Goal: Task Accomplishment & Management: Use online tool/utility

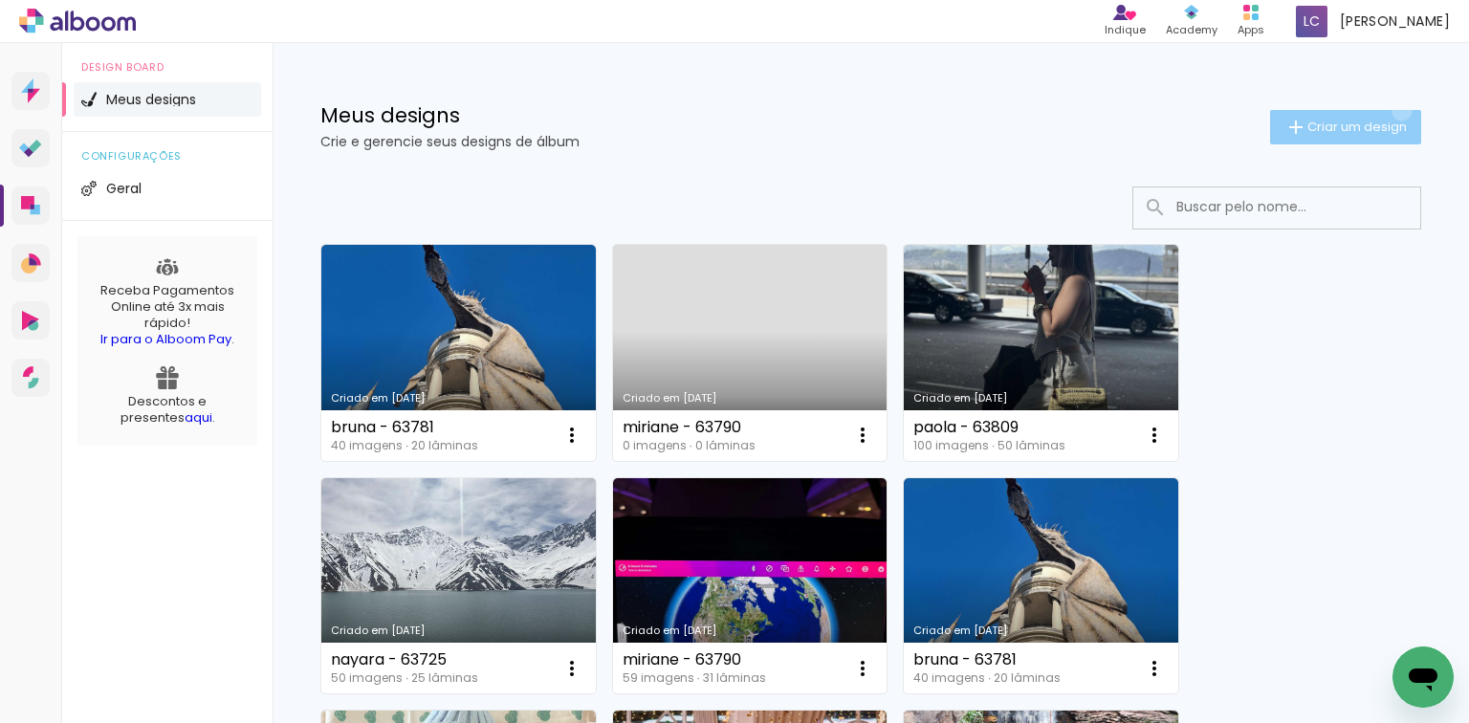
click at [1386, 110] on paper-button "Criar um design" at bounding box center [1345, 127] width 151 height 34
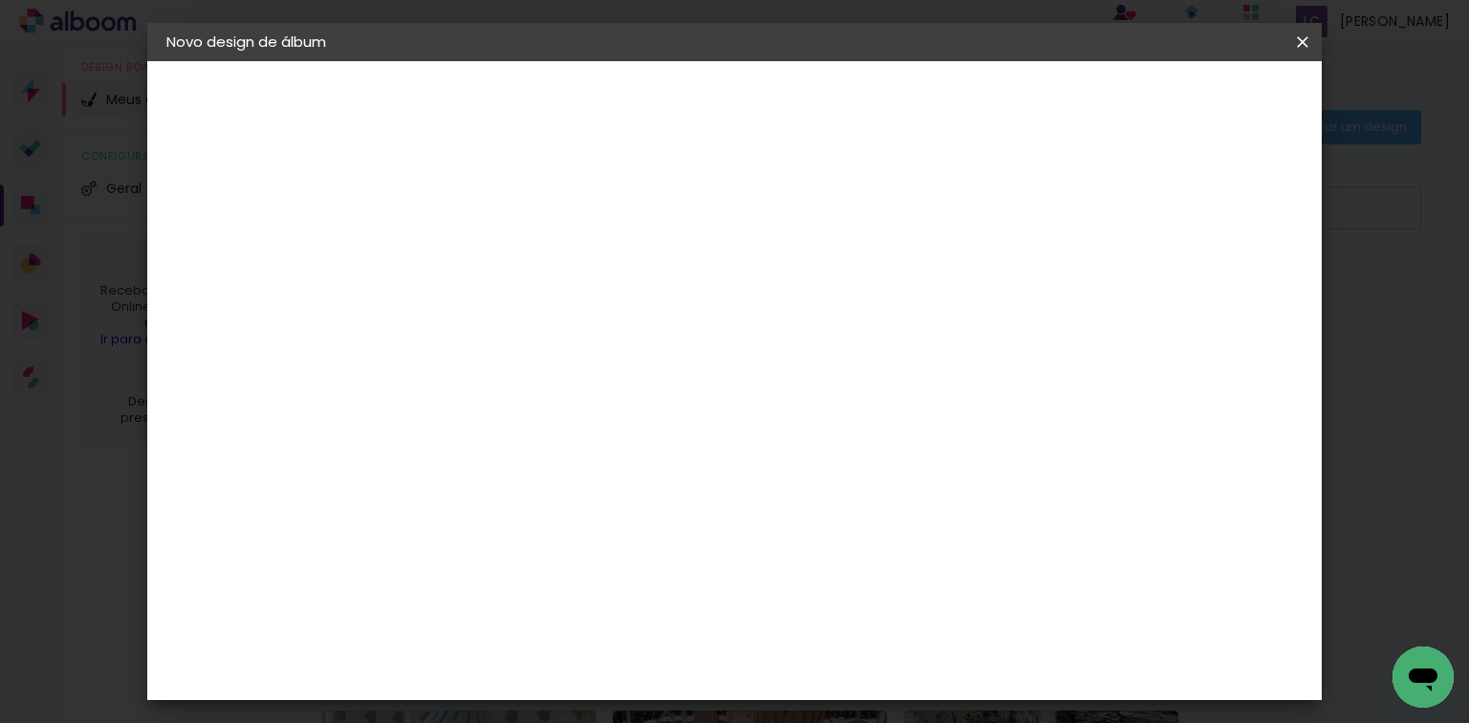
click at [486, 234] on paper-input-container "Título do álbum" at bounding box center [478, 257] width 13 height 49
type input "[PERSON_NAME] - 63881"
type paper-input "[PERSON_NAME] - 63881"
click at [562, 119] on header "Informações Dê um título ao seu álbum. Avançar" at bounding box center [479, 118] width 166 height 114
click at [0, 0] on slot "Avançar" at bounding box center [0, 0] width 0 height 0
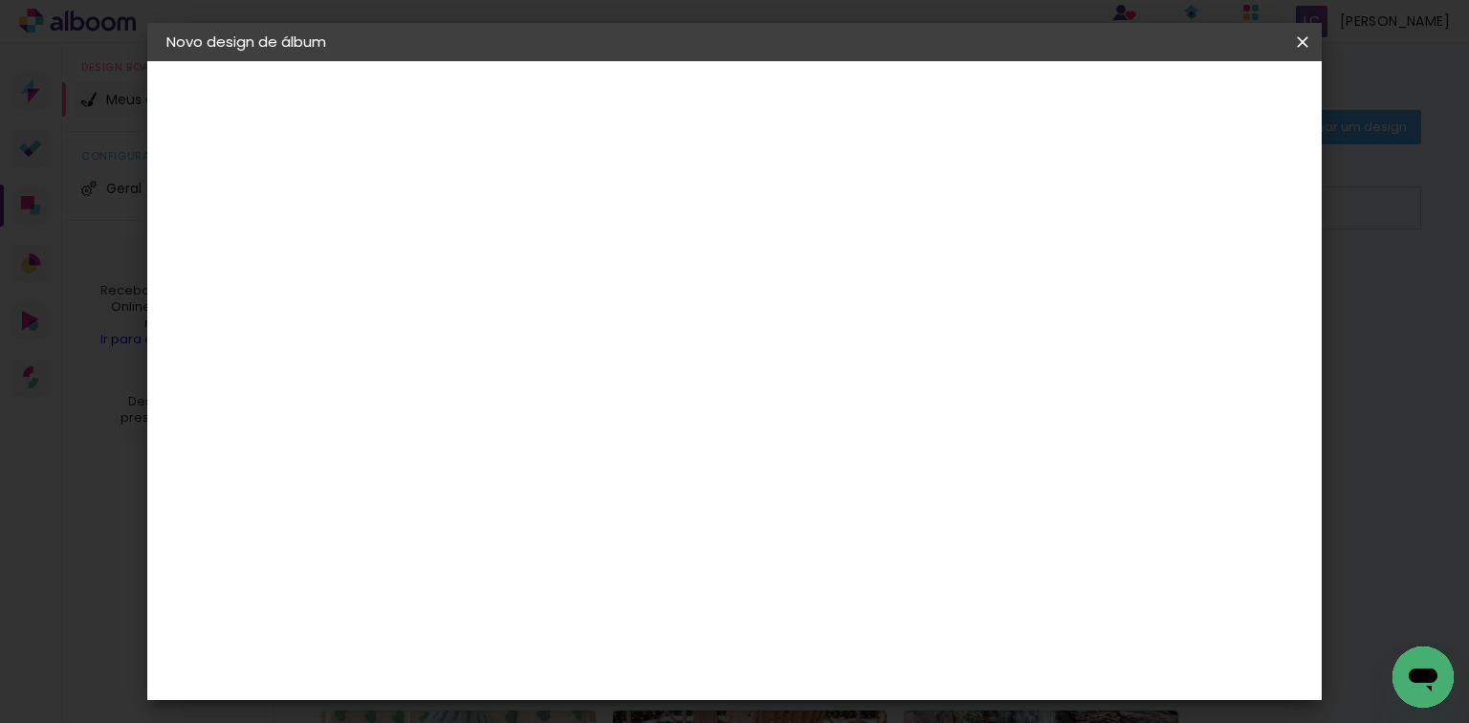
click at [837, 306] on paper-item "Tamanho Livre" at bounding box center [745, 291] width 184 height 42
click at [0, 0] on slot "Avançar" at bounding box center [0, 0] width 0 height 0
click at [838, 581] on input "60" at bounding box center [841, 585] width 50 height 29
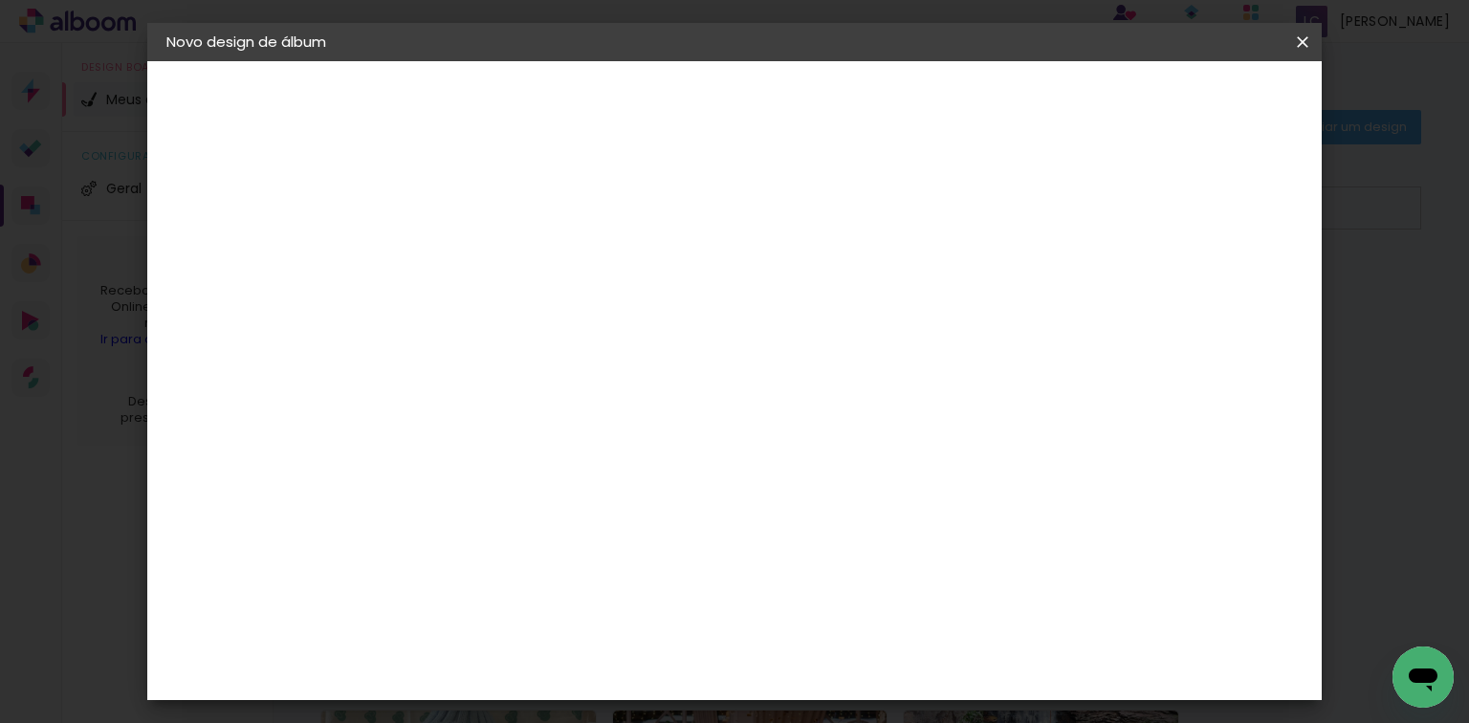
scroll to position [468, 0]
type input "40,6"
type paper-input "40,6"
click at [490, 547] on input "30" at bounding box center [485, 561] width 50 height 29
click at [489, 547] on input "30" at bounding box center [485, 561] width 50 height 29
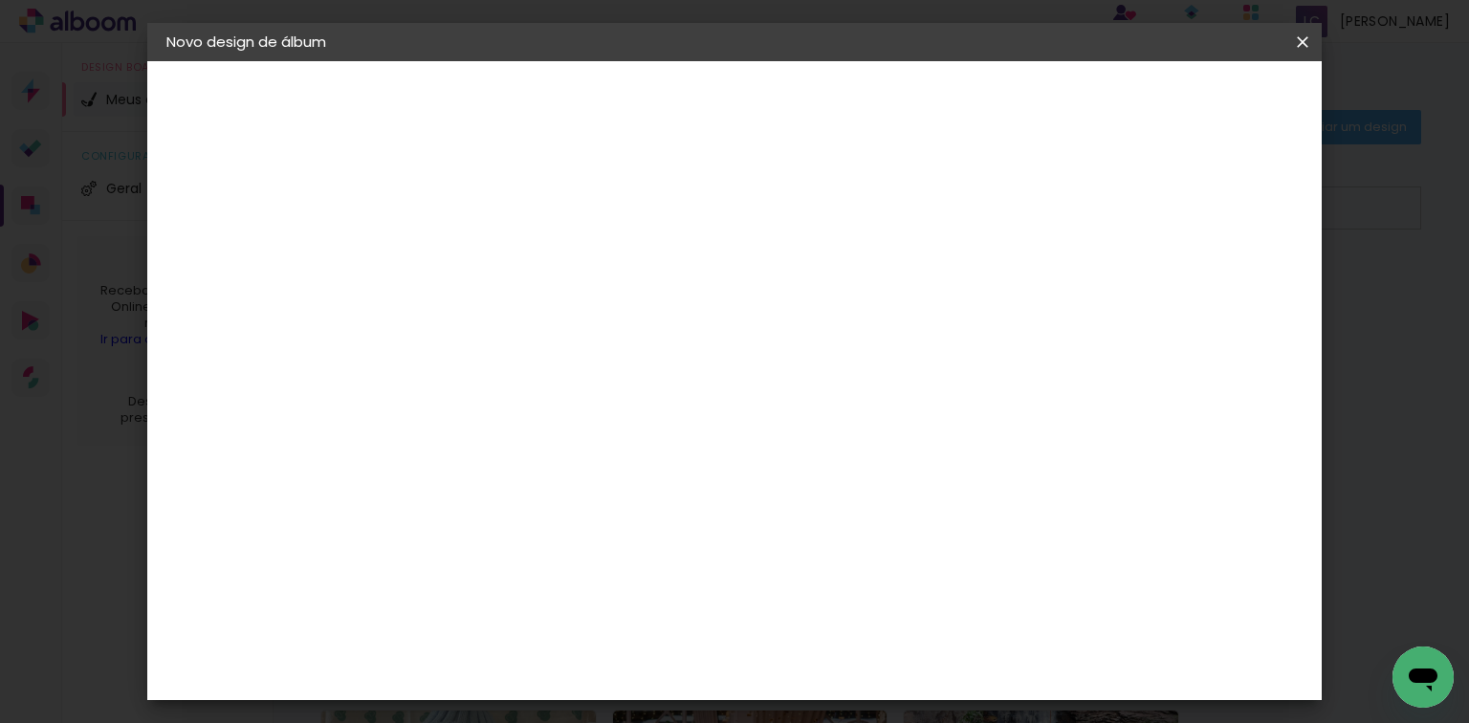
scroll to position [180, 0]
type input "20,3"
type paper-input "20,3"
click at [1224, 284] on div "mm" at bounding box center [1233, 288] width 29 height 29
click at [1219, 297] on div "mm" at bounding box center [1233, 288] width 29 height 29
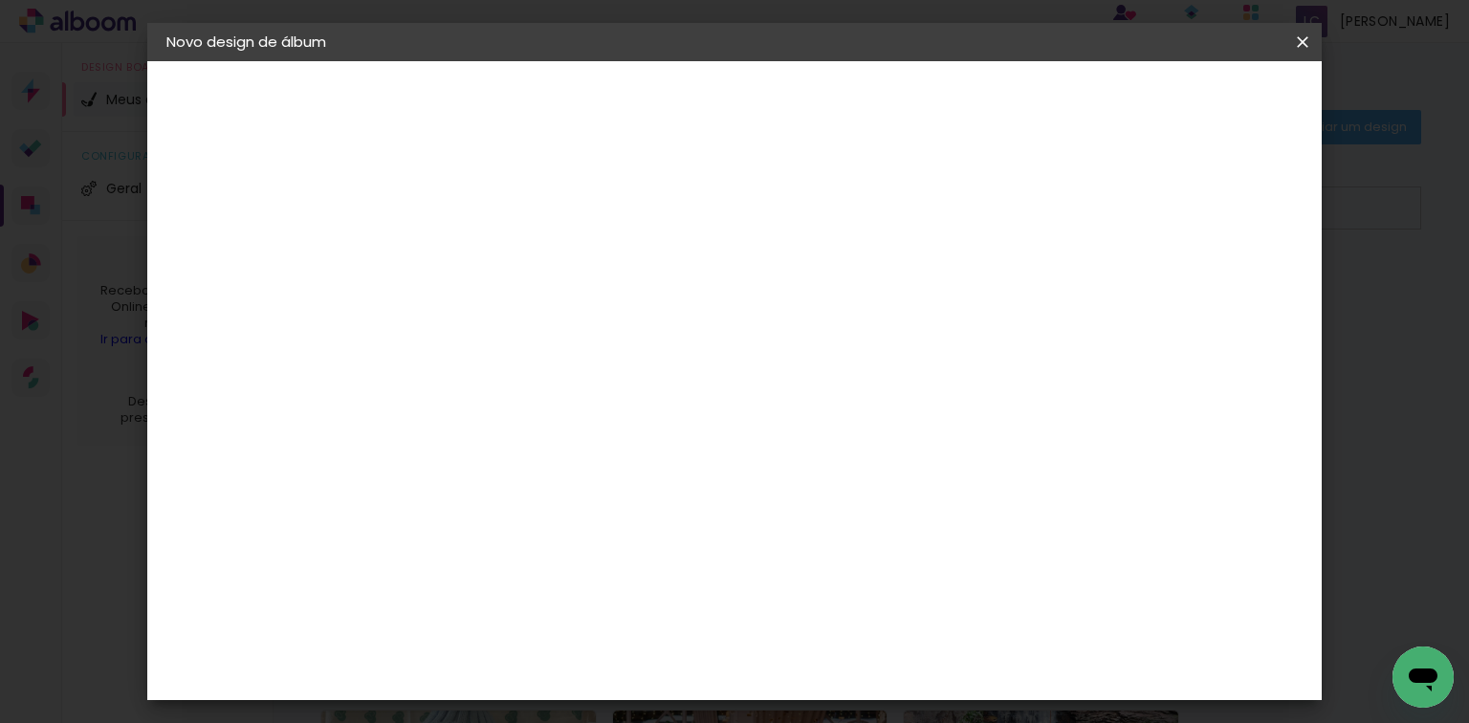
click at [1219, 297] on div "mm" at bounding box center [1233, 288] width 29 height 29
type input "4"
type paper-input "4"
click at [1212, 294] on input "4" at bounding box center [1202, 288] width 34 height 29
type input "3"
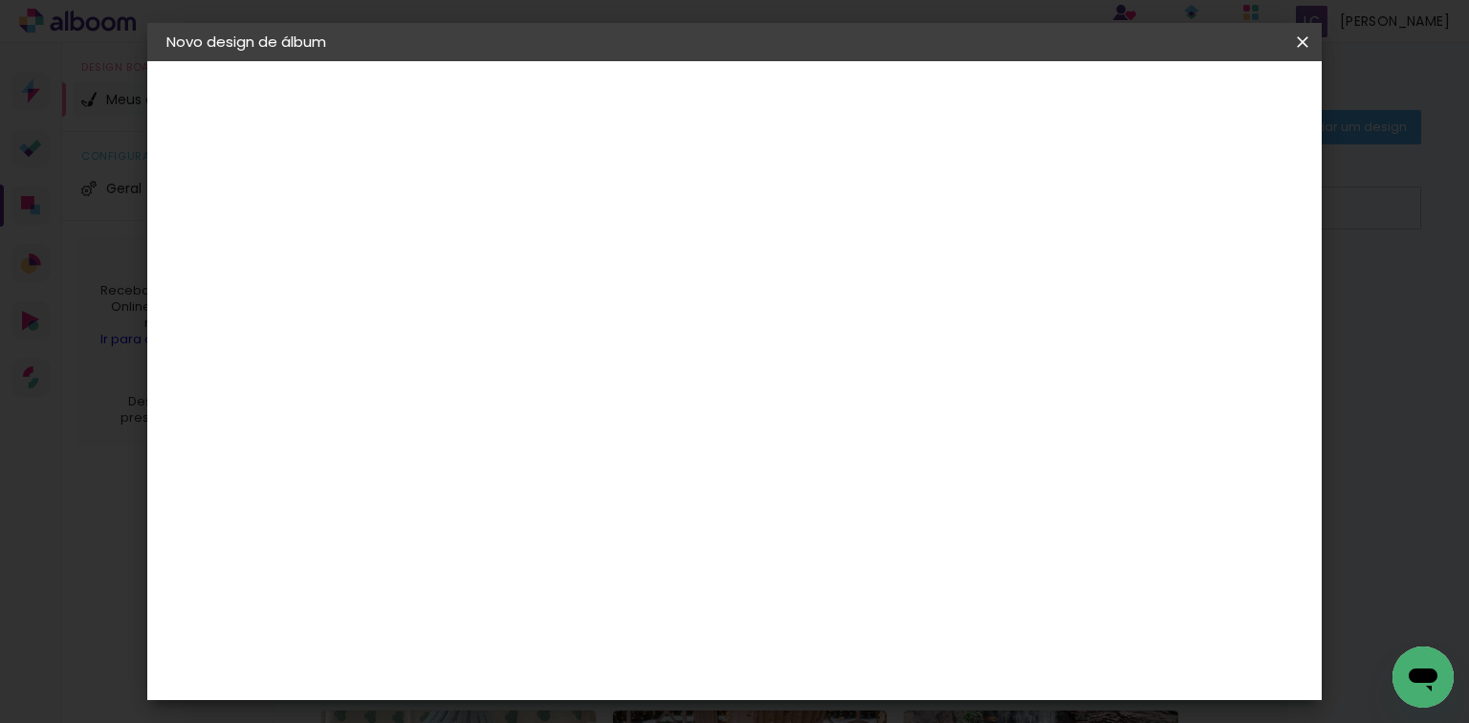
type paper-input "3"
click at [1214, 294] on input "3" at bounding box center [1208, 288] width 34 height 29
type input "2"
type paper-input "2"
click at [1221, 295] on input "2" at bounding box center [1208, 288] width 34 height 29
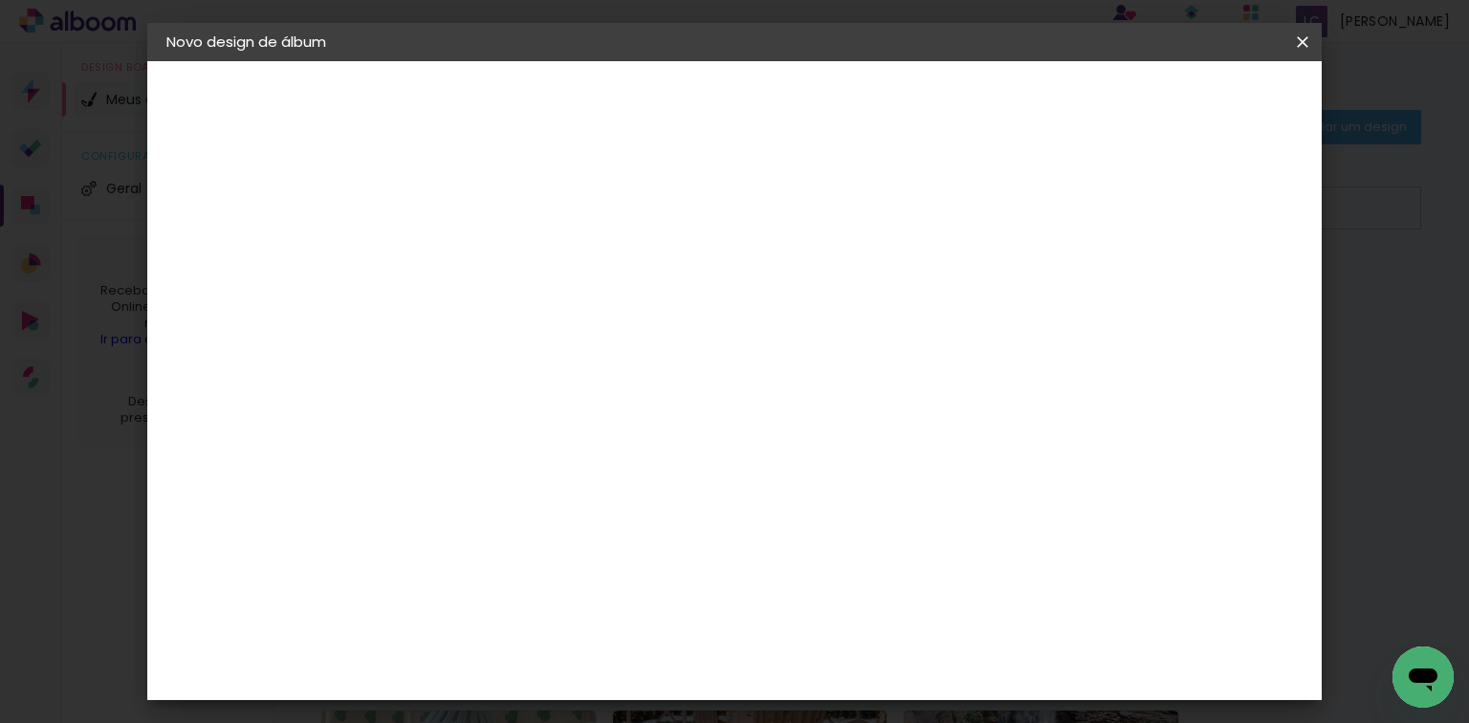
click at [1186, 104] on span "Iniciar design" at bounding box center [1142, 101] width 87 height 13
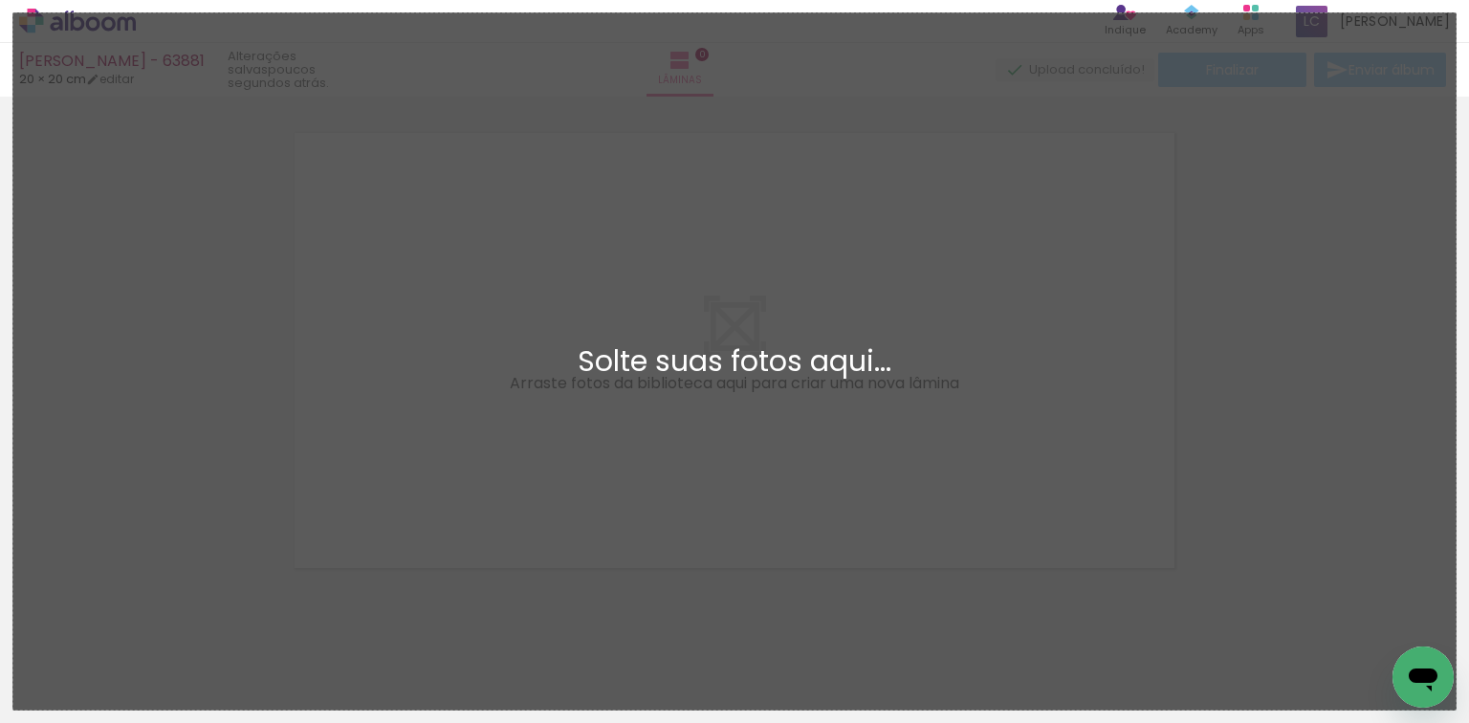
scroll to position [24, 0]
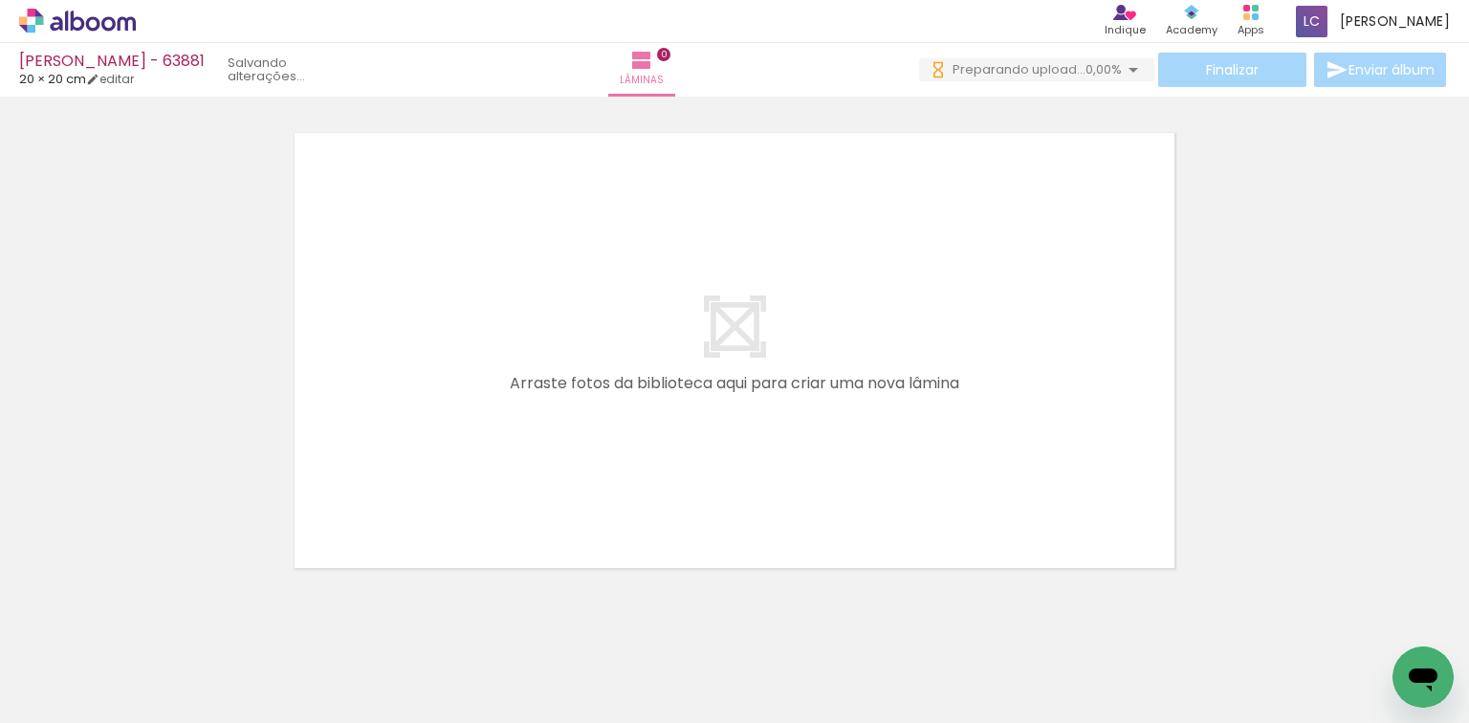
drag, startPoint x: 211, startPoint y: 642, endPoint x: 336, endPoint y: 623, distance: 125.8
click at [356, 505] on quentale-workspace at bounding box center [734, 361] width 1469 height 723
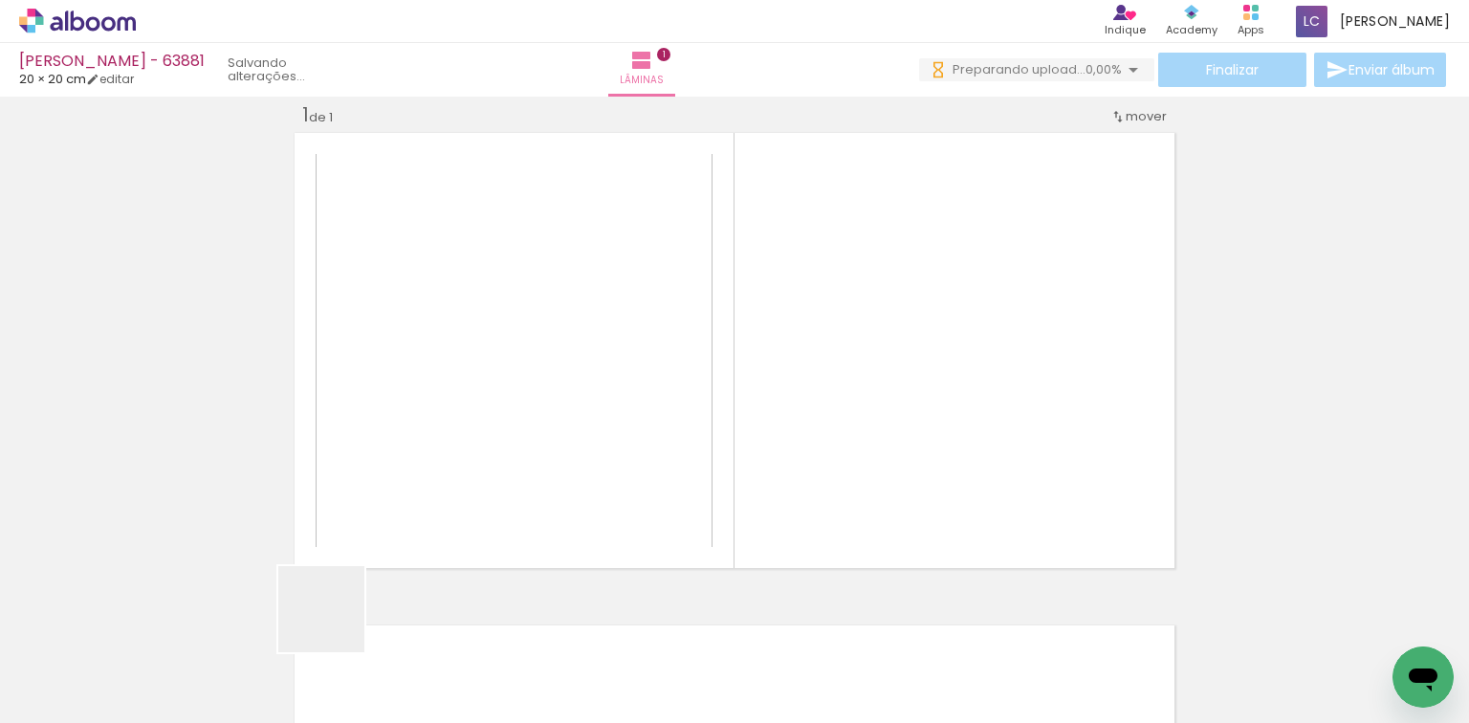
drag, startPoint x: 336, startPoint y: 623, endPoint x: 623, endPoint y: 533, distance: 301.5
click at [535, 432] on quentale-workspace at bounding box center [734, 361] width 1469 height 723
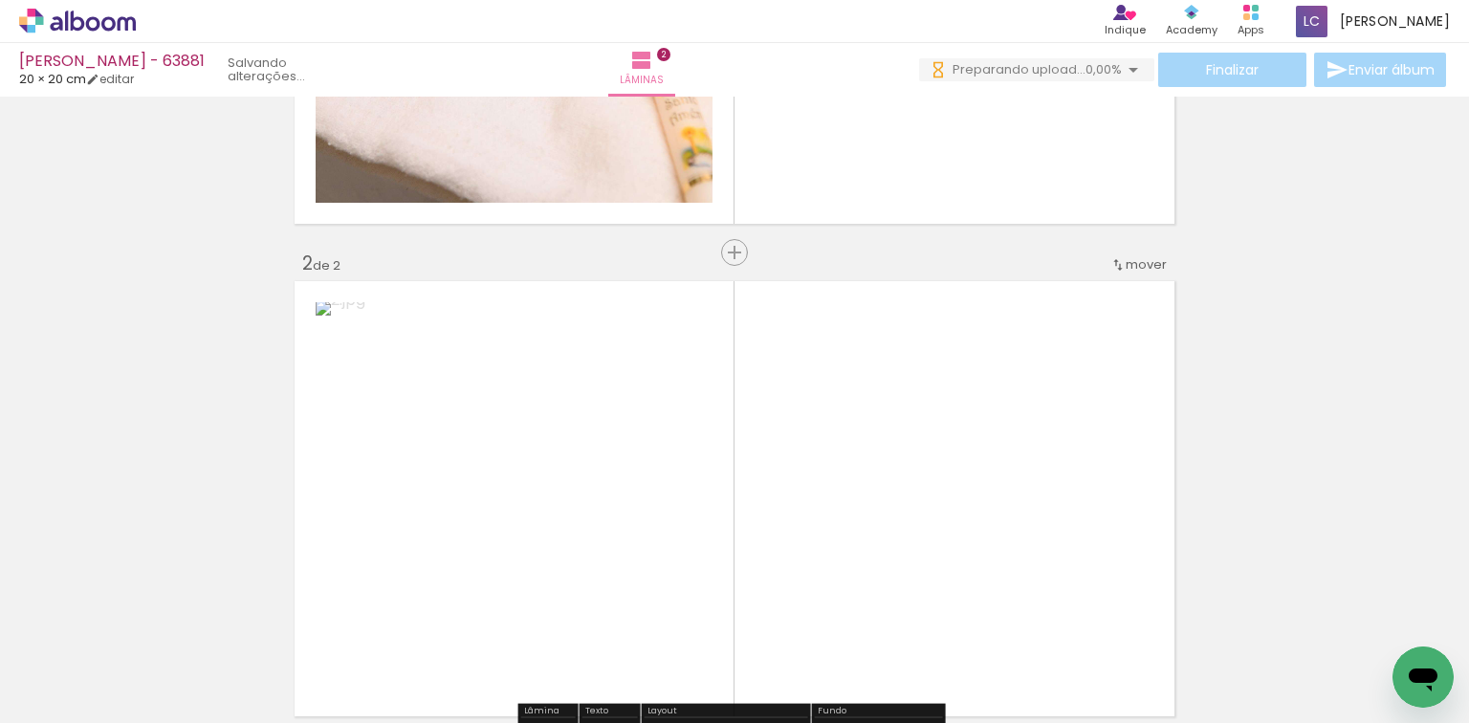
scroll to position [287, 0]
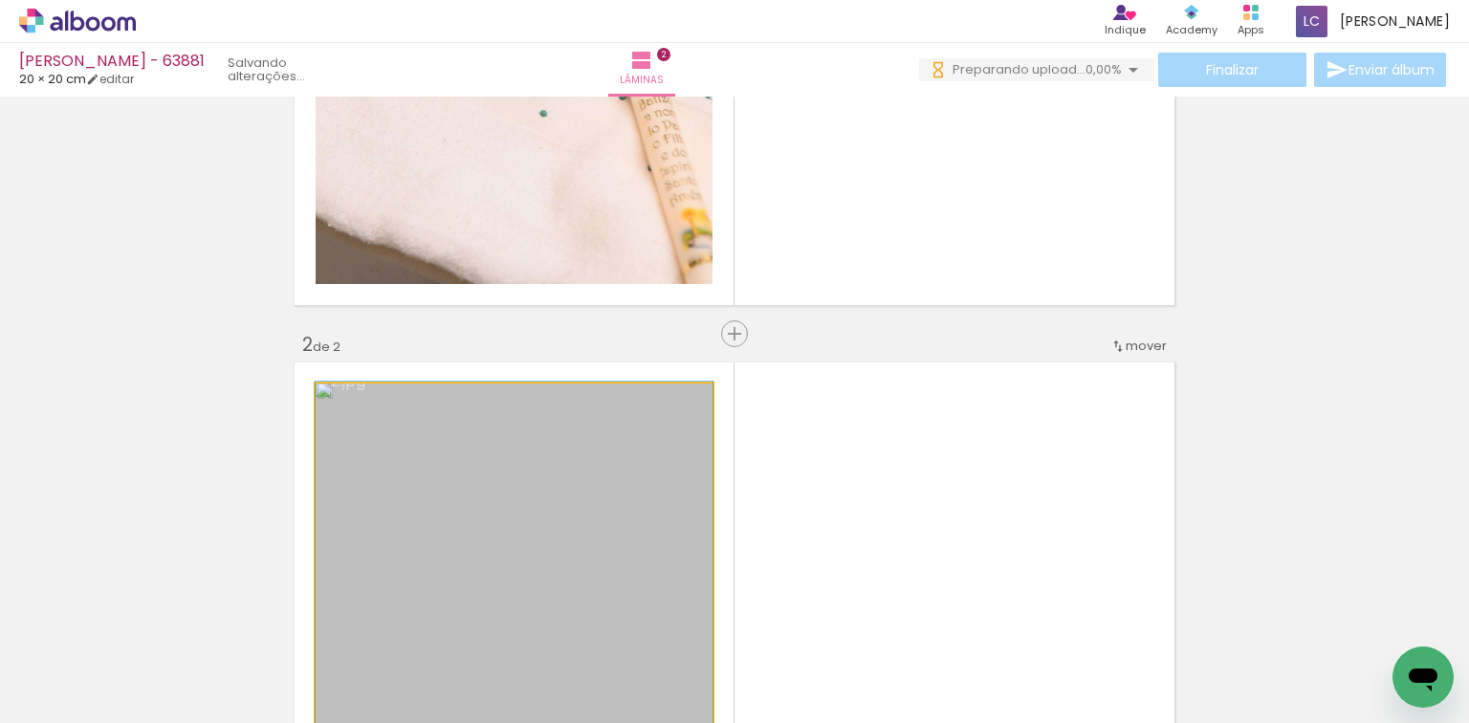
drag, startPoint x: 577, startPoint y: 444, endPoint x: 746, endPoint y: 119, distance: 366.0
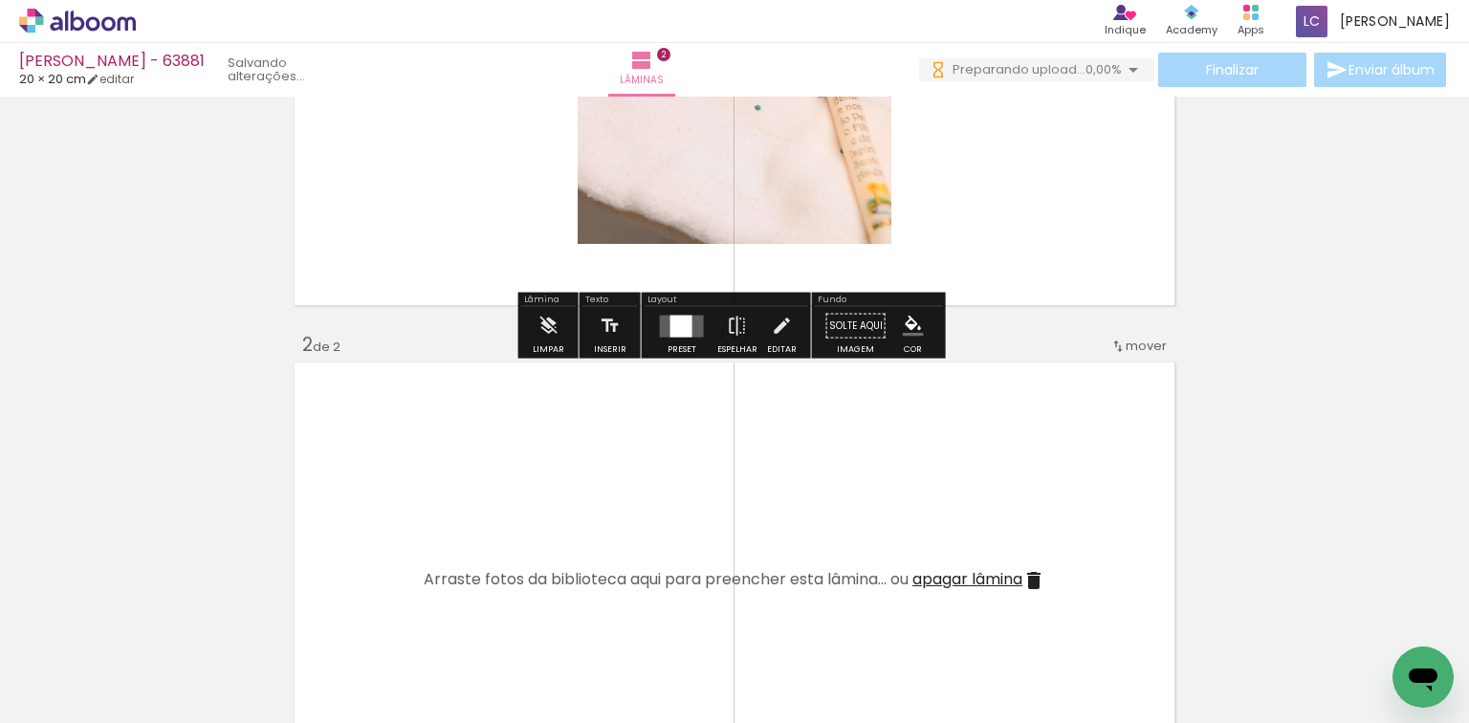
scroll to position [0, 0]
click at [683, 317] on div at bounding box center [681, 326] width 22 height 22
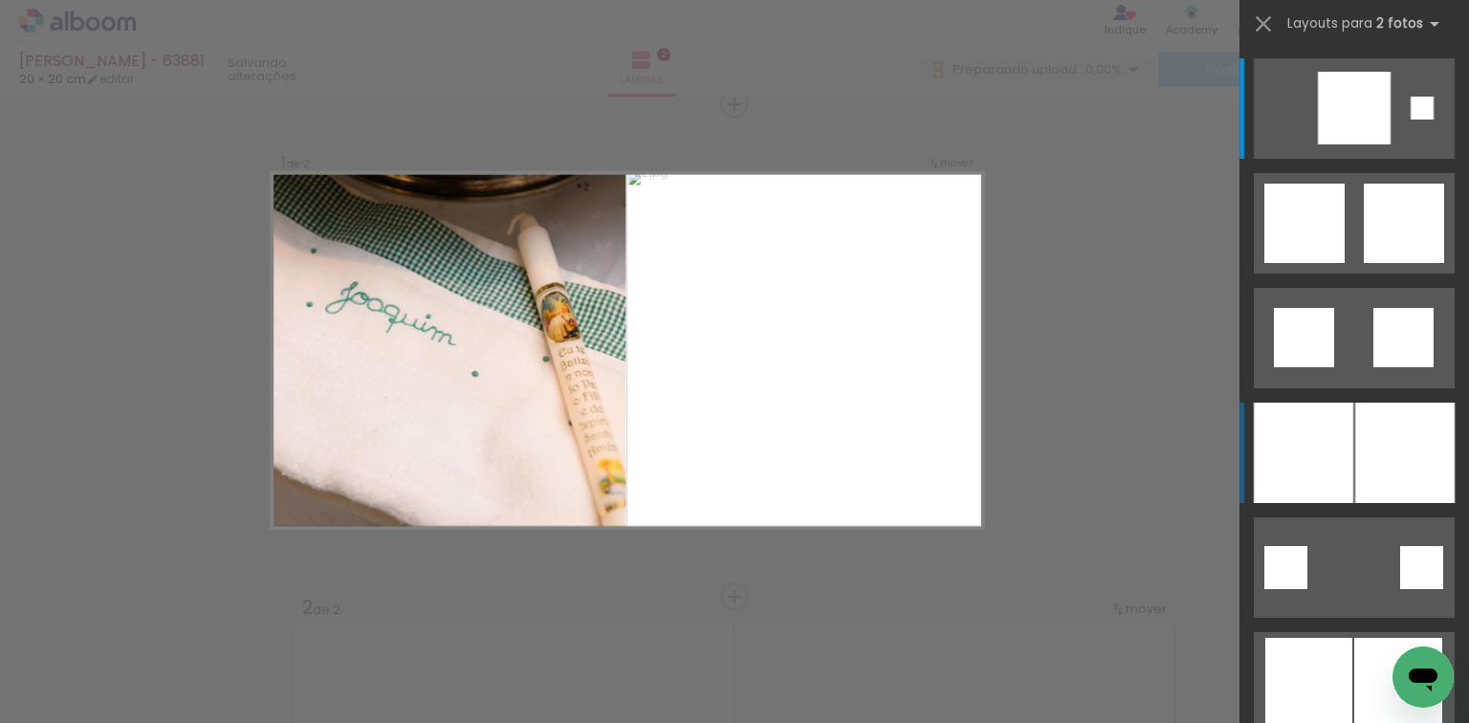
click at [1397, 454] on div at bounding box center [1404, 453] width 99 height 100
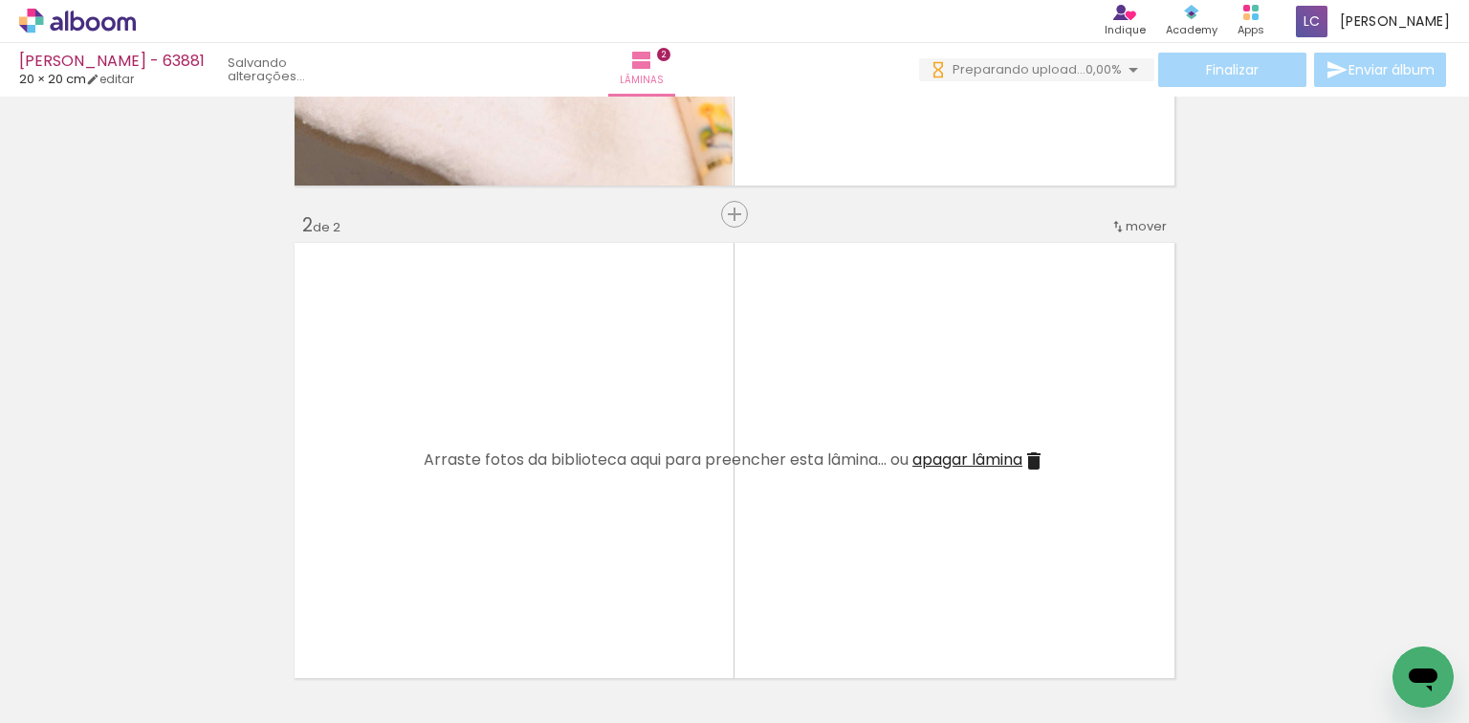
click at [517, 477] on quentale-layouter at bounding box center [734, 460] width 889 height 445
drag, startPoint x: 426, startPoint y: 648, endPoint x: 506, endPoint y: 681, distance: 85.8
click at [469, 586] on quentale-workspace at bounding box center [734, 361] width 1469 height 723
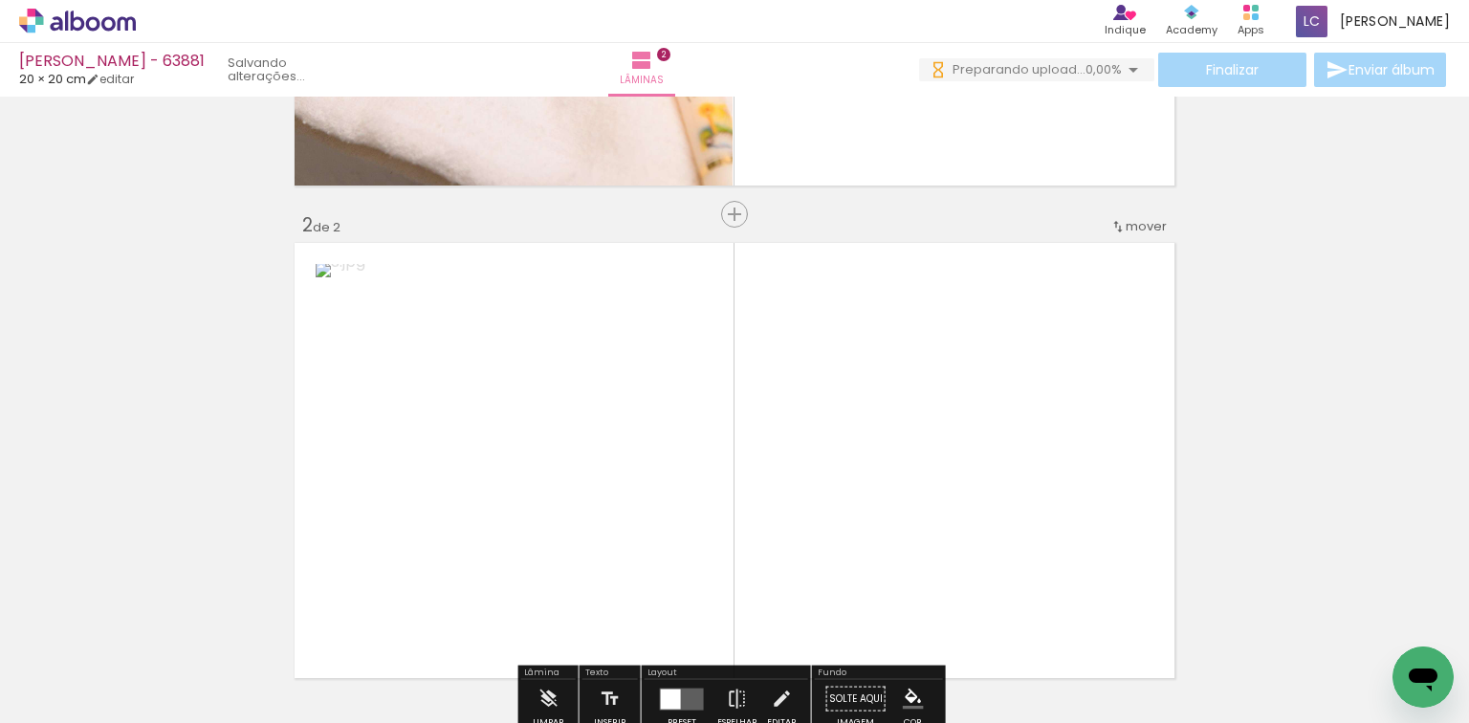
drag, startPoint x: 707, startPoint y: 482, endPoint x: 711, endPoint y: 413, distance: 68.9
click at [725, 464] on quentale-workspace at bounding box center [734, 361] width 1469 height 723
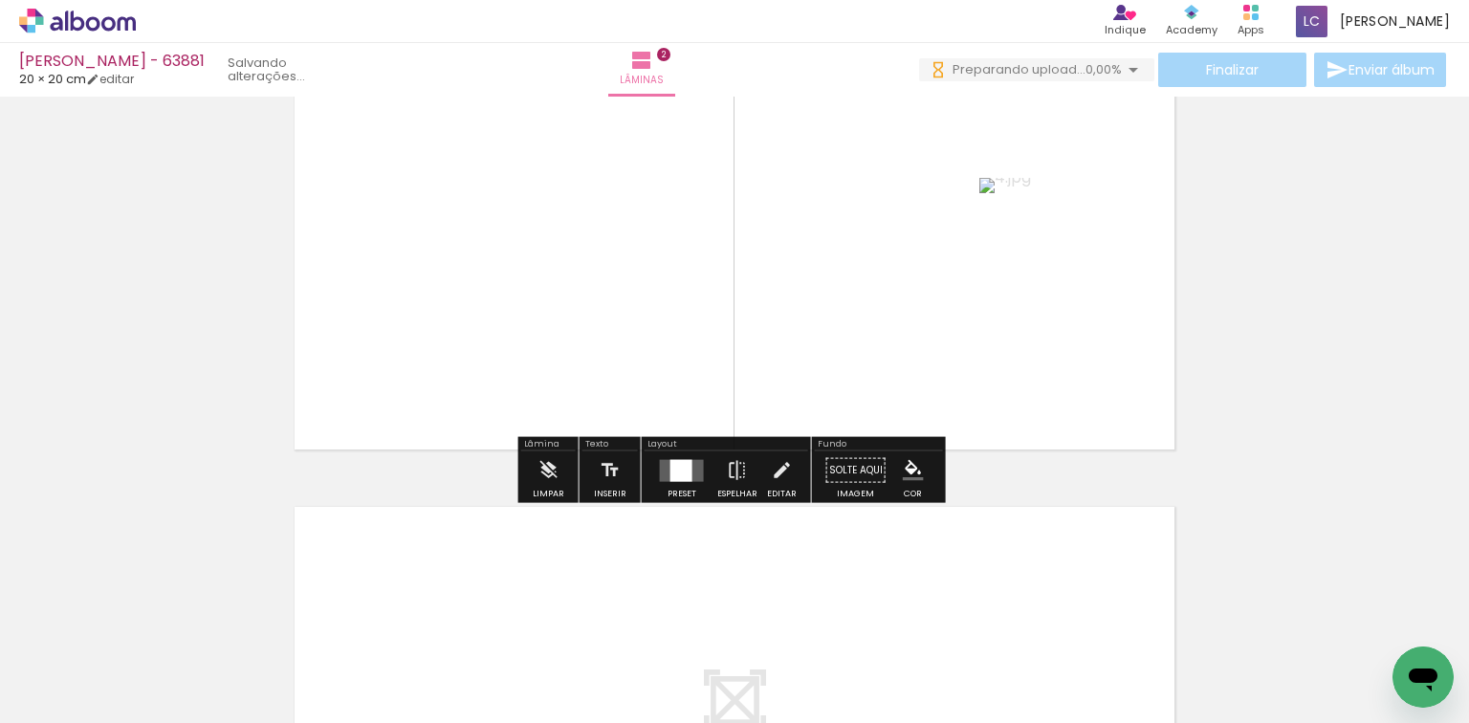
scroll to position [712, 0]
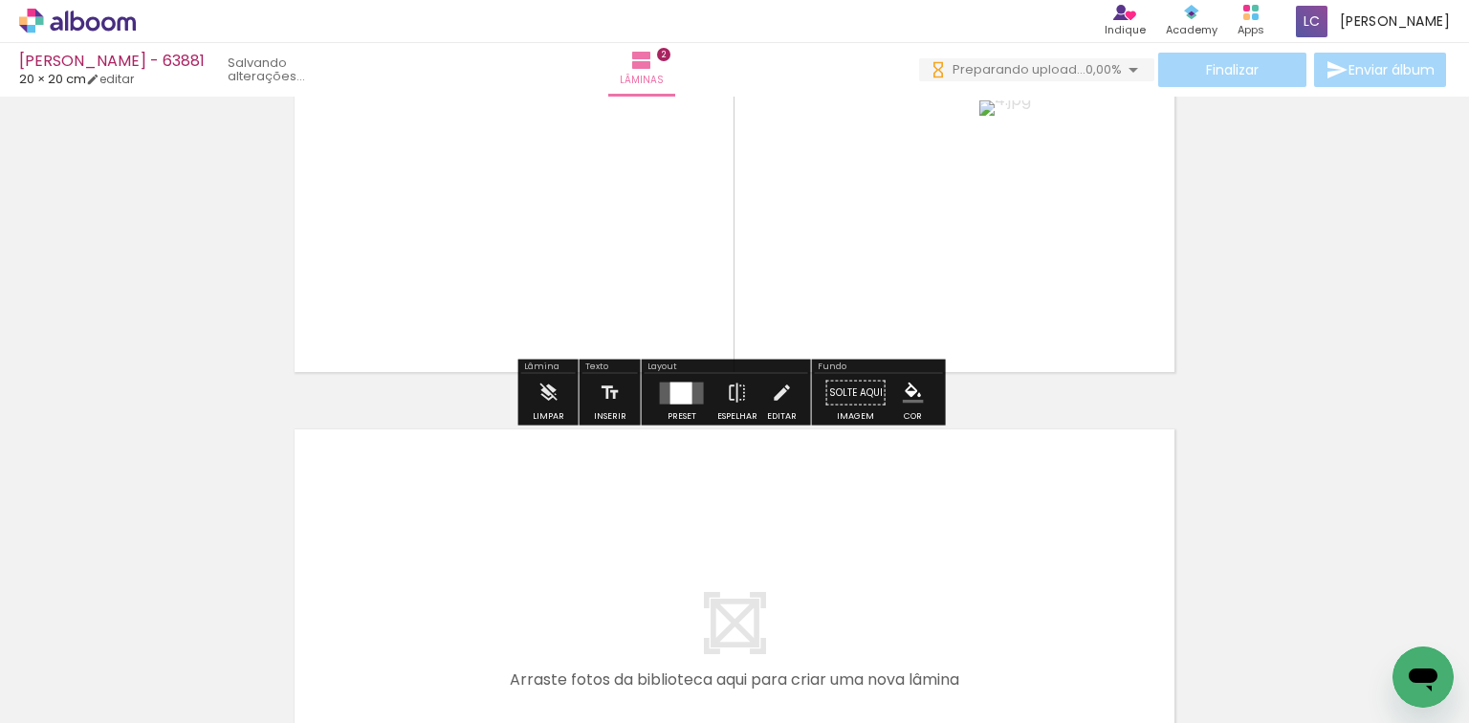
click at [675, 379] on div at bounding box center [682, 393] width 52 height 38
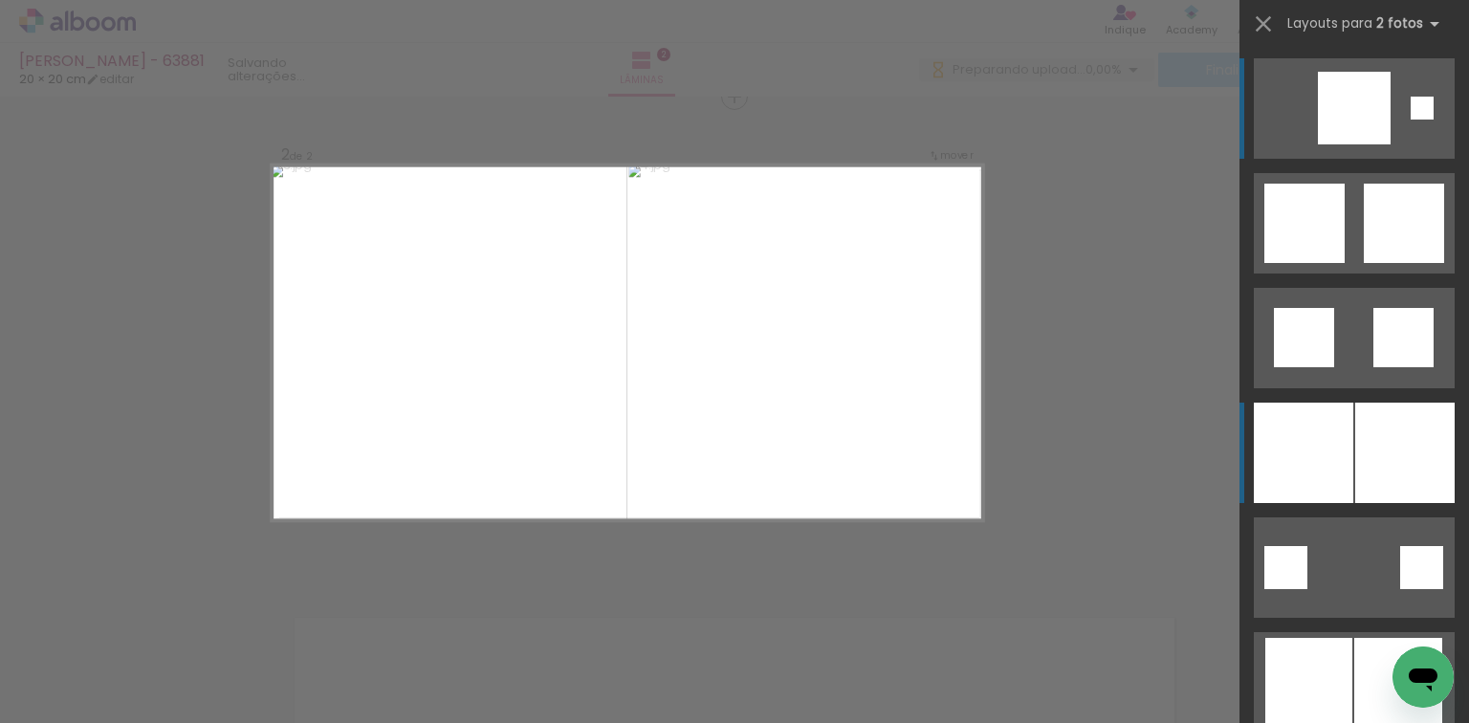
click at [1300, 439] on div at bounding box center [1302, 453] width 99 height 100
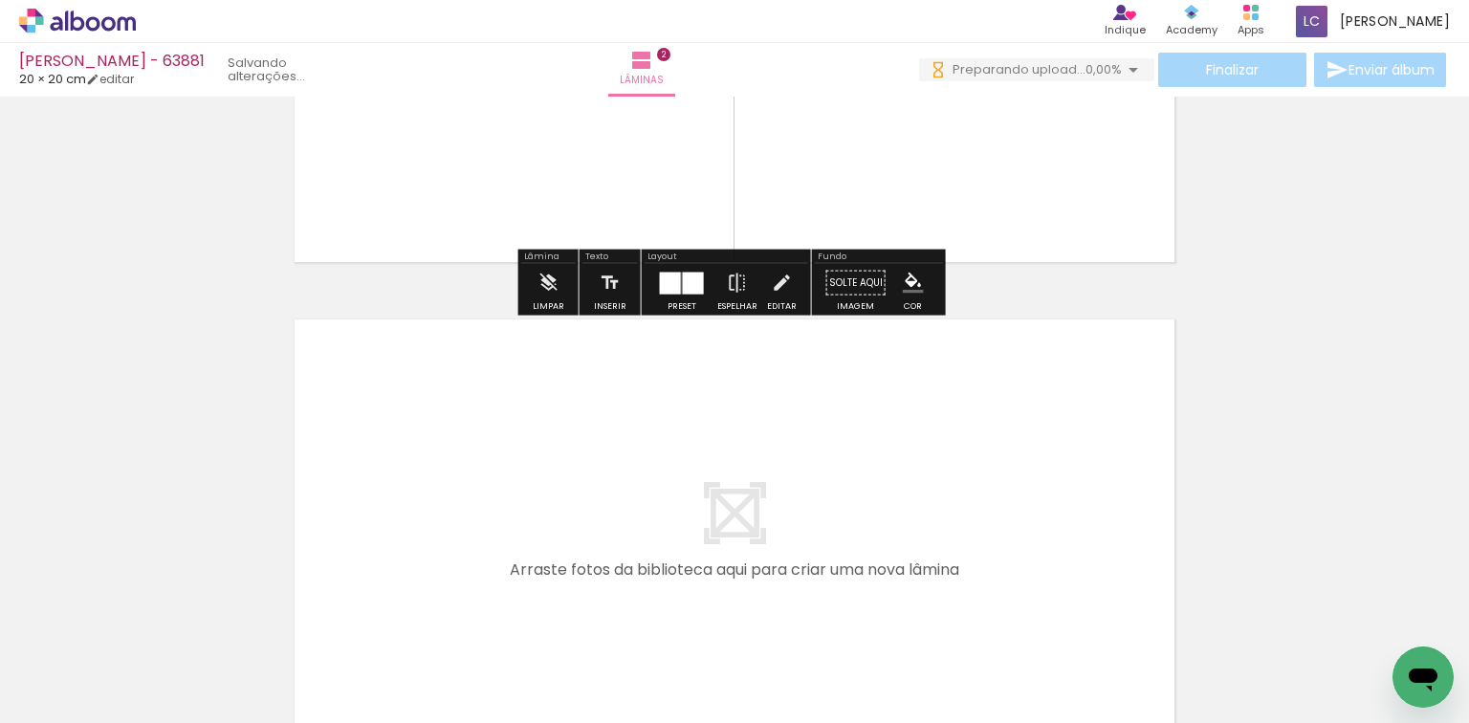
drag, startPoint x: 598, startPoint y: 662, endPoint x: 733, endPoint y: 658, distance: 134.9
click at [677, 584] on quentale-workspace at bounding box center [734, 361] width 1469 height 723
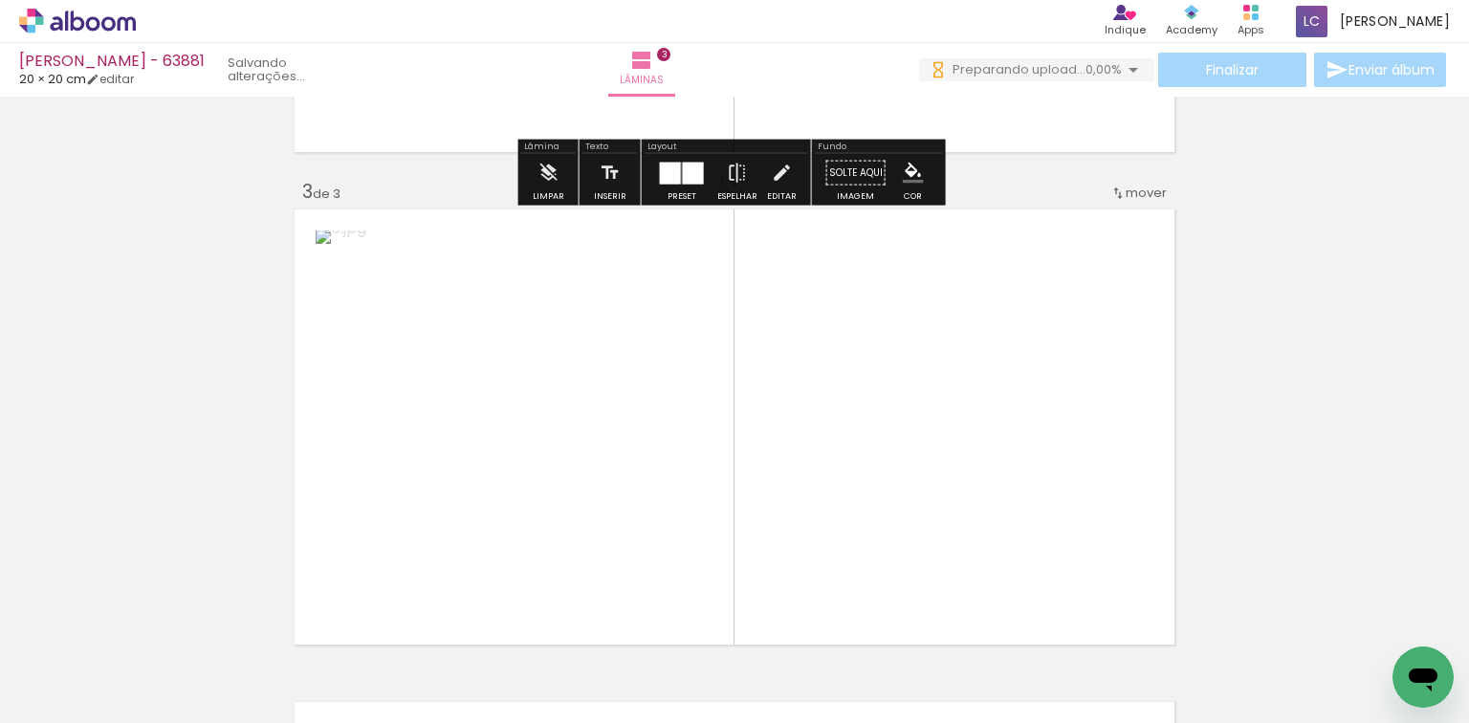
drag, startPoint x: 742, startPoint y: 656, endPoint x: 659, endPoint y: 577, distance: 115.0
click at [788, 446] on quentale-workspace at bounding box center [734, 361] width 1469 height 723
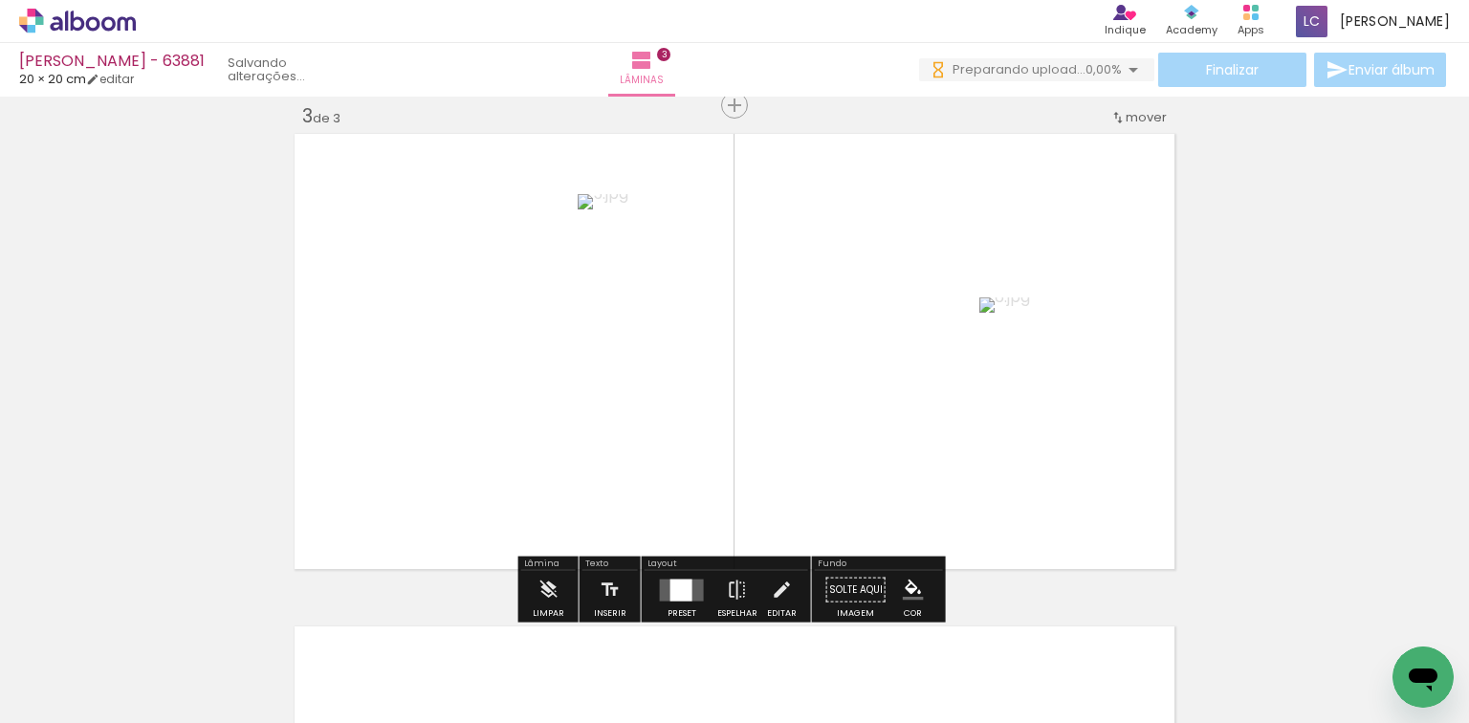
scroll to position [1009, 0]
click at [662, 581] on quentale-layouter at bounding box center [682, 588] width 44 height 22
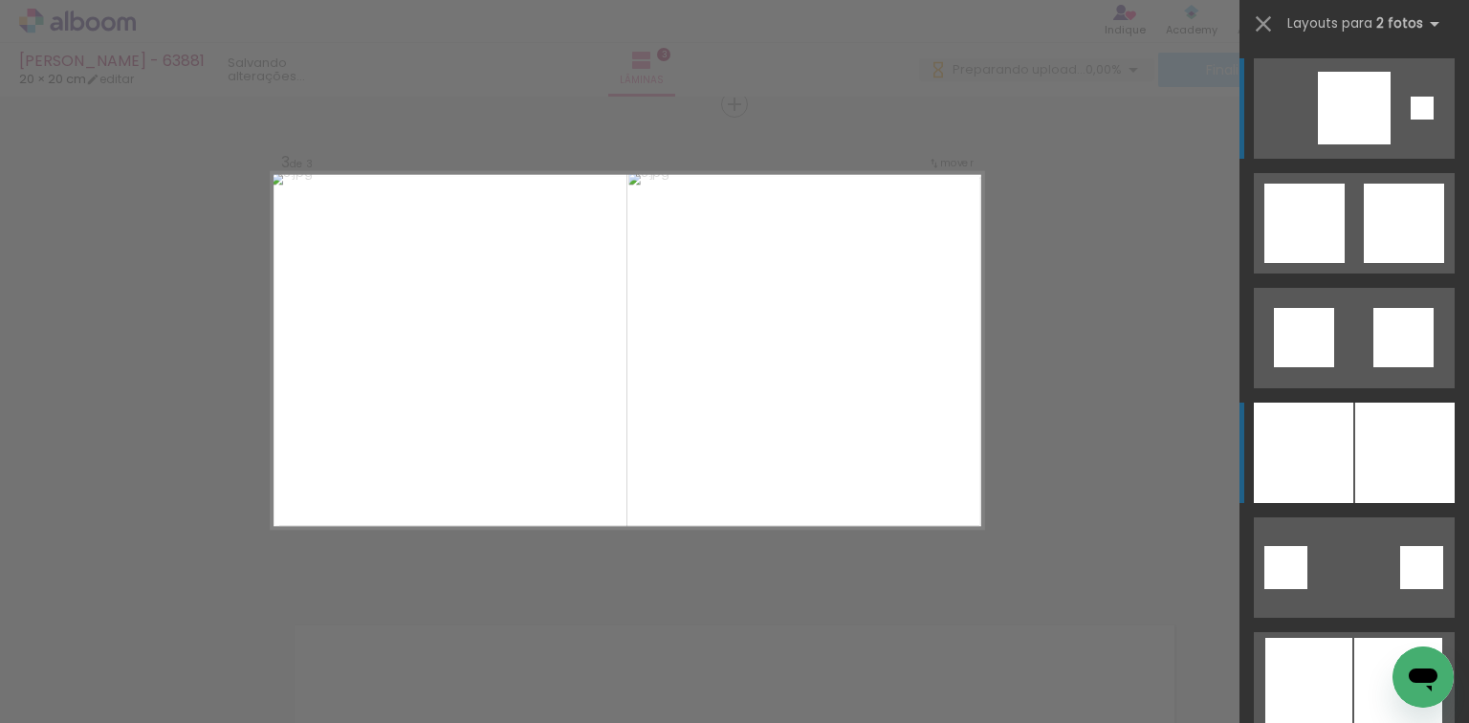
click at [1333, 431] on div at bounding box center [1302, 453] width 99 height 100
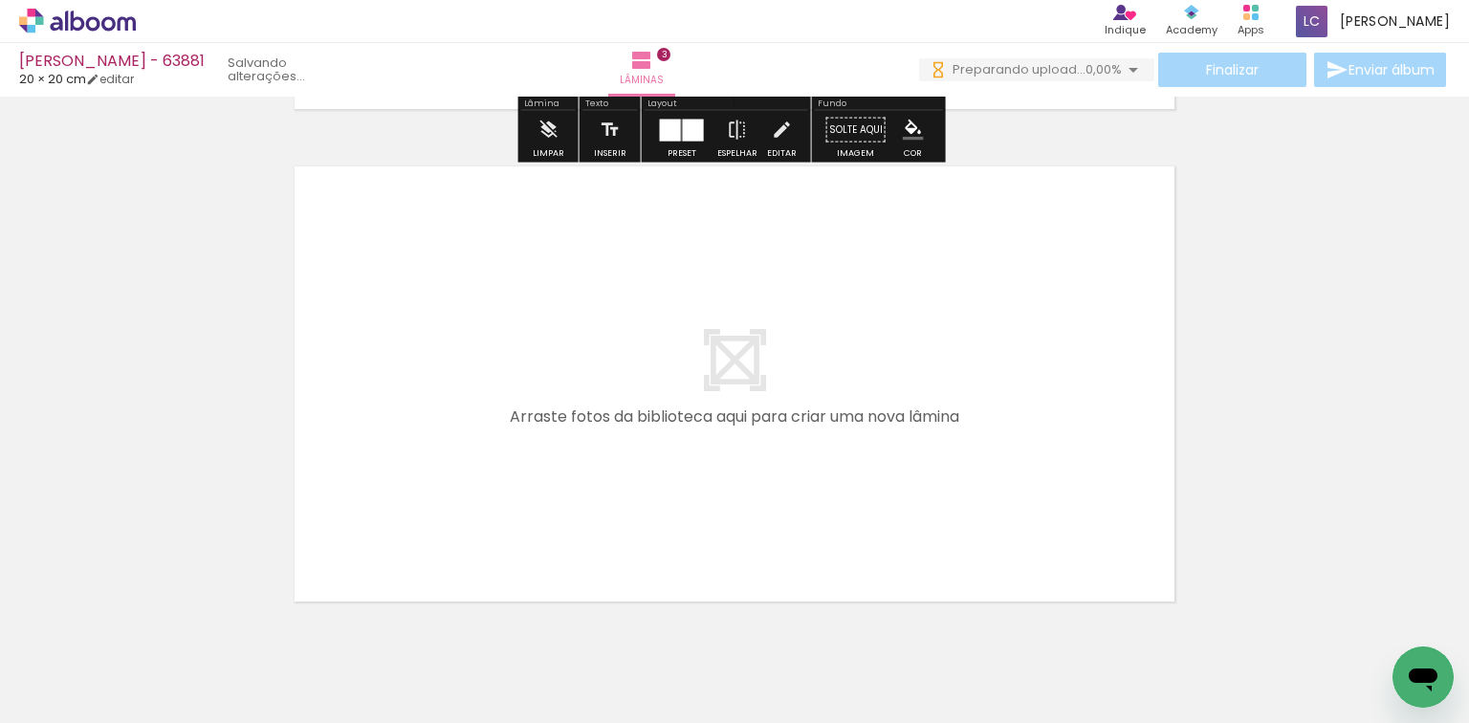
drag, startPoint x: 828, startPoint y: 662, endPoint x: 899, endPoint y: 653, distance: 71.3
click at [849, 592] on quentale-workspace at bounding box center [734, 361] width 1469 height 723
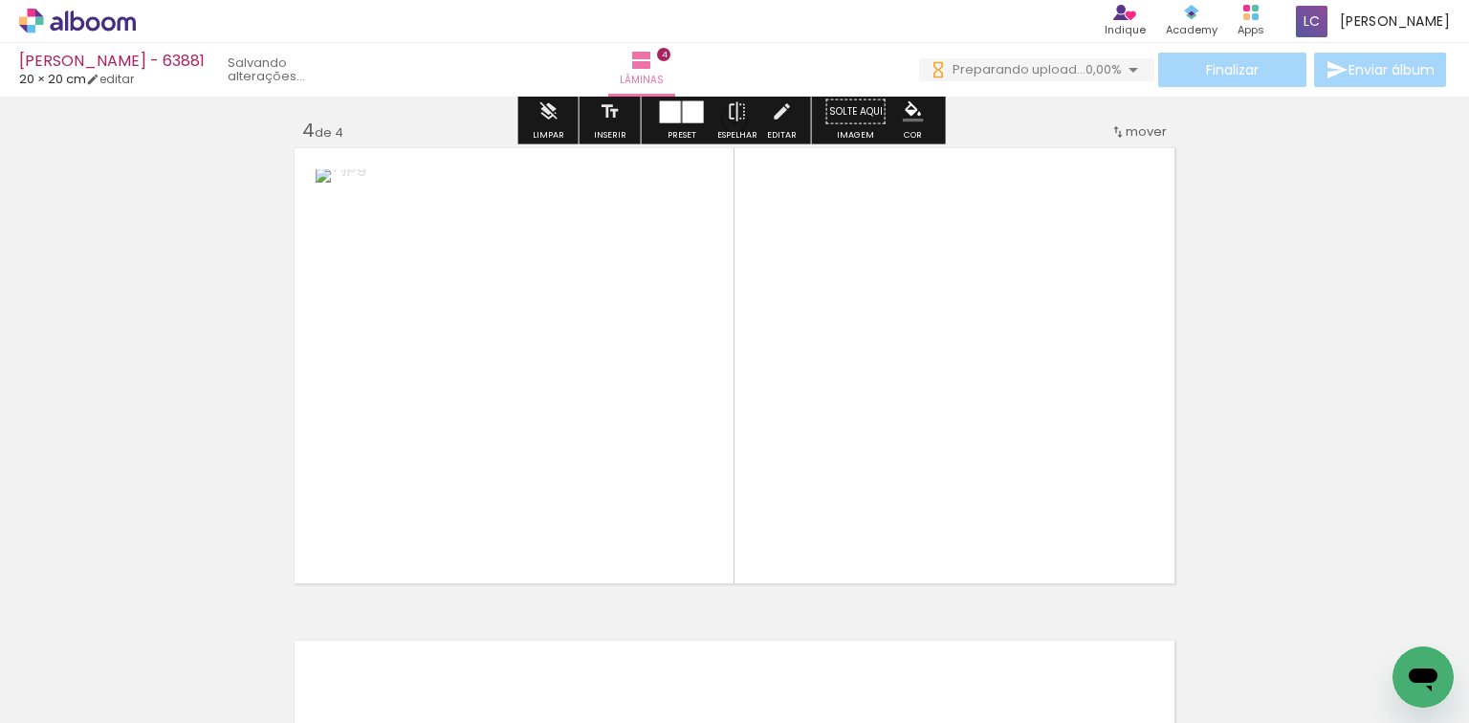
scroll to position [1501, 0]
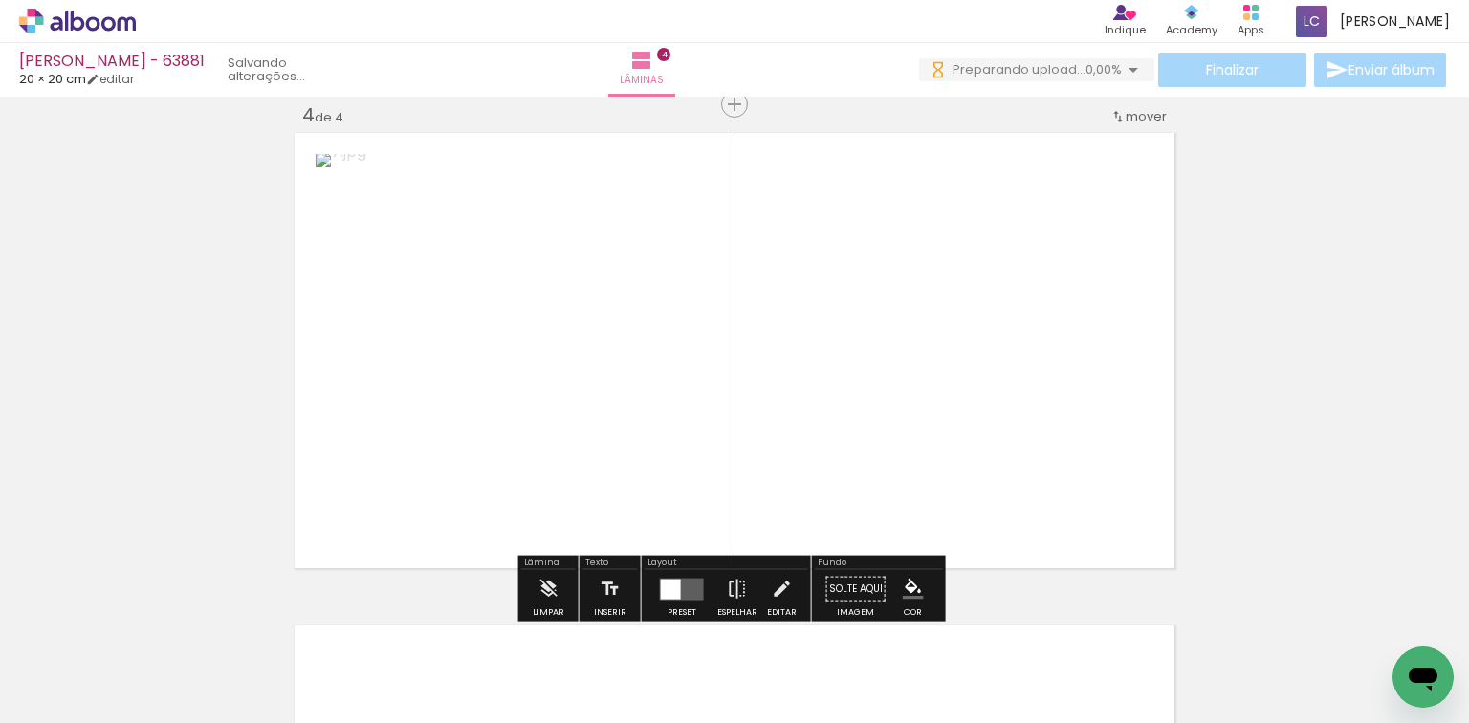
click at [931, 480] on quentale-workspace at bounding box center [734, 361] width 1469 height 723
drag, startPoint x: 678, startPoint y: 583, endPoint x: 826, endPoint y: 554, distance: 151.1
click at [680, 581] on div at bounding box center [681, 588] width 22 height 22
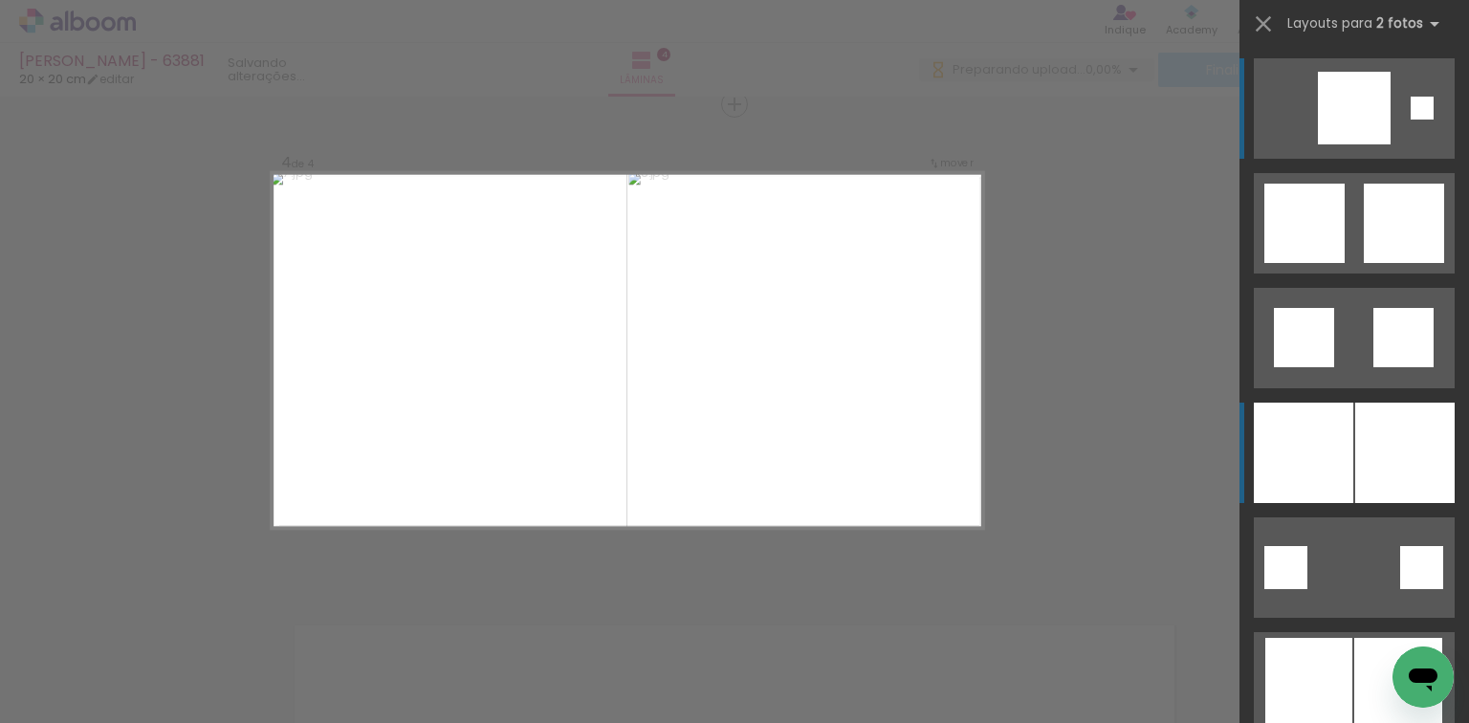
click at [1402, 403] on div at bounding box center [1404, 453] width 99 height 100
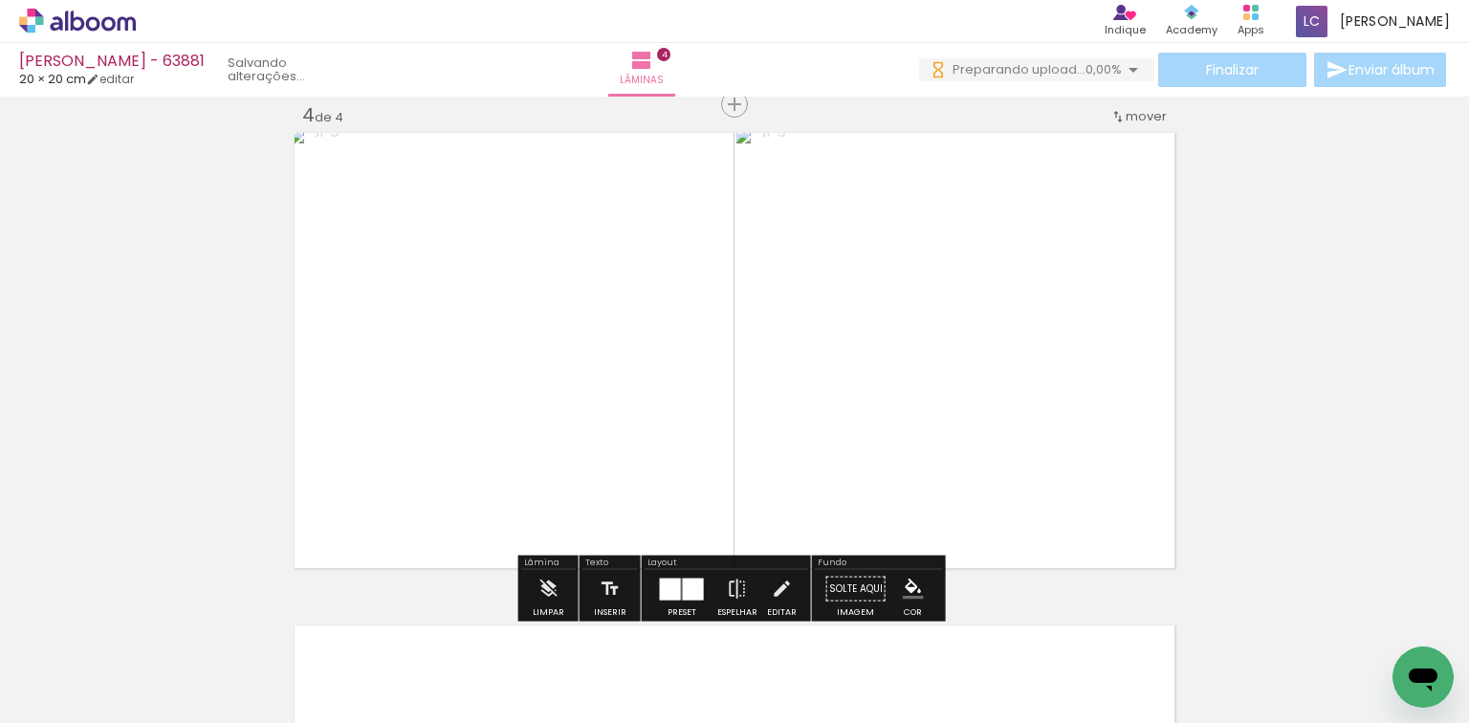
scroll to position [1730, 0]
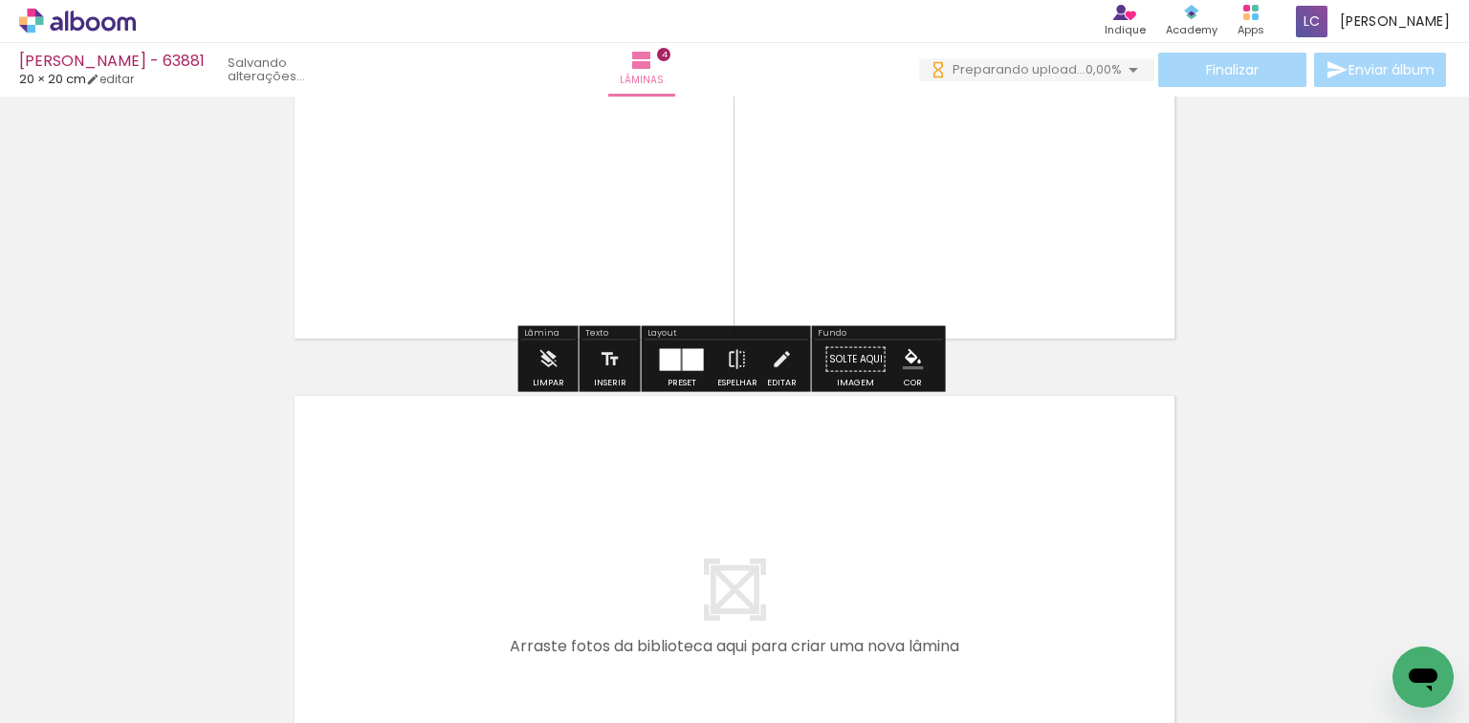
drag, startPoint x: 1033, startPoint y: 662, endPoint x: 1075, endPoint y: 533, distance: 135.8
click at [1075, 533] on quentale-workspace at bounding box center [734, 361] width 1469 height 723
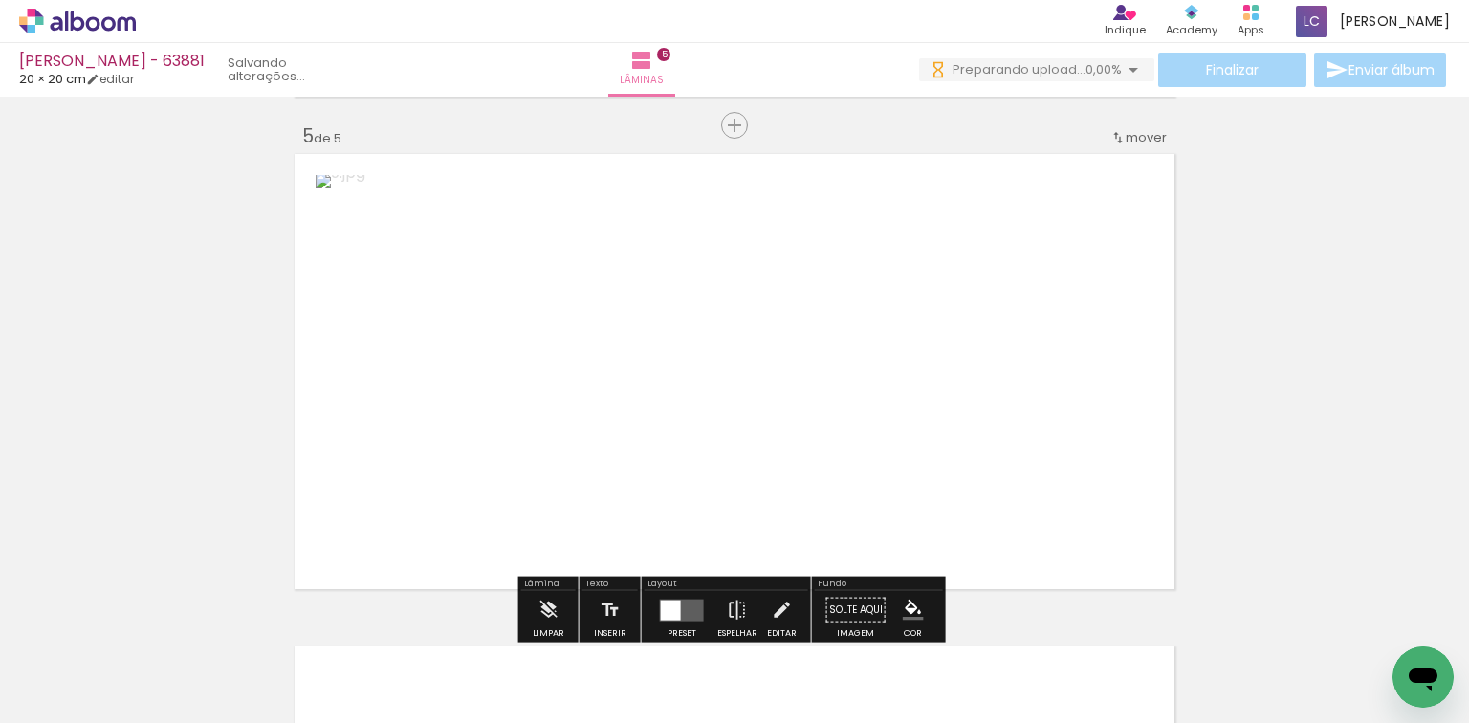
scroll to position [1993, 0]
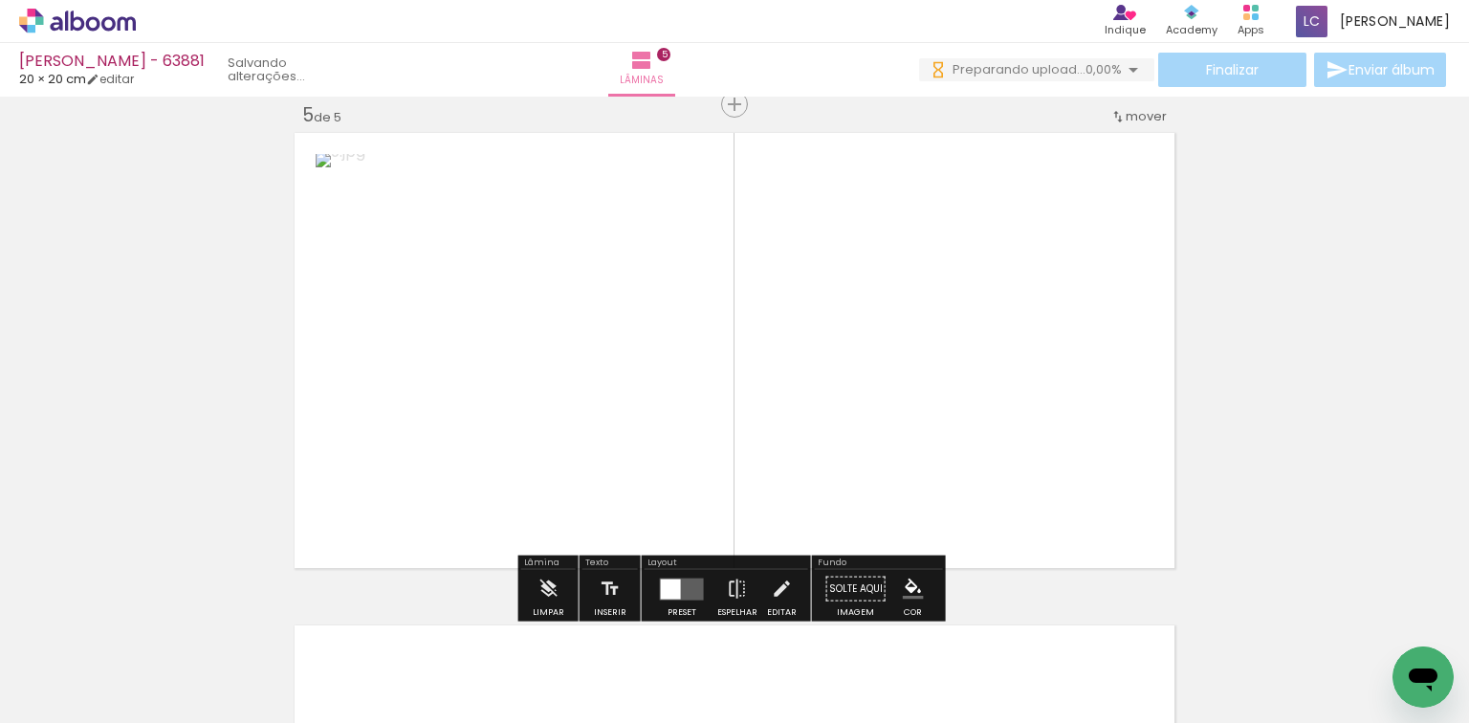
drag, startPoint x: 1151, startPoint y: 600, endPoint x: 635, endPoint y: 344, distance: 576.4
click at [928, 442] on quentale-workspace at bounding box center [734, 361] width 1469 height 723
drag, startPoint x: 665, startPoint y: 583, endPoint x: 696, endPoint y: 568, distance: 34.2
click at [670, 583] on div at bounding box center [681, 588] width 22 height 22
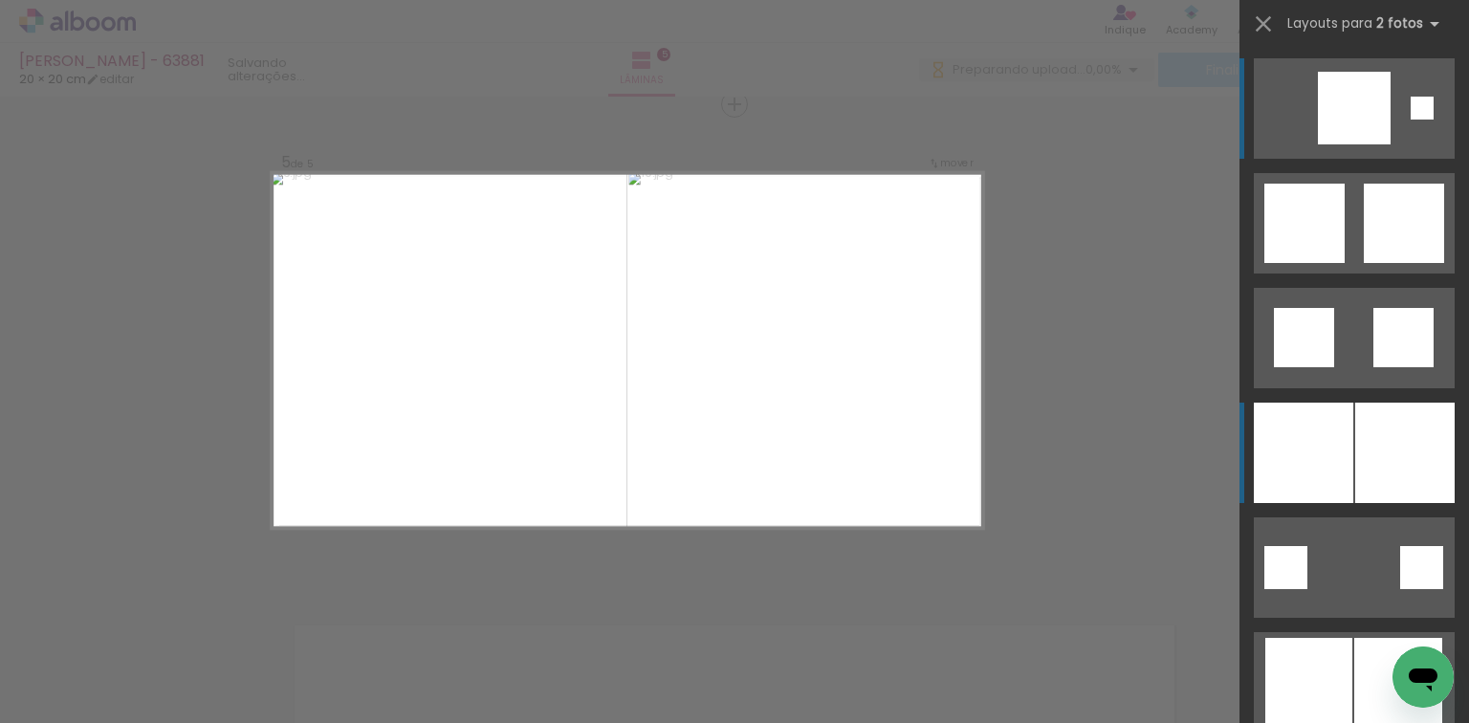
click at [1328, 425] on div at bounding box center [1302, 453] width 99 height 100
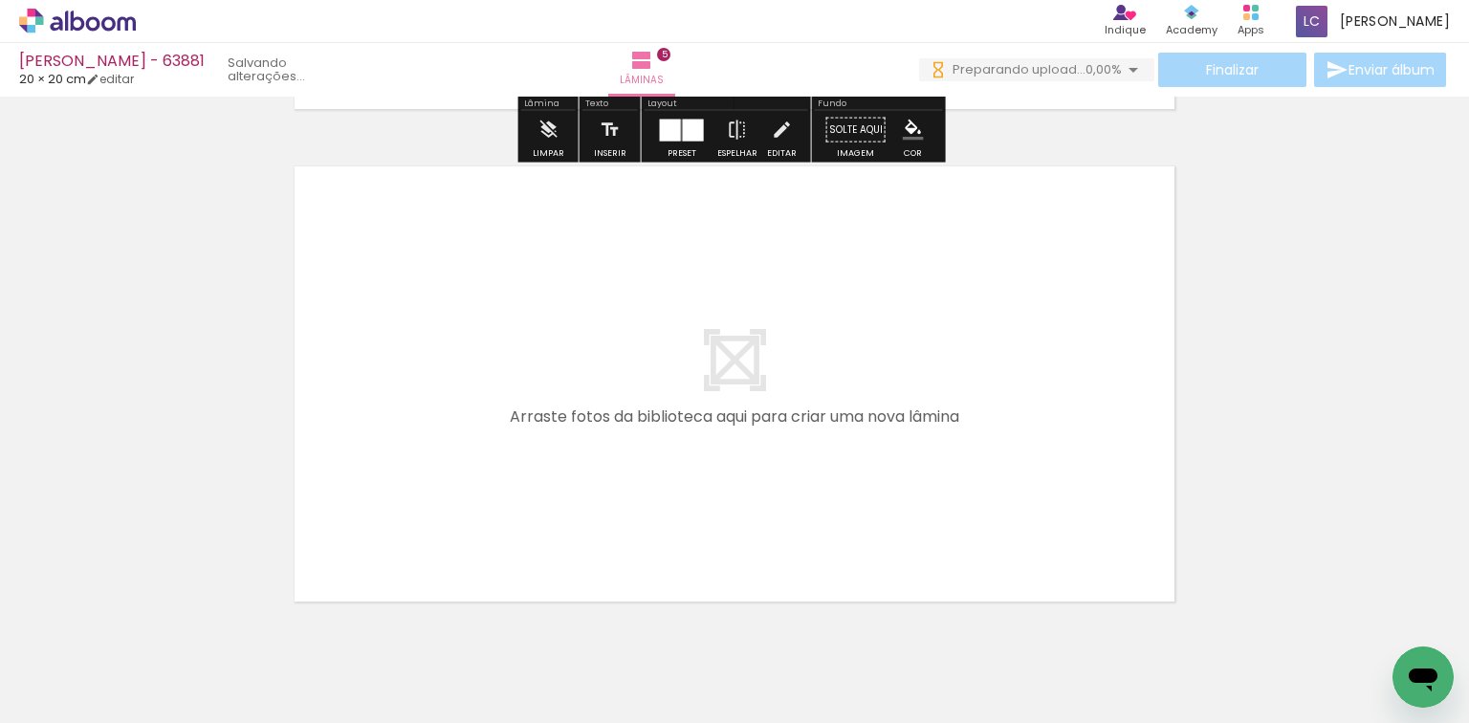
scroll to position [0, 266]
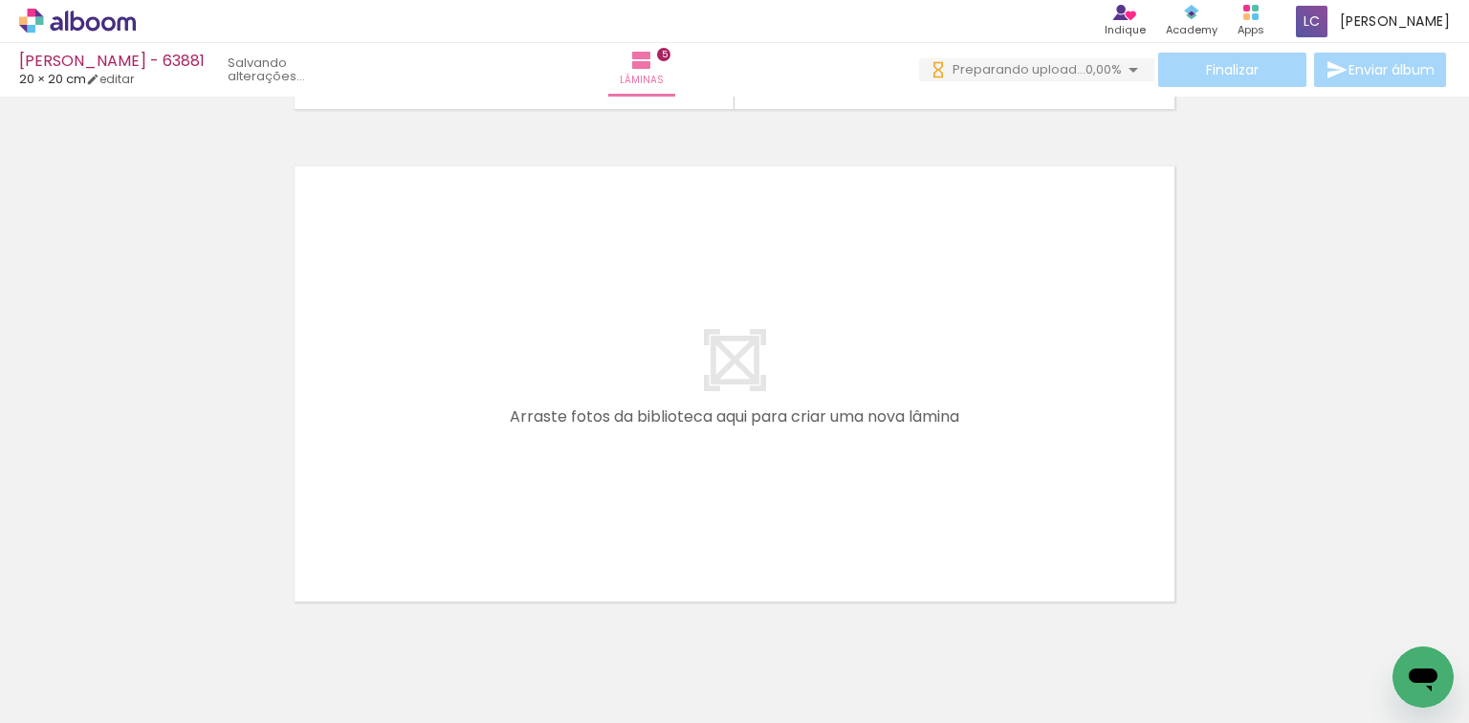
drag, startPoint x: 1000, startPoint y: 657, endPoint x: 1096, endPoint y: 688, distance: 100.7
click at [996, 593] on quentale-workspace at bounding box center [734, 361] width 1469 height 723
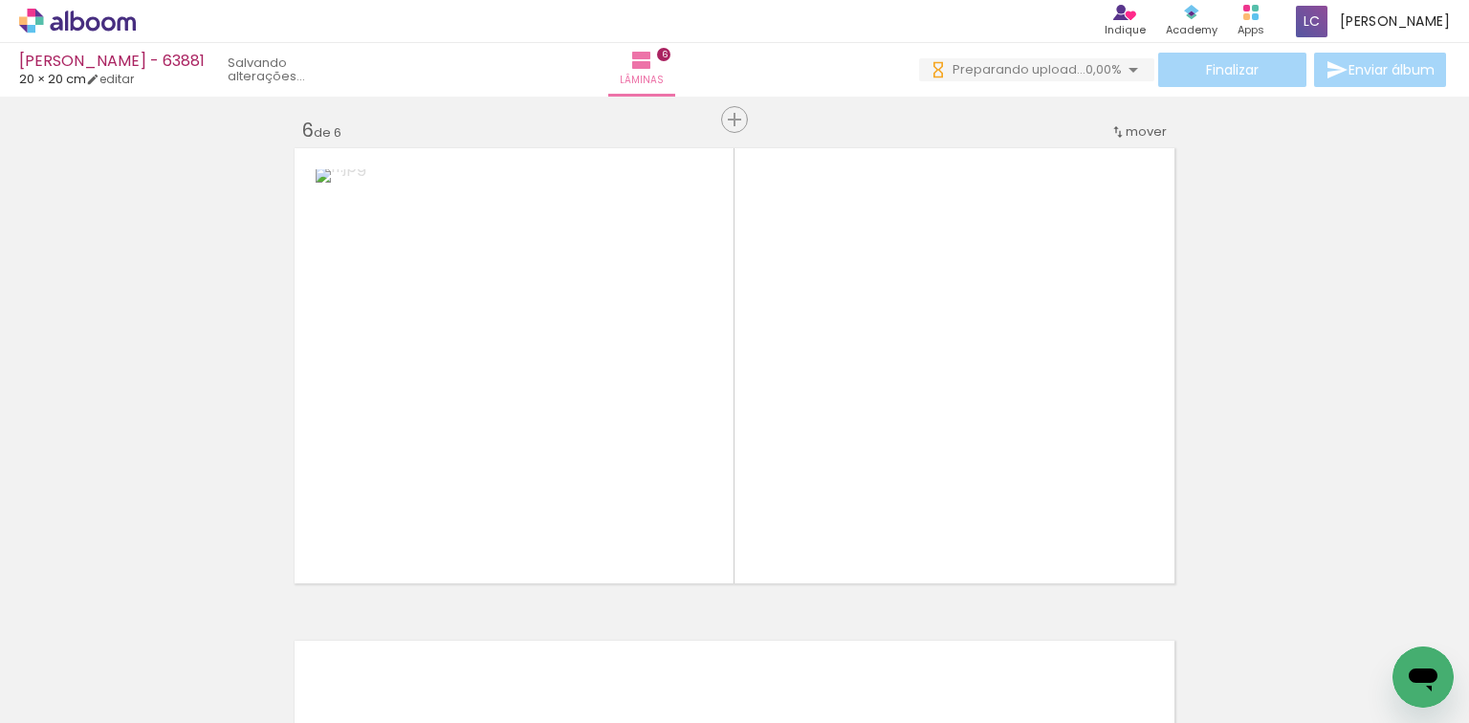
click at [907, 455] on quentale-workspace at bounding box center [734, 361] width 1469 height 723
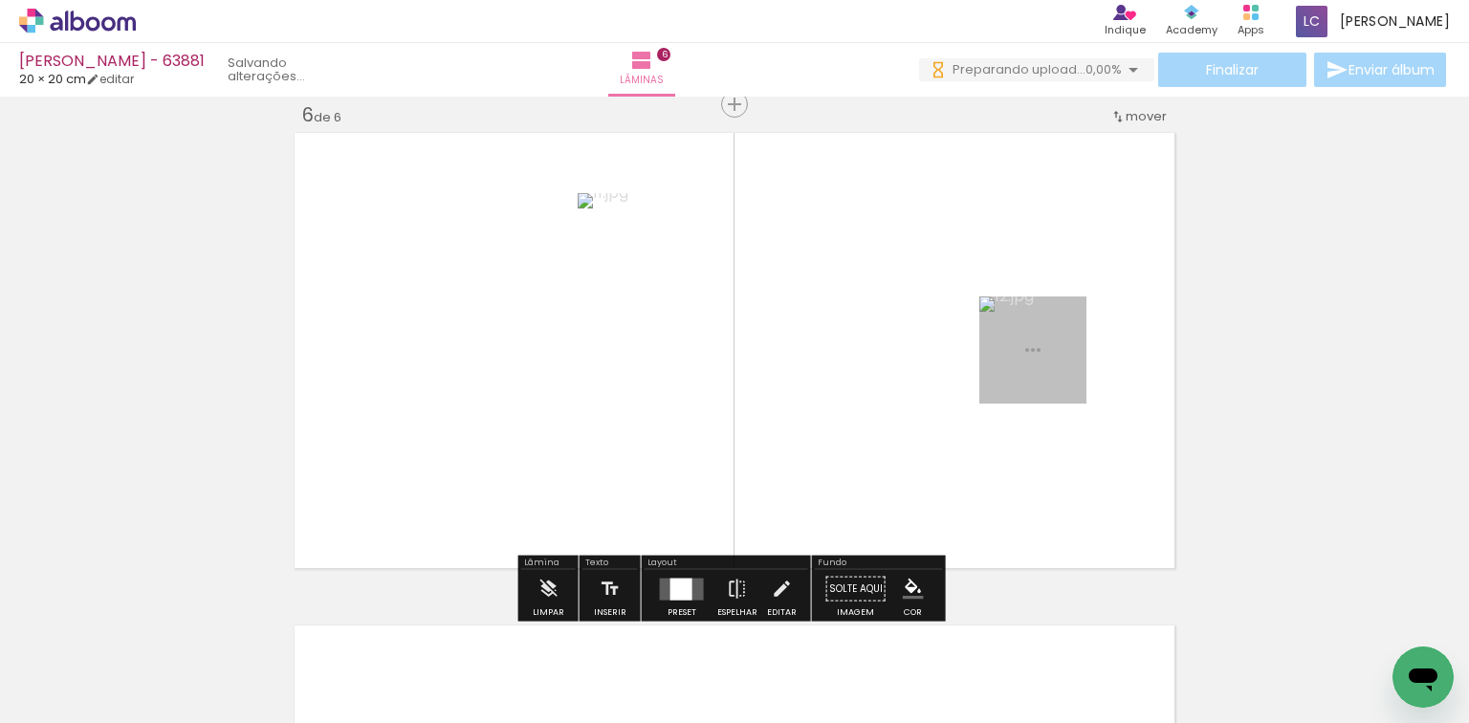
scroll to position [2486, 0]
click at [670, 585] on div at bounding box center [681, 588] width 22 height 22
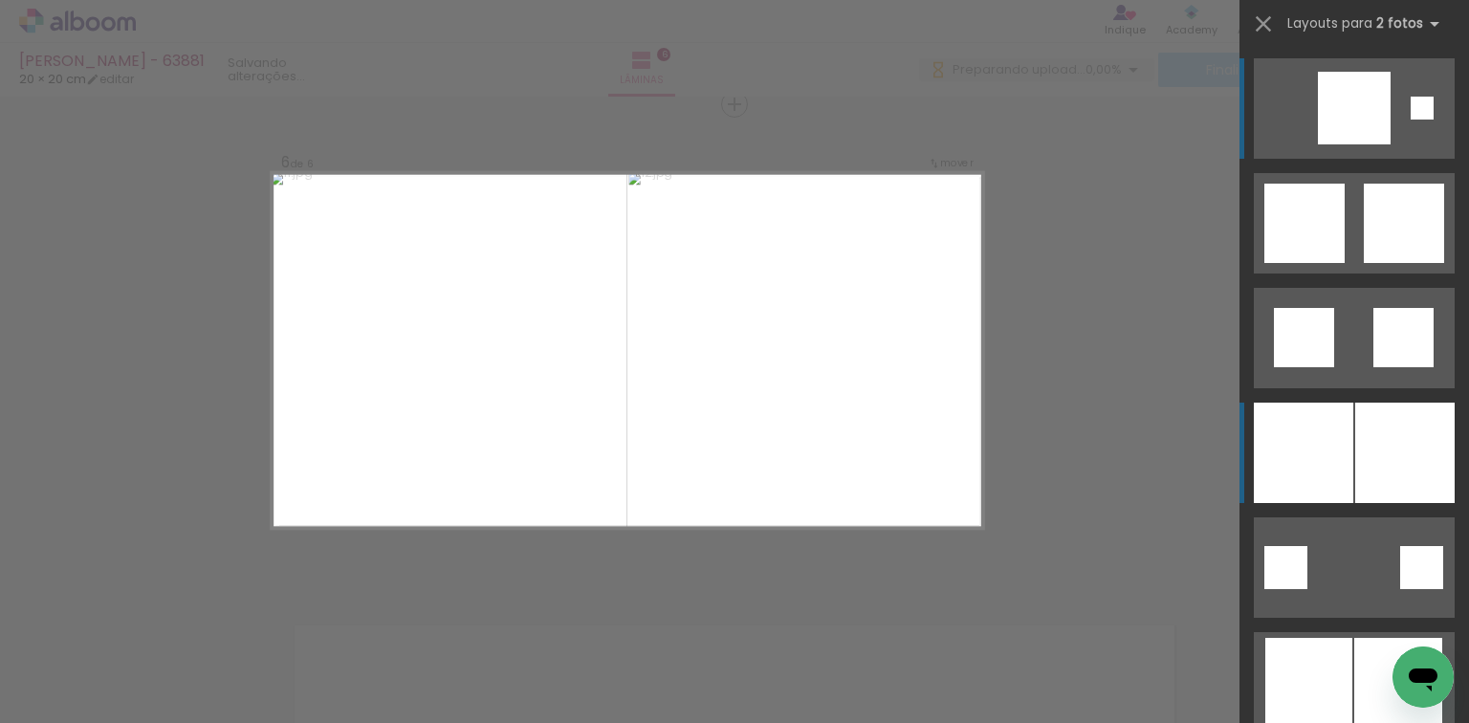
click at [1338, 468] on div at bounding box center [1302, 453] width 99 height 100
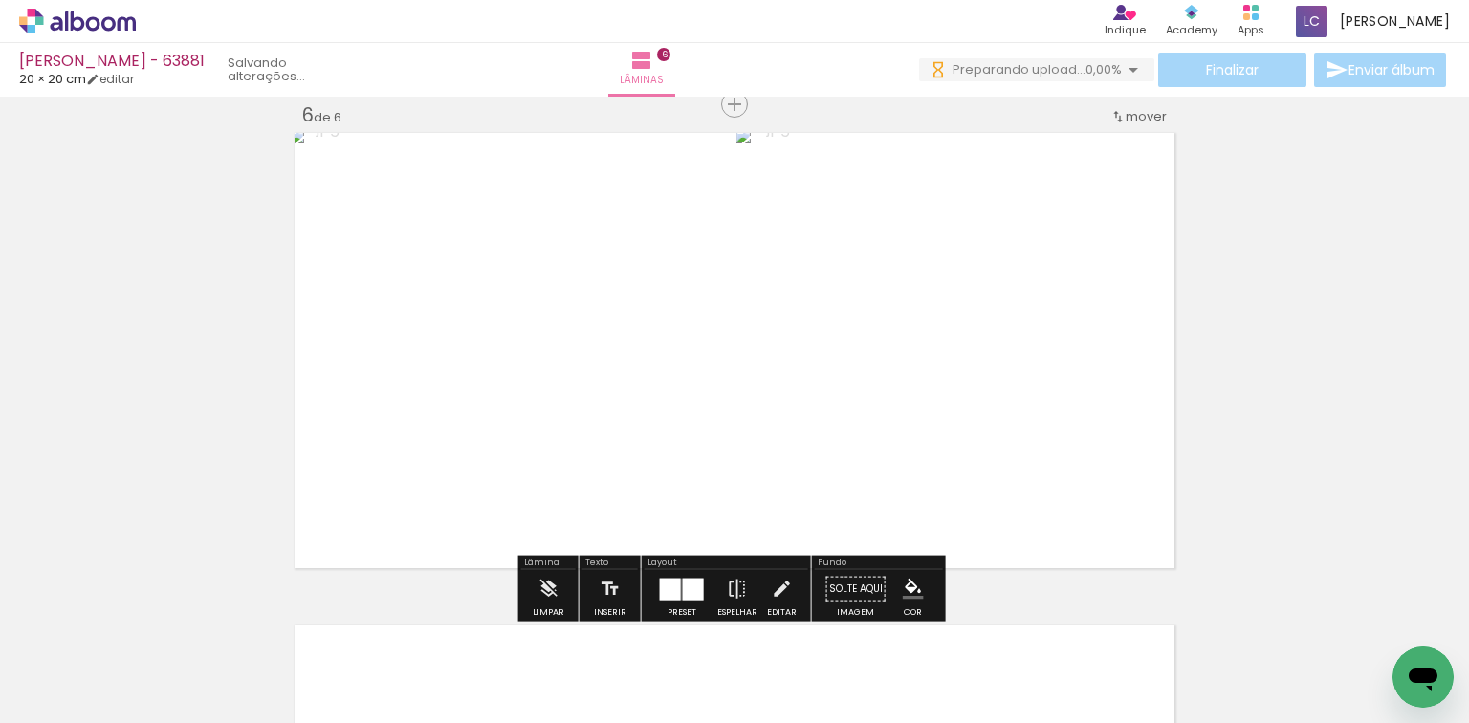
scroll to position [0, 1048]
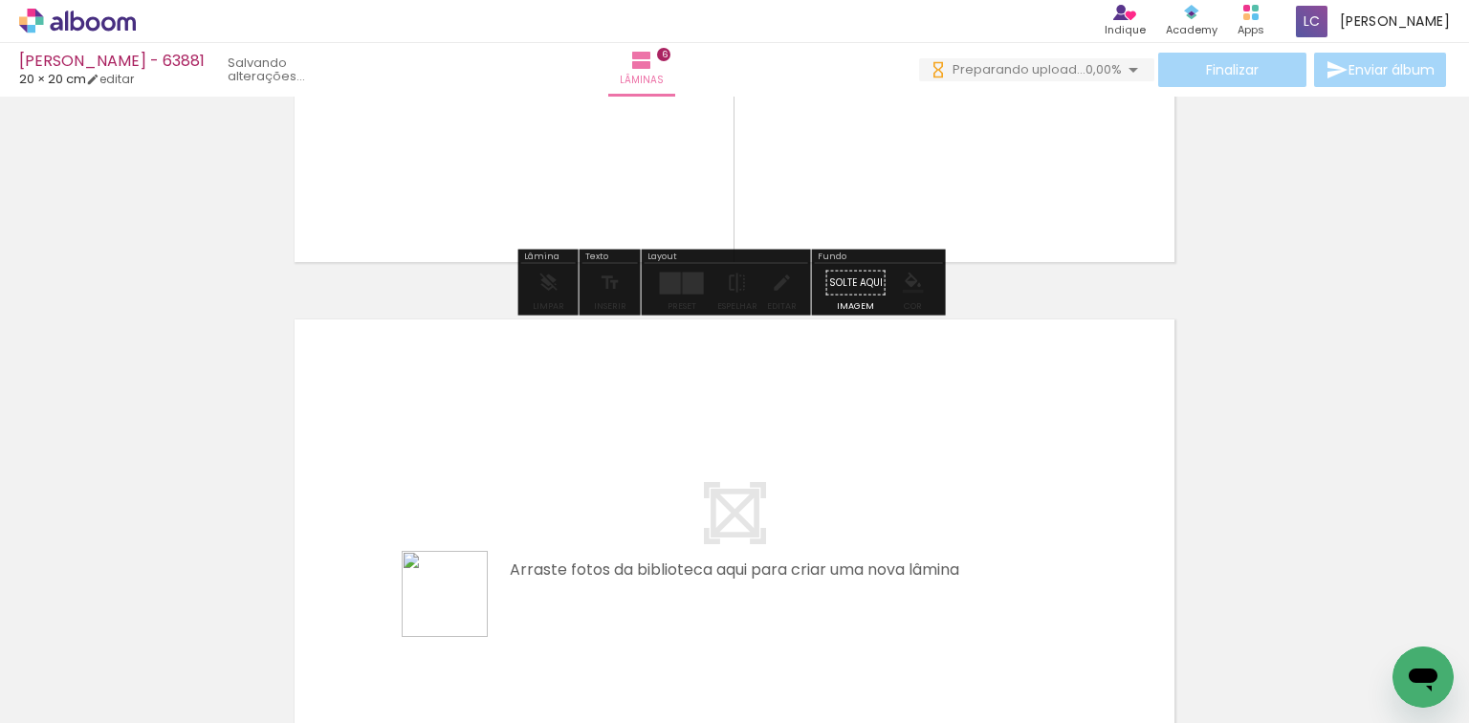
drag, startPoint x: 459, startPoint y: 608, endPoint x: 594, endPoint y: 670, distance: 148.4
click at [499, 574] on quentale-workspace at bounding box center [734, 361] width 1469 height 723
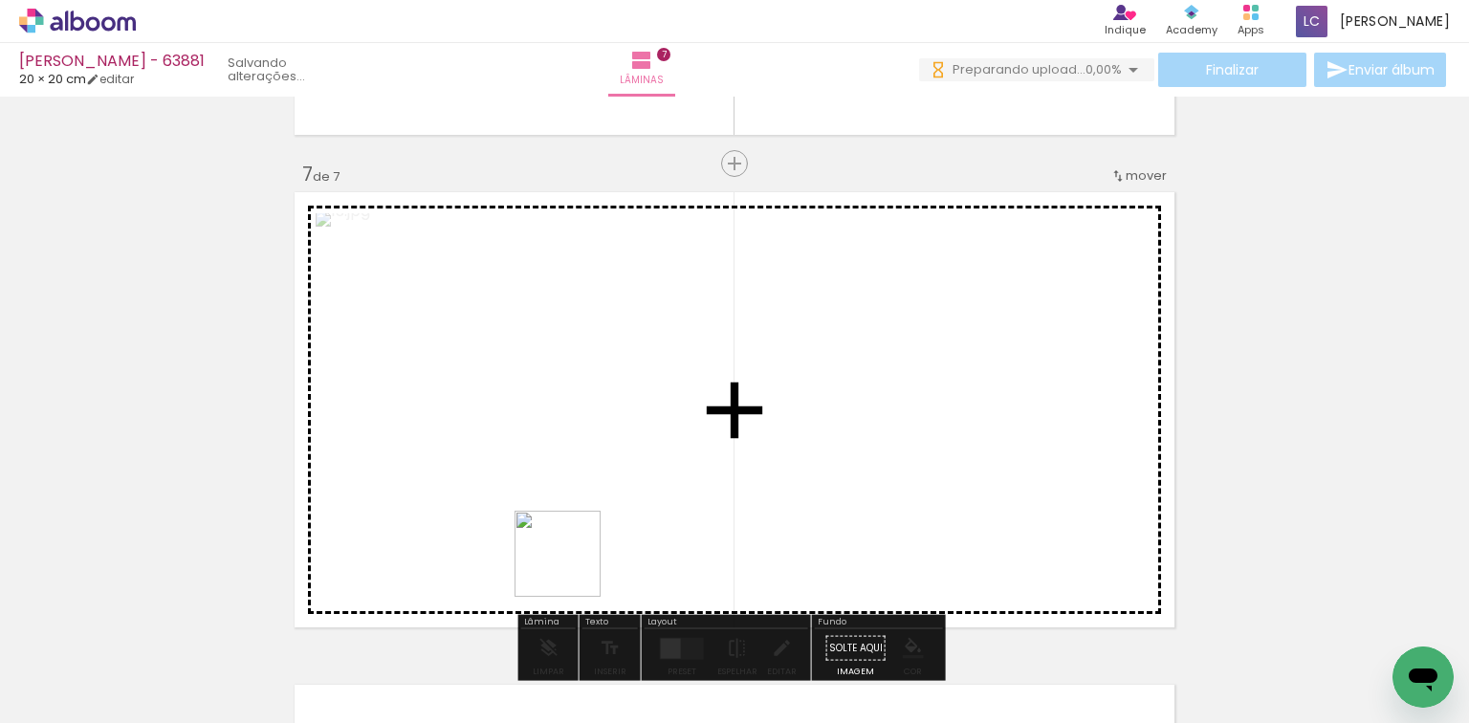
drag, startPoint x: 572, startPoint y: 568, endPoint x: 665, endPoint y: 605, distance: 100.8
click at [605, 498] on quentale-workspace at bounding box center [734, 361] width 1469 height 723
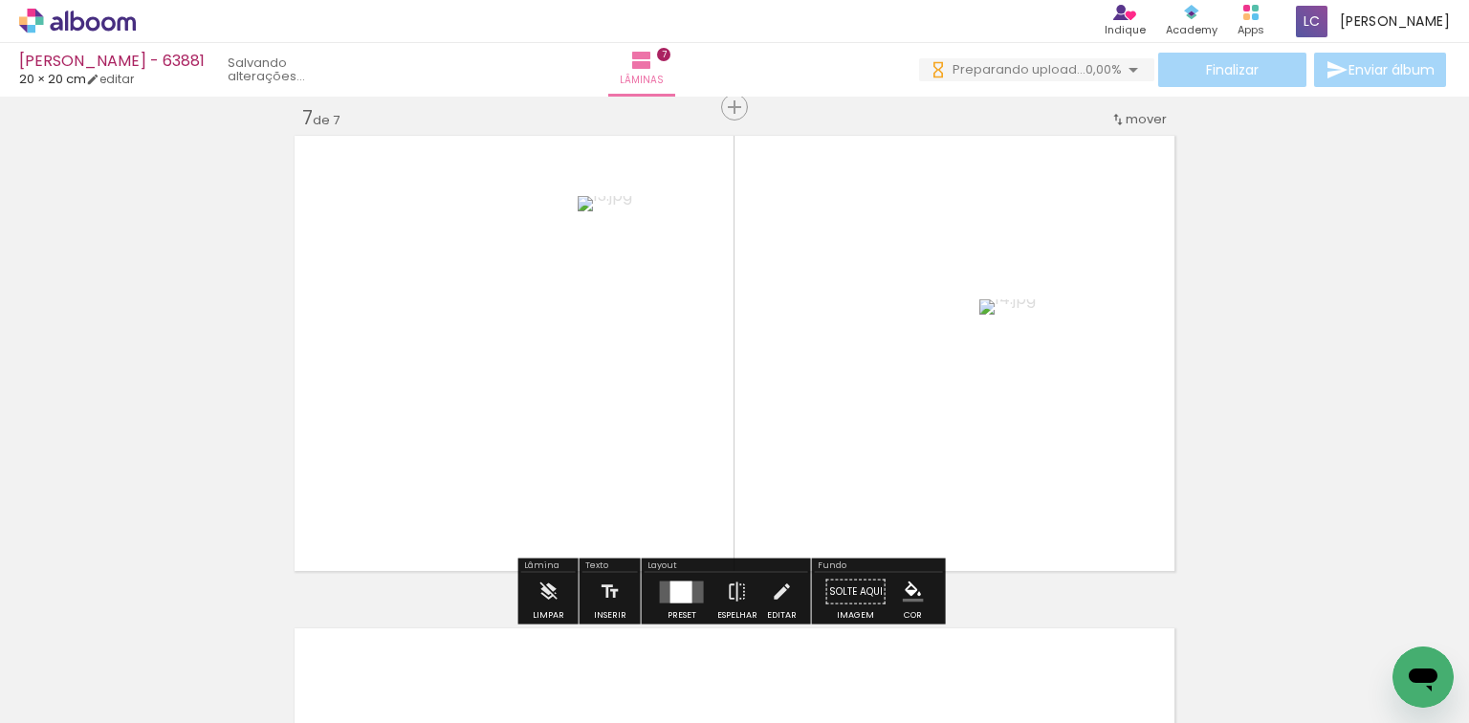
scroll to position [2978, 0]
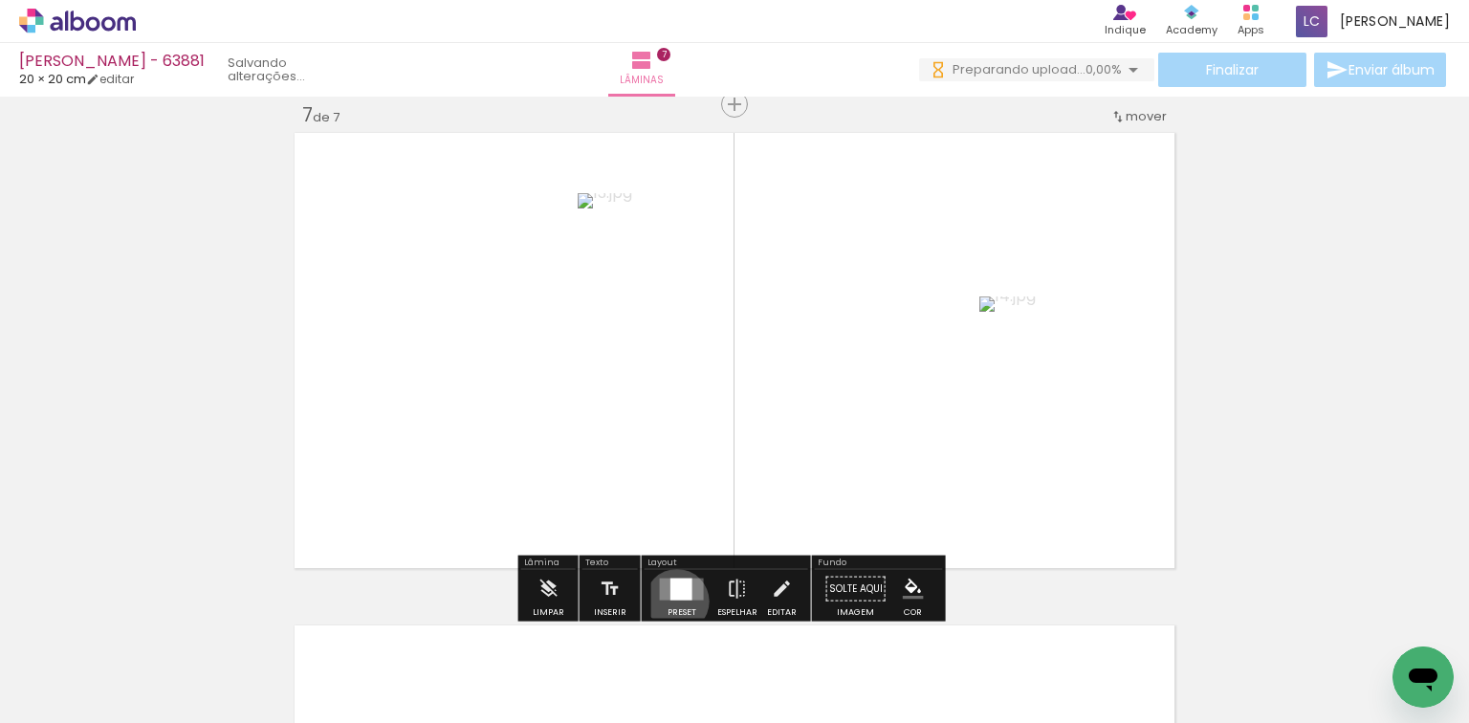
click at [672, 600] on div at bounding box center [682, 589] width 52 height 38
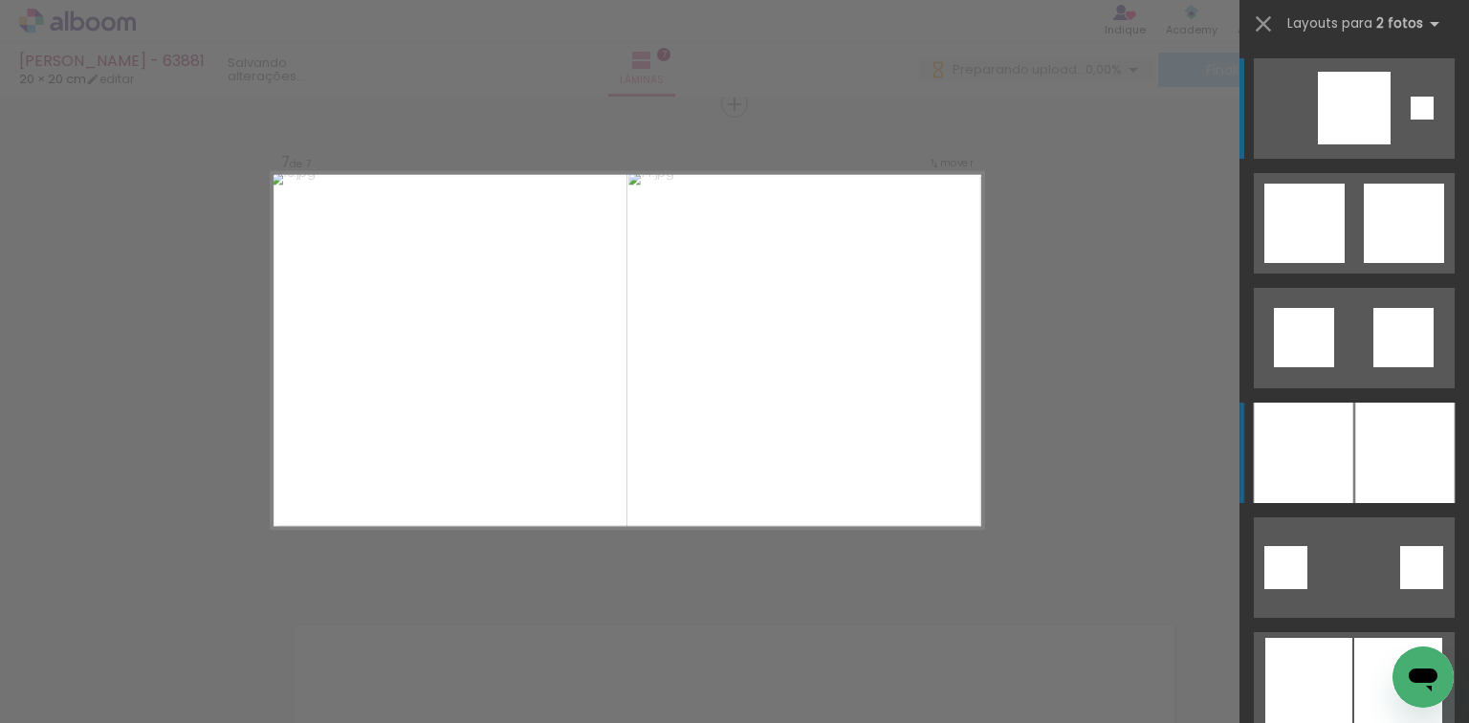
click at [1366, 409] on div at bounding box center [1404, 453] width 99 height 100
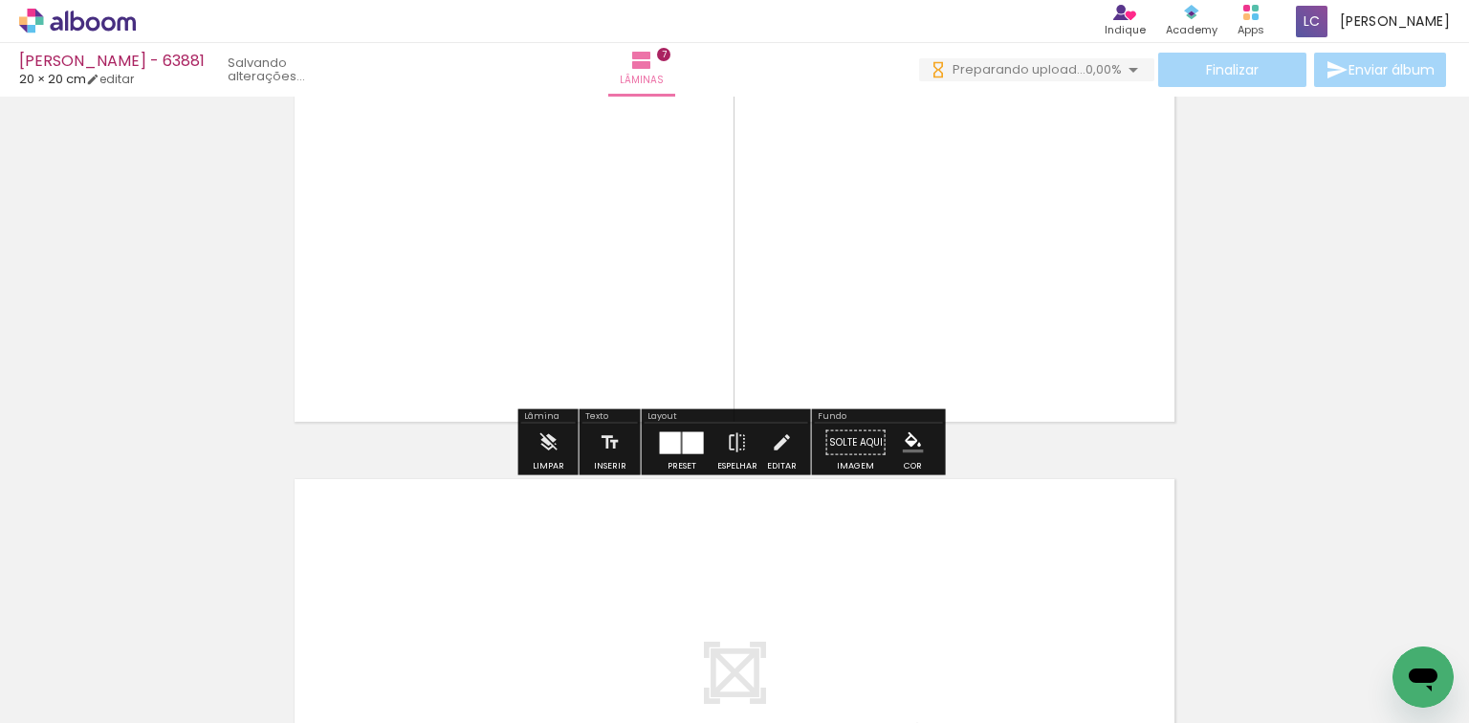
scroll to position [3284, 0]
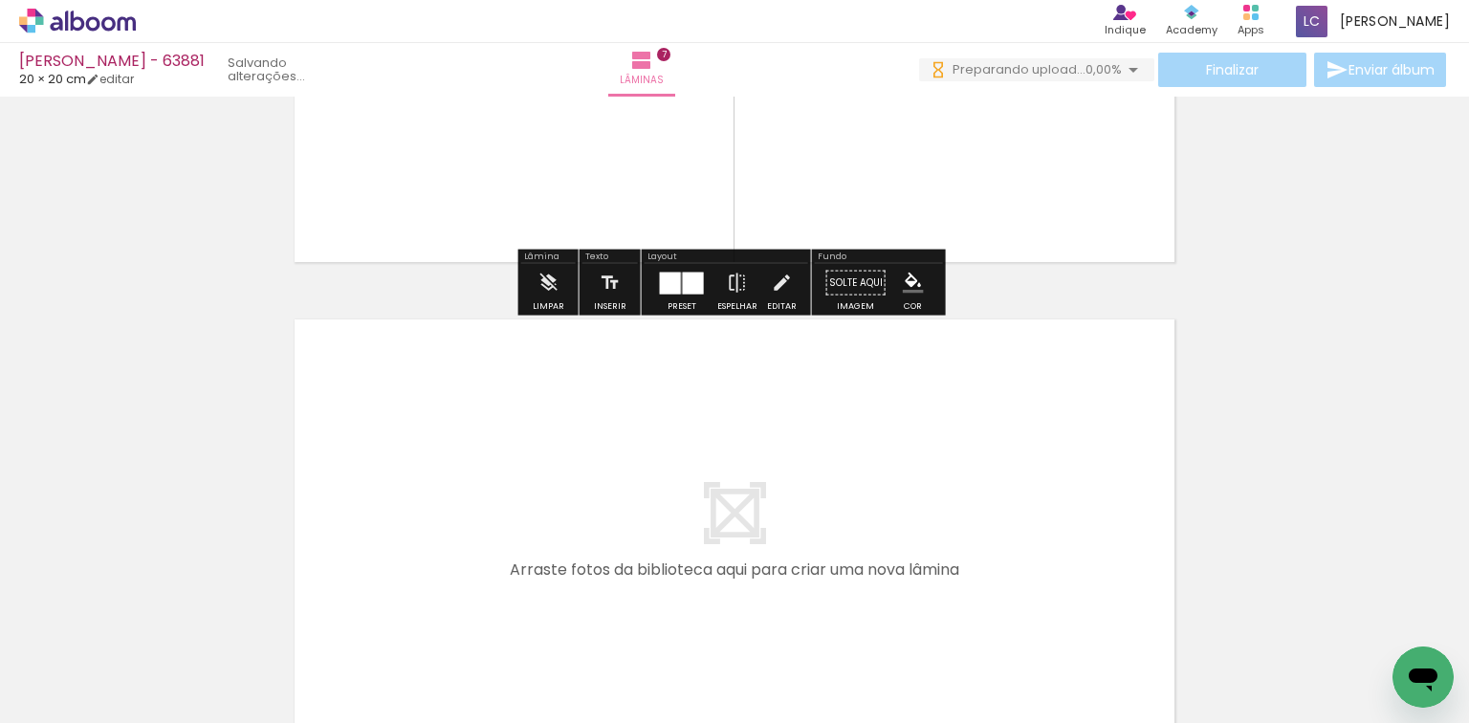
drag, startPoint x: 638, startPoint y: 653, endPoint x: 716, endPoint y: 620, distance: 84.9
click at [651, 616] on div at bounding box center [643, 658] width 95 height 95
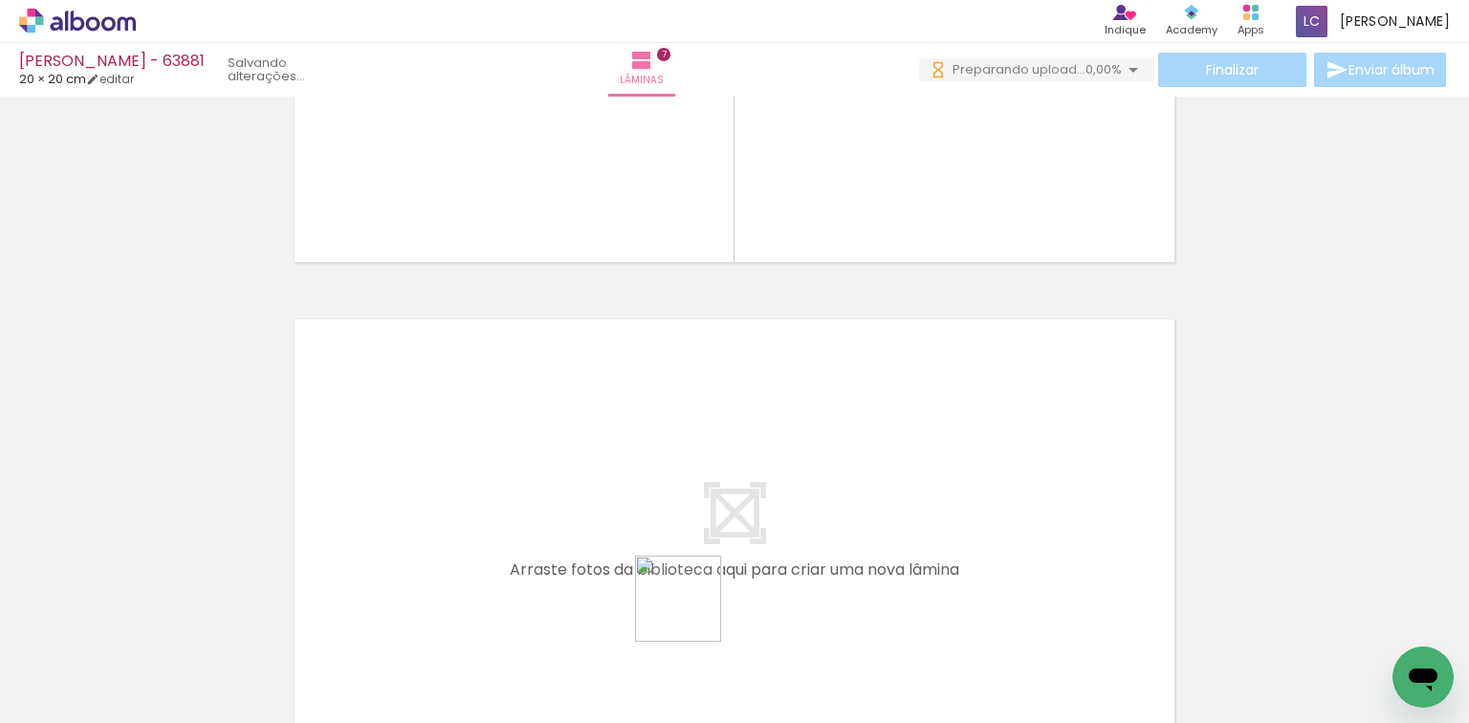
drag, startPoint x: 690, startPoint y: 643, endPoint x: 730, endPoint y: 624, distance: 44.5
click at [686, 616] on div at bounding box center [642, 659] width 86 height 86
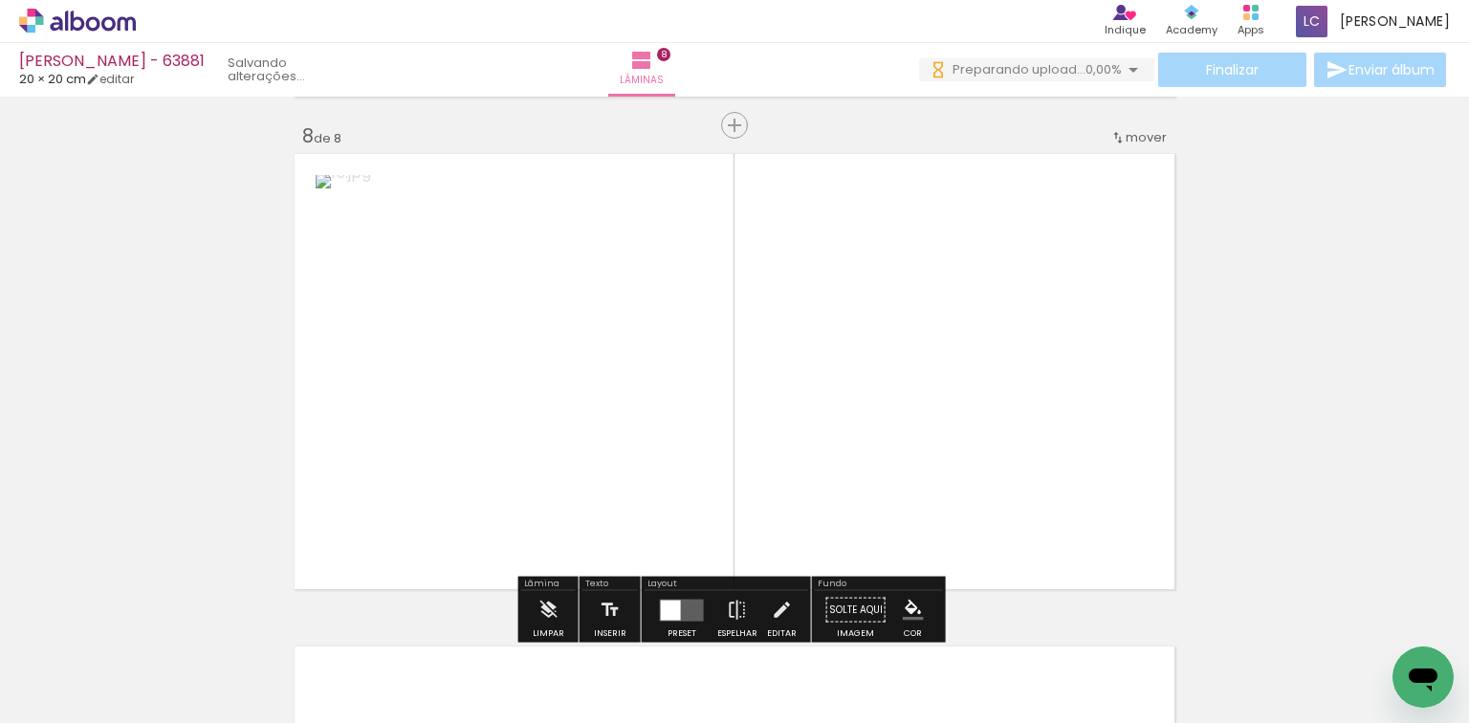
scroll to position [3471, 0]
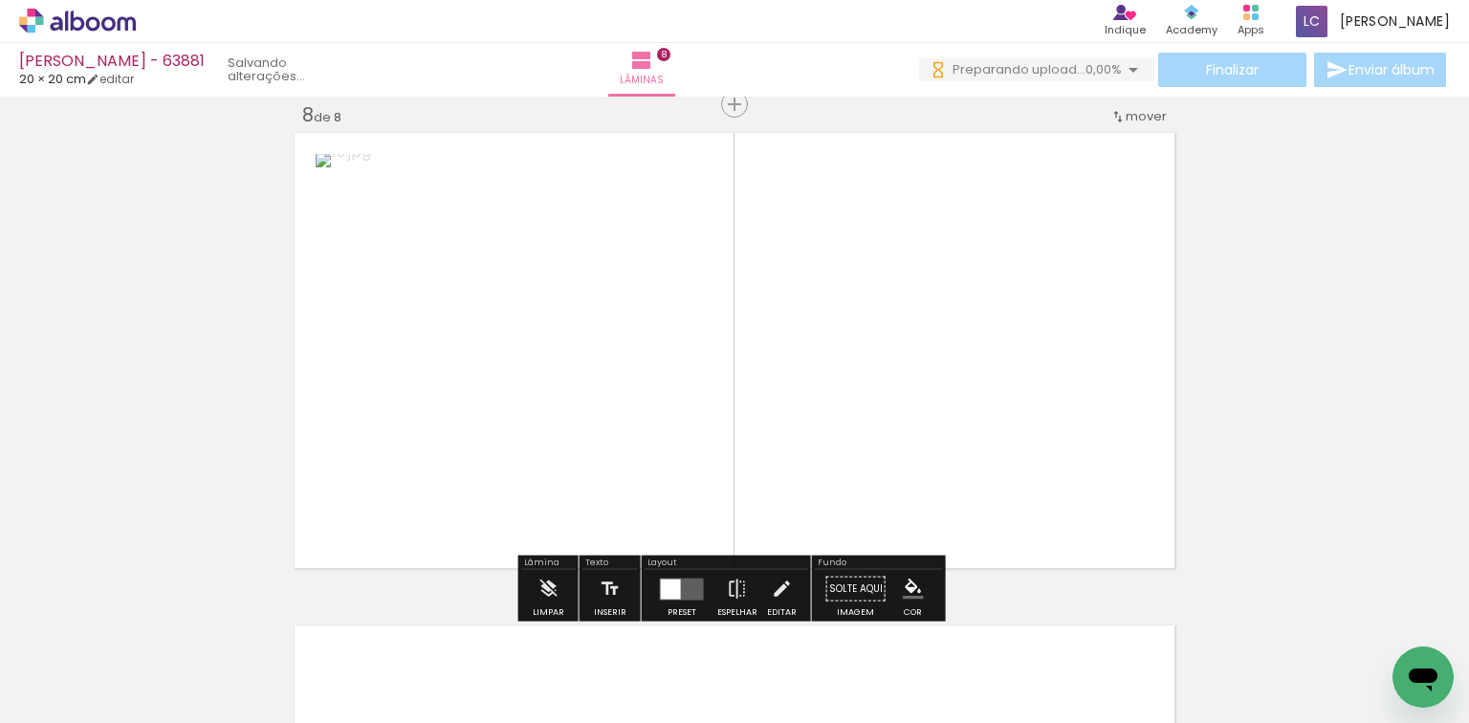
click at [783, 387] on quentale-workspace at bounding box center [734, 361] width 1469 height 723
click at [683, 581] on div at bounding box center [681, 588] width 22 height 22
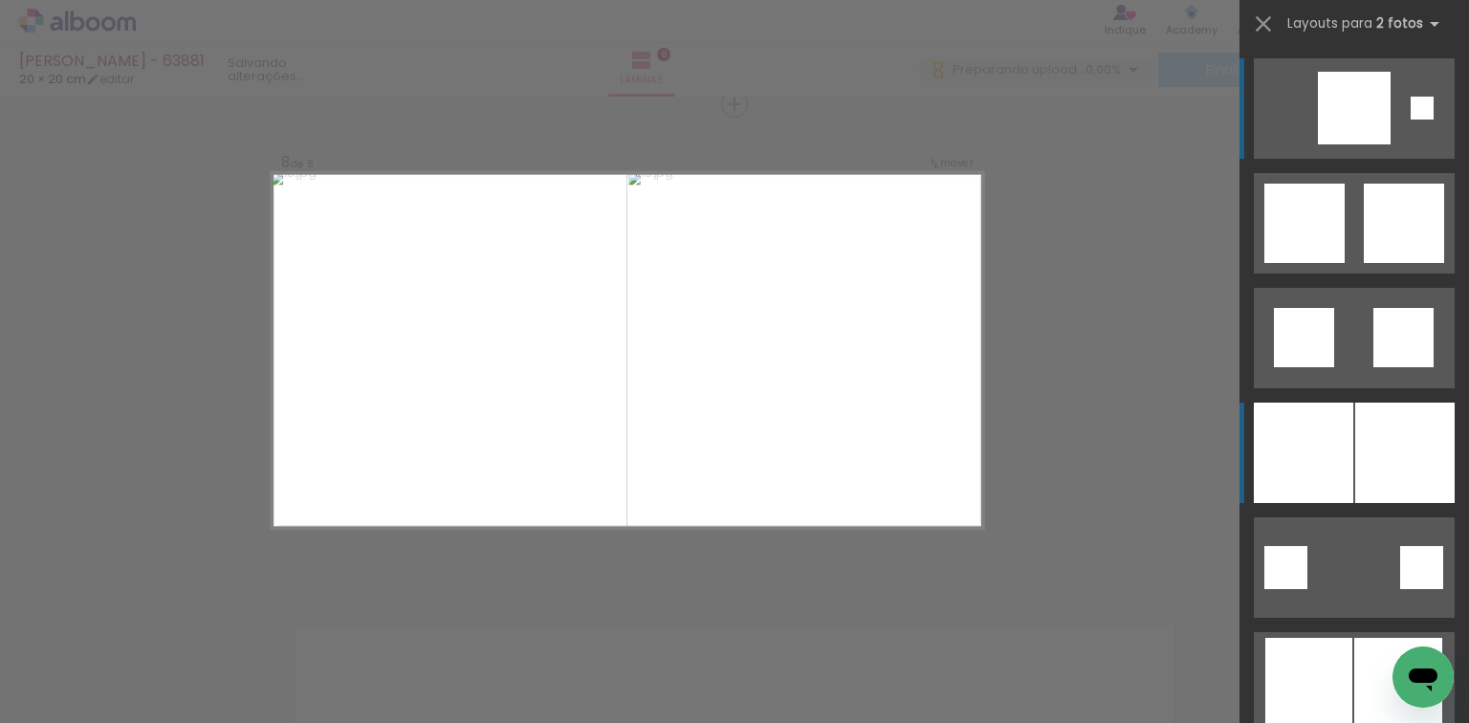
click at [1388, 428] on div at bounding box center [1404, 453] width 99 height 100
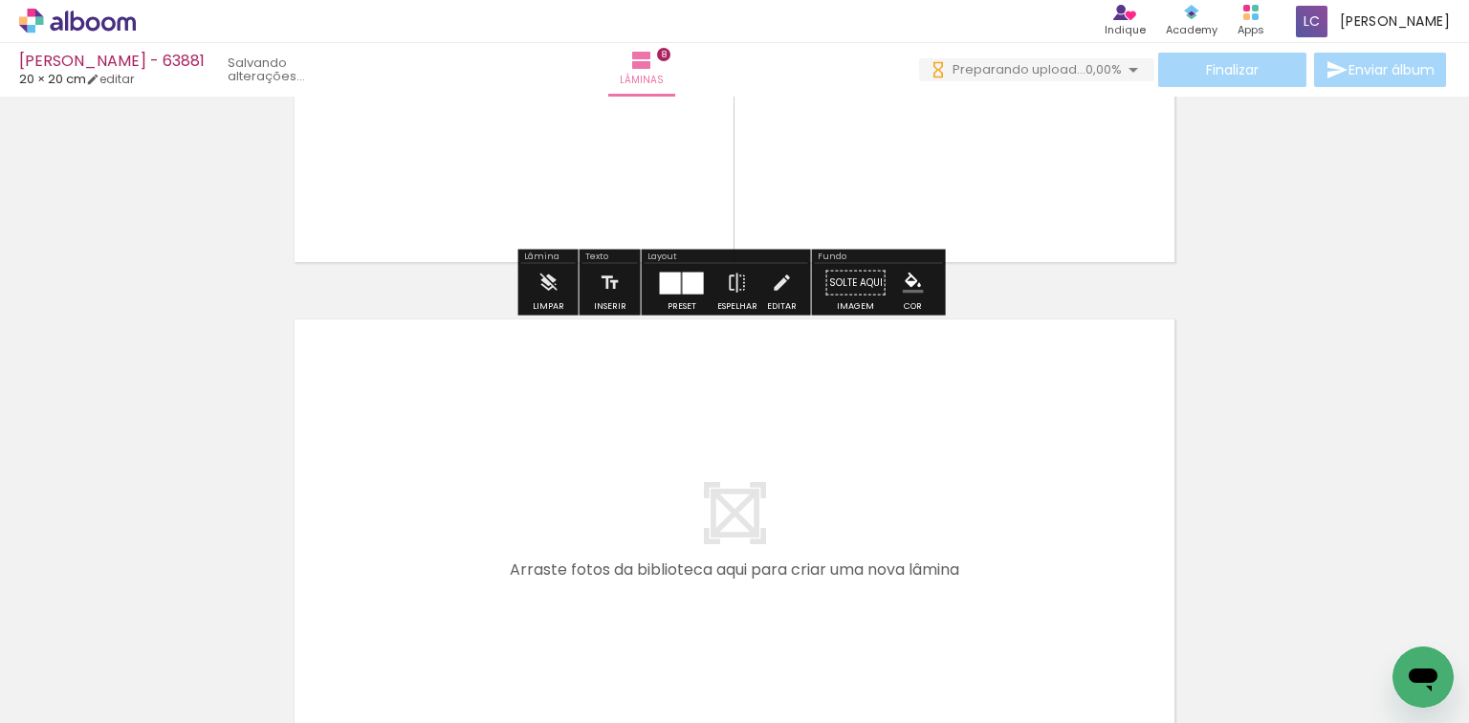
click at [860, 568] on quentale-workspace at bounding box center [734, 361] width 1469 height 723
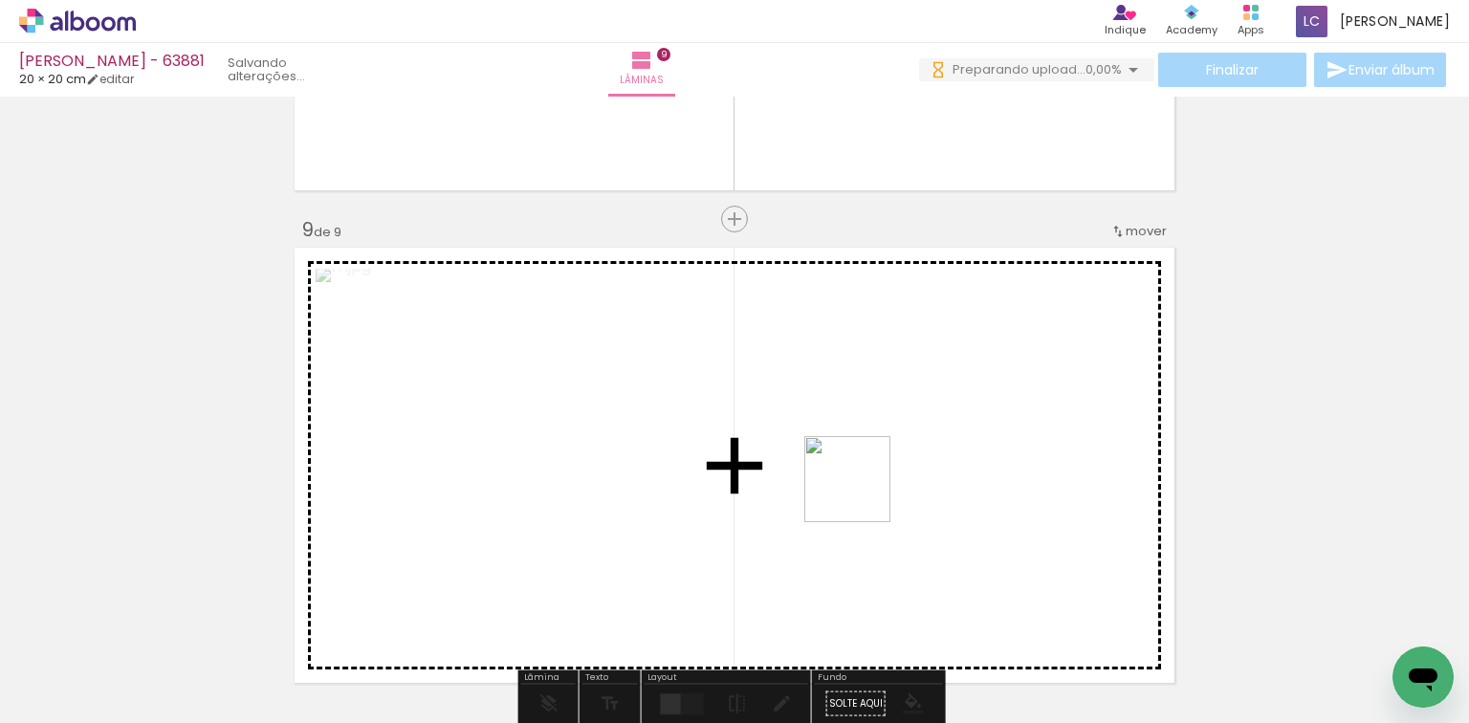
drag, startPoint x: 861, startPoint y: 493, endPoint x: 603, endPoint y: 547, distance: 263.6
click at [815, 458] on quentale-workspace at bounding box center [734, 361] width 1469 height 723
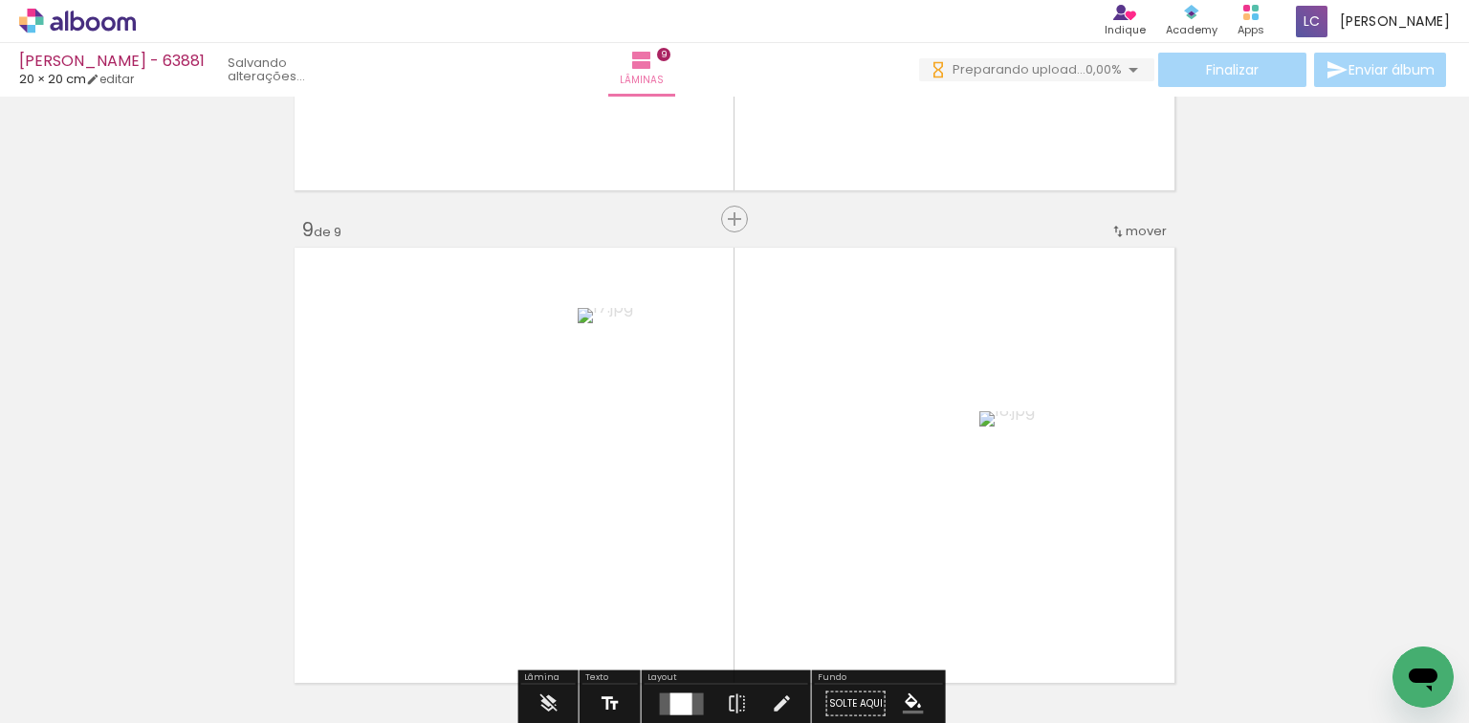
scroll to position [3963, 0]
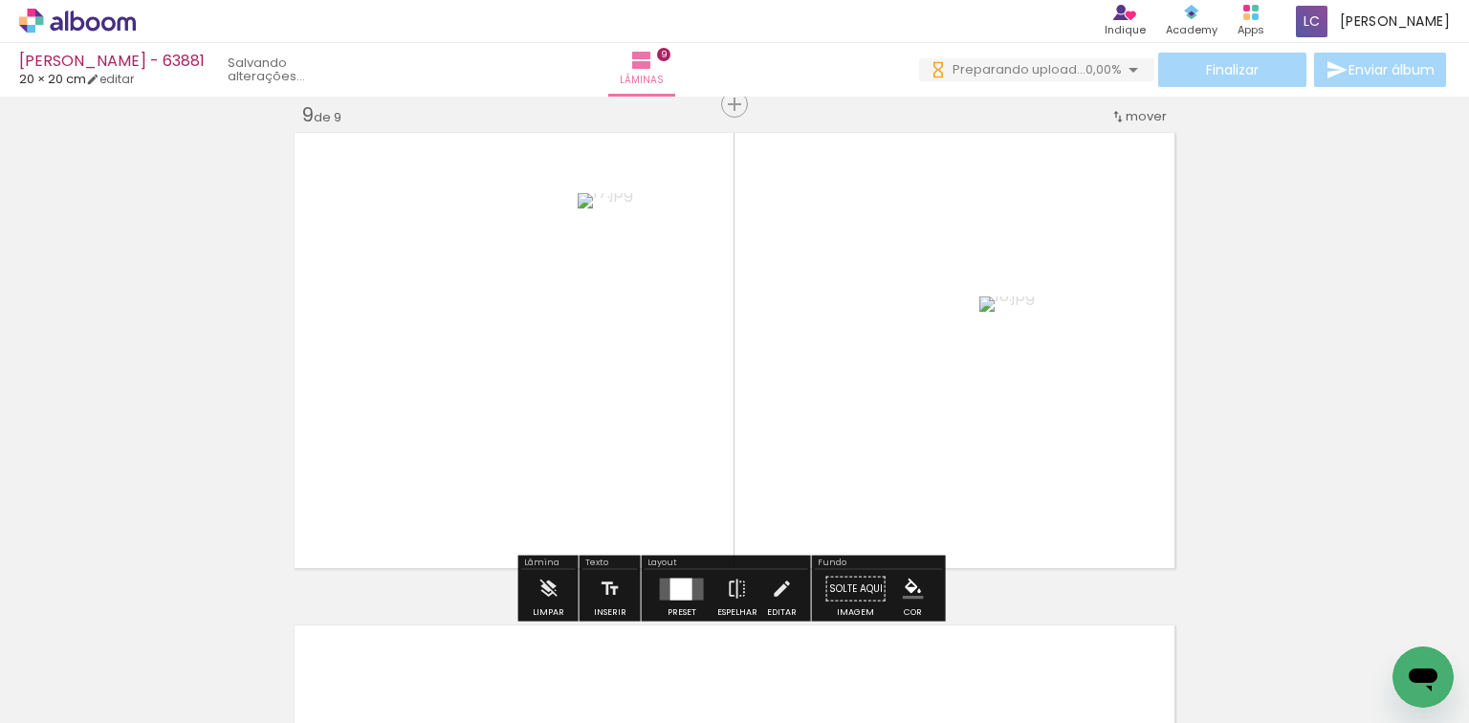
click at [670, 580] on div at bounding box center [681, 588] width 22 height 22
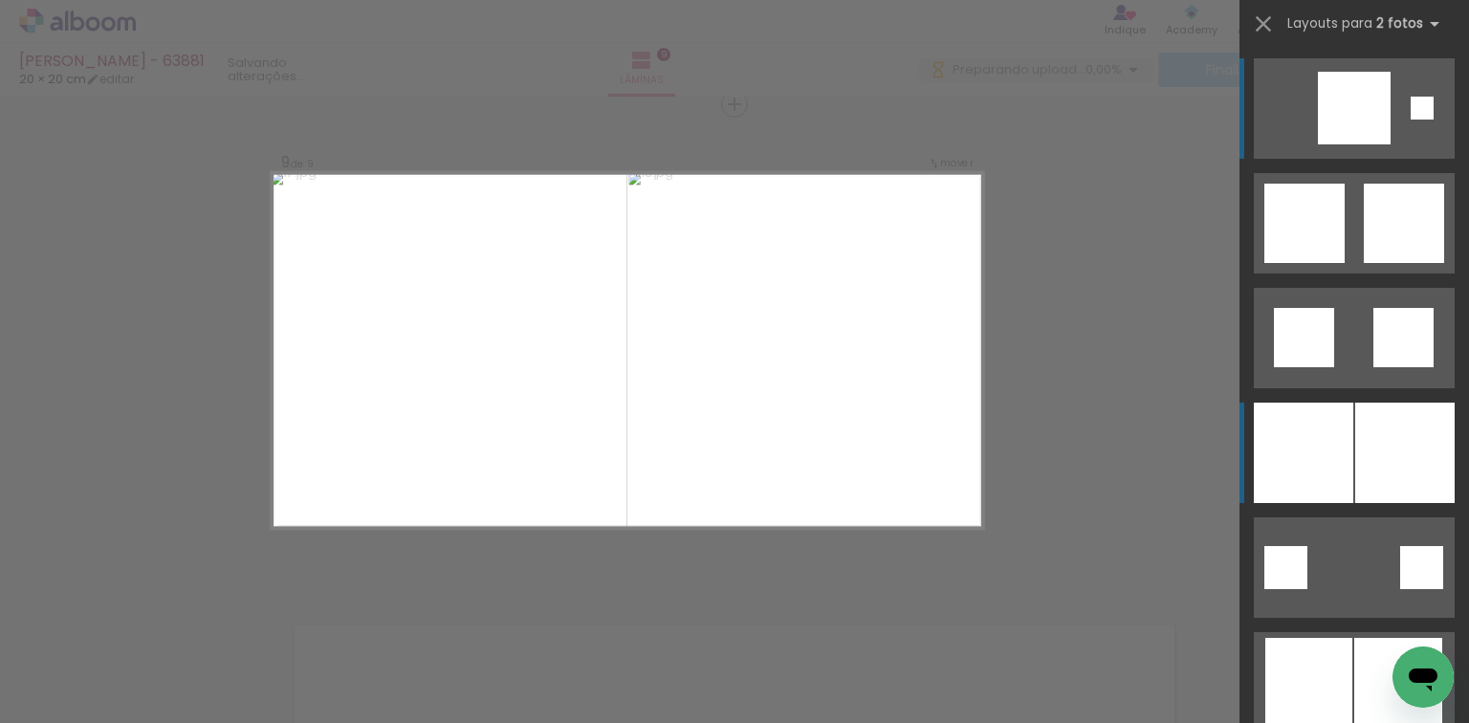
click at [1317, 438] on div at bounding box center [1302, 453] width 99 height 100
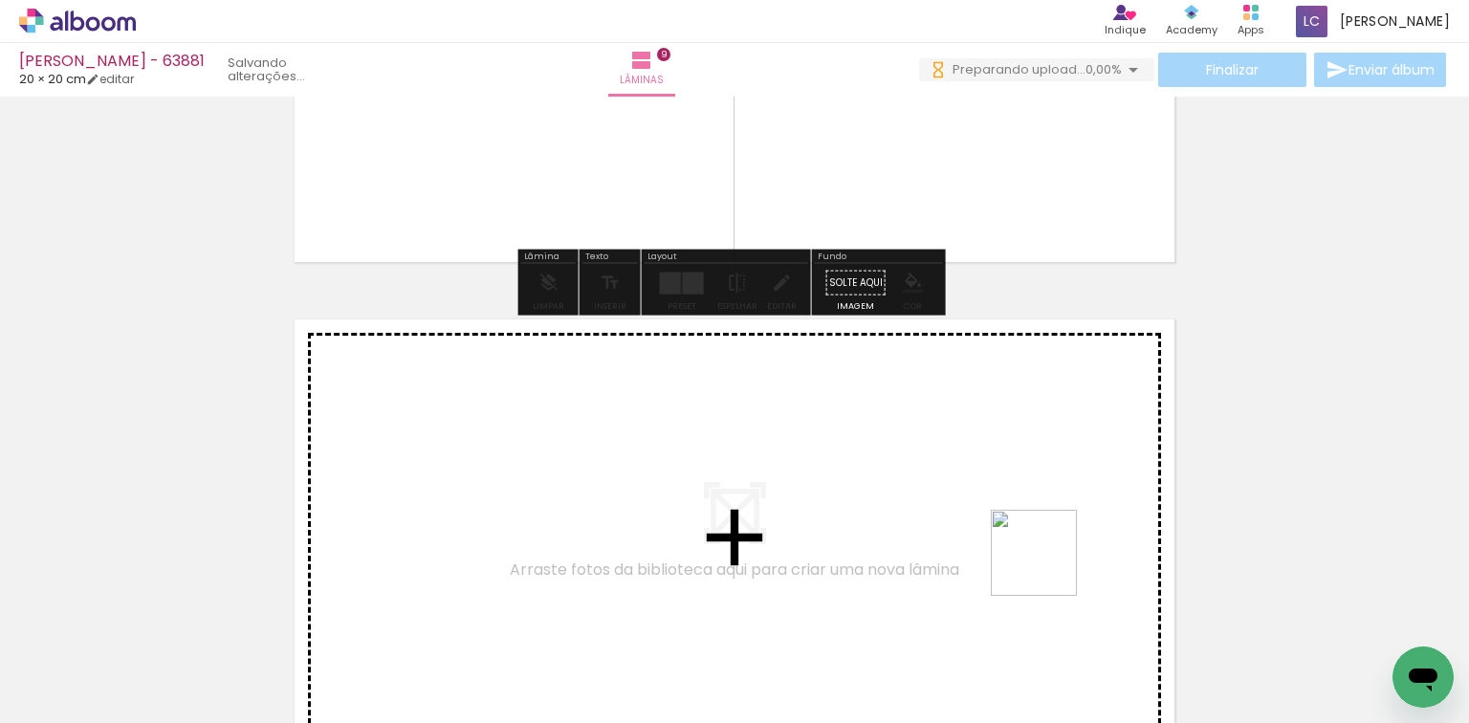
drag, startPoint x: 1082, startPoint y: 639, endPoint x: 1240, endPoint y: 625, distance: 158.3
click at [948, 489] on quentale-workspace at bounding box center [734, 361] width 1469 height 723
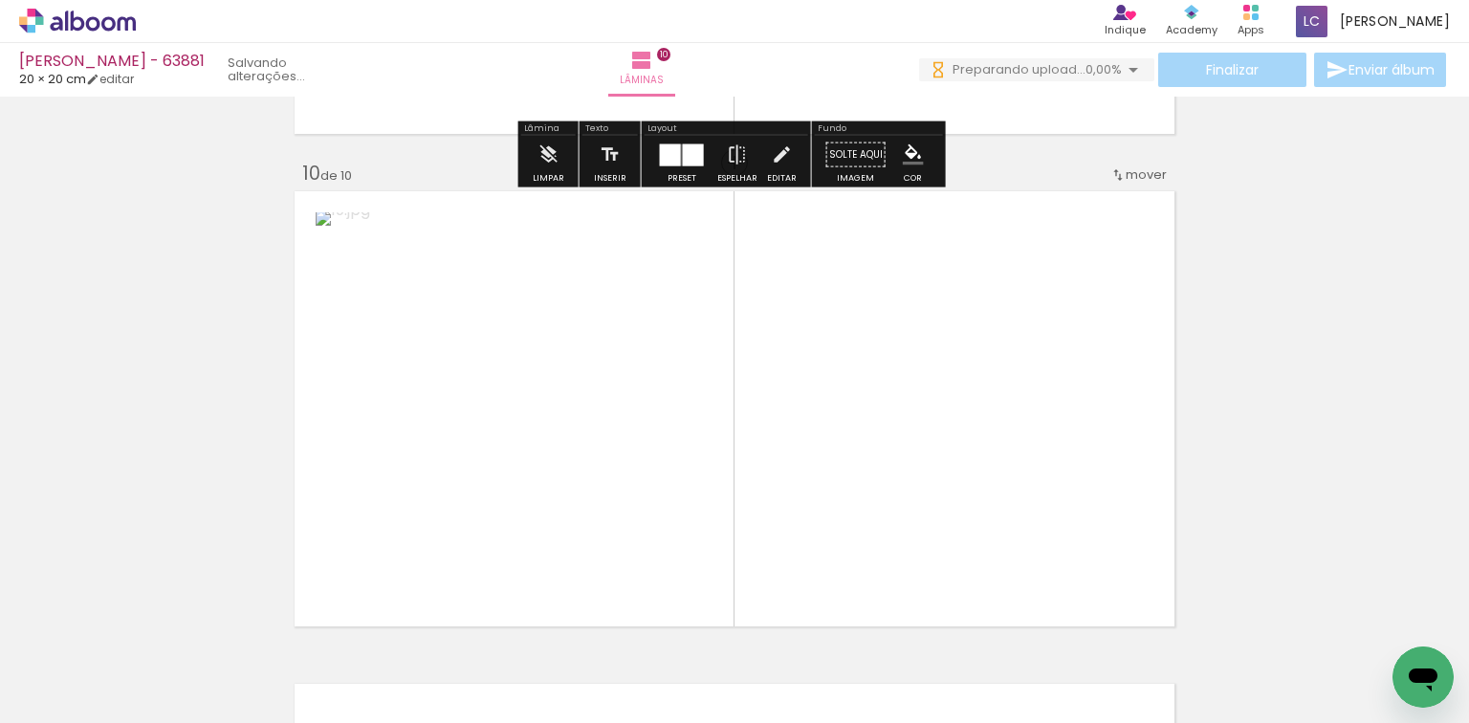
drag, startPoint x: 1183, startPoint y: 639, endPoint x: 731, endPoint y: 558, distance: 458.4
click at [918, 453] on quentale-workspace at bounding box center [734, 361] width 1469 height 723
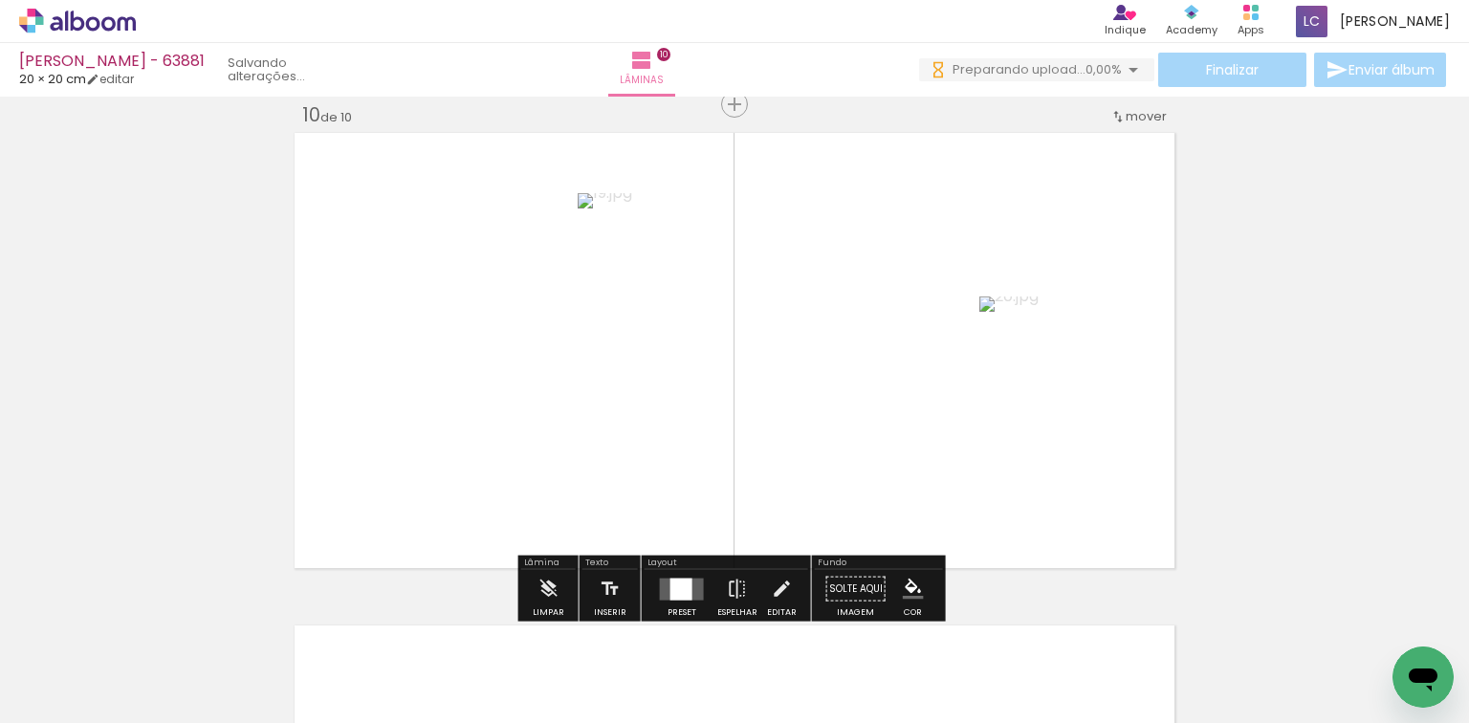
drag, startPoint x: 683, startPoint y: 589, endPoint x: 834, endPoint y: 556, distance: 154.5
click at [685, 587] on div at bounding box center [681, 588] width 22 height 22
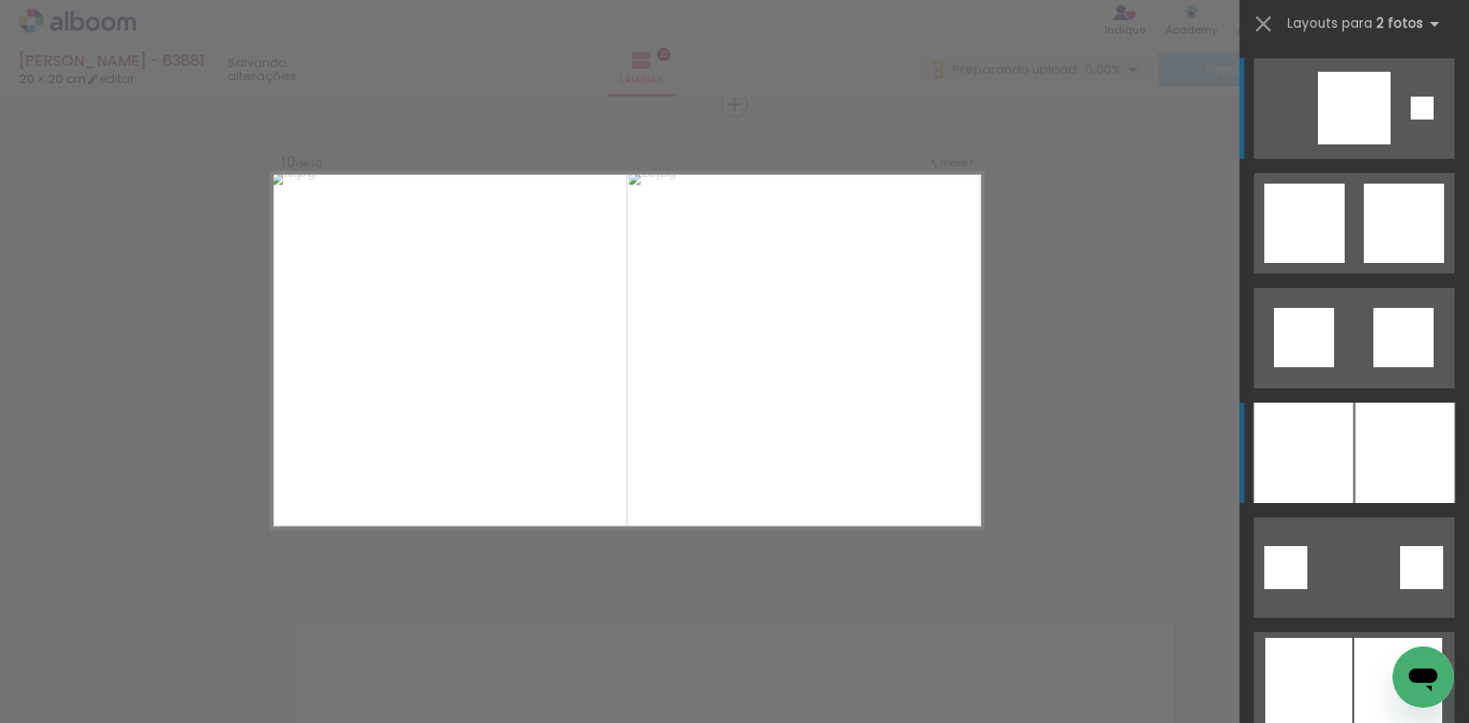
click at [1380, 418] on div at bounding box center [1404, 453] width 99 height 100
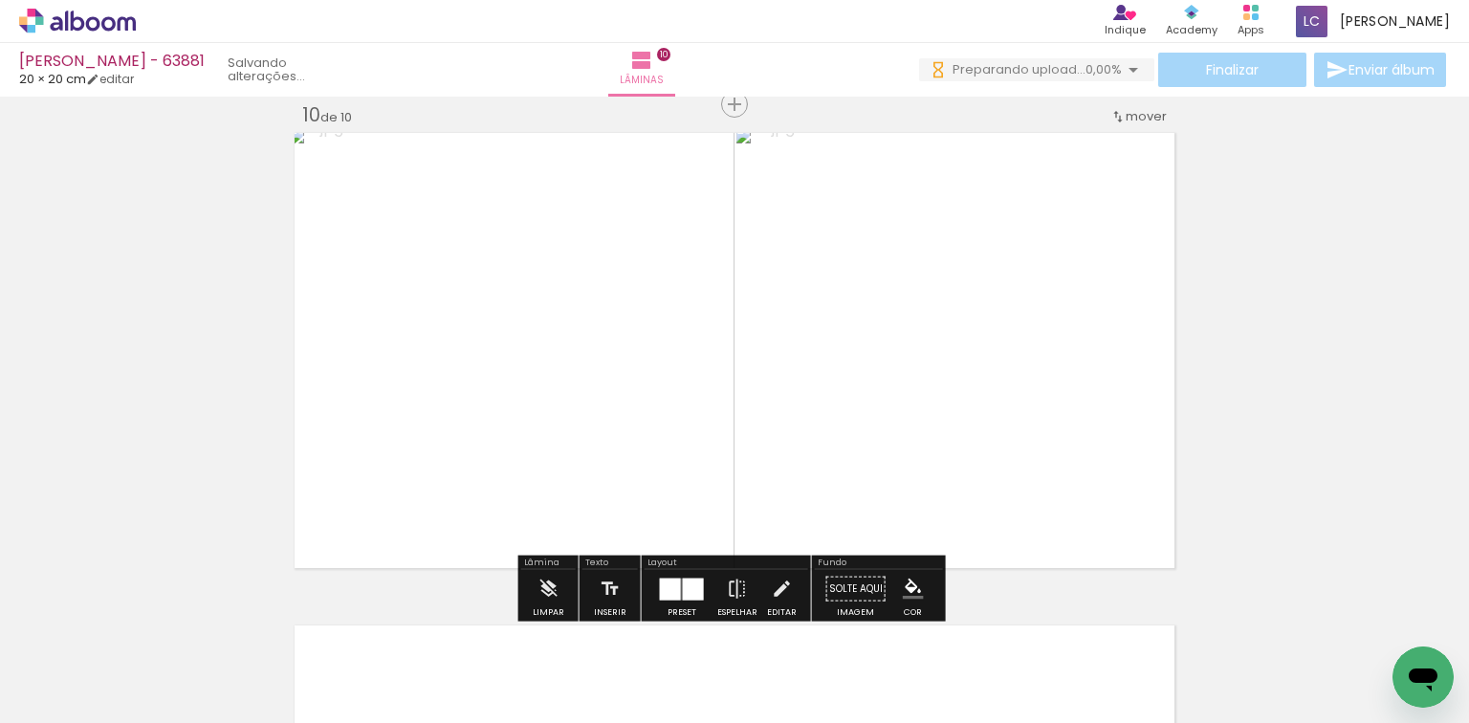
scroll to position [0, 1905]
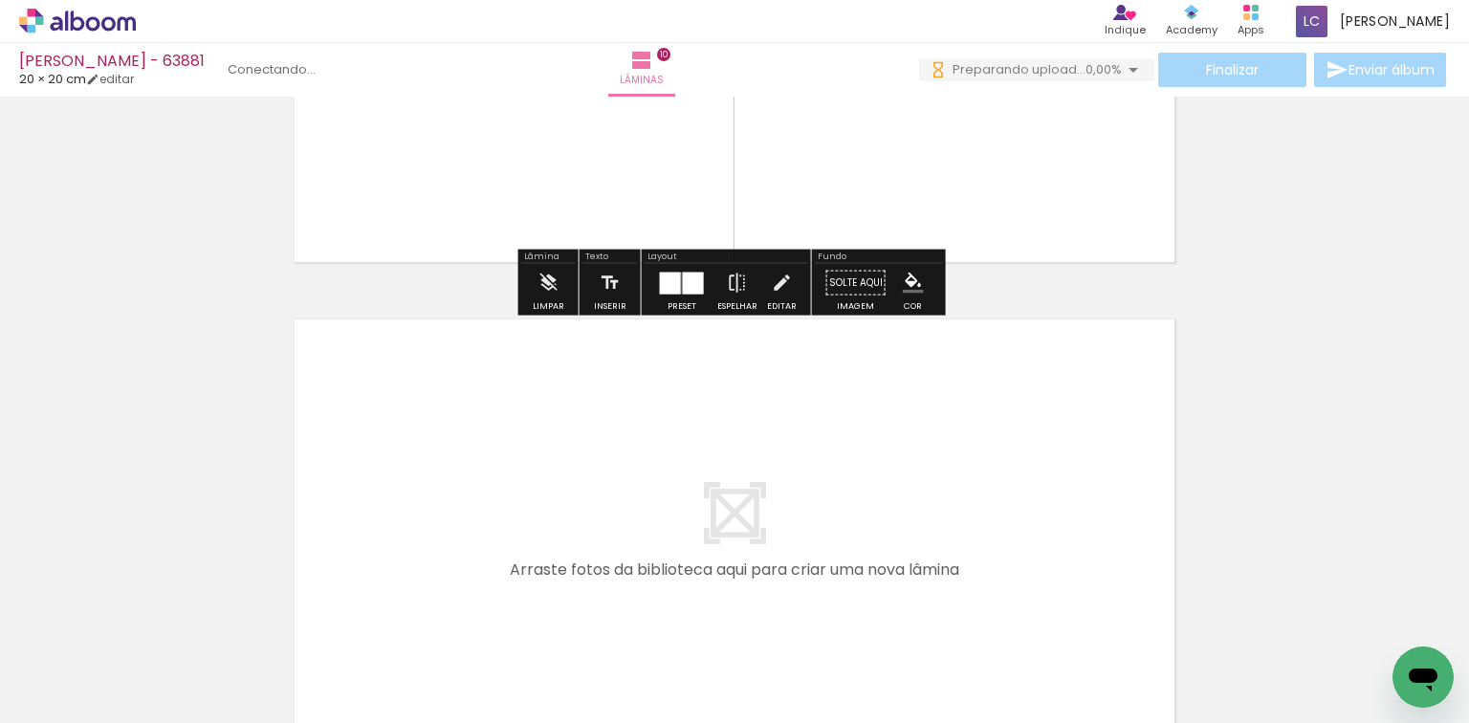
drag, startPoint x: 449, startPoint y: 655, endPoint x: 534, endPoint y: 639, distance: 86.6
click at [468, 589] on quentale-workspace at bounding box center [734, 361] width 1469 height 723
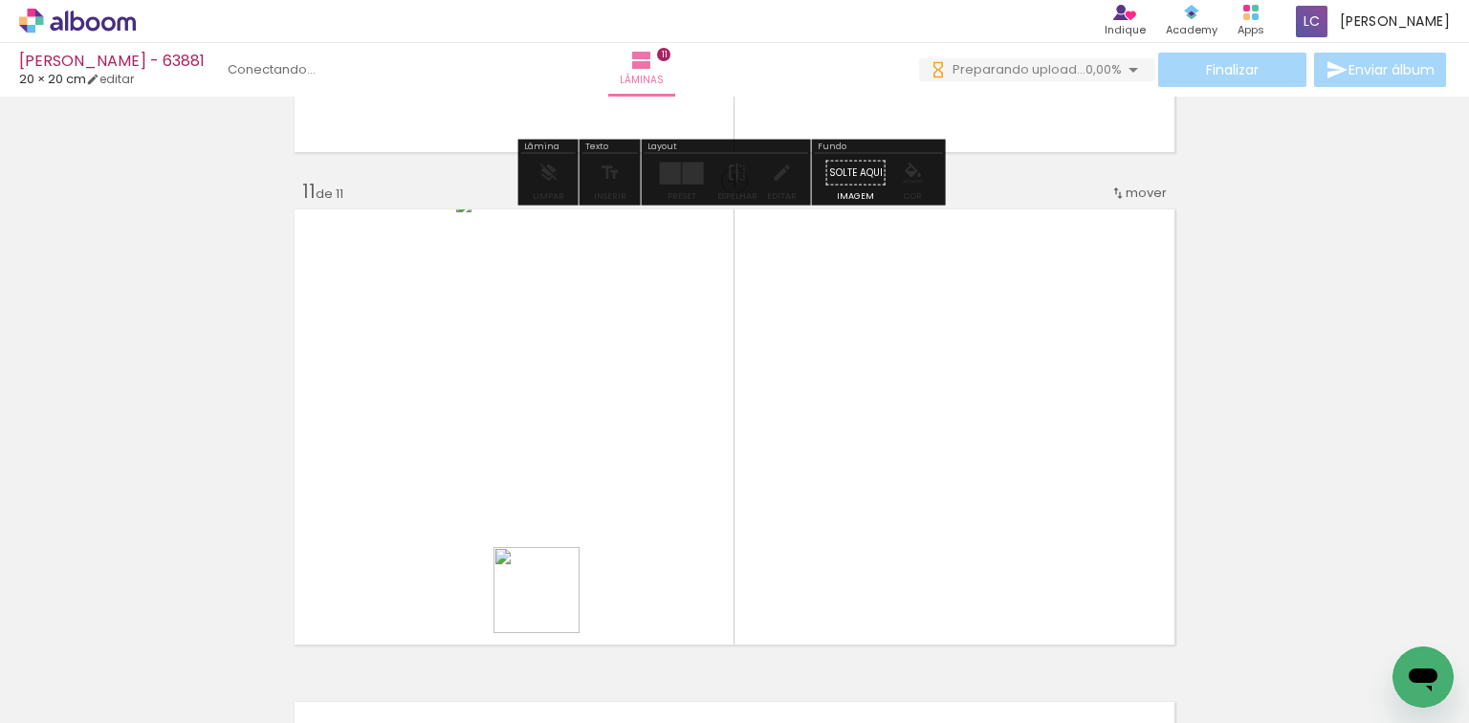
drag, startPoint x: 551, startPoint y: 604, endPoint x: 789, endPoint y: 524, distance: 251.2
click at [671, 481] on quentale-workspace at bounding box center [734, 361] width 1469 height 723
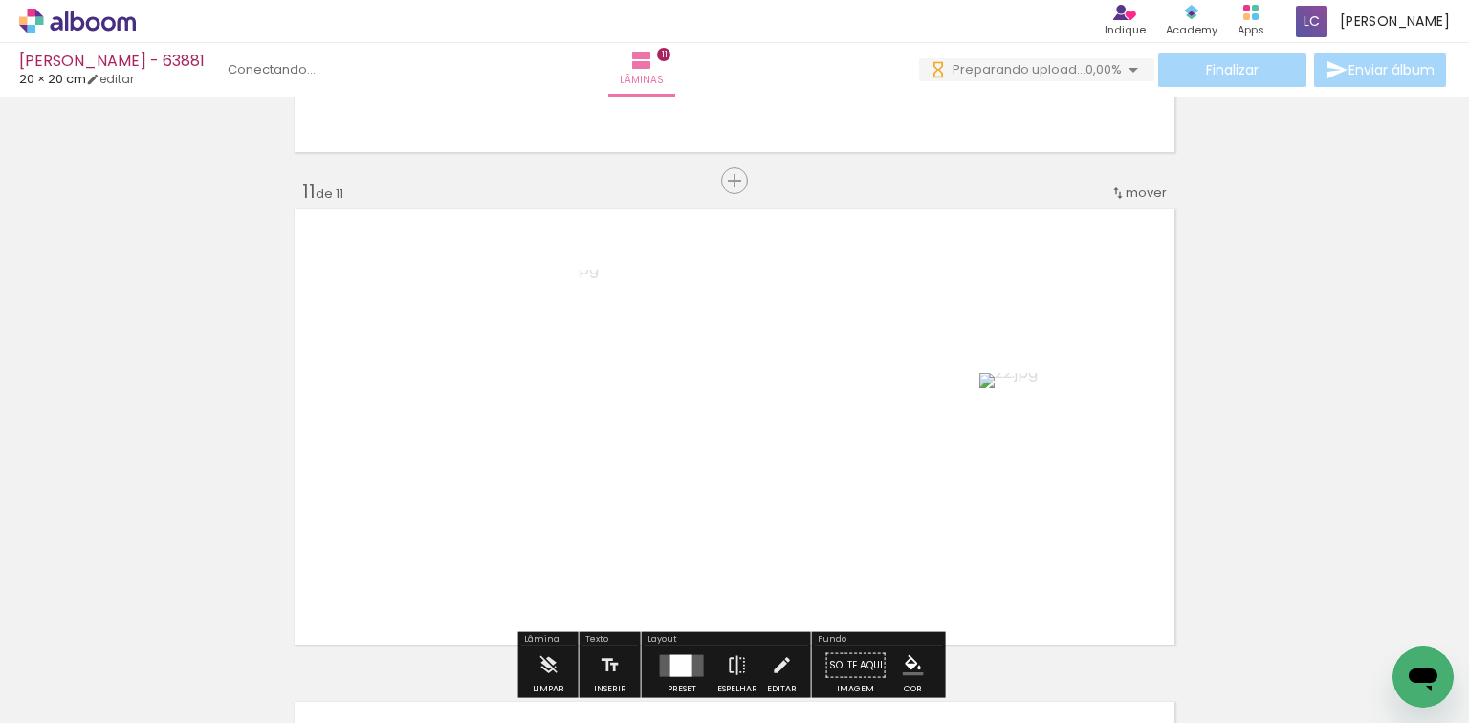
scroll to position [4948, 0]
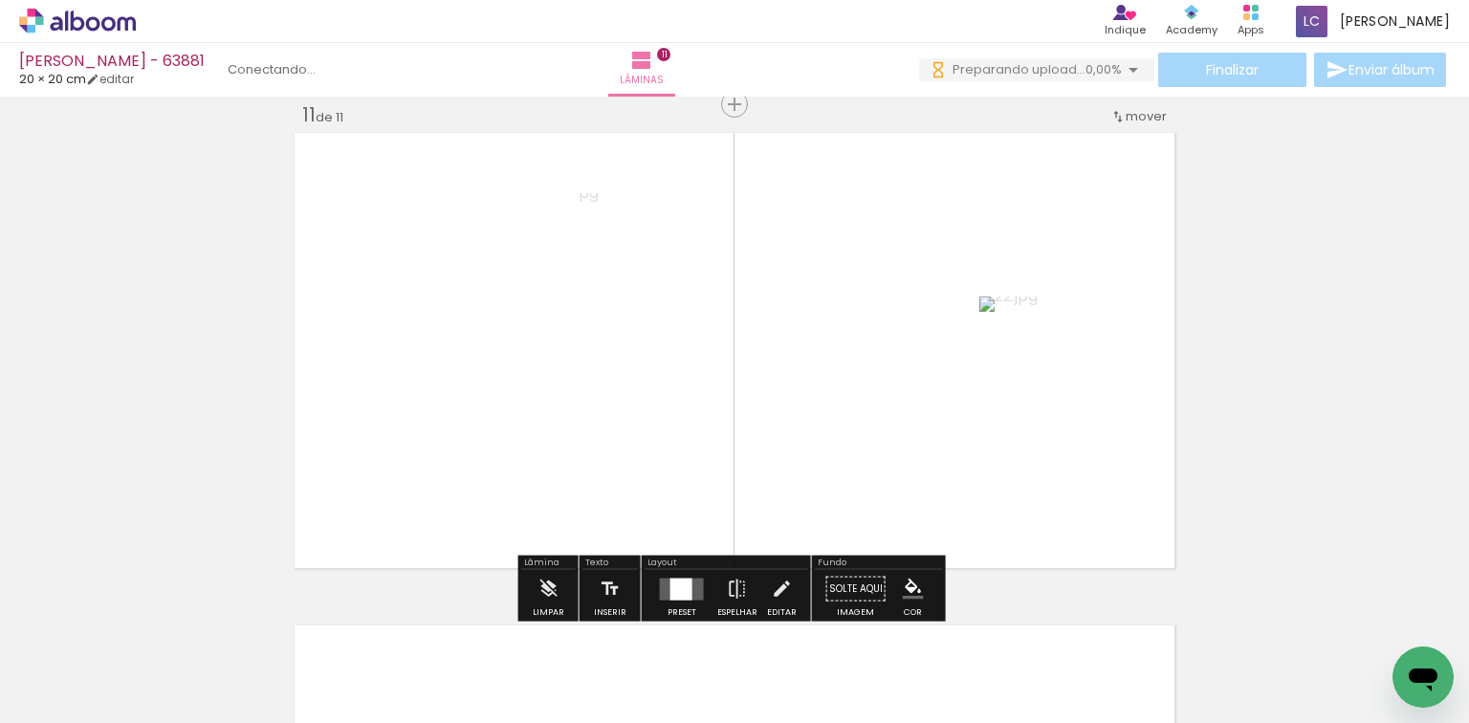
click at [678, 574] on div at bounding box center [682, 589] width 52 height 38
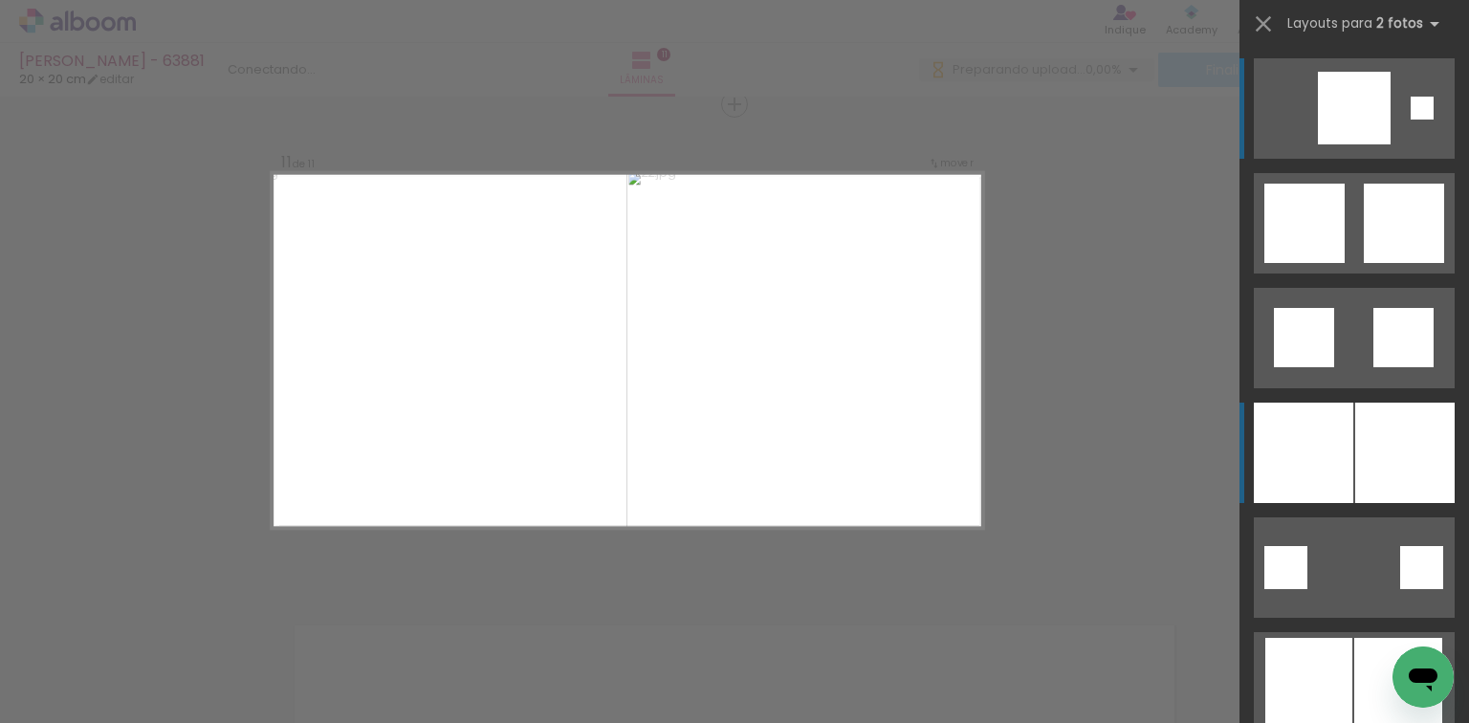
click at [1432, 428] on div at bounding box center [1404, 453] width 99 height 100
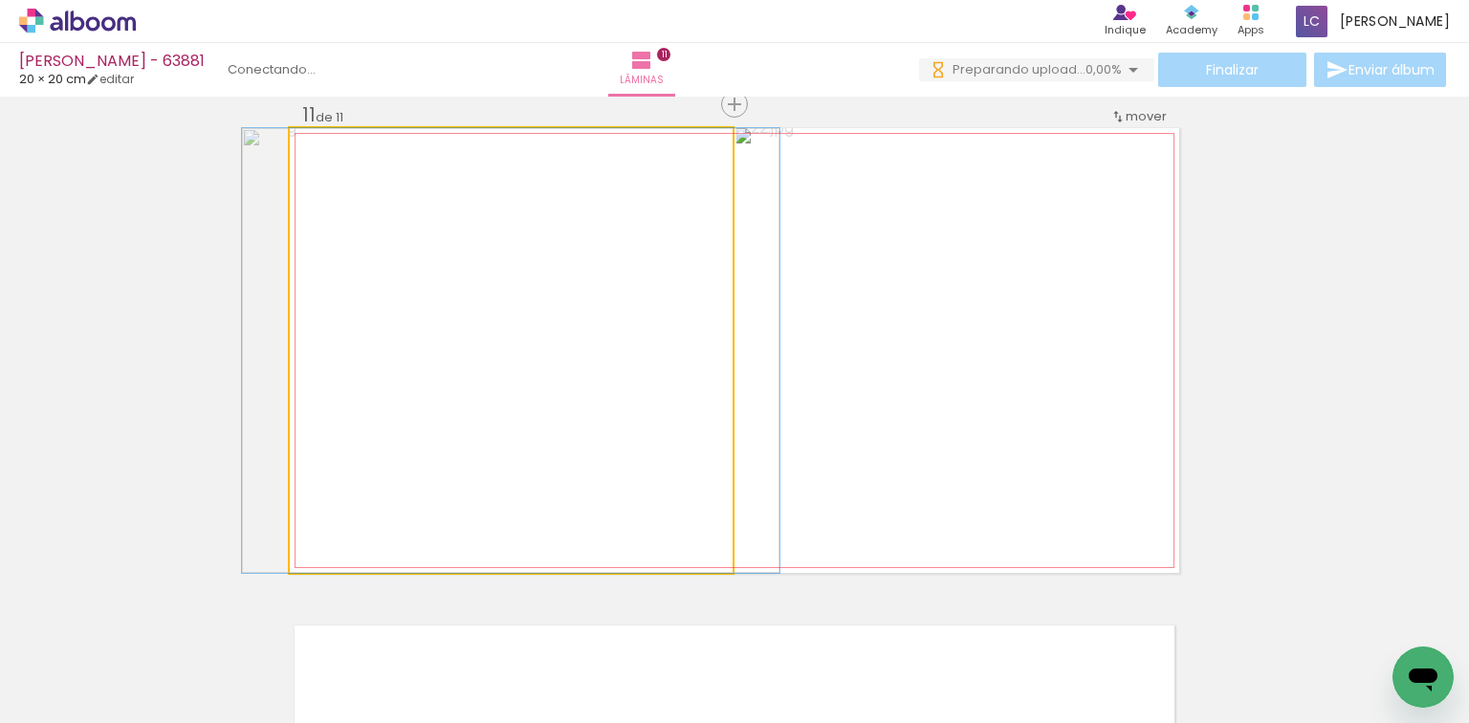
click at [651, 454] on quentale-photo at bounding box center [511, 350] width 443 height 445
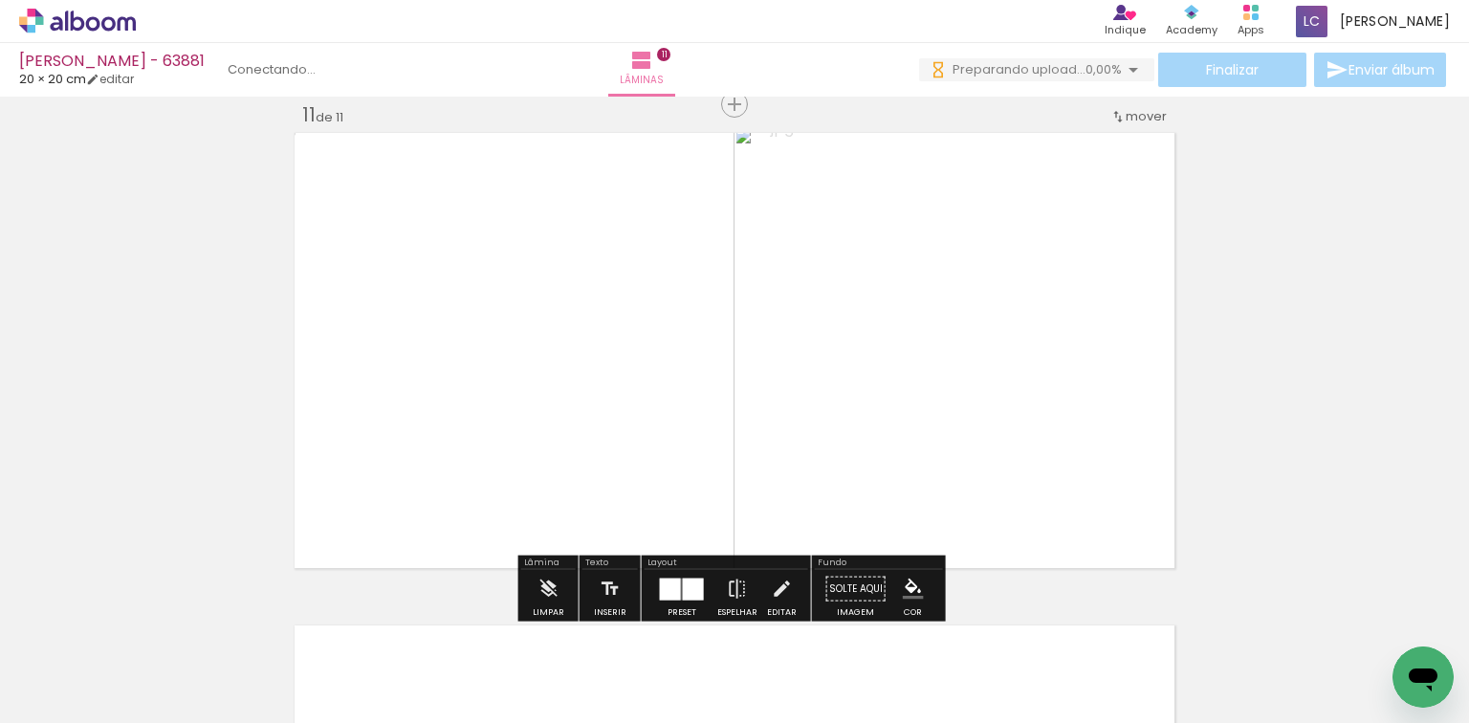
click at [575, 300] on quentale-photo at bounding box center [511, 350] width 443 height 445
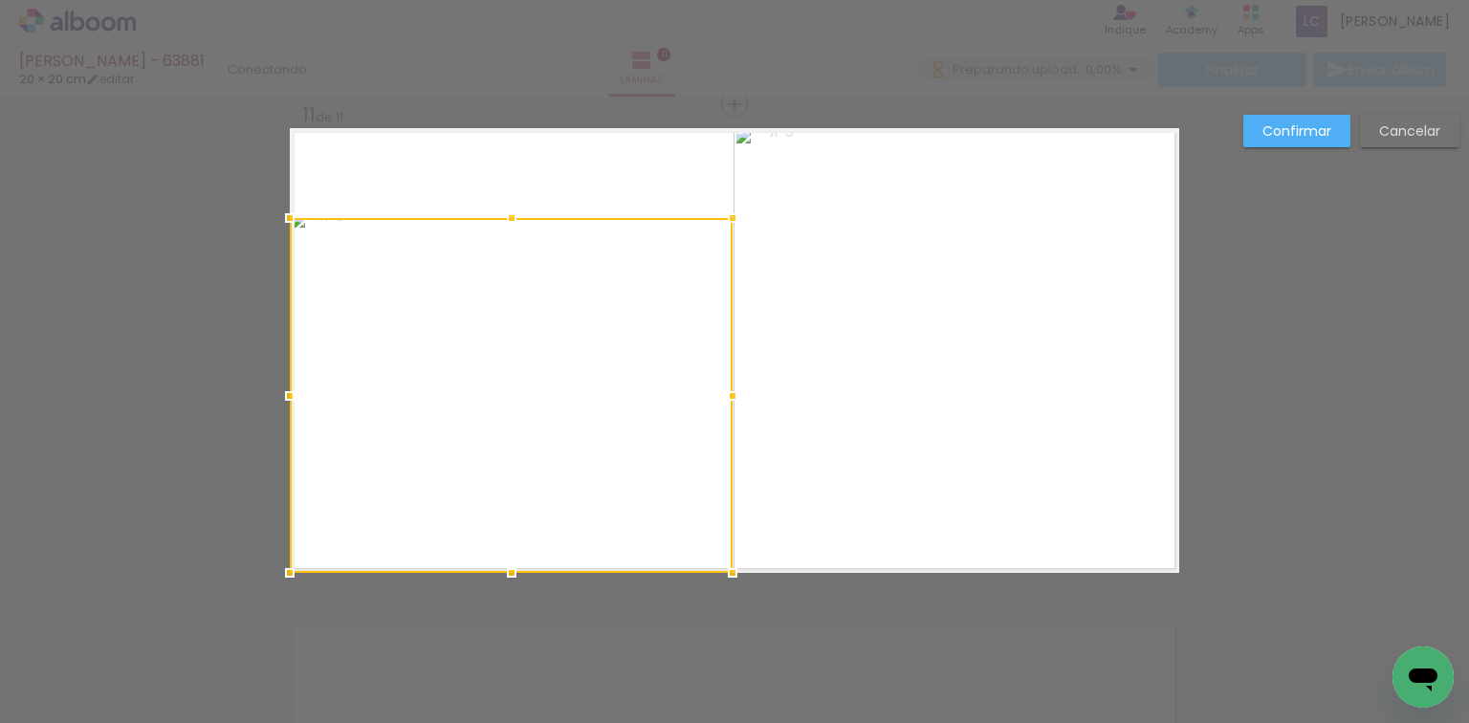
drag, startPoint x: 499, startPoint y: 130, endPoint x: 498, endPoint y: 219, distance: 88.9
click at [498, 219] on div at bounding box center [511, 218] width 38 height 38
click at [528, 322] on div at bounding box center [511, 395] width 443 height 355
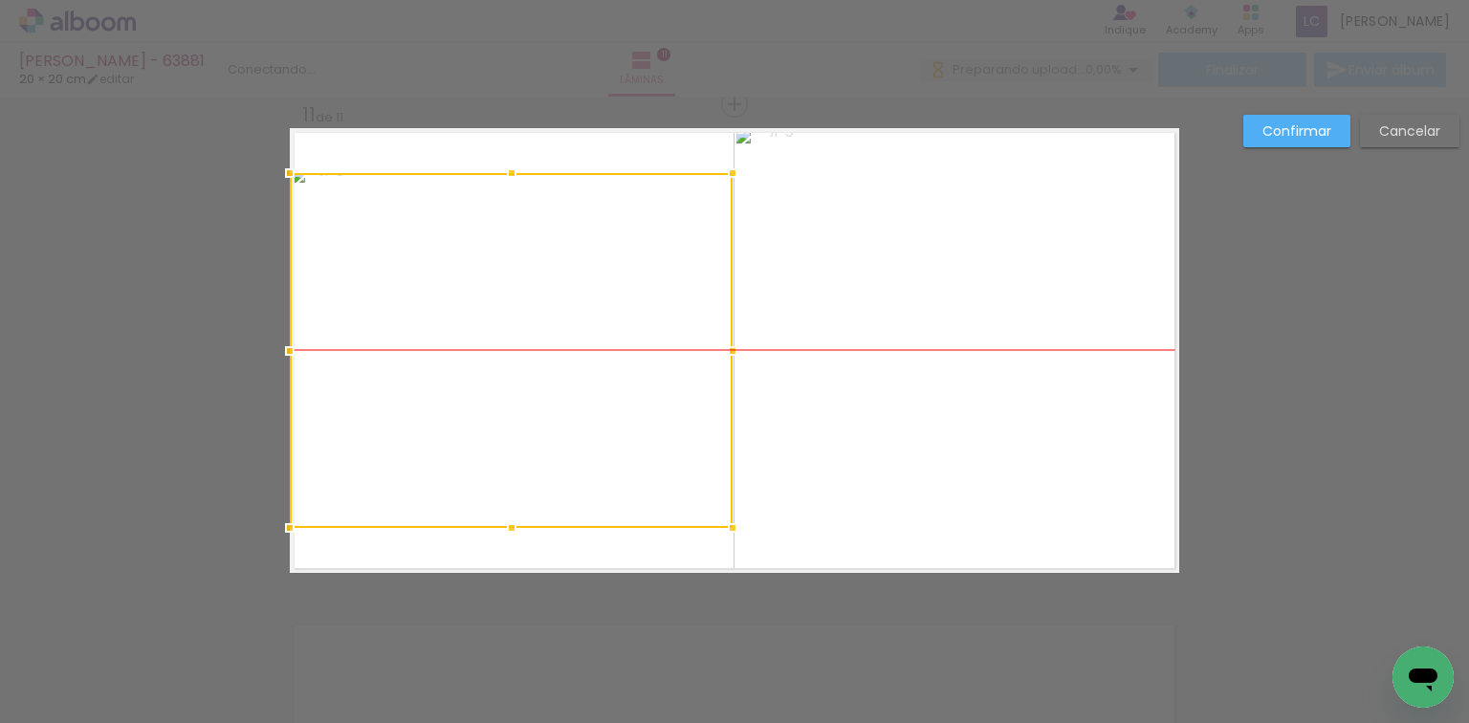
drag, startPoint x: 528, startPoint y: 322, endPoint x: 237, endPoint y: 283, distance: 293.3
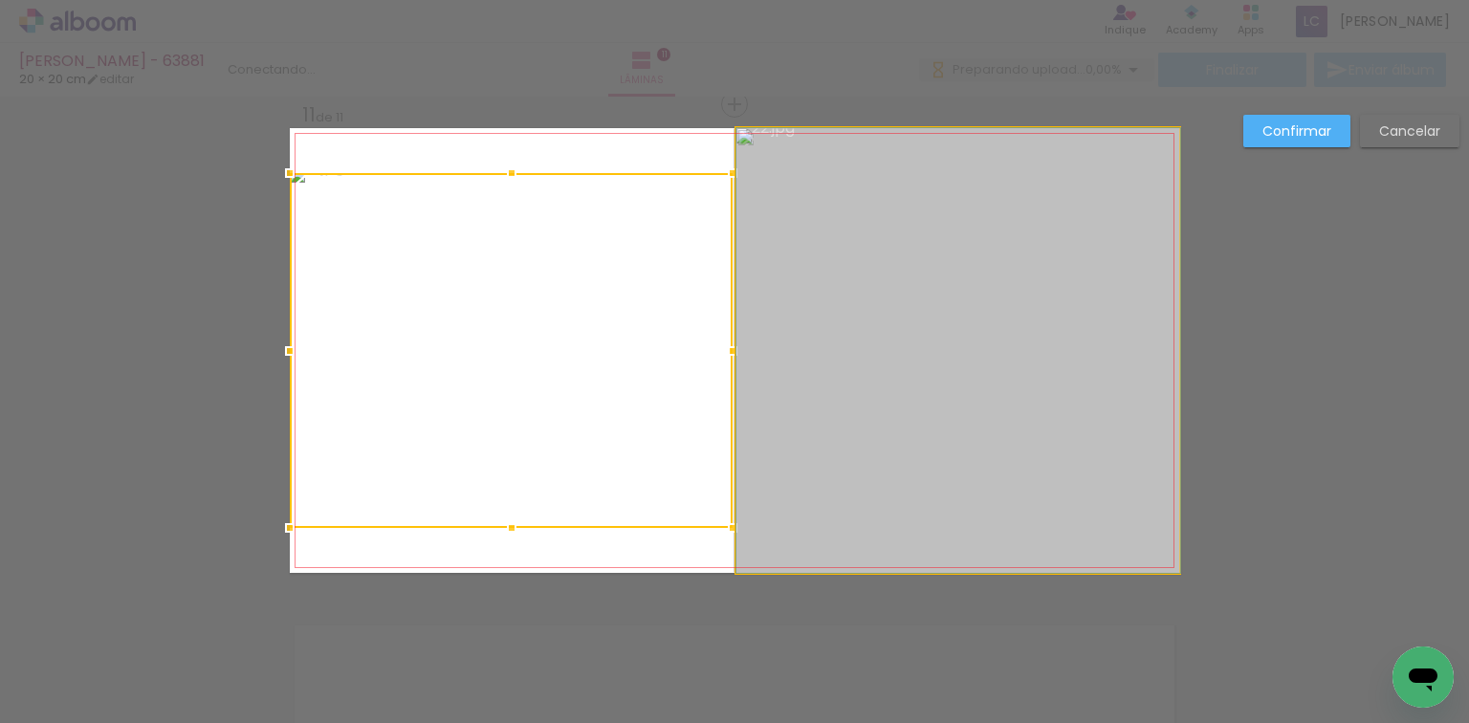
drag, startPoint x: 1021, startPoint y: 279, endPoint x: 1224, endPoint y: 187, distance: 222.5
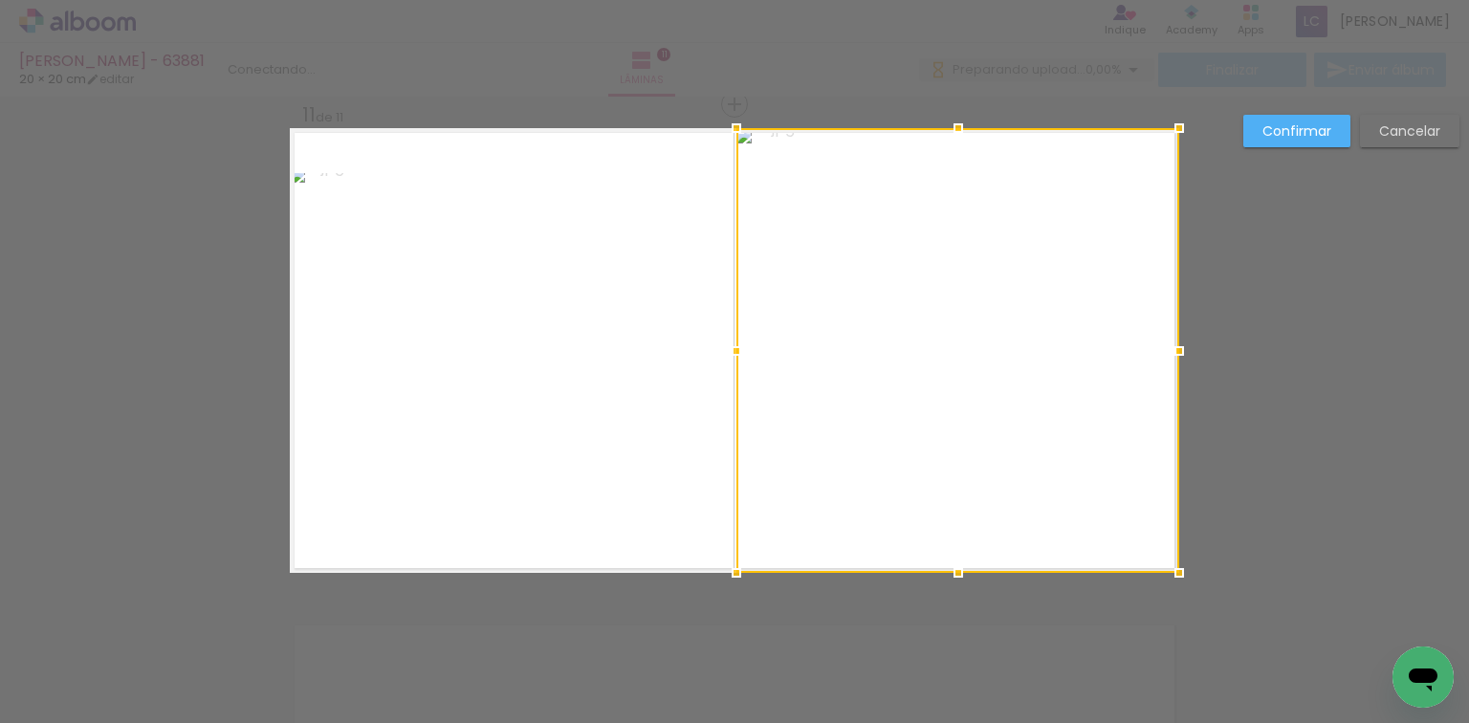
click at [1294, 115] on paper-button "Confirmar" at bounding box center [1296, 131] width 107 height 33
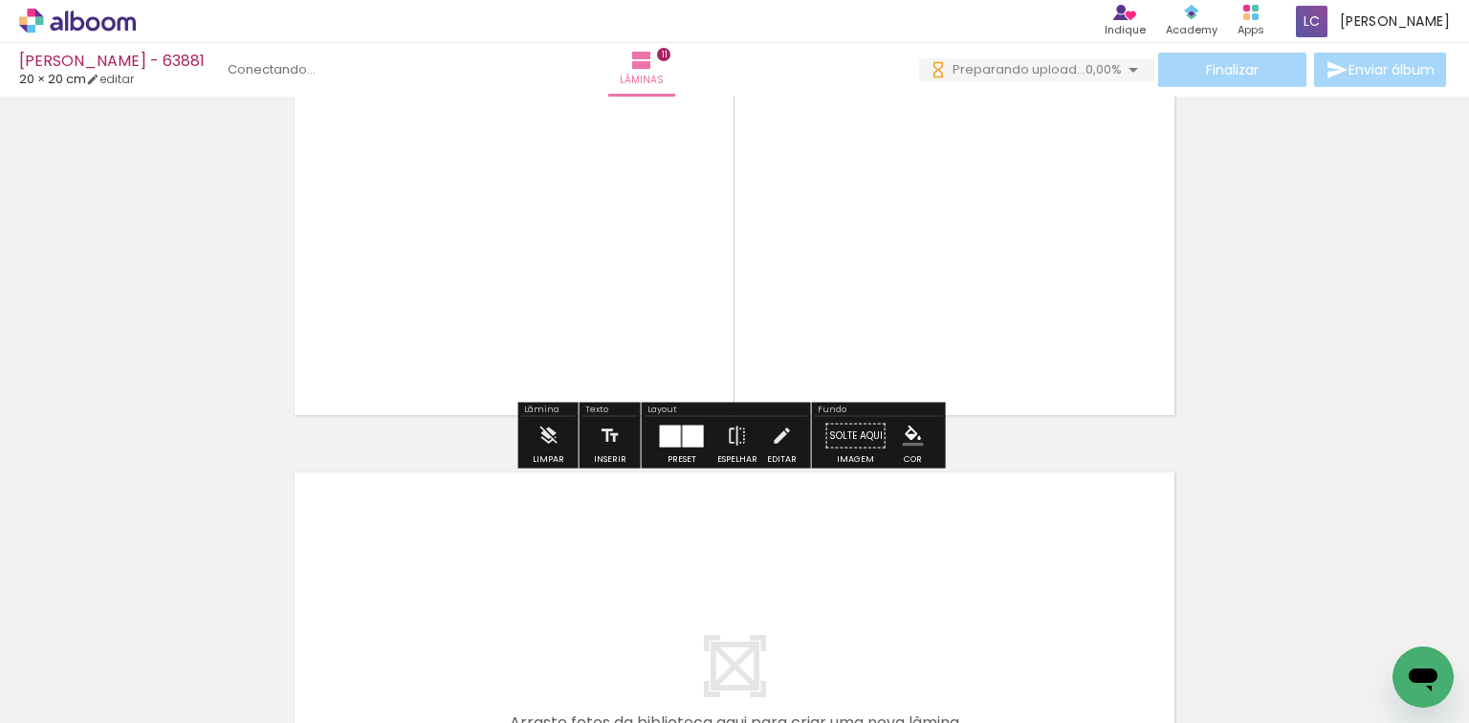
drag, startPoint x: 662, startPoint y: 601, endPoint x: 742, endPoint y: 642, distance: 89.8
click at [692, 589] on quentale-workspace at bounding box center [734, 361] width 1469 height 723
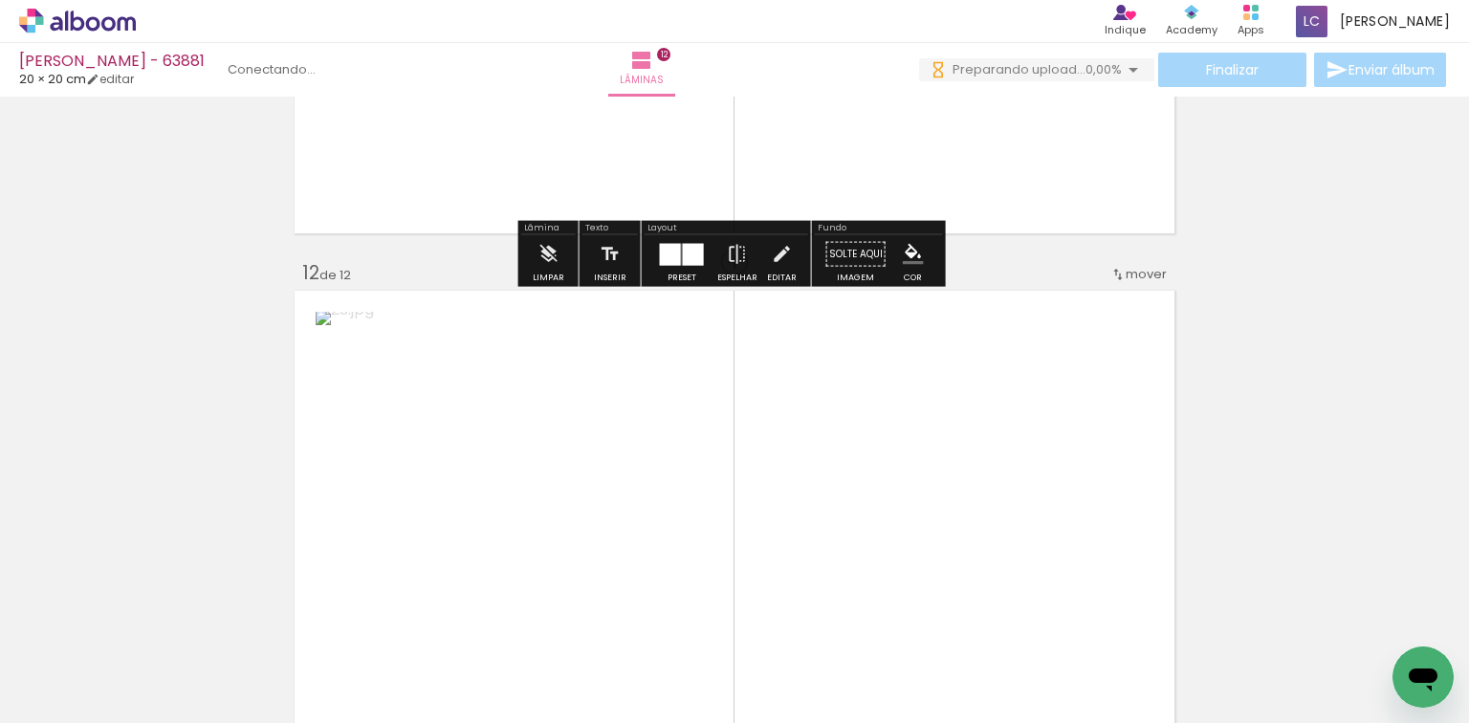
scroll to position [5440, 0]
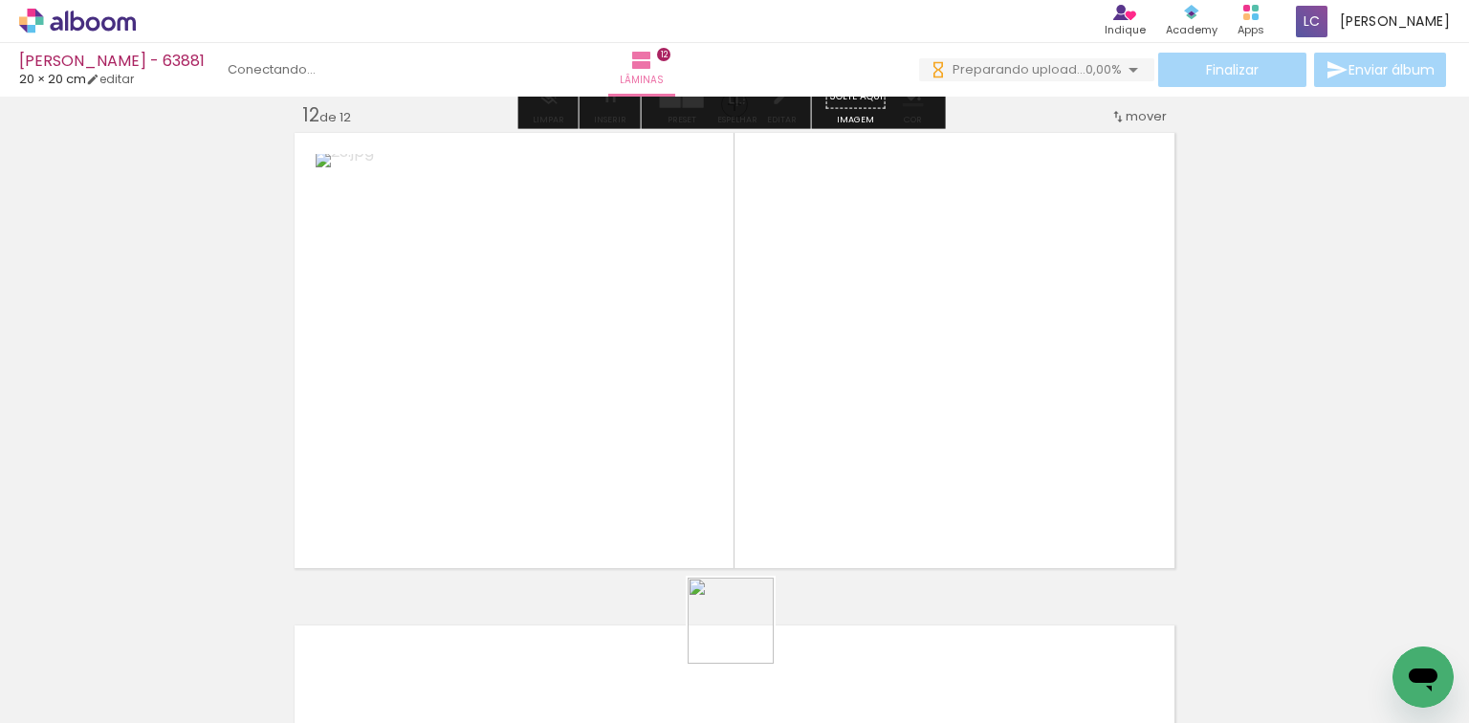
drag, startPoint x: 745, startPoint y: 635, endPoint x: 794, endPoint y: 481, distance: 161.5
click at [793, 497] on quentale-workspace at bounding box center [734, 361] width 1469 height 723
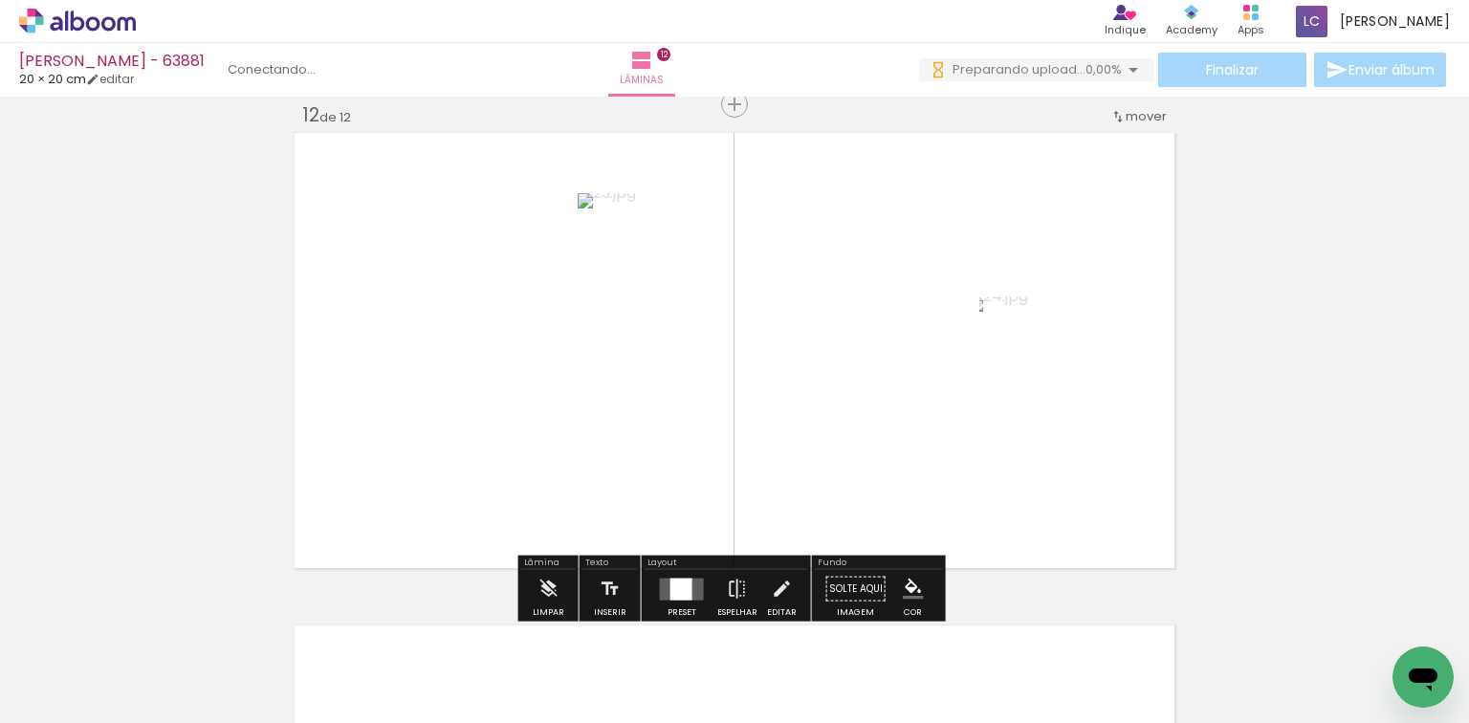
click at [681, 581] on div at bounding box center [681, 588] width 22 height 22
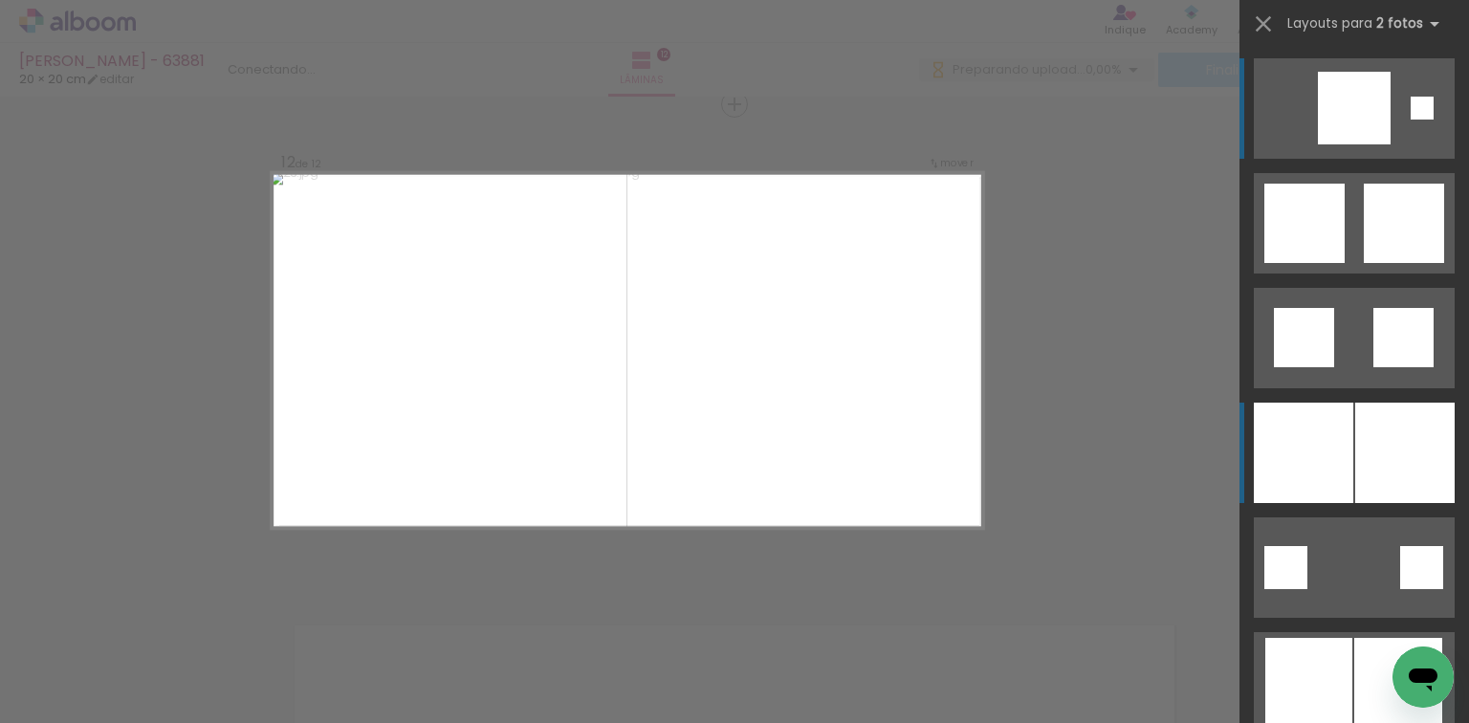
click at [1355, 435] on div at bounding box center [1404, 453] width 99 height 100
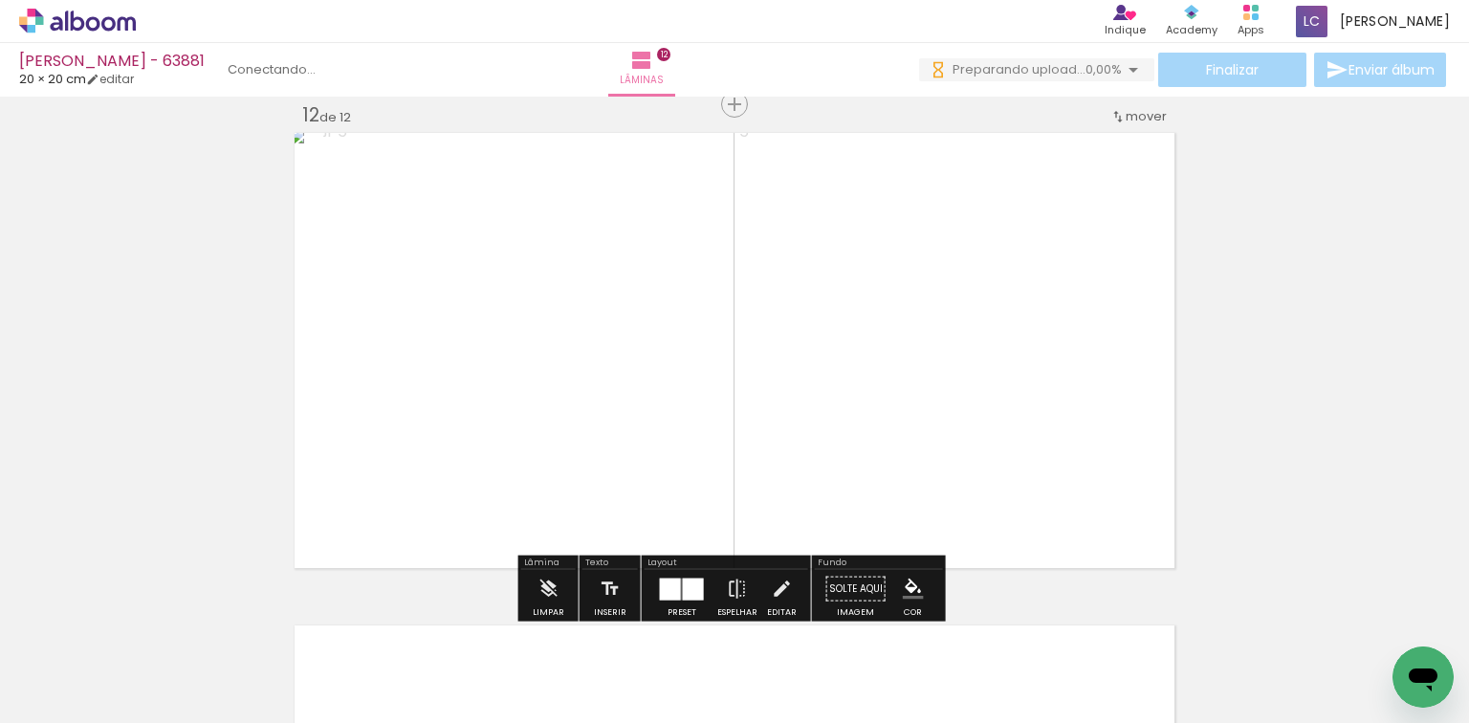
click at [789, 310] on quentale-photo at bounding box center [957, 350] width 443 height 445
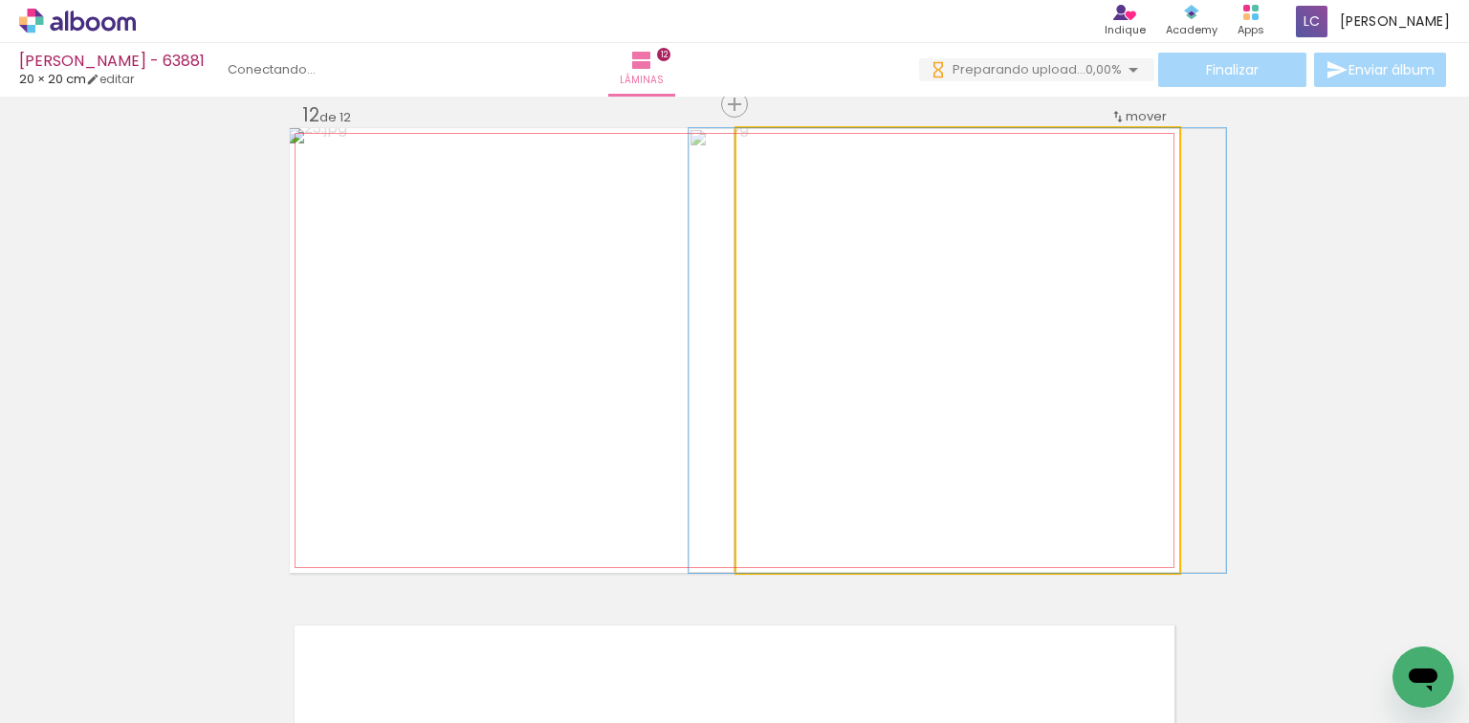
click at [789, 310] on quentale-photo at bounding box center [957, 350] width 443 height 445
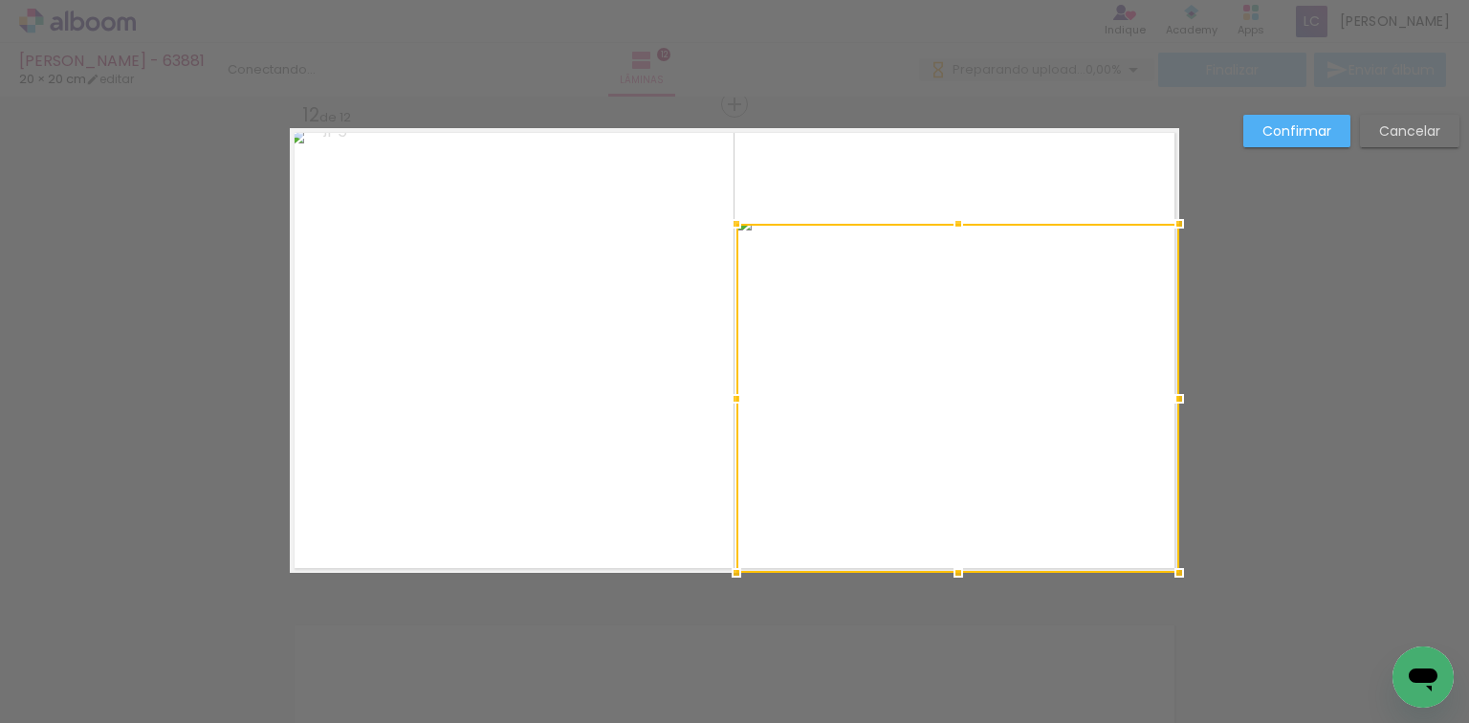
drag, startPoint x: 962, startPoint y: 132, endPoint x: 981, endPoint y: 222, distance: 91.9
click at [981, 222] on album-spread "12 de 12" at bounding box center [734, 350] width 889 height 445
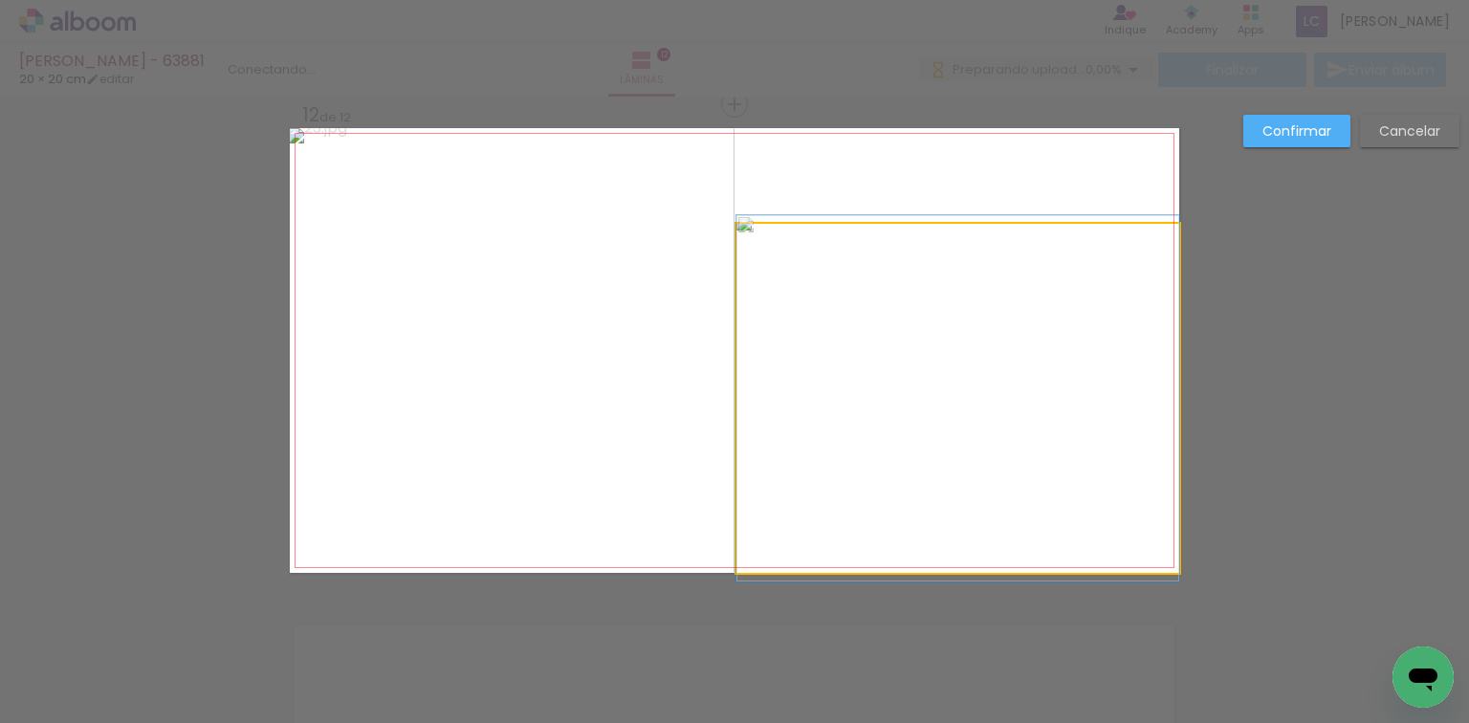
click at [994, 317] on quentale-photo at bounding box center [957, 398] width 443 height 349
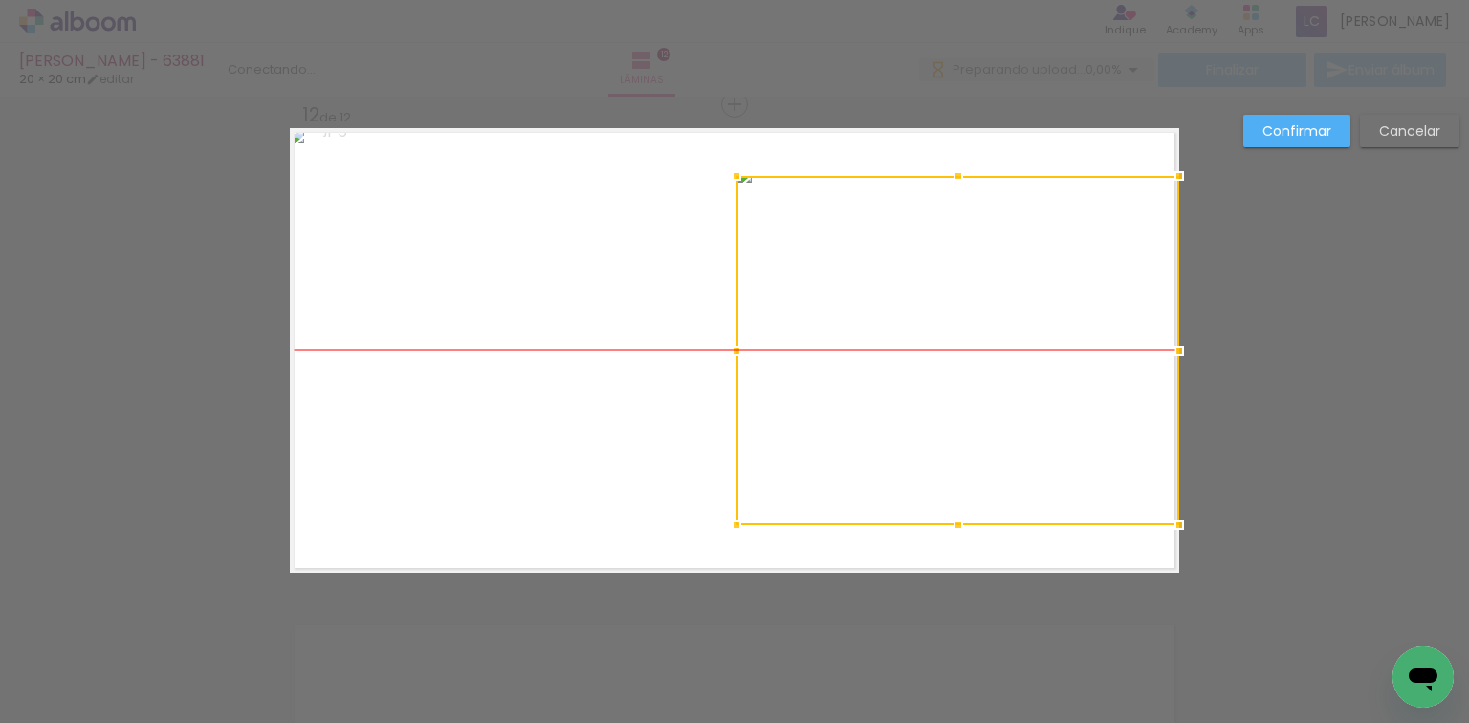
drag, startPoint x: 994, startPoint y: 317, endPoint x: 1147, endPoint y: 274, distance: 158.9
click at [1147, 274] on div at bounding box center [957, 350] width 443 height 349
click at [1285, 118] on paper-button "Confirmar" at bounding box center [1296, 131] width 107 height 33
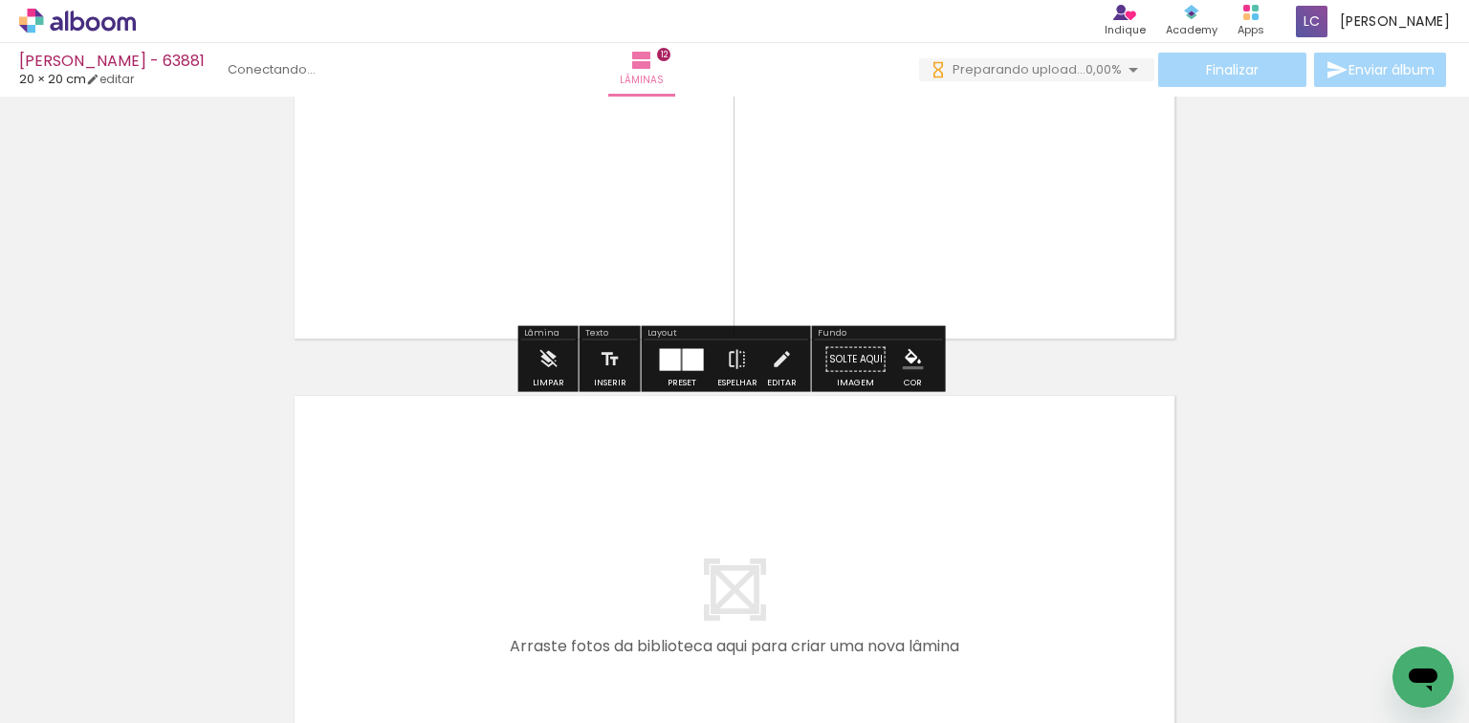
drag, startPoint x: 889, startPoint y: 619, endPoint x: 953, endPoint y: 662, distance: 77.2
click at [895, 586] on quentale-workspace at bounding box center [734, 361] width 1469 height 723
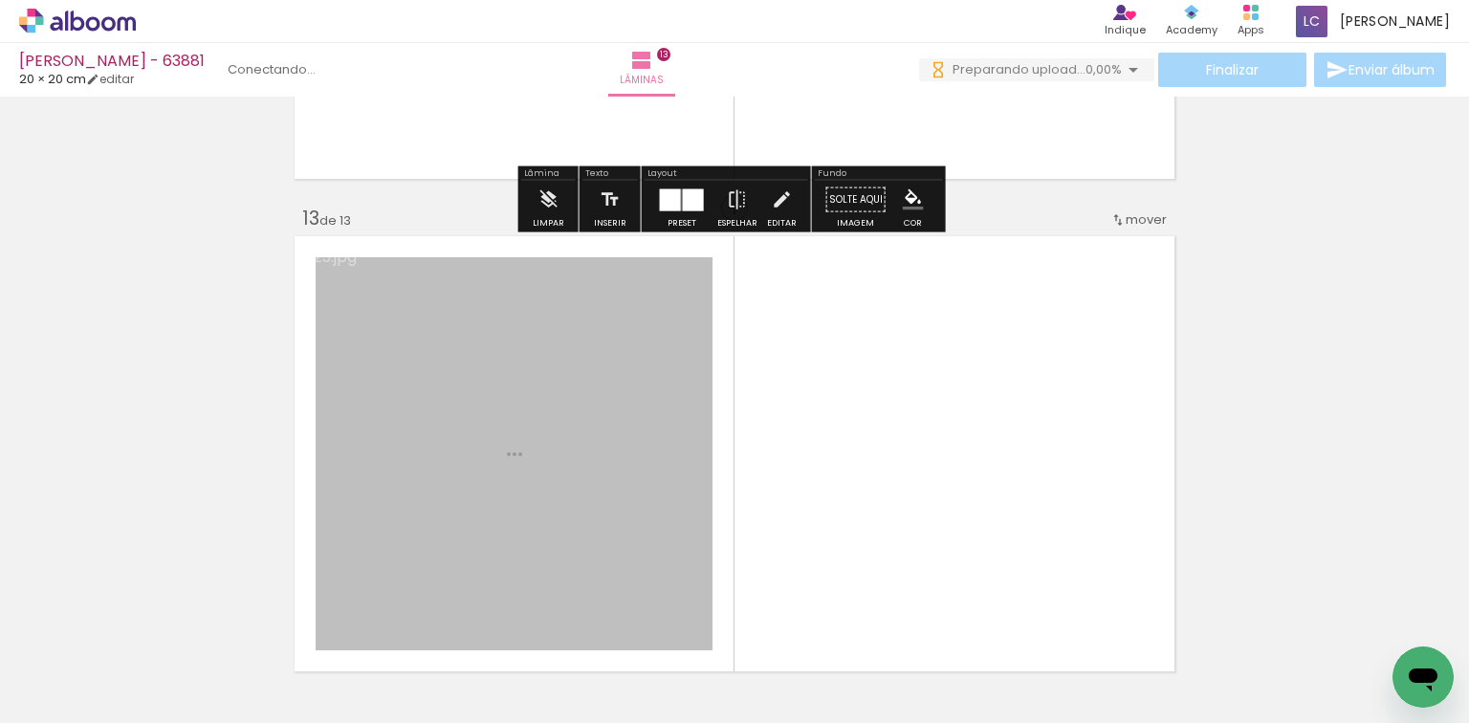
drag, startPoint x: 968, startPoint y: 509, endPoint x: 968, endPoint y: 469, distance: 39.2
click at [968, 469] on quentale-workspace at bounding box center [734, 361] width 1469 height 723
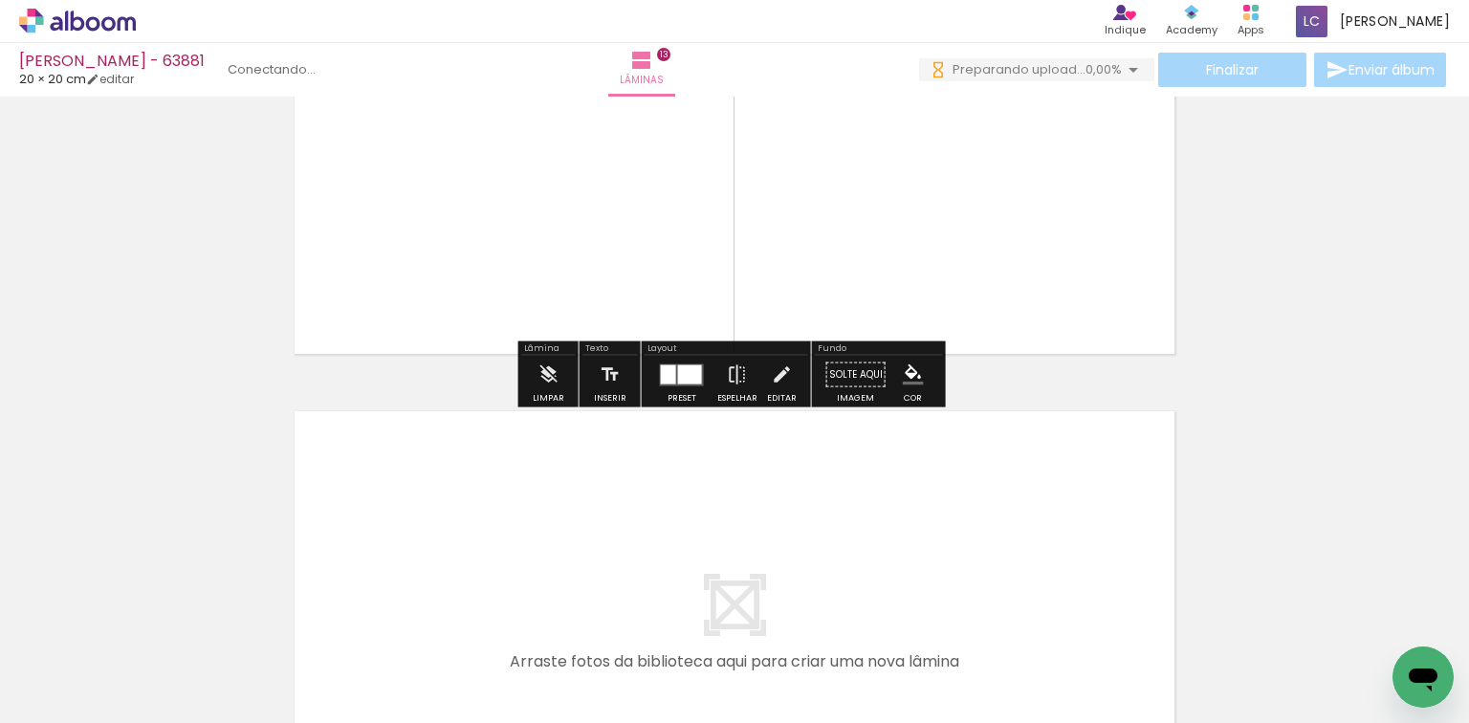
scroll to position [6162, 0]
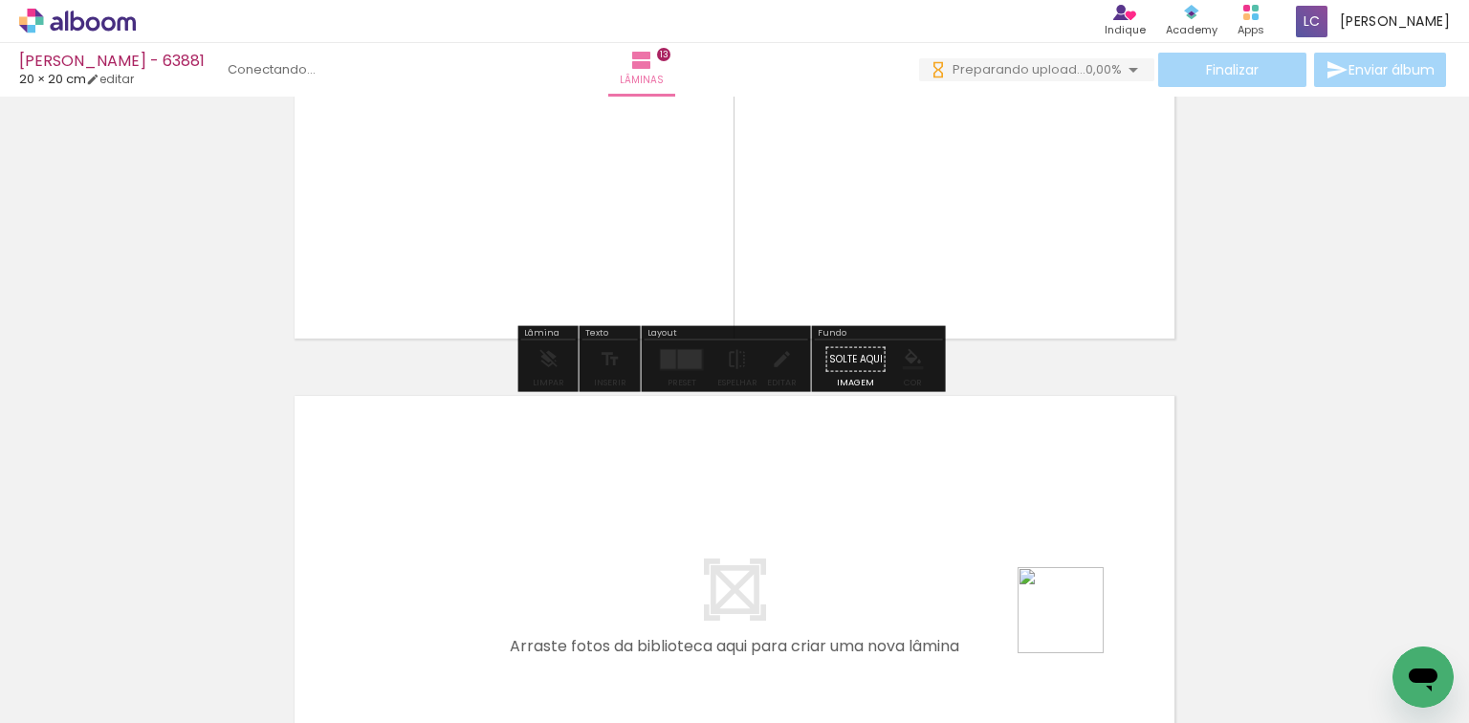
drag, startPoint x: 1084, startPoint y: 644, endPoint x: 1157, endPoint y: 646, distance: 72.7
click at [1028, 577] on quentale-workspace at bounding box center [734, 361] width 1469 height 723
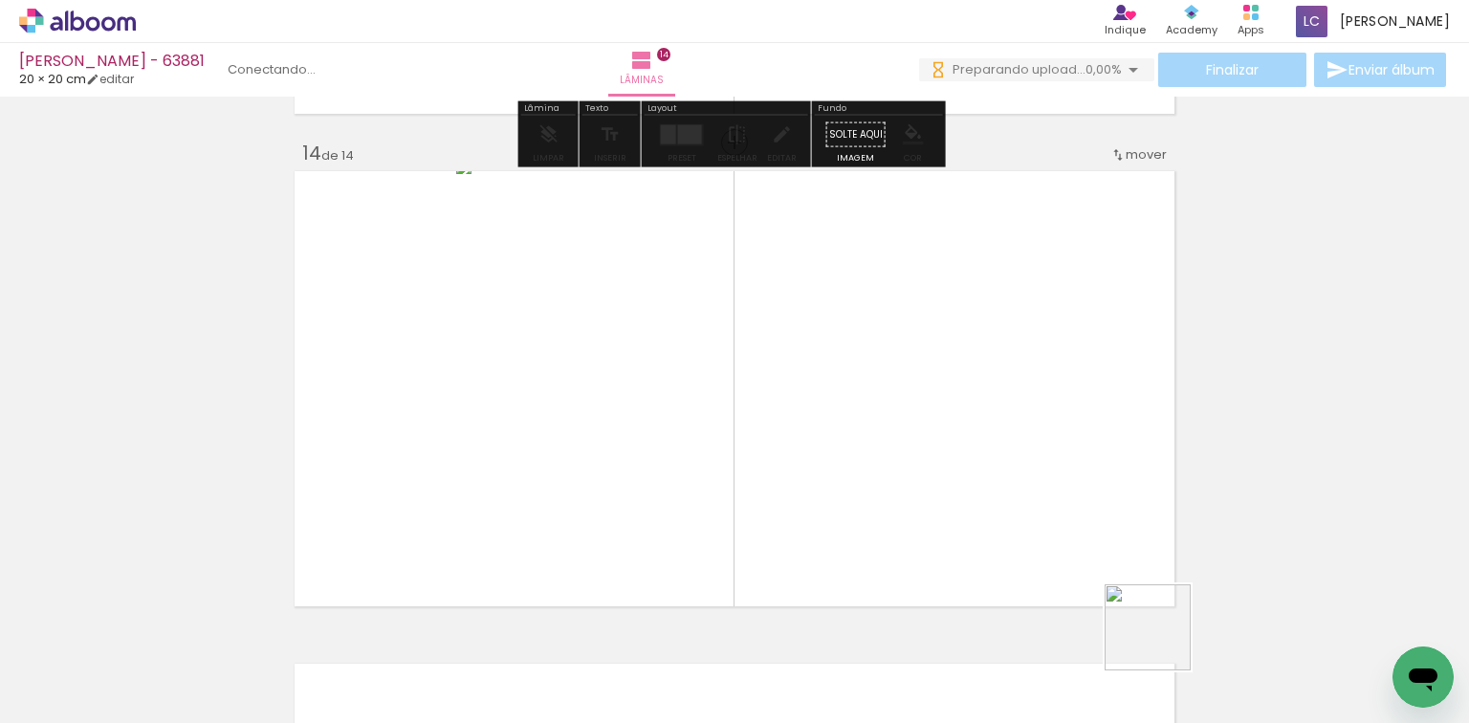
drag, startPoint x: 1160, startPoint y: 650, endPoint x: 825, endPoint y: 444, distance: 393.2
click at [954, 408] on quentale-workspace at bounding box center [734, 361] width 1469 height 723
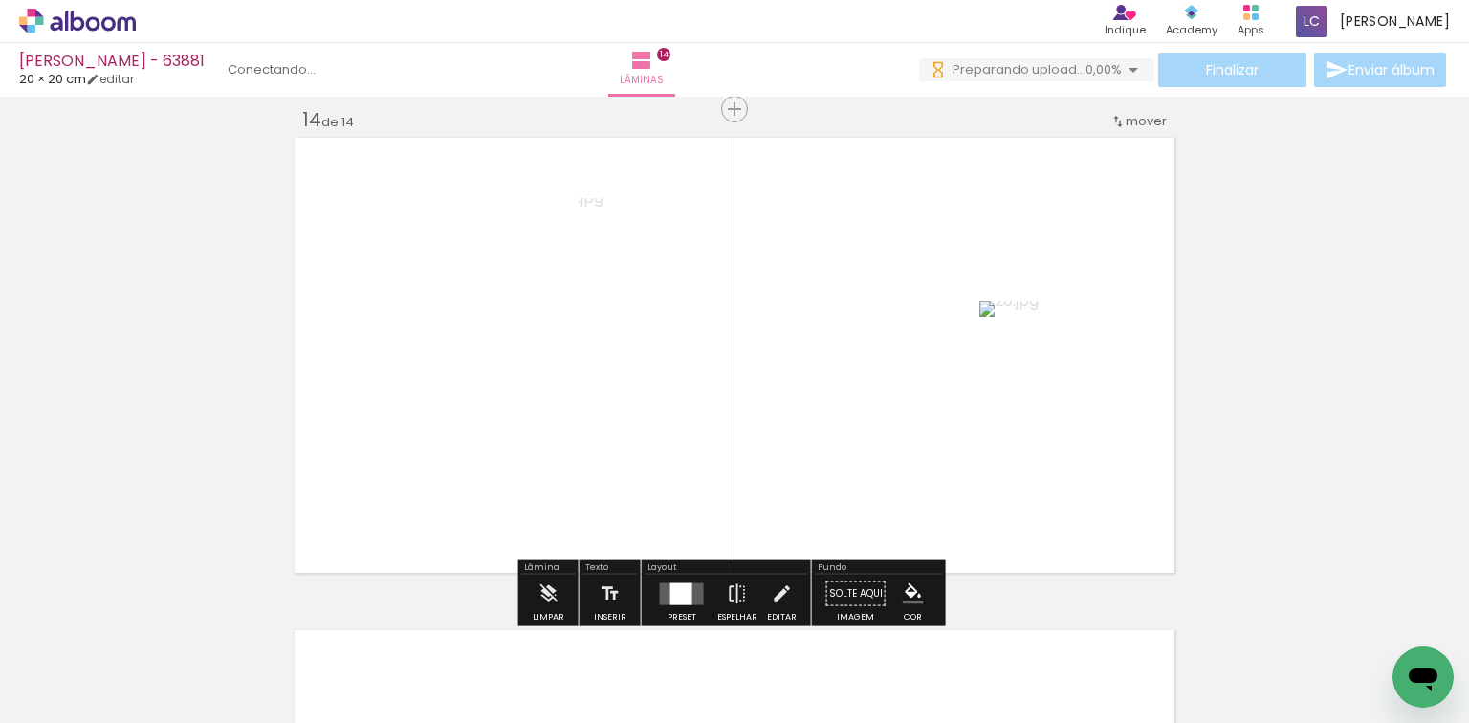
scroll to position [6425, 0]
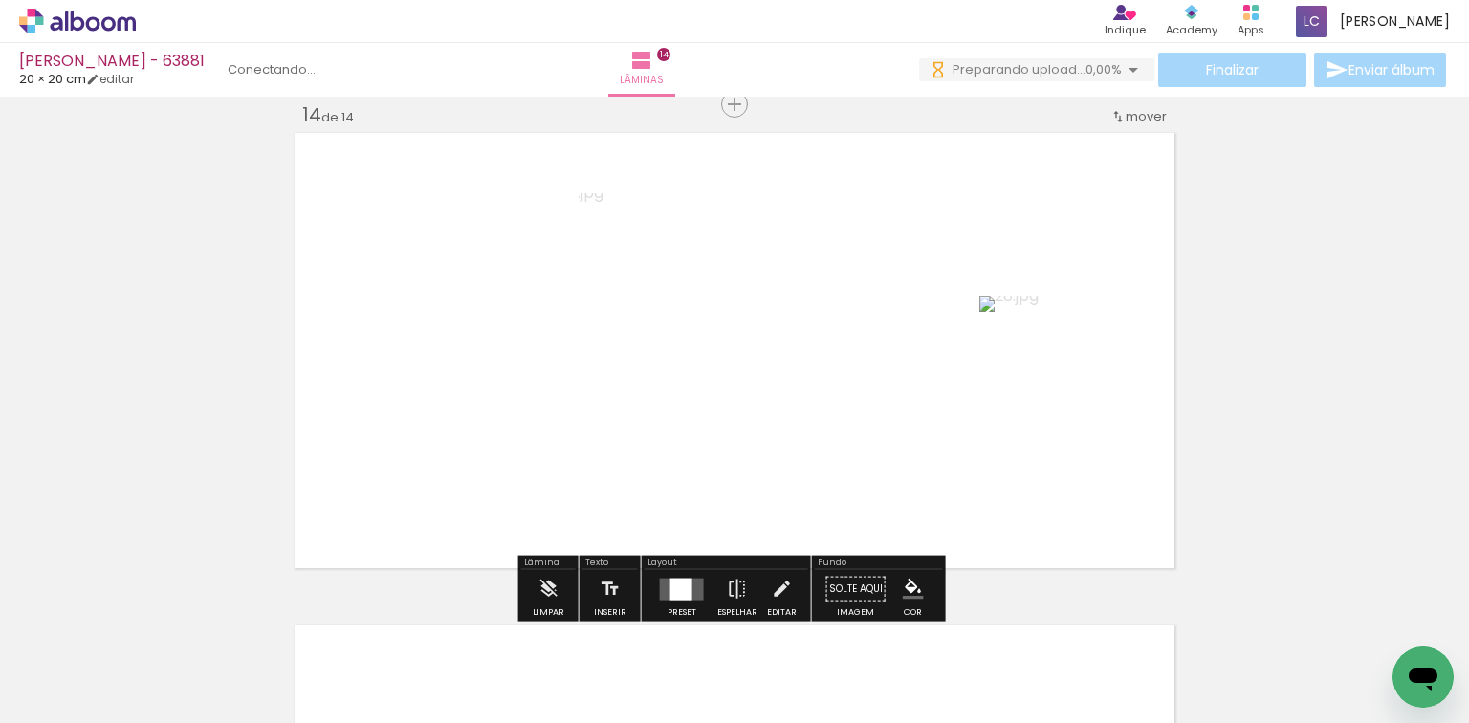
click at [670, 584] on div at bounding box center [681, 588] width 22 height 22
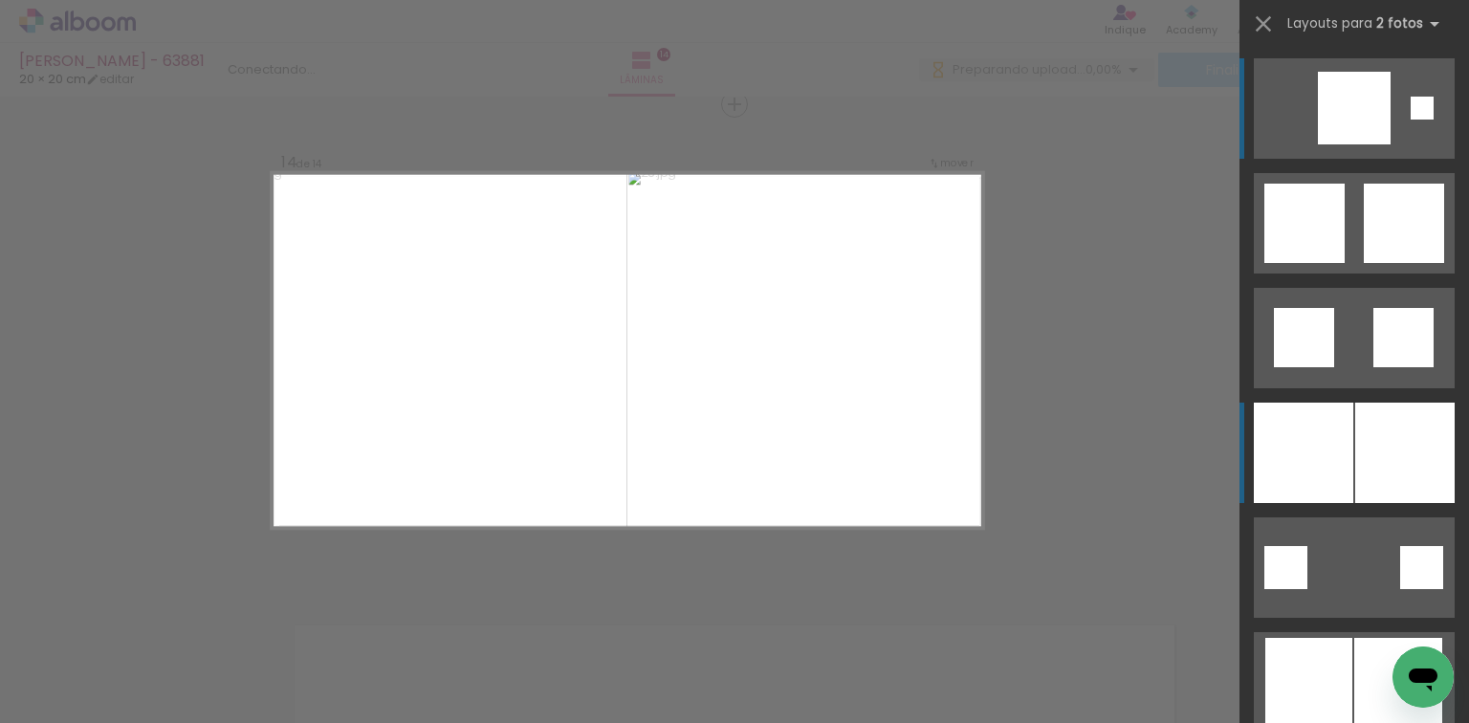
click at [1300, 435] on div at bounding box center [1302, 453] width 99 height 100
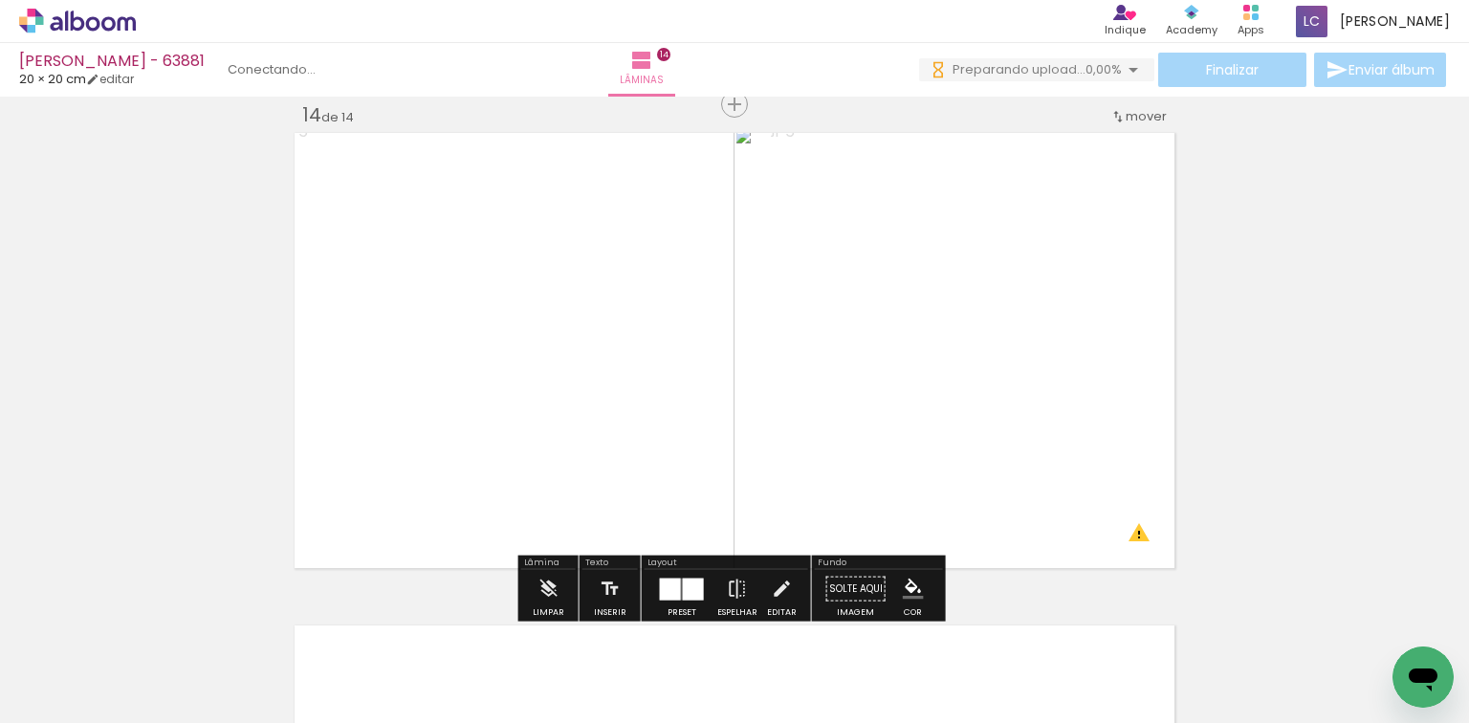
click at [501, 221] on quentale-photo at bounding box center [511, 350] width 443 height 445
click at [0, 0] on div at bounding box center [0, 0] width 0 height 0
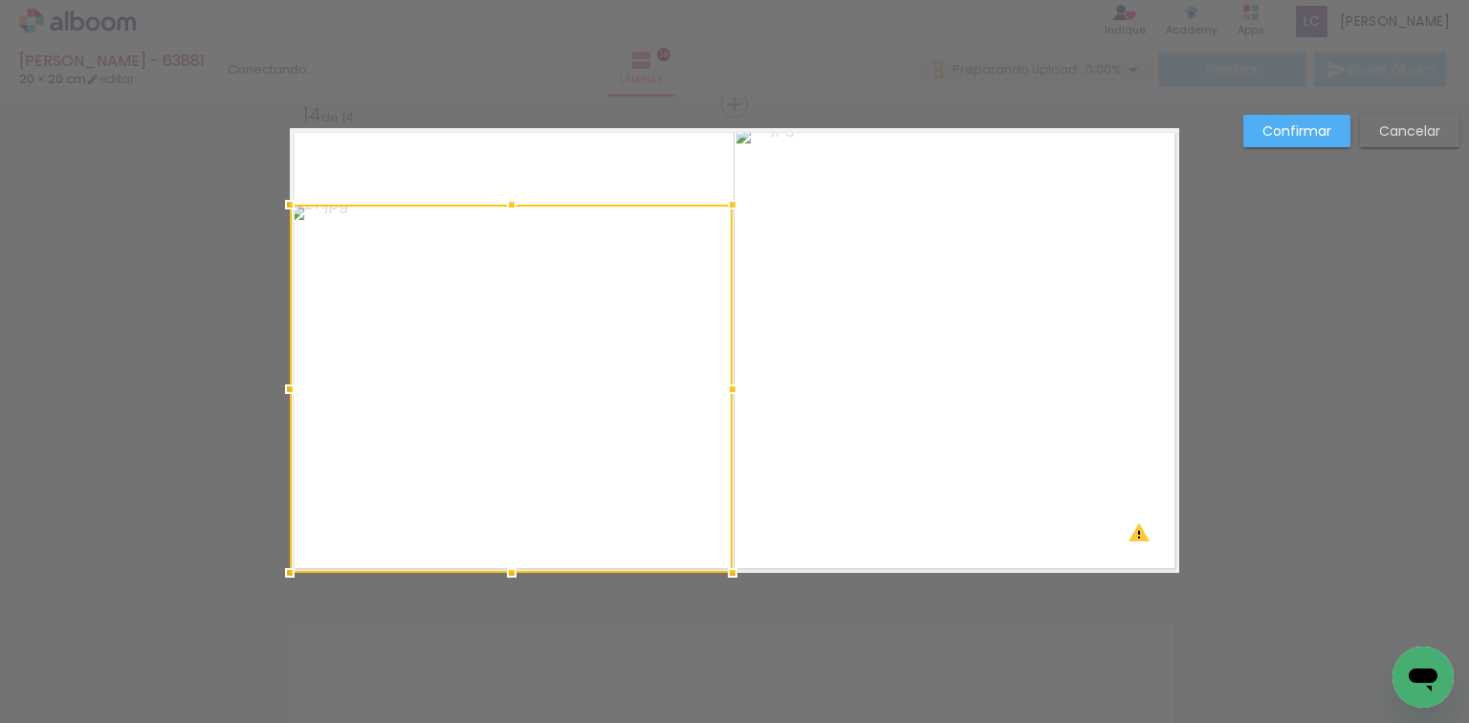
drag, startPoint x: 508, startPoint y: 130, endPoint x: 518, endPoint y: 215, distance: 85.7
click at [518, 215] on div at bounding box center [511, 204] width 38 height 38
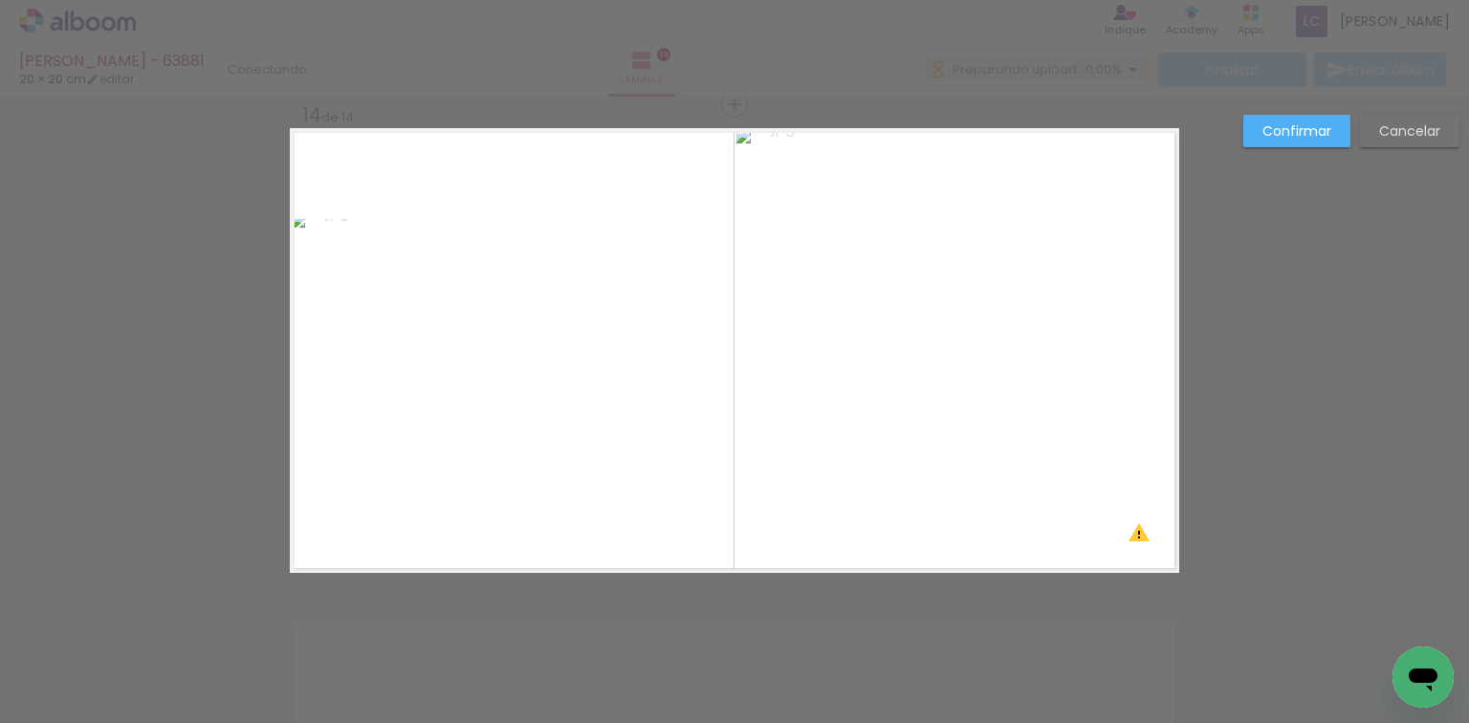
click at [535, 302] on quentale-photo at bounding box center [511, 396] width 443 height 354
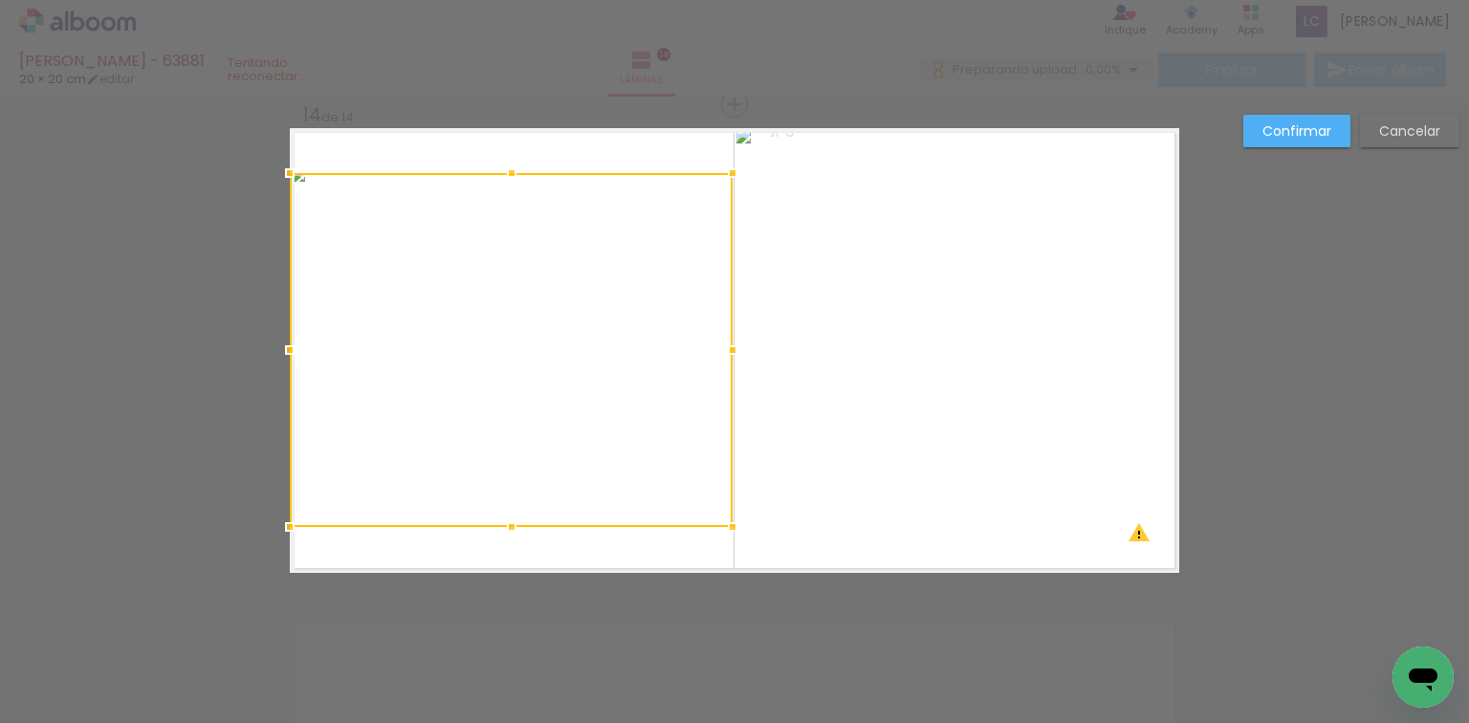
drag, startPoint x: 535, startPoint y: 302, endPoint x: 314, endPoint y: 255, distance: 226.7
click at [314, 255] on div at bounding box center [511, 350] width 443 height 354
click at [0, 0] on slot "Confirmar" at bounding box center [0, 0] width 0 height 0
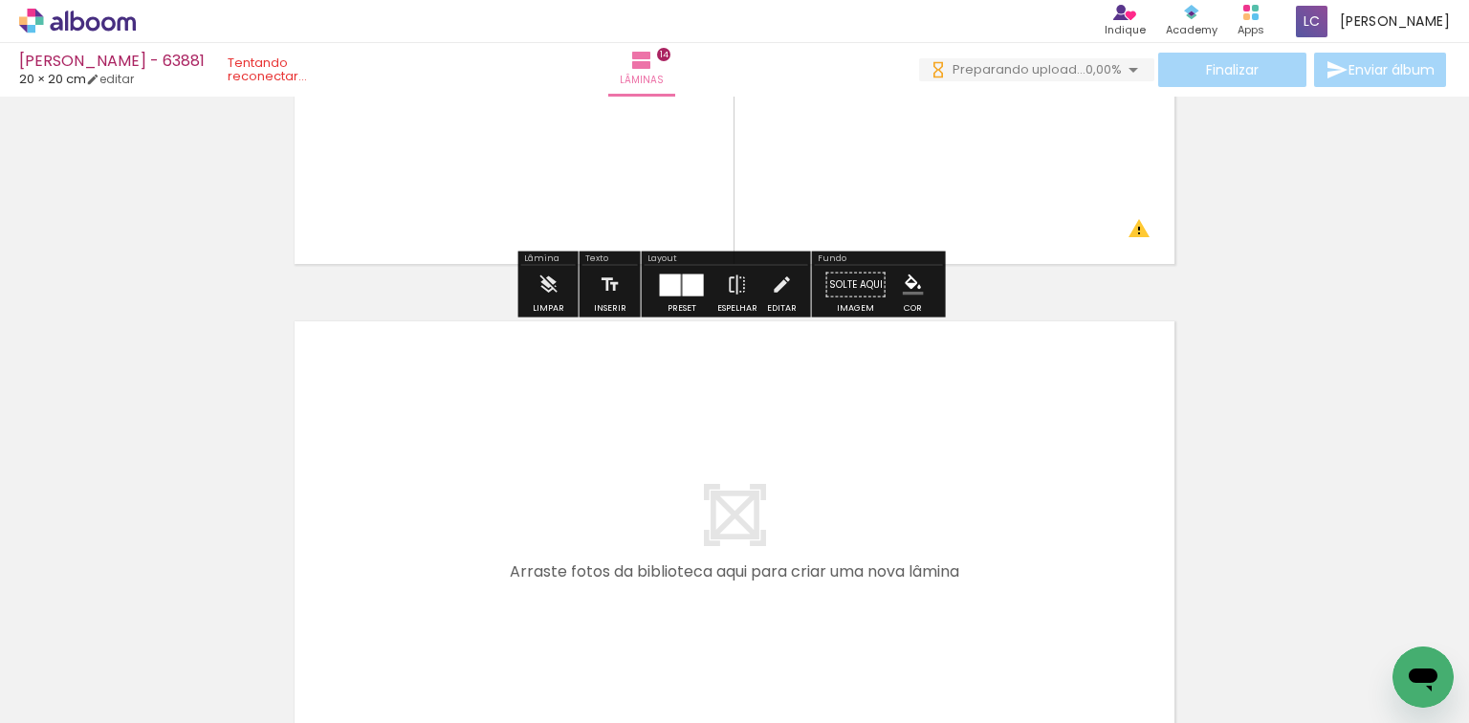
scroll to position [6731, 0]
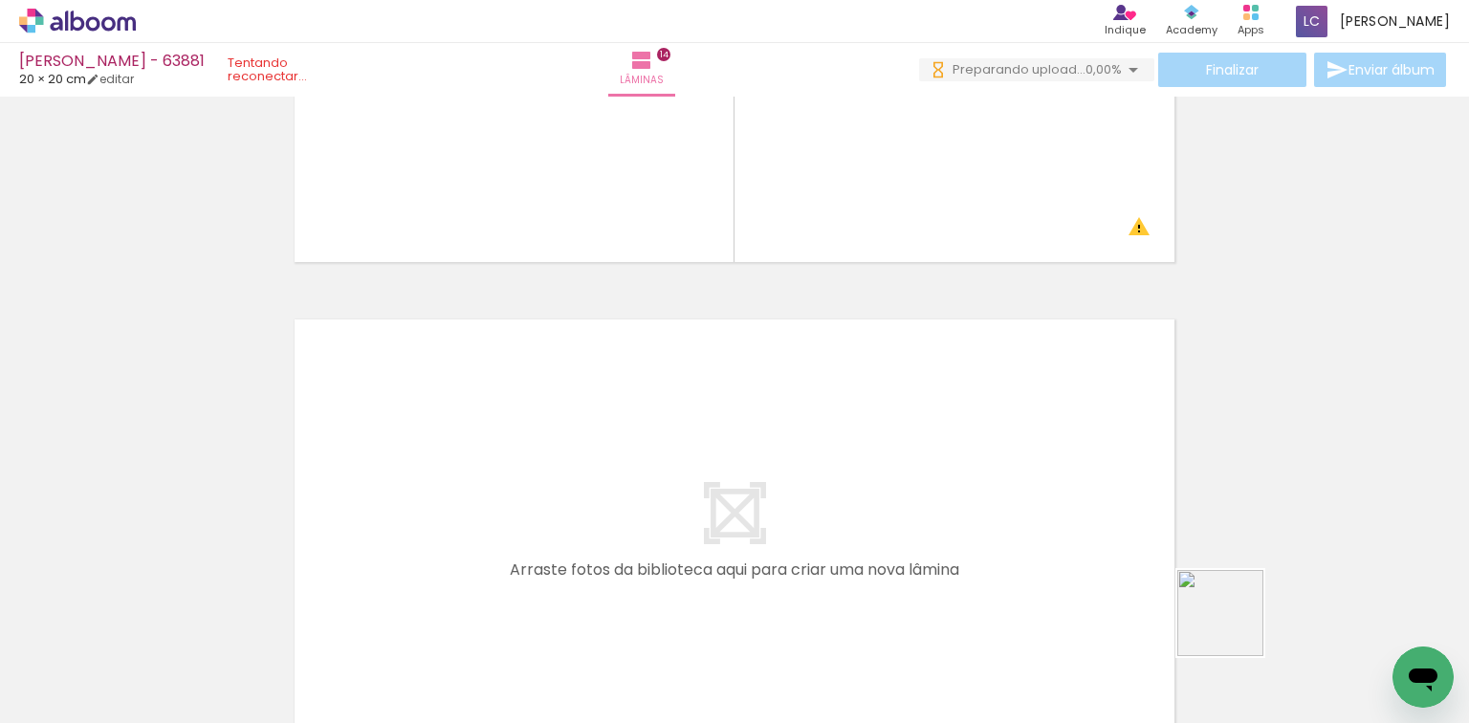
drag, startPoint x: 1234, startPoint y: 627, endPoint x: 1403, endPoint y: 635, distance: 168.4
click at [910, 490] on quentale-workspace at bounding box center [734, 361] width 1469 height 723
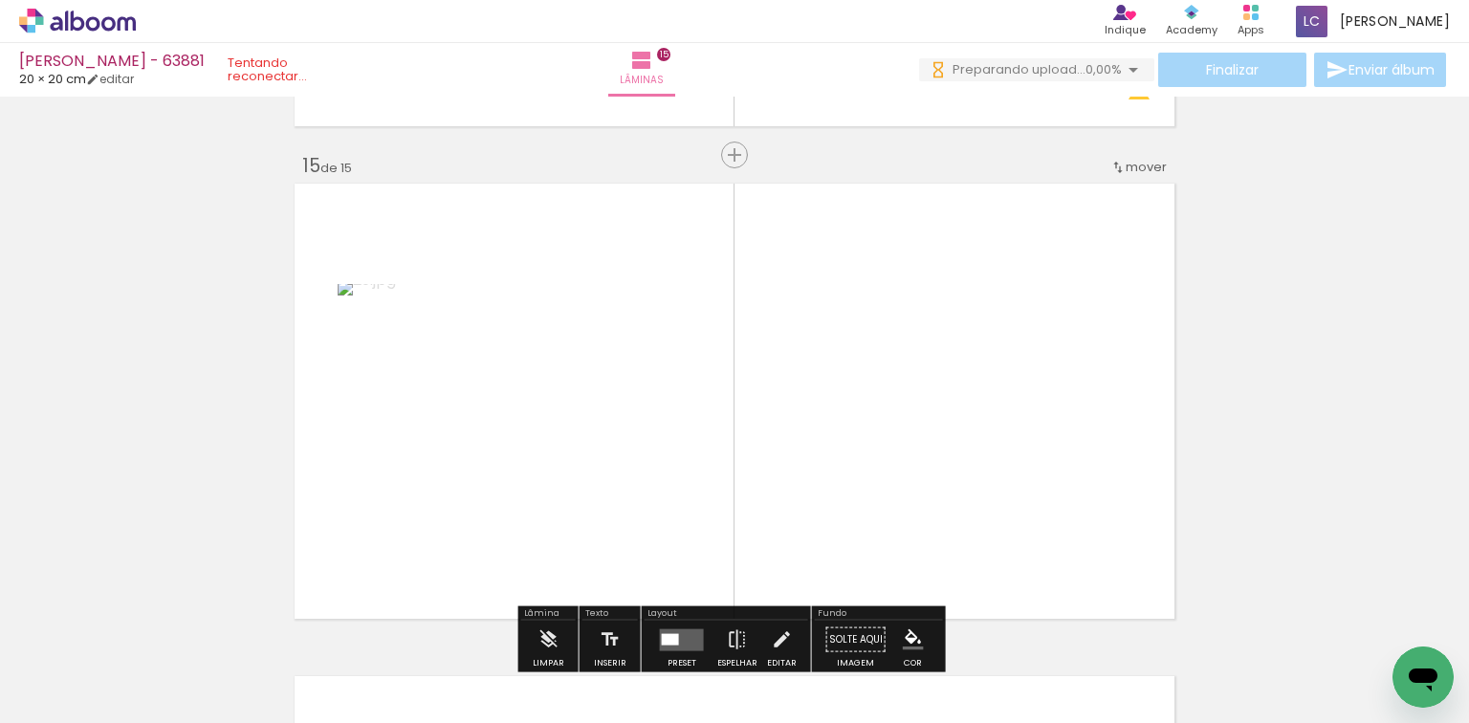
scroll to position [6917, 0]
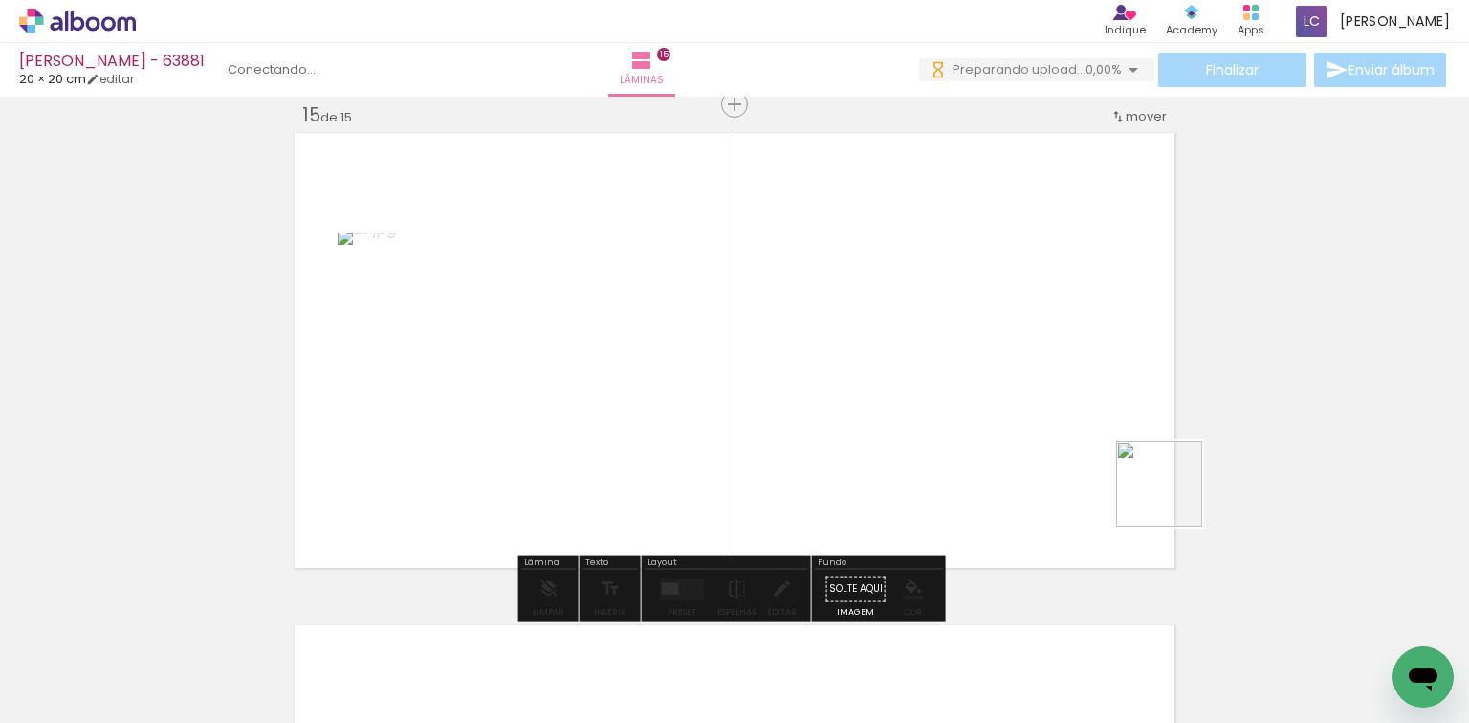
drag, startPoint x: 1387, startPoint y: 631, endPoint x: 807, endPoint y: 447, distance: 608.7
click at [904, 439] on quentale-workspace at bounding box center [734, 361] width 1469 height 723
drag, startPoint x: 723, startPoint y: 582, endPoint x: 759, endPoint y: 560, distance: 42.5
click at [727, 582] on iron-icon at bounding box center [737, 589] width 21 height 38
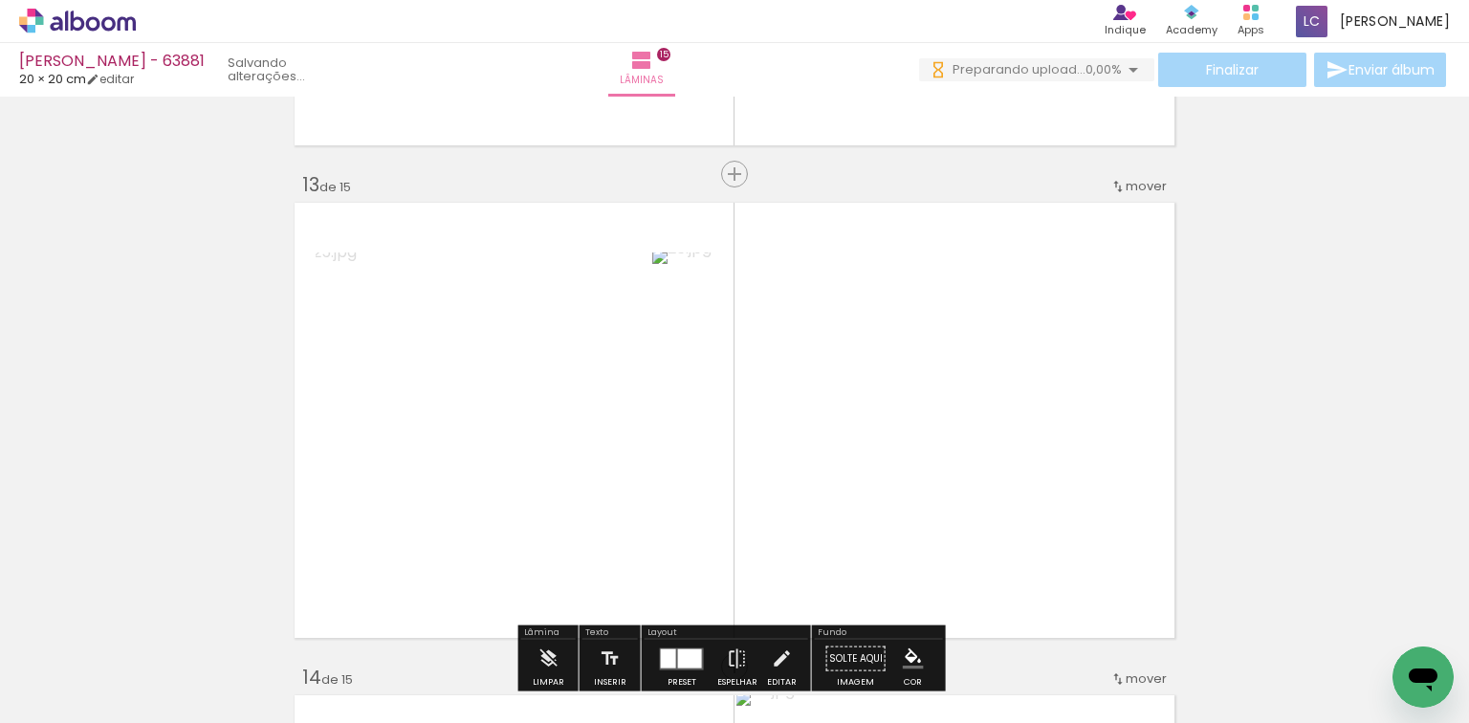
scroll to position [5999, 0]
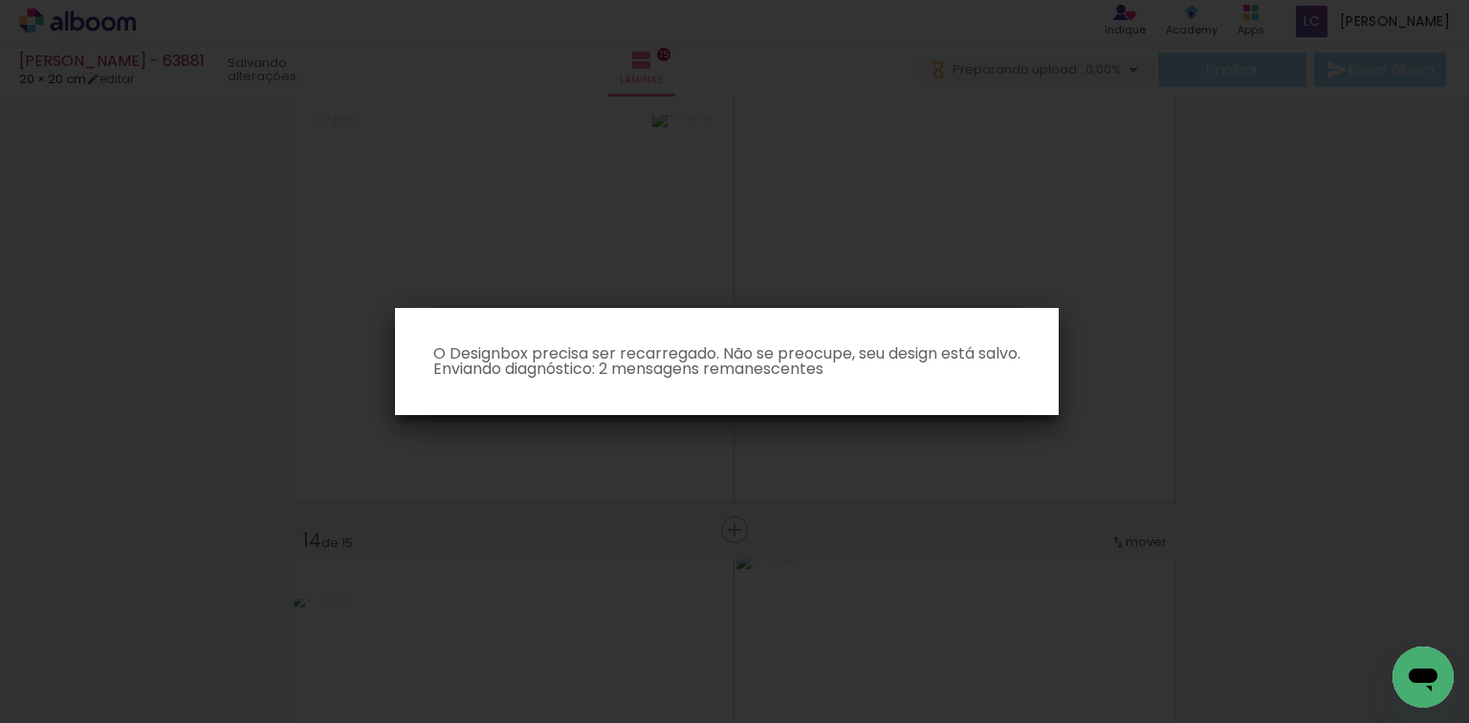
scroll to position [0, 1905]
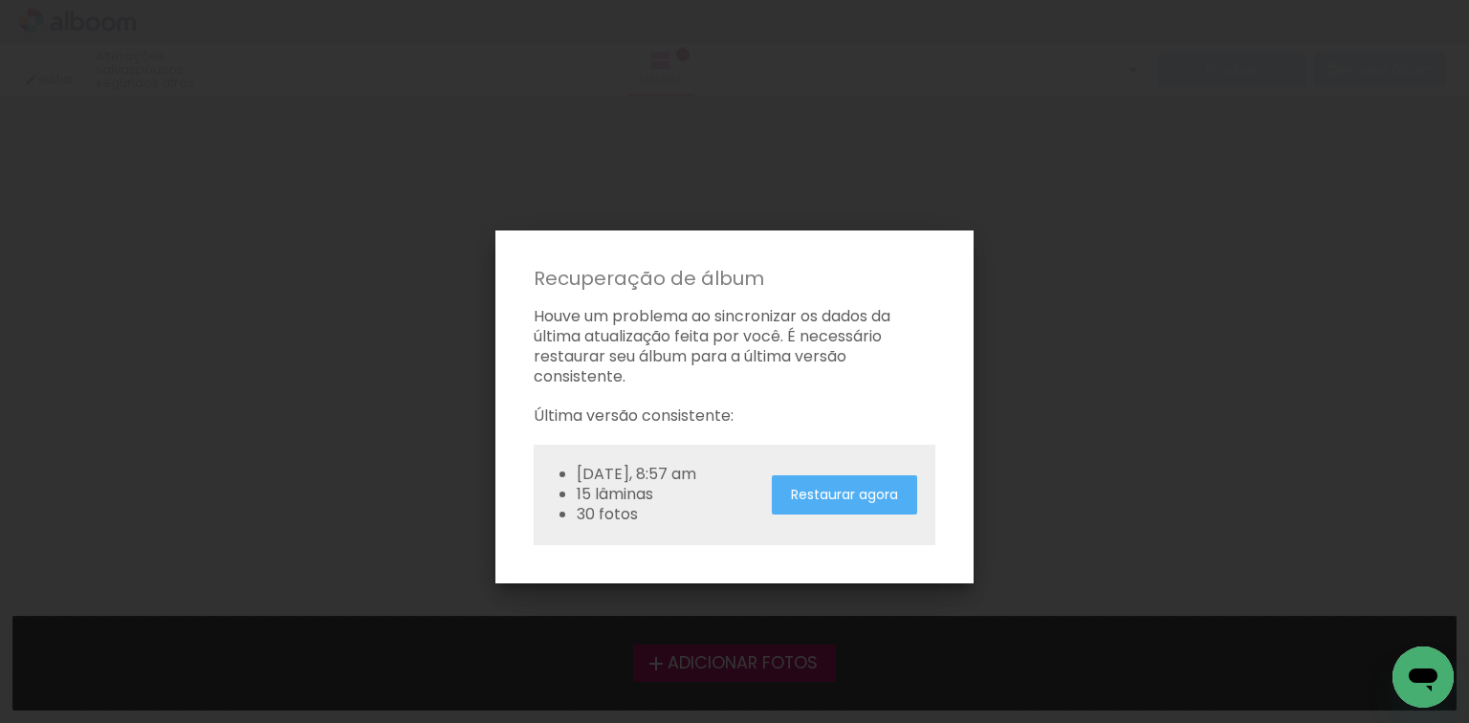
click at [0, 0] on slot "Restaurar agora" at bounding box center [0, 0] width 0 height 0
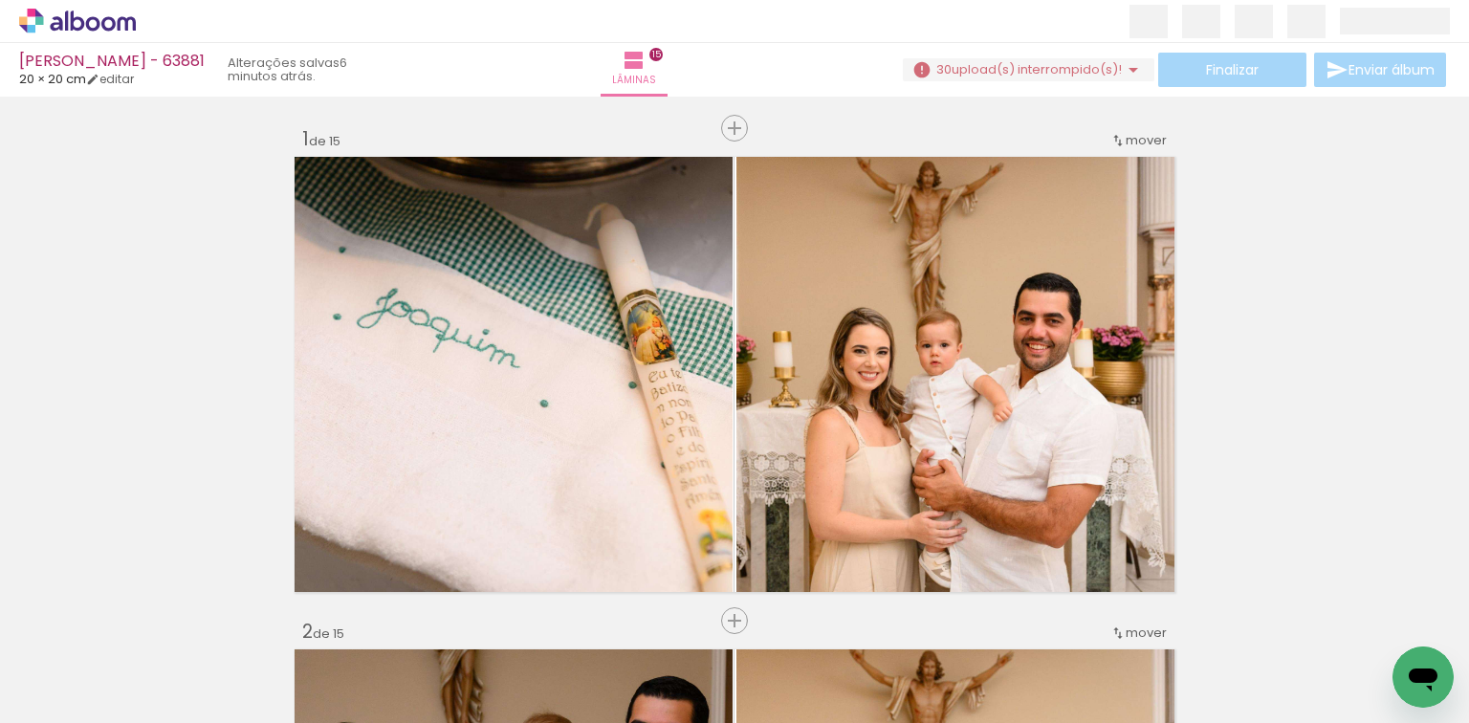
click at [1071, 69] on span "upload(s) interrompido(s)!" at bounding box center [1036, 69] width 170 height 18
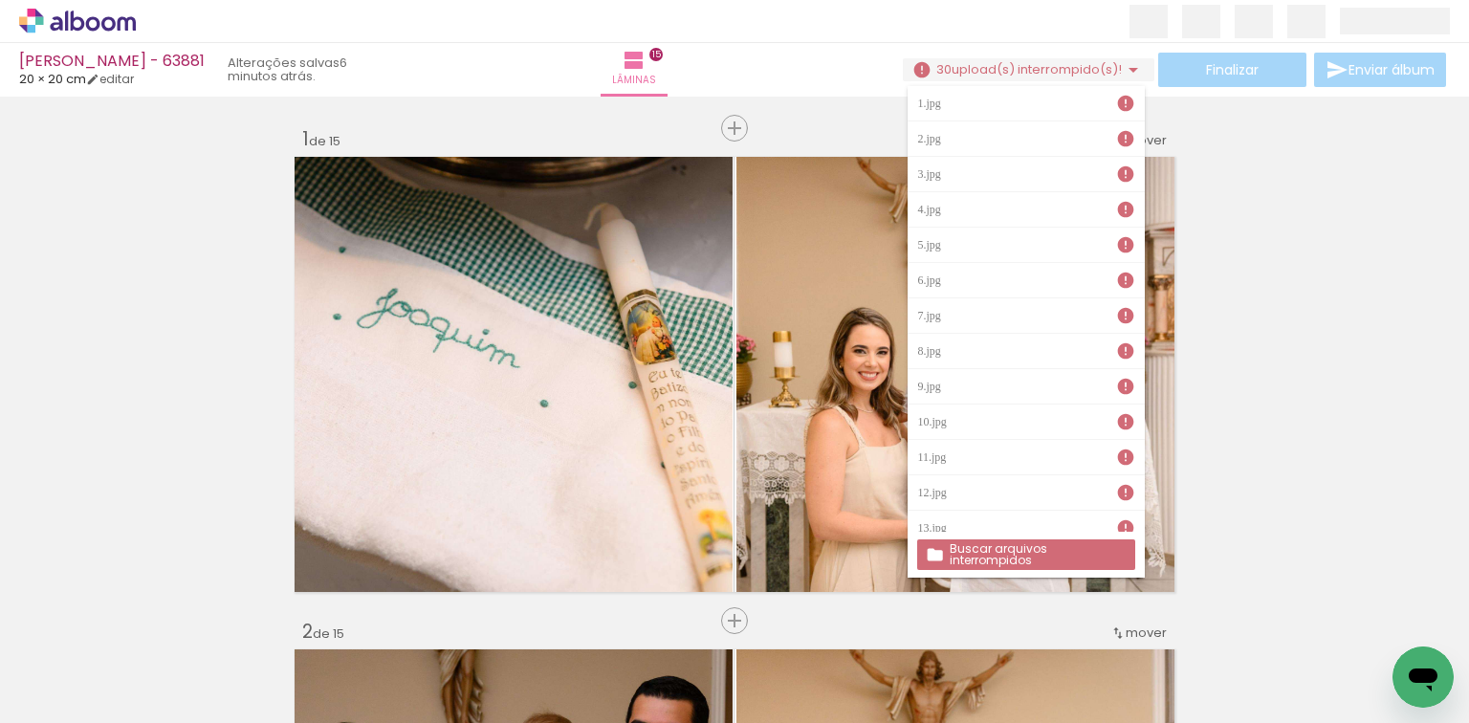
click at [0, 0] on slot "Buscar arquivos interrompidos" at bounding box center [0, 0] width 0 height 0
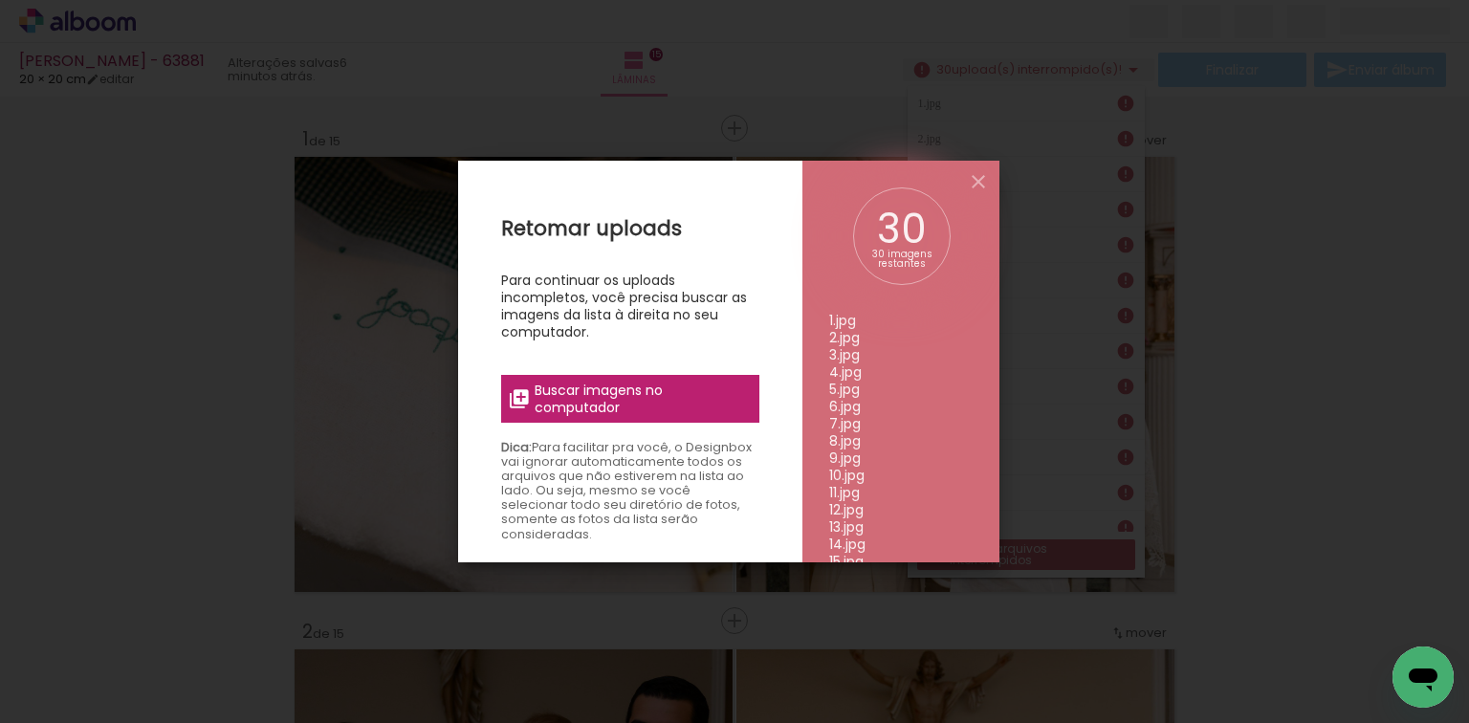
click at [660, 409] on span "Buscar imagens no computador" at bounding box center [640, 398] width 213 height 34
click at [0, 0] on input "file" at bounding box center [0, 0] width 0 height 0
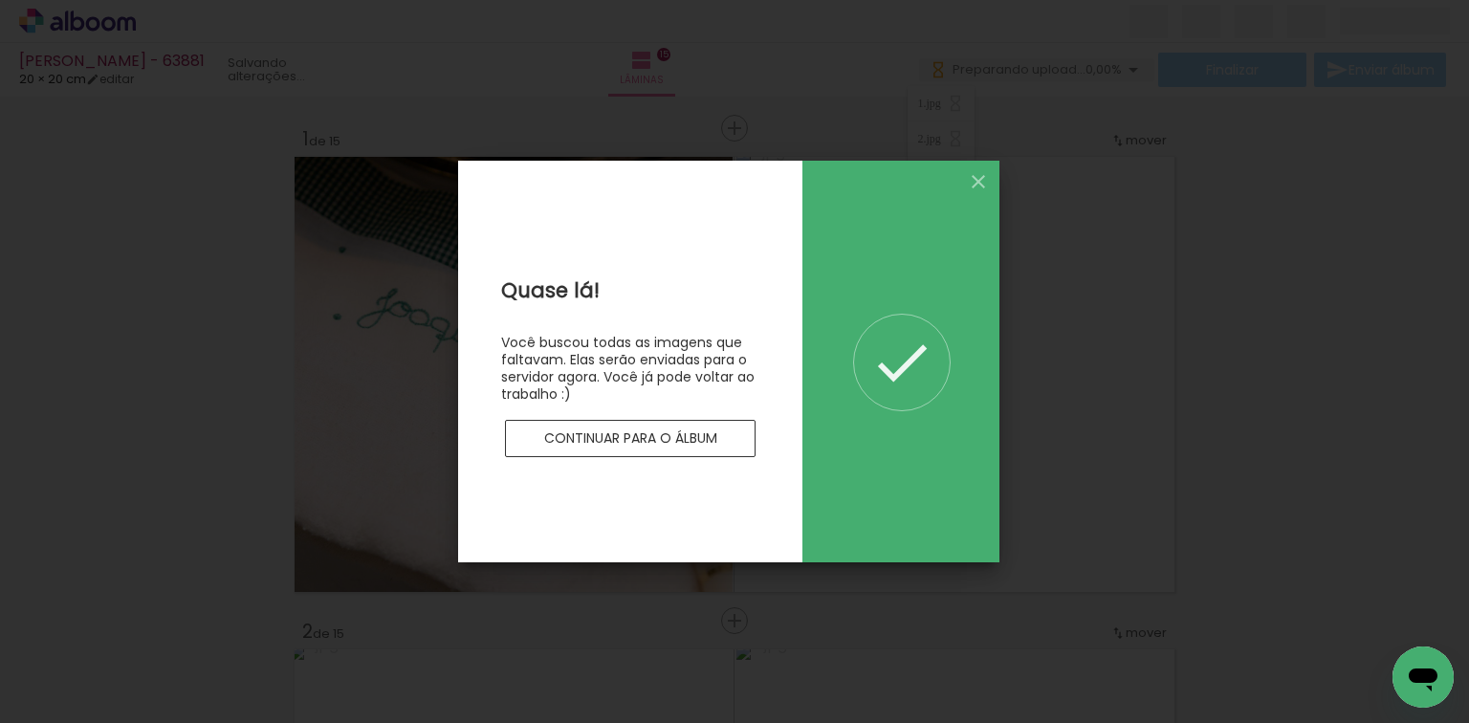
click at [0, 0] on slot "Continuar para o álbum" at bounding box center [0, 0] width 0 height 0
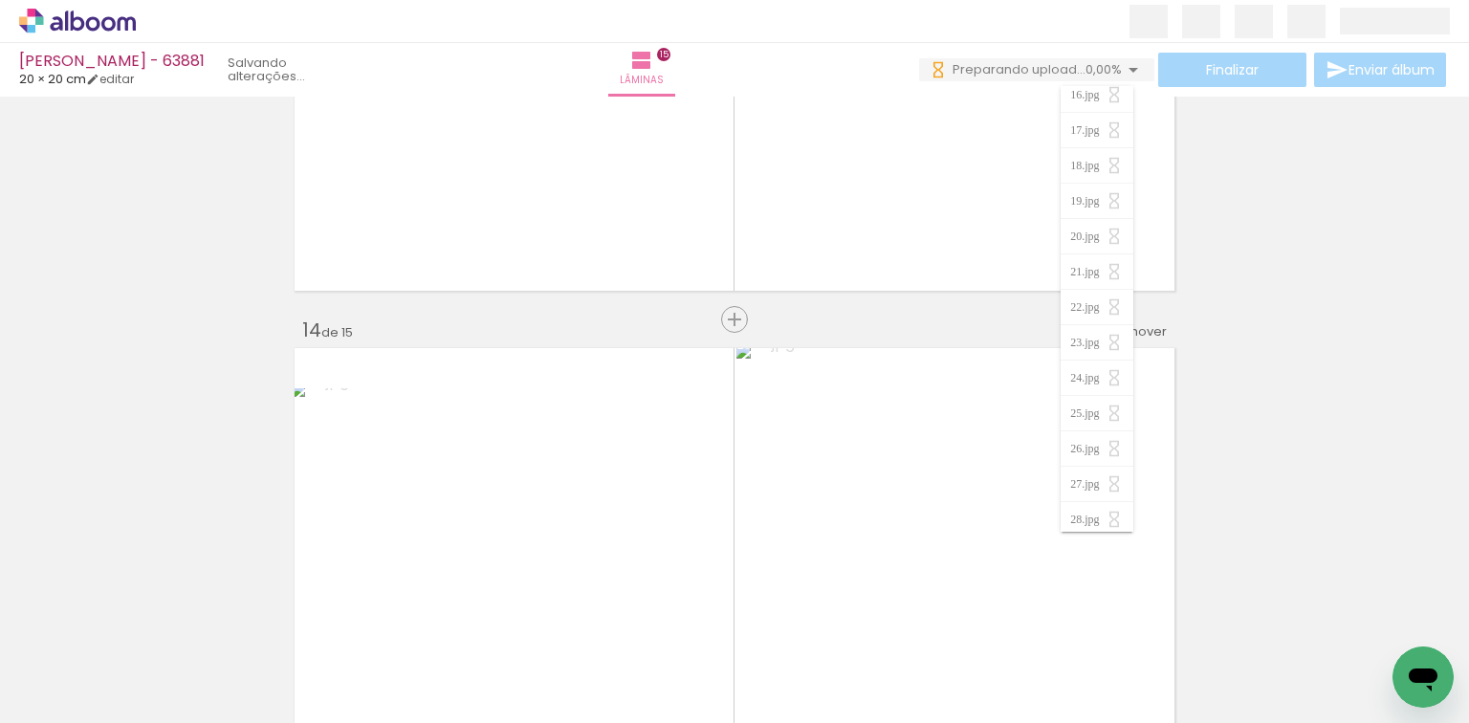
scroll to position [6119, 0]
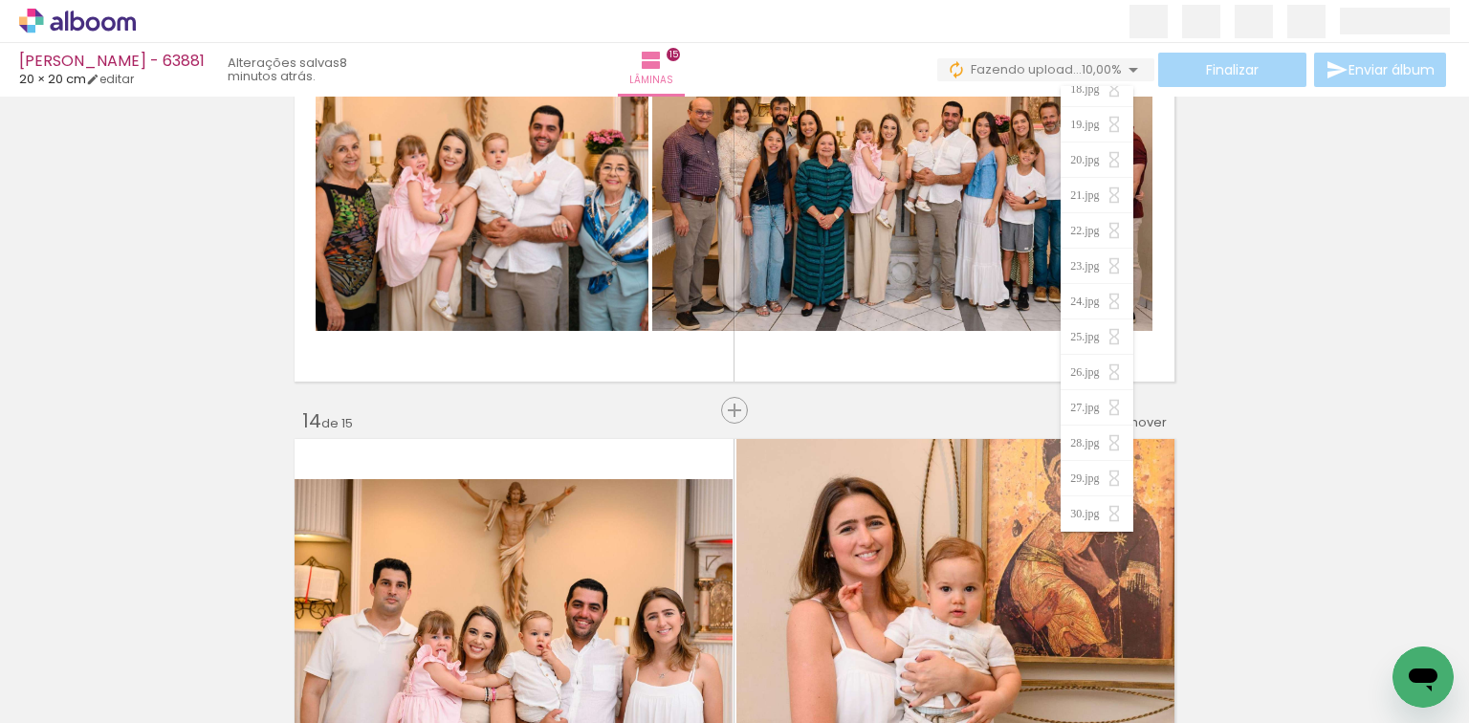
scroll to position [293, 0]
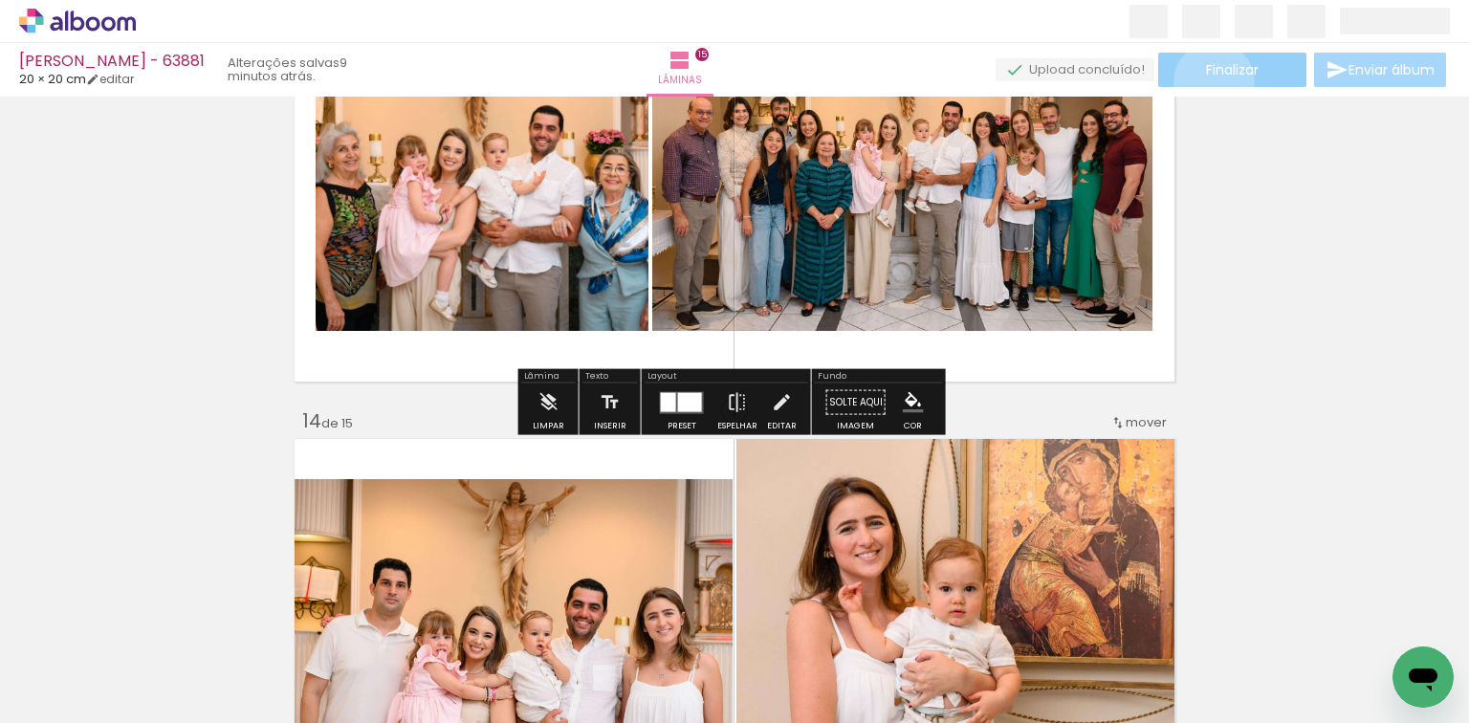
click at [1207, 81] on paper-button "Finalizar" at bounding box center [1232, 70] width 148 height 34
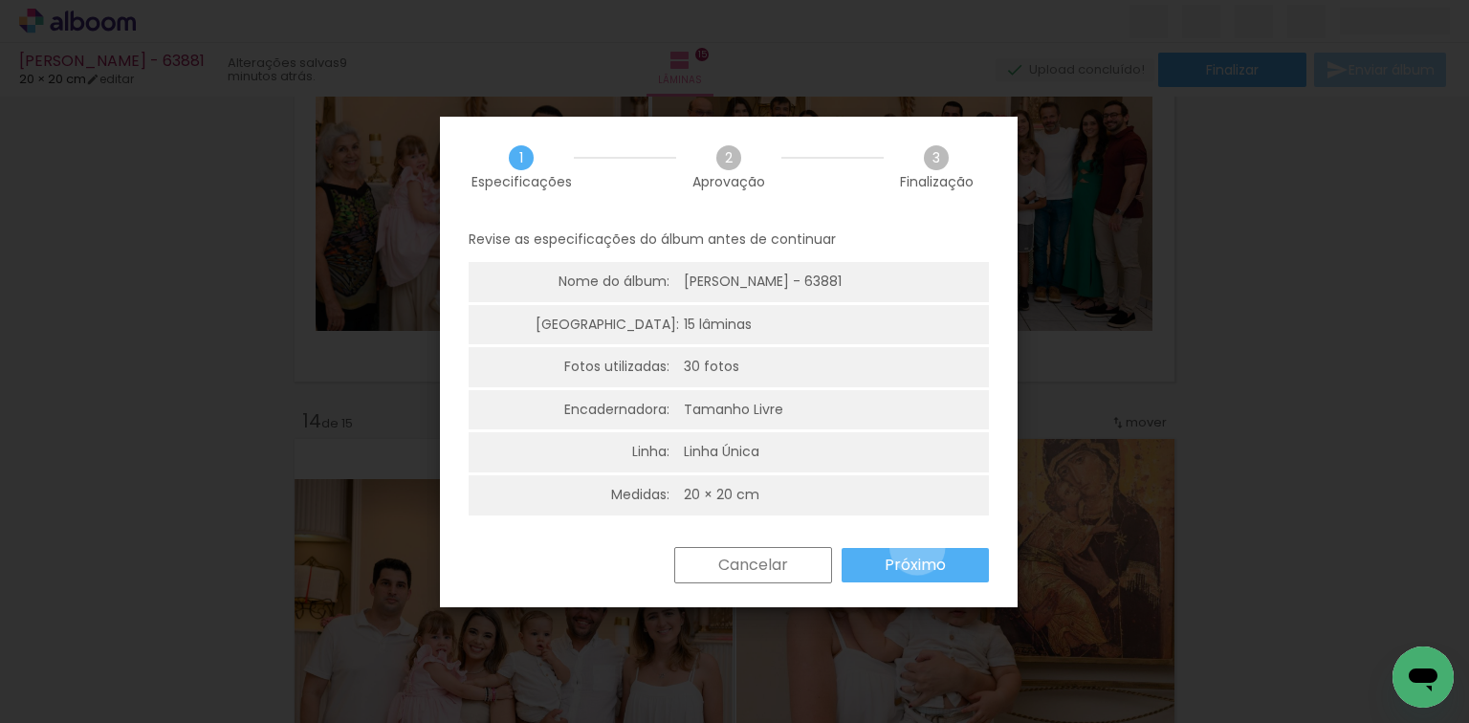
click at [917, 548] on paper-button "Próximo" at bounding box center [914, 565] width 147 height 34
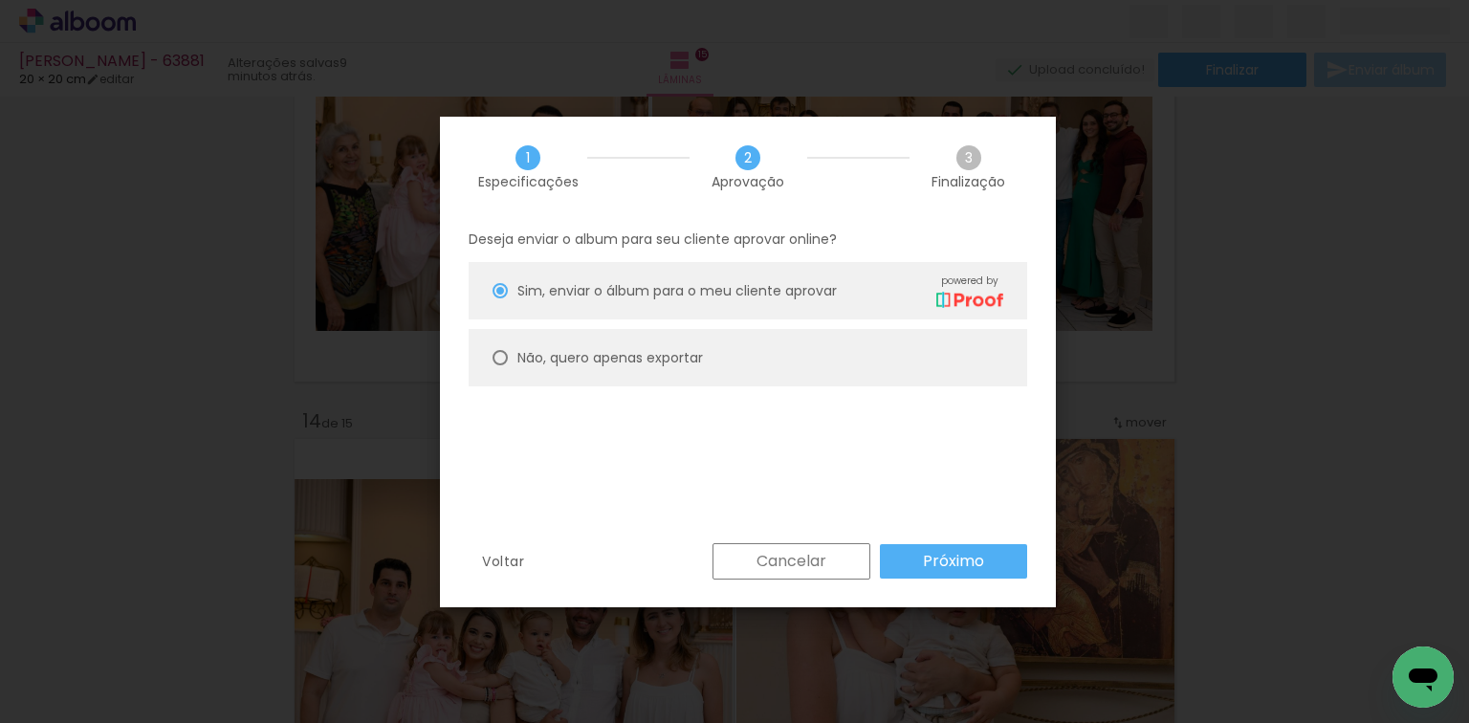
click at [0, 0] on slot "Não, quero apenas exportar" at bounding box center [0, 0] width 0 height 0
type paper-radio-button "on"
click at [910, 537] on div "Deseja enviar o album para seu cliente aprovar online? Sim, enviar o álbum para…" at bounding box center [748, 380] width 616 height 327
click at [0, 0] on slot "Próximo" at bounding box center [0, 0] width 0 height 0
type input "Alta, 300 DPI"
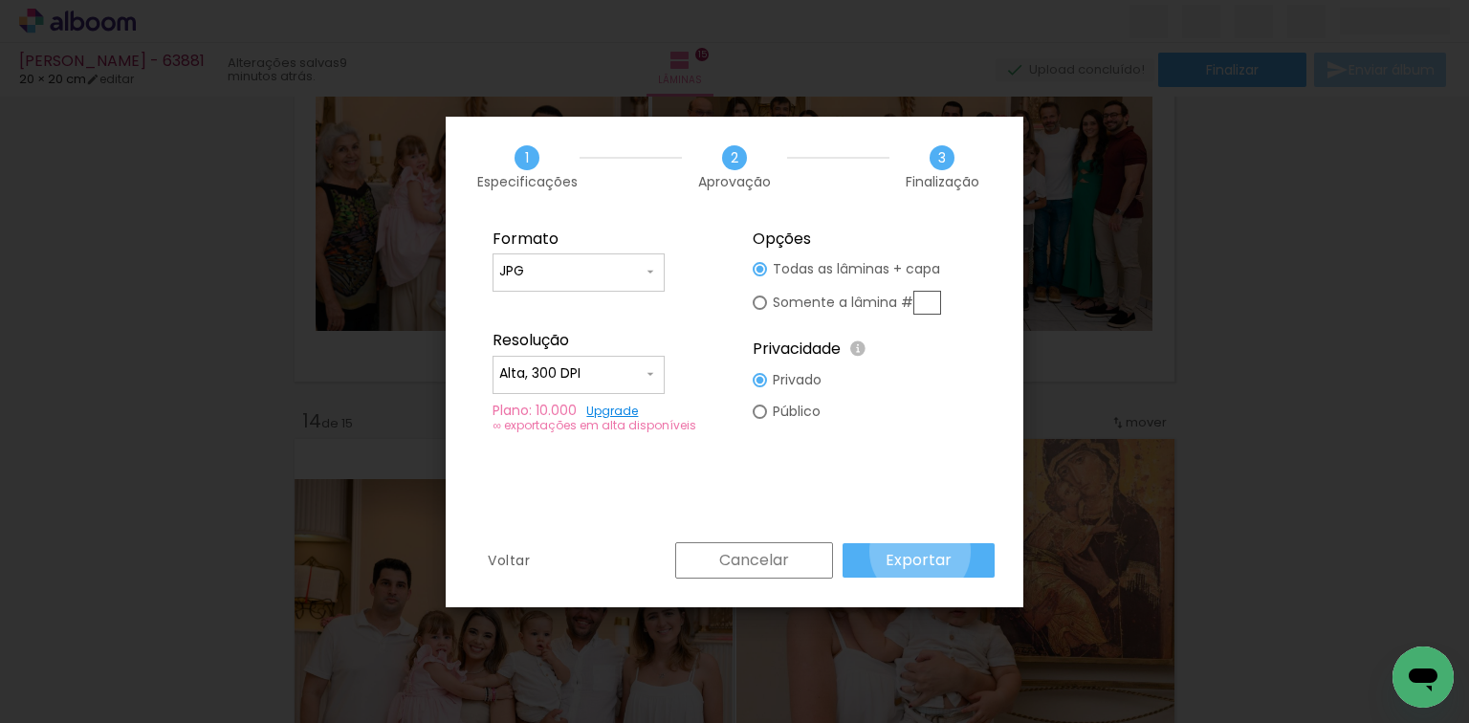
click at [0, 0] on slot "Exportar" at bounding box center [0, 0] width 0 height 0
click at [923, 551] on div "Cancelar Exportar" at bounding box center [829, 560] width 329 height 36
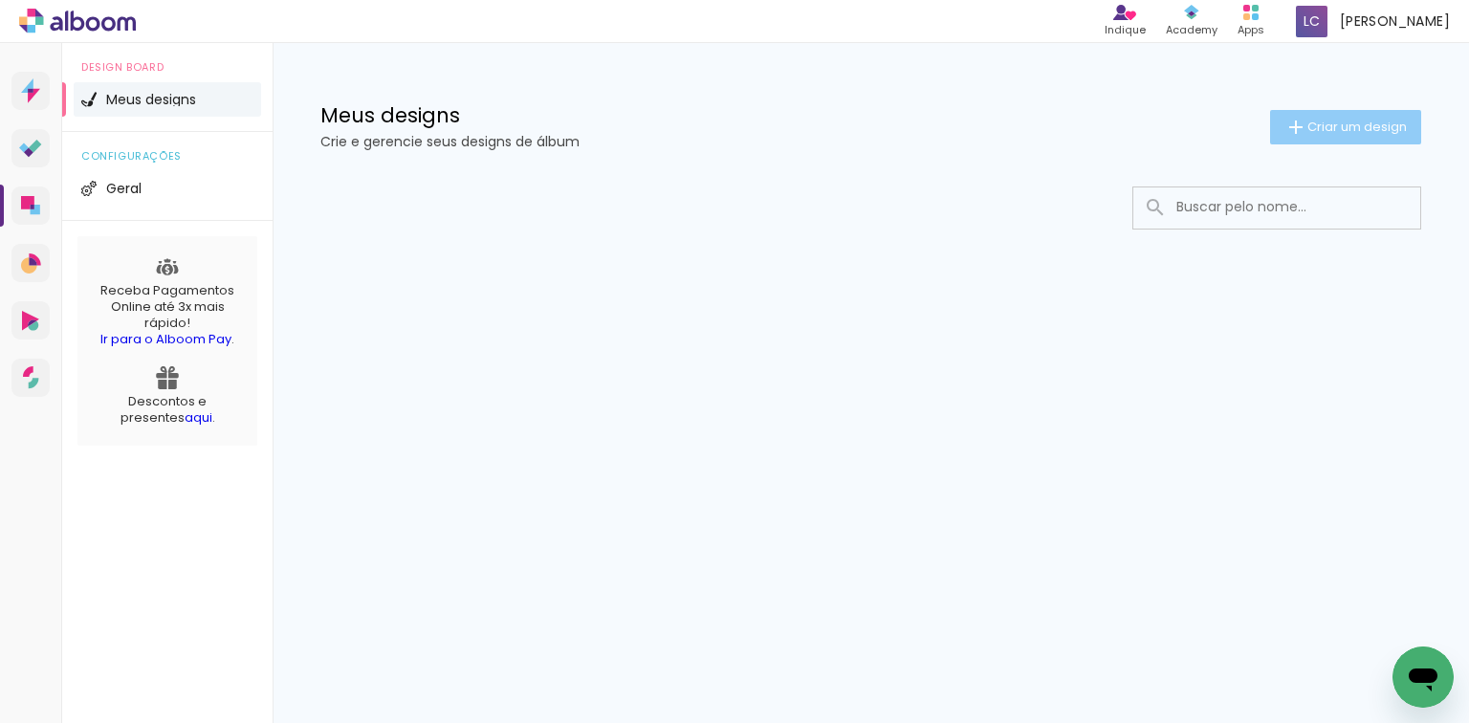
click at [1362, 120] on span "Criar um design" at bounding box center [1356, 126] width 99 height 12
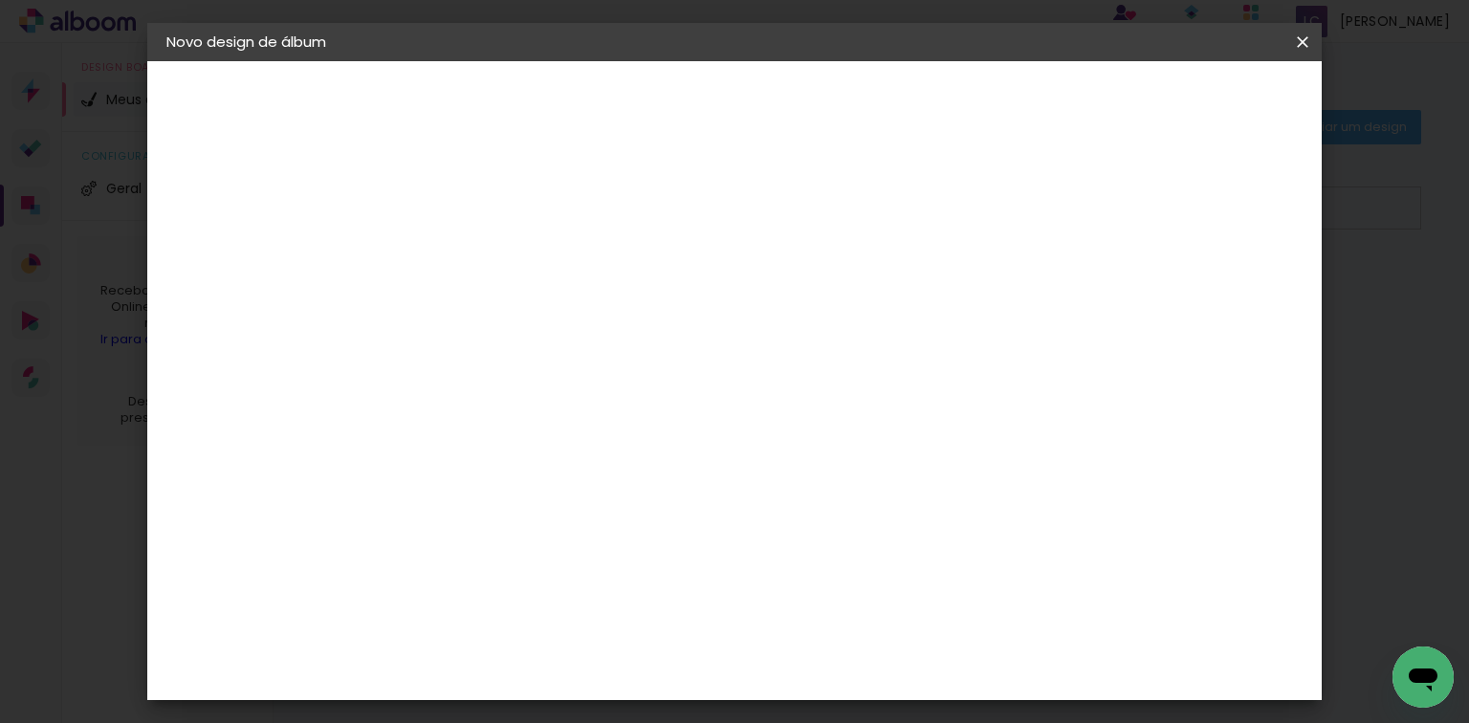
click at [479, 256] on input at bounding box center [479, 257] width 0 height 30
type input "thaina - 63894"
type paper-input "thaina - 63894"
click at [0, 0] on slot "Avançar" at bounding box center [0, 0] width 0 height 0
drag, startPoint x: 1180, startPoint y: 286, endPoint x: 1197, endPoint y: 214, distance: 73.7
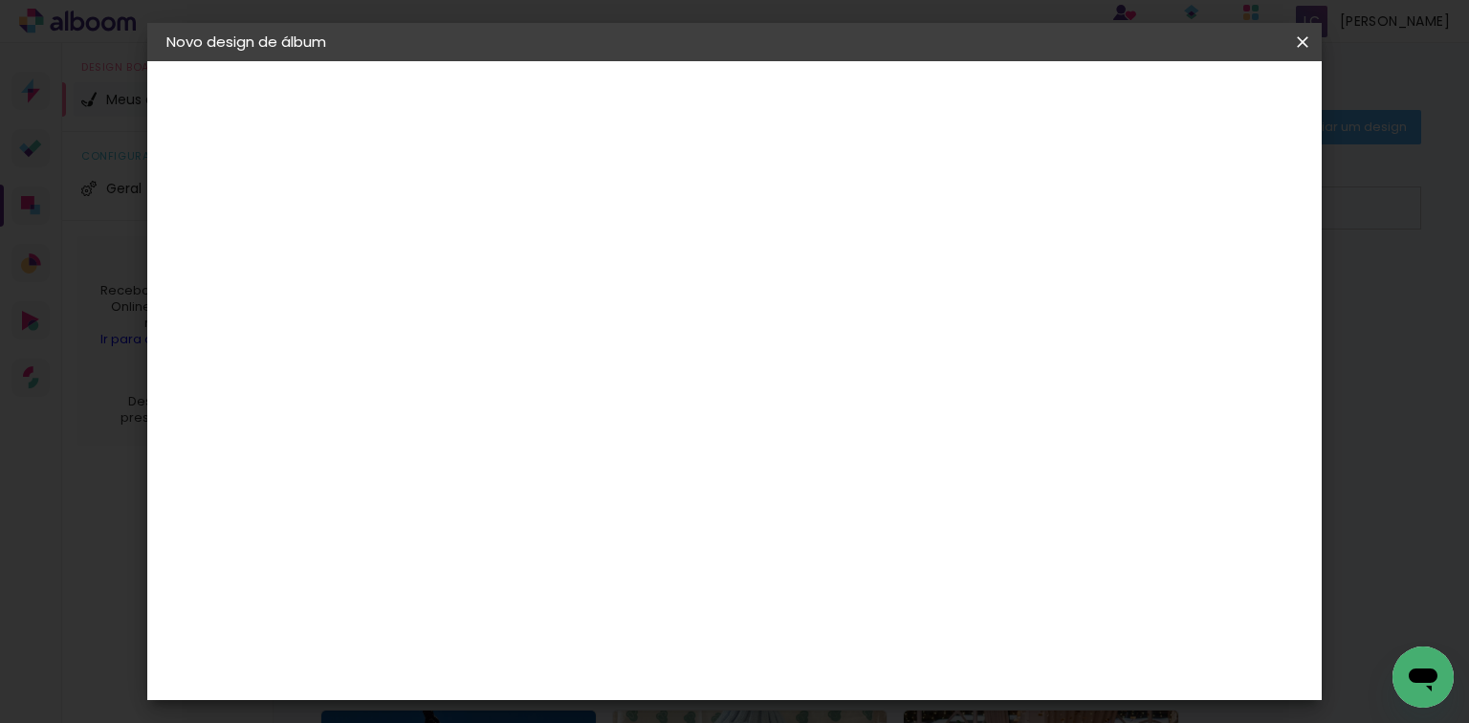
click at [837, 286] on paper-item "Tamanho Livre" at bounding box center [745, 291] width 184 height 42
click at [0, 0] on slot "Avançar" at bounding box center [0, 0] width 0 height 0
click at [840, 596] on input "60" at bounding box center [841, 585] width 50 height 29
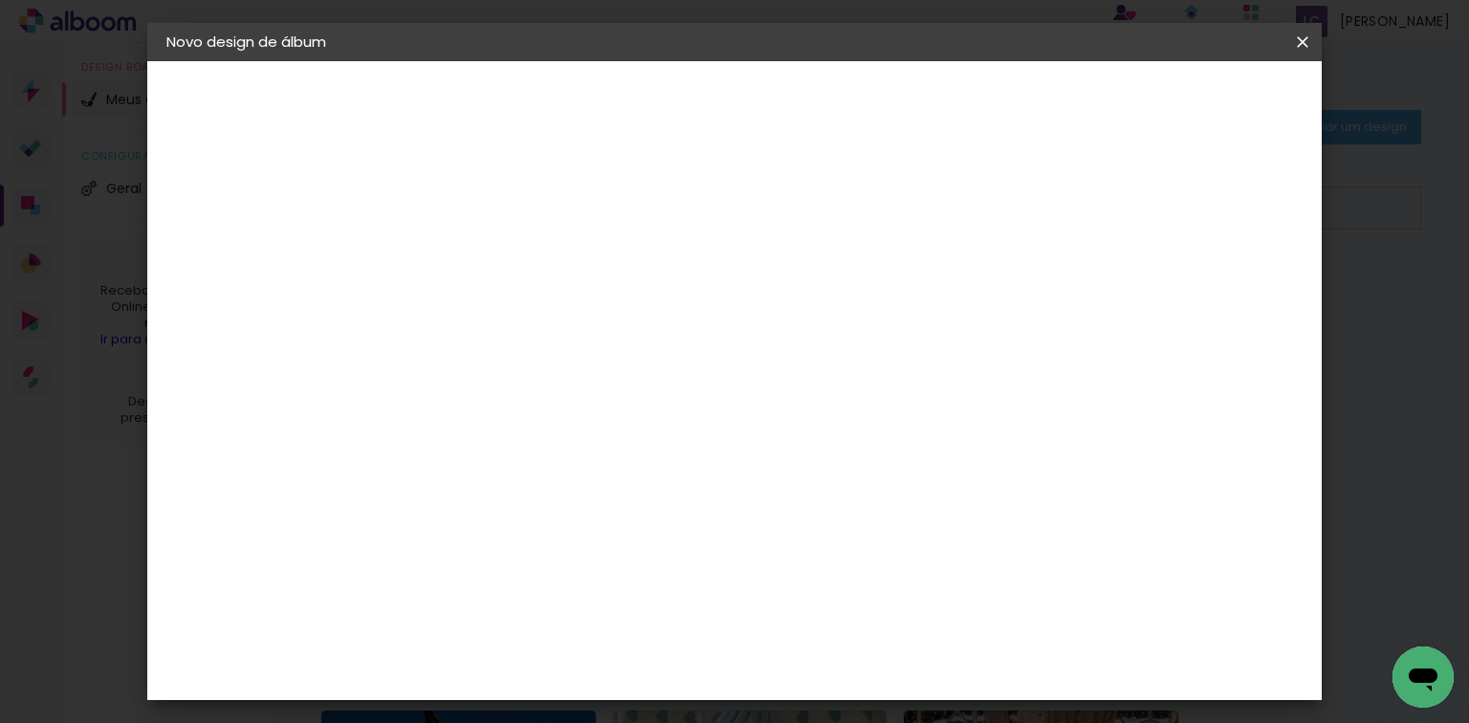
scroll to position [468, 0]
type input "40,6"
type paper-input "40,6"
click at [487, 556] on input "30" at bounding box center [485, 561] width 50 height 29
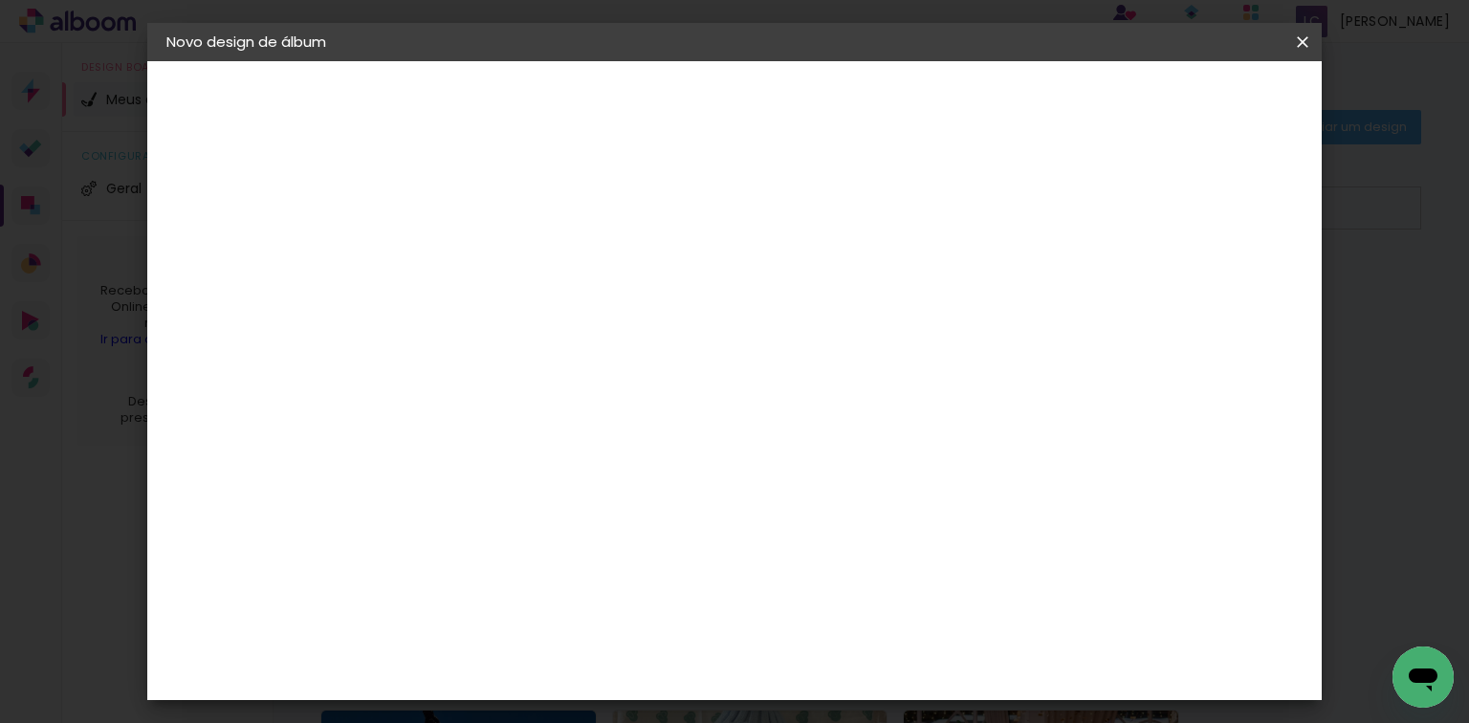
scroll to position [180, 0]
type input "20,3"
type paper-input "20,3"
type input "4"
type paper-input "4"
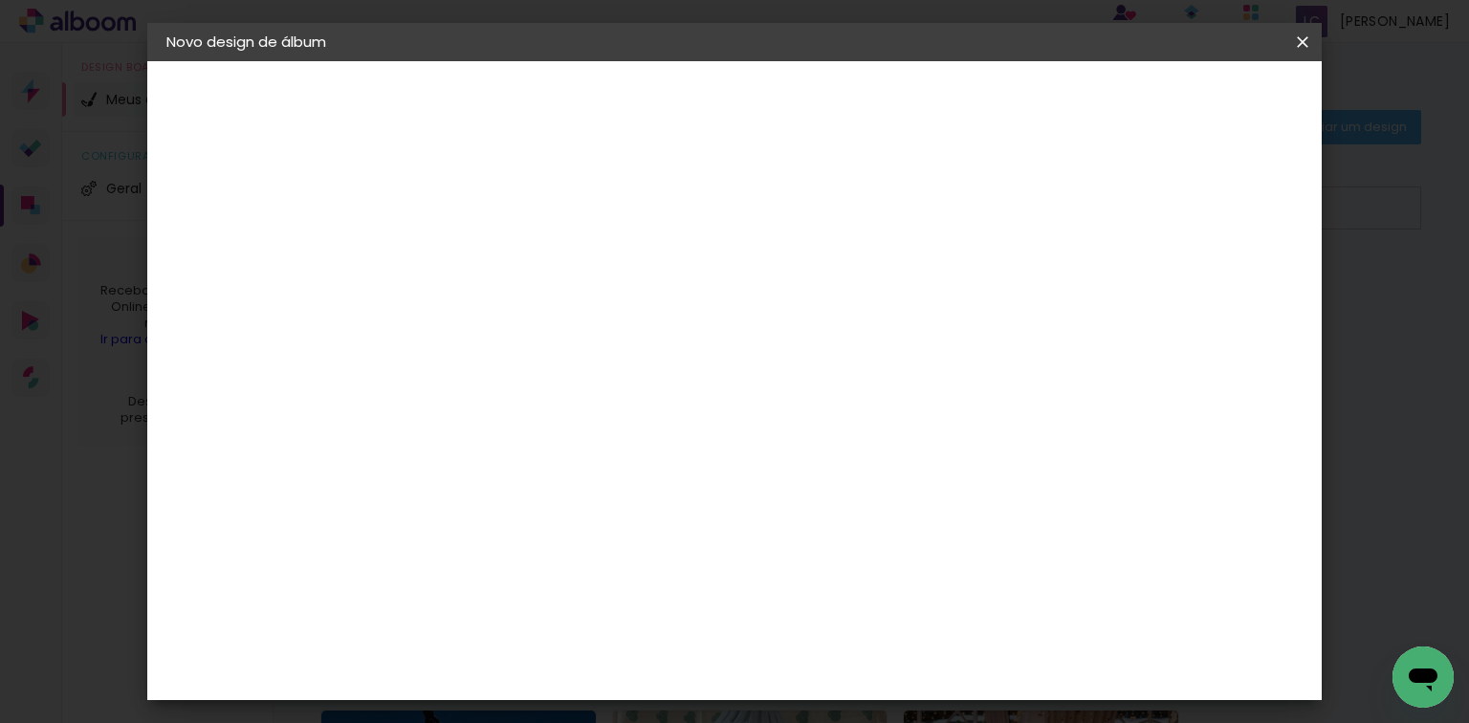
click at [1213, 292] on input "4" at bounding box center [1202, 288] width 34 height 29
type input "3"
type paper-input "3"
click at [1213, 292] on input "3" at bounding box center [1202, 288] width 34 height 29
type input "2"
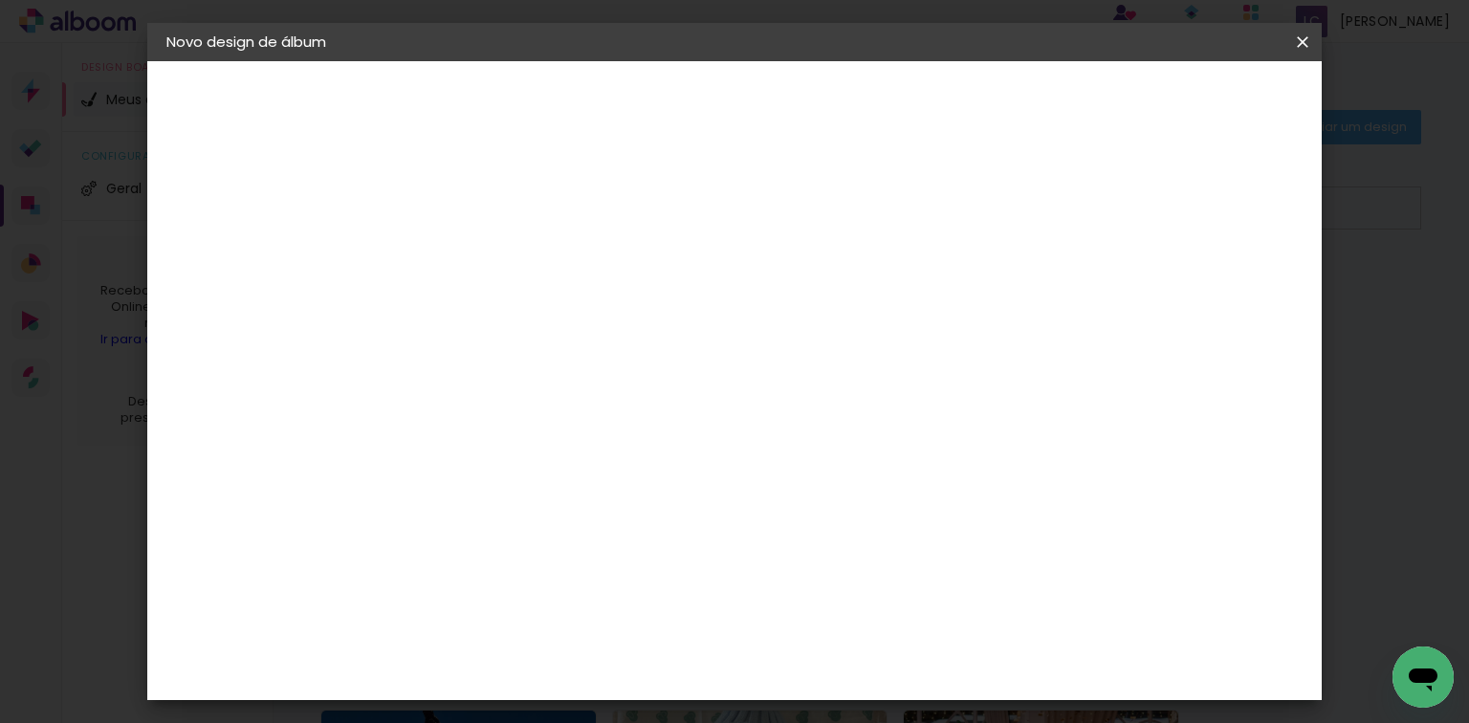
type paper-input "2"
click at [1215, 292] on input "2" at bounding box center [1208, 288] width 34 height 29
click at [1205, 114] on paper-button "Iniciar design" at bounding box center [1141, 101] width 125 height 33
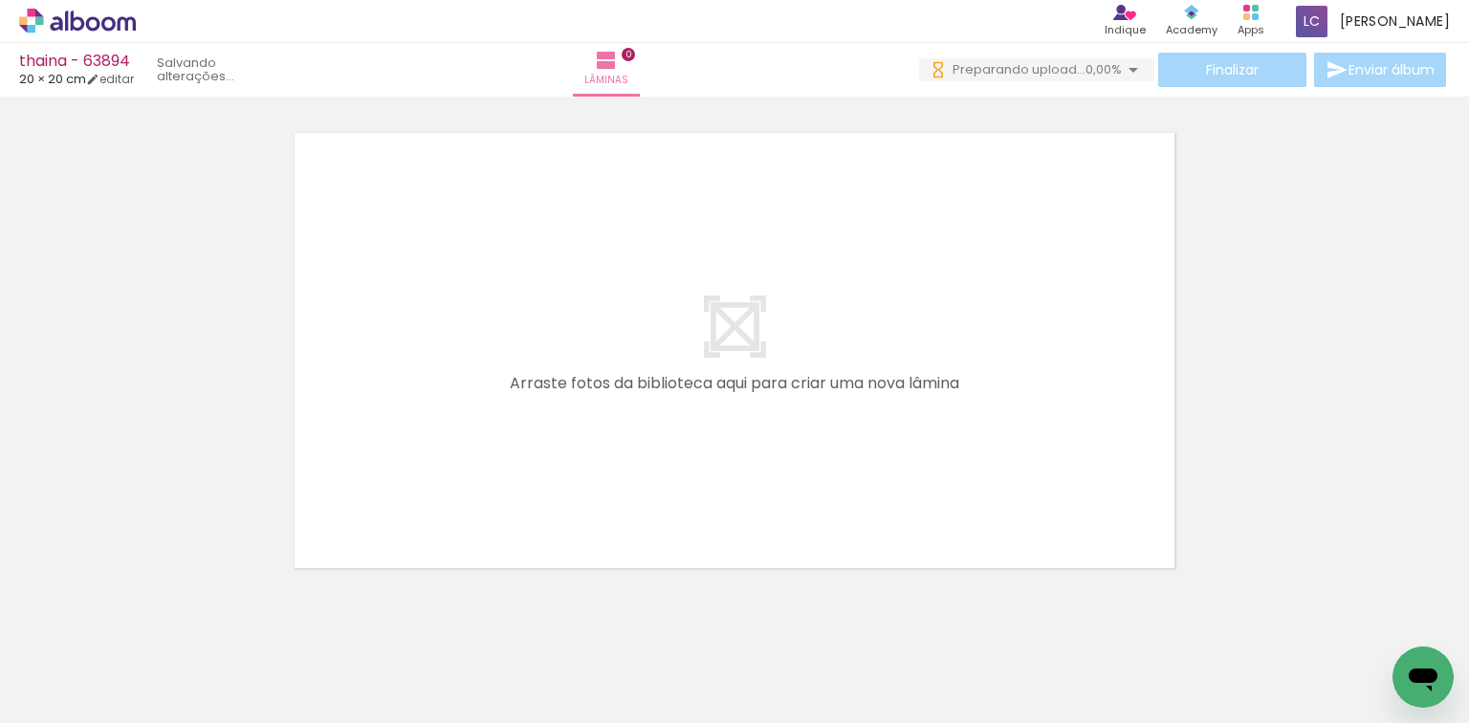
click at [334, 485] on quentale-workspace at bounding box center [734, 361] width 1469 height 723
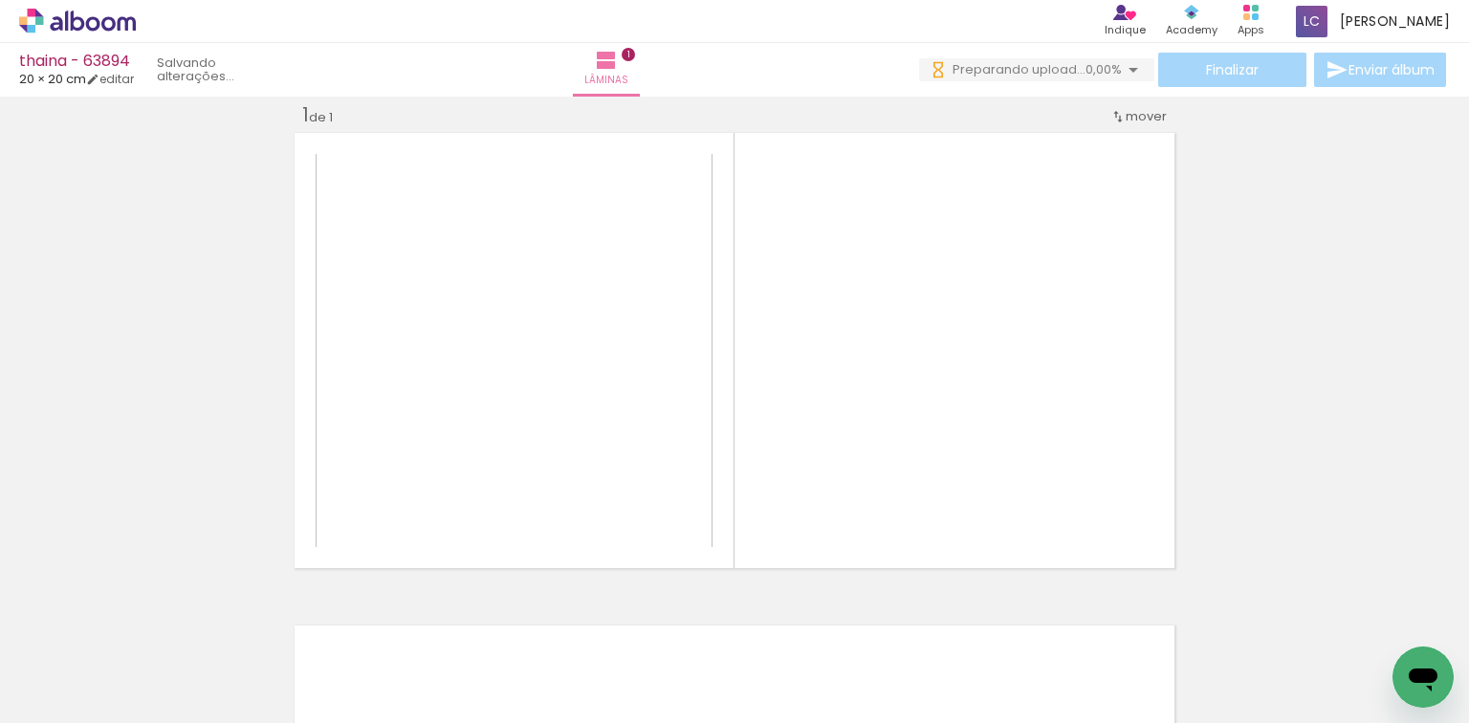
scroll to position [24, 0]
drag, startPoint x: 312, startPoint y: 643, endPoint x: 548, endPoint y: 375, distance: 357.7
click at [444, 486] on quentale-workspace at bounding box center [734, 361] width 1469 height 723
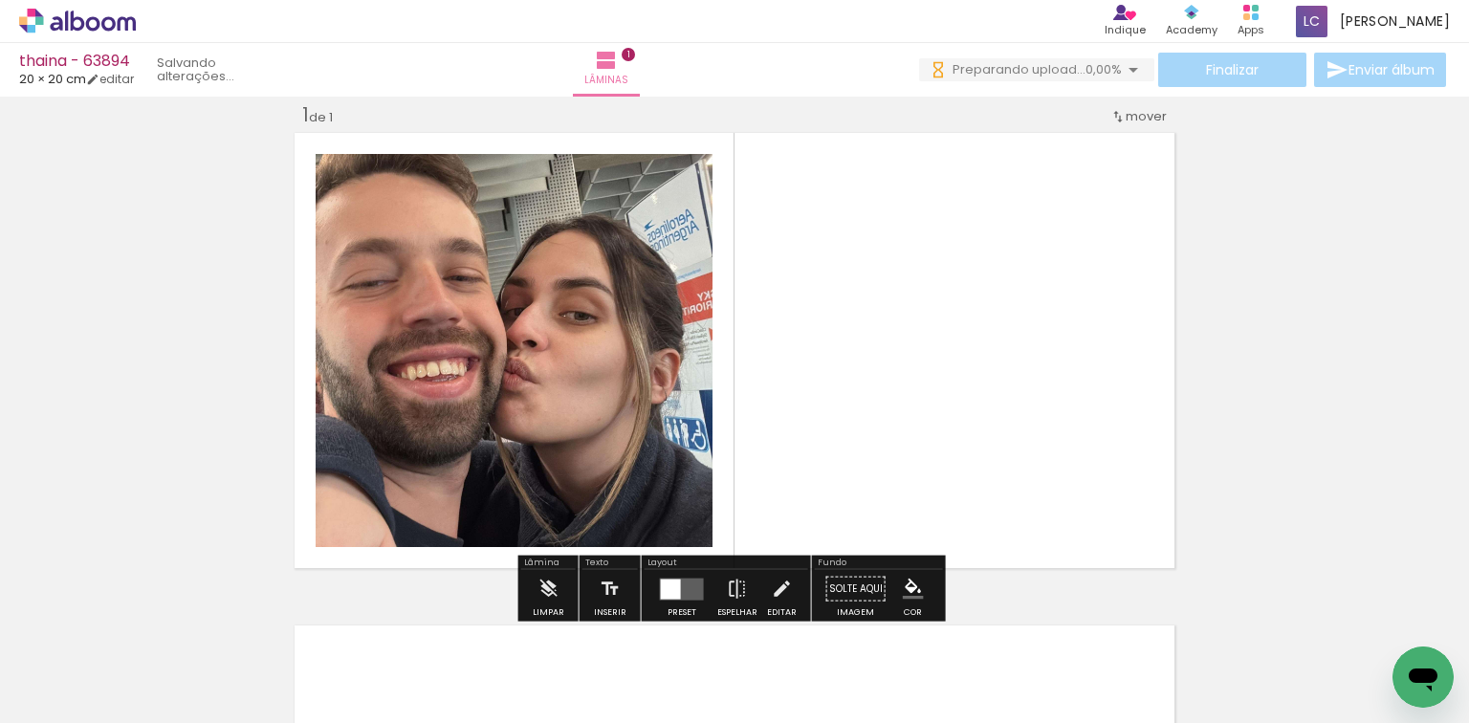
scroll to position [0, 0]
click at [669, 585] on div at bounding box center [671, 588] width 20 height 20
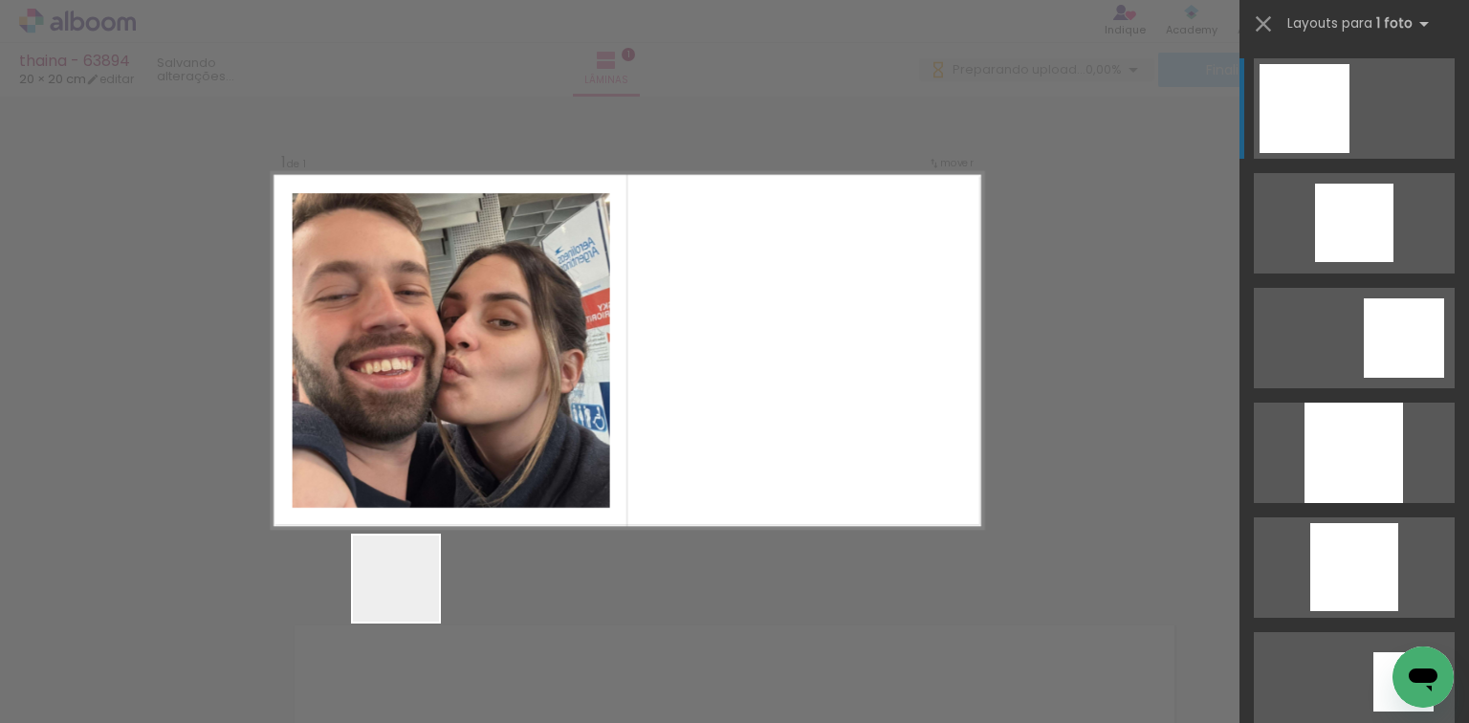
drag, startPoint x: 334, startPoint y: 634, endPoint x: 685, endPoint y: 485, distance: 381.3
click at [648, 474] on quentale-workspace at bounding box center [734, 361] width 1469 height 723
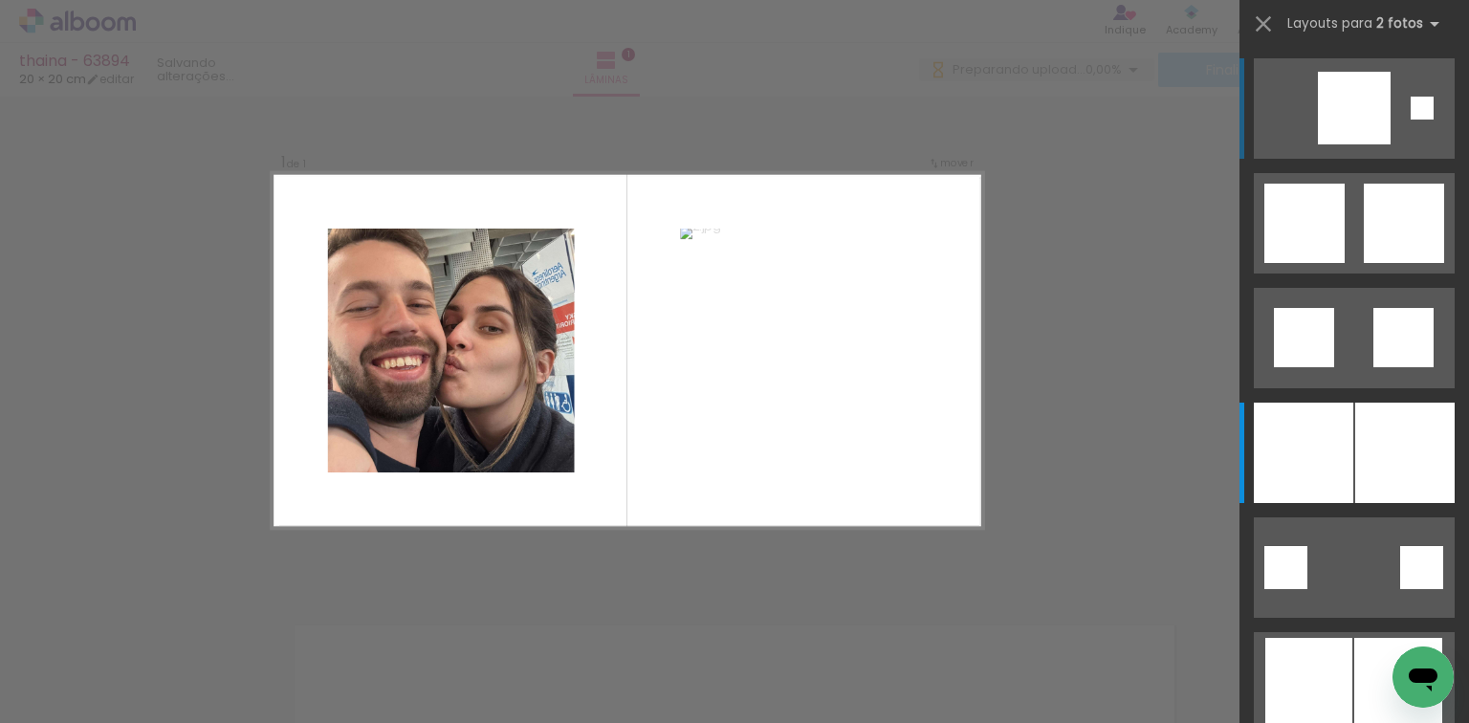
scroll to position [344, 0]
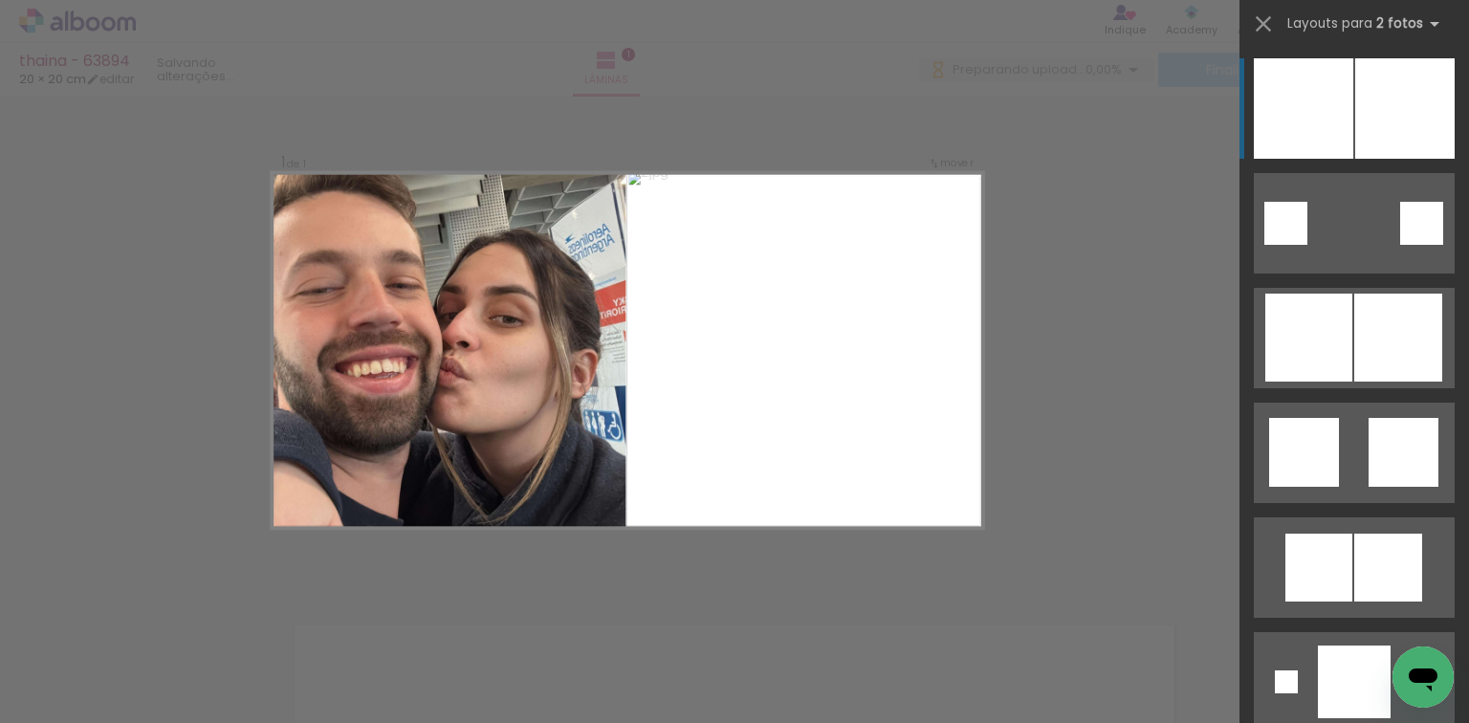
click at [1344, 84] on div at bounding box center [1302, 108] width 99 height 100
click at [1313, 96] on div at bounding box center [1302, 108] width 99 height 100
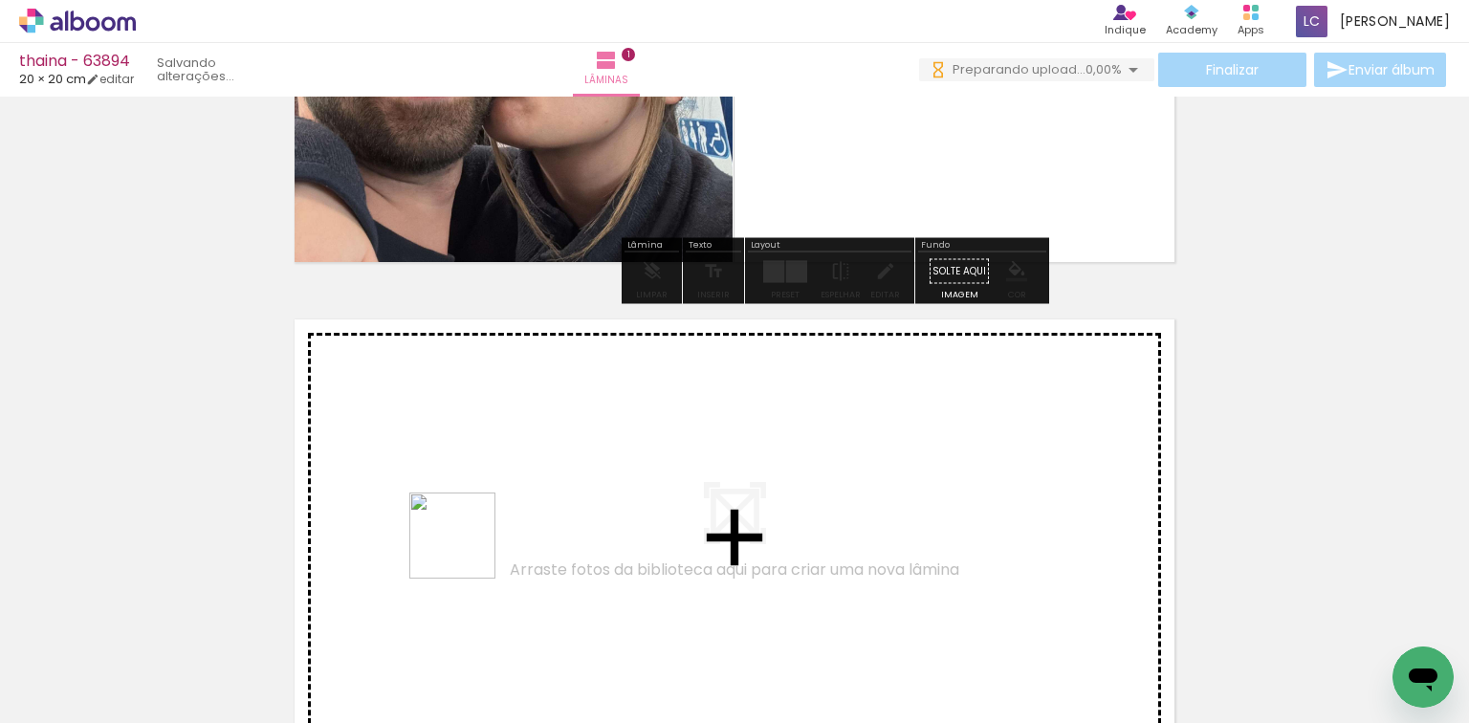
drag, startPoint x: 445, startPoint y: 634, endPoint x: 502, endPoint y: 659, distance: 62.5
click at [471, 528] on quentale-workspace at bounding box center [734, 361] width 1469 height 723
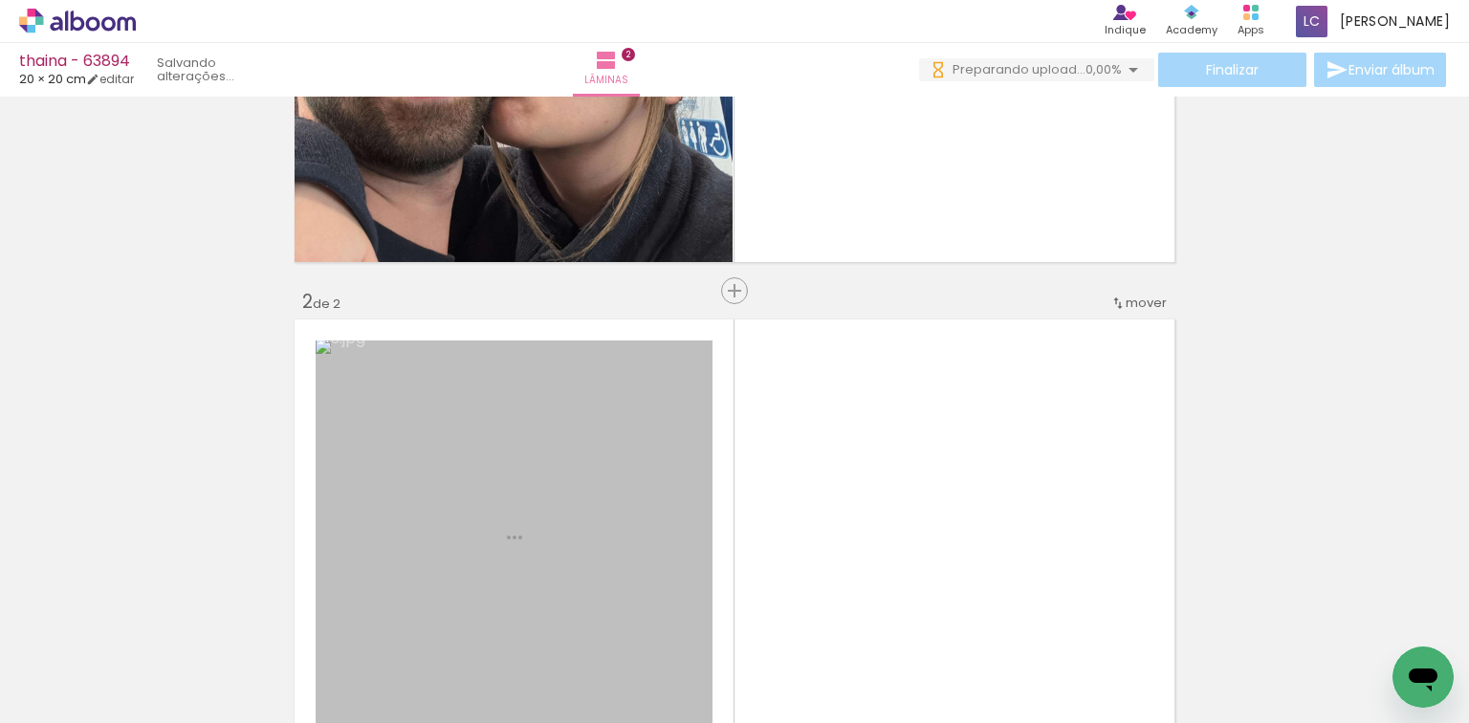
click at [610, 520] on quentale-workspace at bounding box center [734, 361] width 1469 height 723
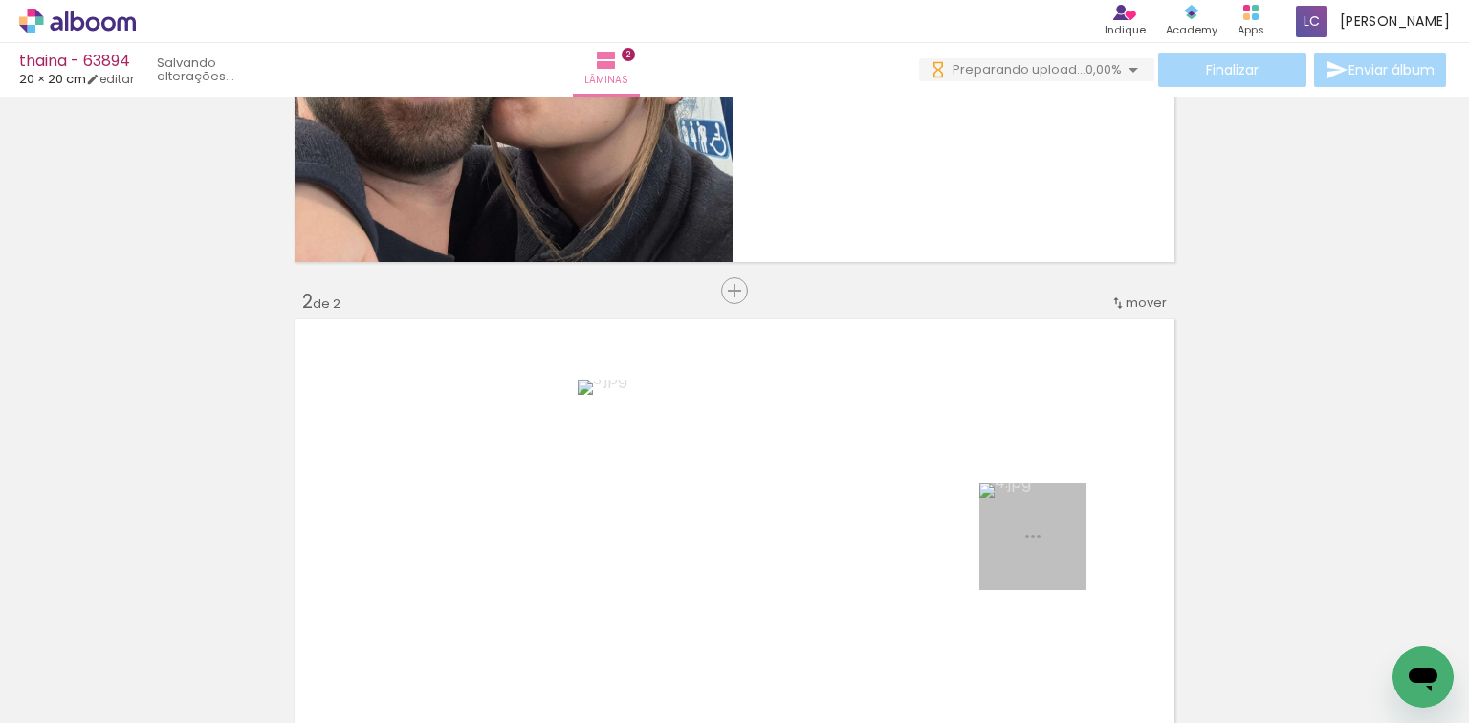
scroll to position [516, 0]
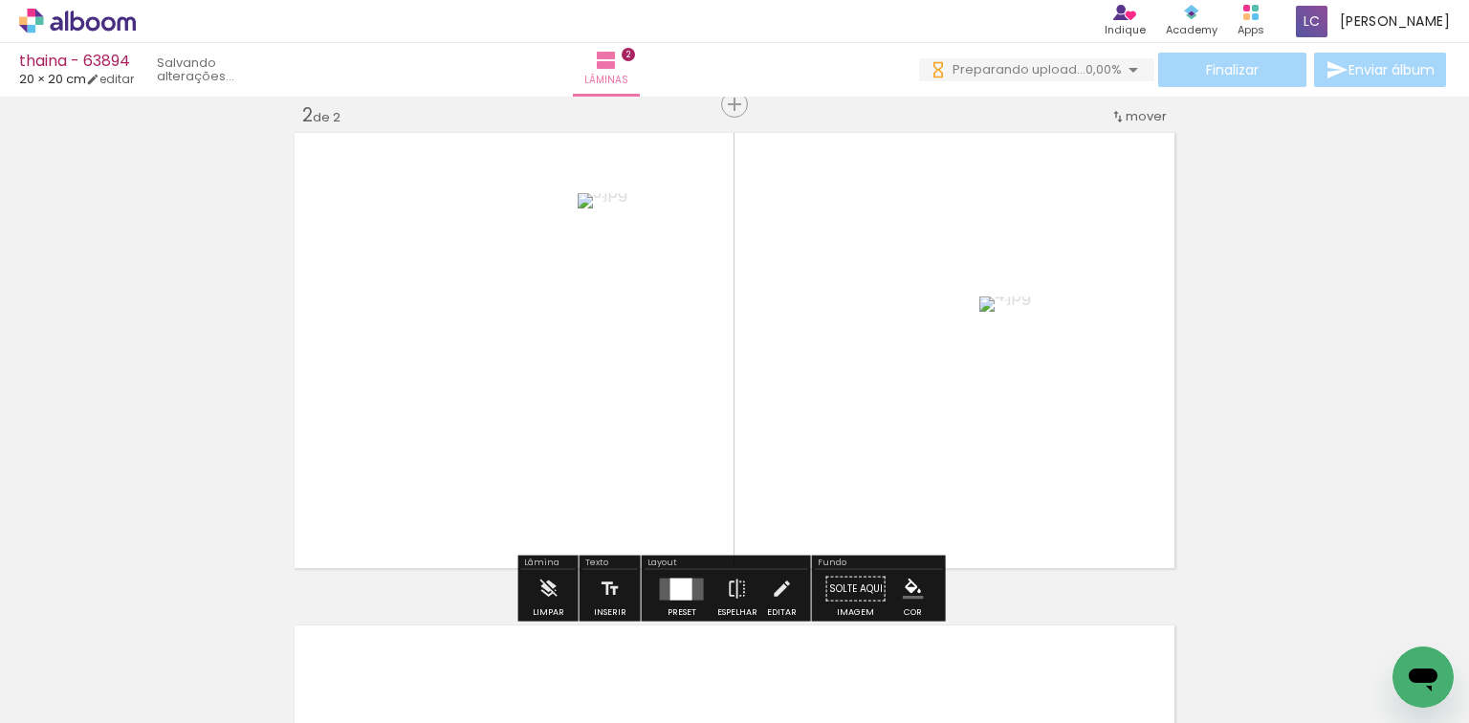
click at [656, 586] on div at bounding box center [682, 589] width 52 height 38
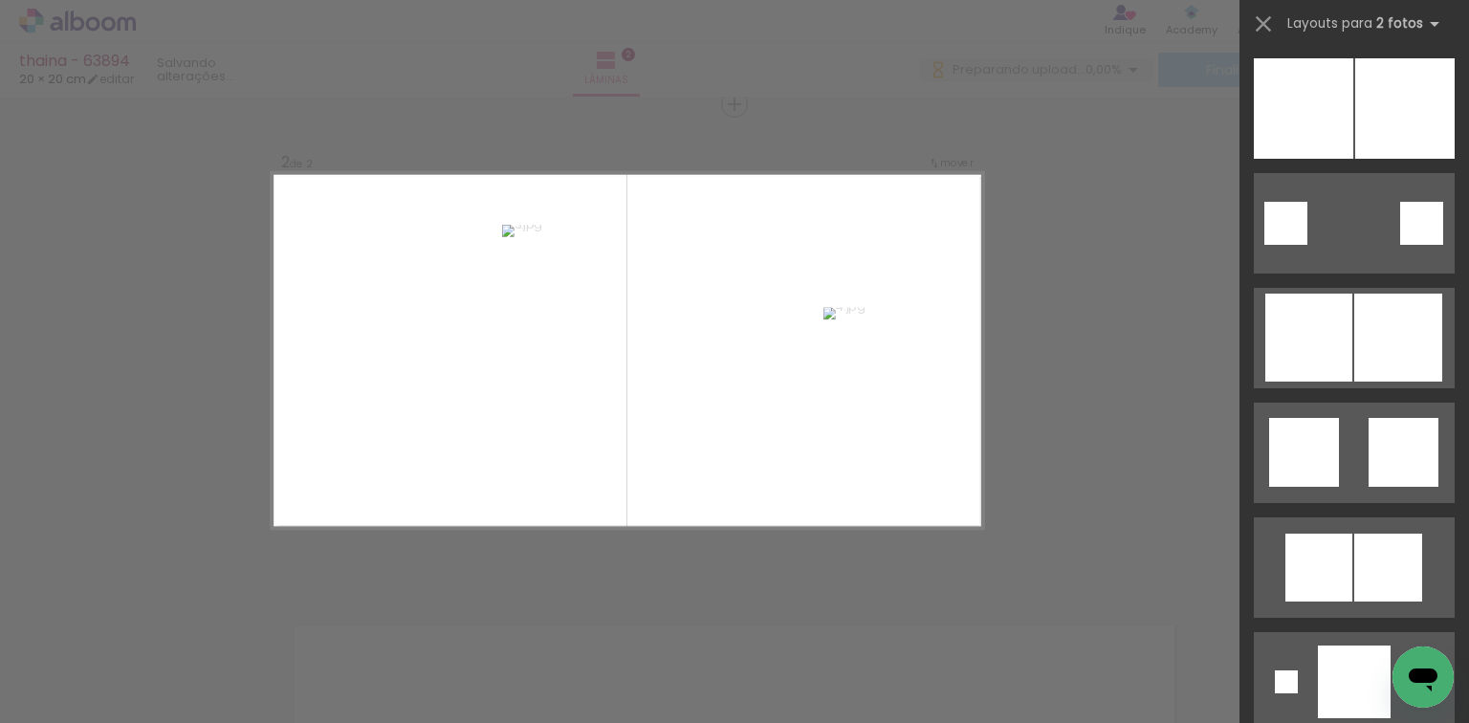
scroll to position [0, 0]
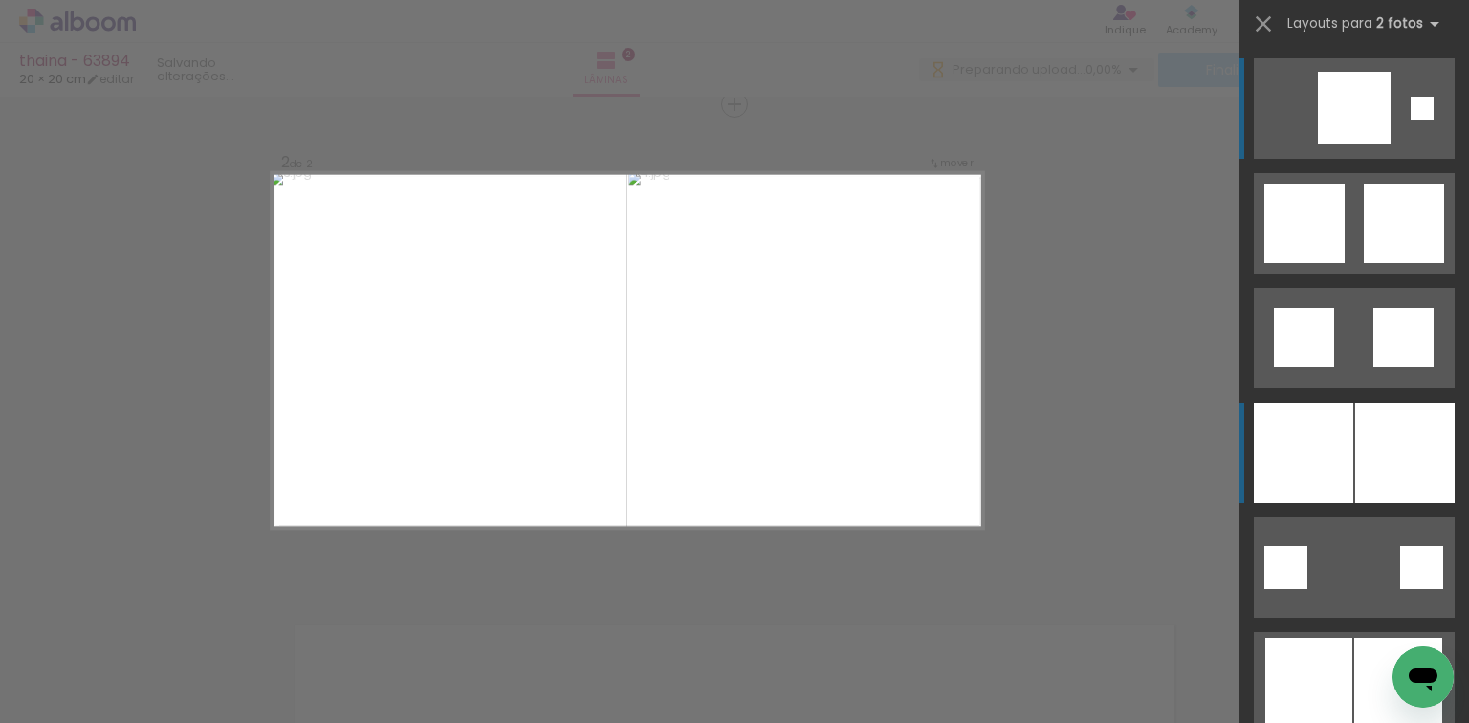
click at [1302, 444] on div at bounding box center [1302, 453] width 99 height 100
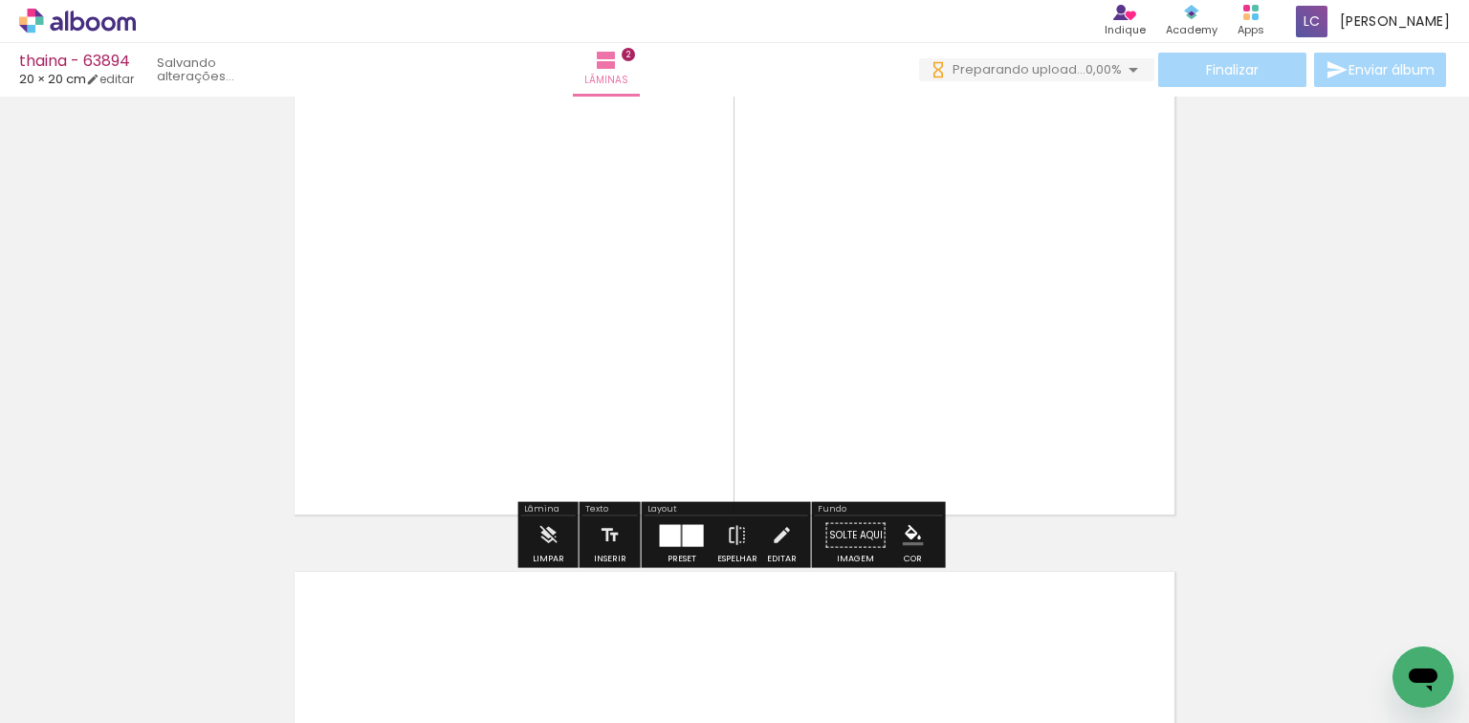
scroll to position [593, 0]
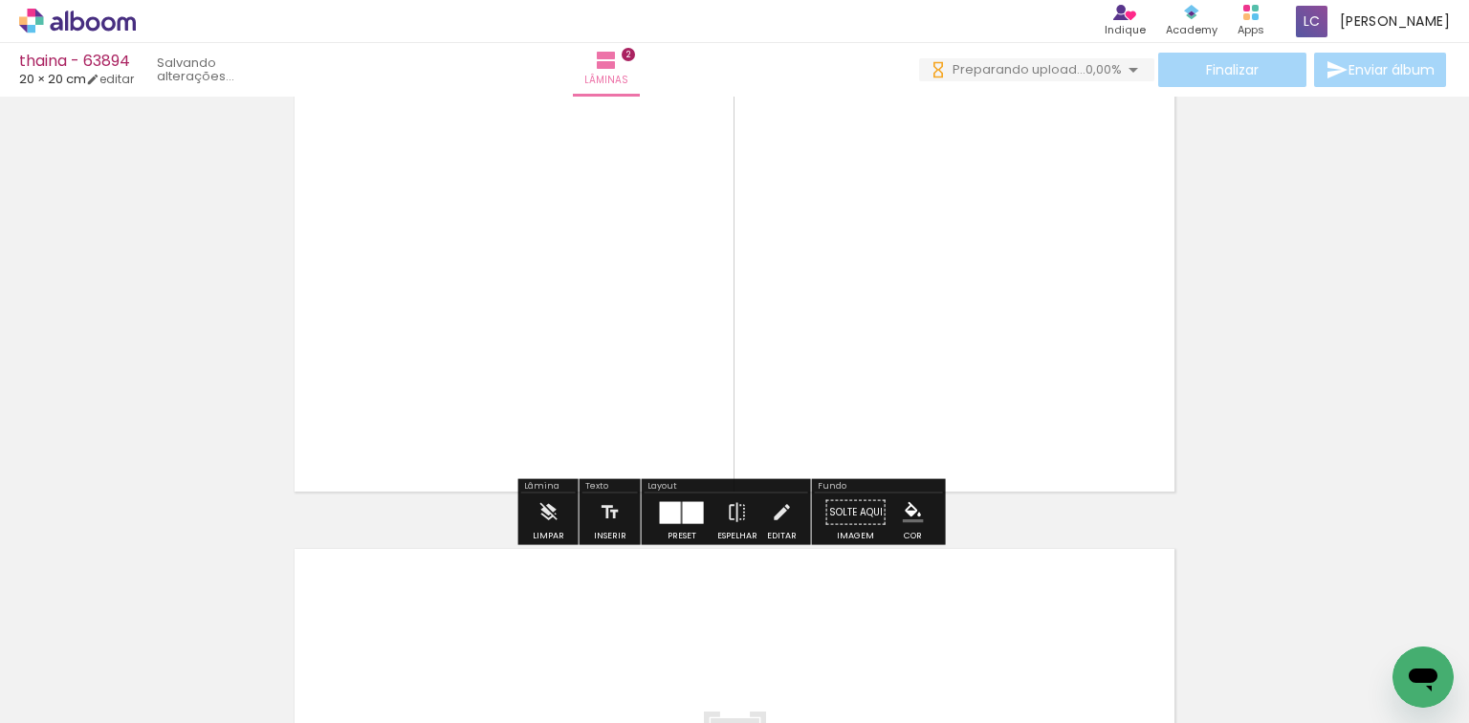
click at [1012, 196] on quentale-photo at bounding box center [957, 274] width 443 height 445
drag, startPoint x: 634, startPoint y: 662, endPoint x: 702, endPoint y: 664, distance: 67.9
click at [668, 601] on quentale-workspace at bounding box center [734, 361] width 1469 height 723
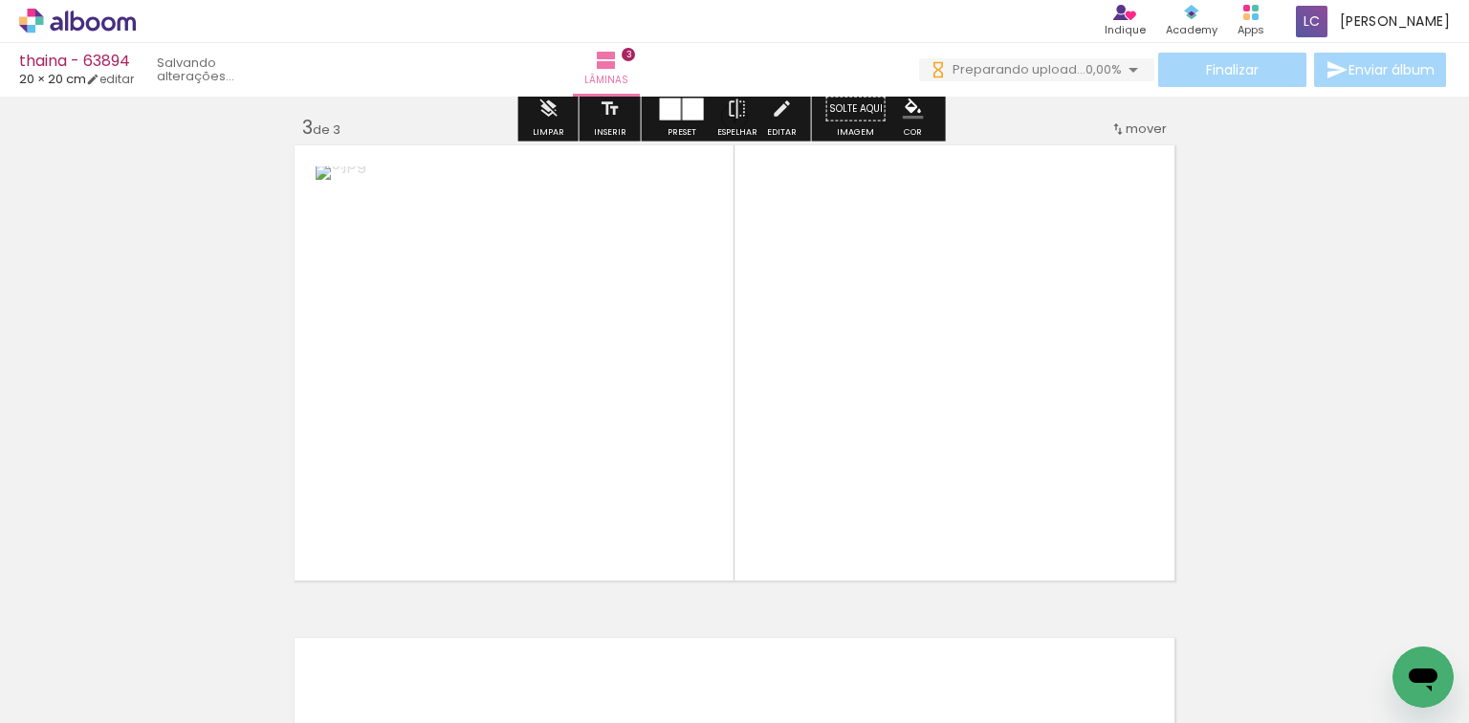
drag, startPoint x: 735, startPoint y: 647, endPoint x: 795, endPoint y: 516, distance: 144.2
click at [797, 524] on quentale-workspace at bounding box center [734, 361] width 1469 height 723
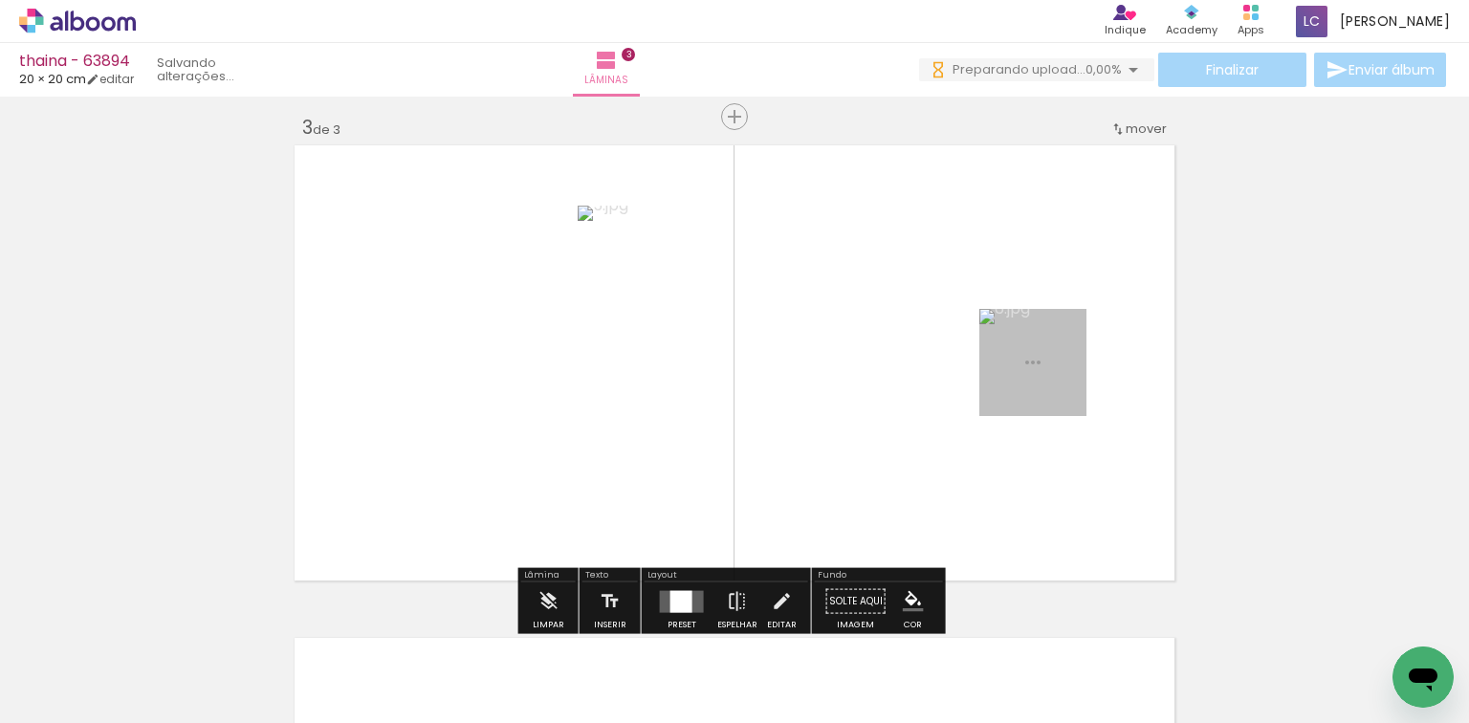
scroll to position [1009, 0]
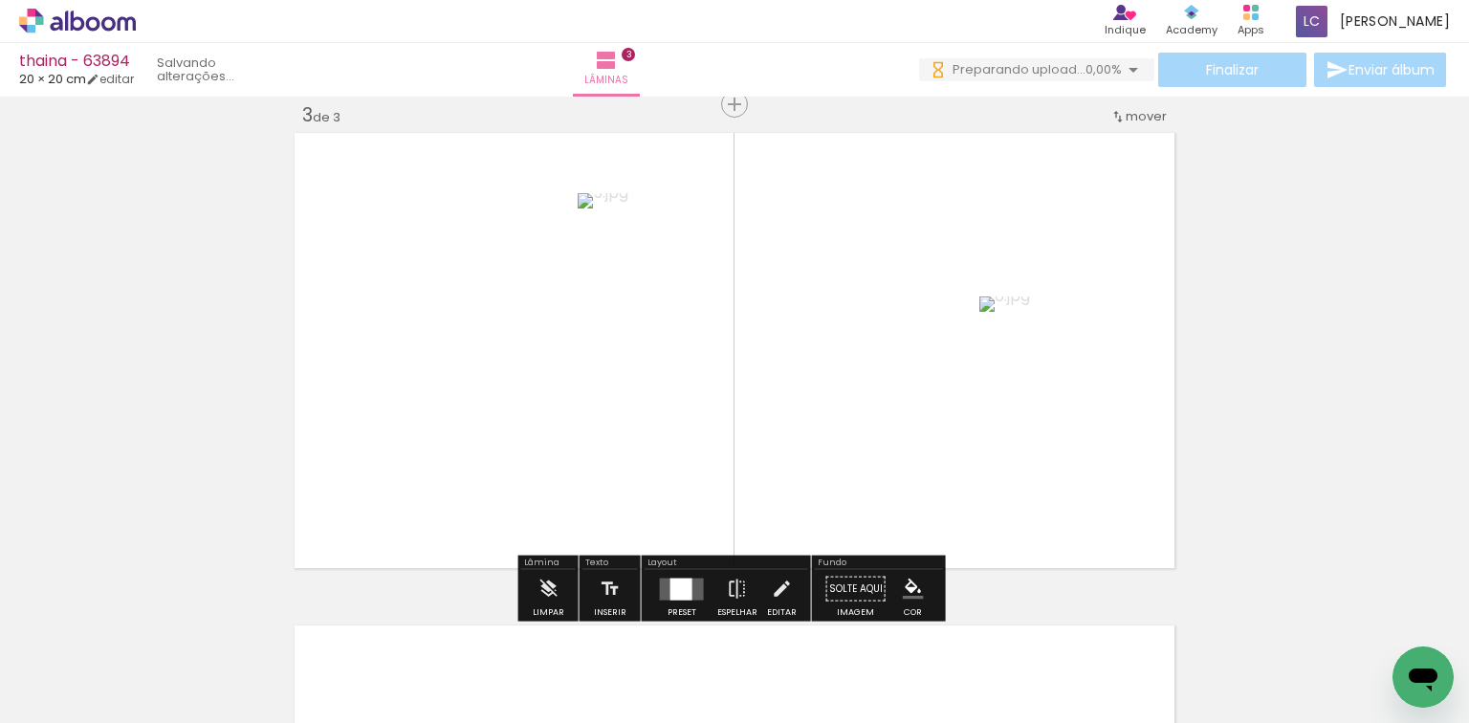
drag, startPoint x: 672, startPoint y: 568, endPoint x: 674, endPoint y: 581, distance: 13.5
click at [672, 569] on div "Layout Preset Espelhar Editar" at bounding box center [726, 588] width 169 height 66
click at [674, 581] on div at bounding box center [681, 588] width 22 height 22
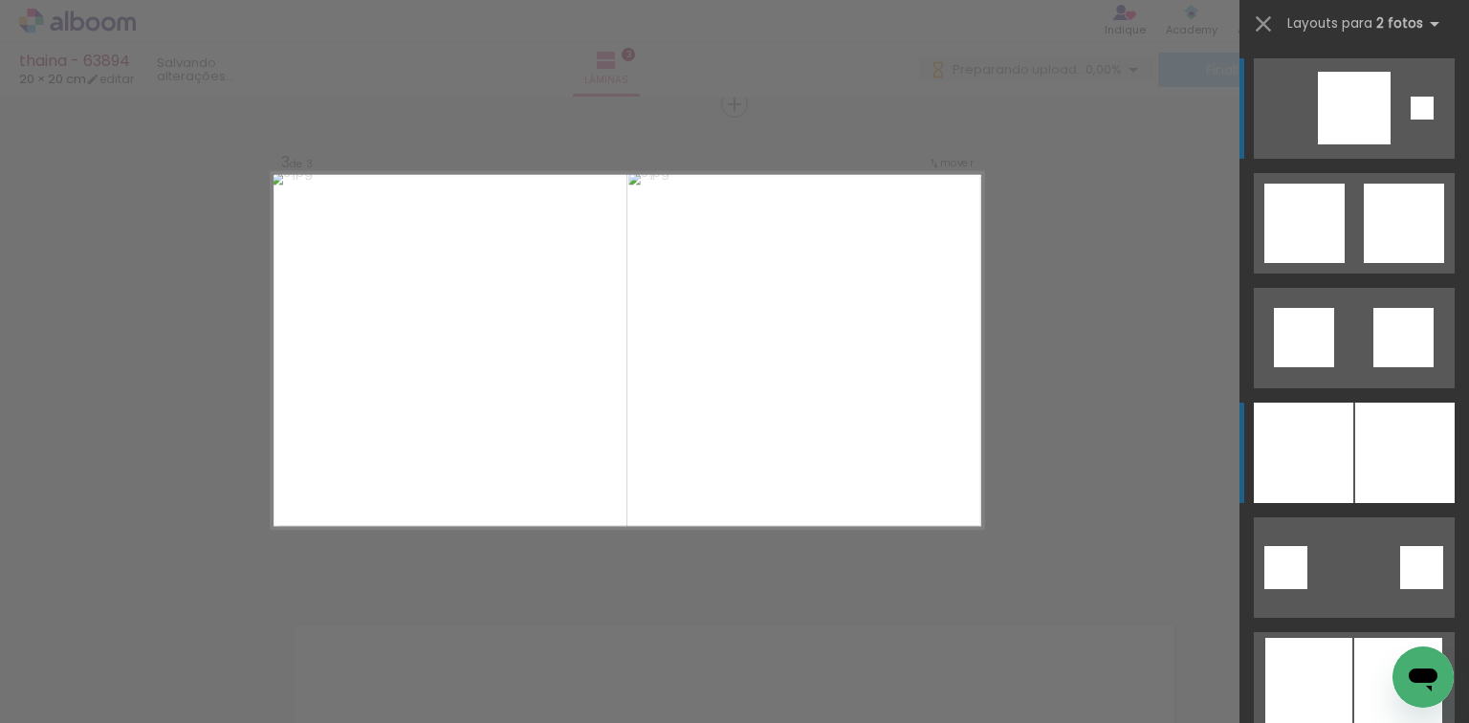
click at [1393, 461] on div at bounding box center [1404, 453] width 99 height 100
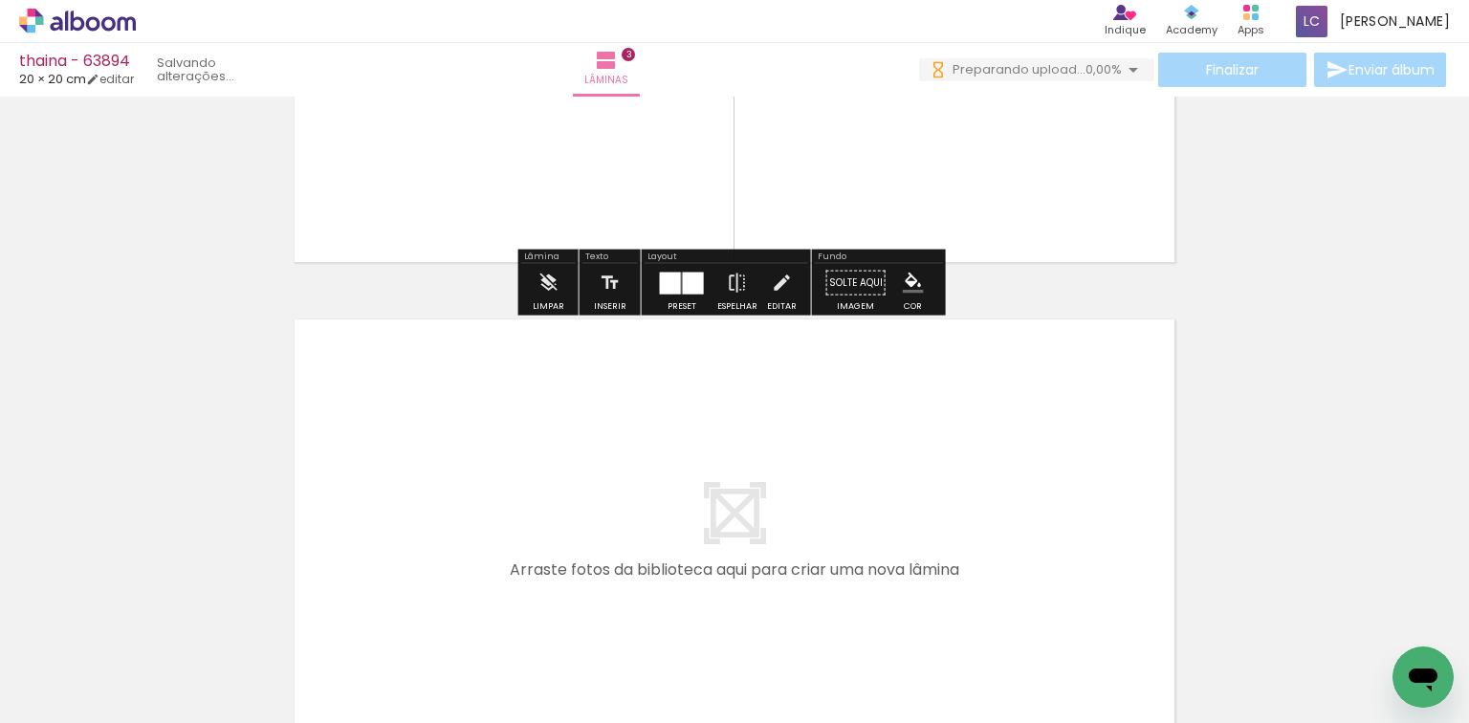
drag, startPoint x: 872, startPoint y: 645, endPoint x: 948, endPoint y: 642, distance: 76.5
click at [881, 570] on quentale-workspace at bounding box center [734, 361] width 1469 height 723
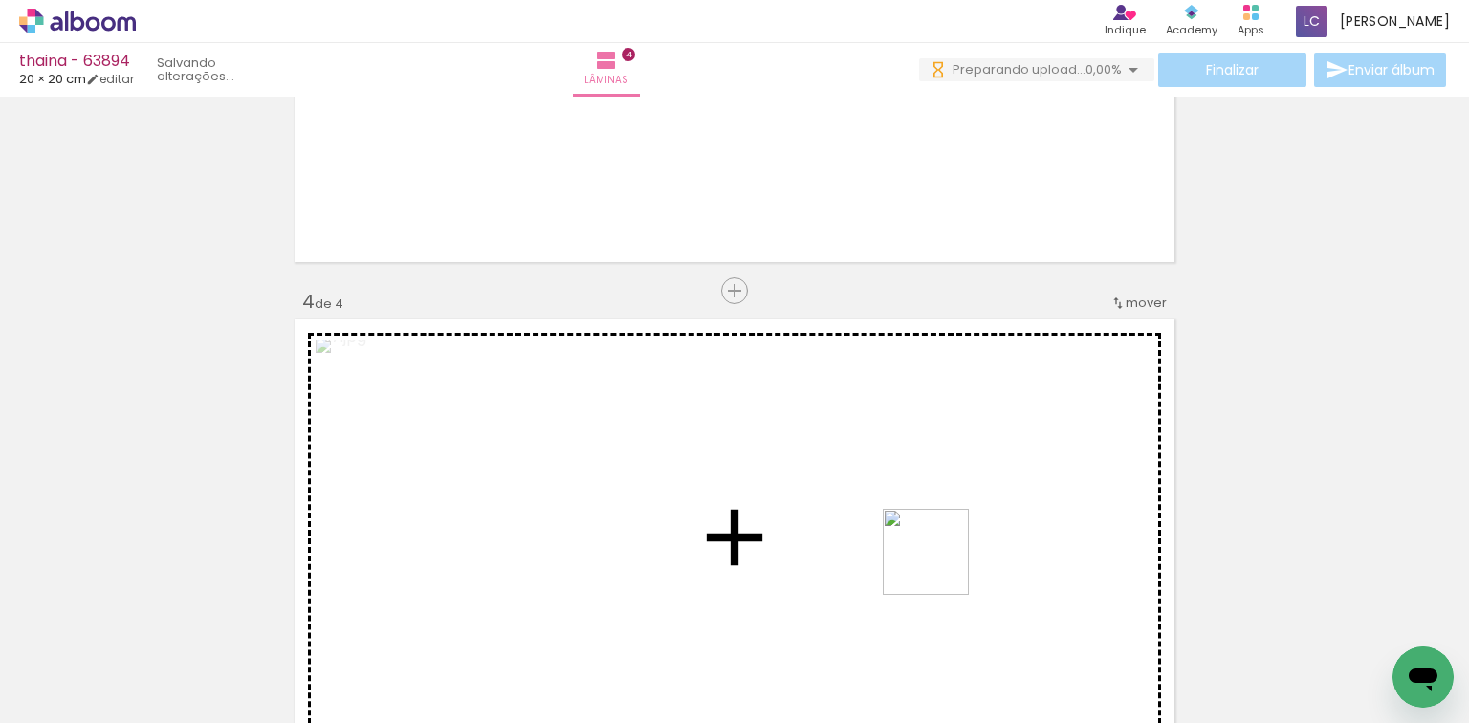
drag, startPoint x: 948, startPoint y: 642, endPoint x: 732, endPoint y: 554, distance: 233.7
click at [919, 528] on quentale-workspace at bounding box center [734, 361] width 1469 height 723
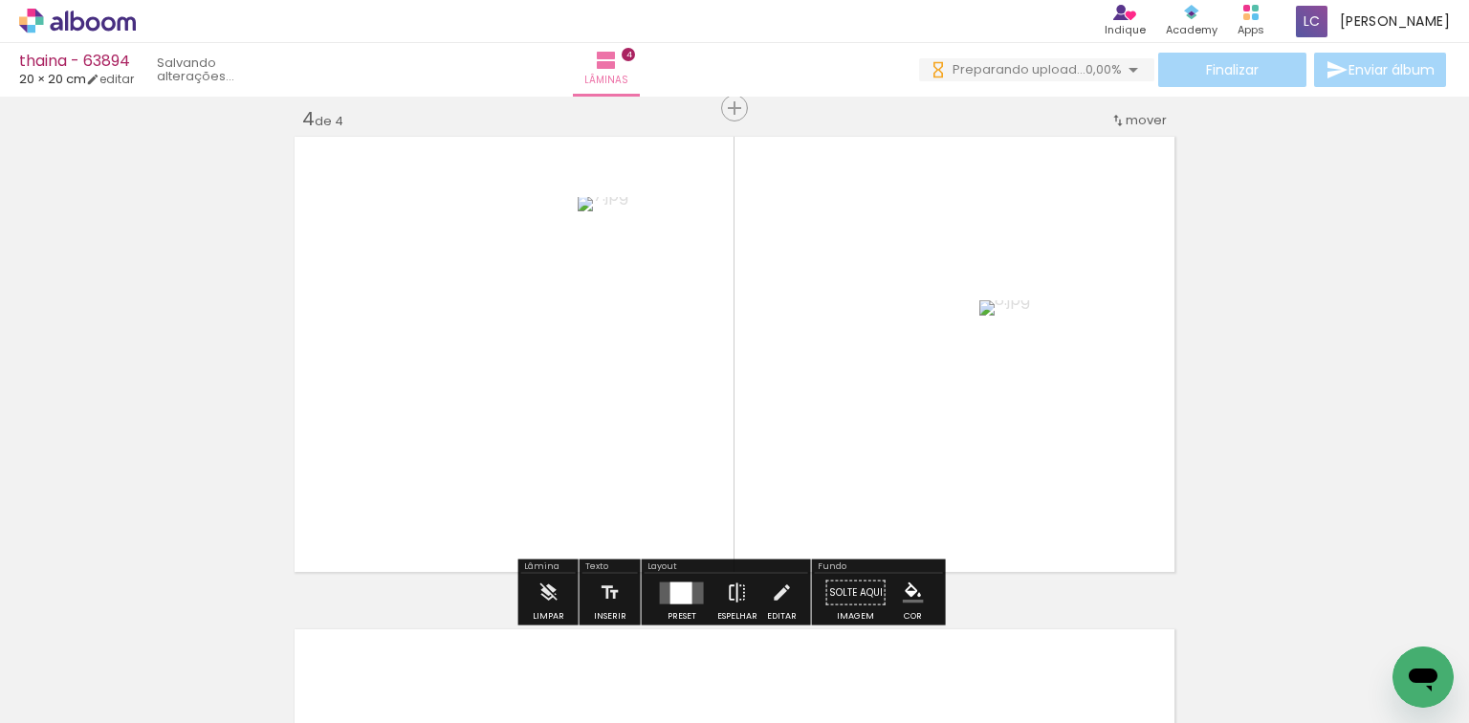
scroll to position [1501, 0]
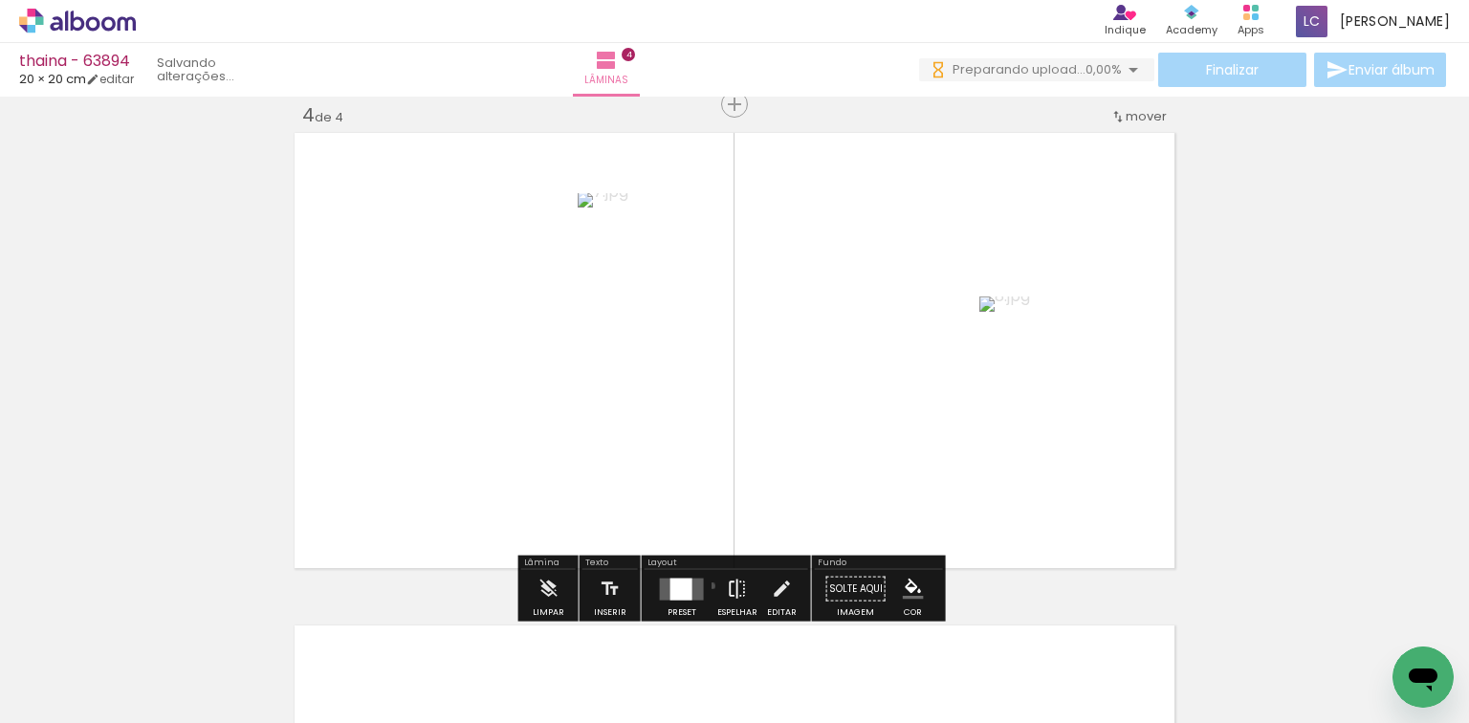
click at [712, 585] on paper-button "Espelhar" at bounding box center [737, 594] width 50 height 49
drag, startPoint x: 737, startPoint y: 574, endPoint x: 715, endPoint y: 584, distance: 24.4
click at [729, 577] on iron-icon at bounding box center [737, 589] width 21 height 38
click at [662, 593] on quentale-layouter at bounding box center [682, 588] width 44 height 22
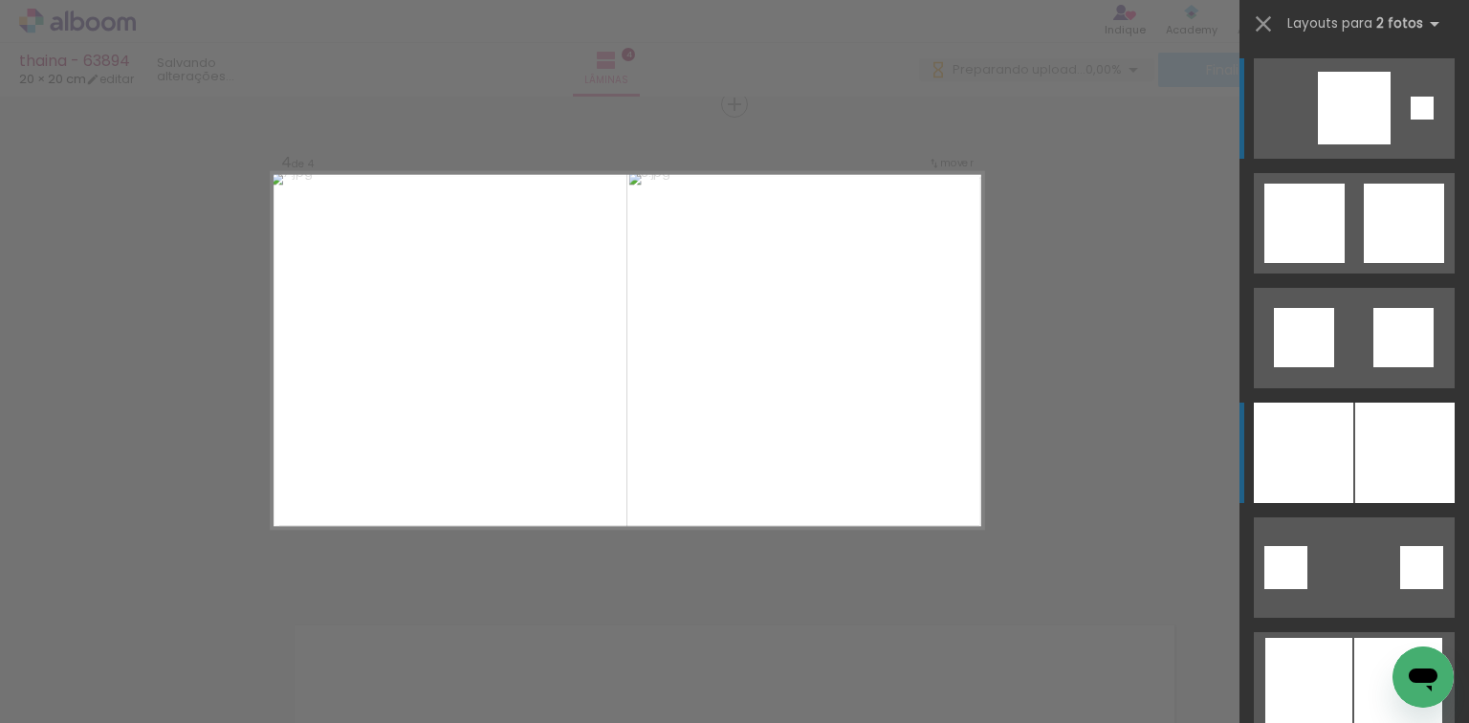
click at [1406, 425] on div at bounding box center [1404, 453] width 99 height 100
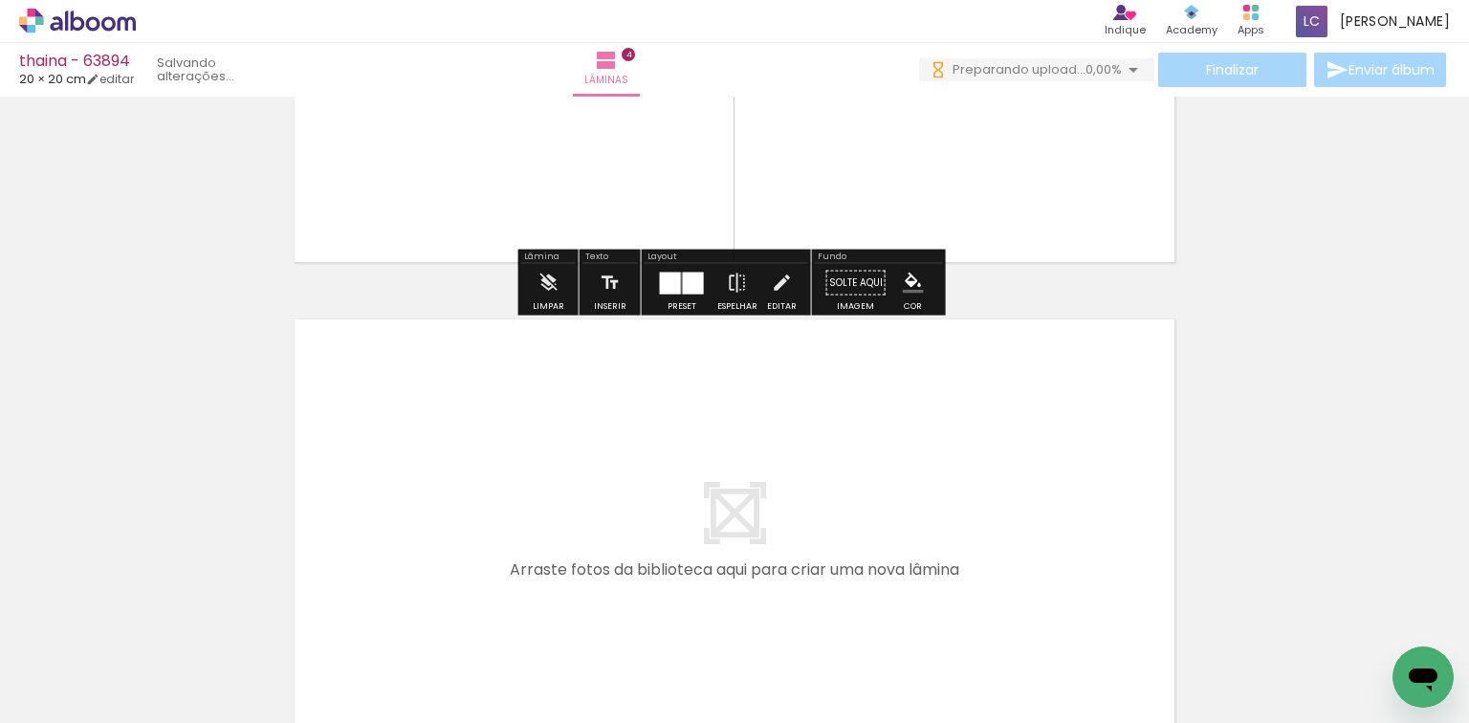
click at [1061, 435] on quentale-workspace at bounding box center [734, 361] width 1469 height 723
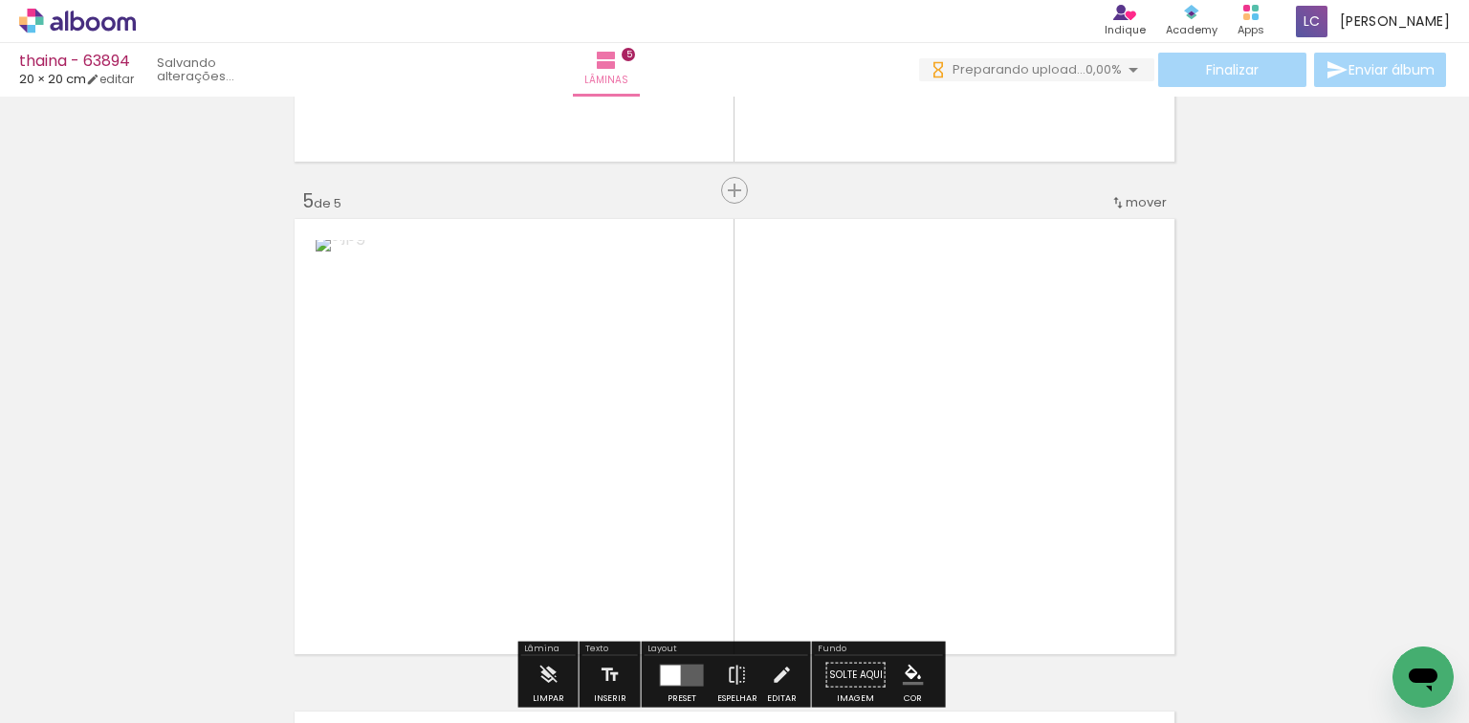
scroll to position [1993, 0]
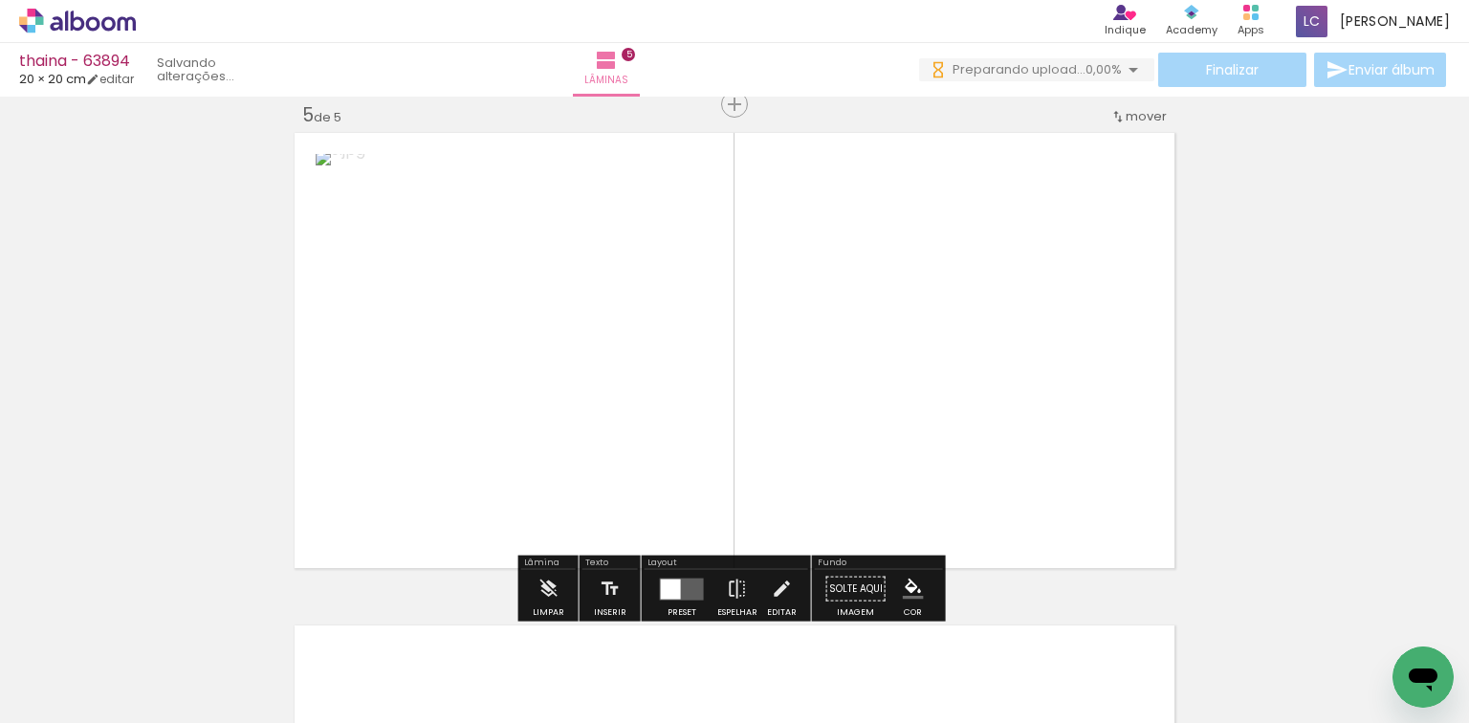
click at [886, 460] on quentale-workspace at bounding box center [734, 361] width 1469 height 723
click at [671, 583] on div at bounding box center [681, 588] width 22 height 22
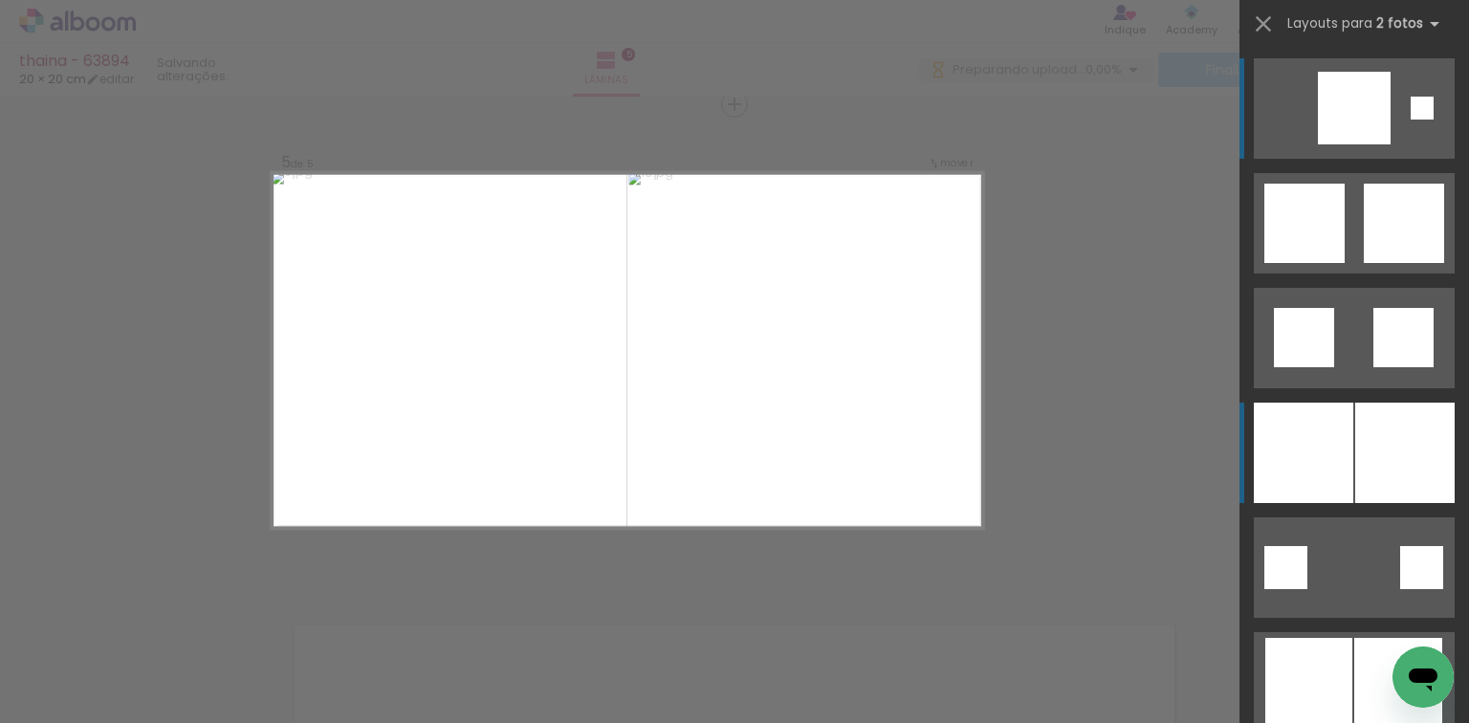
click at [1372, 432] on div at bounding box center [1404, 453] width 99 height 100
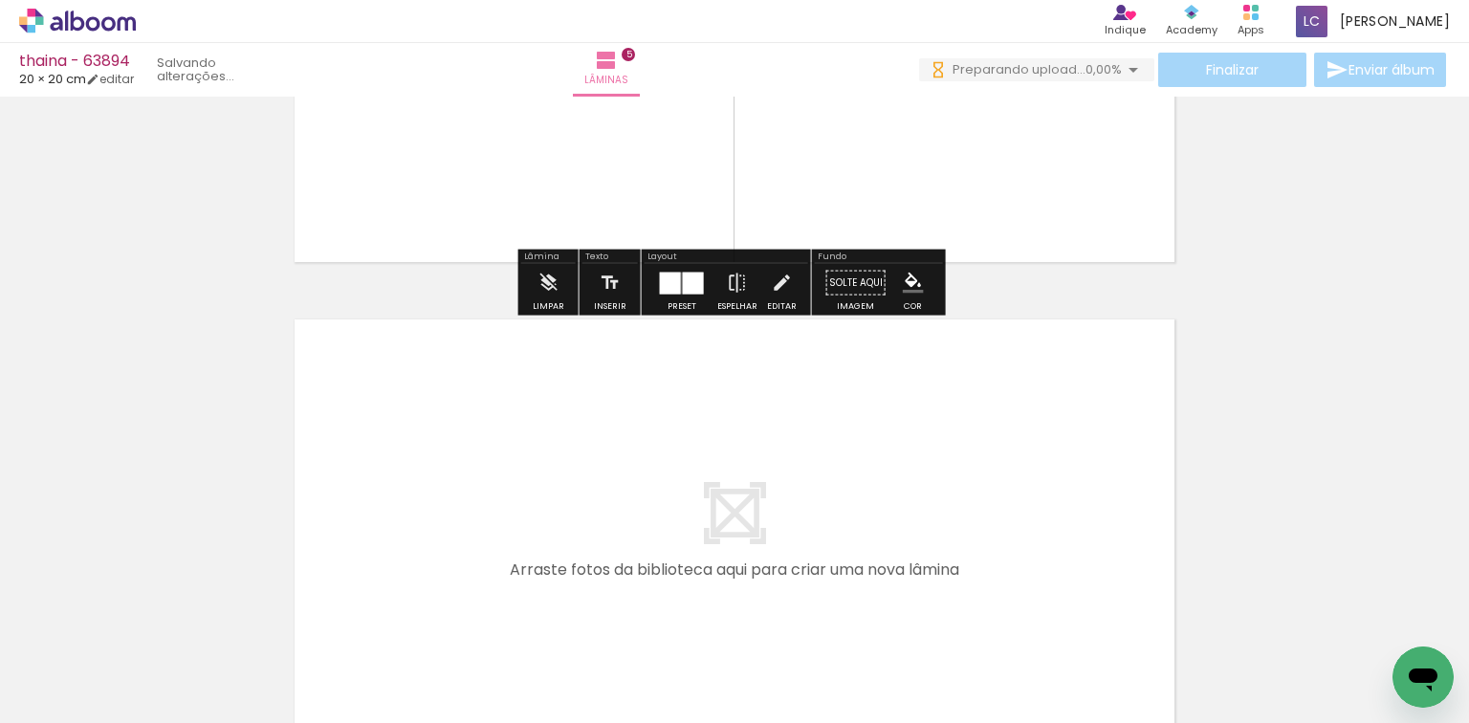
scroll to position [0, 612]
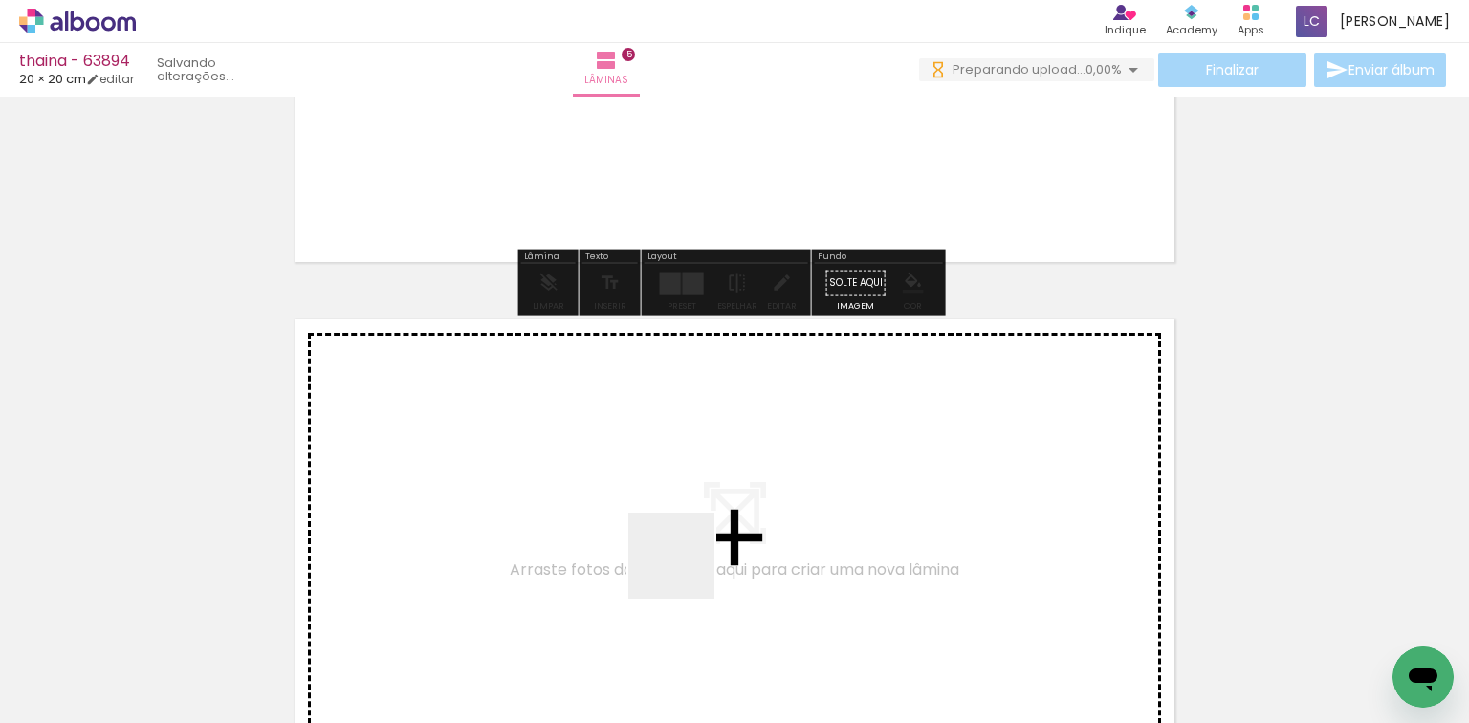
drag, startPoint x: 686, startPoint y: 570, endPoint x: 732, endPoint y: 651, distance: 93.8
click at [689, 570] on quentale-workspace at bounding box center [734, 361] width 1469 height 723
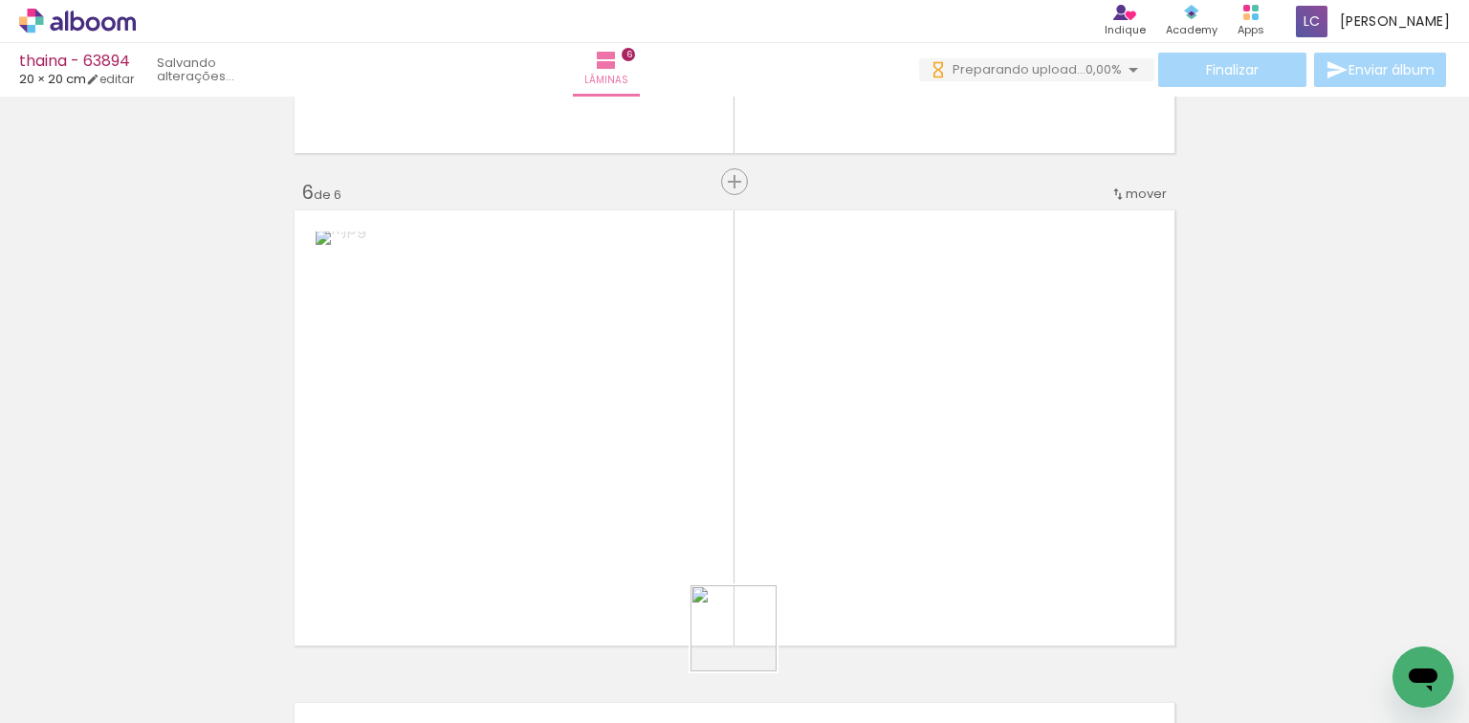
drag, startPoint x: 748, startPoint y: 642, endPoint x: 661, endPoint y: 597, distance: 98.4
click at [789, 535] on quentale-workspace at bounding box center [734, 361] width 1469 height 723
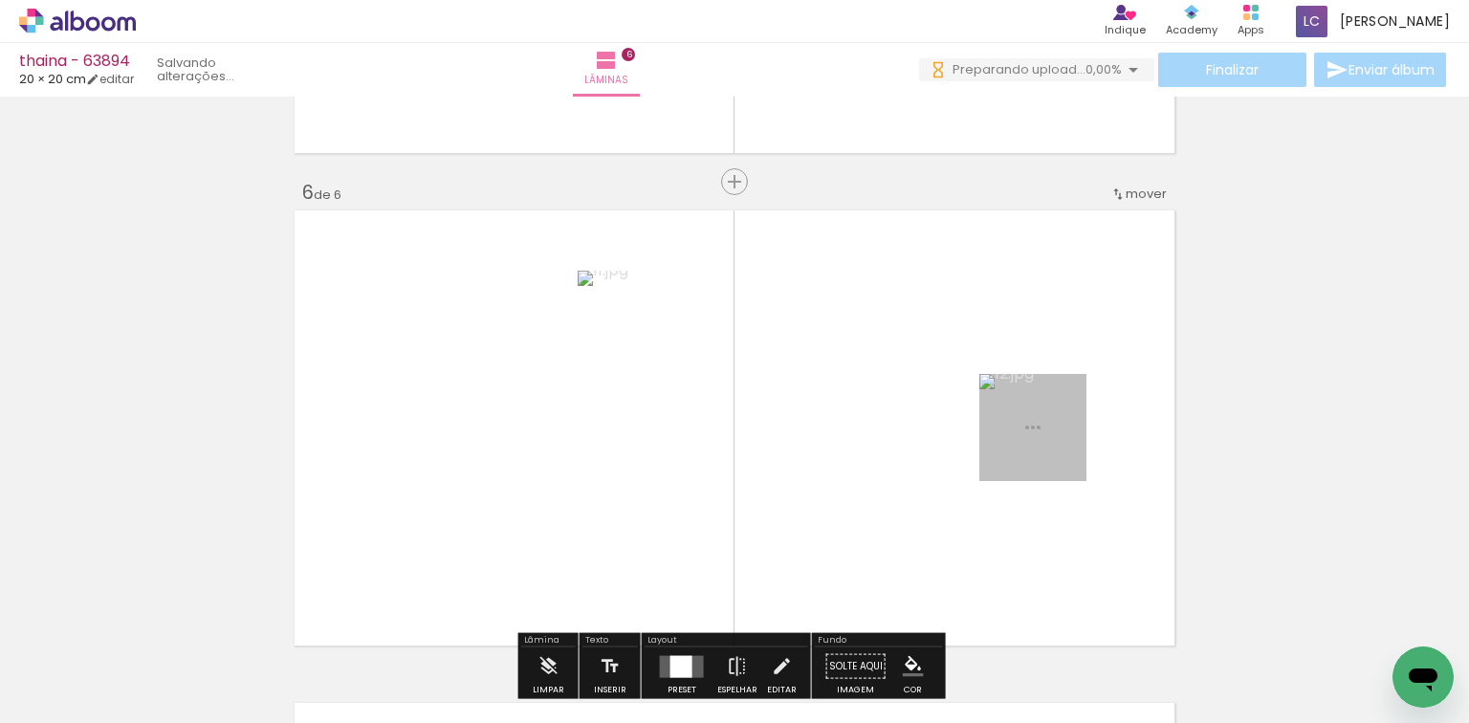
scroll to position [2486, 0]
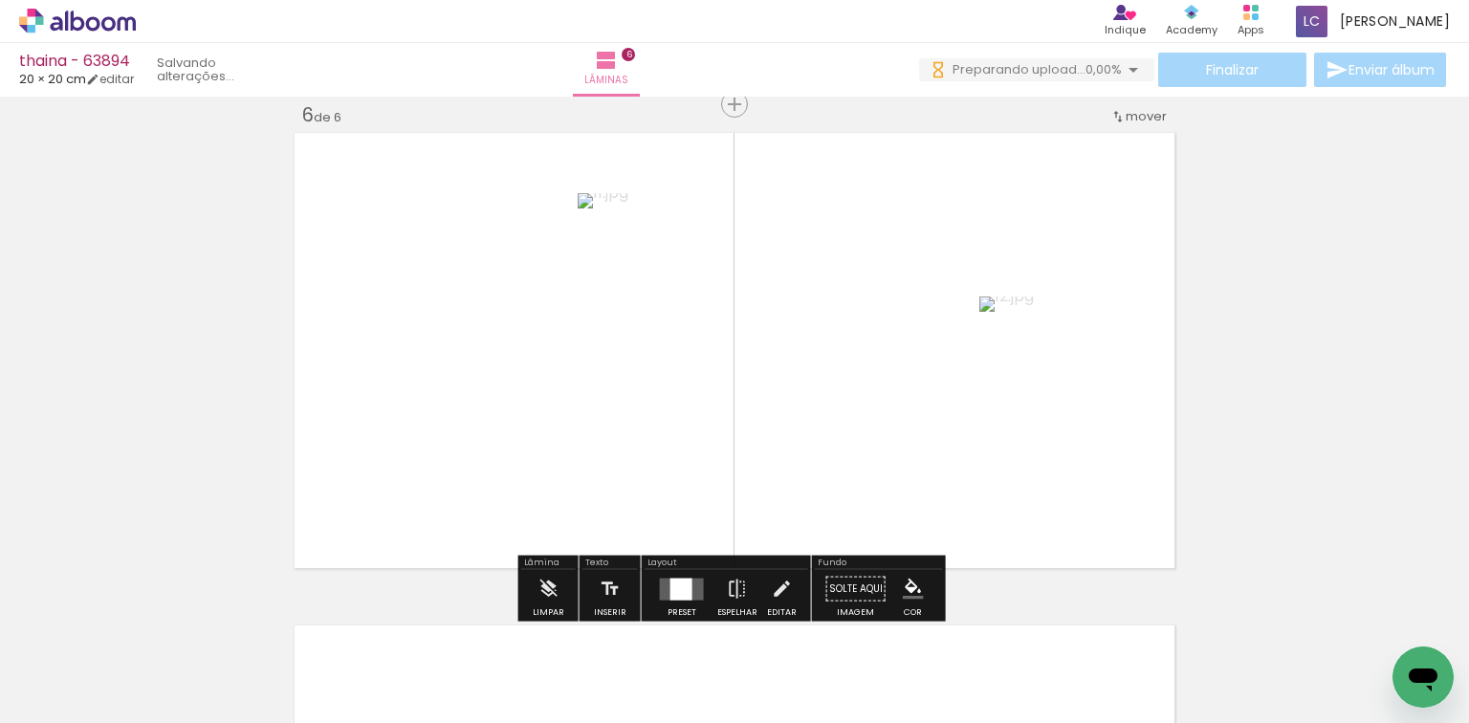
click at [680, 575] on div at bounding box center [682, 589] width 52 height 38
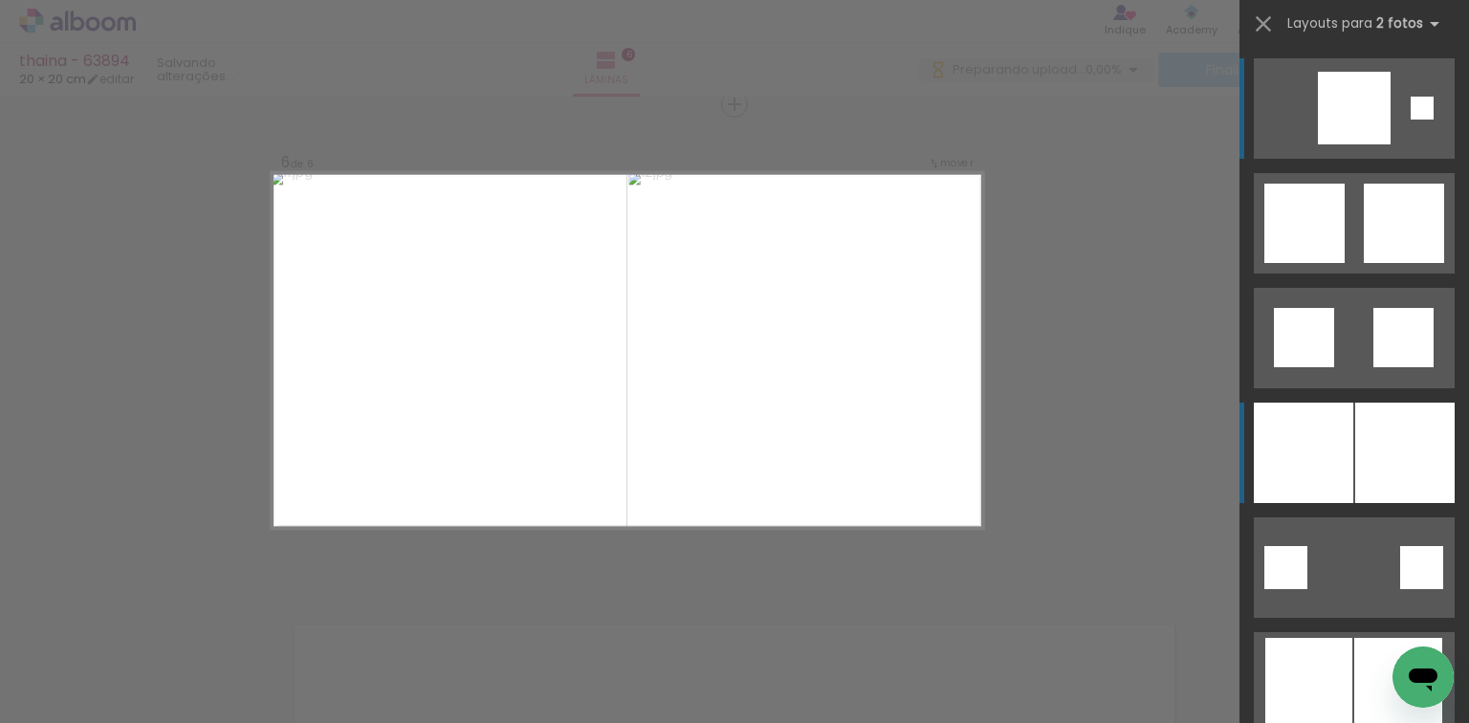
click at [1404, 432] on div at bounding box center [1404, 453] width 99 height 100
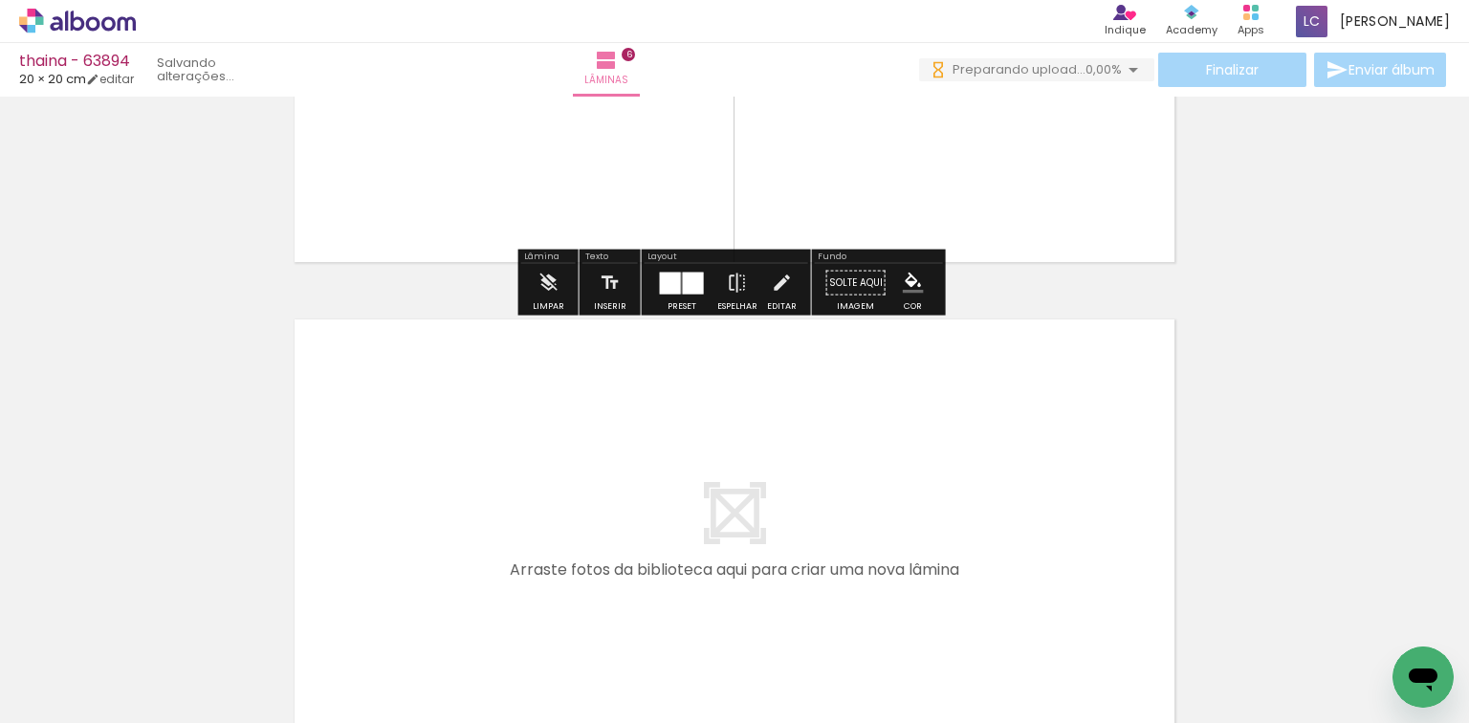
drag, startPoint x: 894, startPoint y: 632, endPoint x: 983, endPoint y: 649, distance: 90.6
click at [913, 570] on quentale-workspace at bounding box center [734, 361] width 1469 height 723
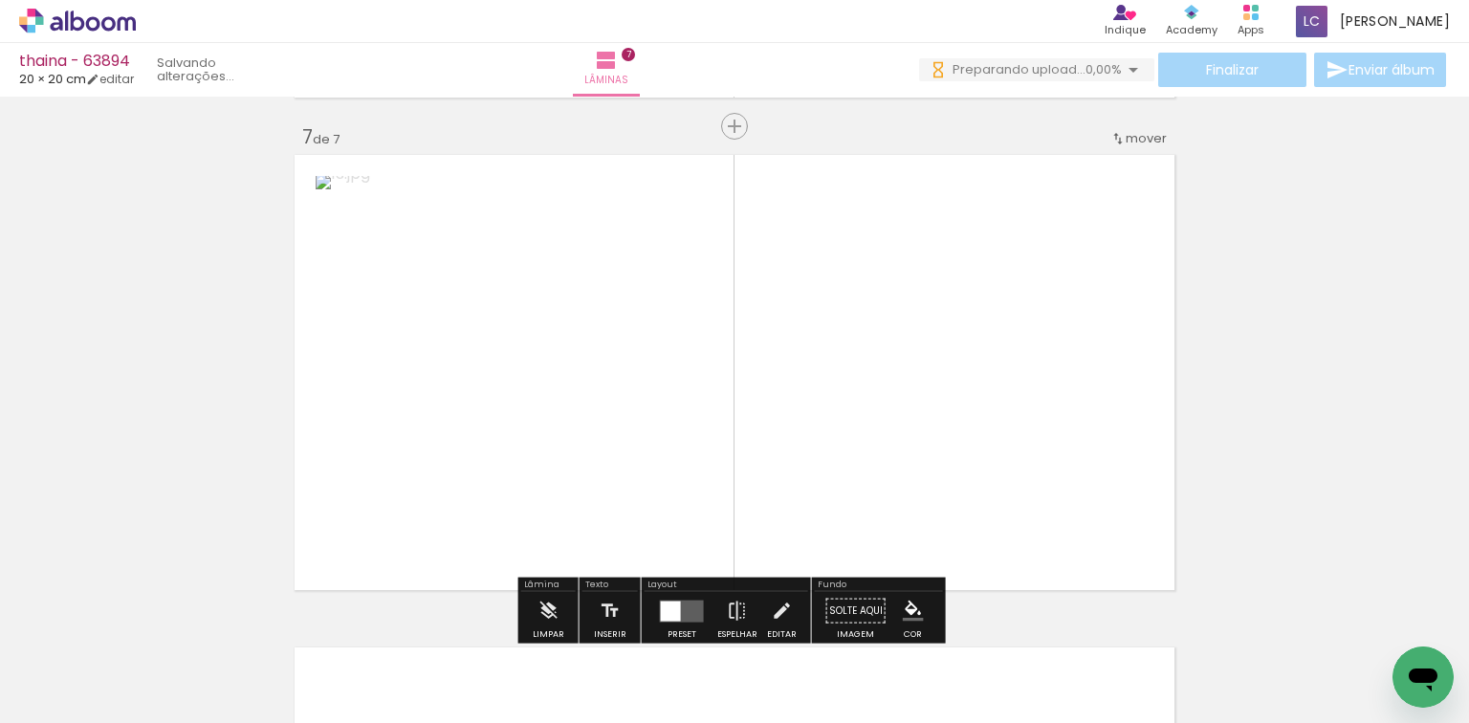
scroll to position [2978, 0]
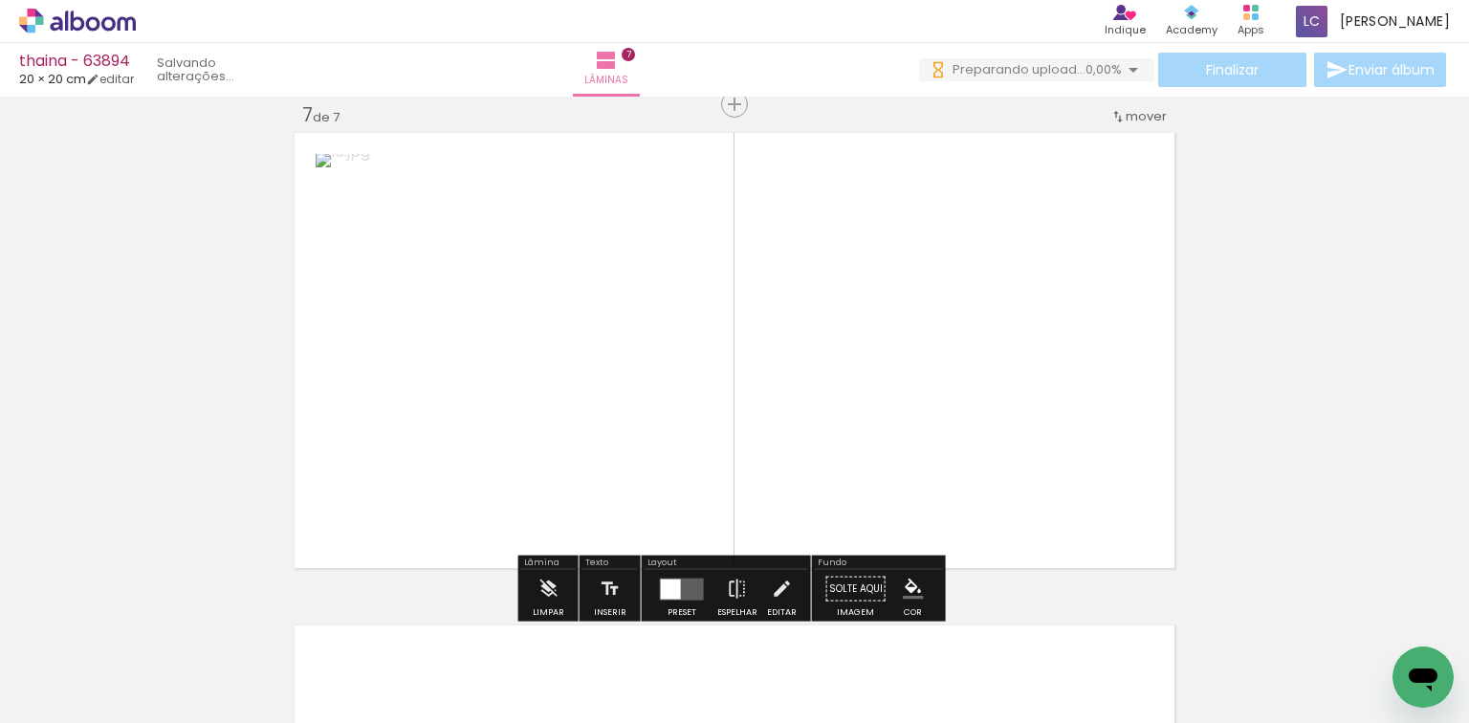
drag, startPoint x: 994, startPoint y: 659, endPoint x: 659, endPoint y: 535, distance: 357.5
click at [890, 529] on quentale-workspace at bounding box center [734, 361] width 1469 height 723
click at [670, 584] on div at bounding box center [681, 588] width 22 height 22
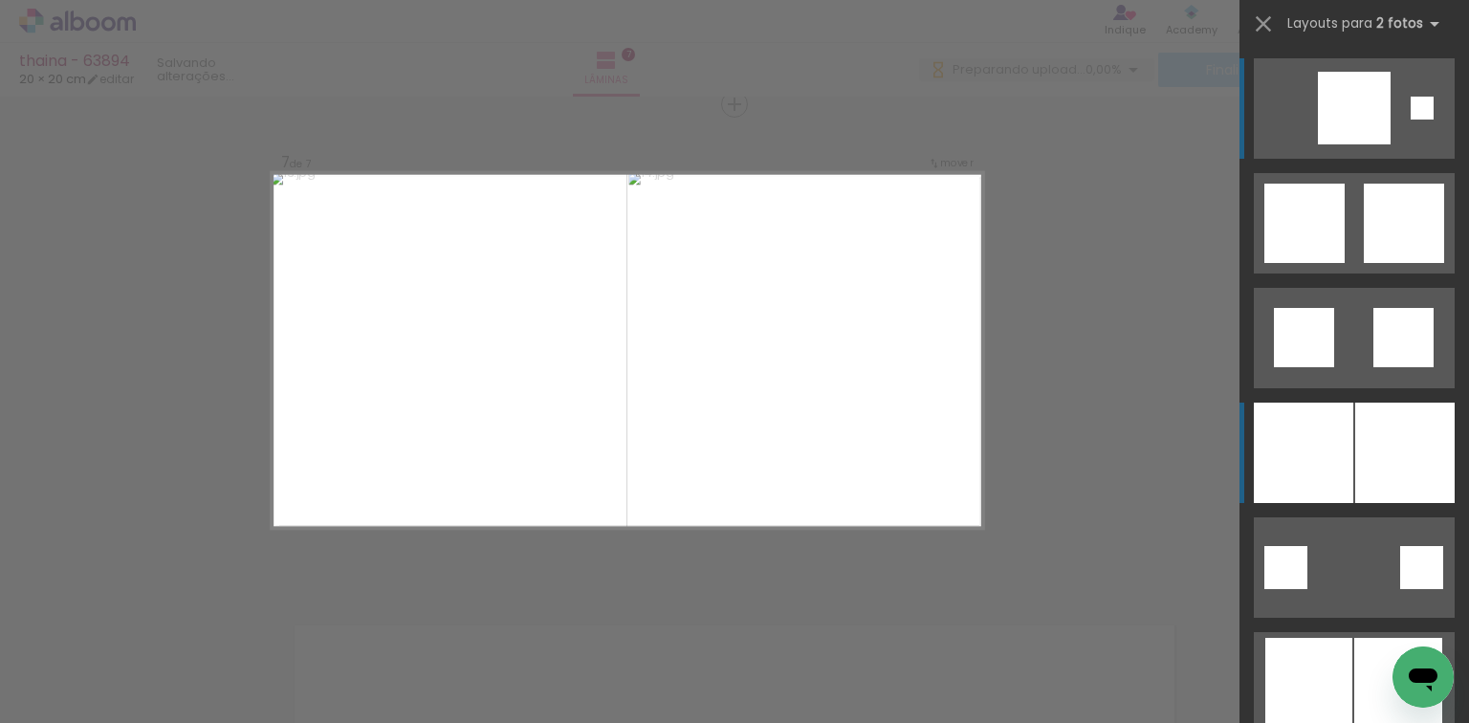
click at [1344, 463] on div at bounding box center [1302, 453] width 99 height 100
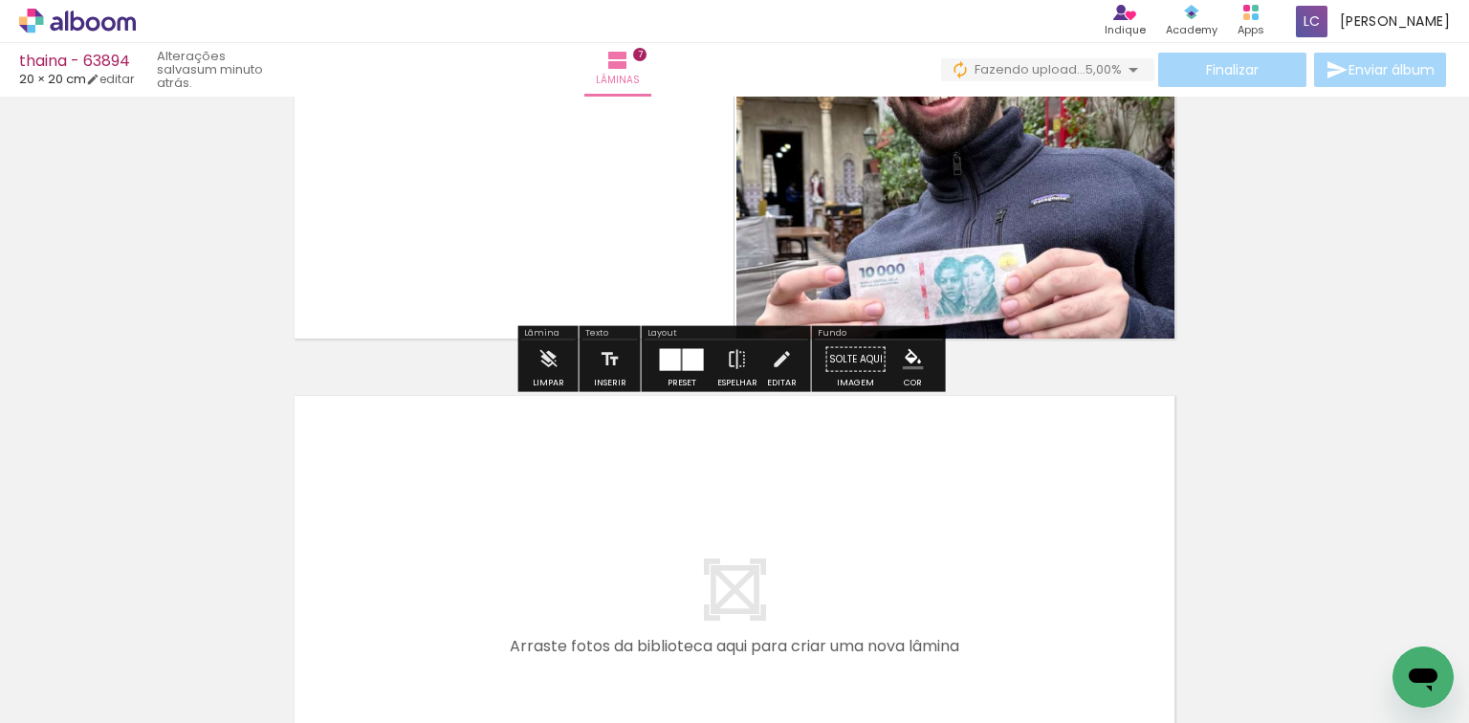
drag, startPoint x: 1062, startPoint y: 652, endPoint x: 1193, endPoint y: 620, distance: 135.0
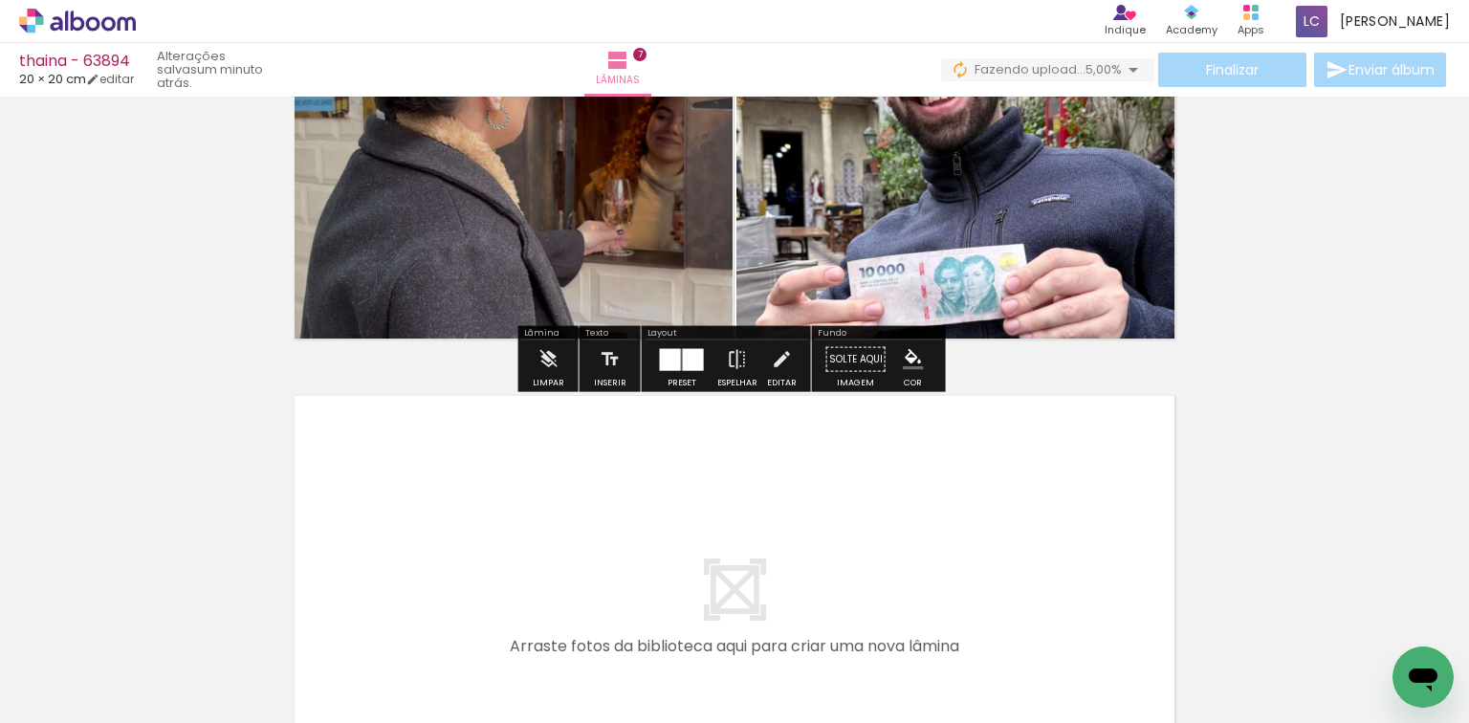
click at [1045, 542] on quentale-workspace at bounding box center [734, 361] width 1469 height 723
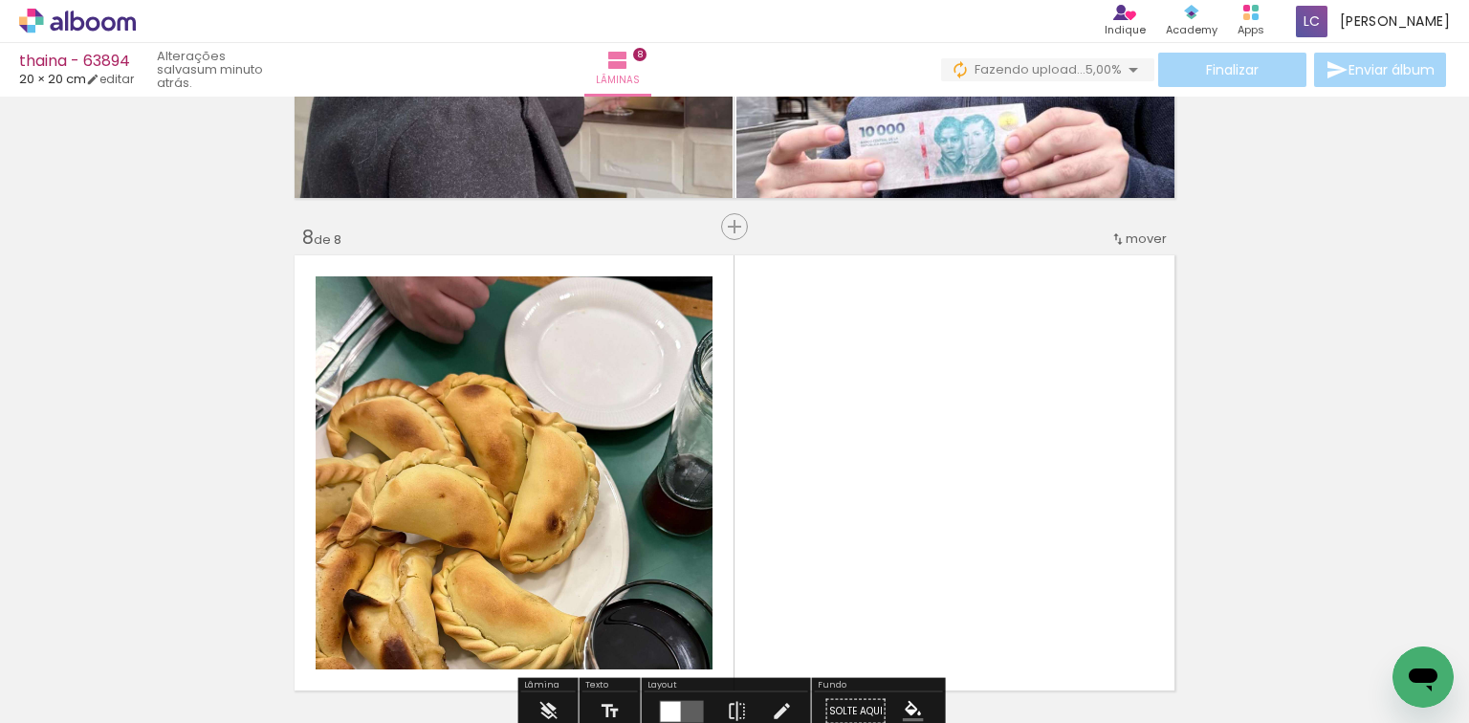
scroll to position [3471, 0]
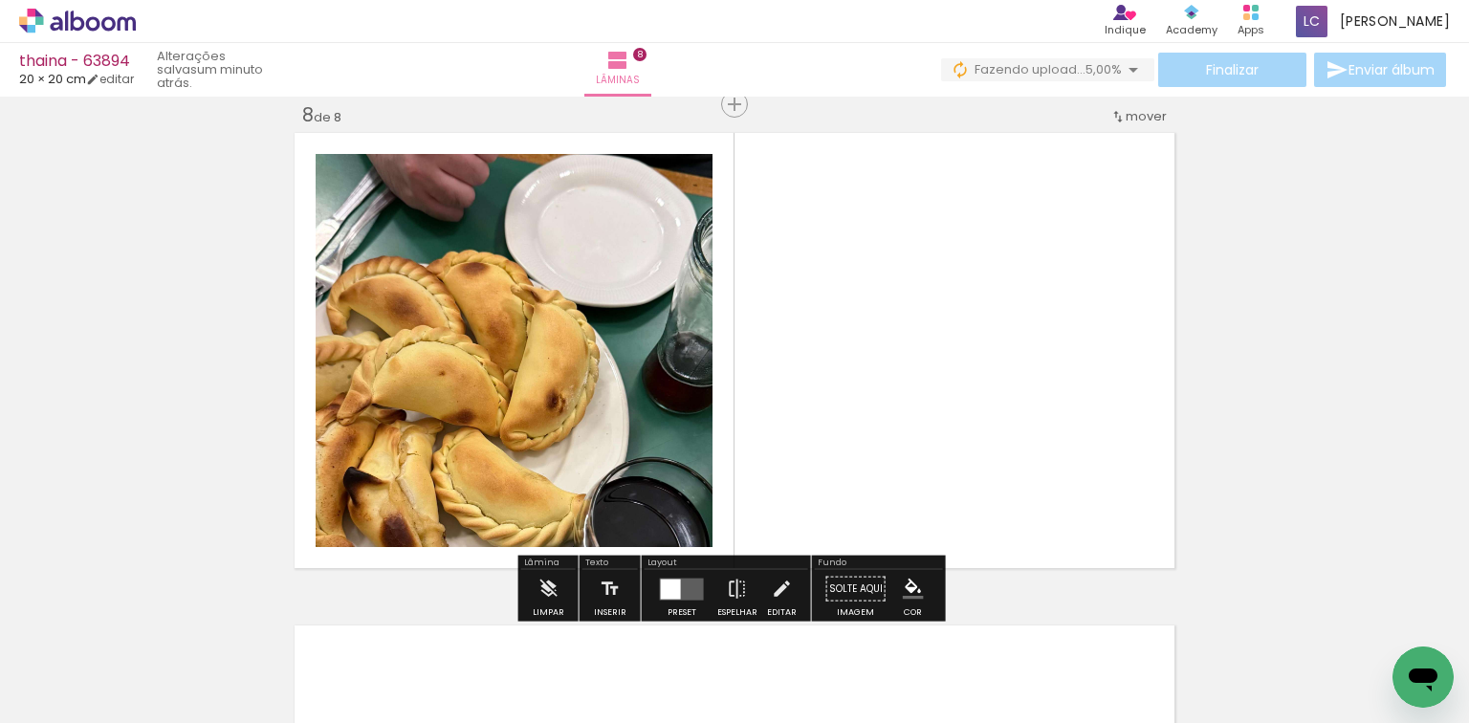
drag, startPoint x: 1220, startPoint y: 631, endPoint x: 620, endPoint y: 511, distance: 612.4
click at [826, 412] on quentale-workspace at bounding box center [734, 361] width 1469 height 723
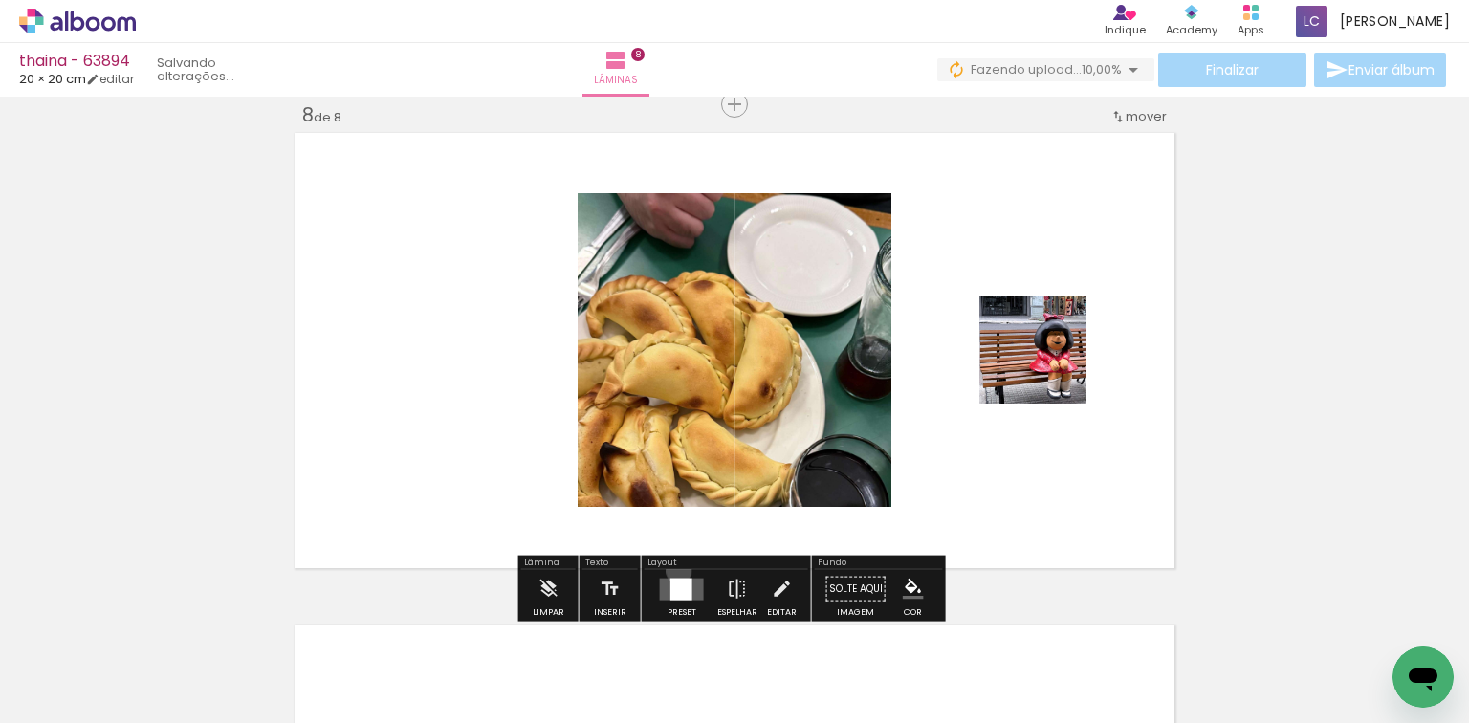
click at [674, 570] on div at bounding box center [682, 589] width 52 height 38
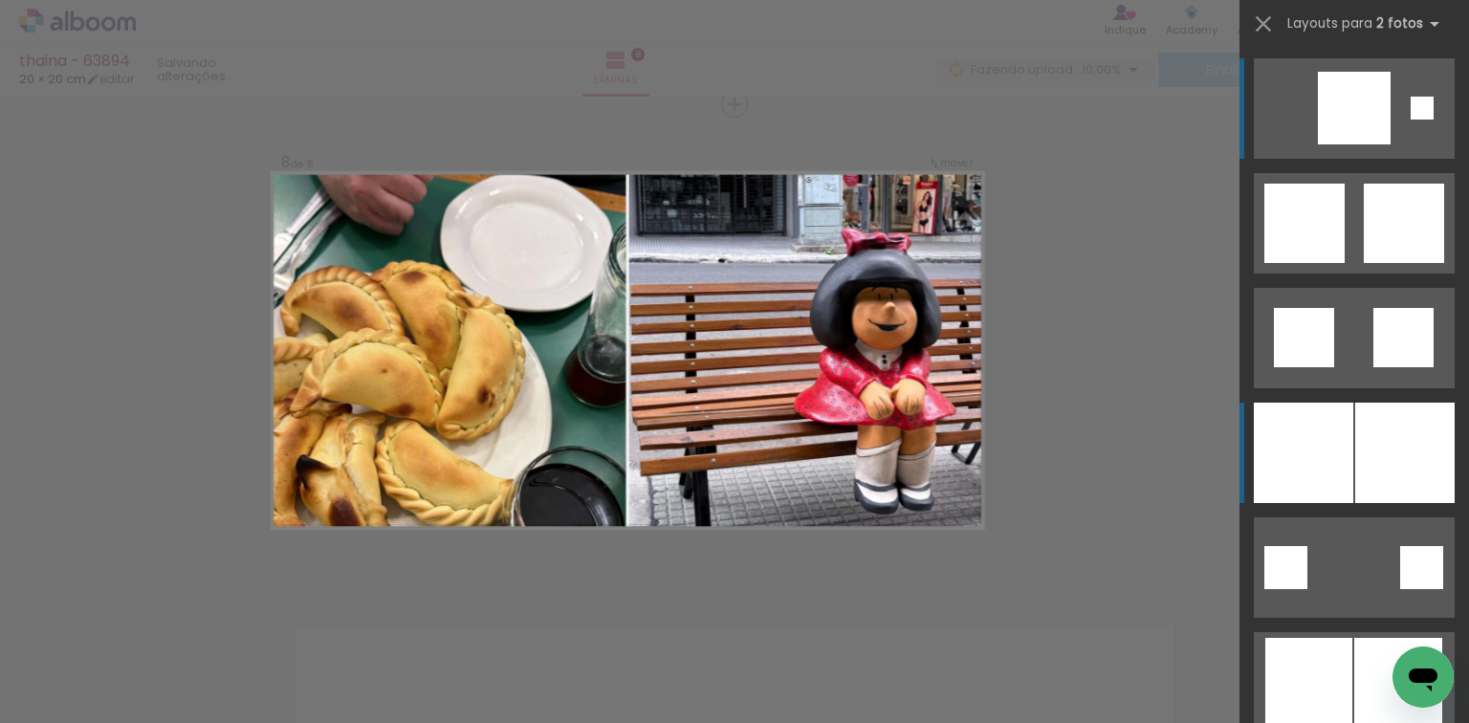
click at [1304, 440] on div at bounding box center [1302, 453] width 99 height 100
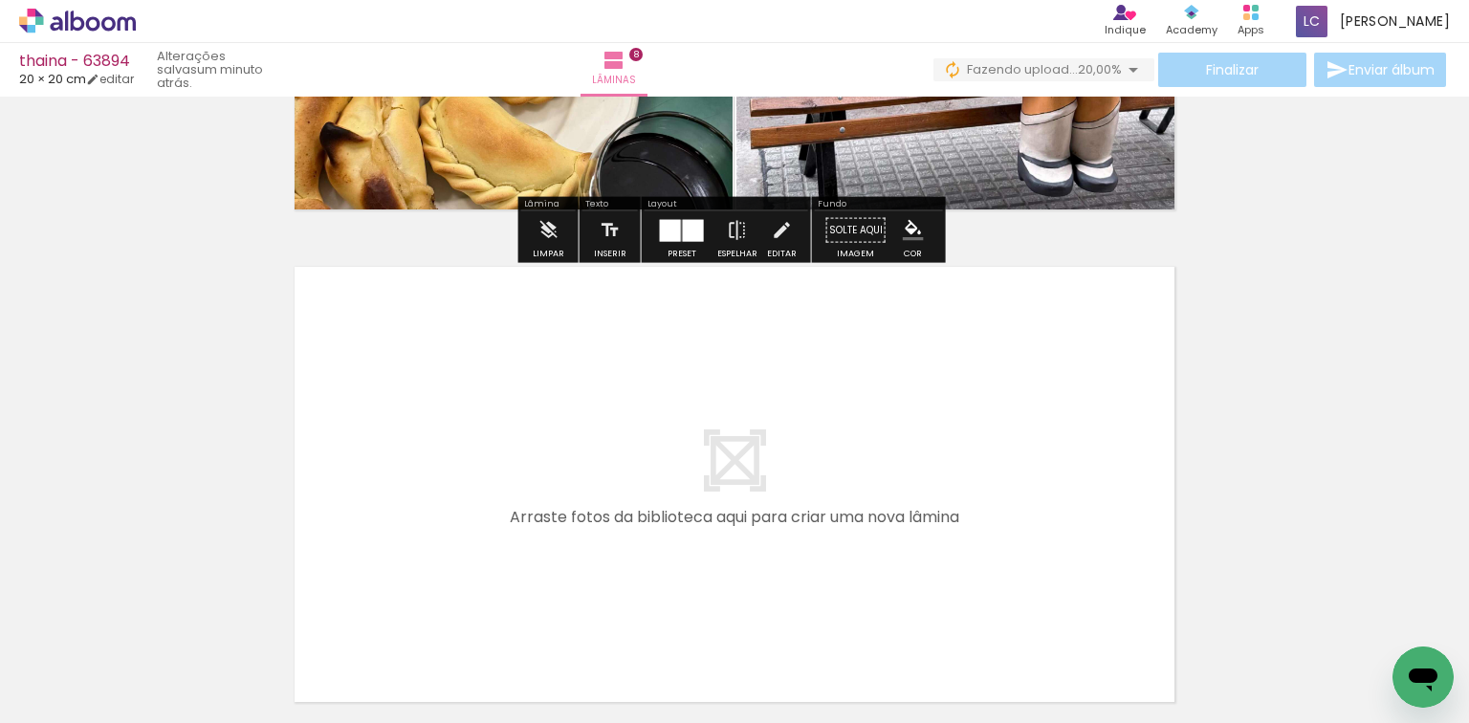
scroll to position [0, 1120]
drag, startPoint x: 790, startPoint y: 623, endPoint x: 953, endPoint y: 677, distance: 172.0
click at [798, 533] on quentale-workspace at bounding box center [734, 361] width 1469 height 723
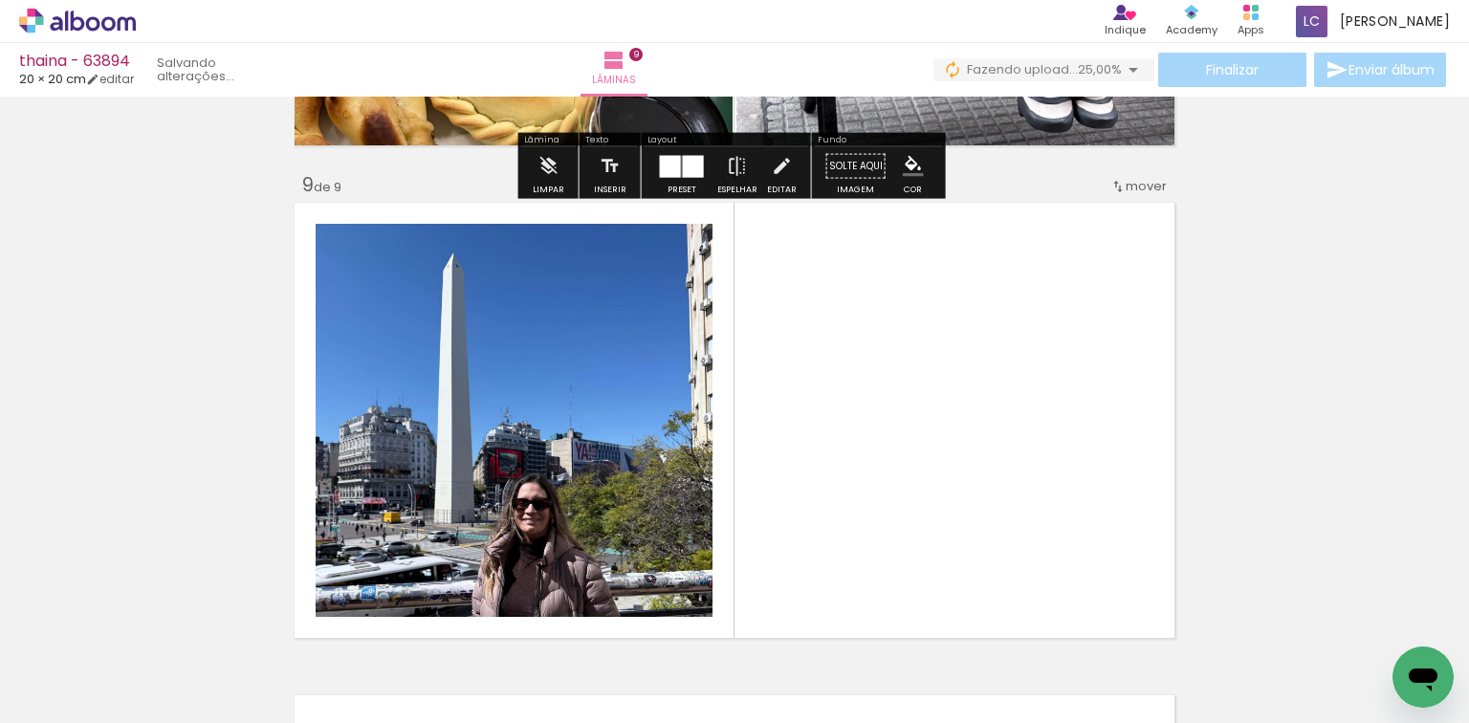
drag, startPoint x: 968, startPoint y: 684, endPoint x: 698, endPoint y: 547, distance: 302.3
click at [850, 539] on quentale-workspace at bounding box center [734, 361] width 1469 height 723
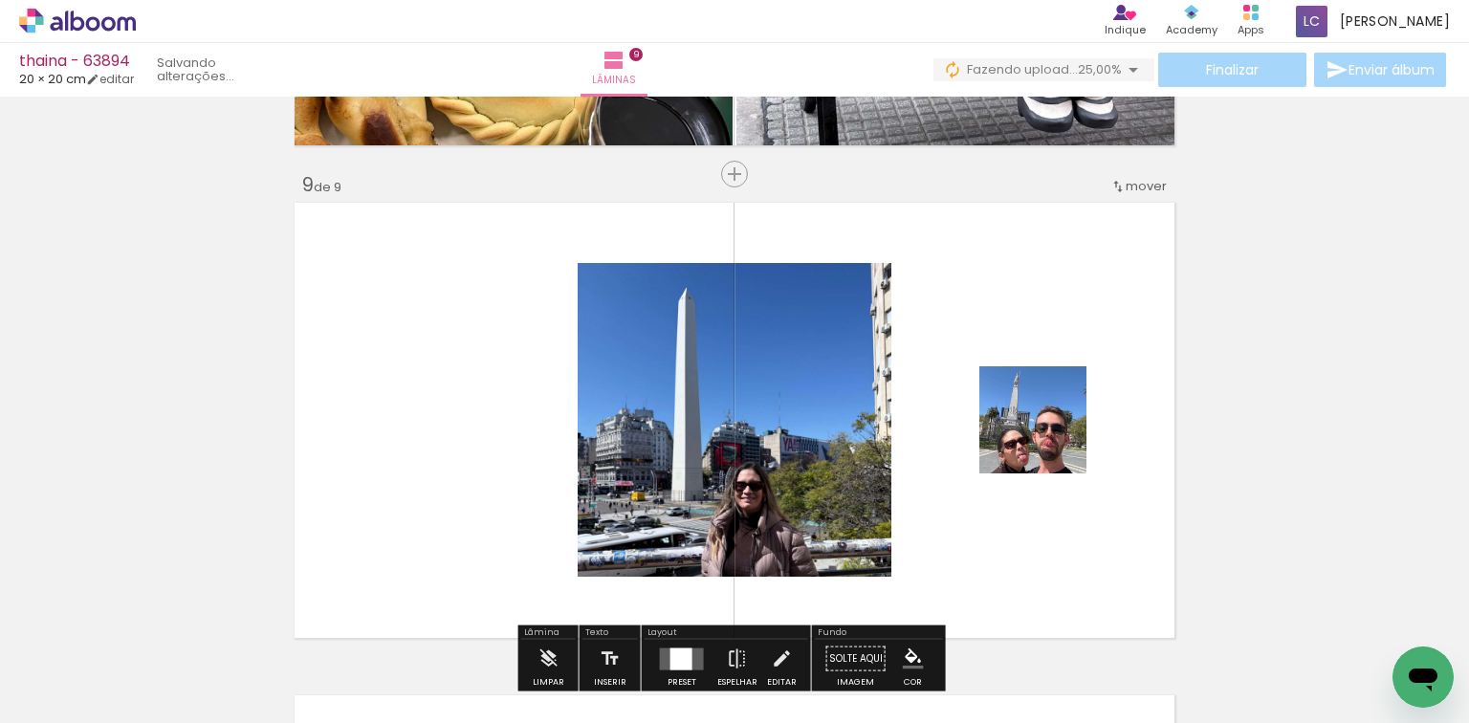
scroll to position [3963, 0]
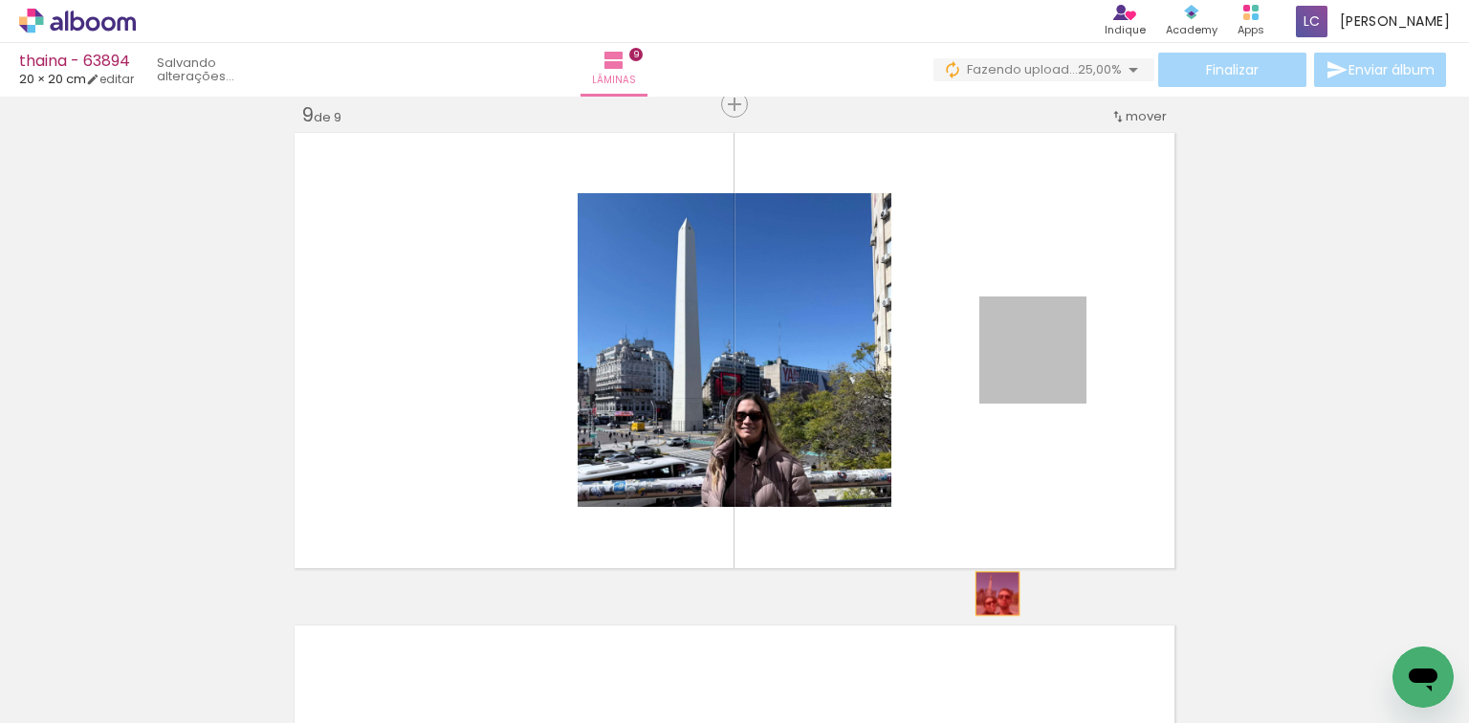
drag, startPoint x: 975, startPoint y: 340, endPoint x: 874, endPoint y: 665, distance: 340.5
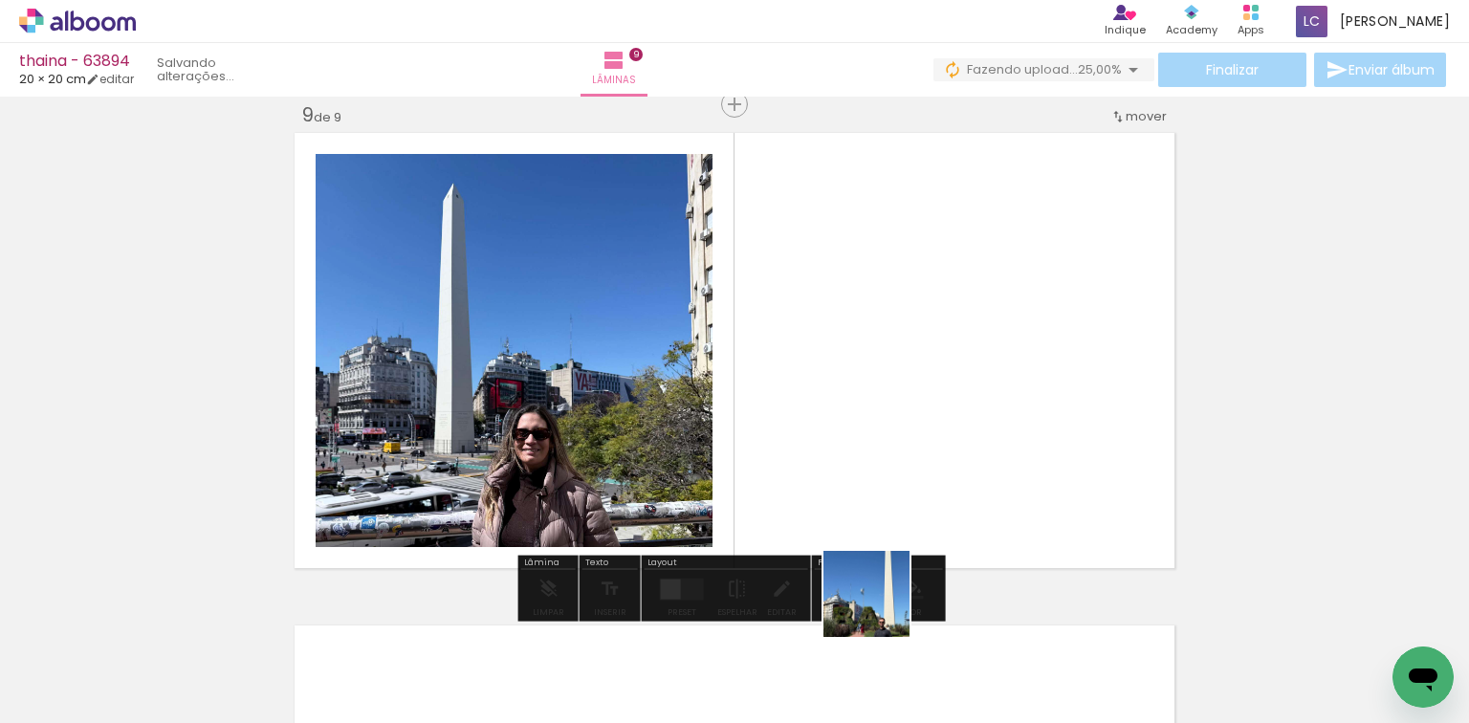
drag, startPoint x: 874, startPoint y: 665, endPoint x: 880, endPoint y: 558, distance: 107.2
click at [881, 566] on quentale-workspace at bounding box center [734, 361] width 1469 height 723
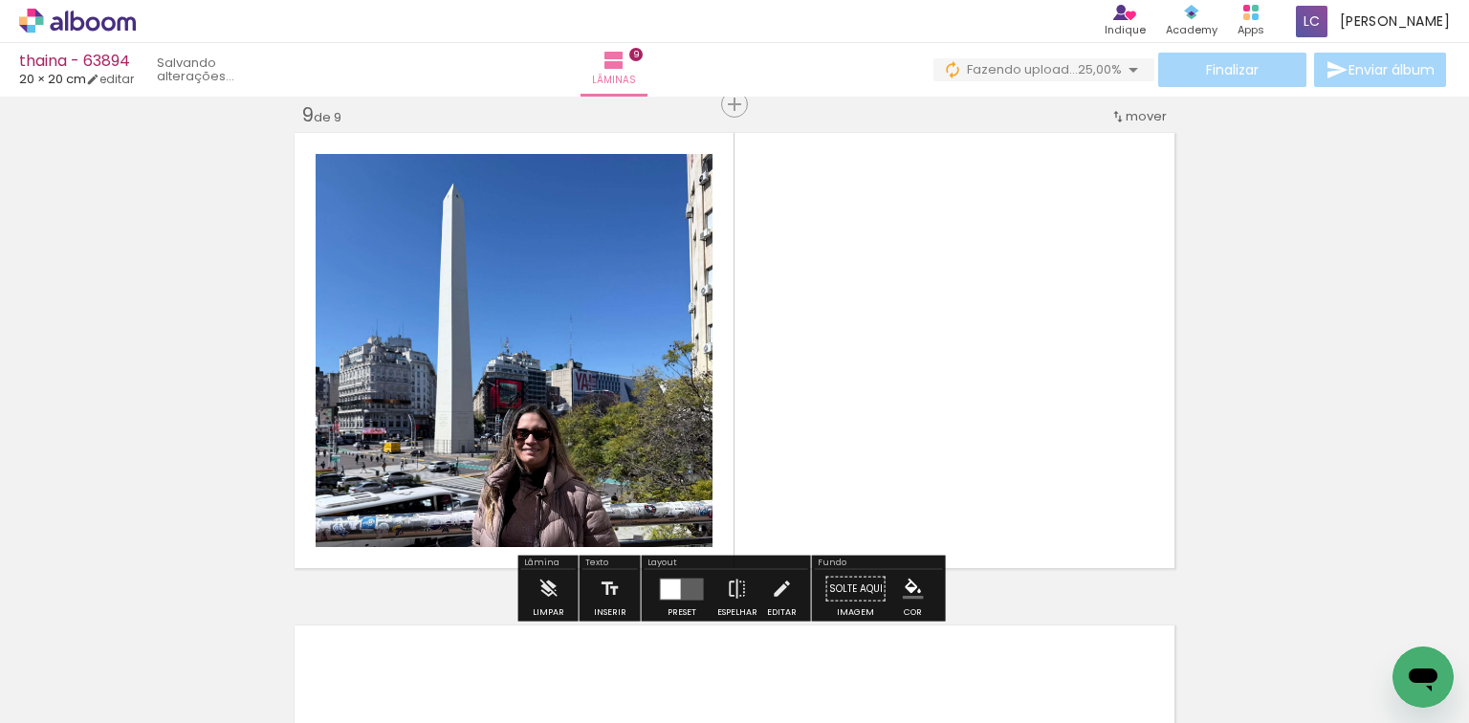
drag, startPoint x: 876, startPoint y: 636, endPoint x: 749, endPoint y: 516, distance: 174.5
click at [864, 429] on quentale-workspace at bounding box center [734, 361] width 1469 height 723
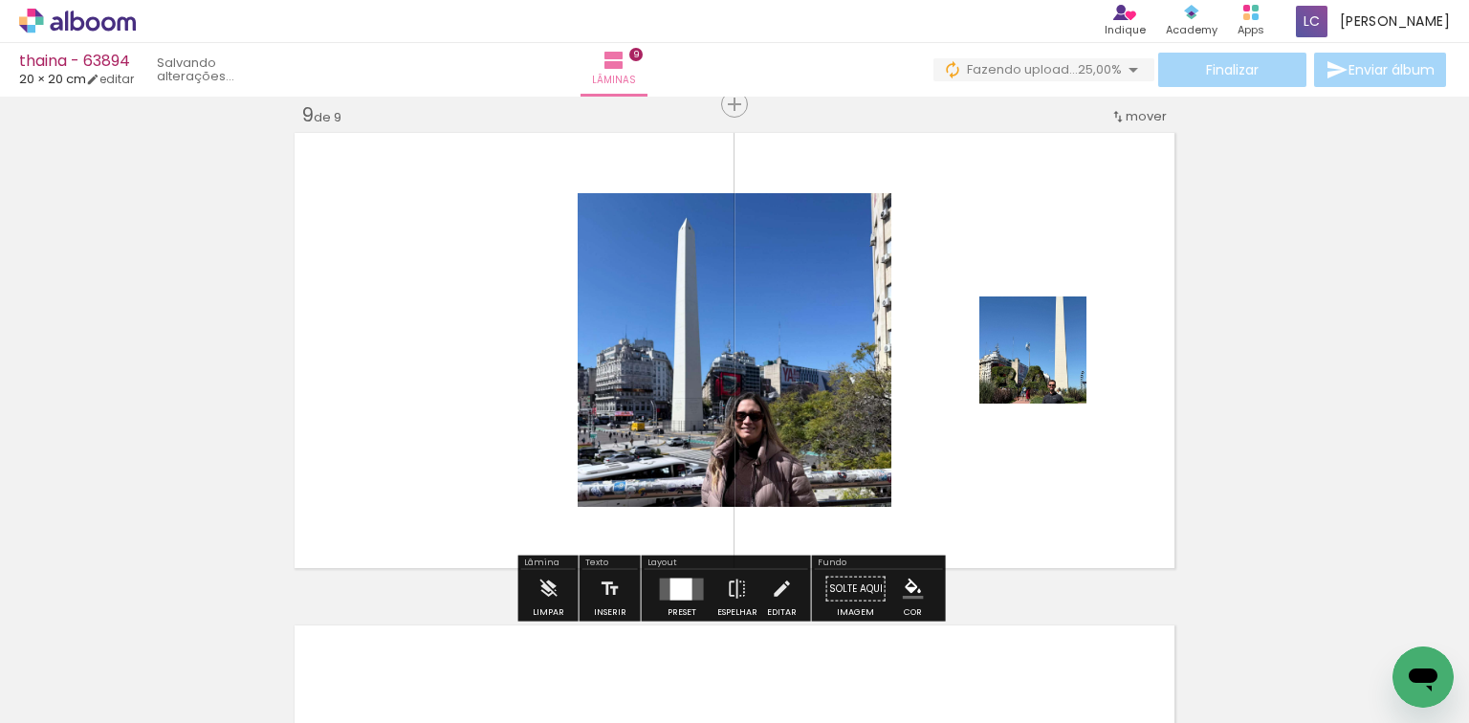
click at [670, 596] on div at bounding box center [681, 588] width 22 height 22
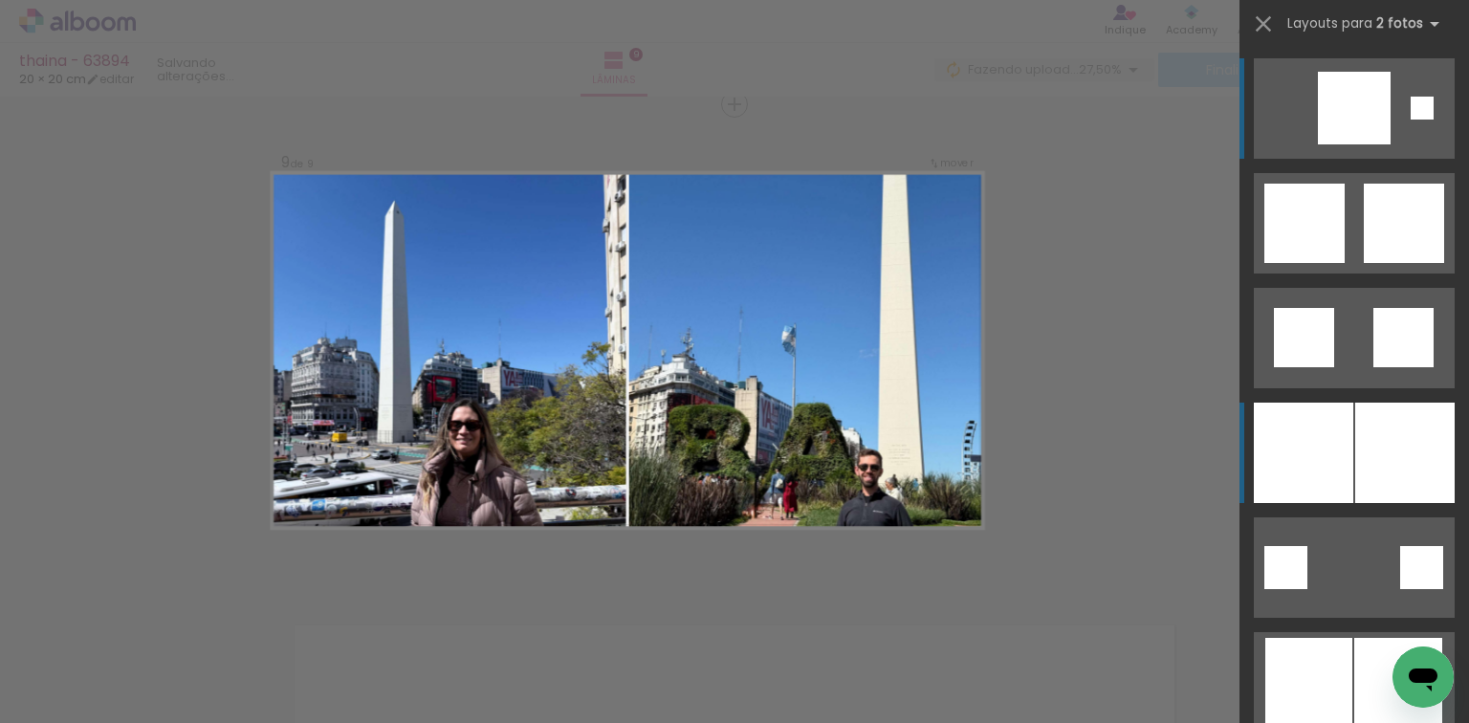
click at [1332, 468] on div at bounding box center [1302, 453] width 99 height 100
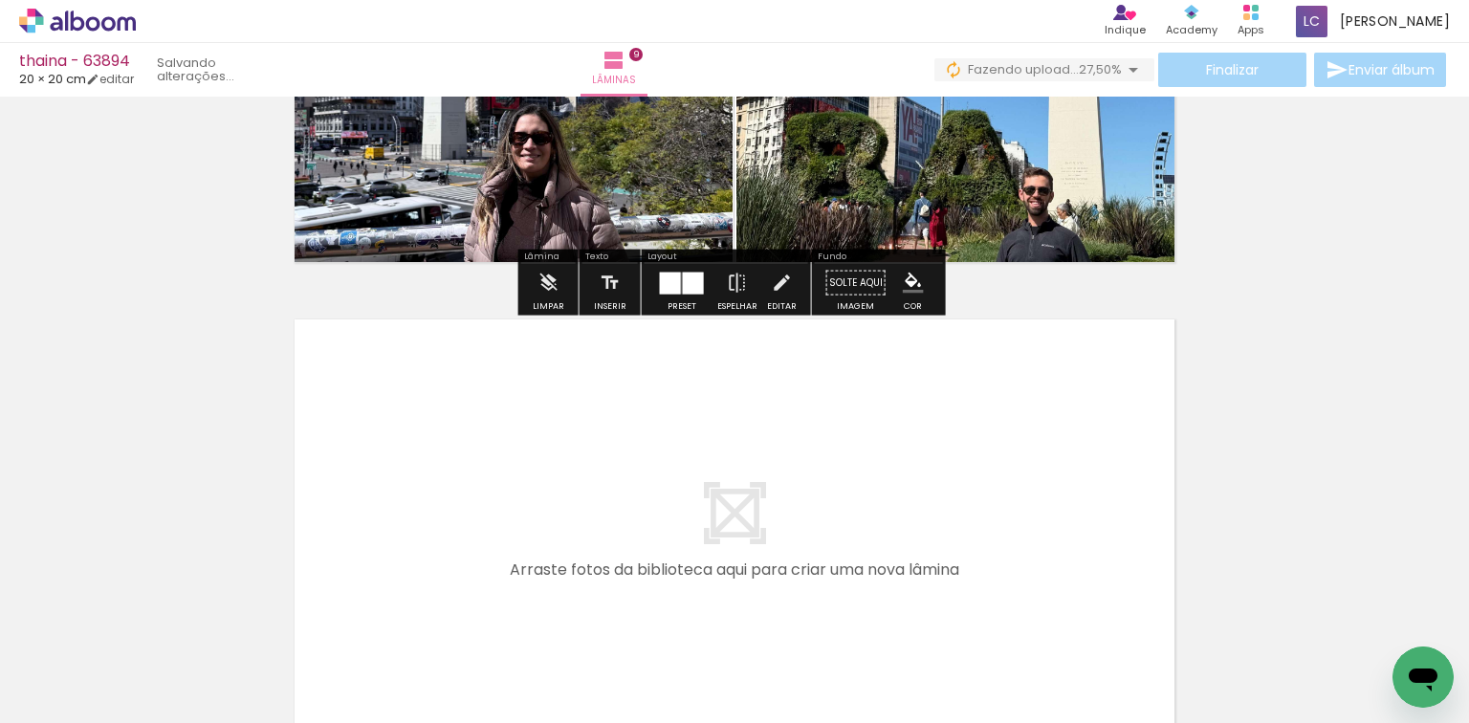
drag, startPoint x: 1024, startPoint y: 623, endPoint x: 1119, endPoint y: 664, distance: 102.8
click at [1001, 528] on quentale-workspace at bounding box center [734, 361] width 1469 height 723
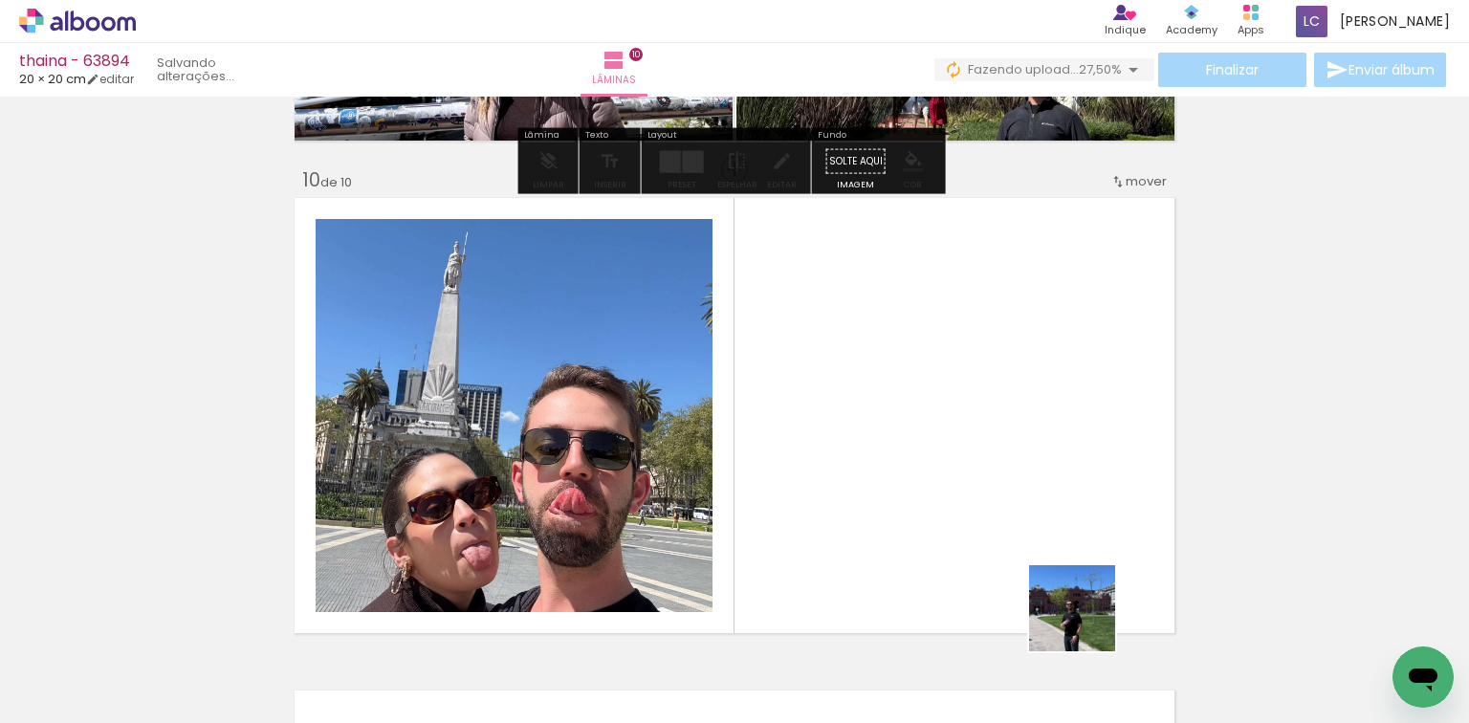
drag, startPoint x: 1086, startPoint y: 622, endPoint x: 589, endPoint y: 566, distance: 500.3
click at [856, 455] on quentale-workspace at bounding box center [734, 361] width 1469 height 723
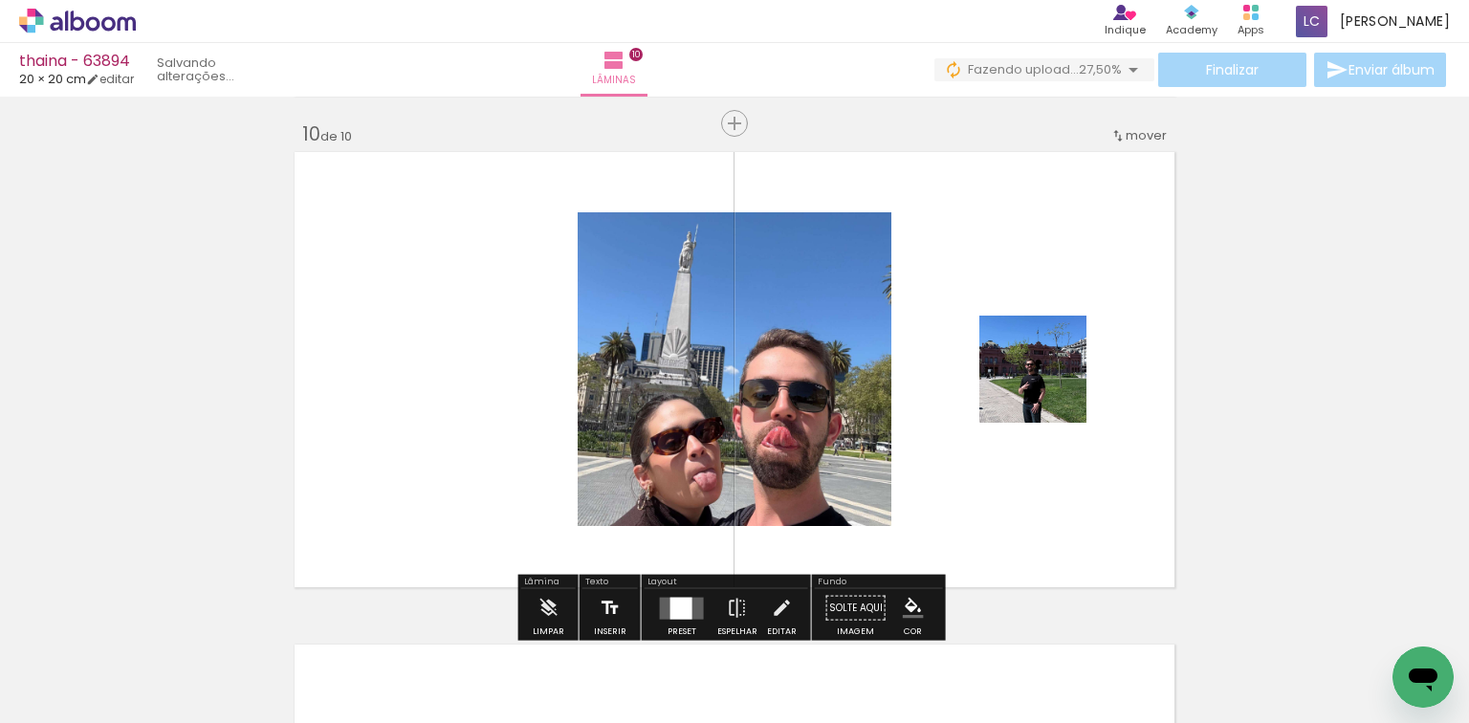
scroll to position [4455, 0]
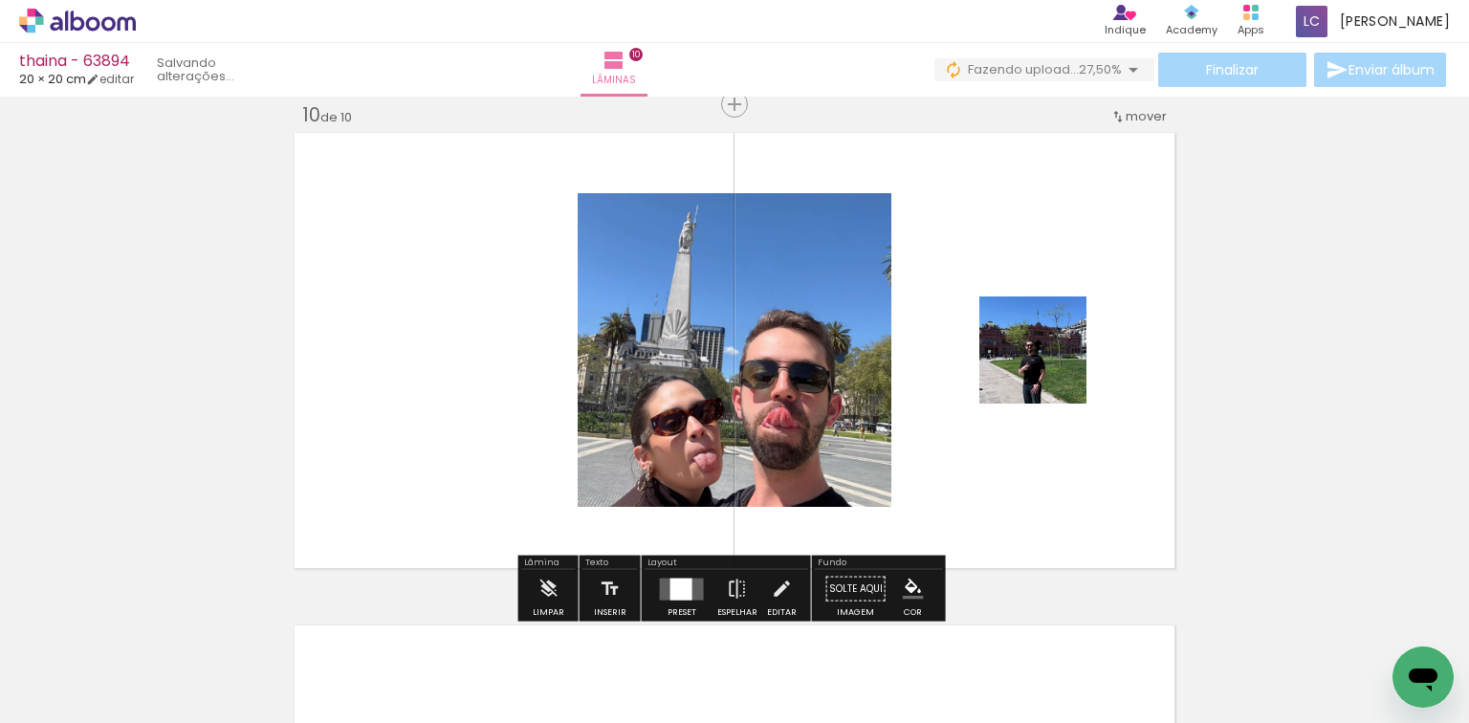
click at [692, 581] on quentale-layouter at bounding box center [682, 588] width 44 height 22
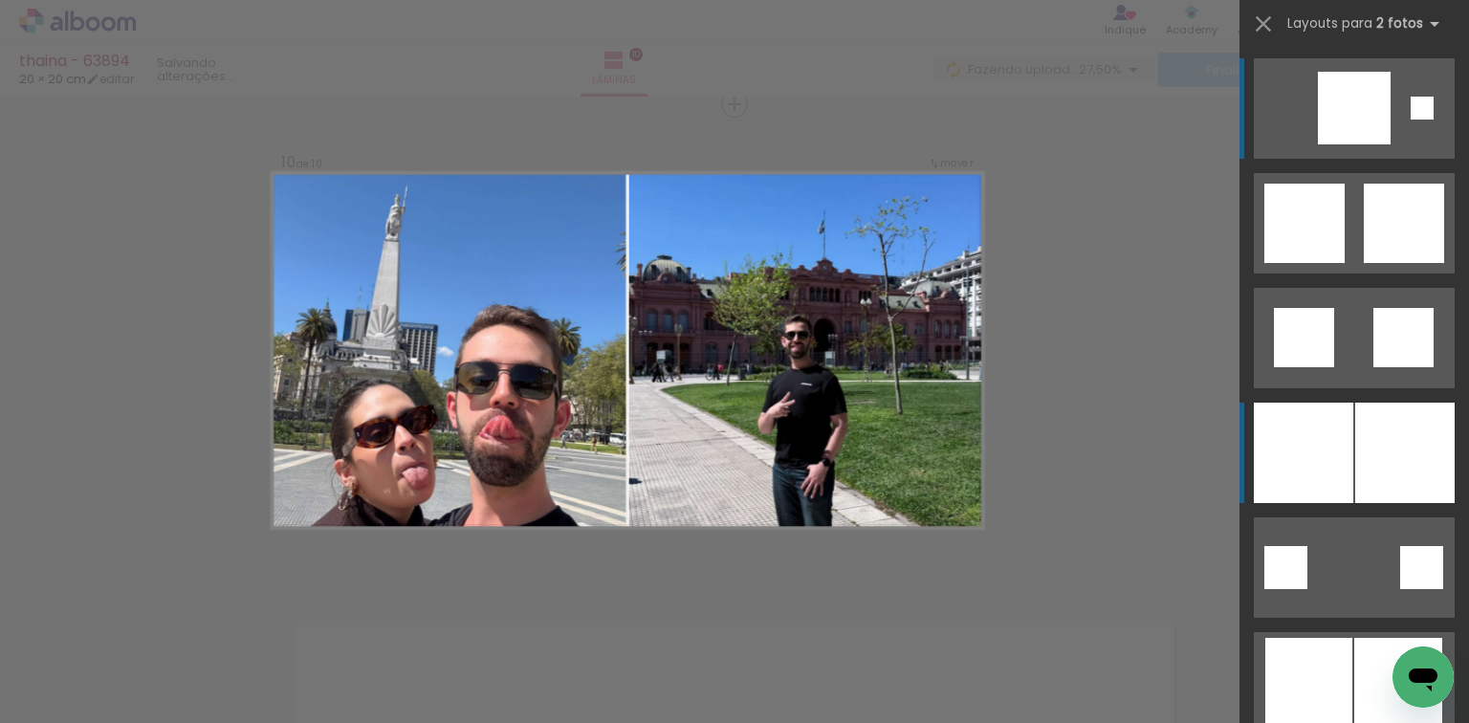
click at [1325, 428] on div at bounding box center [1302, 453] width 99 height 100
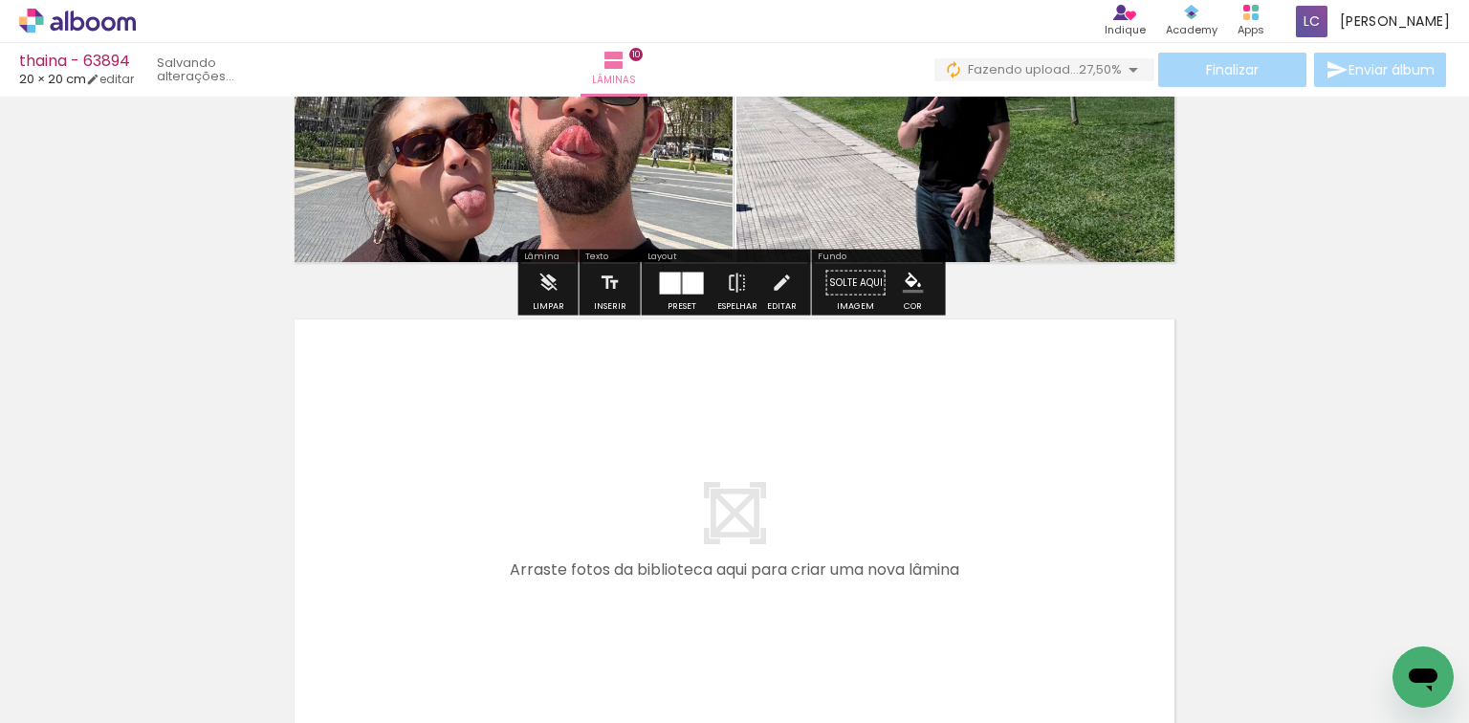
drag, startPoint x: 1205, startPoint y: 648, endPoint x: 1235, endPoint y: 676, distance: 41.3
click at [949, 497] on quentale-workspace at bounding box center [734, 361] width 1469 height 723
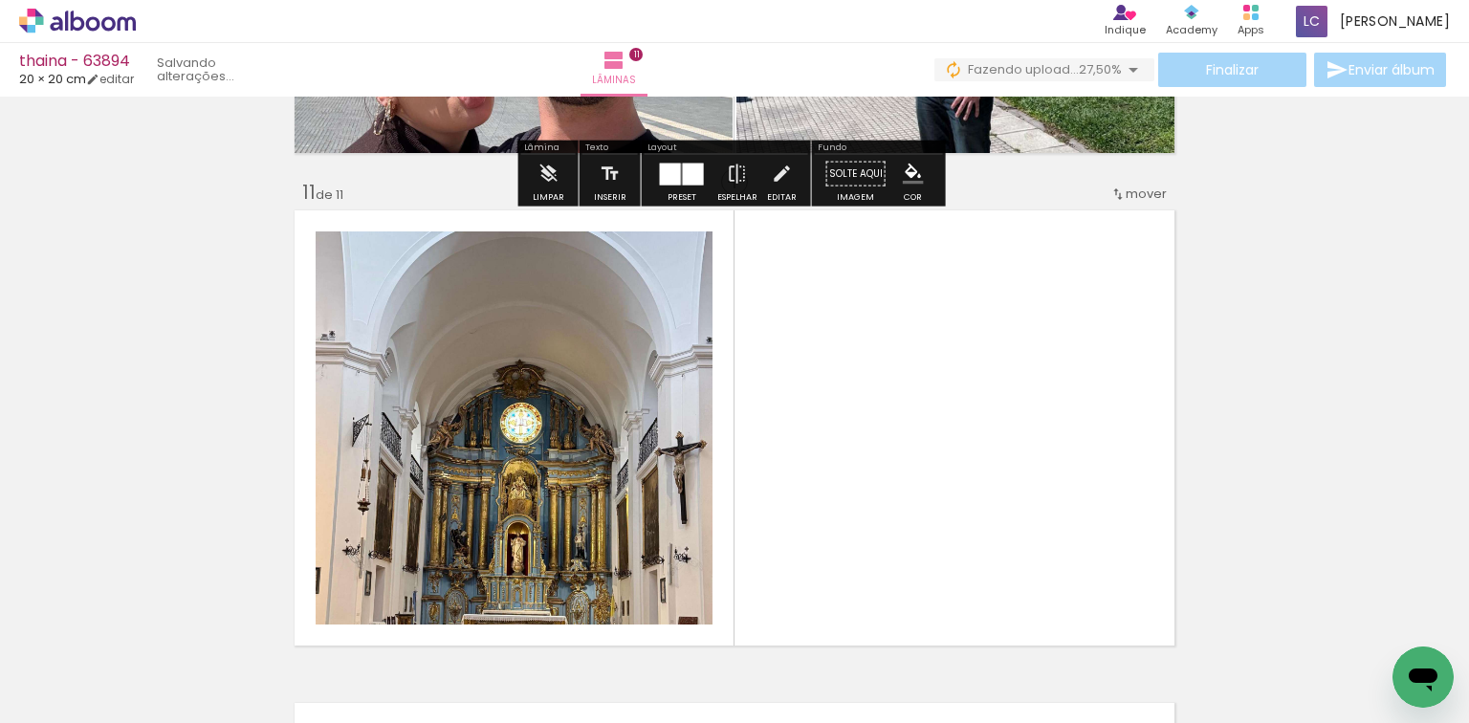
scroll to position [4948, 0]
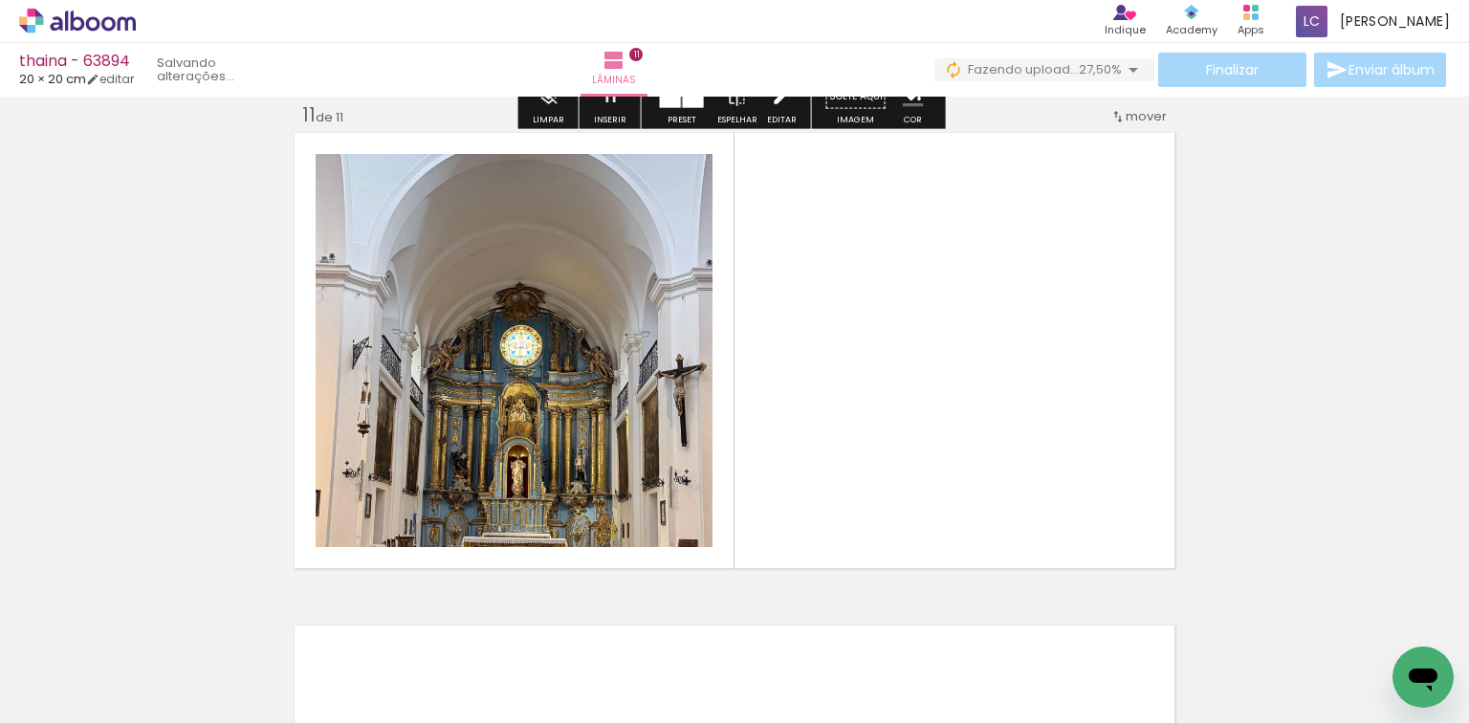
drag, startPoint x: 1293, startPoint y: 654, endPoint x: 773, endPoint y: 581, distance: 524.2
click at [959, 451] on quentale-workspace at bounding box center [734, 361] width 1469 height 723
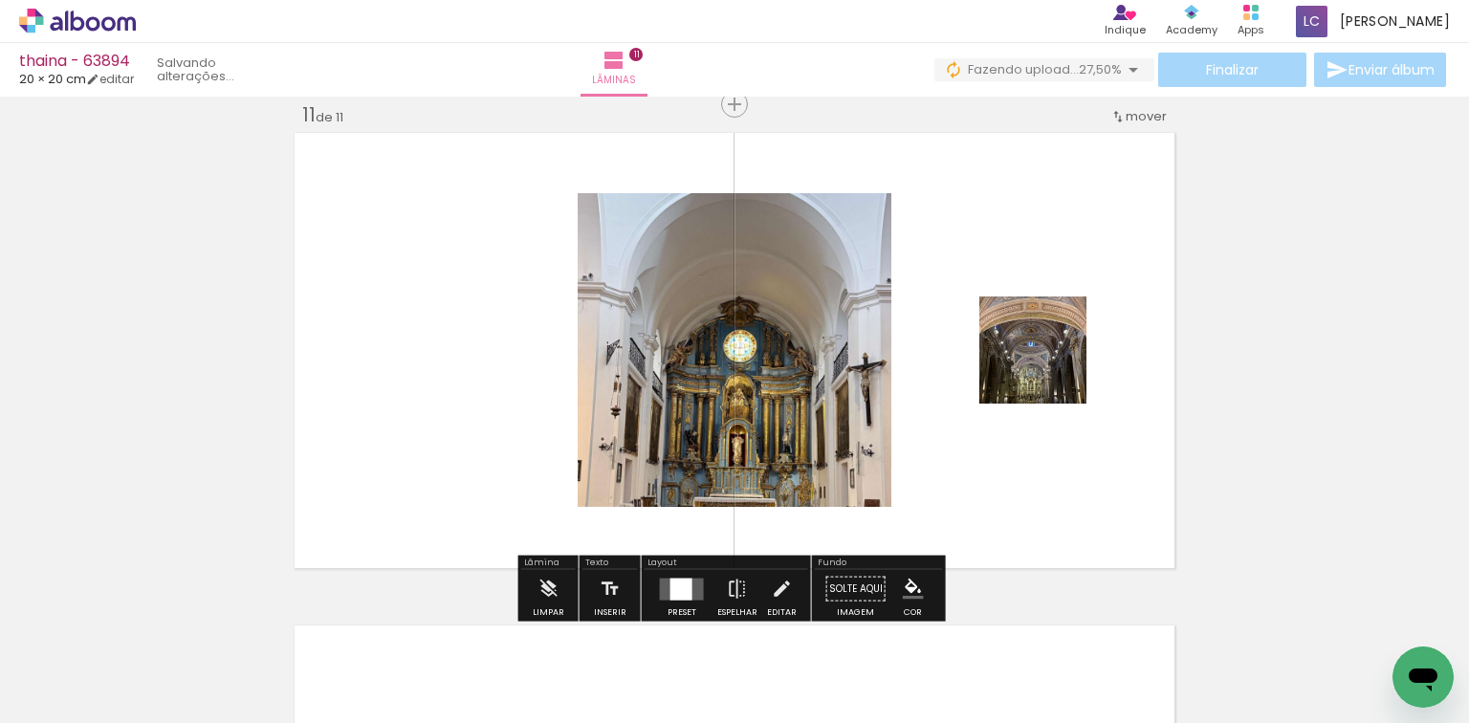
click at [672, 580] on div at bounding box center [681, 588] width 22 height 22
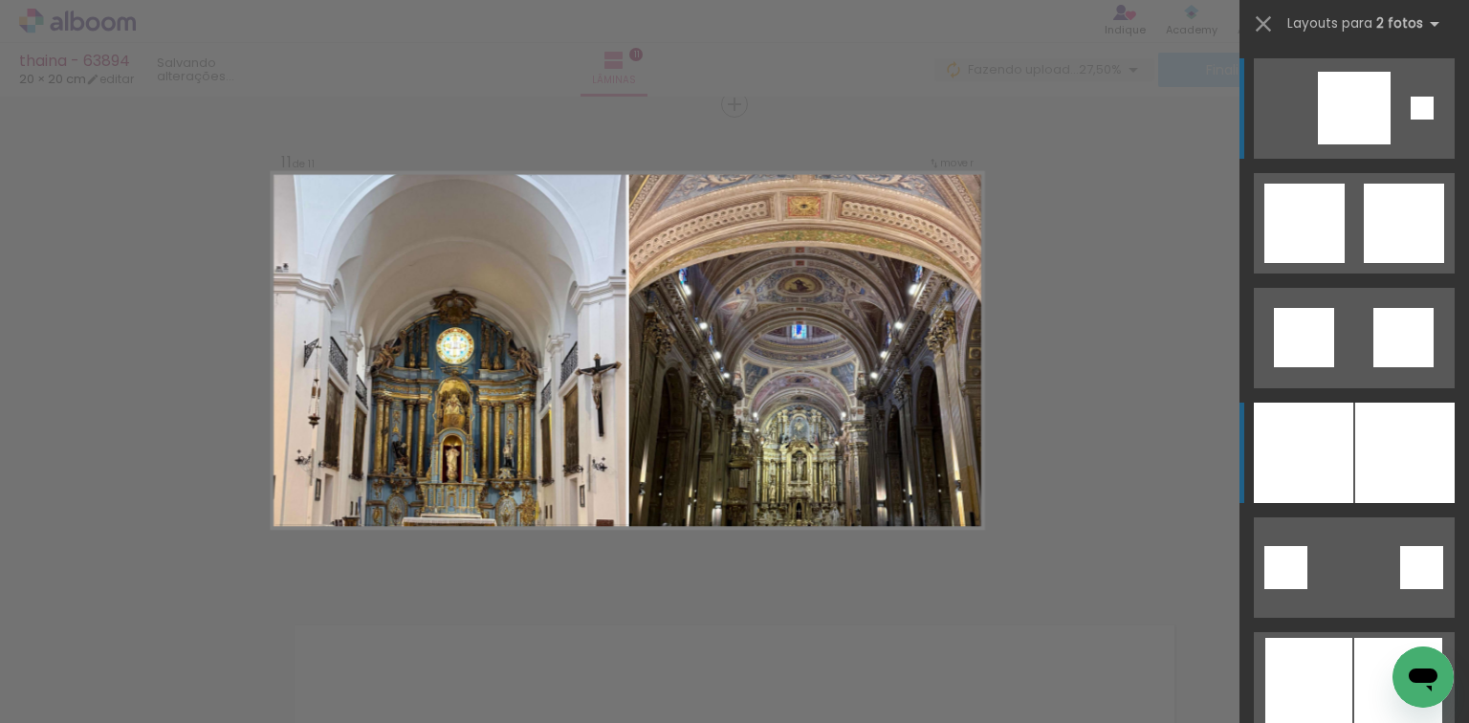
click at [1400, 417] on div at bounding box center [1404, 453] width 99 height 100
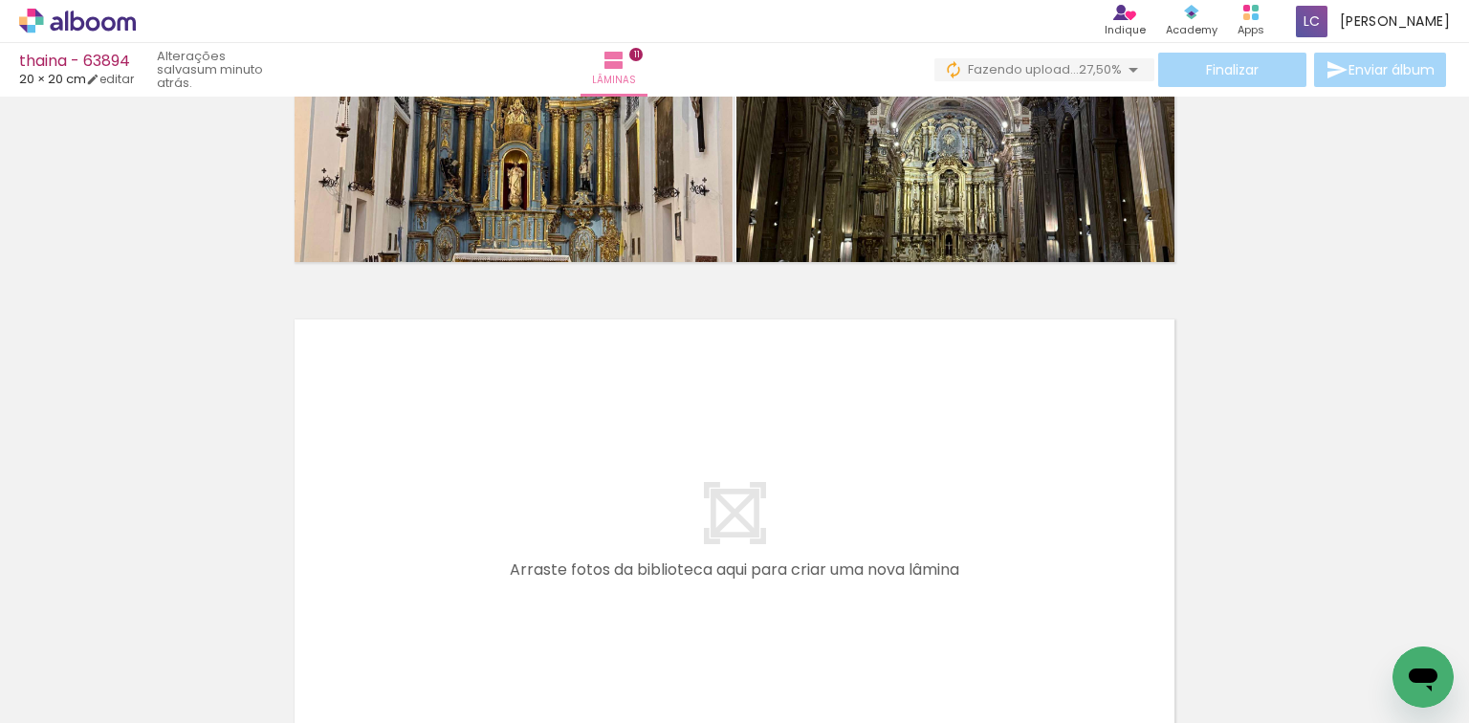
scroll to position [0, 1830]
click at [780, 490] on quentale-workspace at bounding box center [734, 361] width 1469 height 723
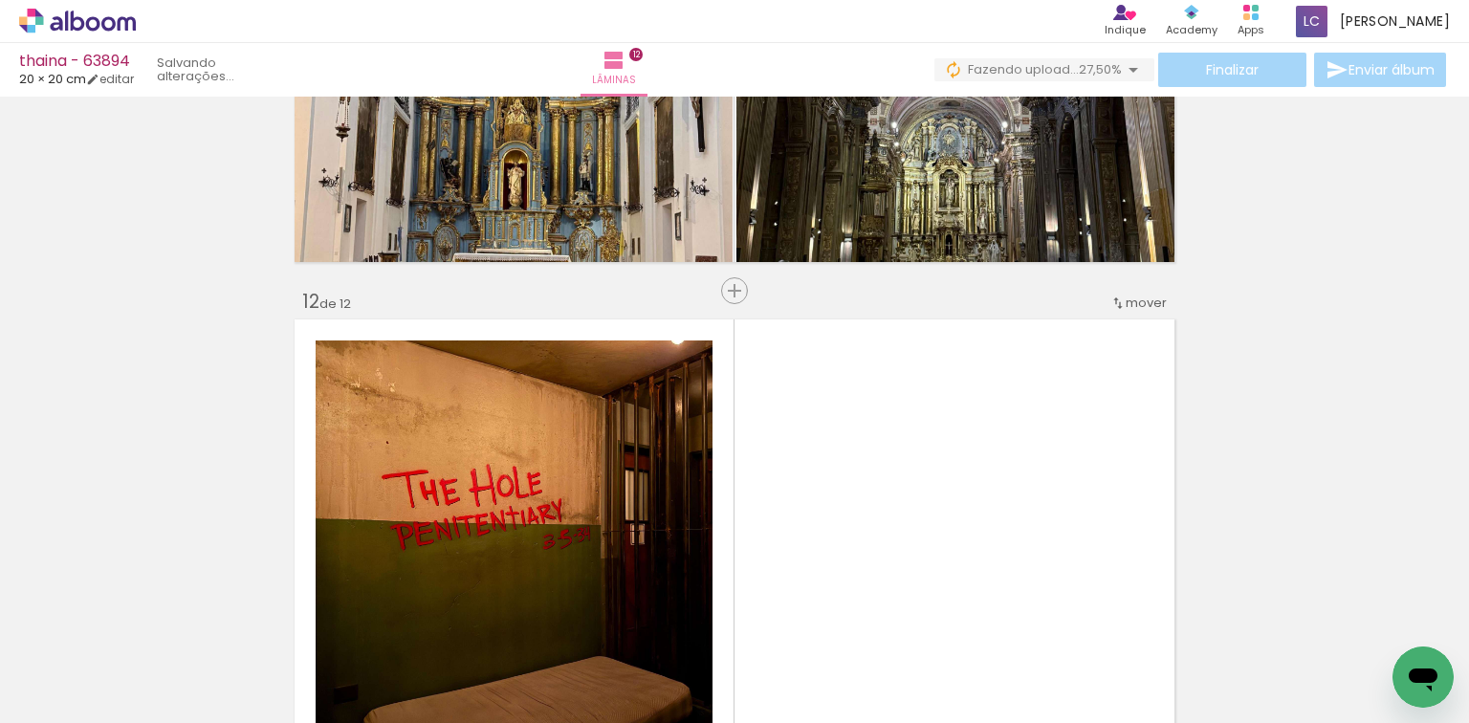
drag, startPoint x: 860, startPoint y: 631, endPoint x: 798, endPoint y: 542, distance: 107.9
click at [845, 526] on quentale-workspace at bounding box center [734, 361] width 1469 height 723
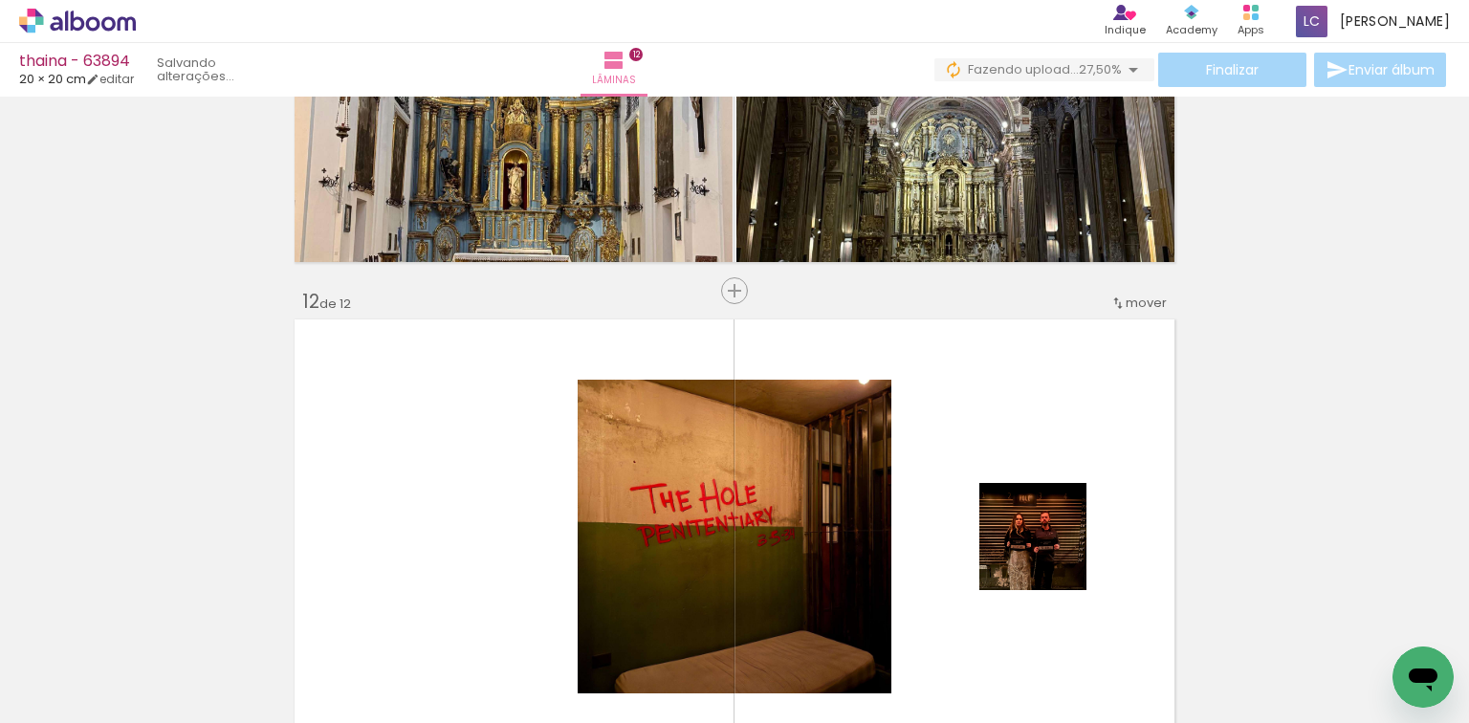
scroll to position [5440, 0]
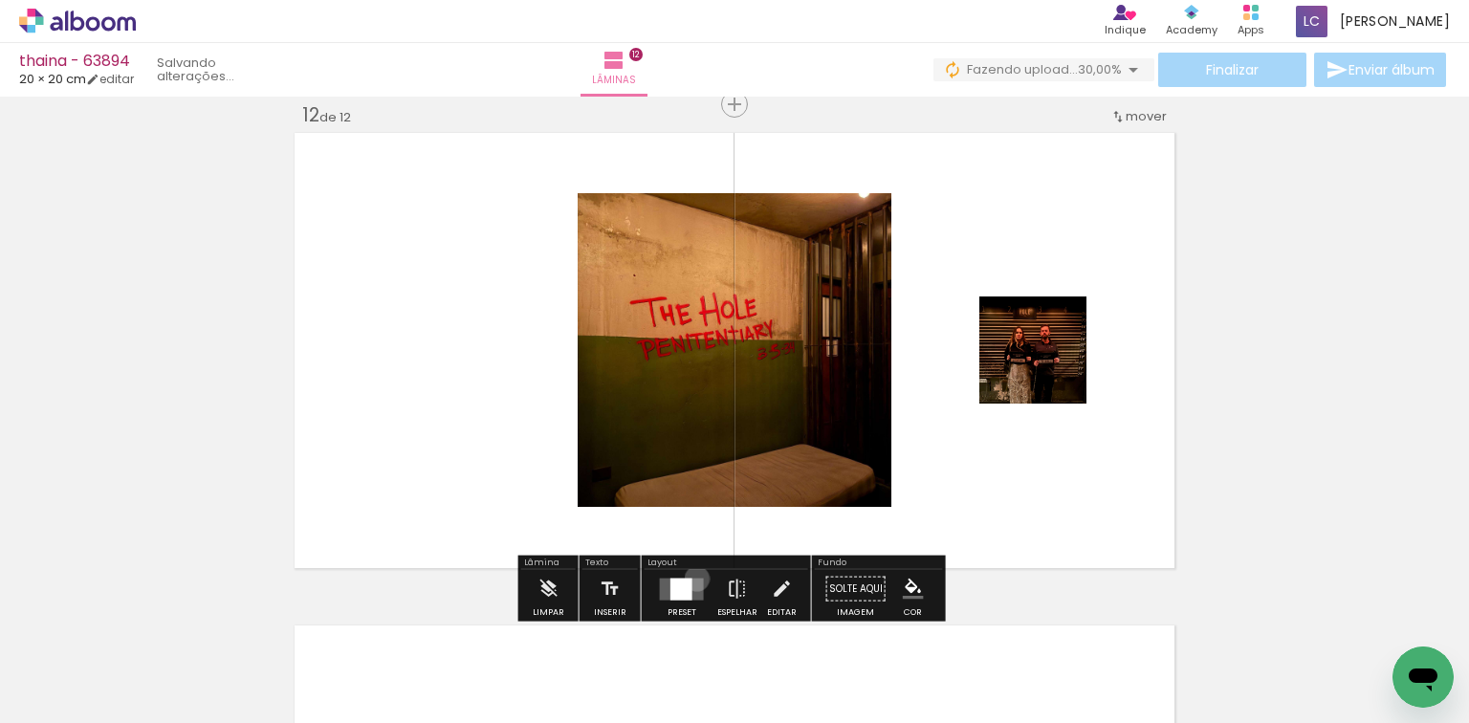
click at [692, 577] on quentale-layouter at bounding box center [682, 588] width 44 height 22
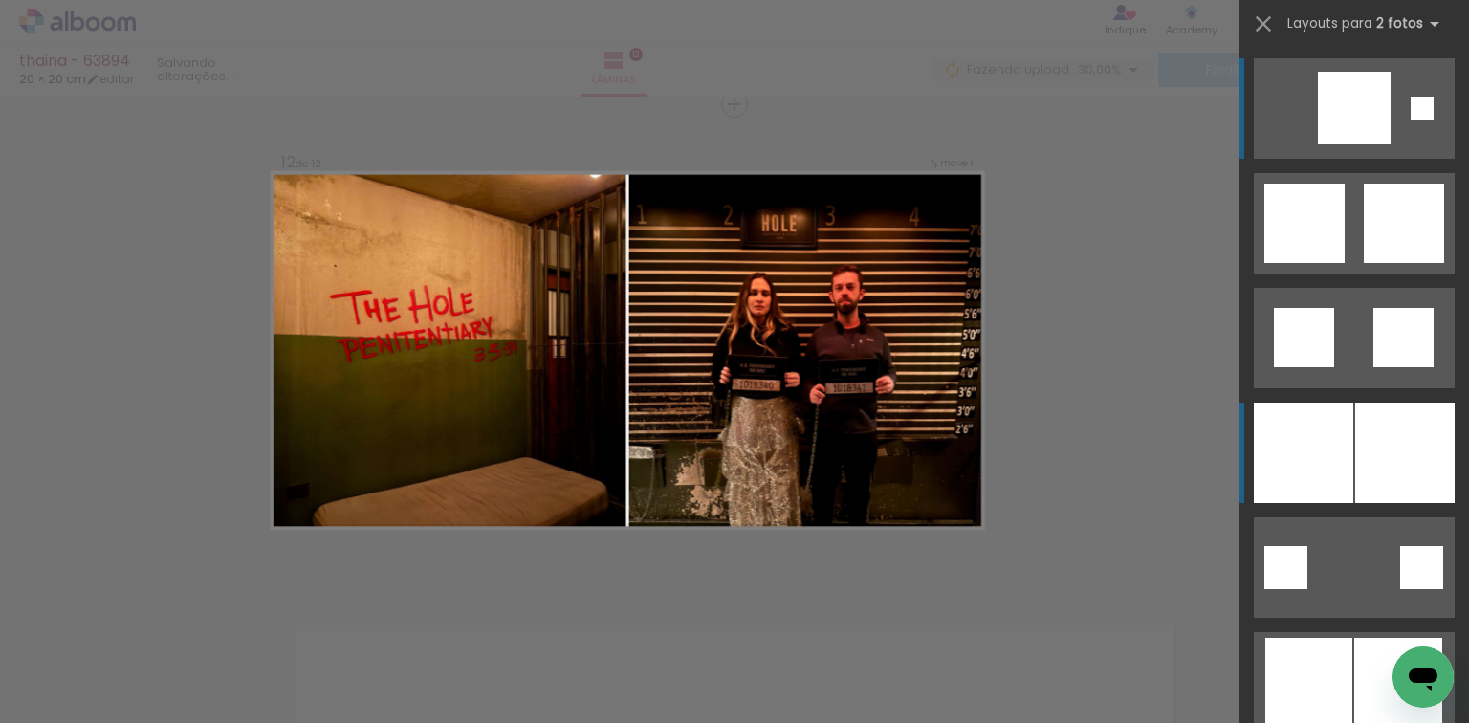
click at [1296, 427] on div at bounding box center [1302, 453] width 99 height 100
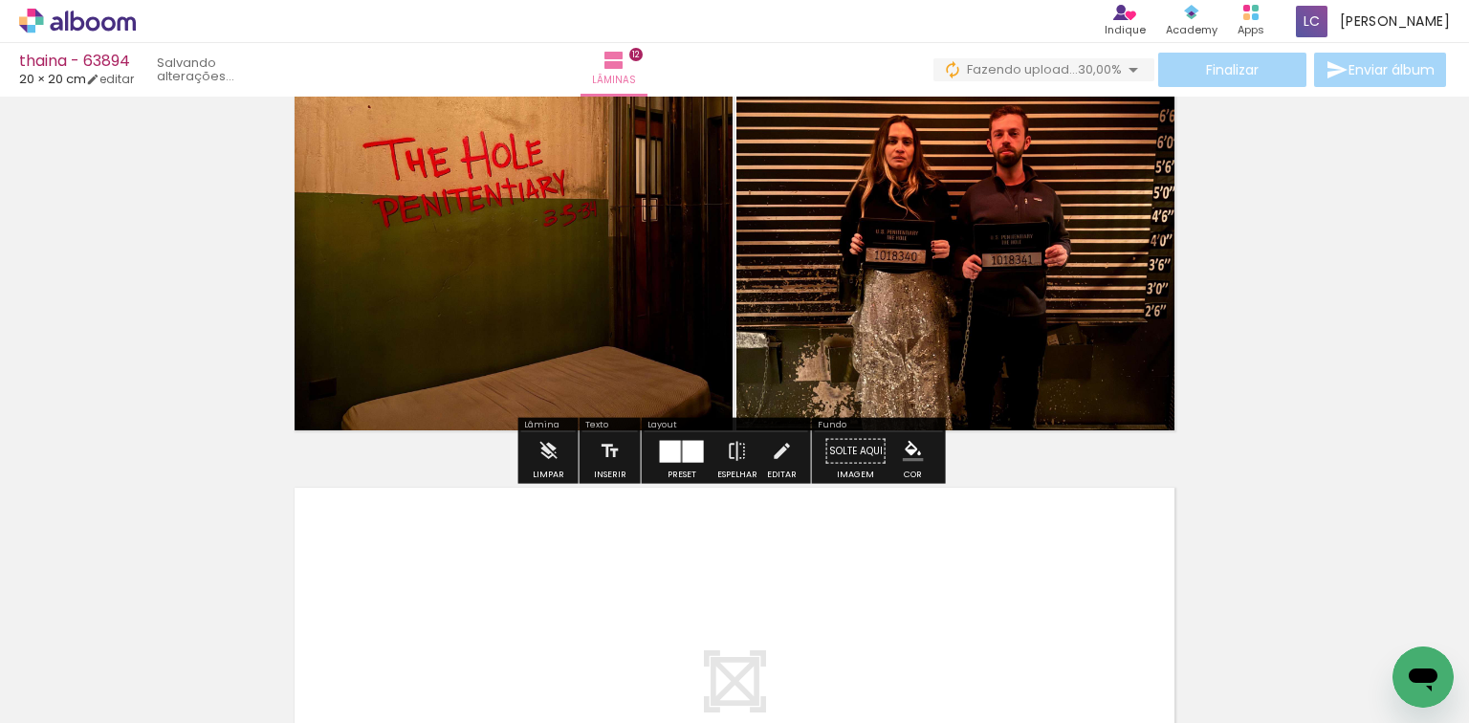
scroll to position [5746, 0]
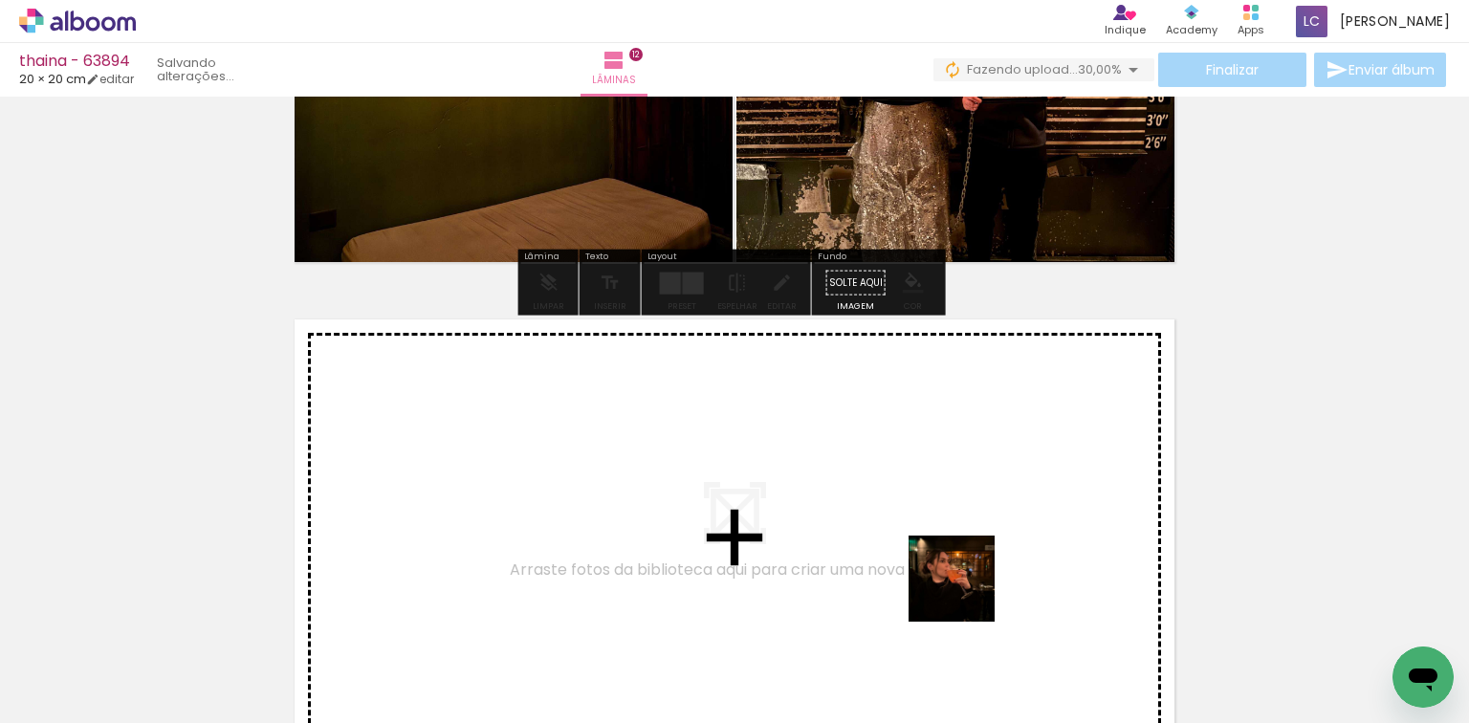
drag, startPoint x: 966, startPoint y: 593, endPoint x: 1033, endPoint y: 620, distance: 72.1
click at [981, 547] on quentale-workspace at bounding box center [734, 361] width 1469 height 723
click at [940, 513] on quentale-workspace at bounding box center [734, 361] width 1469 height 723
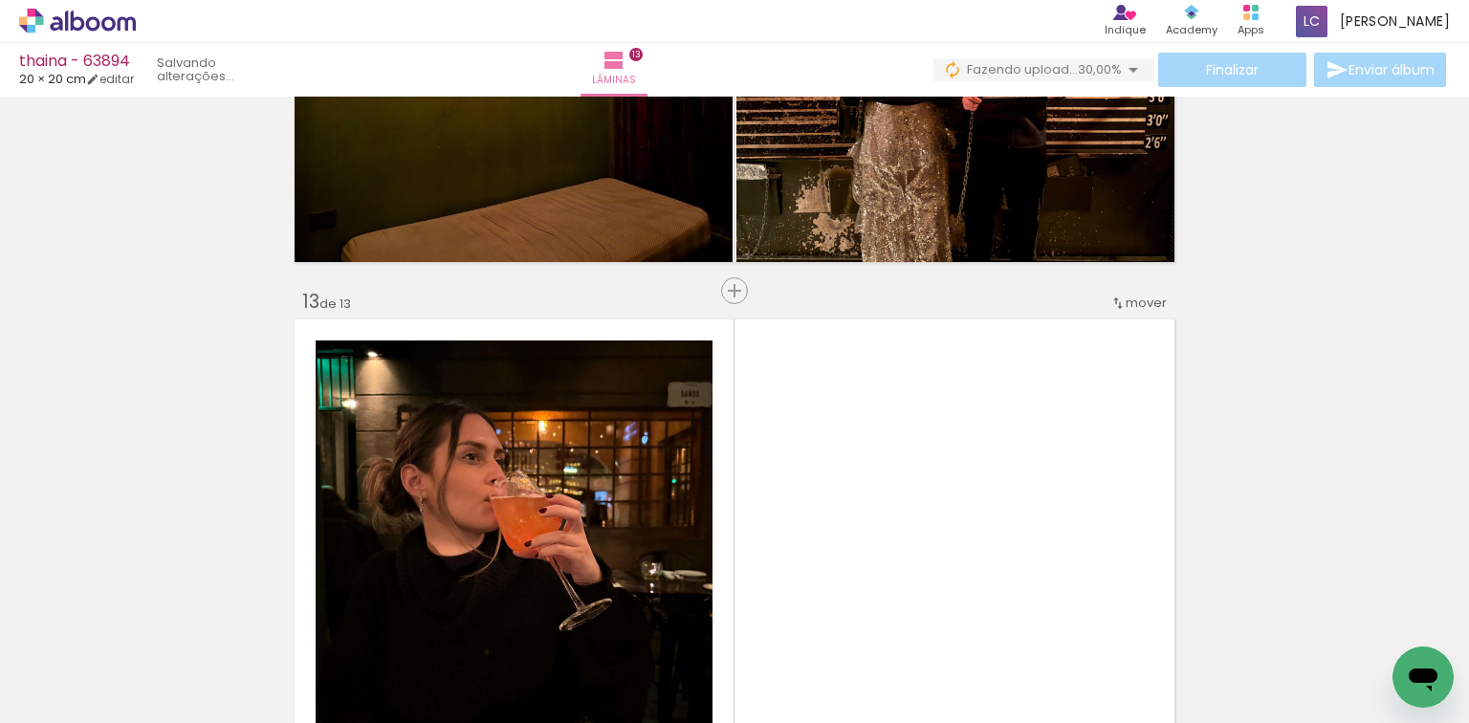
scroll to position [5932, 0]
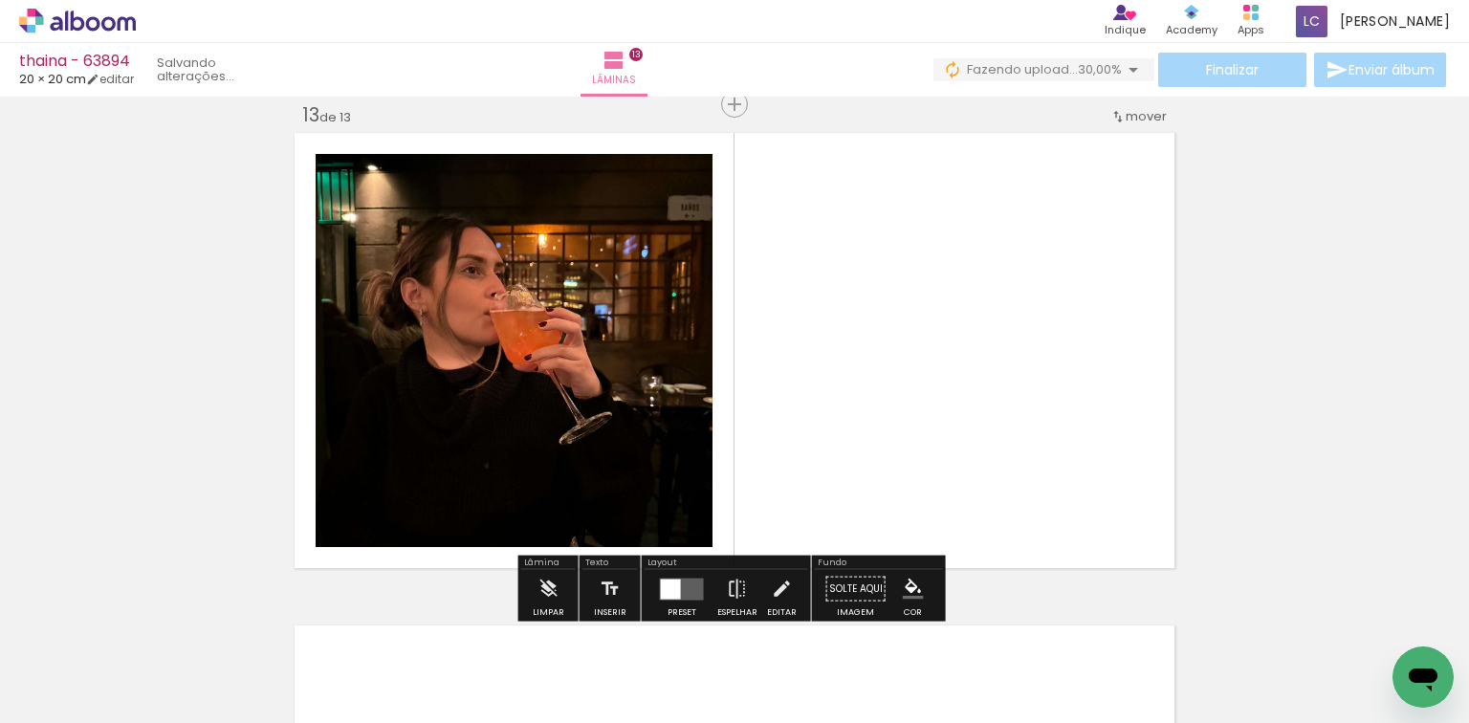
click at [683, 575] on div at bounding box center [682, 589] width 52 height 38
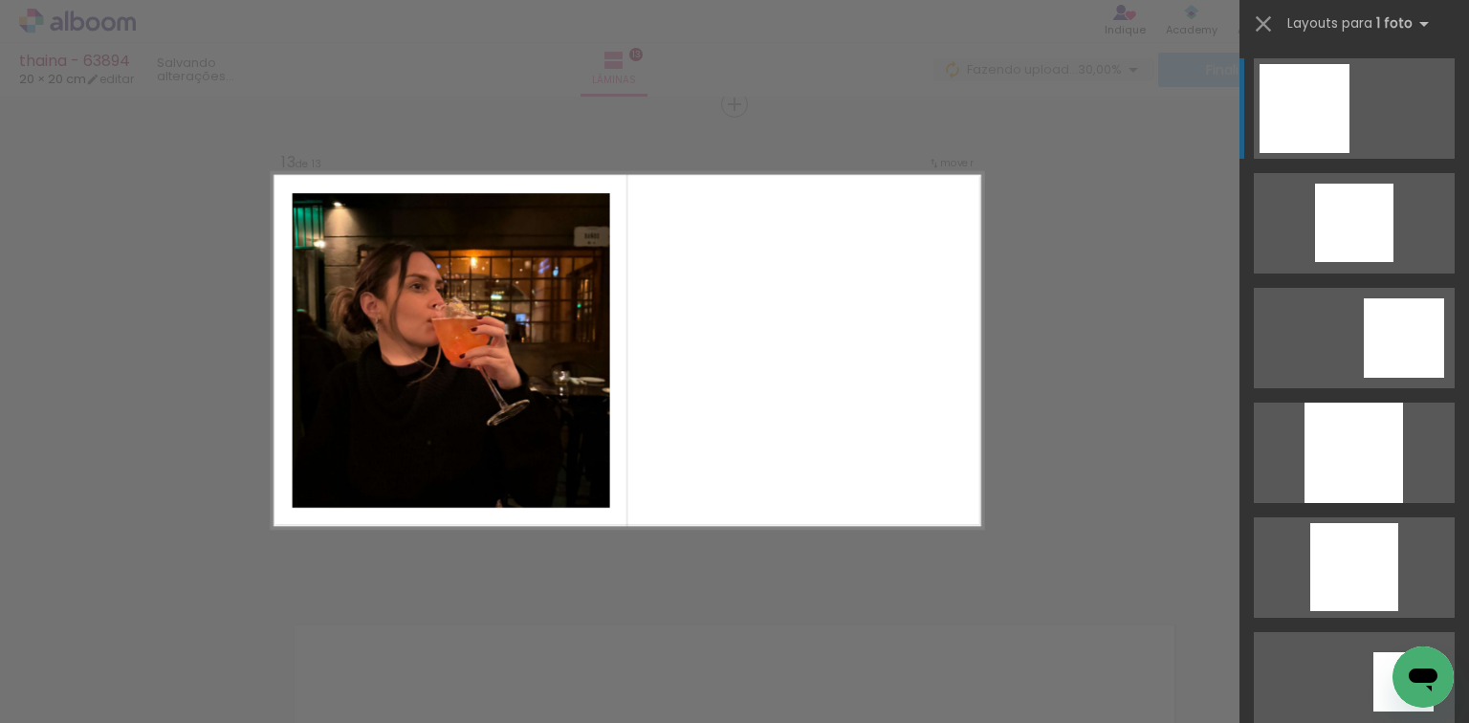
drag, startPoint x: 1076, startPoint y: 500, endPoint x: 1059, endPoint y: 542, distance: 45.1
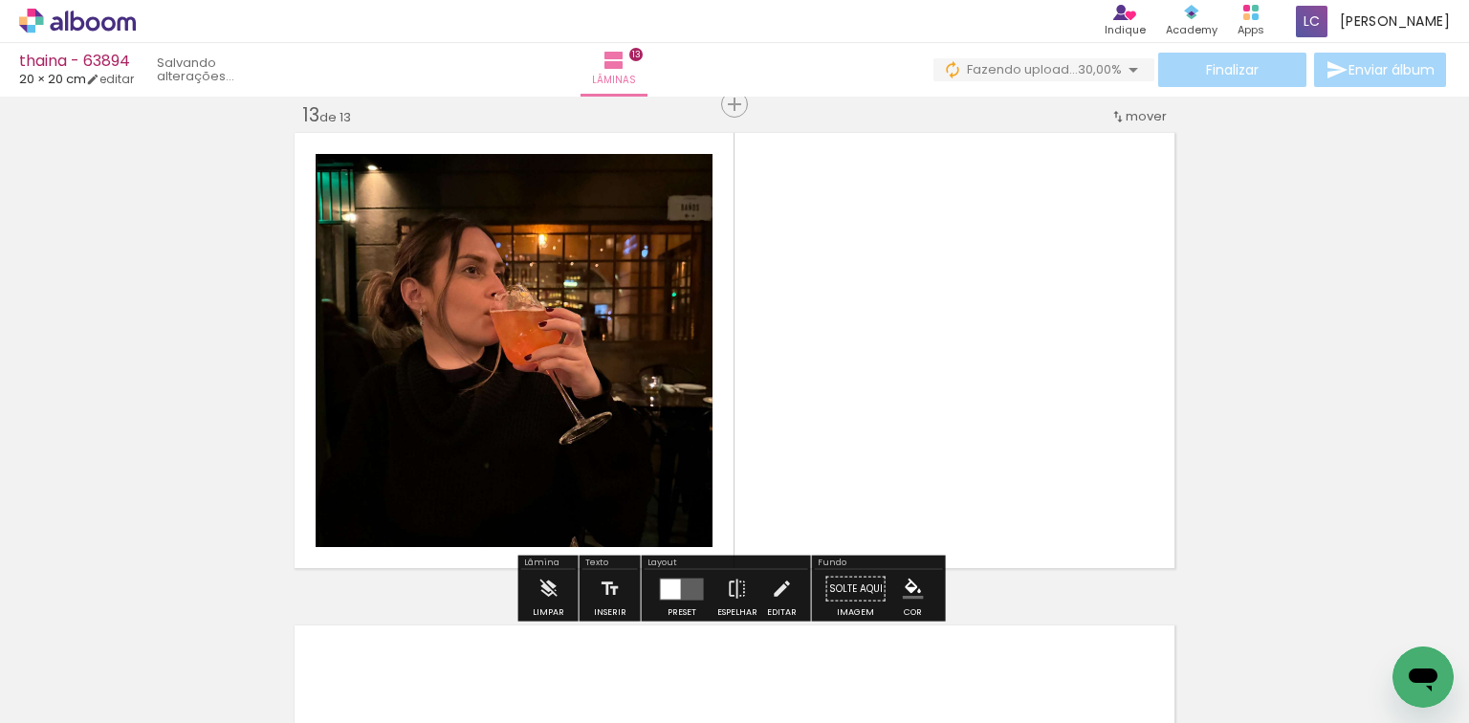
drag, startPoint x: 1027, startPoint y: 630, endPoint x: 754, endPoint y: 509, distance: 298.3
click at [778, 497] on quentale-workspace at bounding box center [734, 361] width 1469 height 723
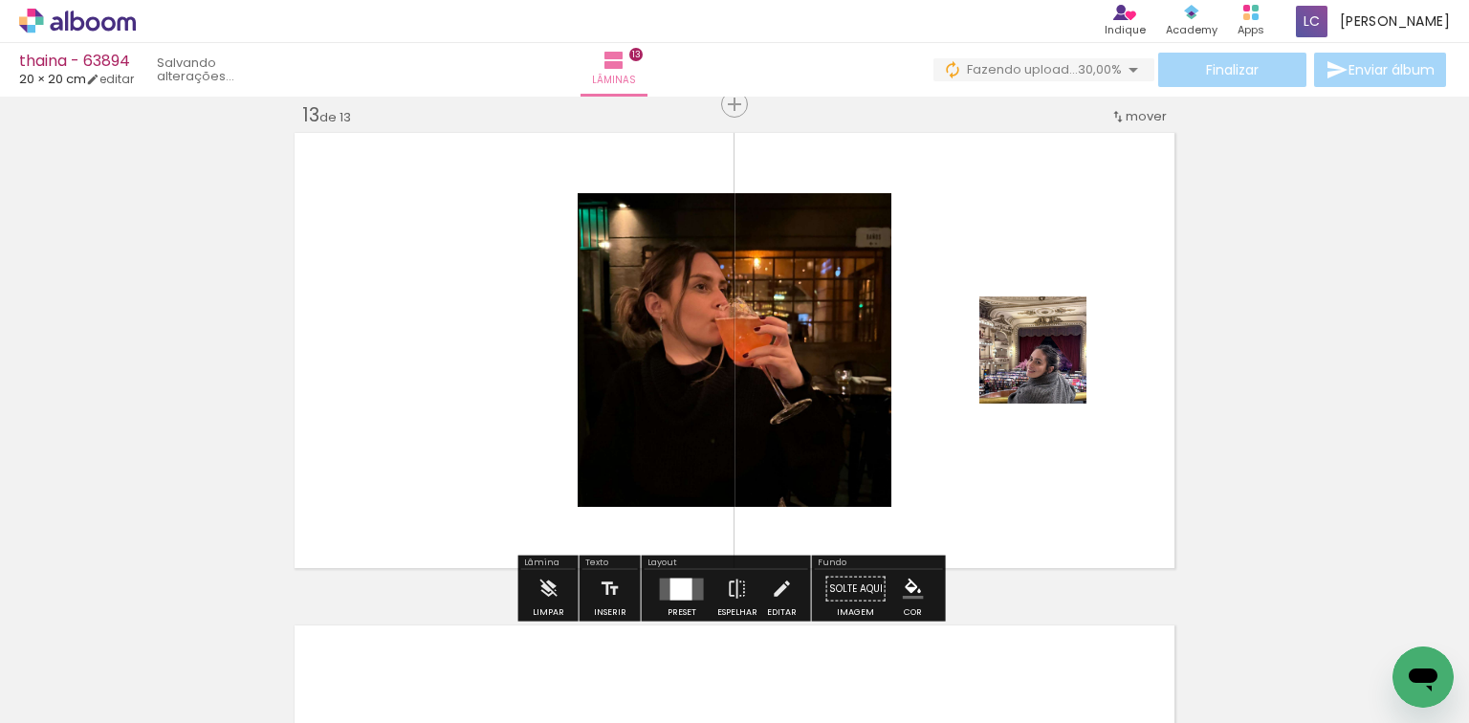
click at [669, 574] on div at bounding box center [682, 589] width 52 height 38
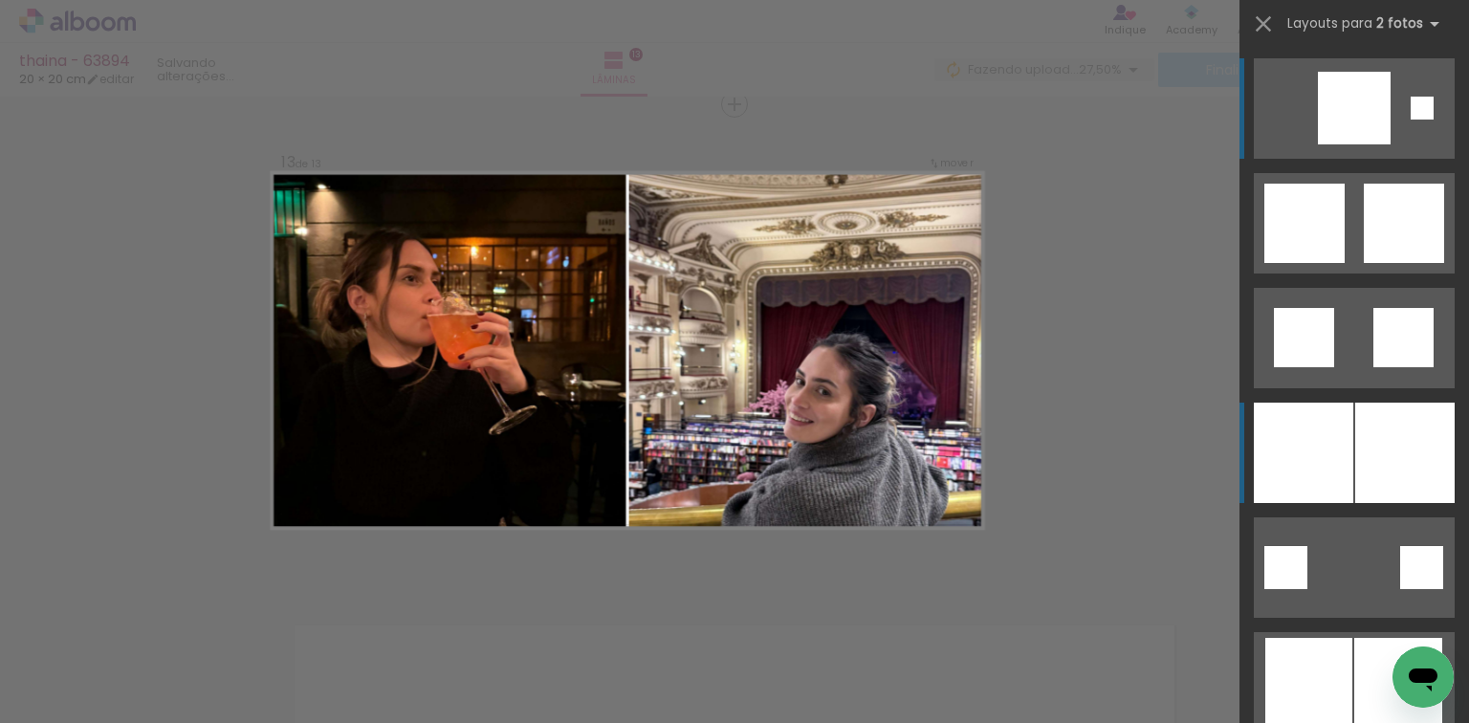
click at [1320, 436] on div at bounding box center [1302, 453] width 99 height 100
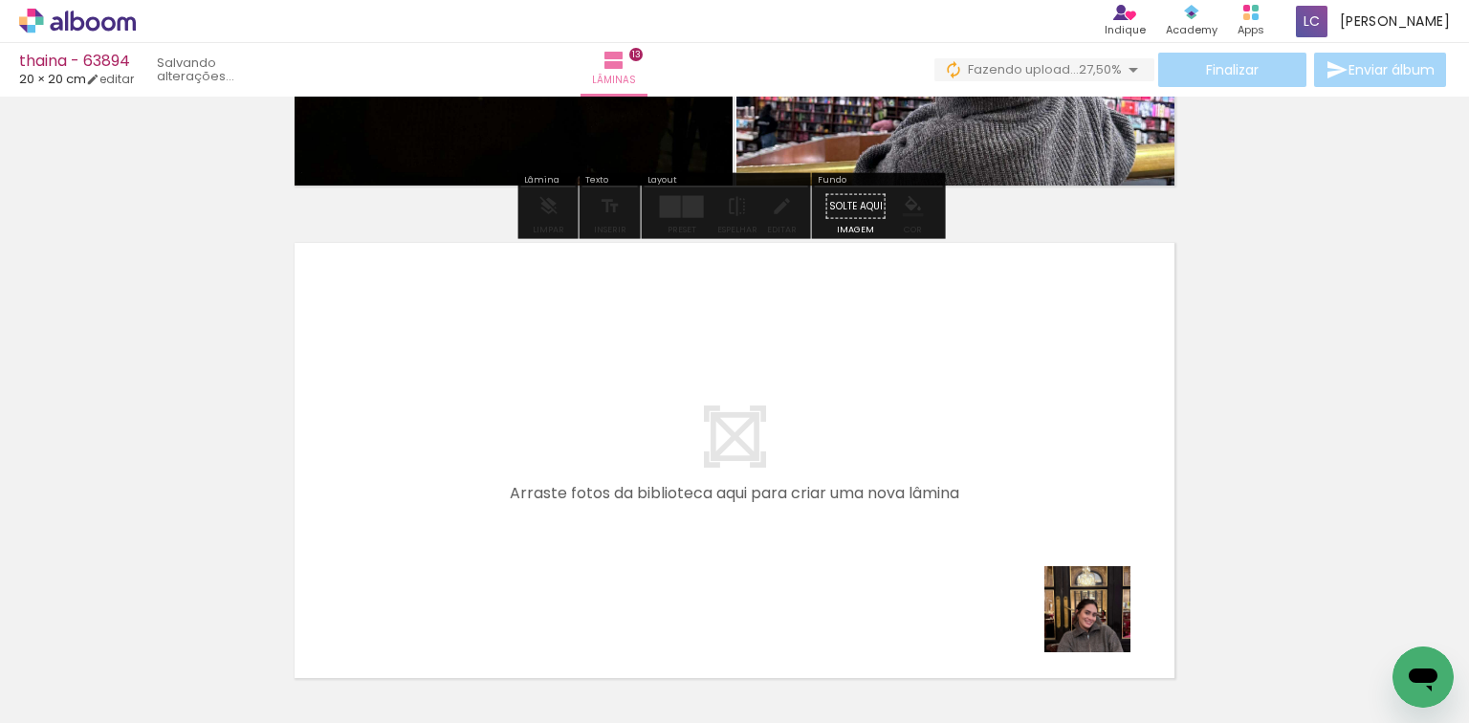
drag, startPoint x: 1128, startPoint y: 642, endPoint x: 1242, endPoint y: 642, distance: 113.8
click at [1044, 558] on quentale-workspace at bounding box center [734, 361] width 1469 height 723
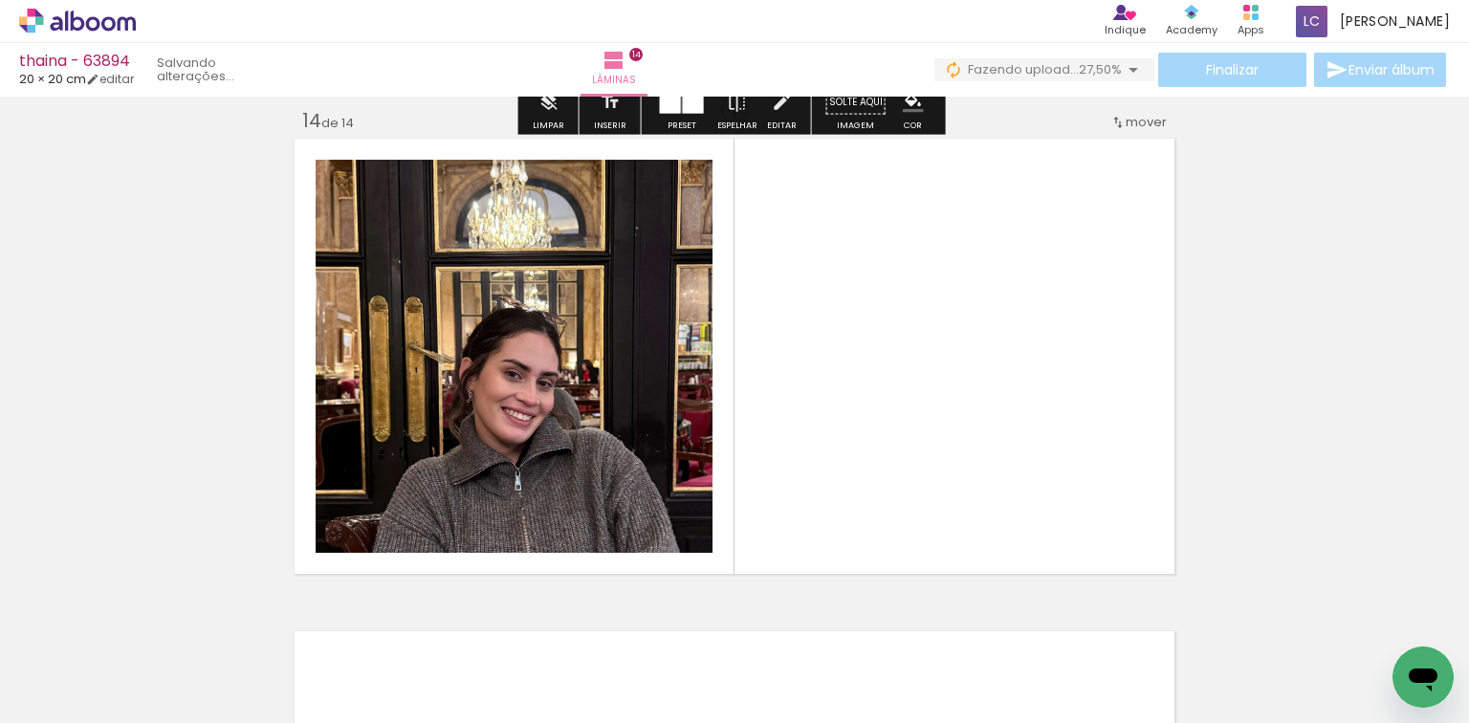
scroll to position [6425, 0]
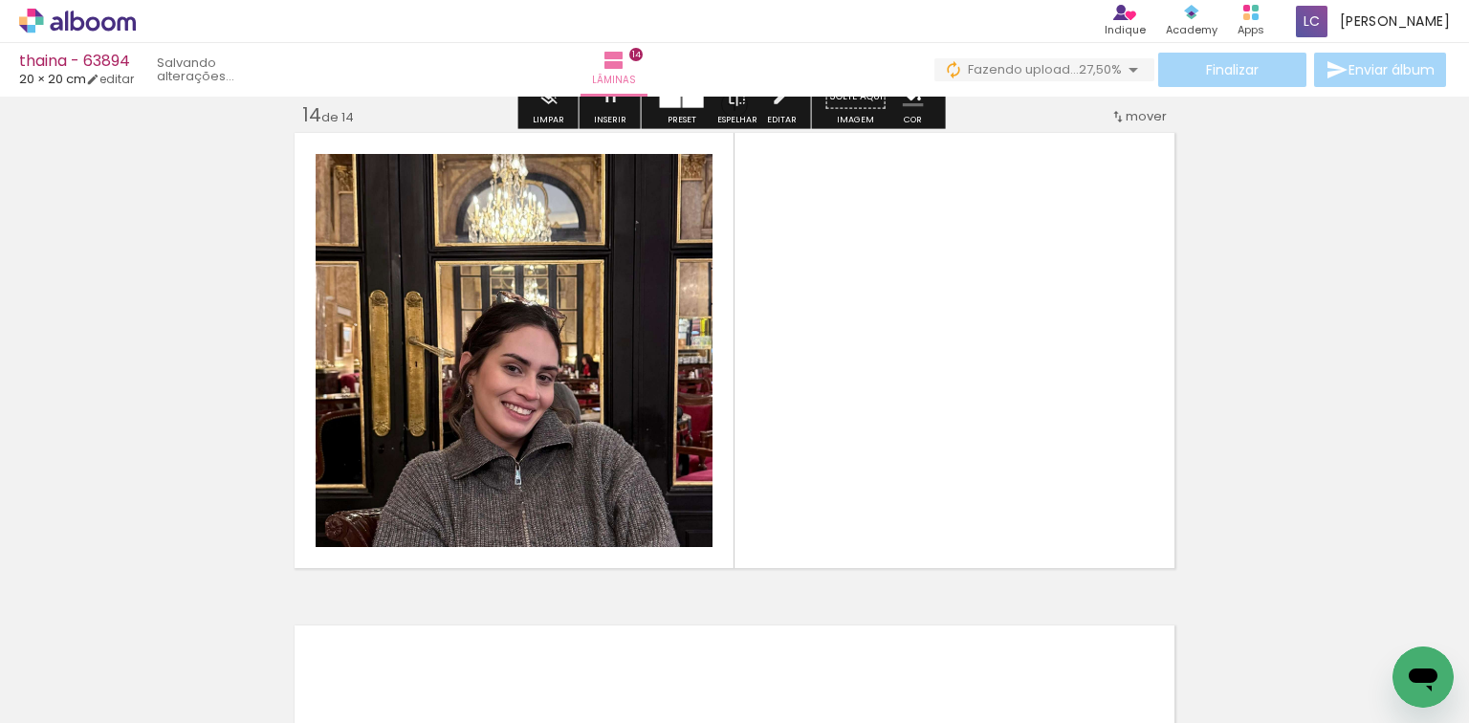
click at [906, 452] on quentale-workspace at bounding box center [734, 361] width 1469 height 723
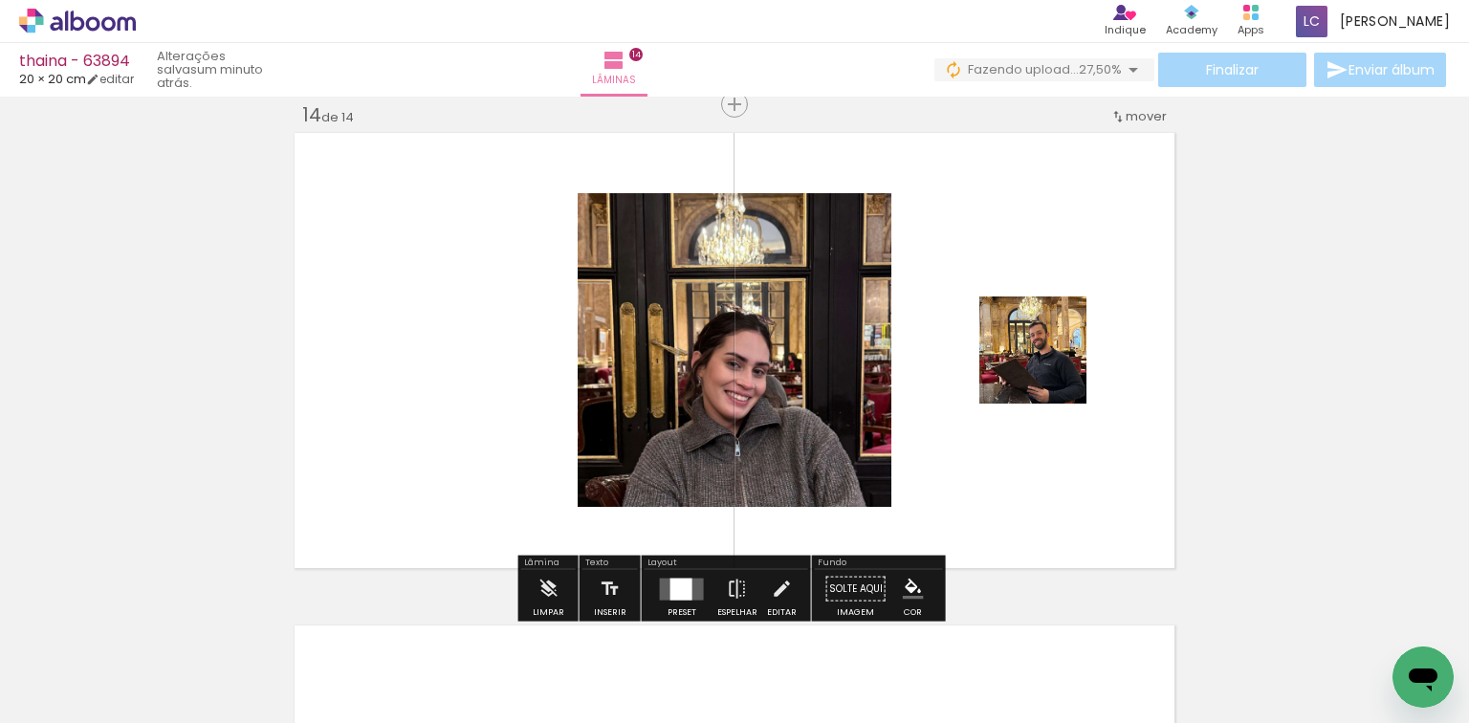
click at [670, 581] on div at bounding box center [681, 588] width 22 height 22
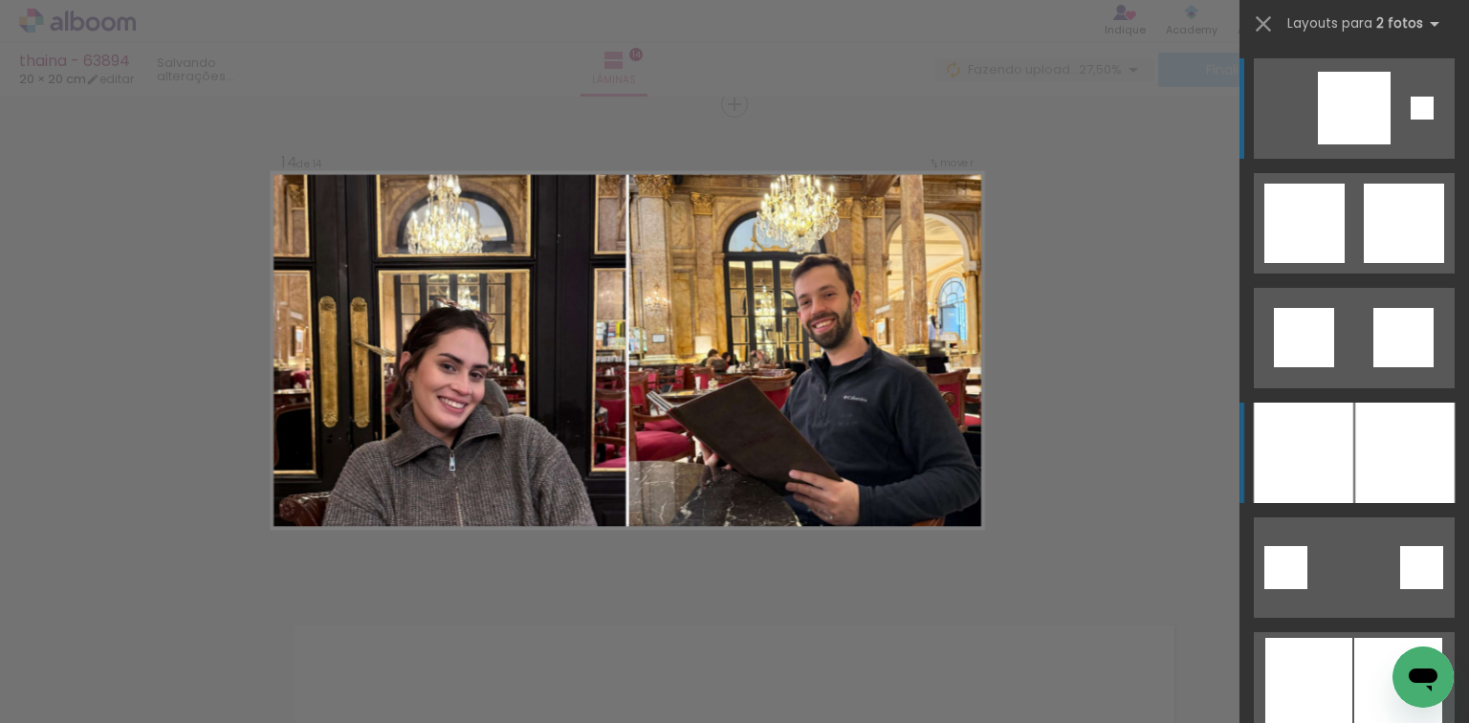
click at [1266, 454] on div at bounding box center [1302, 453] width 99 height 100
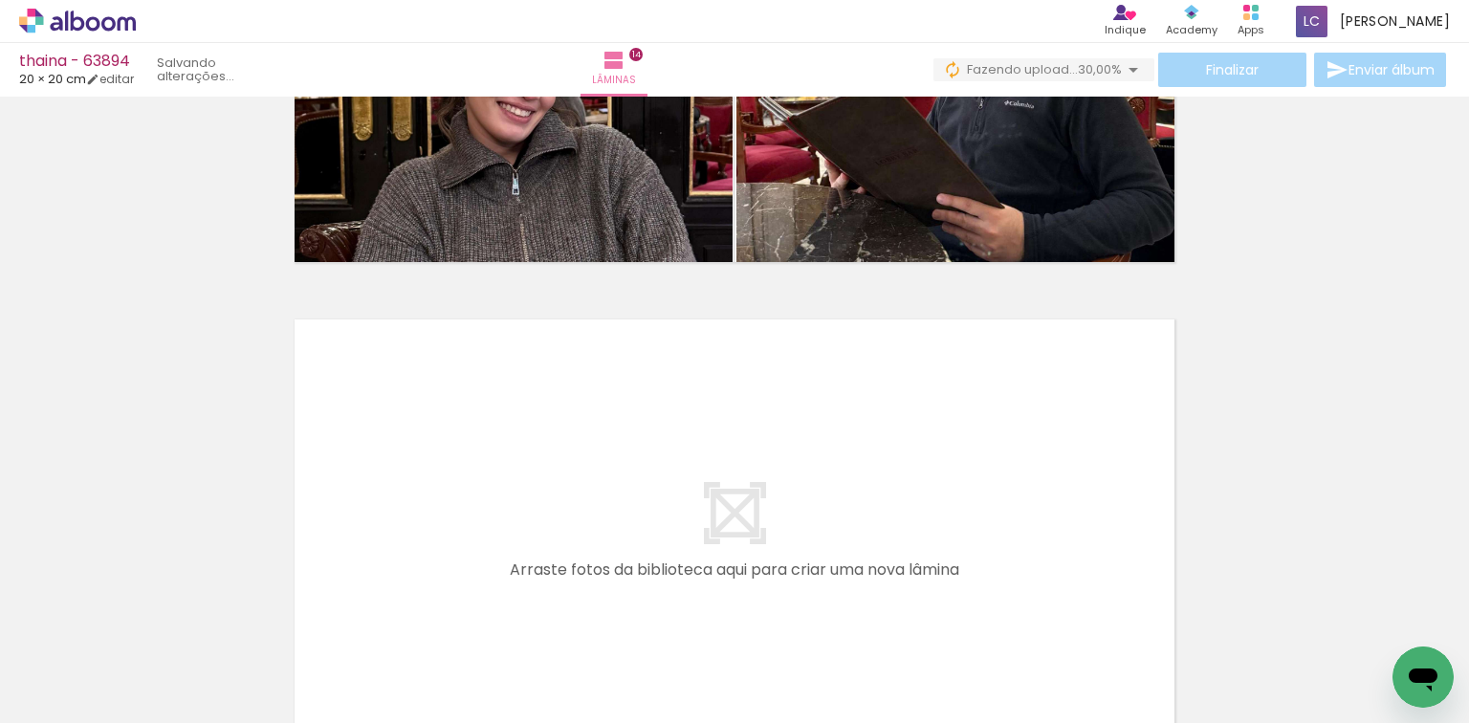
scroll to position [0, 2797]
drag, startPoint x: 367, startPoint y: 672, endPoint x: 591, endPoint y: 382, distance: 366.0
click at [591, 382] on quentale-workspace at bounding box center [734, 361] width 1469 height 723
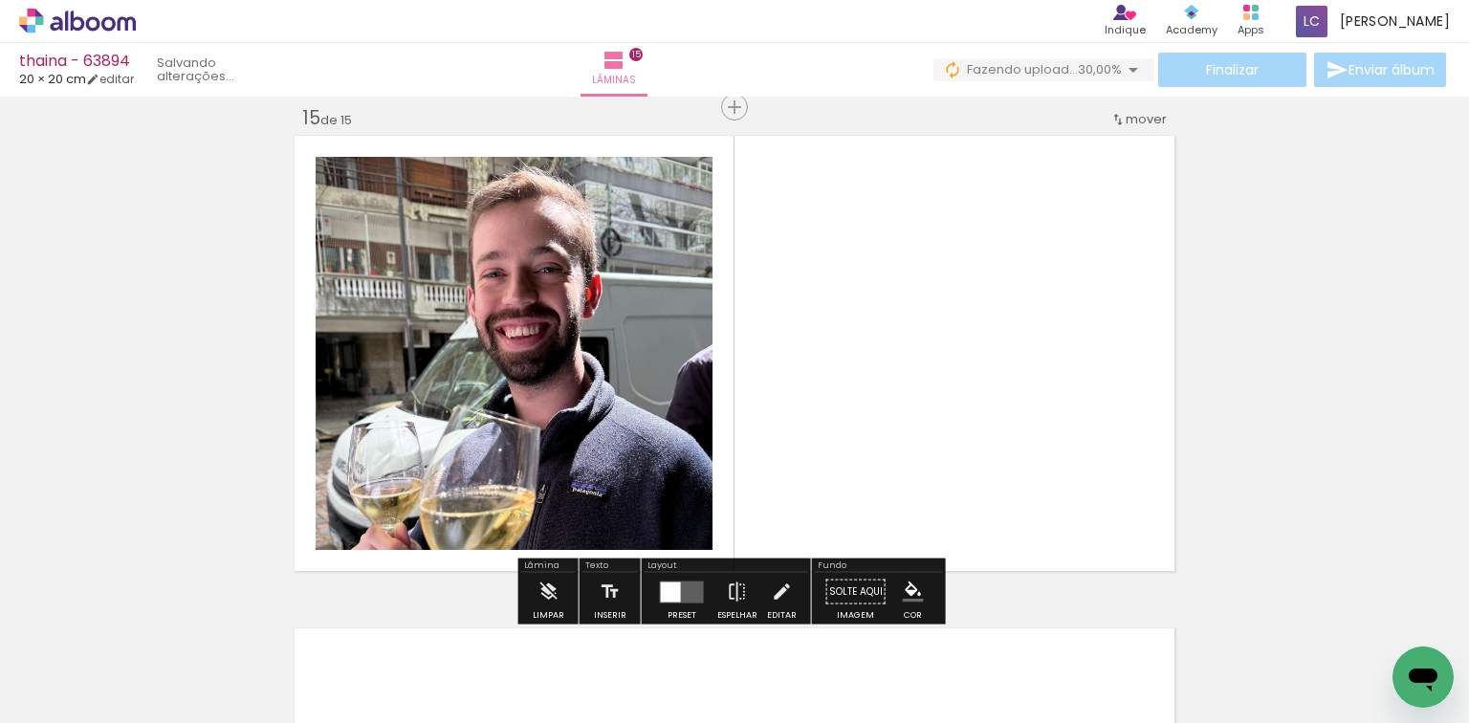
scroll to position [6917, 0]
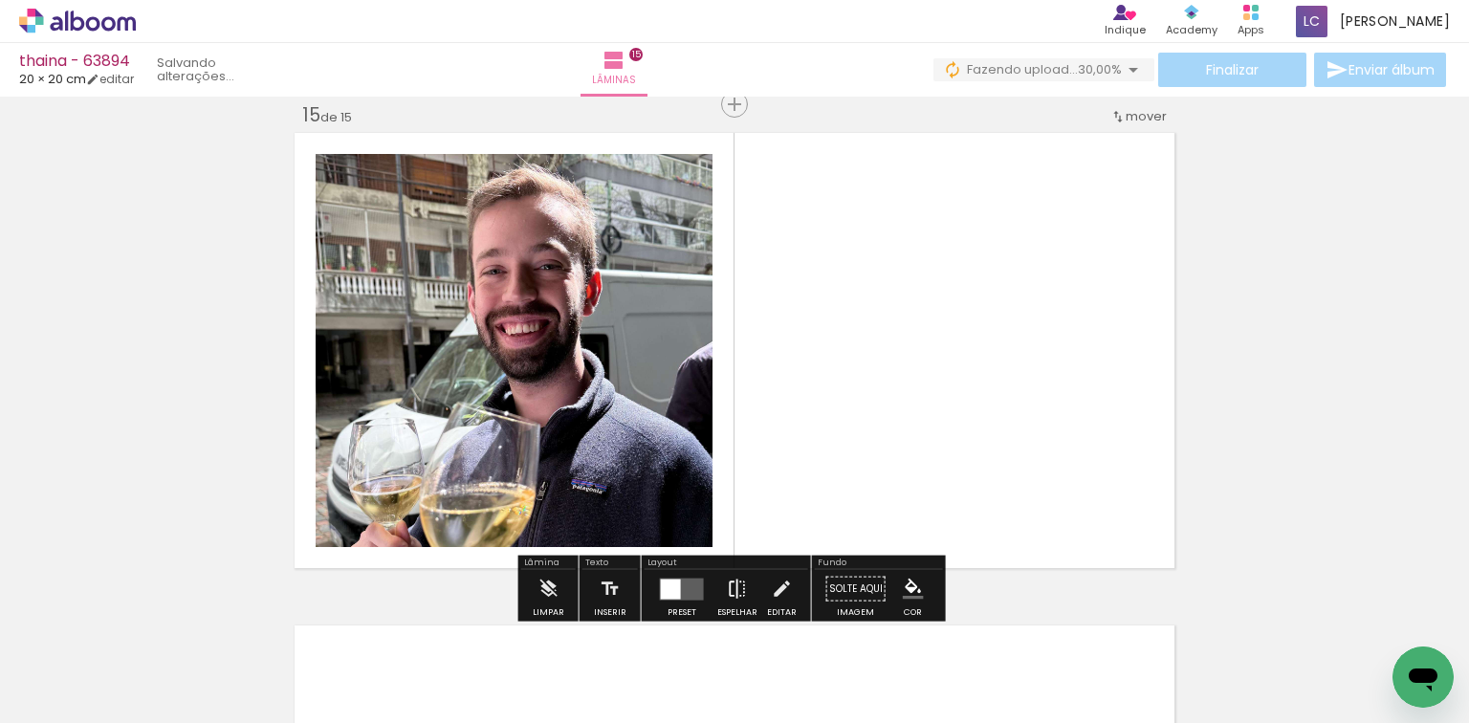
drag, startPoint x: 538, startPoint y: 614, endPoint x: 714, endPoint y: 600, distance: 176.4
click at [706, 444] on quentale-workspace at bounding box center [734, 361] width 1469 height 723
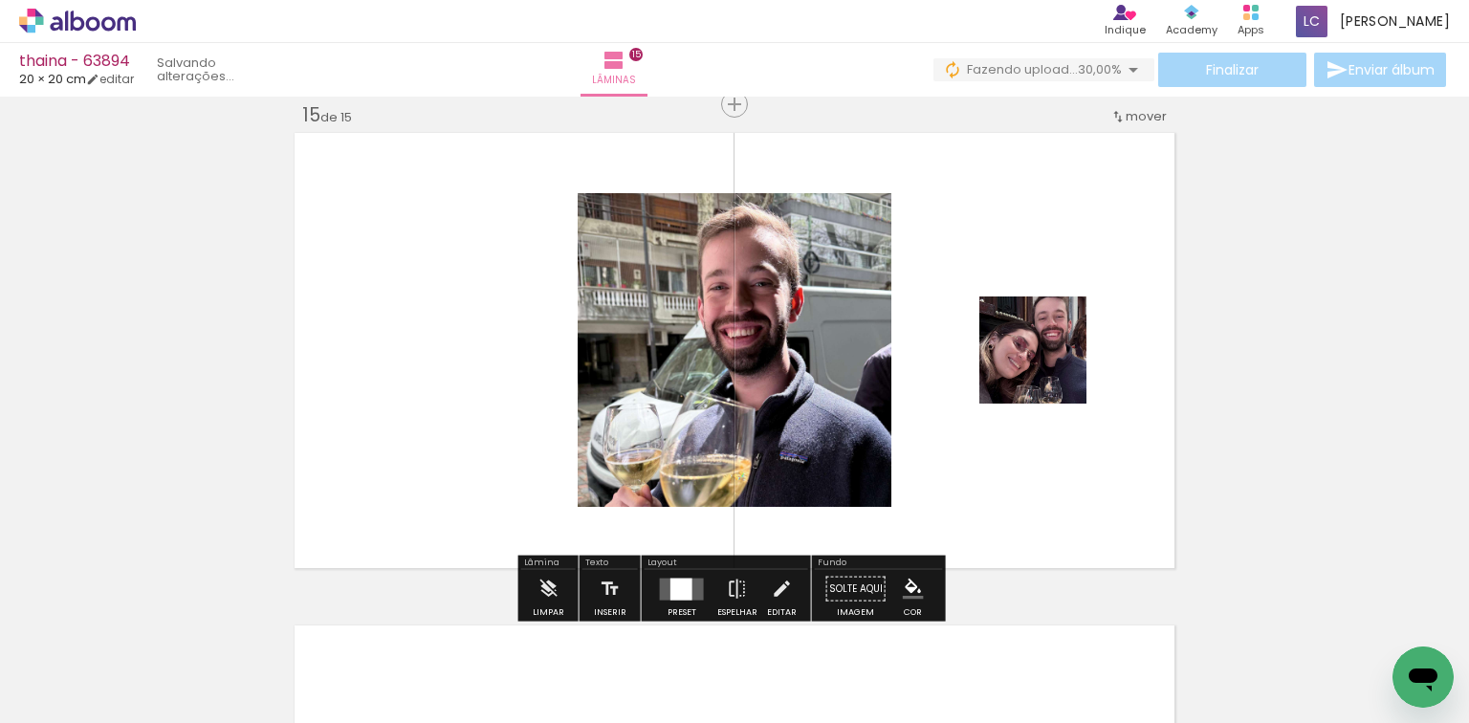
drag, startPoint x: 671, startPoint y: 582, endPoint x: 681, endPoint y: 575, distance: 12.2
click at [672, 581] on div at bounding box center [681, 588] width 22 height 22
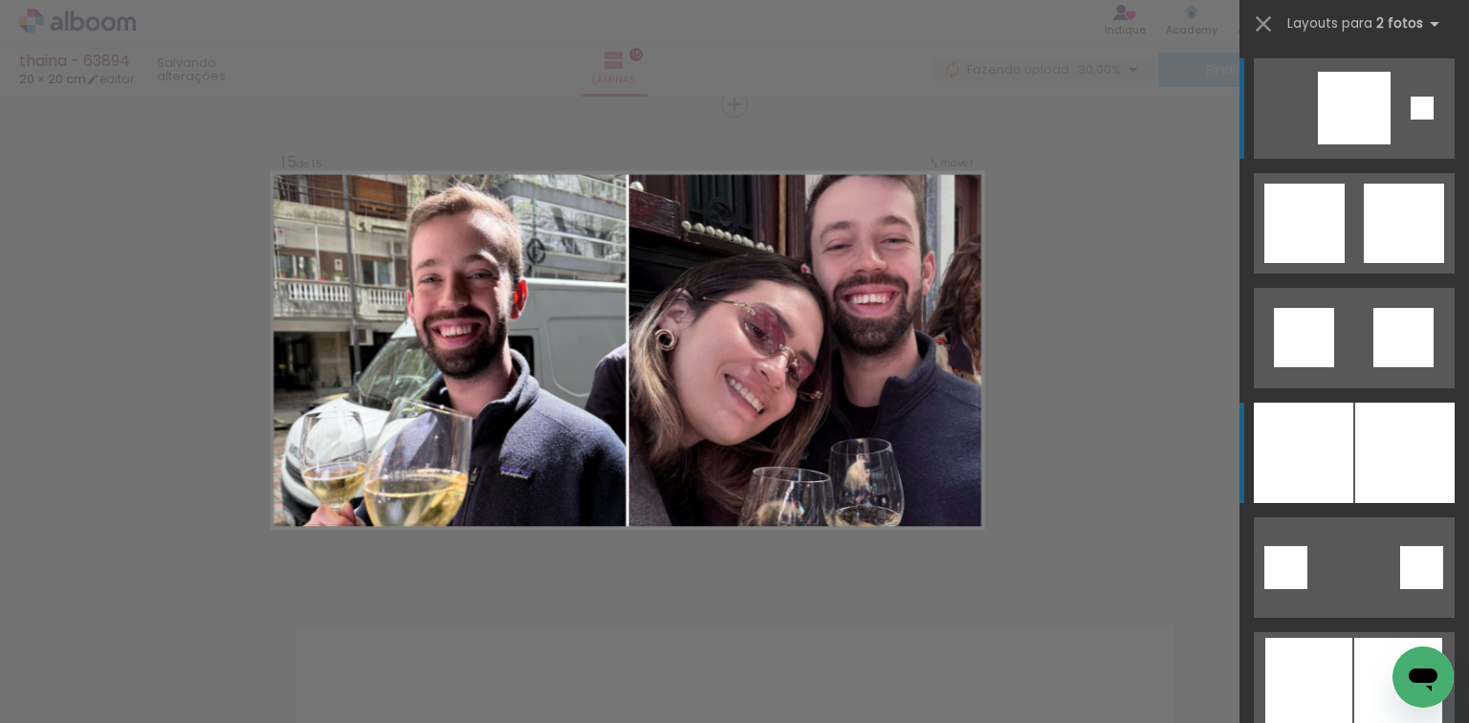
click at [1396, 414] on div at bounding box center [1404, 453] width 99 height 100
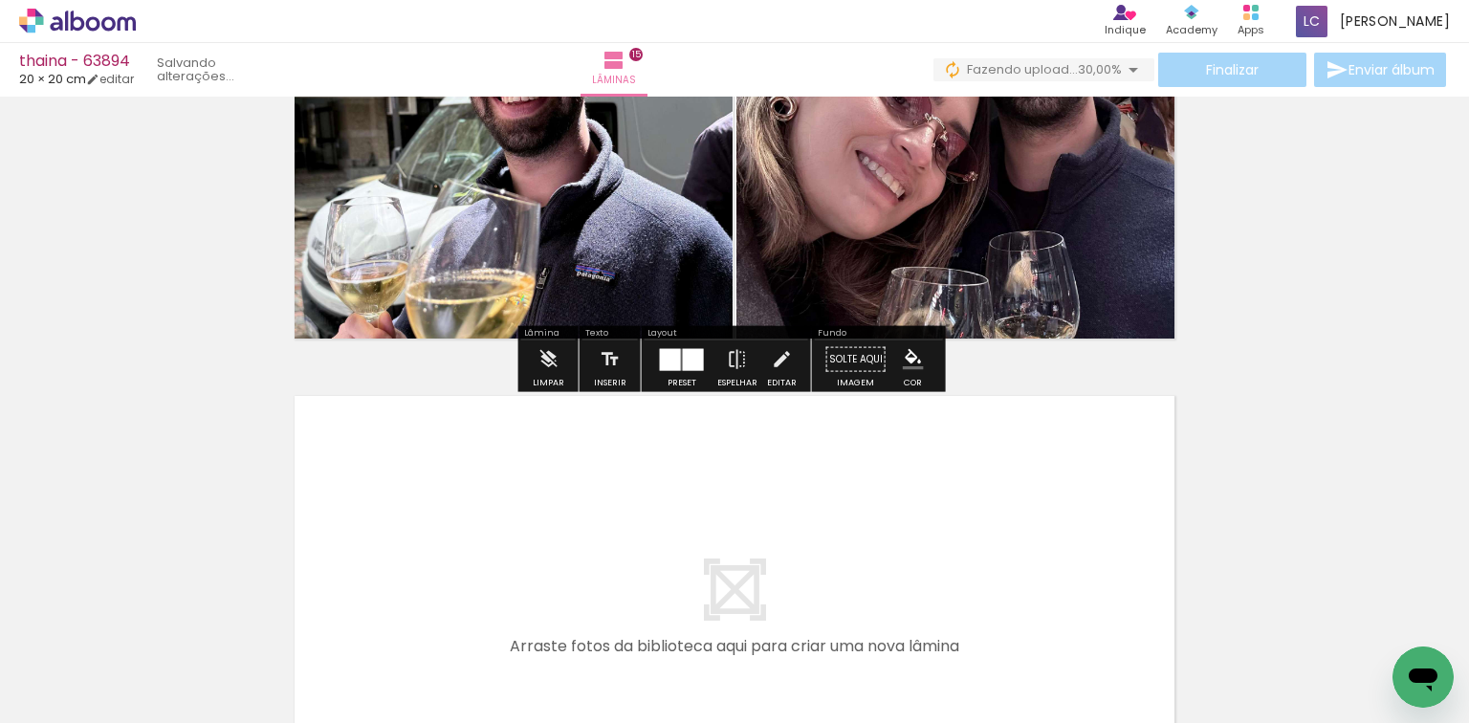
drag, startPoint x: 633, startPoint y: 580, endPoint x: 694, endPoint y: 686, distance: 122.5
click at [635, 580] on quentale-workspace at bounding box center [734, 361] width 1469 height 723
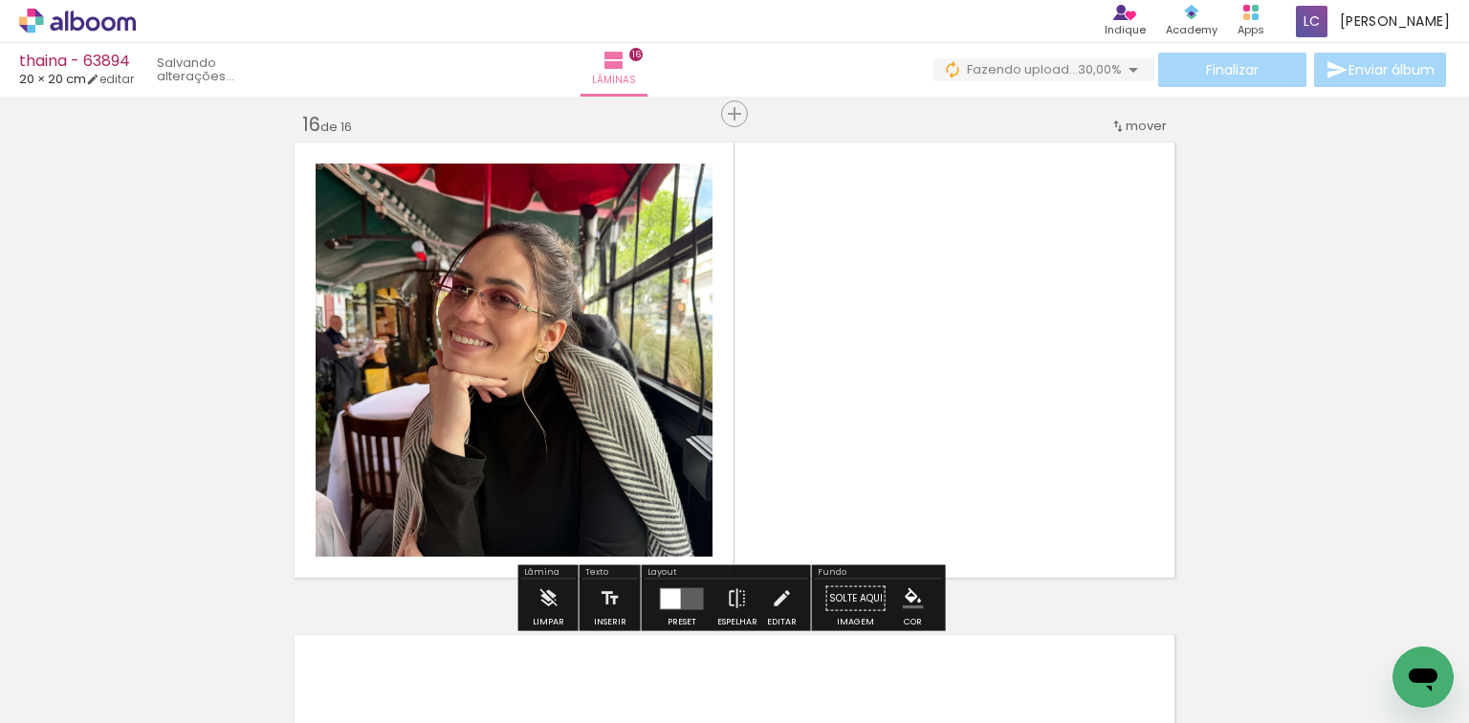
scroll to position [7410, 0]
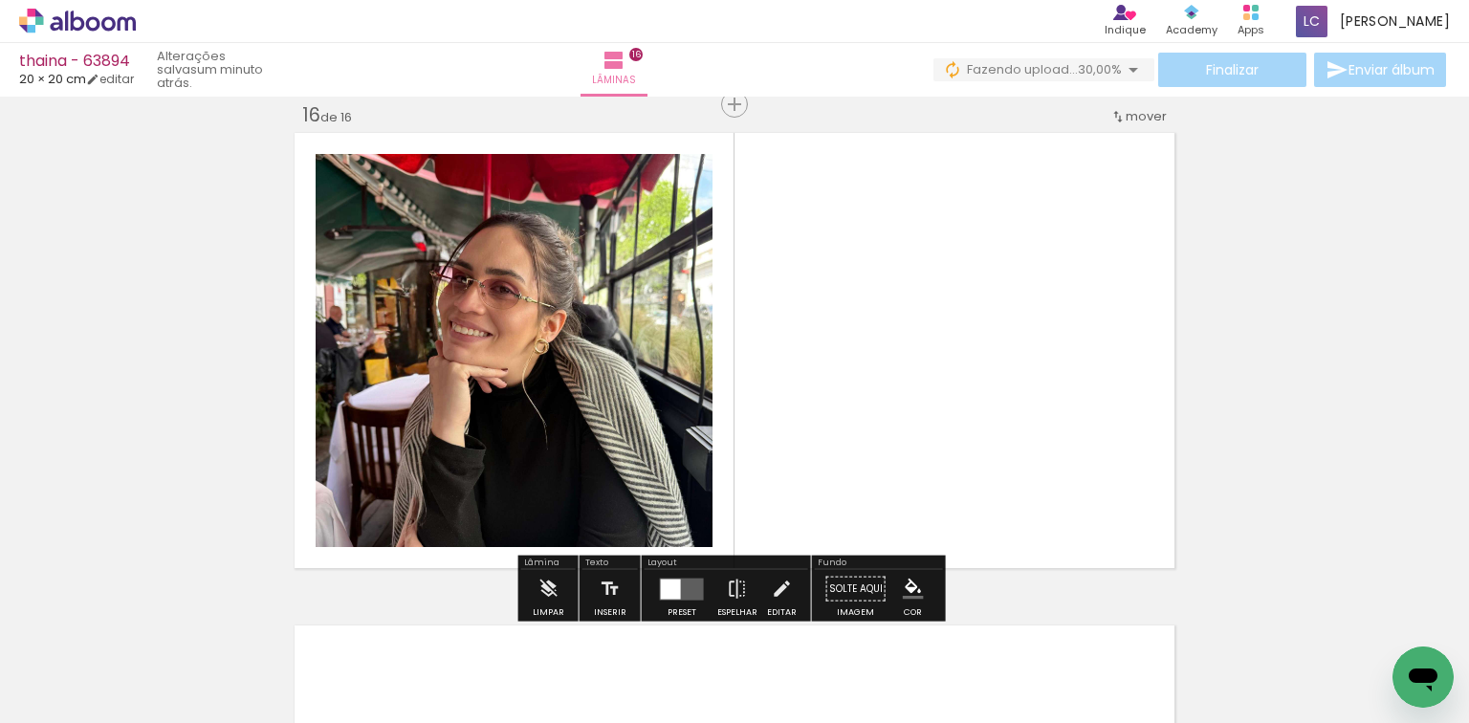
drag, startPoint x: 731, startPoint y: 639, endPoint x: 700, endPoint y: 577, distance: 68.8
click at [755, 513] on quentale-workspace at bounding box center [734, 361] width 1469 height 723
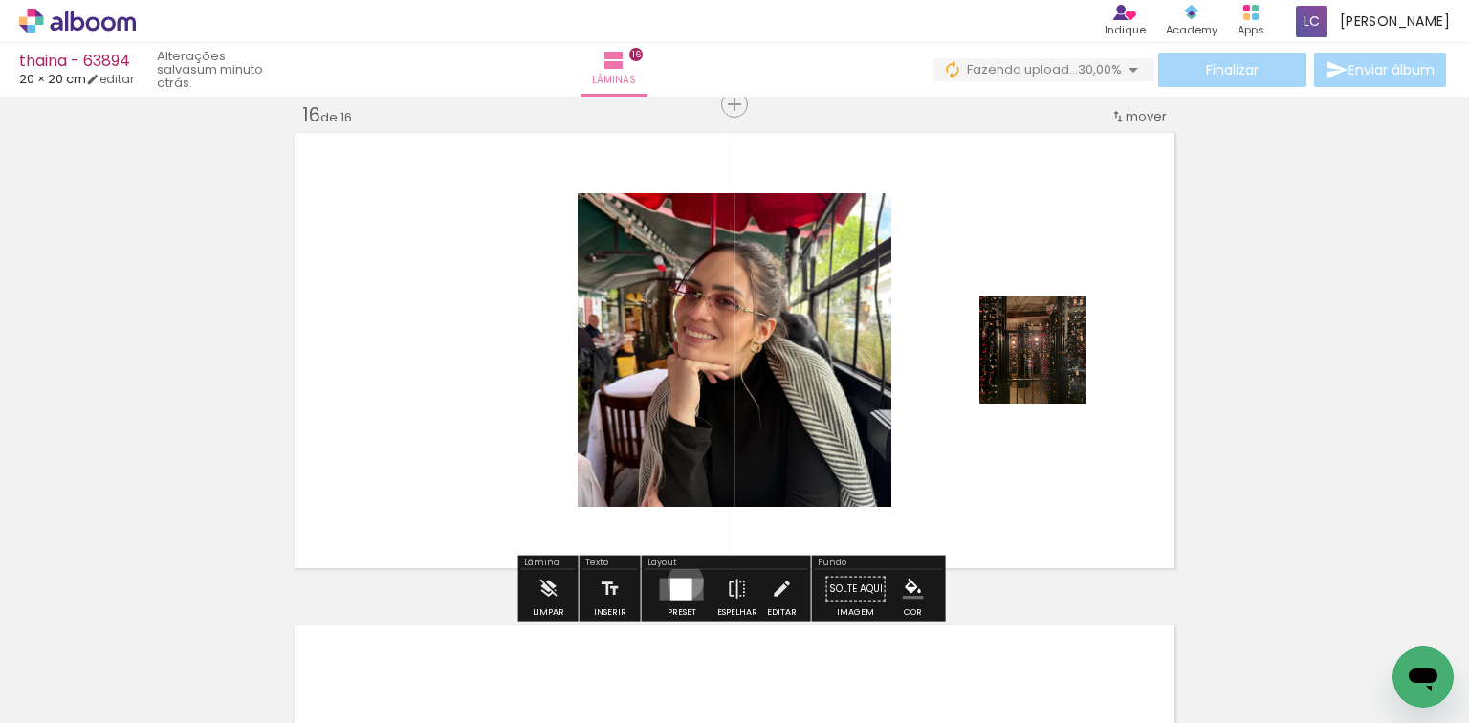
drag, startPoint x: 681, startPoint y: 580, endPoint x: 973, endPoint y: 496, distance: 304.4
click at [682, 580] on div at bounding box center [681, 588] width 22 height 22
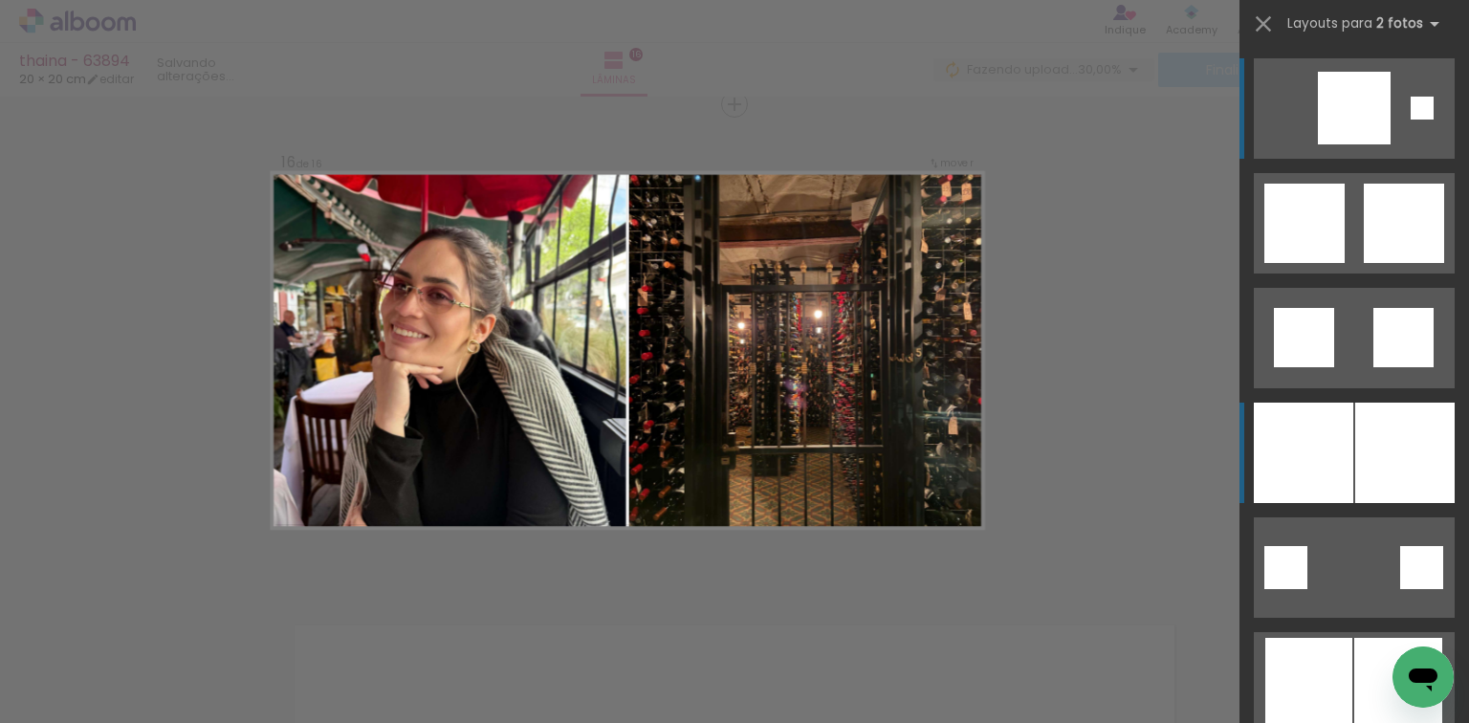
click at [1264, 462] on div at bounding box center [1302, 453] width 99 height 100
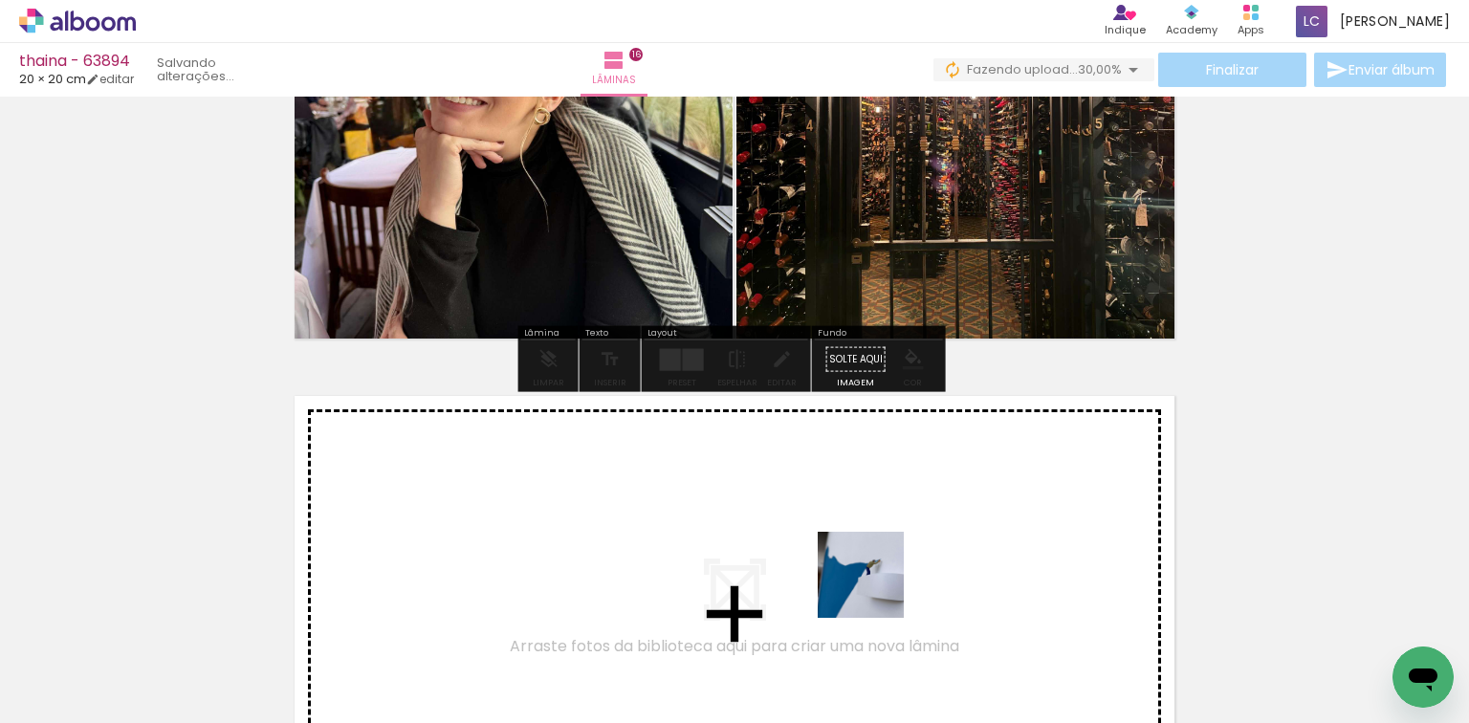
drag, startPoint x: 875, startPoint y: 589, endPoint x: 963, endPoint y: 624, distance: 94.8
click at [900, 558] on quentale-workspace at bounding box center [734, 361] width 1469 height 723
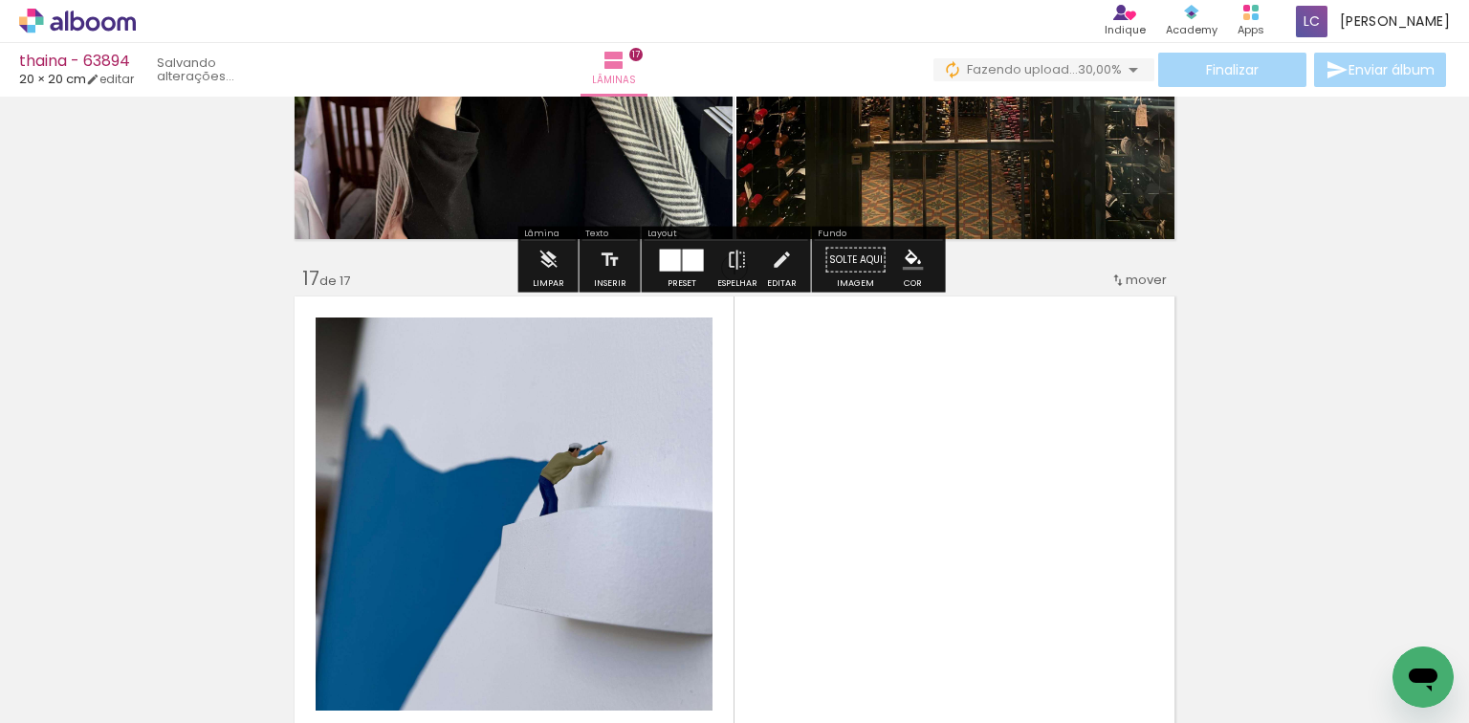
drag, startPoint x: 963, startPoint y: 624, endPoint x: 779, endPoint y: 506, distance: 218.5
click at [925, 475] on quentale-workspace at bounding box center [734, 361] width 1469 height 723
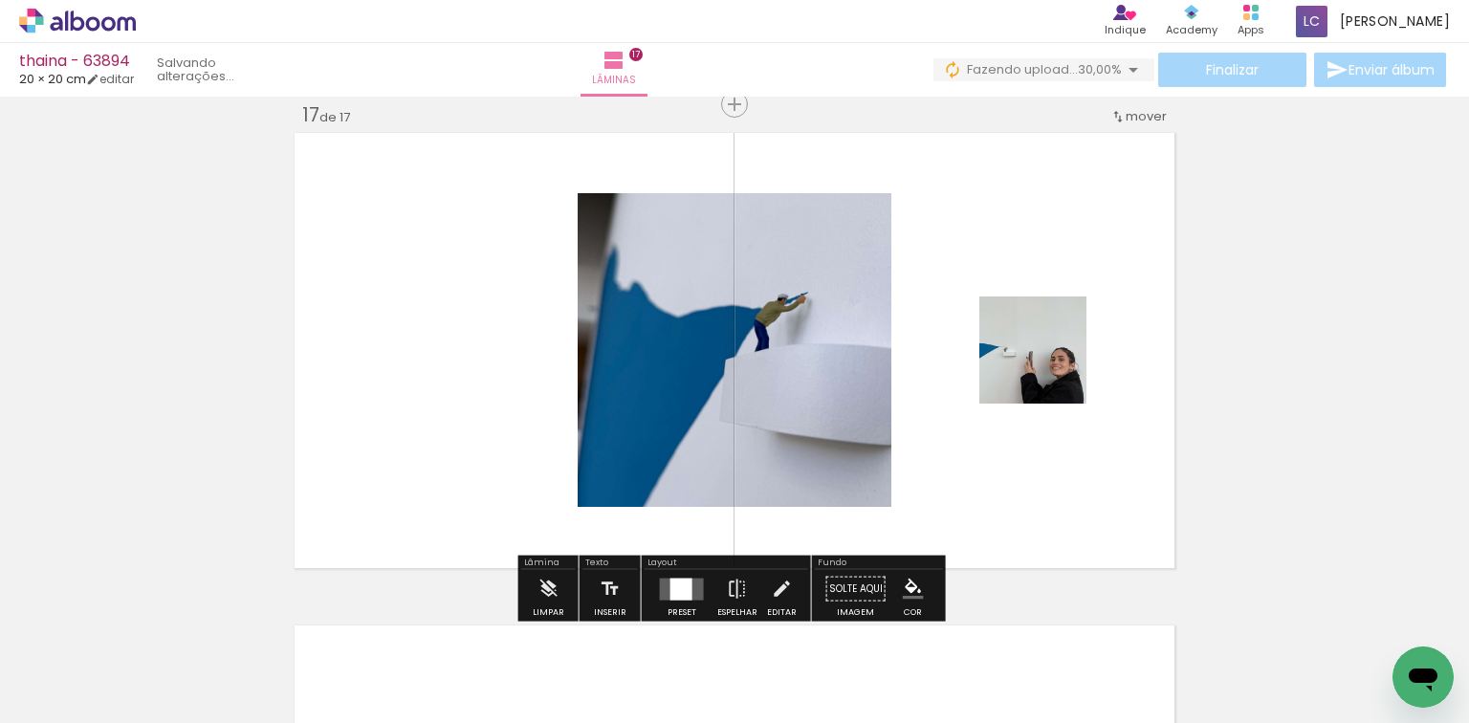
scroll to position [7902, 0]
click at [688, 577] on quentale-layouter at bounding box center [682, 588] width 44 height 22
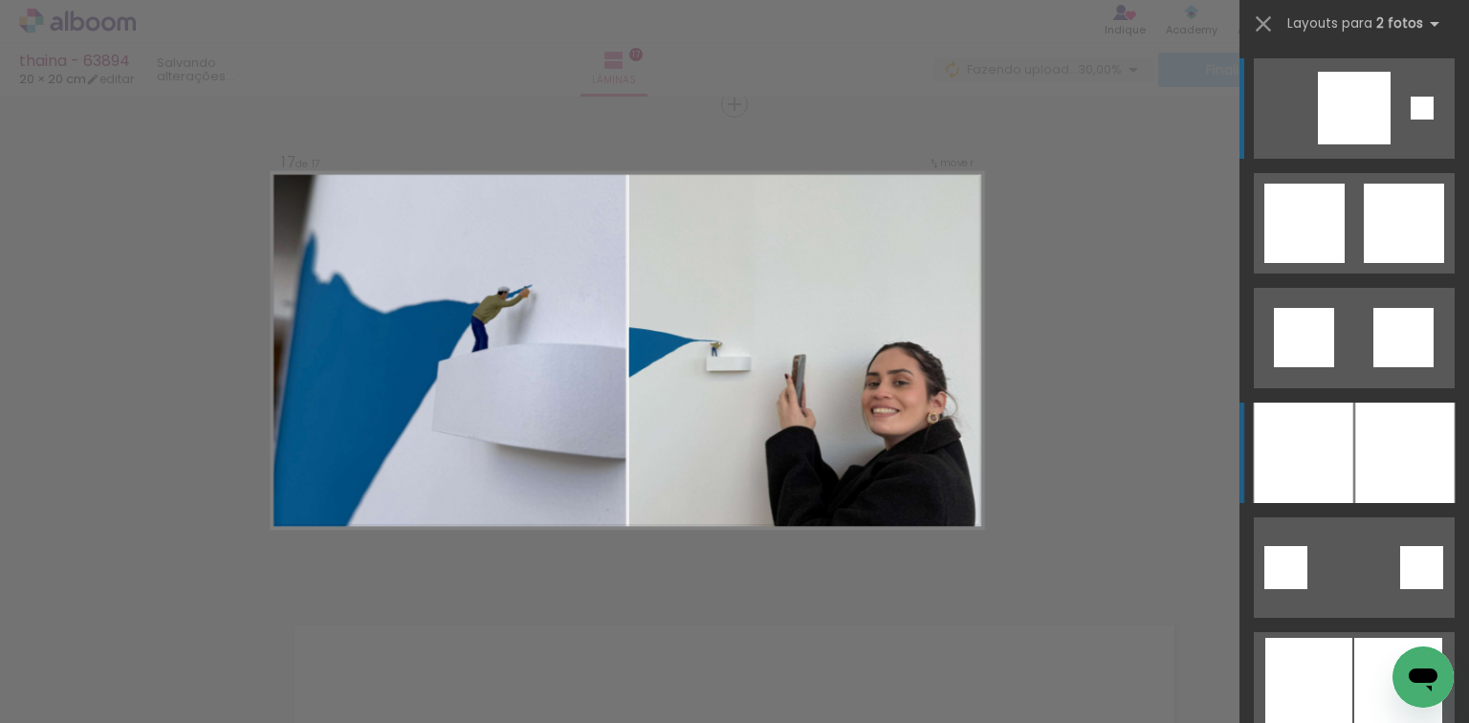
click at [1261, 470] on div at bounding box center [1302, 453] width 99 height 100
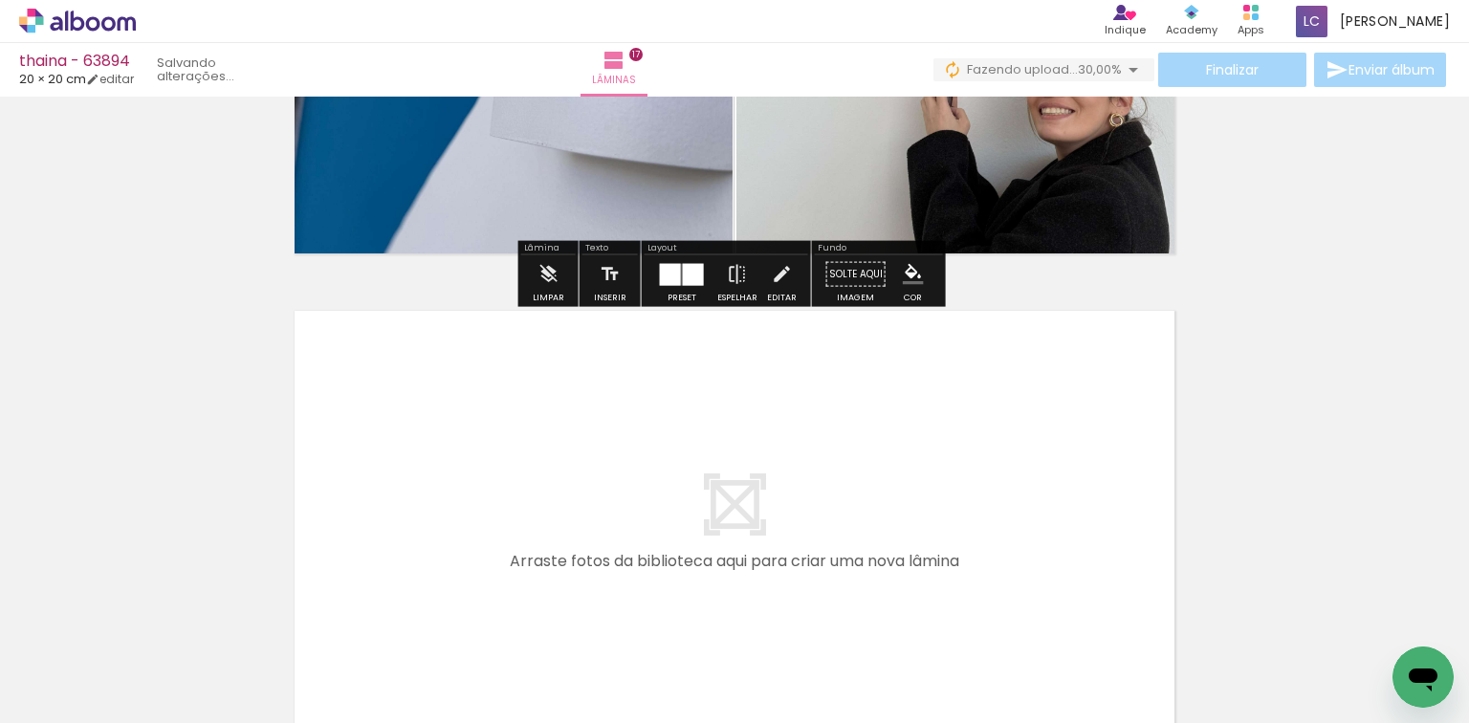
click at [962, 551] on quentale-workspace at bounding box center [734, 361] width 1469 height 723
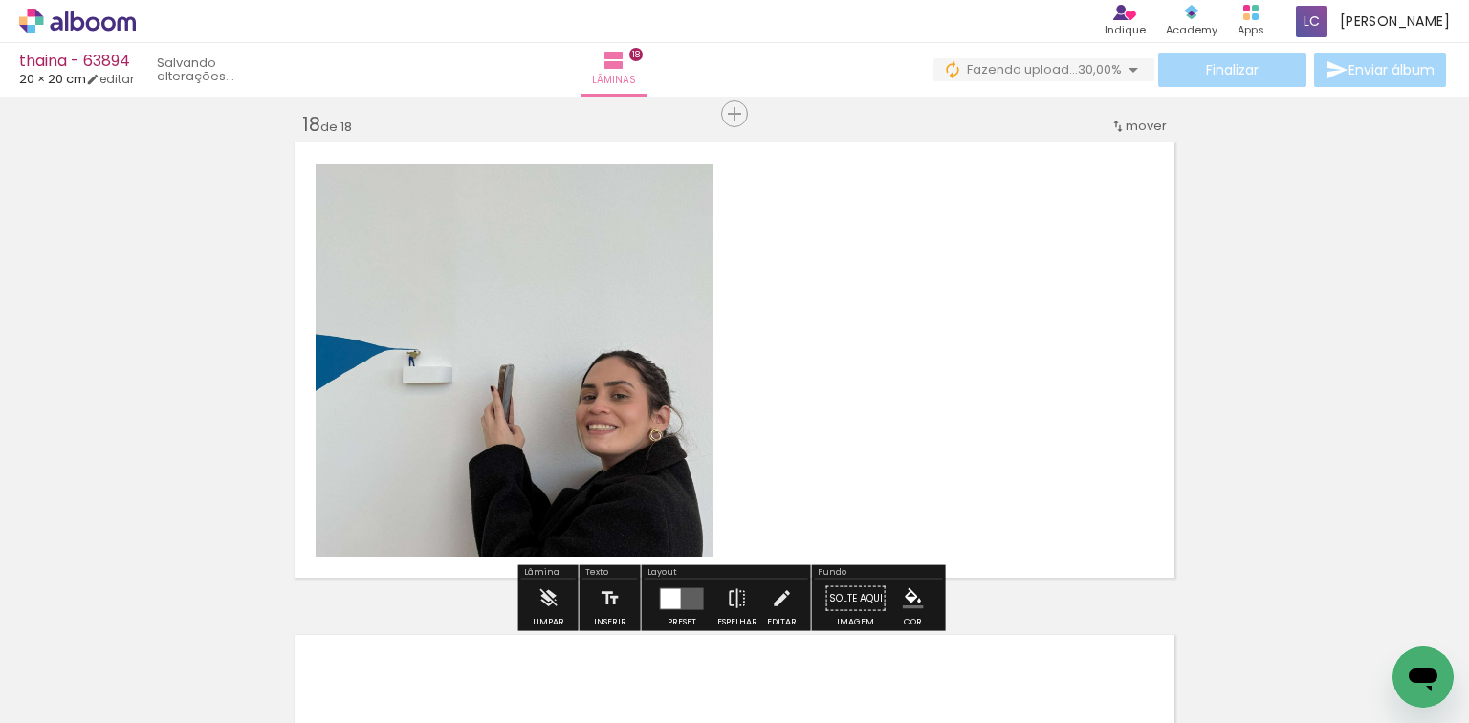
scroll to position [8394, 0]
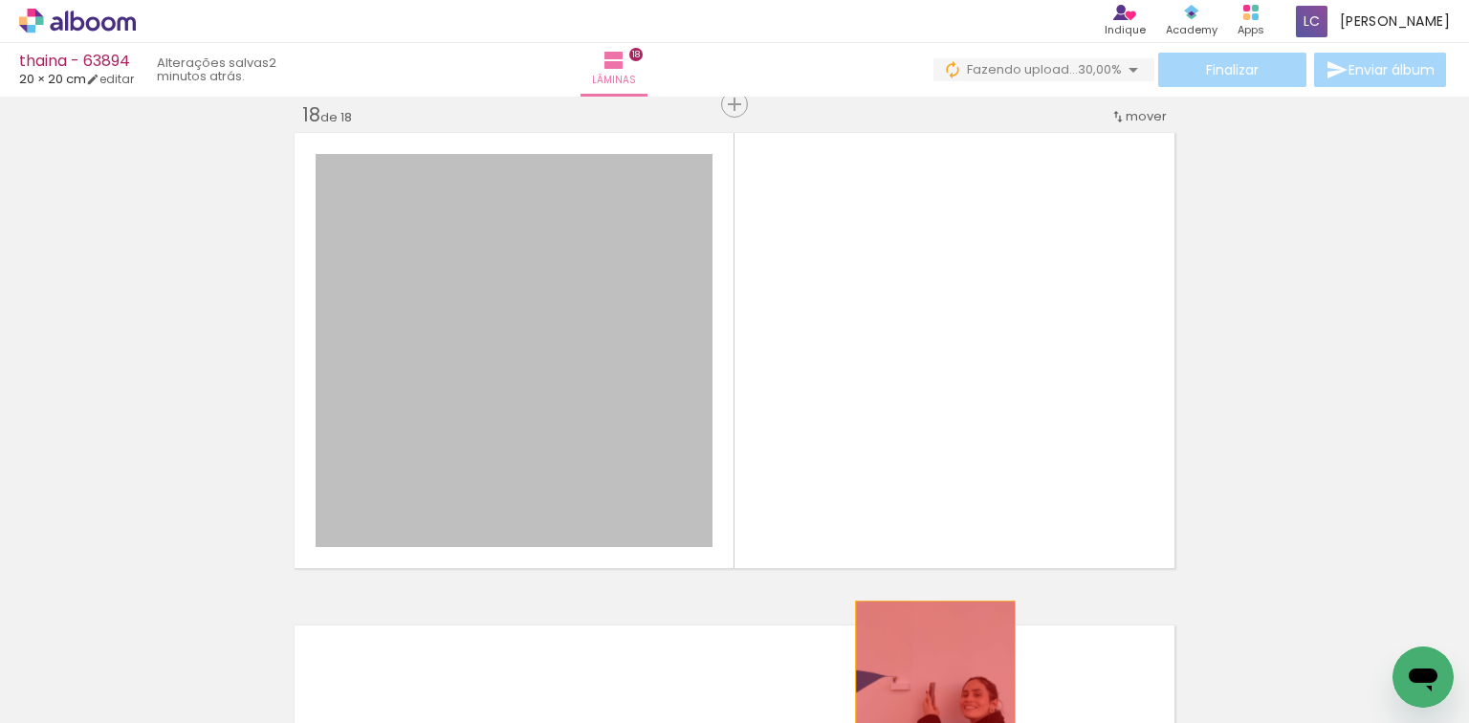
drag, startPoint x: 615, startPoint y: 460, endPoint x: 983, endPoint y: 658, distance: 417.9
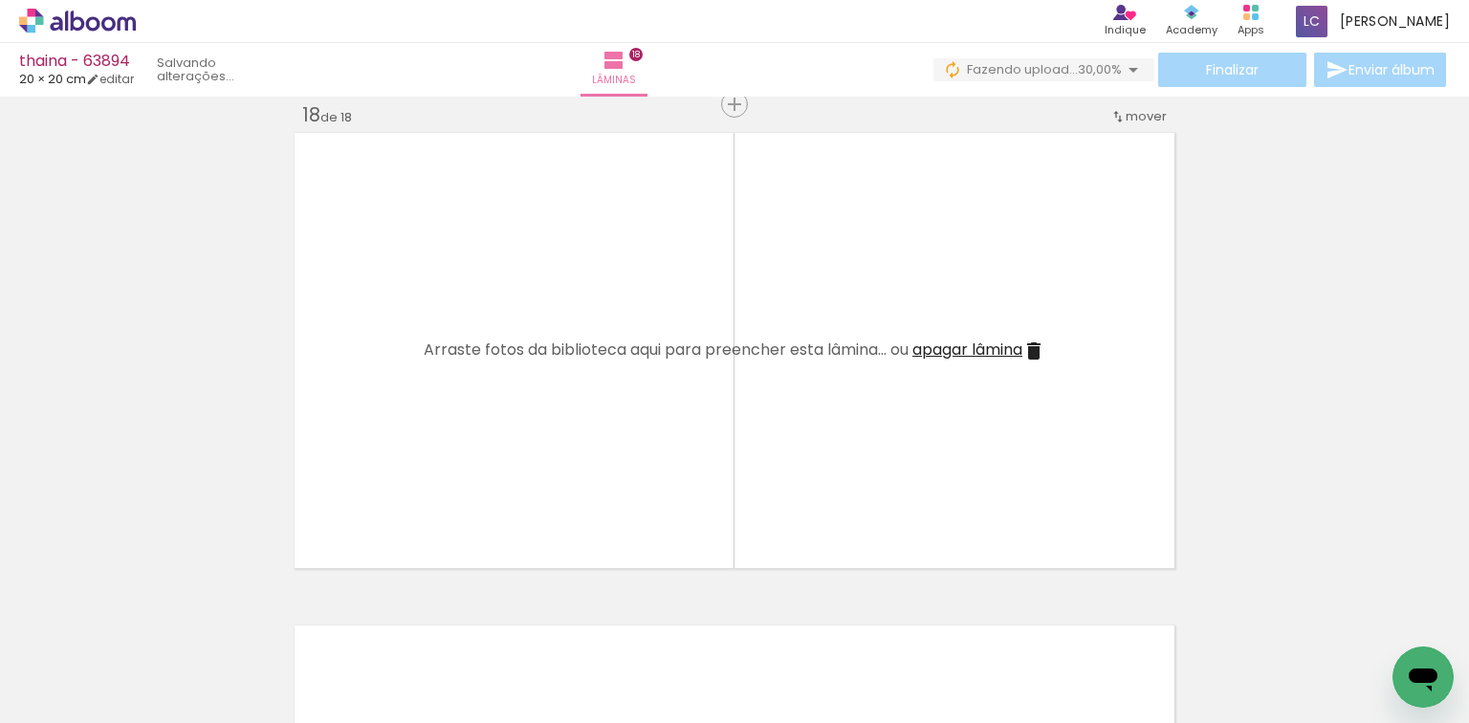
click at [953, 492] on quentale-workspace at bounding box center [734, 361] width 1469 height 723
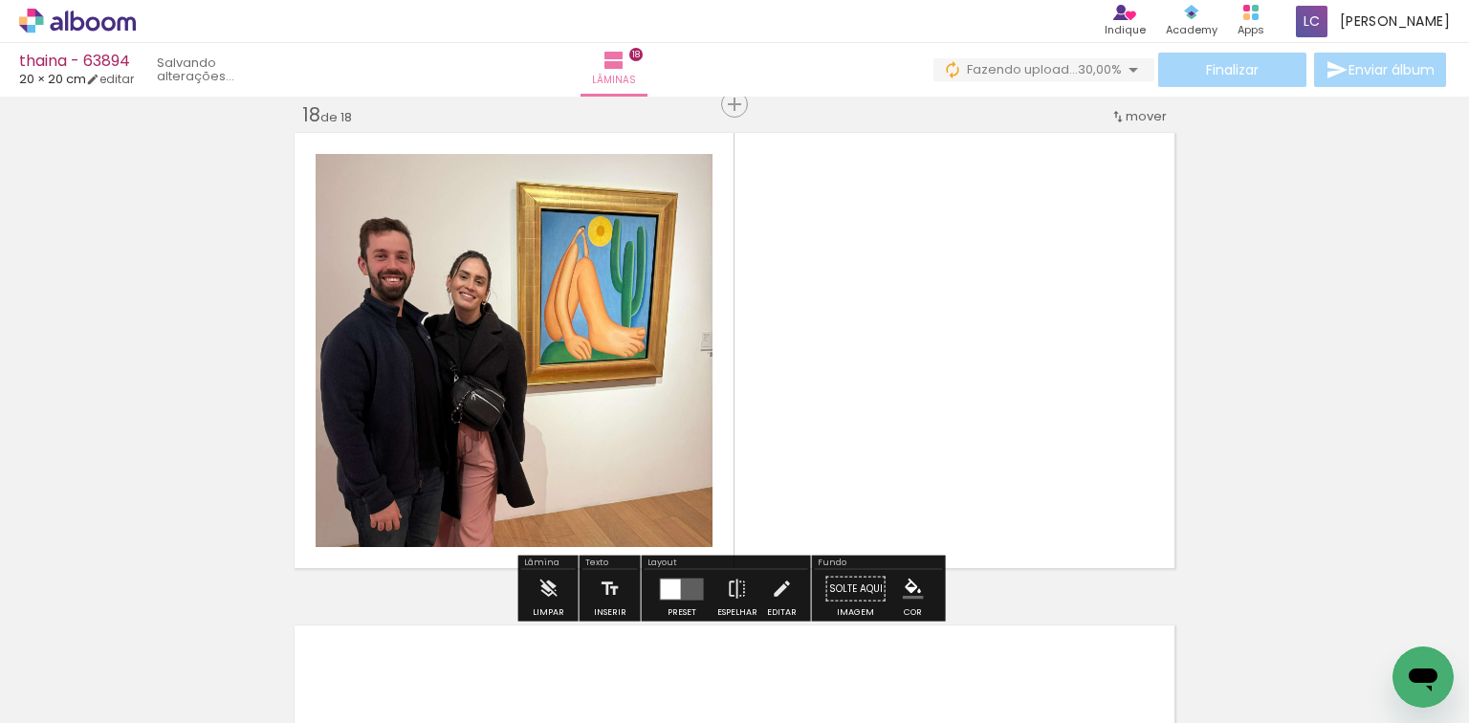
drag, startPoint x: 1138, startPoint y: 649, endPoint x: 624, endPoint y: 547, distance: 523.5
click at [803, 403] on quentale-workspace at bounding box center [734, 361] width 1469 height 723
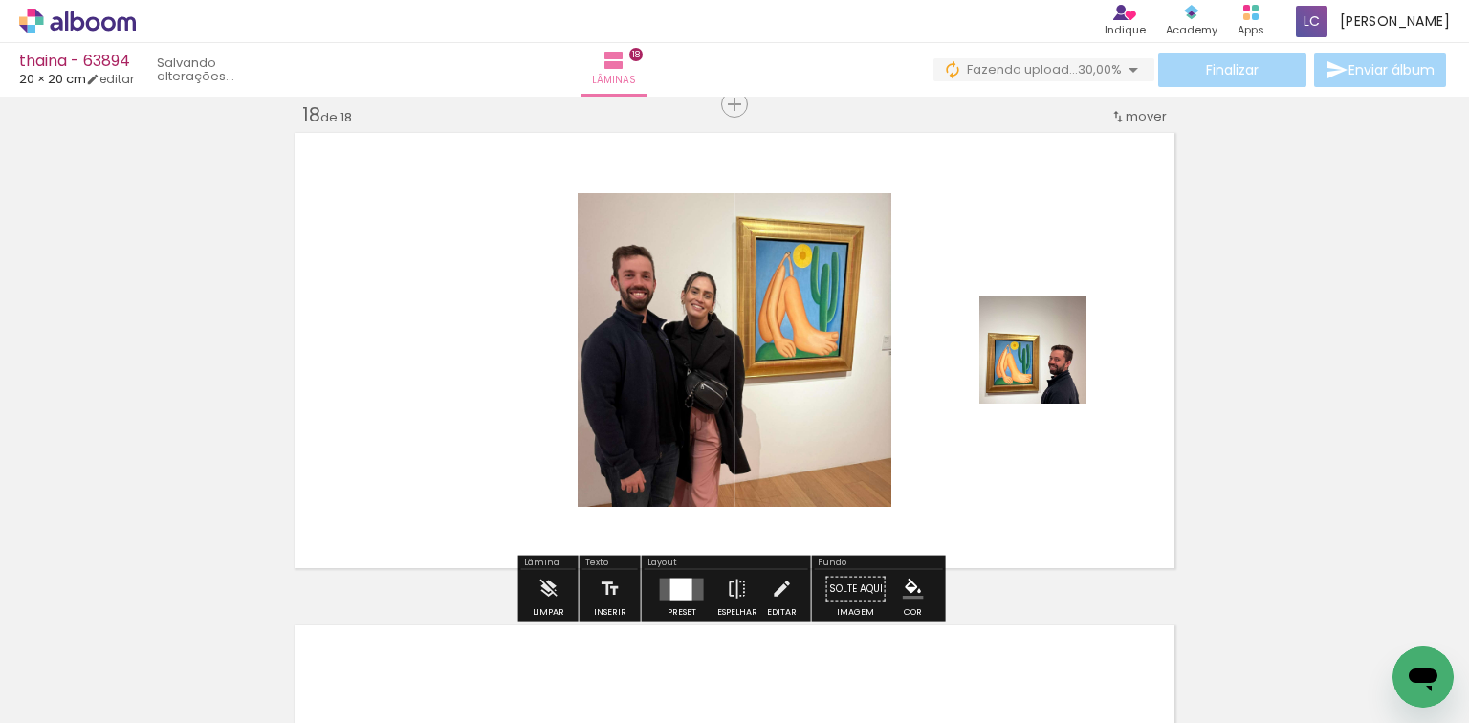
click at [656, 579] on div at bounding box center [682, 589] width 52 height 38
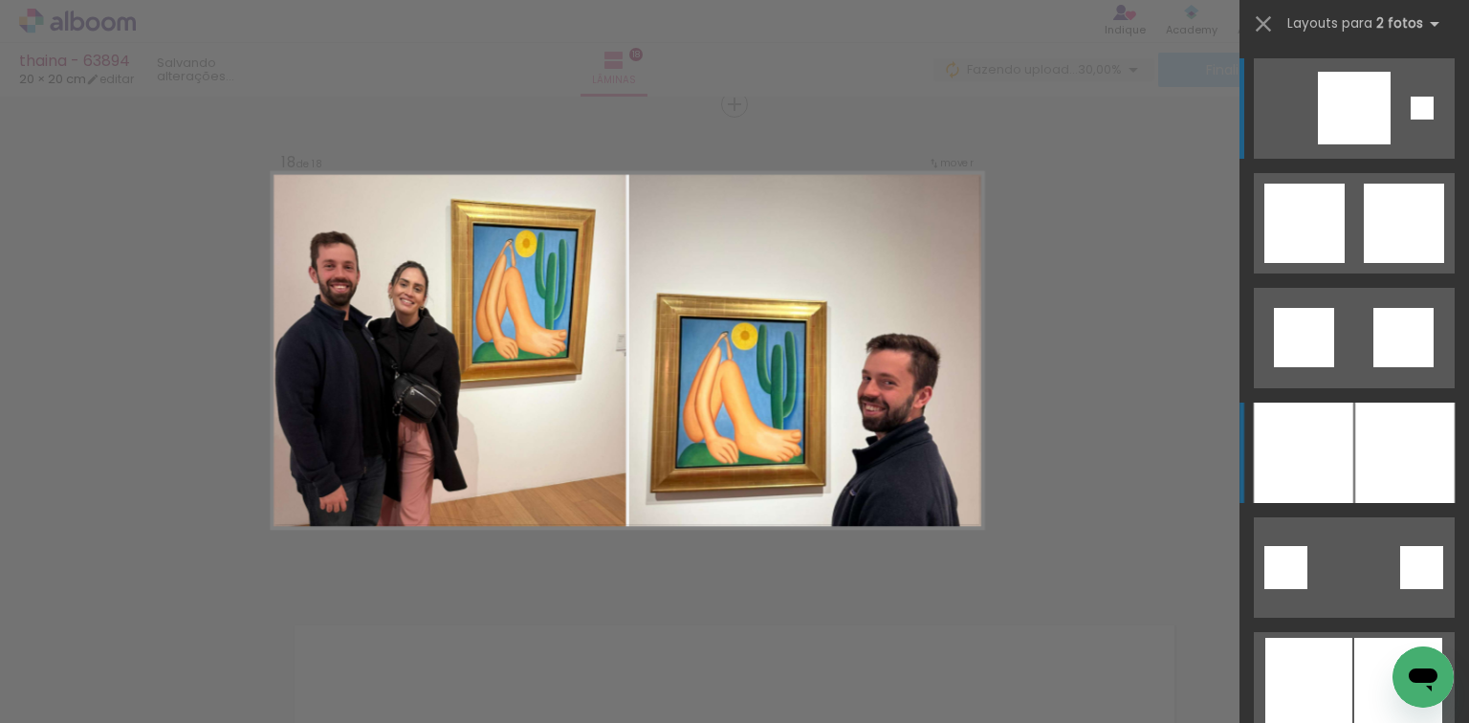
click at [1319, 458] on div at bounding box center [1302, 453] width 99 height 100
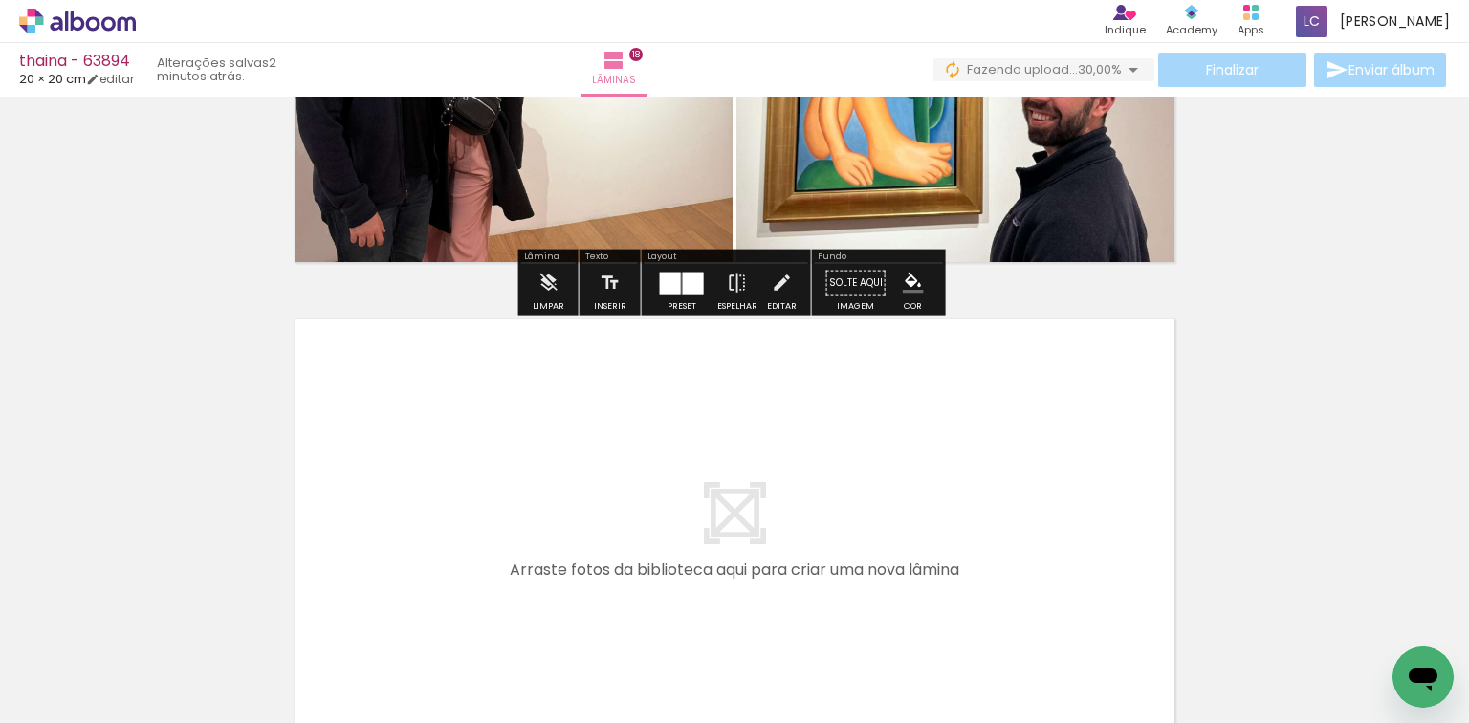
drag, startPoint x: 1277, startPoint y: 653, endPoint x: 1312, endPoint y: 636, distance: 38.5
click at [1029, 566] on quentale-workspace at bounding box center [734, 361] width 1469 height 723
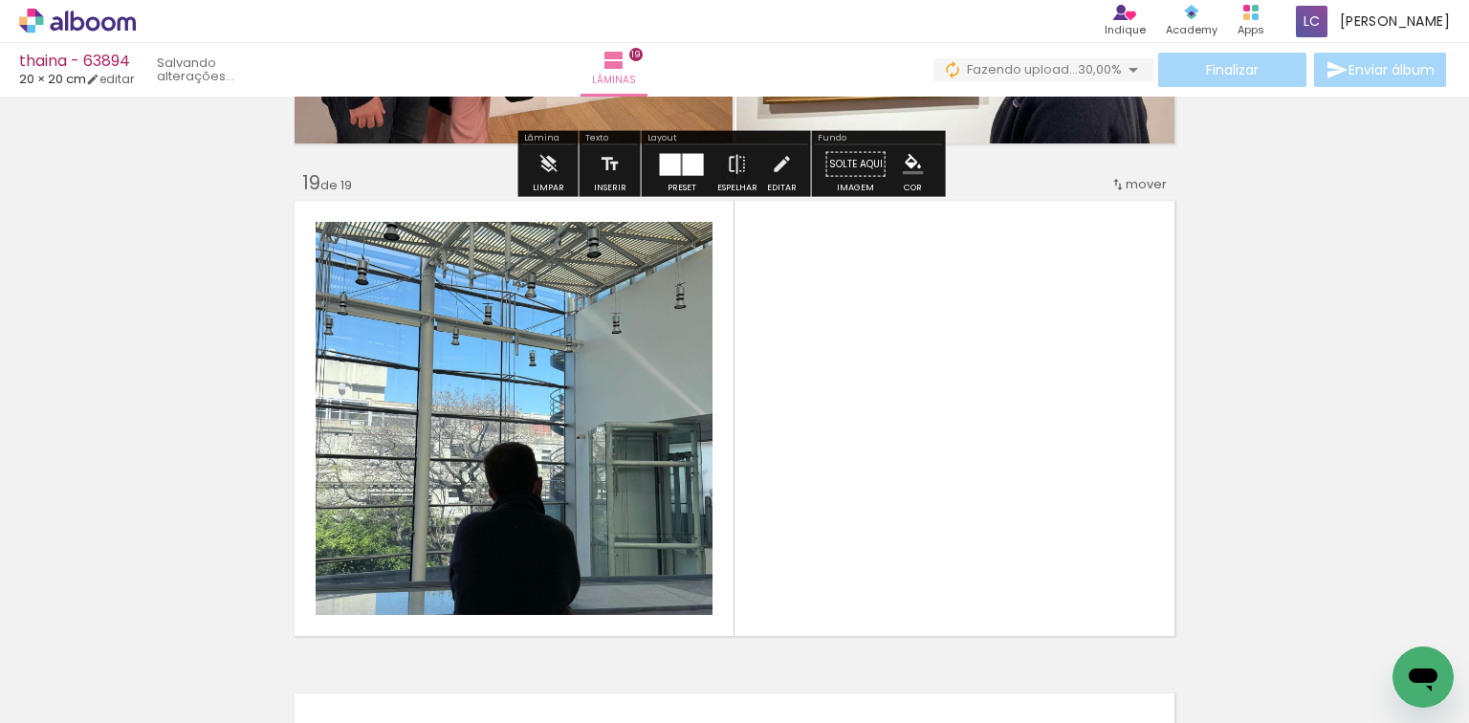
scroll to position [8887, 0]
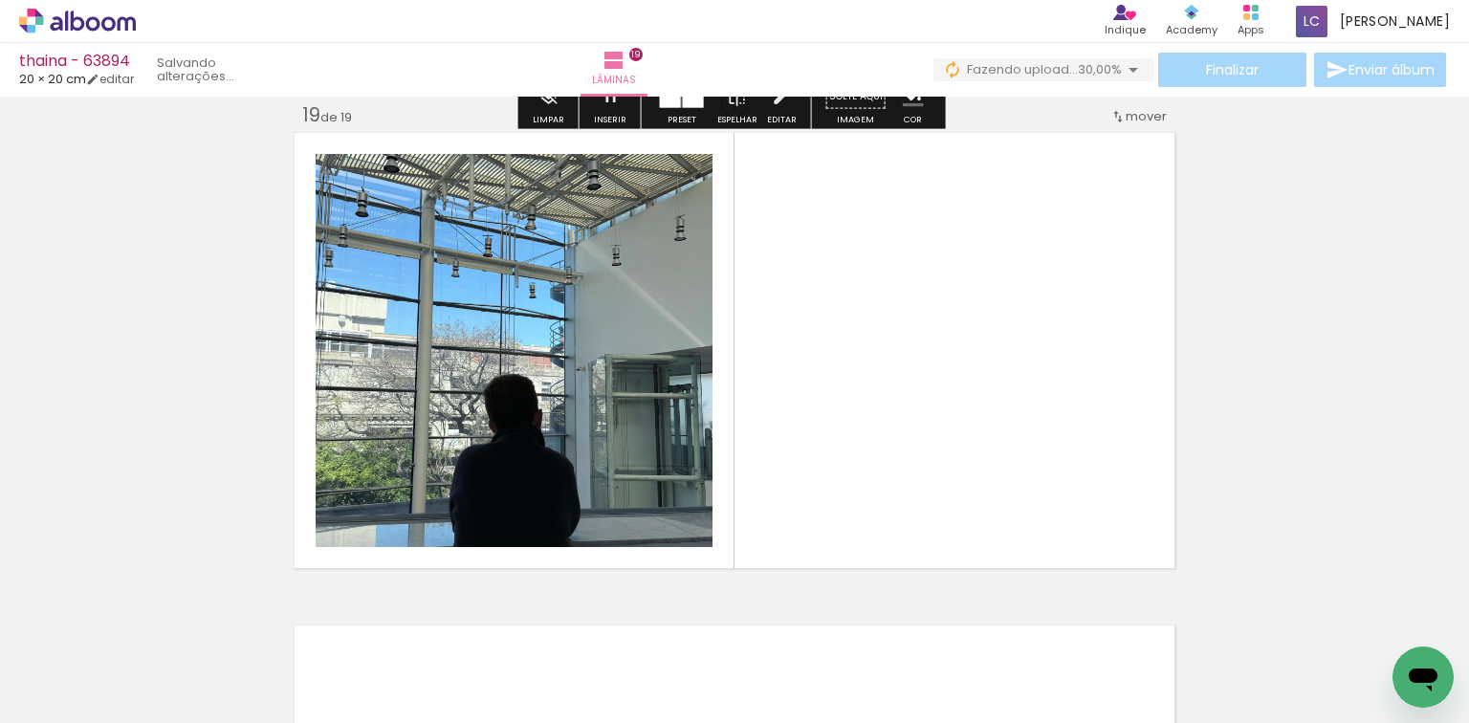
click at [835, 467] on quentale-workspace at bounding box center [734, 361] width 1469 height 723
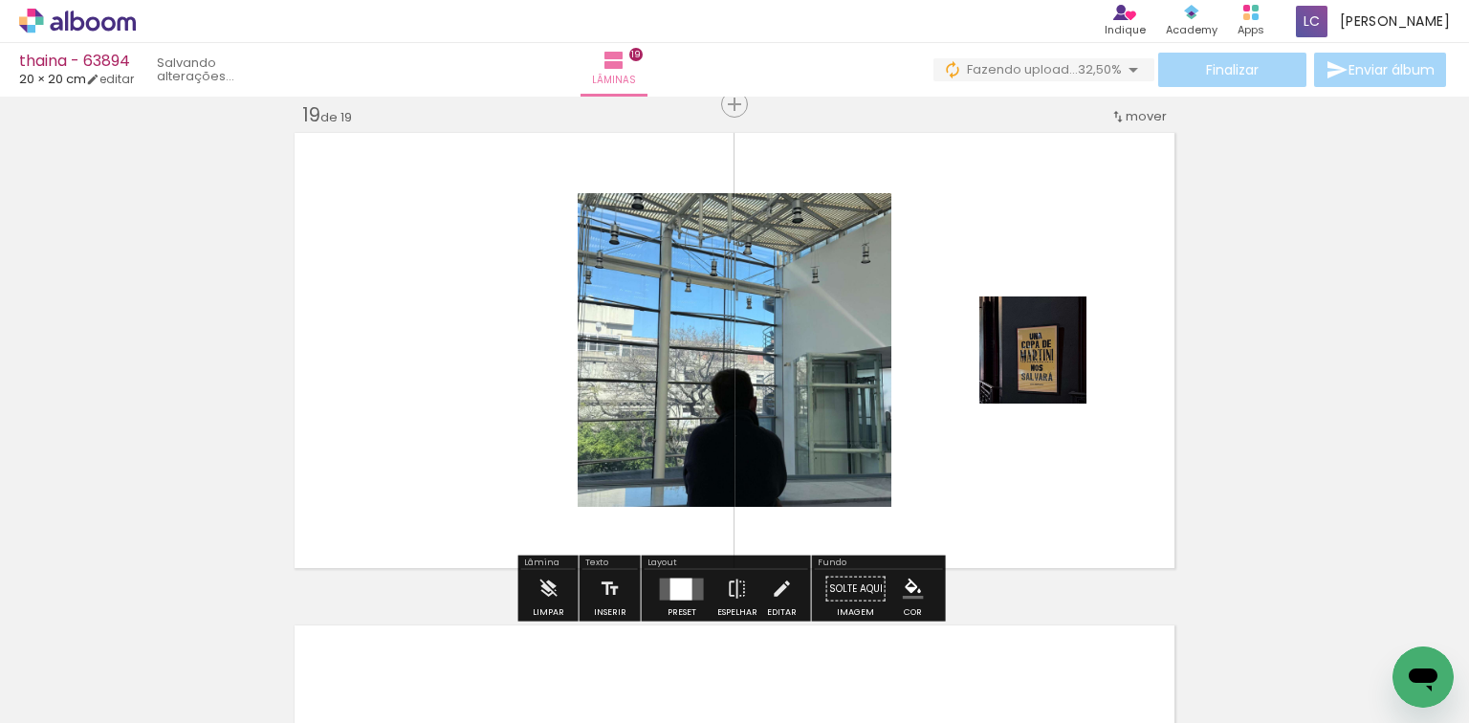
click at [692, 578] on quentale-layouter at bounding box center [682, 588] width 44 height 22
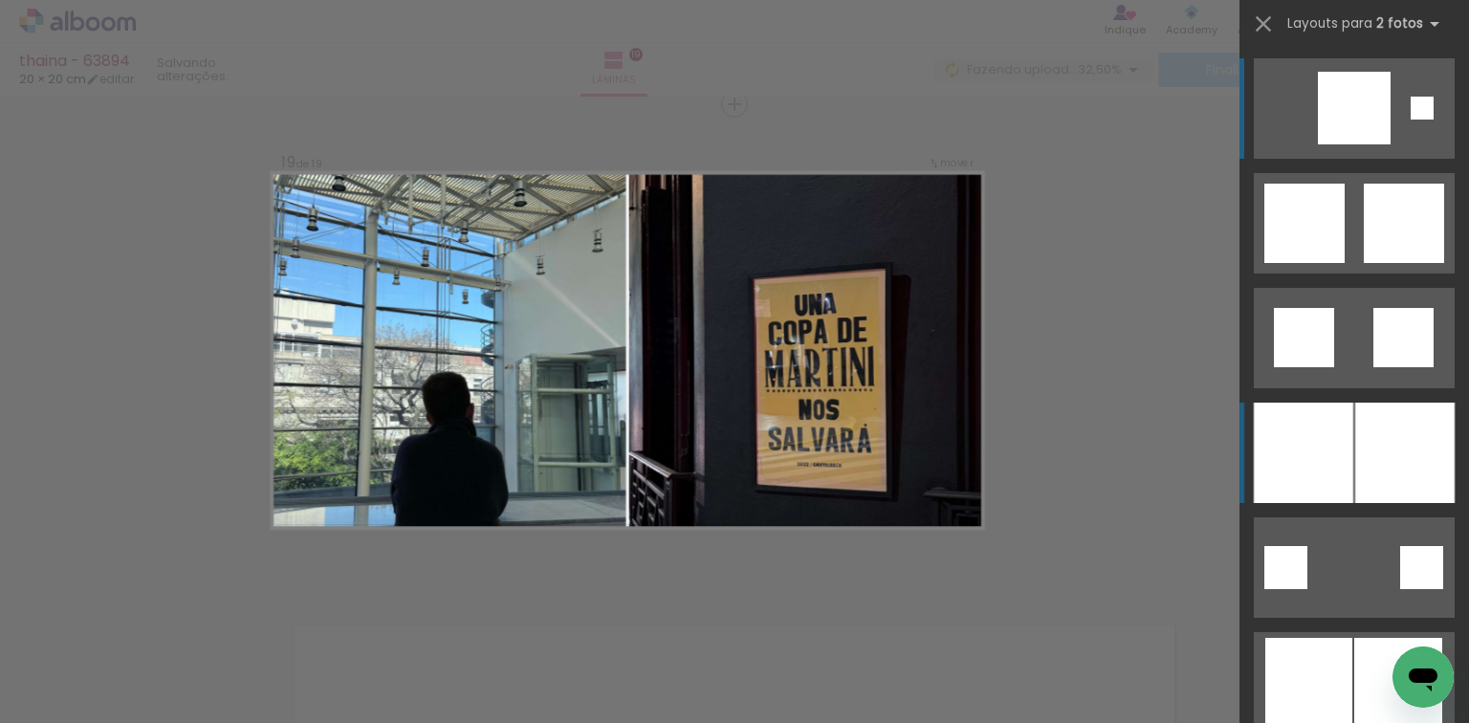
click at [1308, 424] on div at bounding box center [1302, 453] width 99 height 100
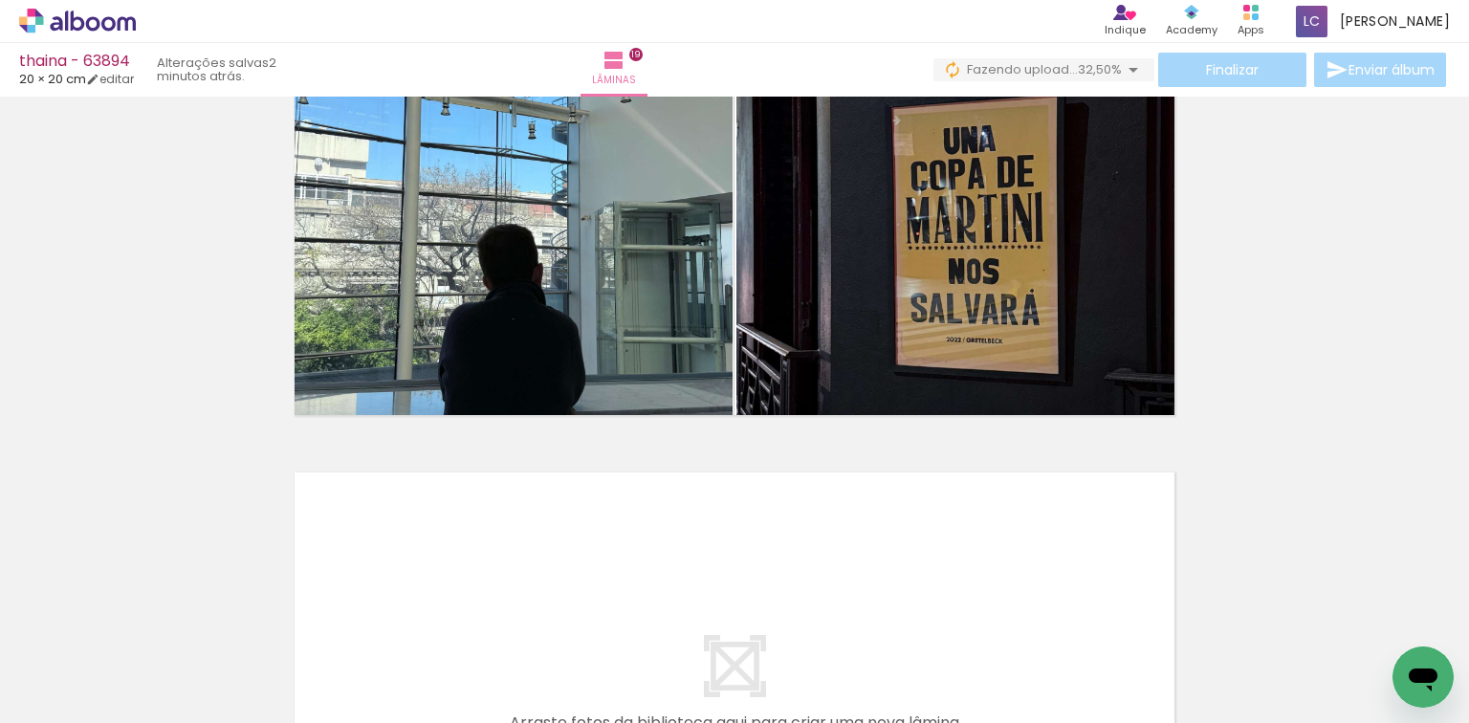
scroll to position [0, 2976]
click at [1115, 624] on iron-image at bounding box center [1070, 659] width 90 height 90
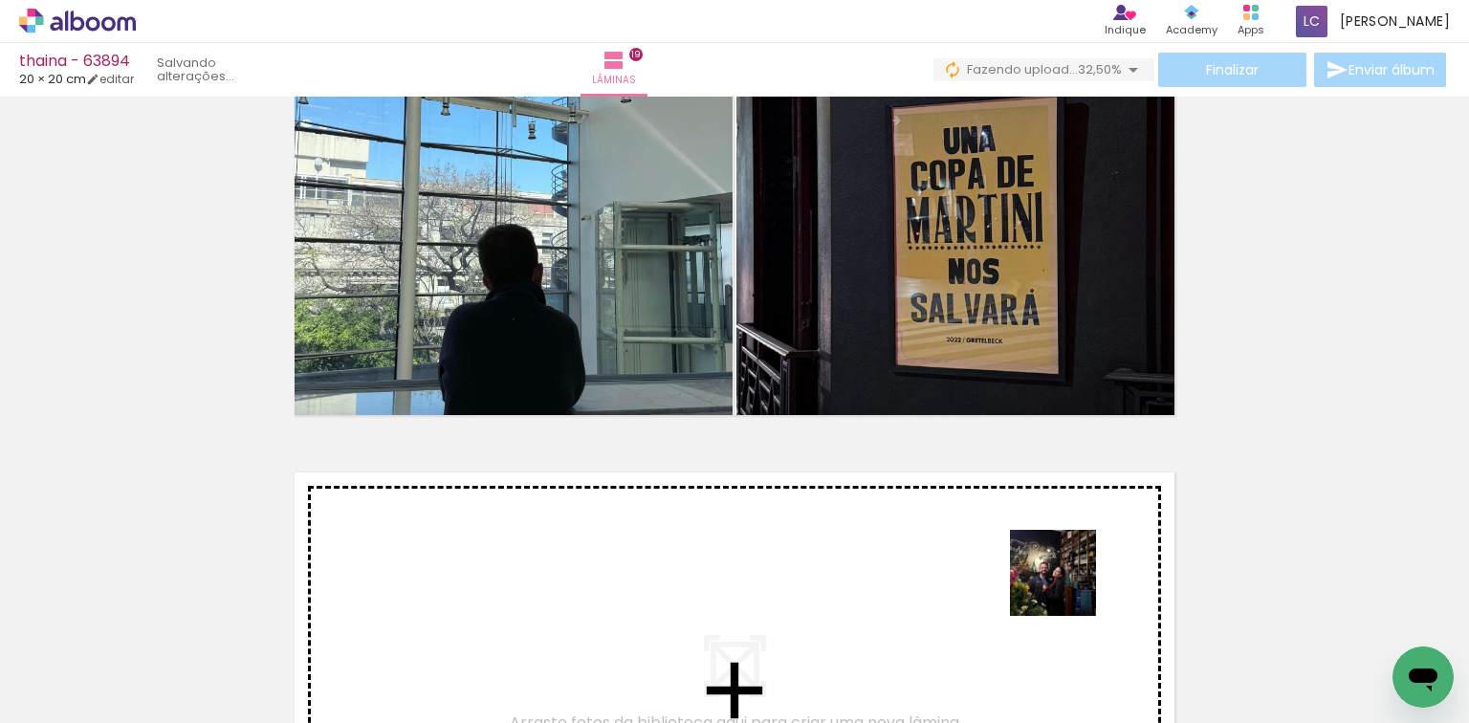
drag, startPoint x: 1239, startPoint y: 647, endPoint x: 1437, endPoint y: 574, distance: 211.2
click at [1092, 577] on quentale-workspace at bounding box center [734, 361] width 1469 height 723
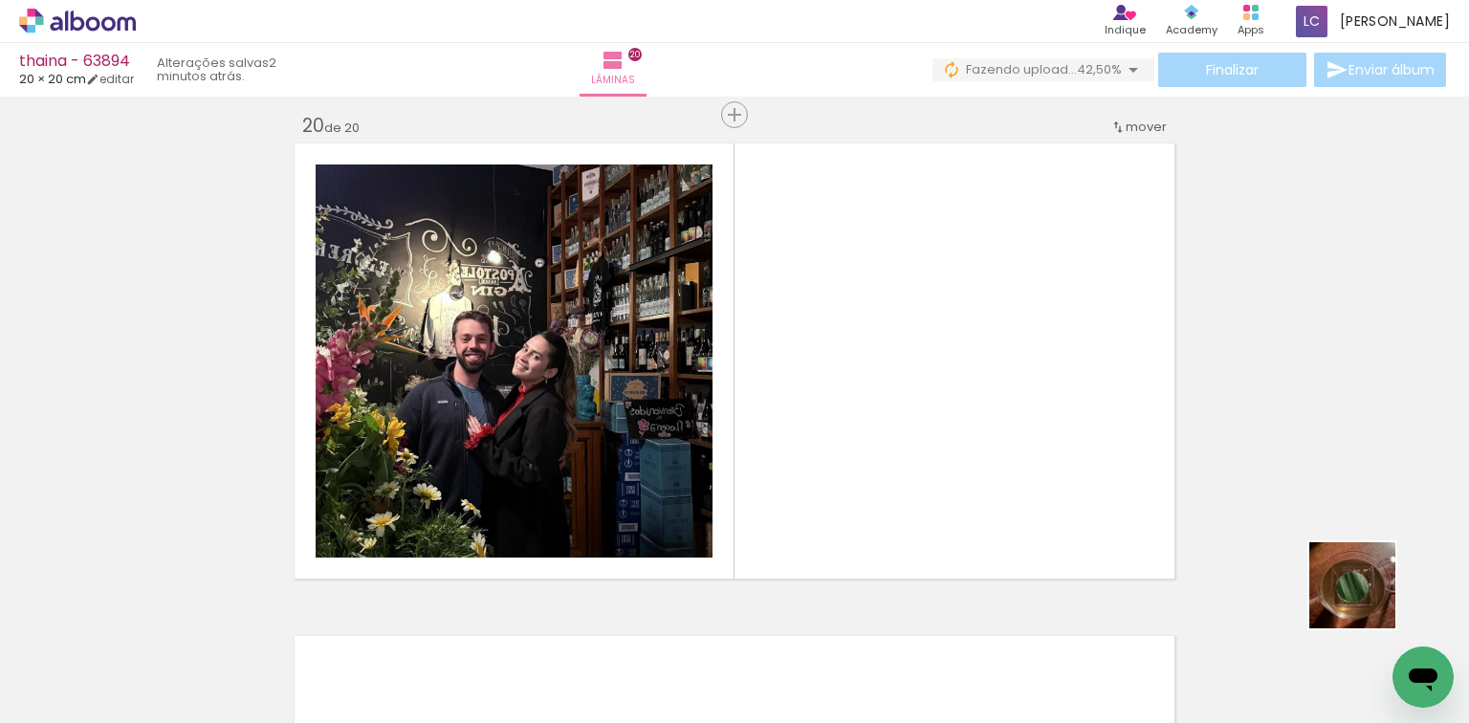
scroll to position [9379, 0]
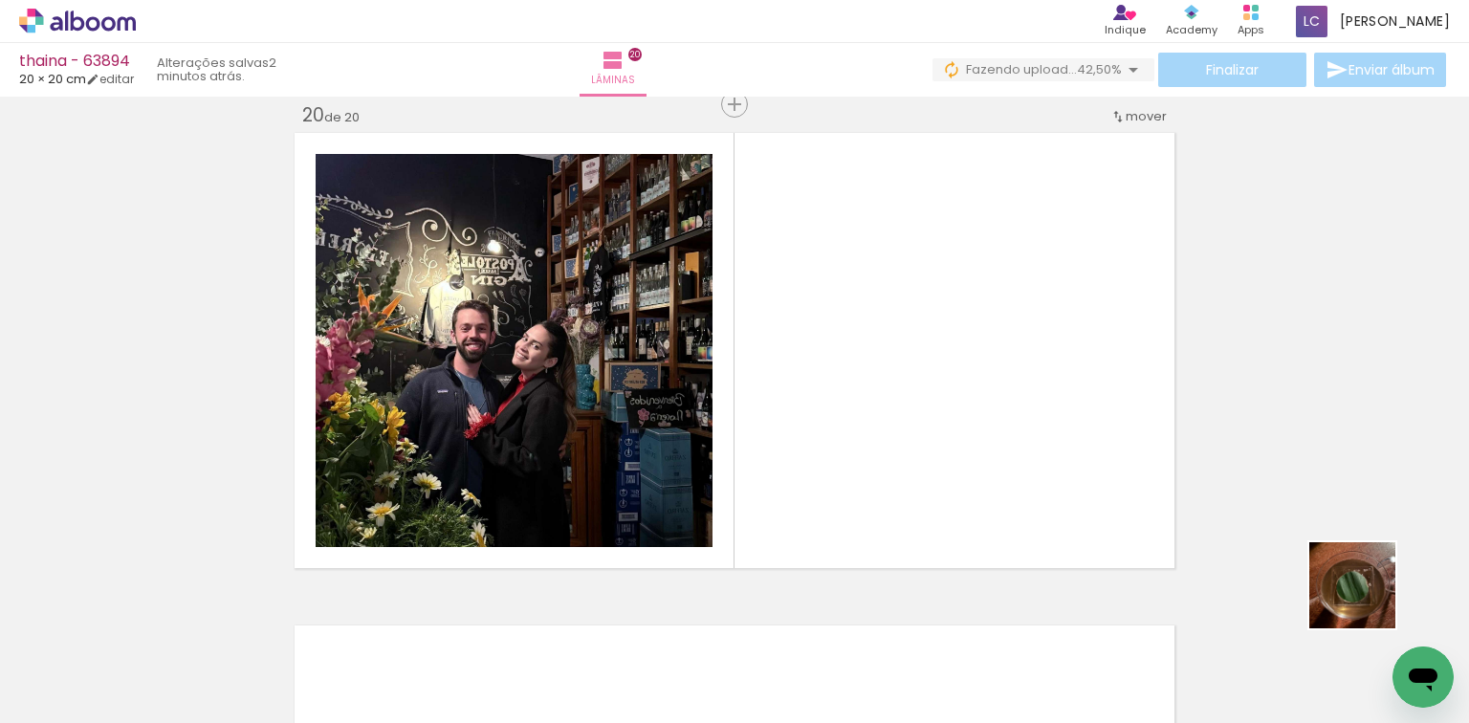
drag, startPoint x: 1366, startPoint y: 599, endPoint x: 706, endPoint y: 551, distance: 662.4
click at [1025, 502] on quentale-workspace at bounding box center [734, 361] width 1469 height 723
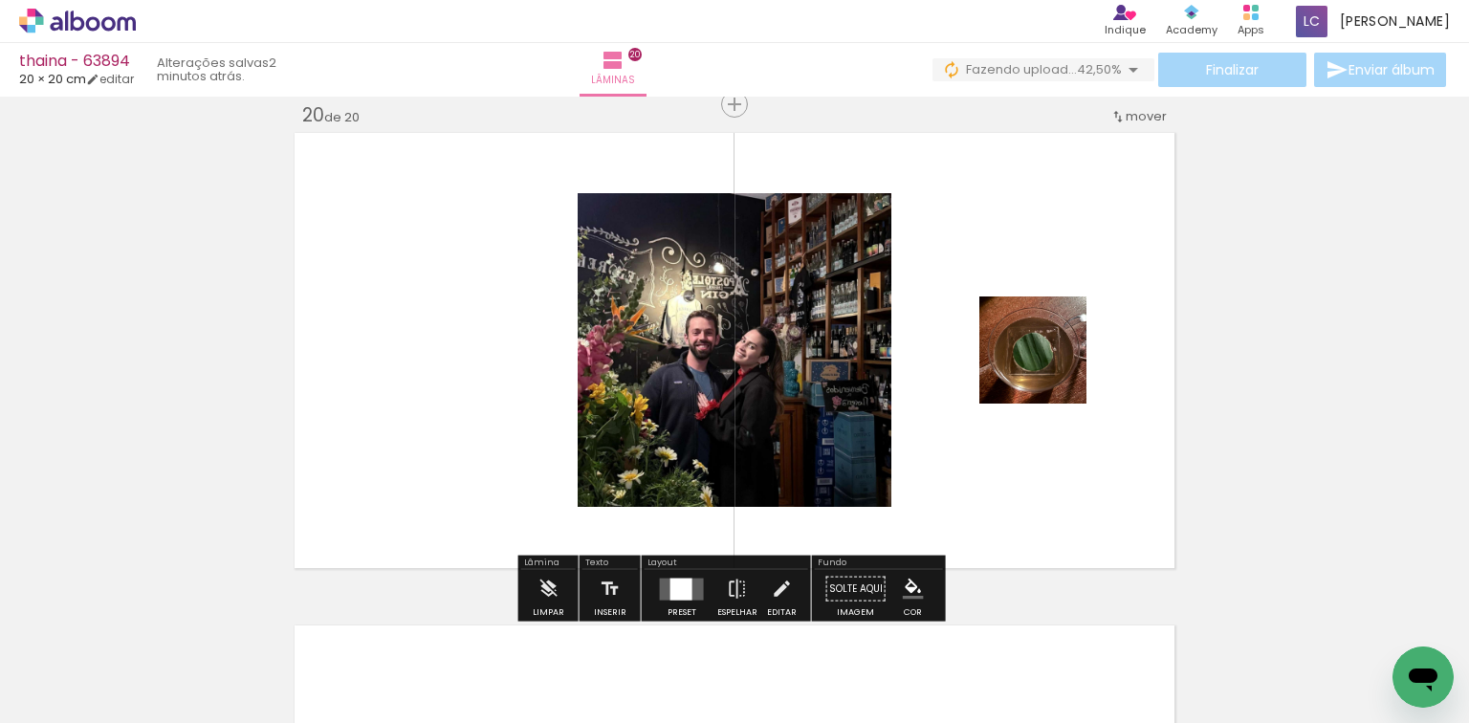
click at [682, 574] on div at bounding box center [682, 589] width 52 height 38
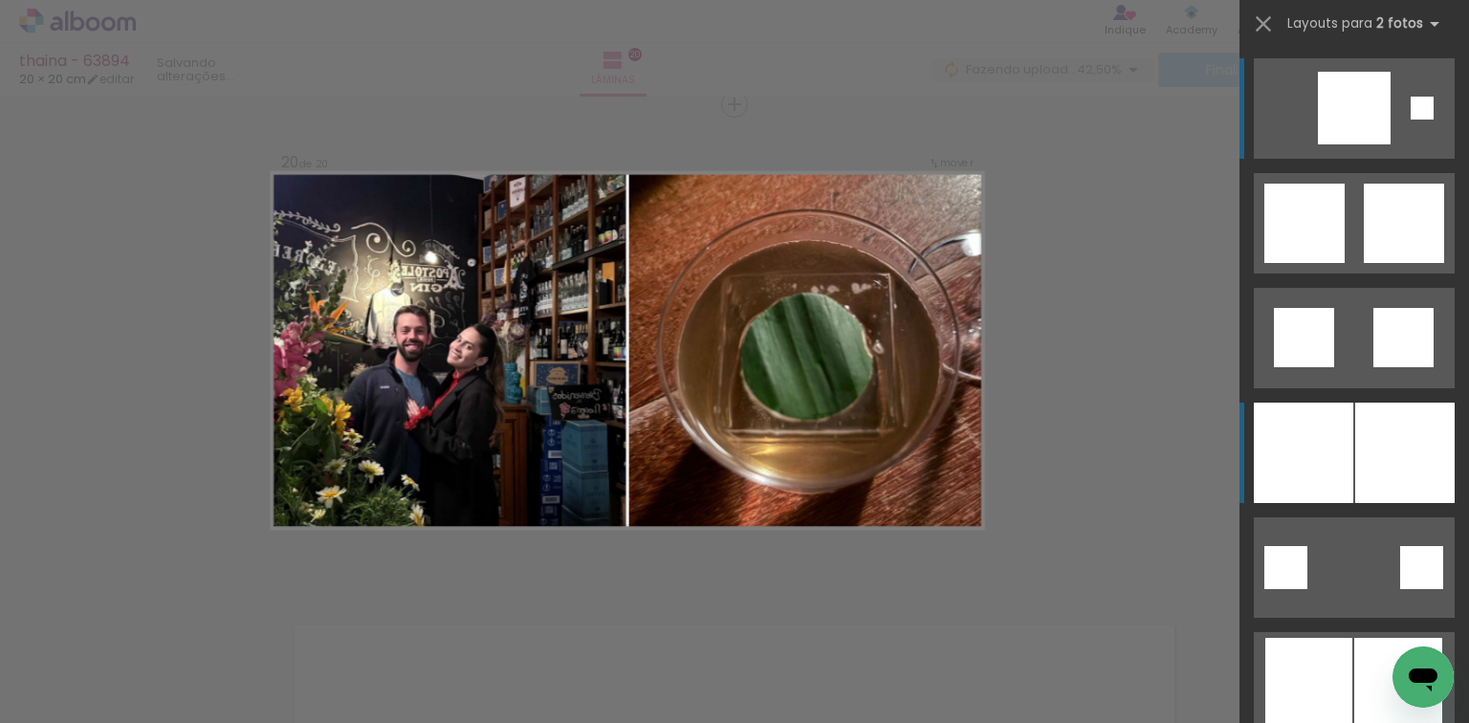
click at [1275, 452] on div at bounding box center [1302, 453] width 99 height 100
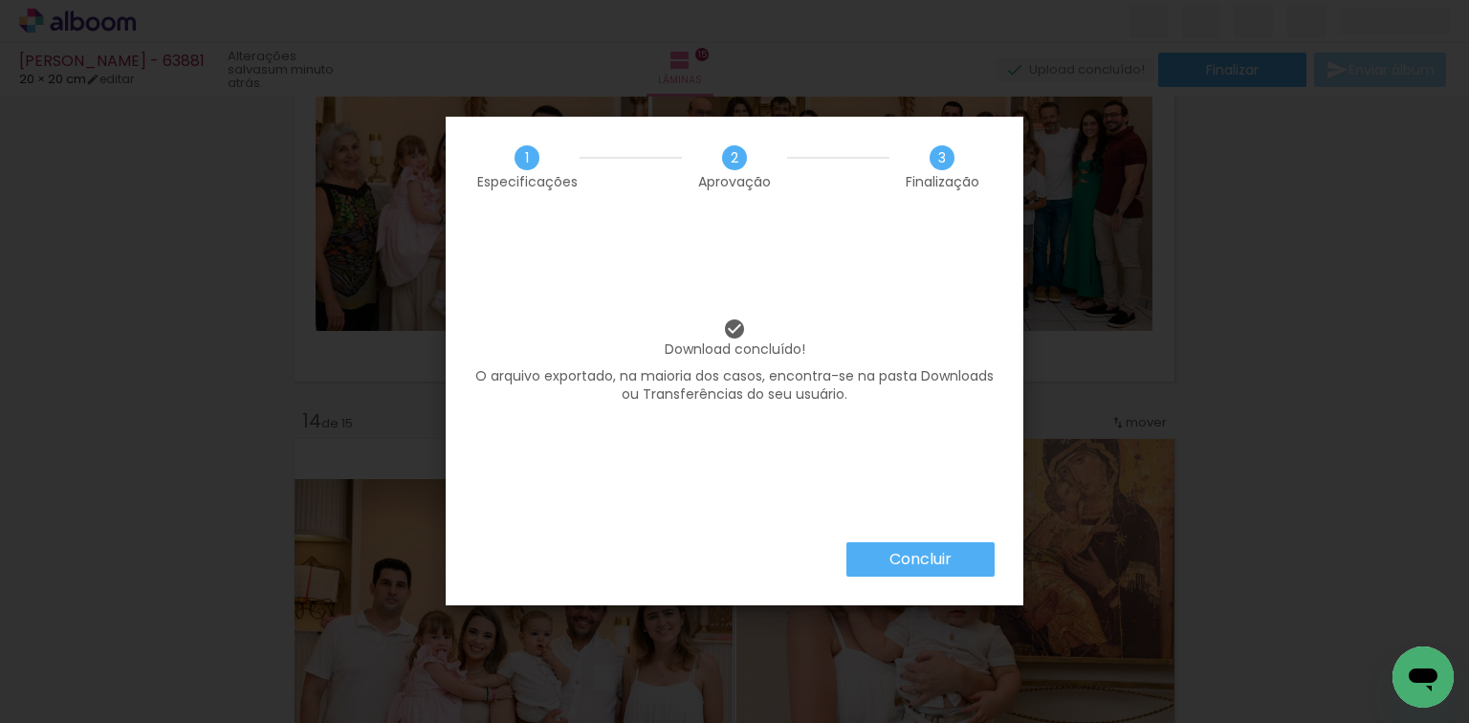
scroll to position [0, 1905]
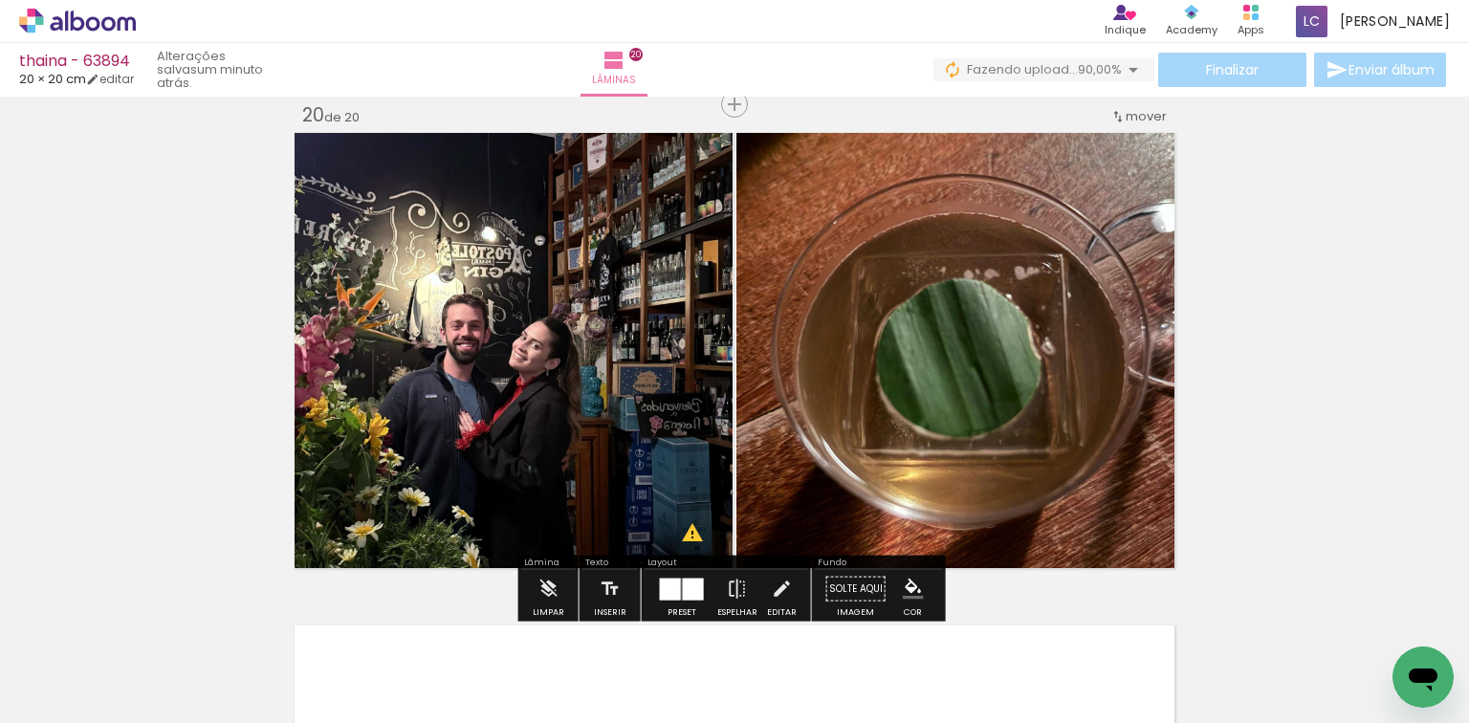
scroll to position [9303, 0]
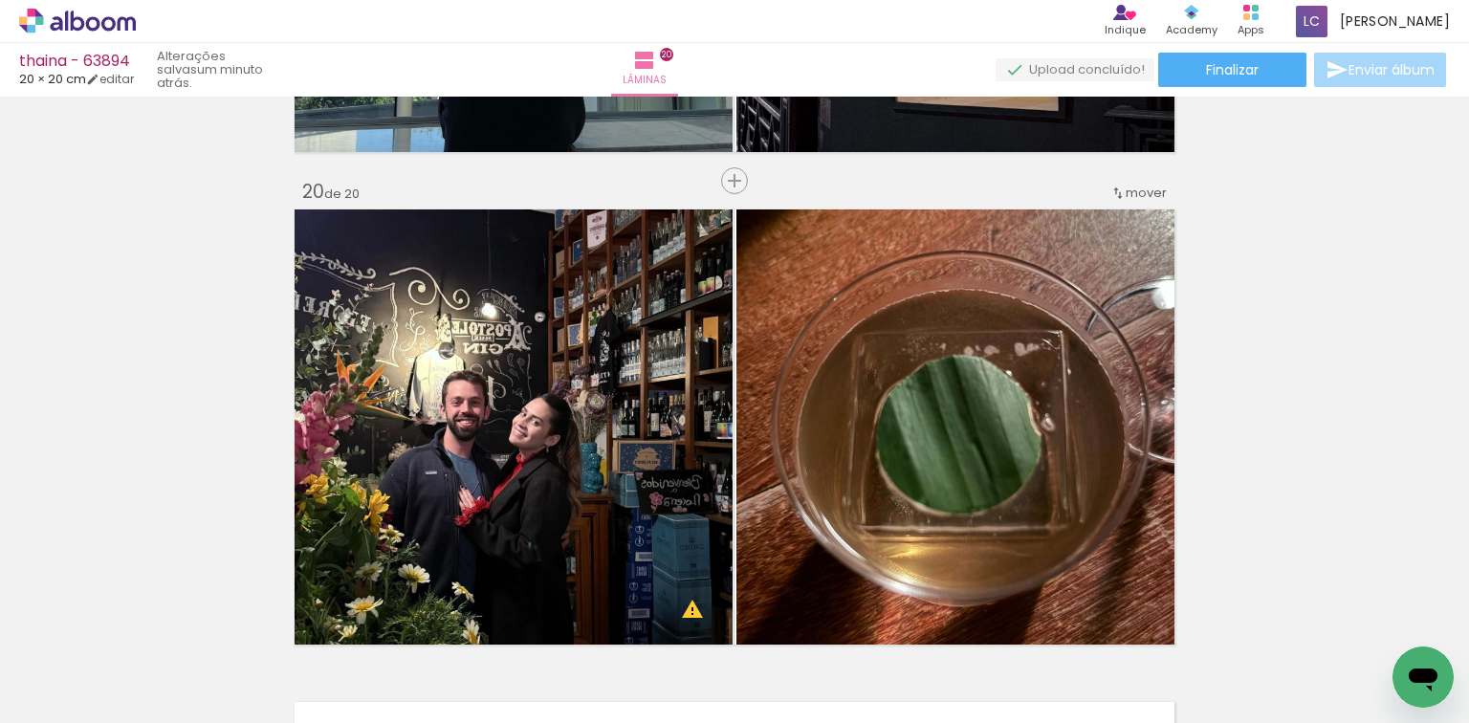
scroll to position [0, 2976]
click at [1227, 67] on span "Finalizar" at bounding box center [1232, 69] width 53 height 13
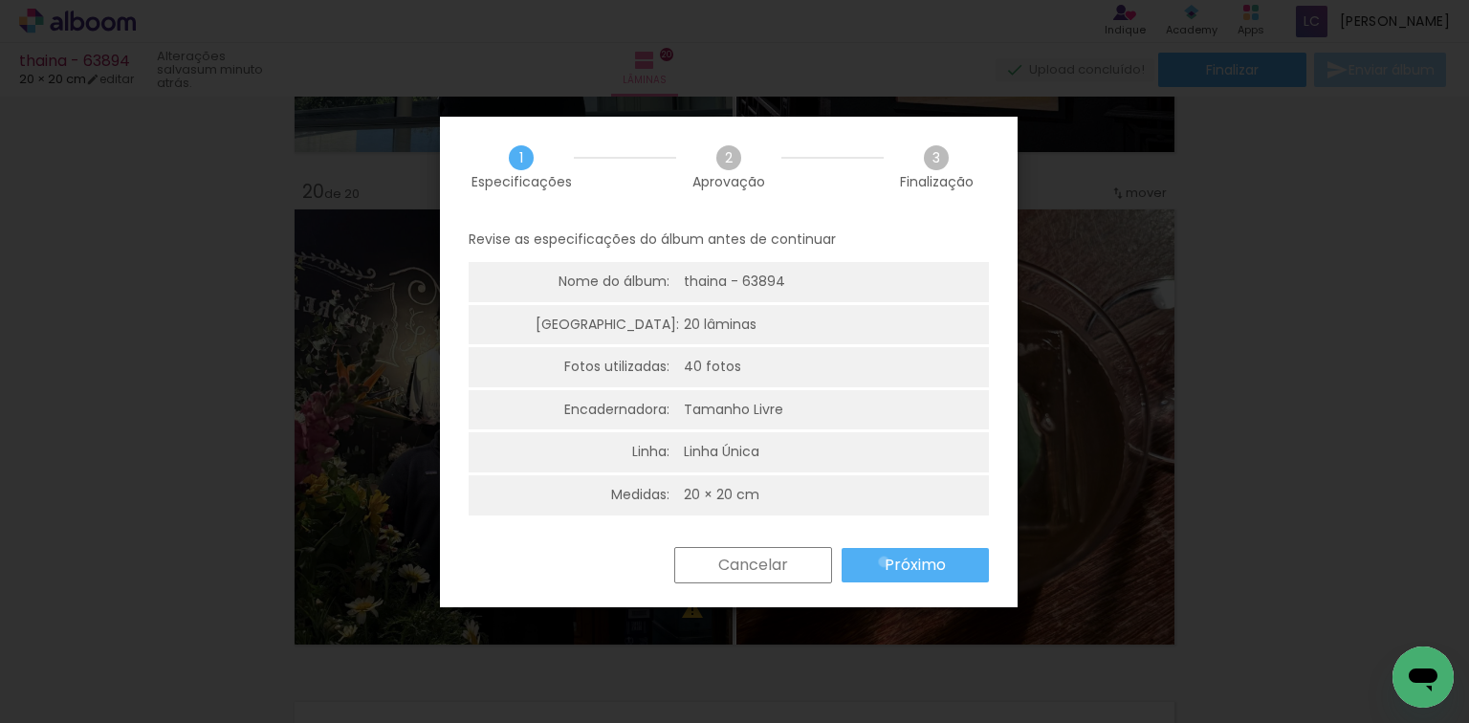
drag, startPoint x: 883, startPoint y: 561, endPoint x: 883, endPoint y: 470, distance: 90.8
click at [0, 0] on slot "Próximo" at bounding box center [0, 0] width 0 height 0
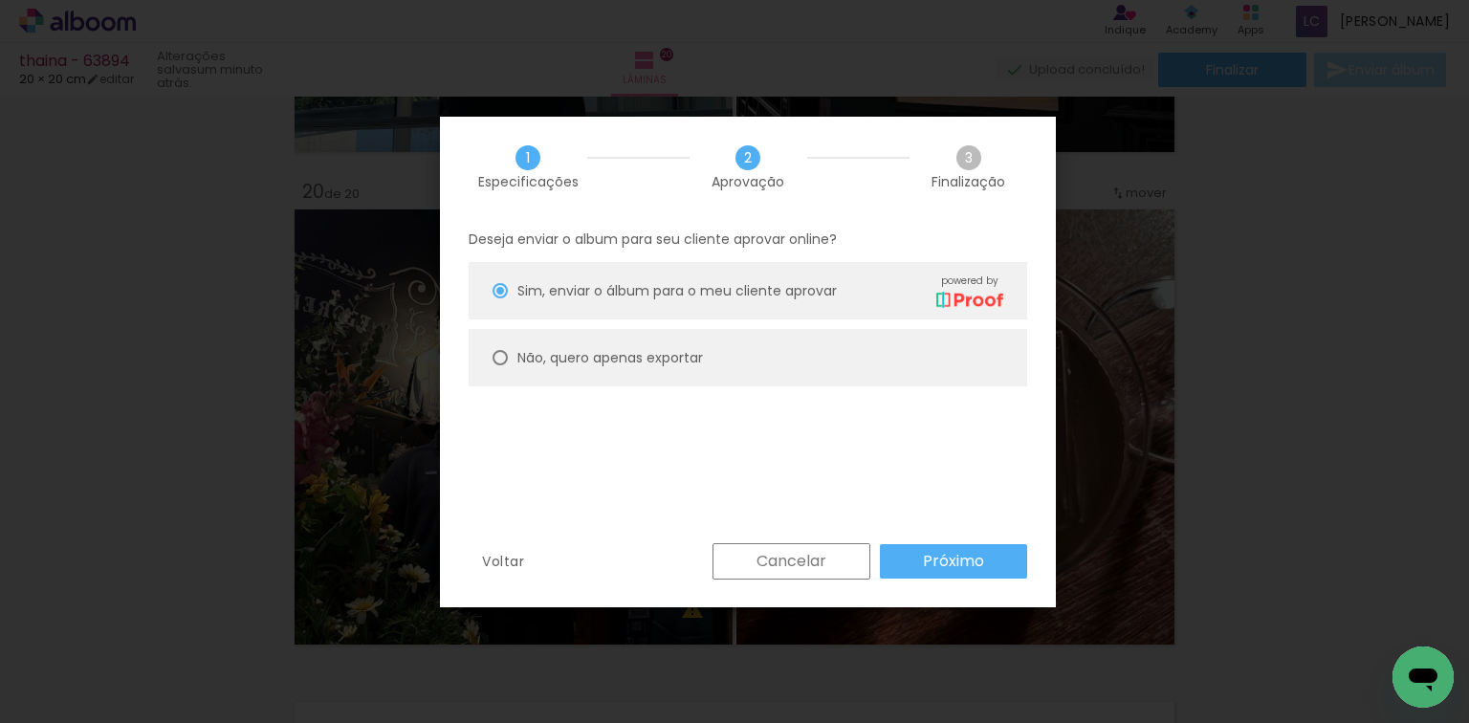
click at [804, 344] on paper-radio-button "Não, quero apenas exportar" at bounding box center [747, 357] width 558 height 57
type paper-radio-button "on"
click at [916, 547] on paper-button "Próximo" at bounding box center [953, 561] width 147 height 34
type input "Alta, 300 DPI"
click at [0, 0] on paper-button "Exportar" at bounding box center [0, 0] width 0 height 0
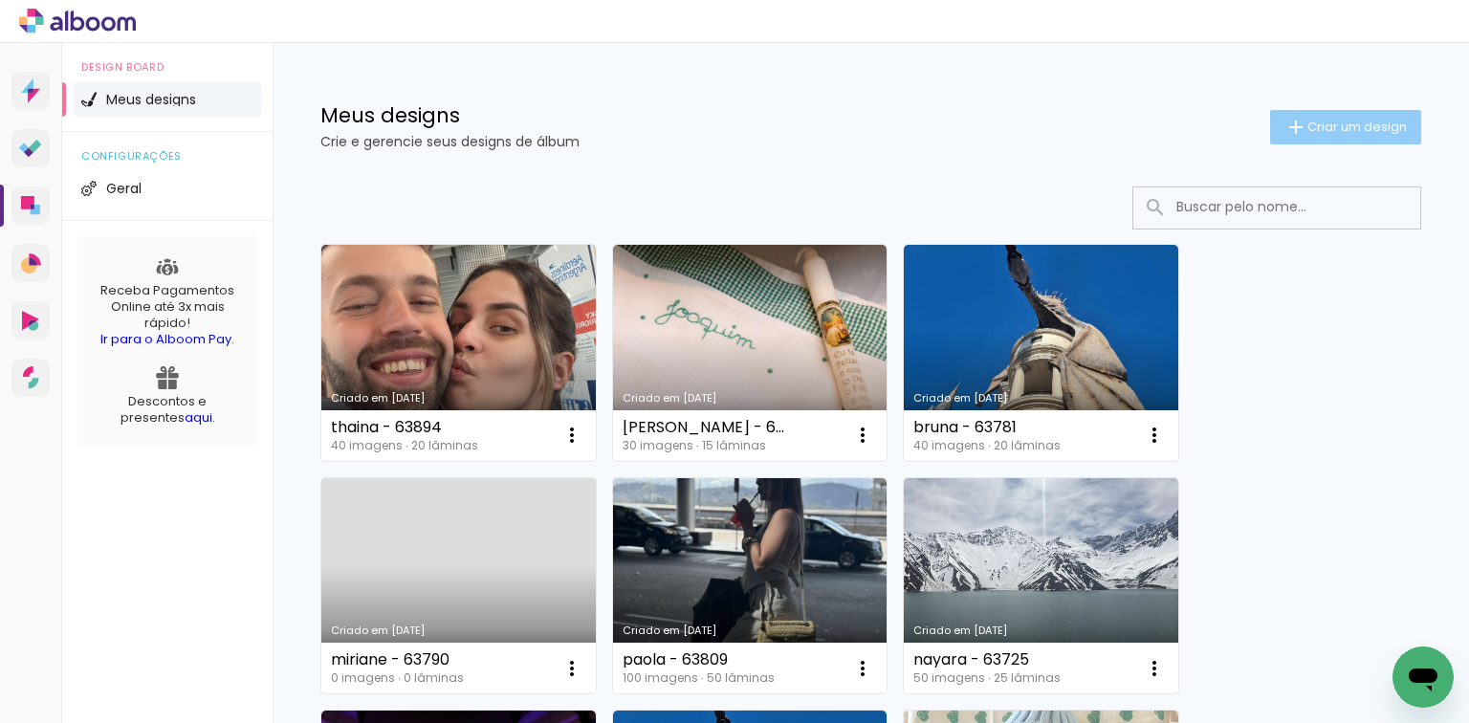
click at [1284, 128] on iron-icon at bounding box center [1295, 127] width 23 height 23
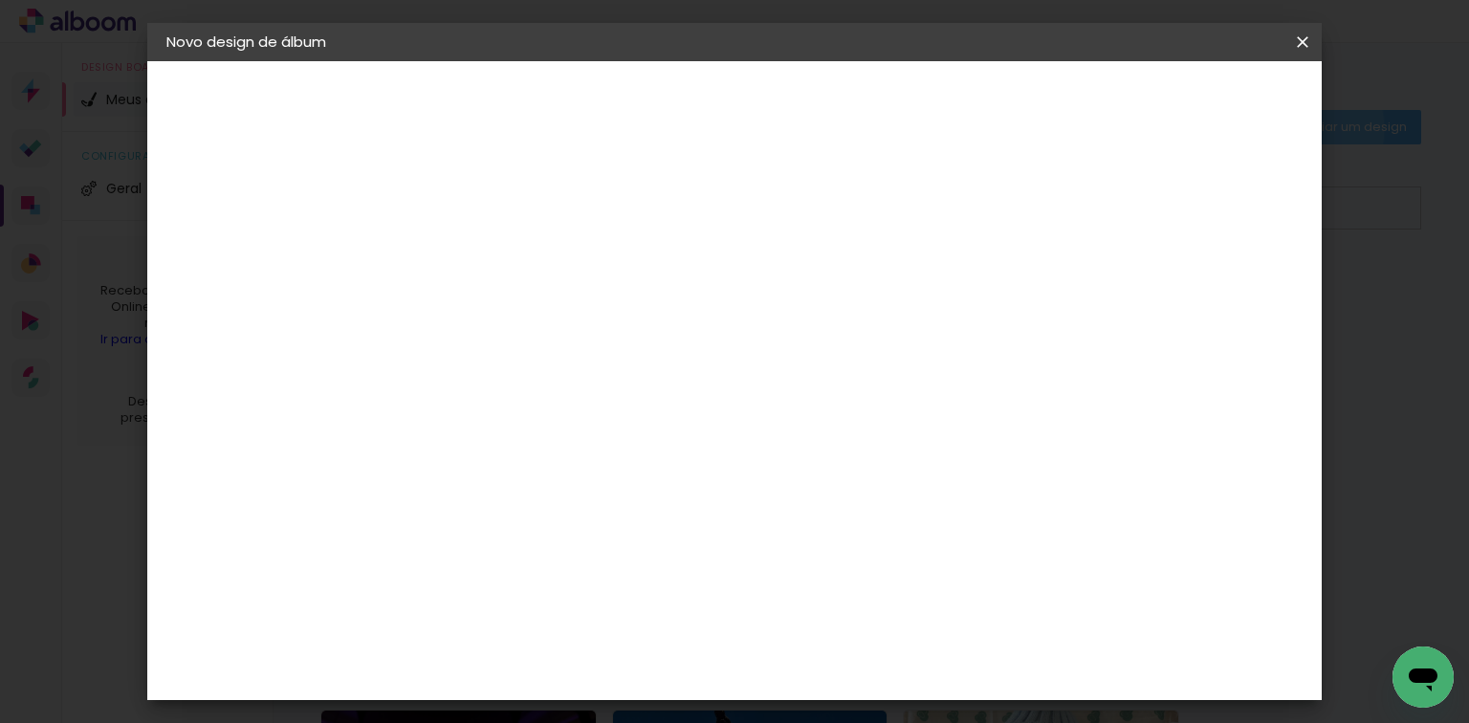
click at [479, 256] on input at bounding box center [479, 257] width 0 height 30
type input "[PERSON_NAME] - 63497"
type paper-input "[PERSON_NAME] - 63497"
click at [675, 111] on paper-button "Avançar" at bounding box center [628, 101] width 94 height 33
click at [837, 359] on paper-listbox "Tamanho Livre Sugerir uma encadernadora" at bounding box center [745, 334] width 184 height 179
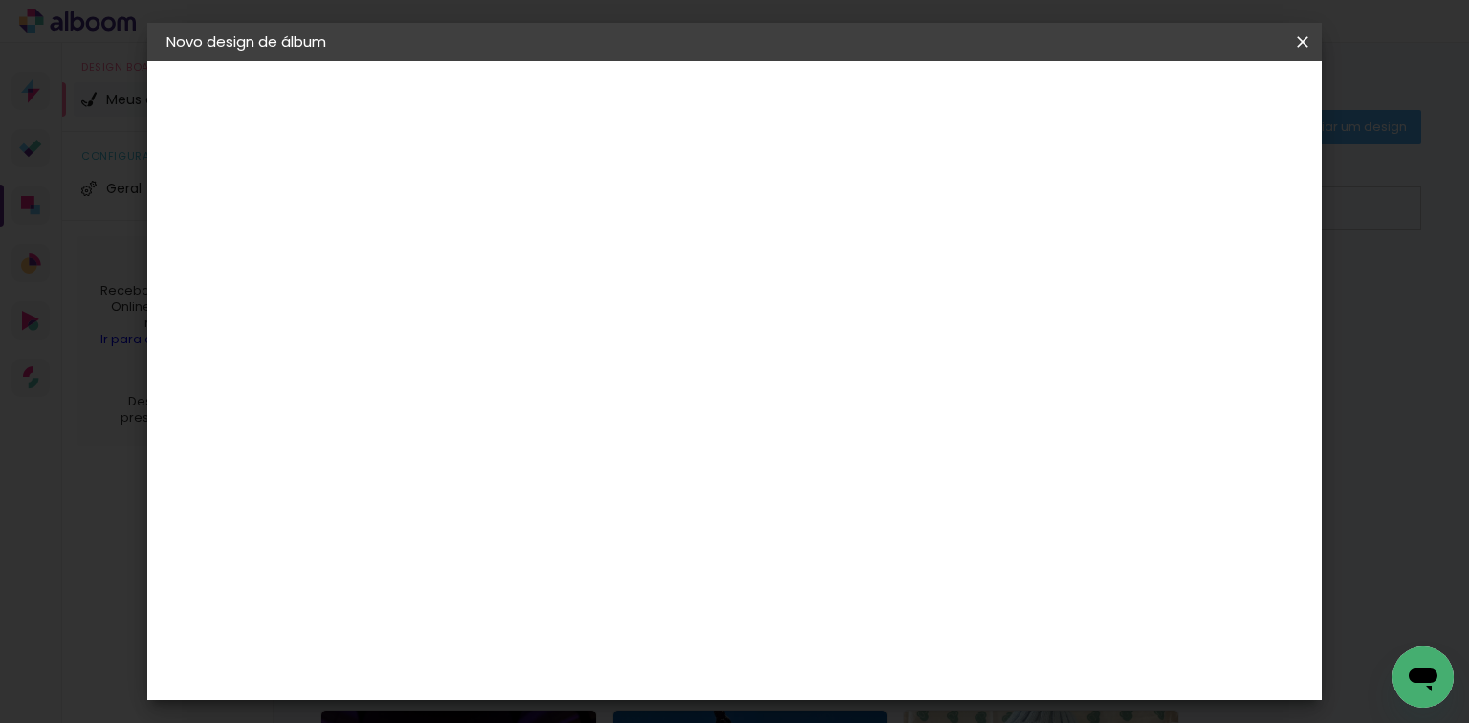
click at [837, 296] on paper-item "Tamanho Livre" at bounding box center [745, 291] width 184 height 42
click at [0, 0] on slot "Avançar" at bounding box center [0, 0] width 0 height 0
click at [843, 597] on input "60" at bounding box center [841, 585] width 50 height 29
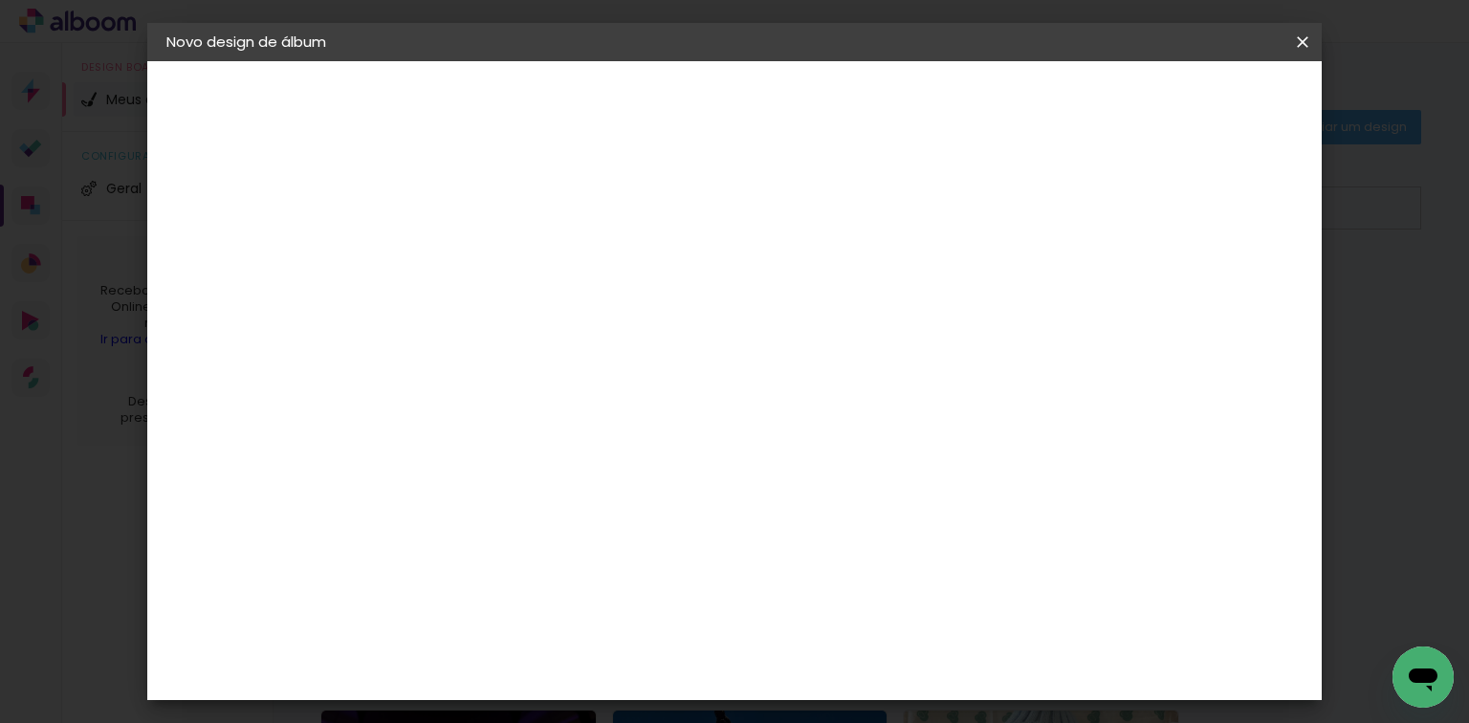
scroll to position [468, 0]
type input "40,6"
type paper-input "40,6"
click at [501, 543] on paper-input-container "30 cm" at bounding box center [496, 562] width 86 height 48
click at [501, 562] on input "30" at bounding box center [485, 561] width 50 height 29
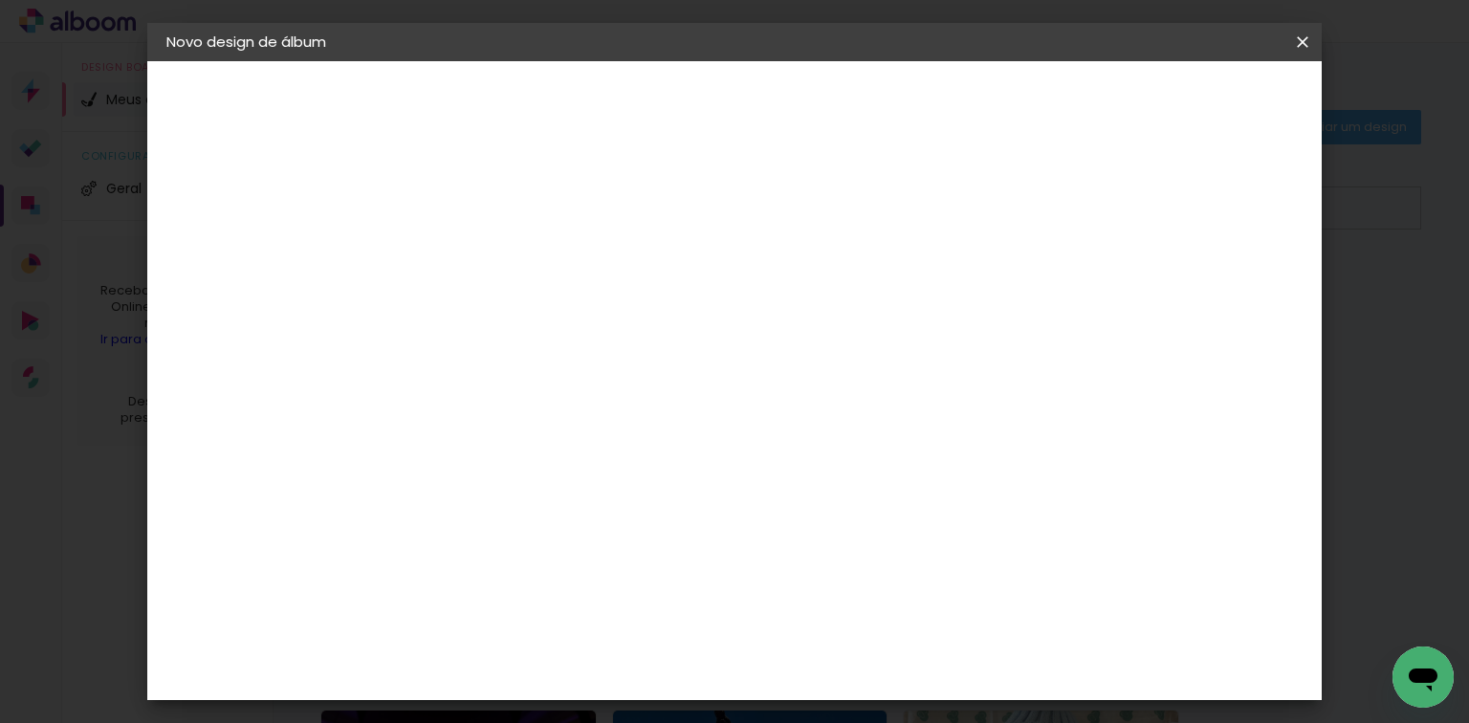
click at [501, 563] on input "30" at bounding box center [485, 561] width 50 height 29
type input "20,3"
type paper-input "20,3"
type input "4"
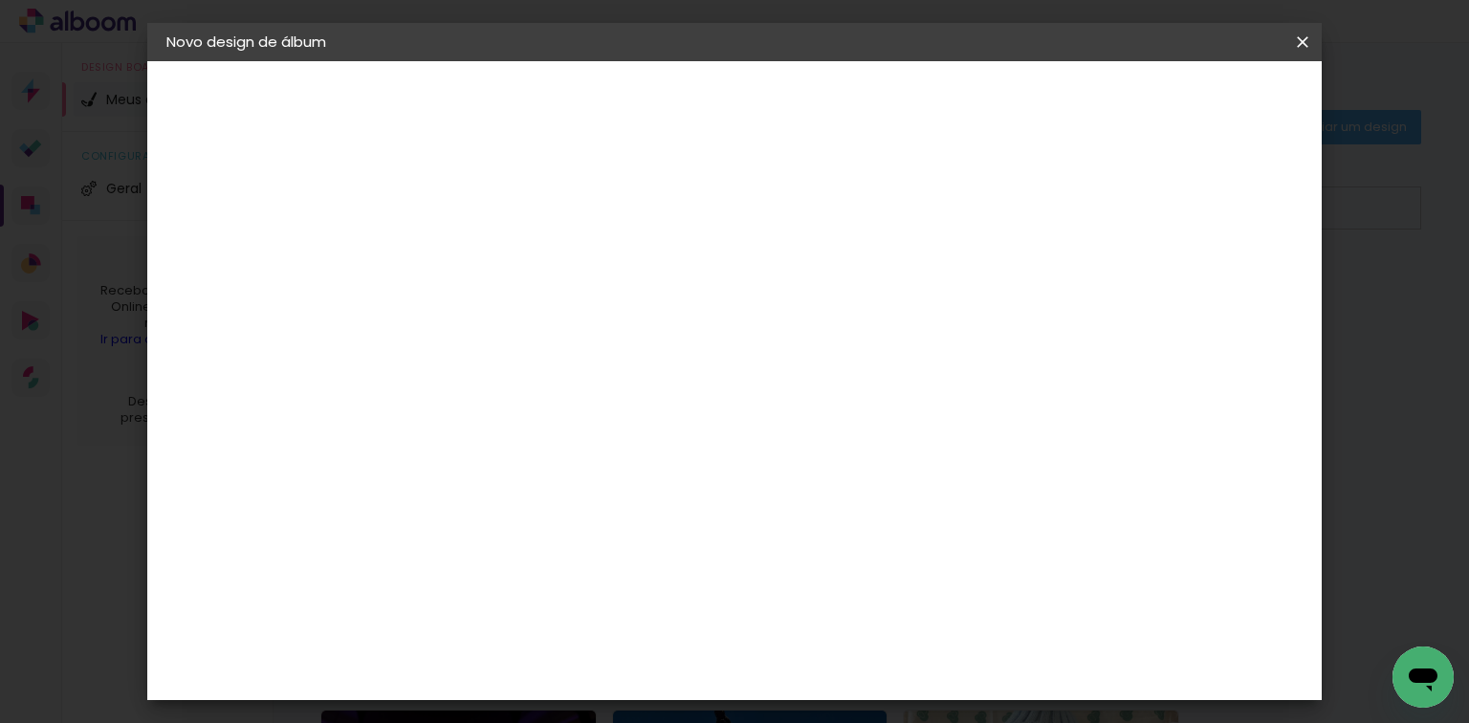
type paper-input "4"
click at [1210, 299] on input "4" at bounding box center [1205, 288] width 34 height 29
type input "3"
type paper-input "3"
click at [1218, 299] on input "3" at bounding box center [1208, 288] width 34 height 29
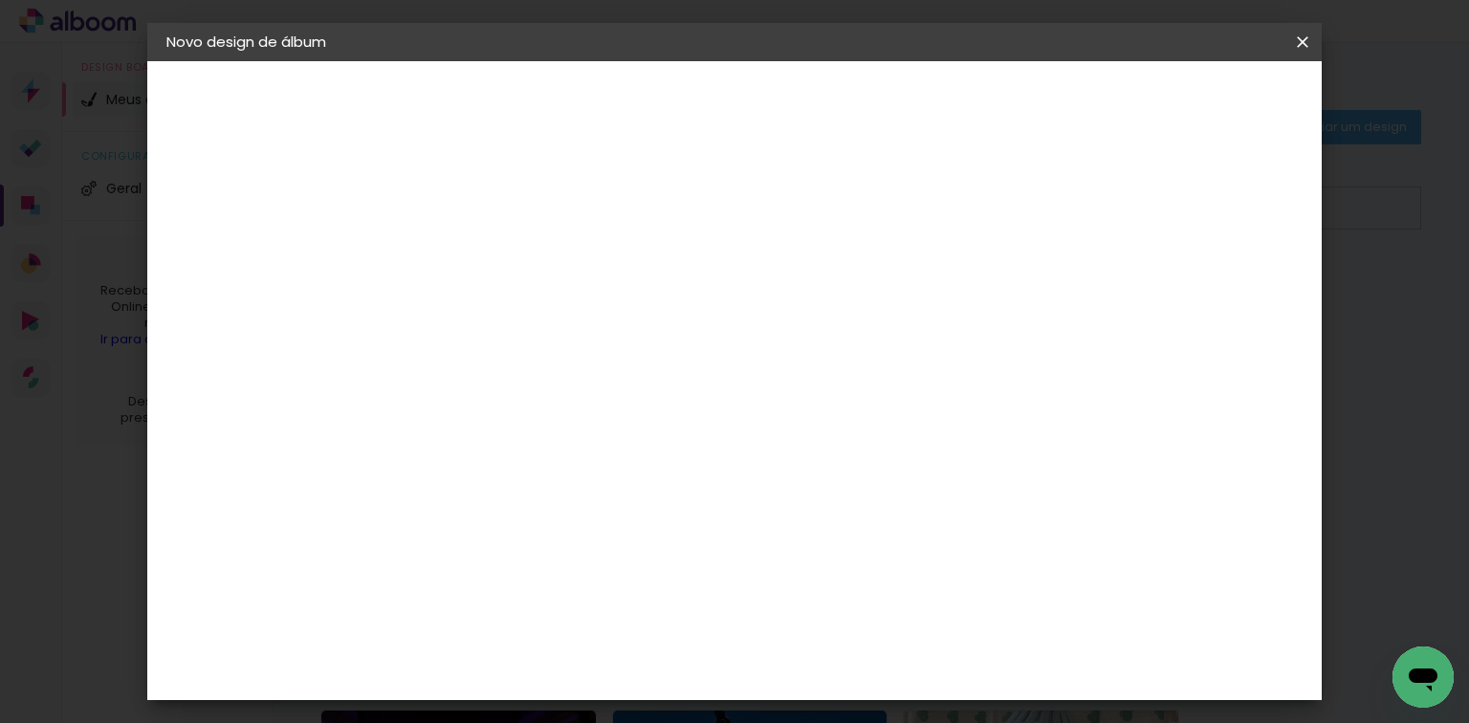
type input "2"
type paper-input "2"
click at [1218, 299] on input "2" at bounding box center [1208, 288] width 34 height 29
click at [1225, 76] on header "Tamanho livre Defina a largura, altura e sangria das lâminas. Voltar Iniciar de…" at bounding box center [815, 110] width 838 height 98
click at [1186, 99] on span "Iniciar design" at bounding box center [1142, 101] width 87 height 13
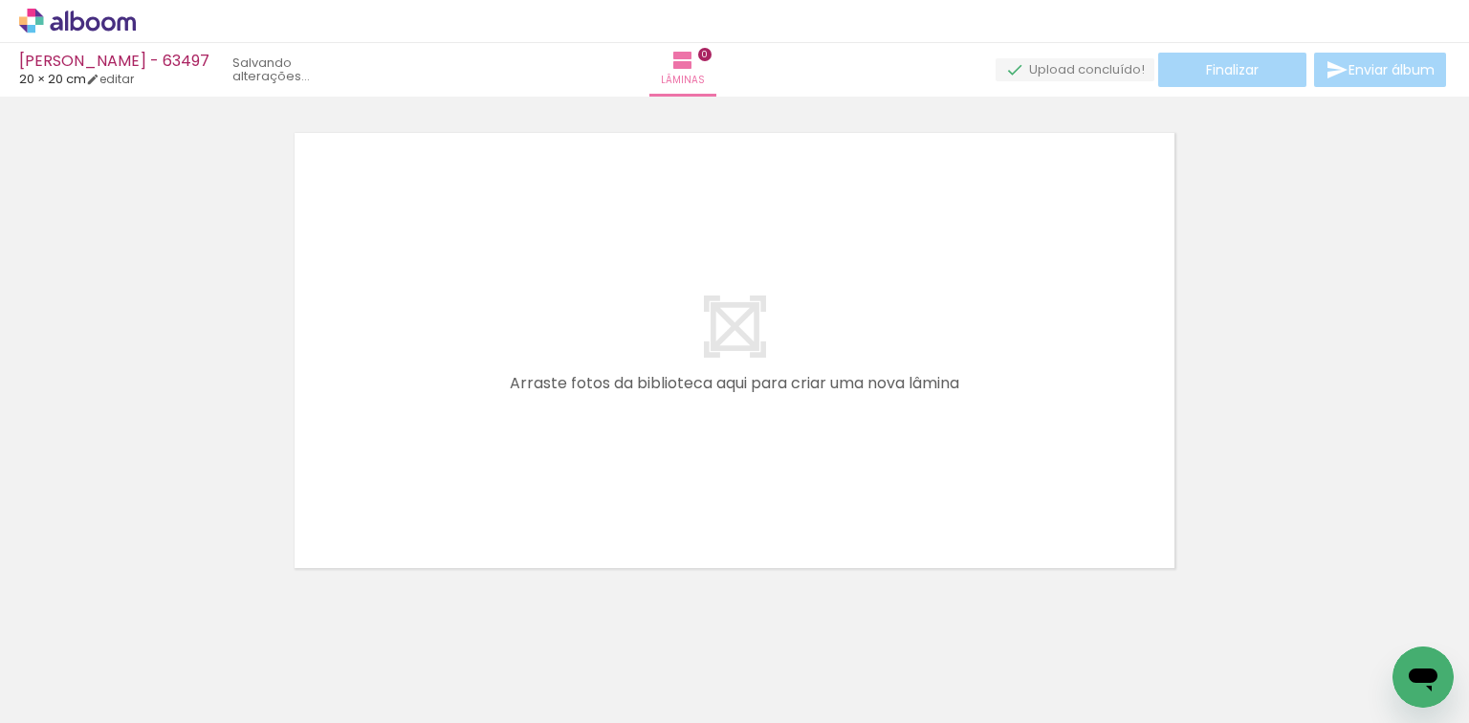
drag, startPoint x: 216, startPoint y: 652, endPoint x: 348, endPoint y: 686, distance: 136.4
click at [392, 452] on quentale-workspace at bounding box center [734, 361] width 1469 height 723
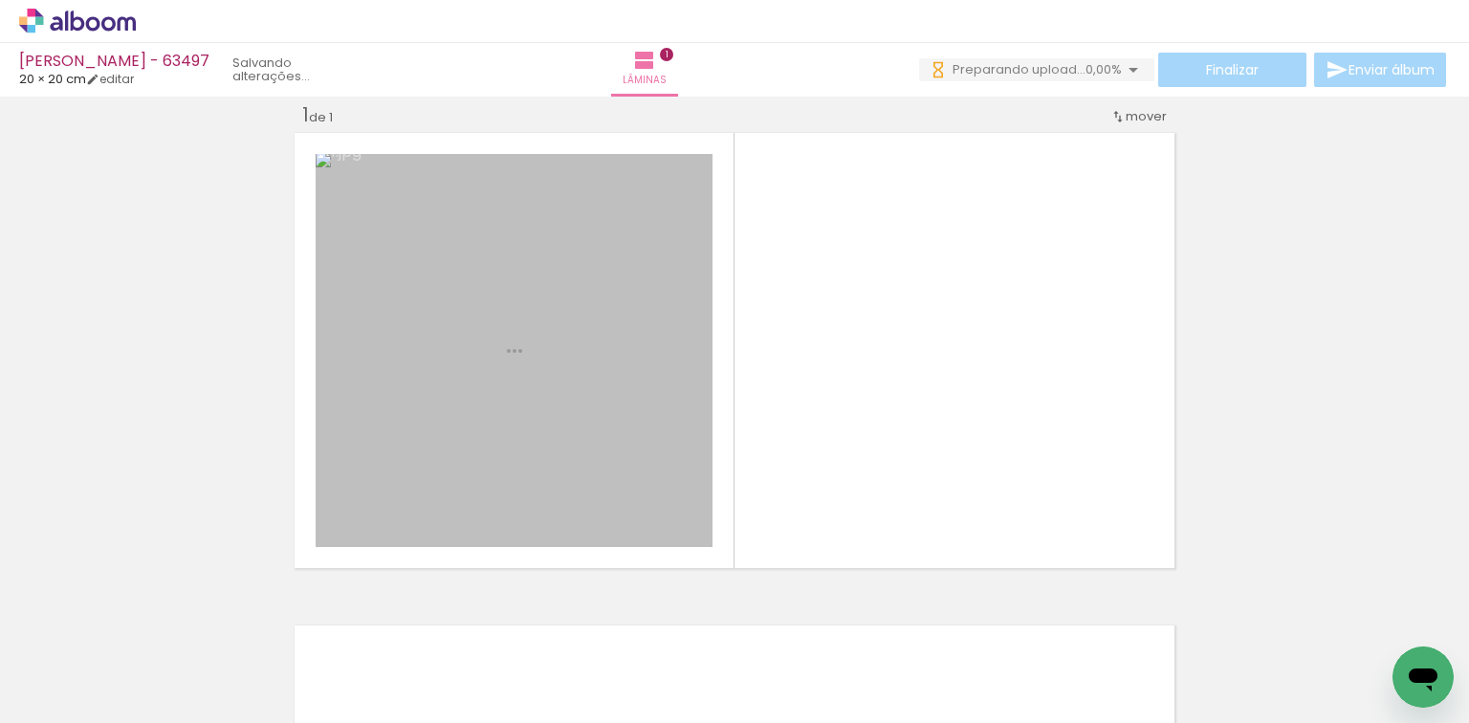
scroll to position [24, 0]
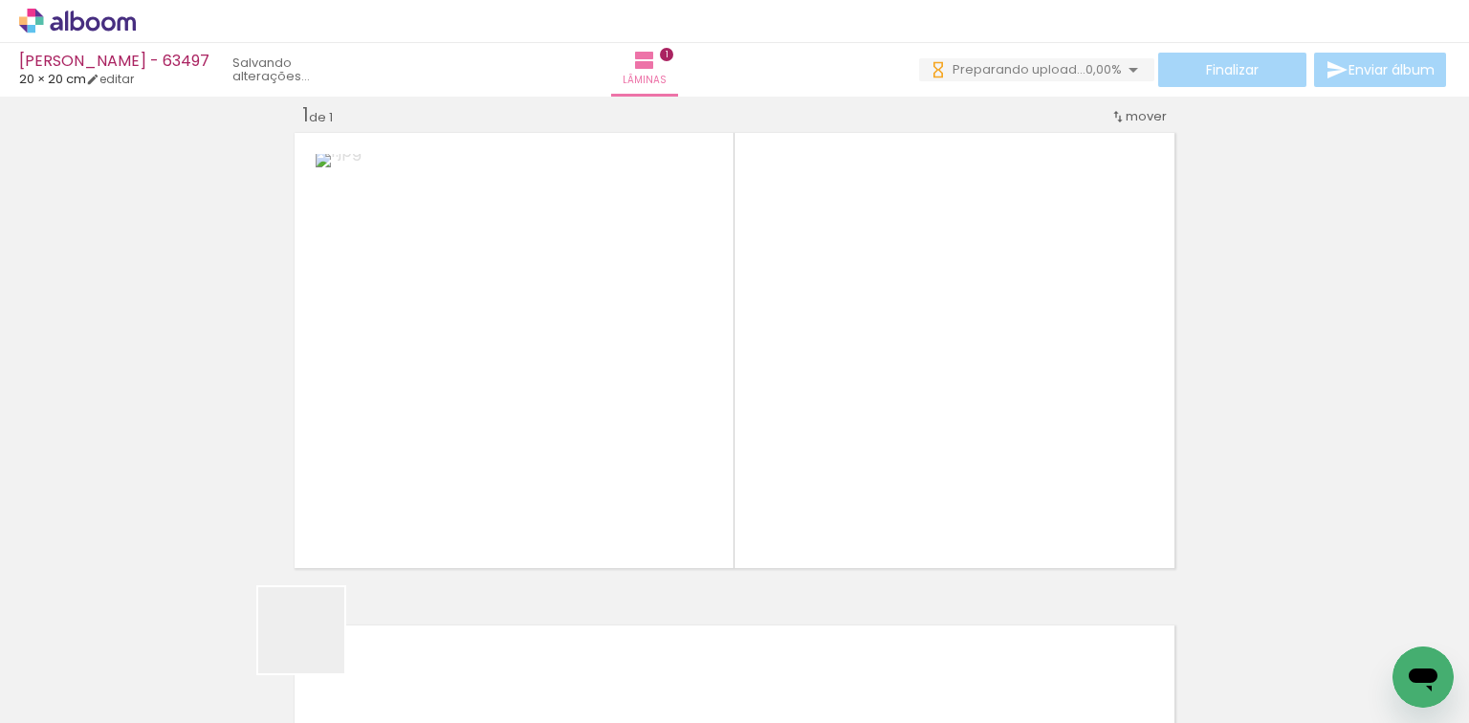
drag, startPoint x: 316, startPoint y: 644, endPoint x: 525, endPoint y: 514, distance: 246.5
click at [533, 487] on quentale-workspace at bounding box center [734, 361] width 1469 height 723
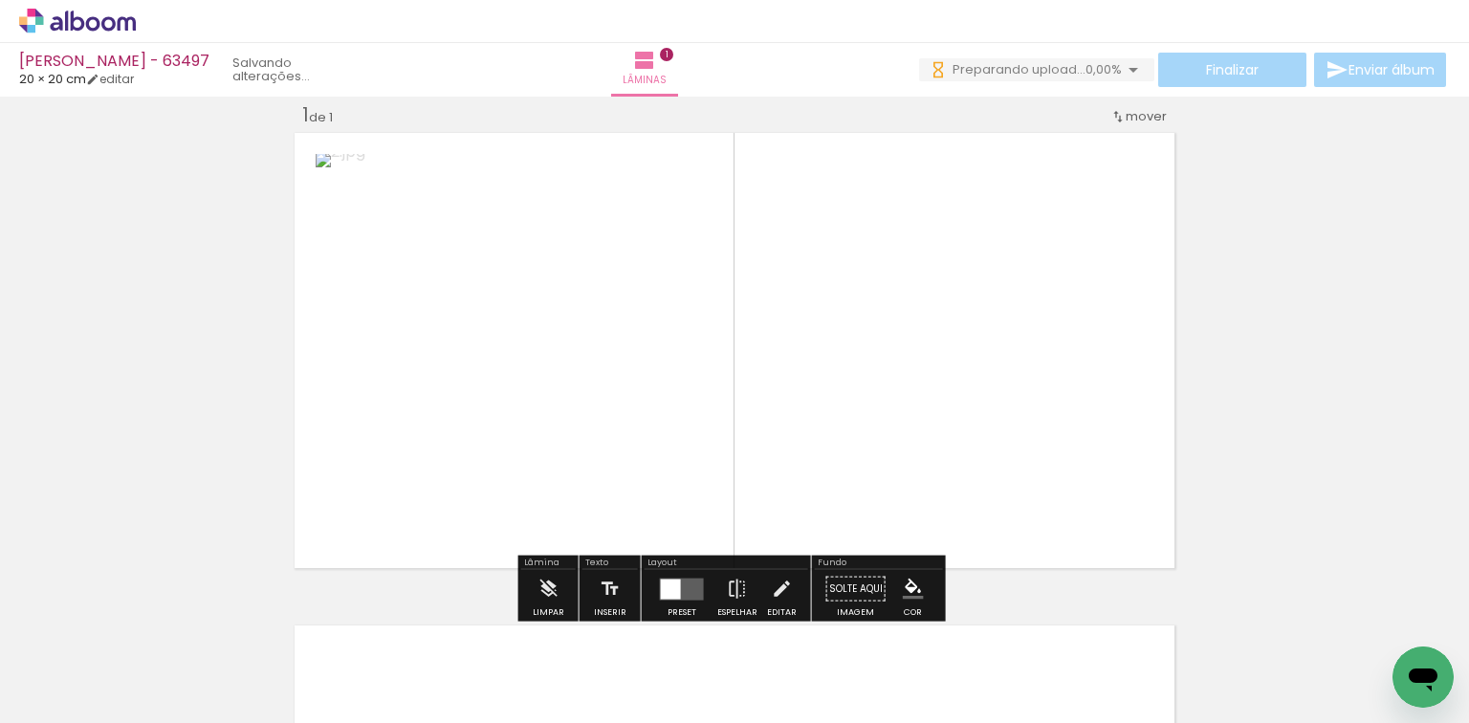
scroll to position [0, 0]
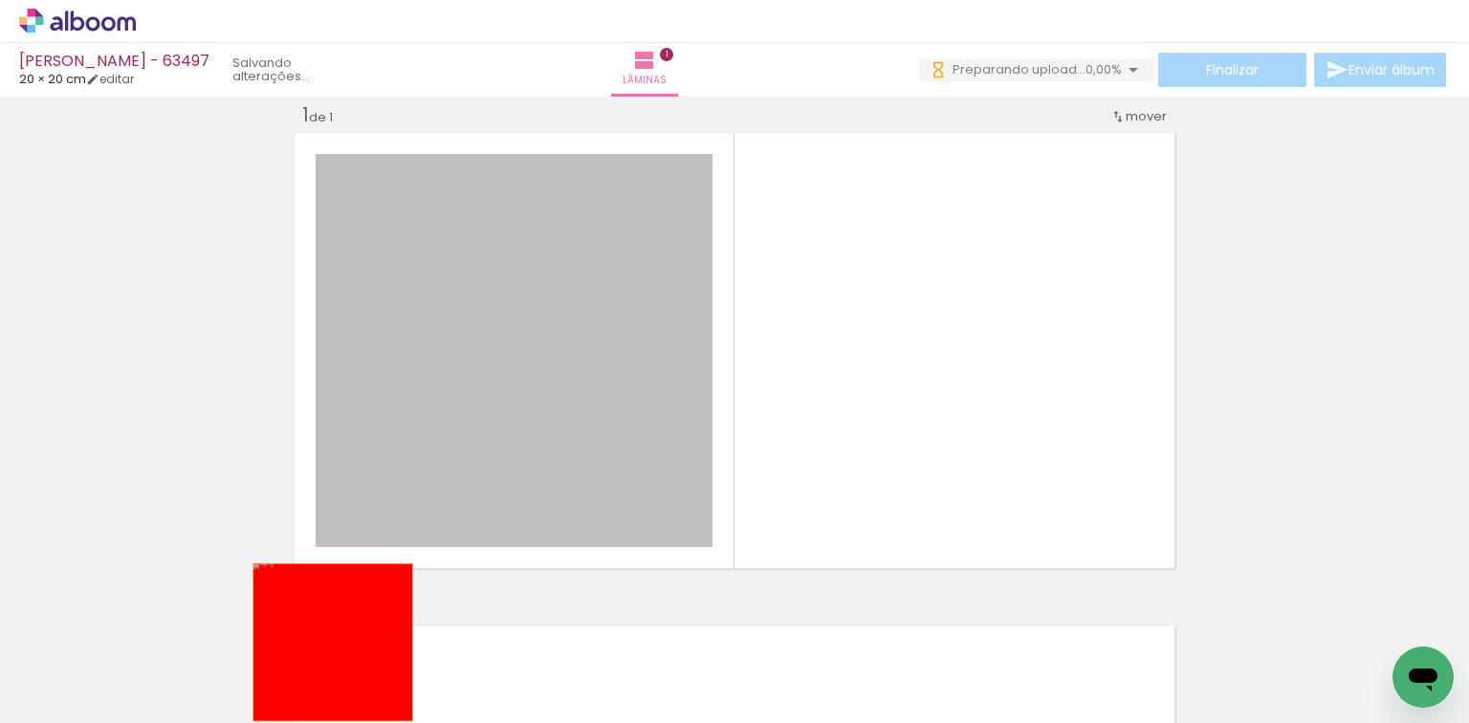
drag, startPoint x: 522, startPoint y: 434, endPoint x: 264, endPoint y: 651, distance: 337.2
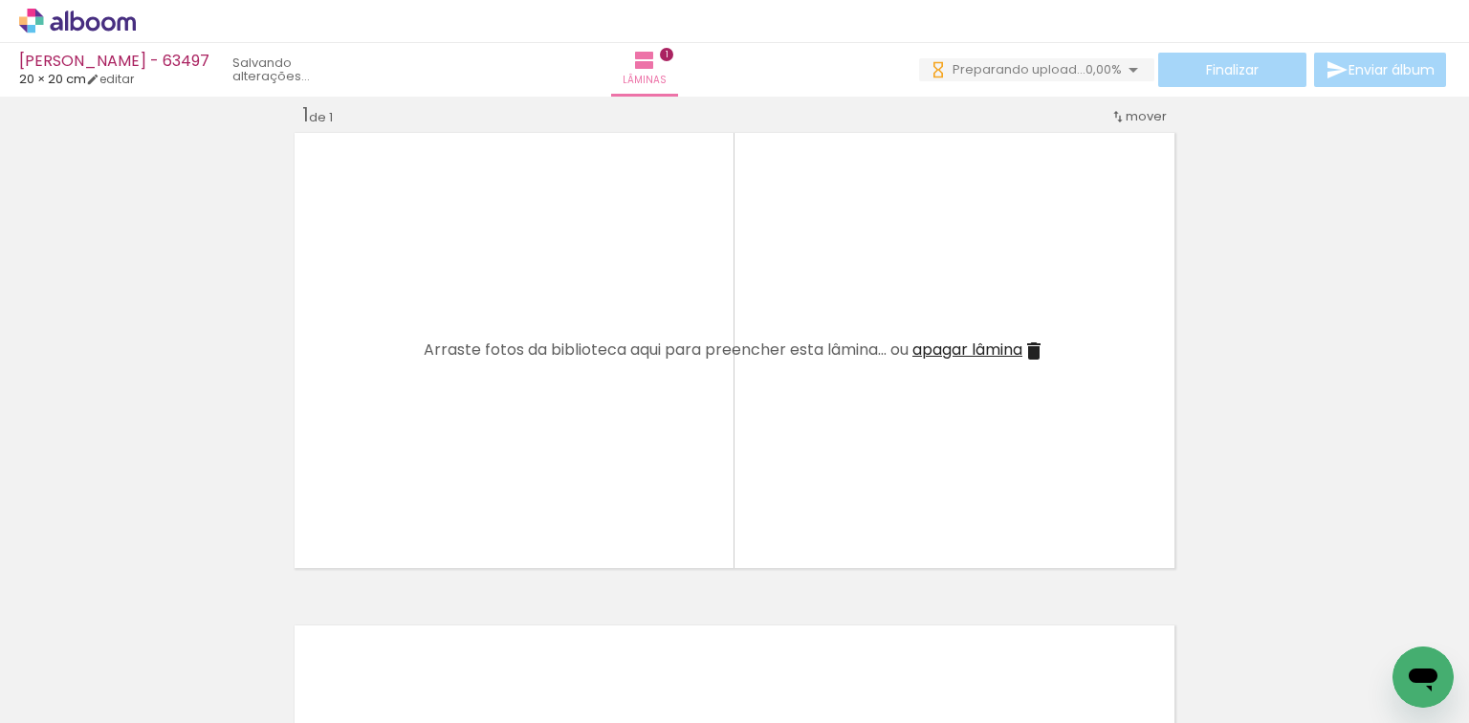
drag, startPoint x: 226, startPoint y: 632, endPoint x: 305, endPoint y: 618, distance: 80.6
click at [344, 522] on quentale-workspace at bounding box center [734, 361] width 1469 height 723
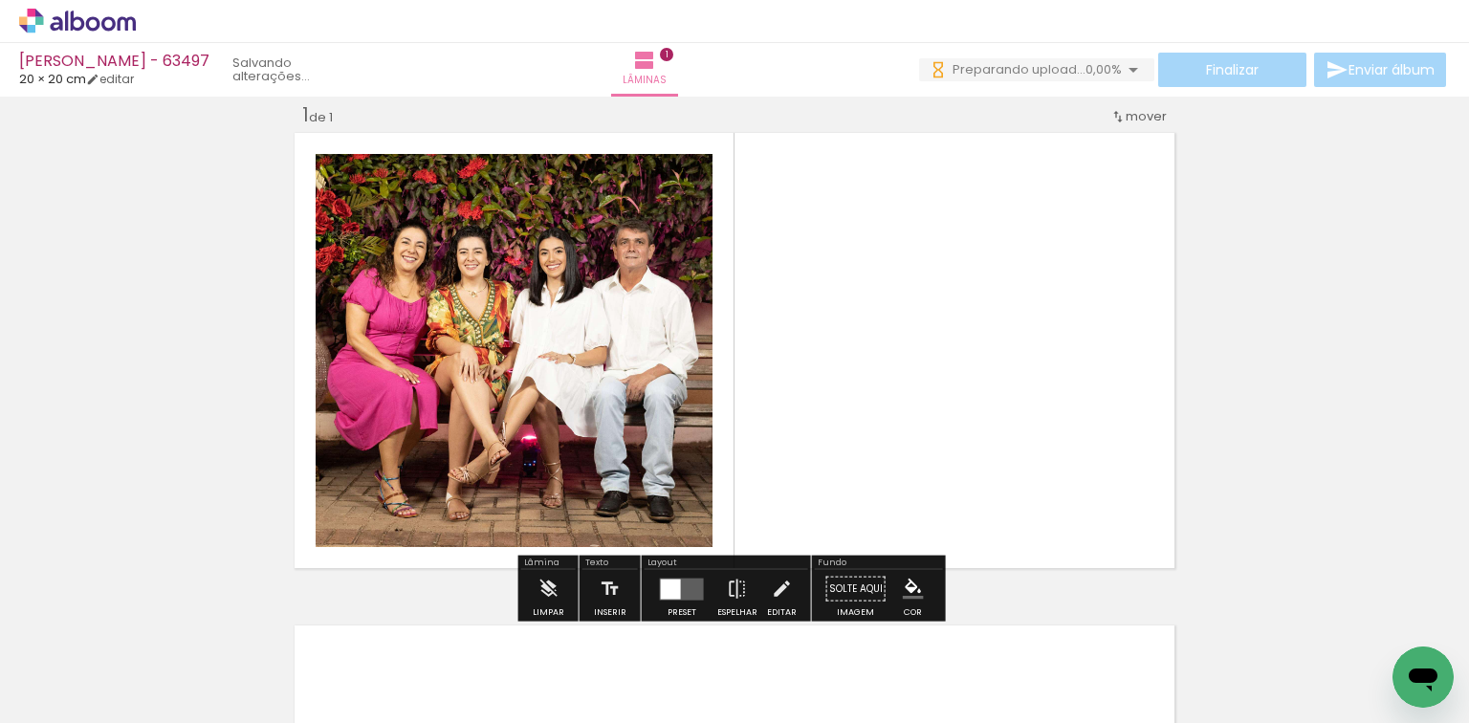
drag, startPoint x: 486, startPoint y: 528, endPoint x: 774, endPoint y: 548, distance: 289.4
click at [702, 423] on quentale-workspace at bounding box center [734, 361] width 1469 height 723
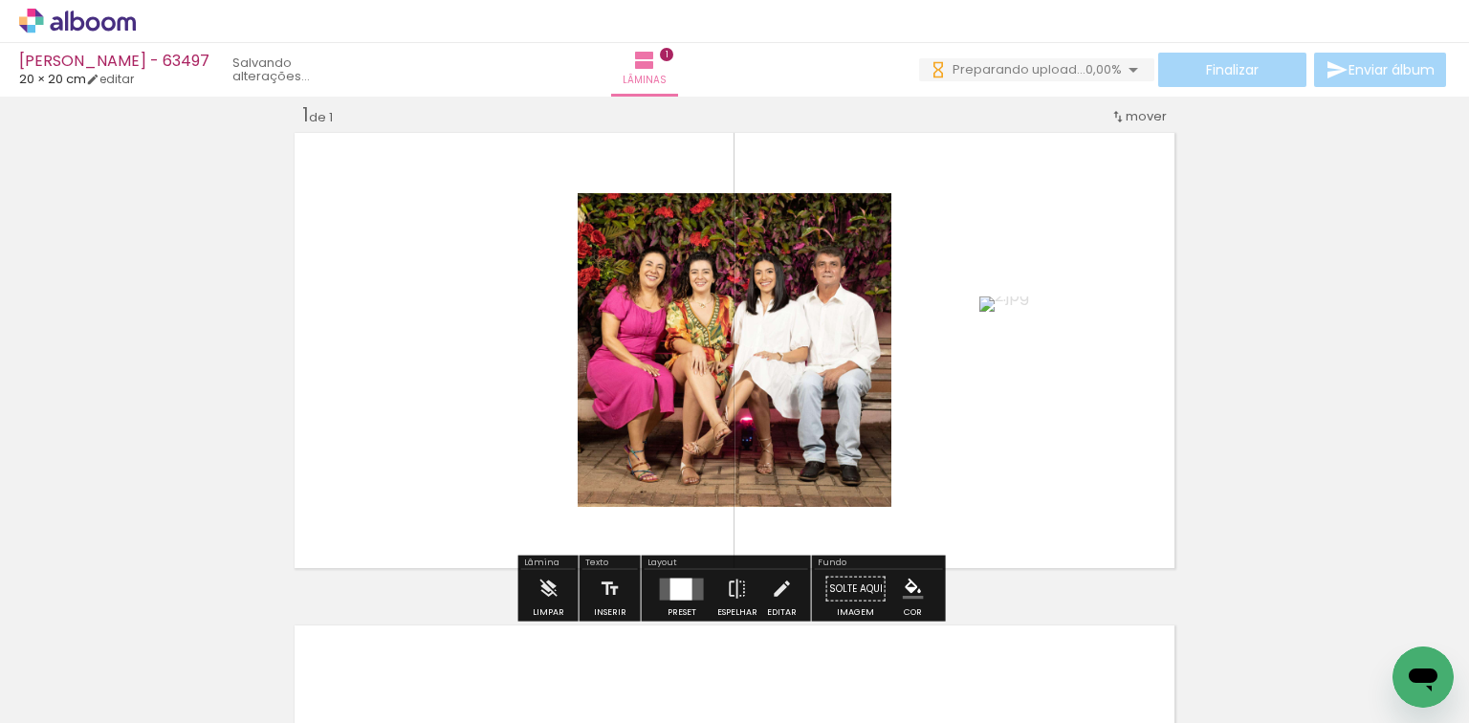
drag, startPoint x: 685, startPoint y: 578, endPoint x: 869, endPoint y: 524, distance: 192.4
click at [688, 580] on quentale-layouter at bounding box center [682, 588] width 44 height 22
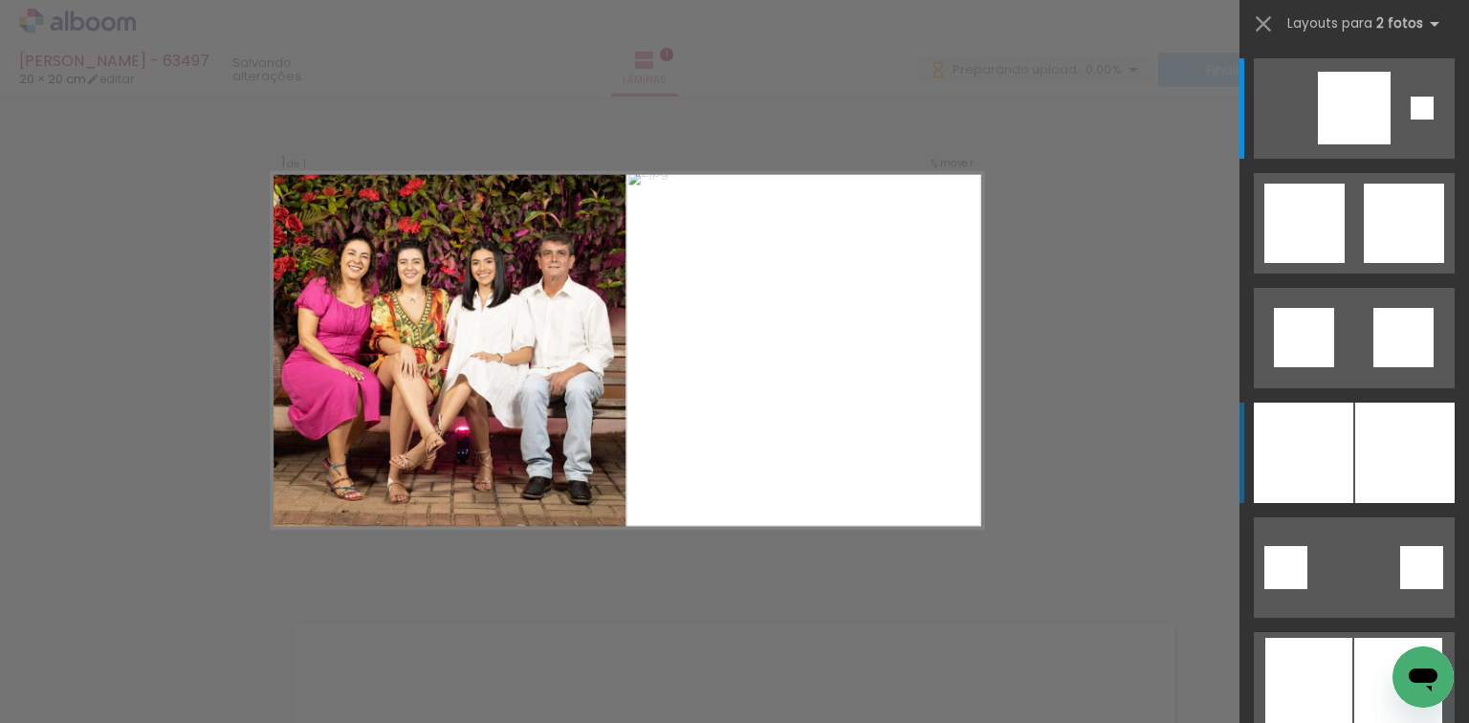
click at [1306, 464] on div at bounding box center [1302, 453] width 99 height 100
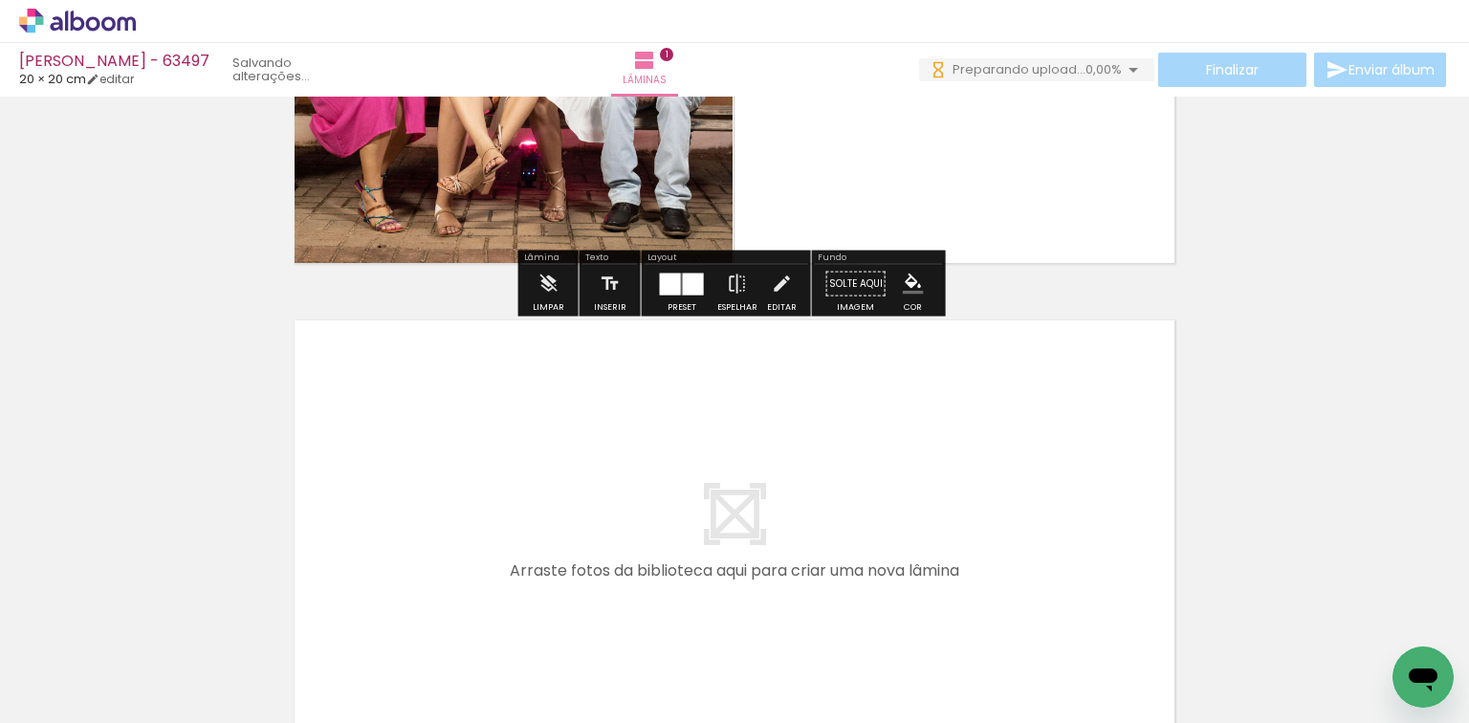
scroll to position [406, 0]
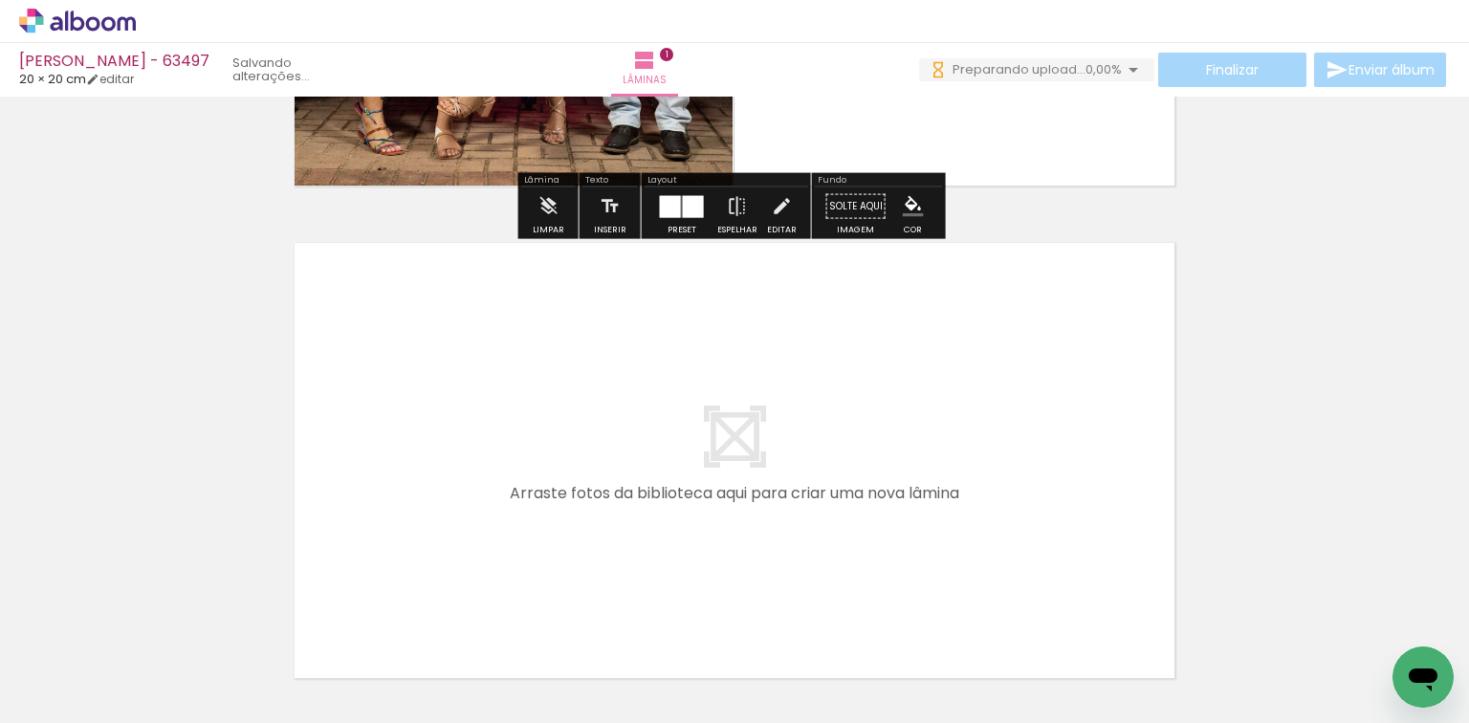
click at [424, 601] on quentale-workspace at bounding box center [734, 361] width 1469 height 723
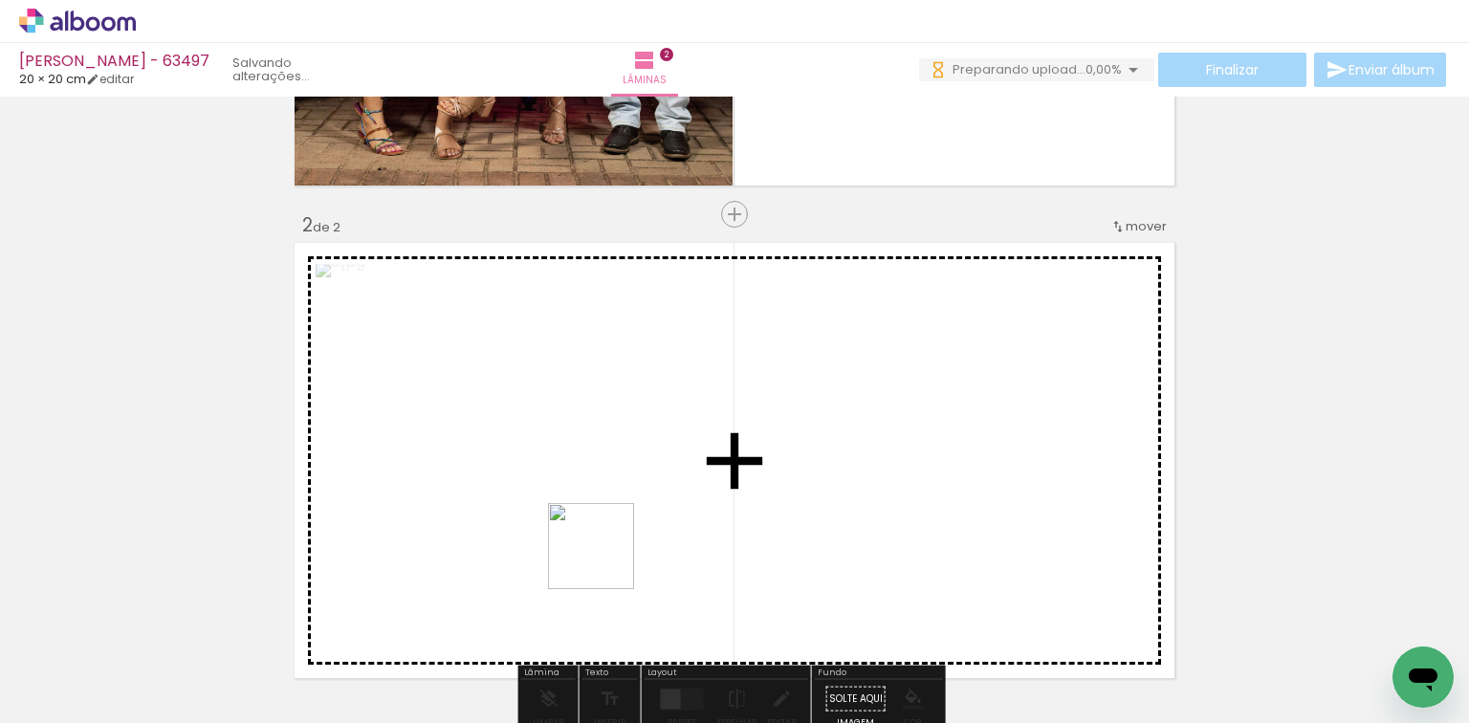
drag, startPoint x: 523, startPoint y: 681, endPoint x: 647, endPoint y: 577, distance: 161.6
click at [638, 520] on quentale-workspace at bounding box center [734, 361] width 1469 height 723
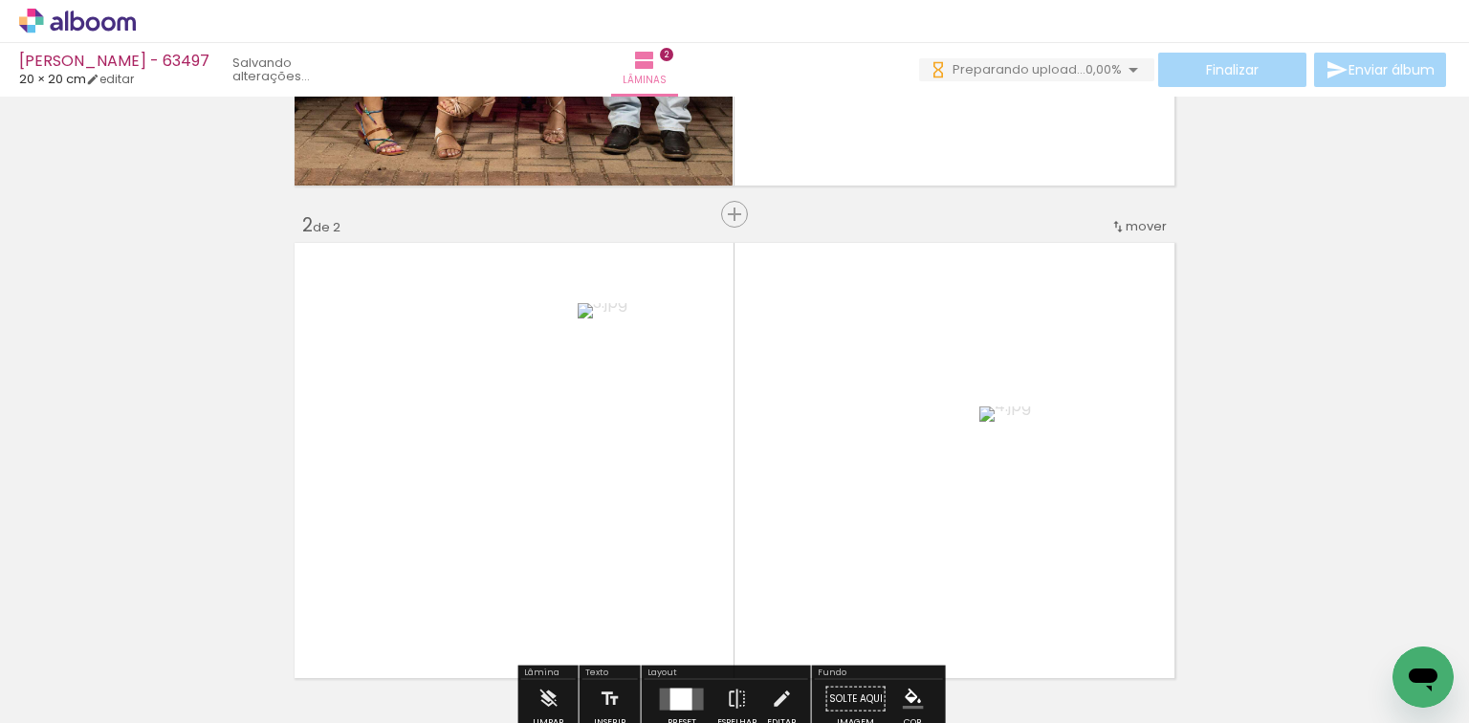
scroll to position [516, 0]
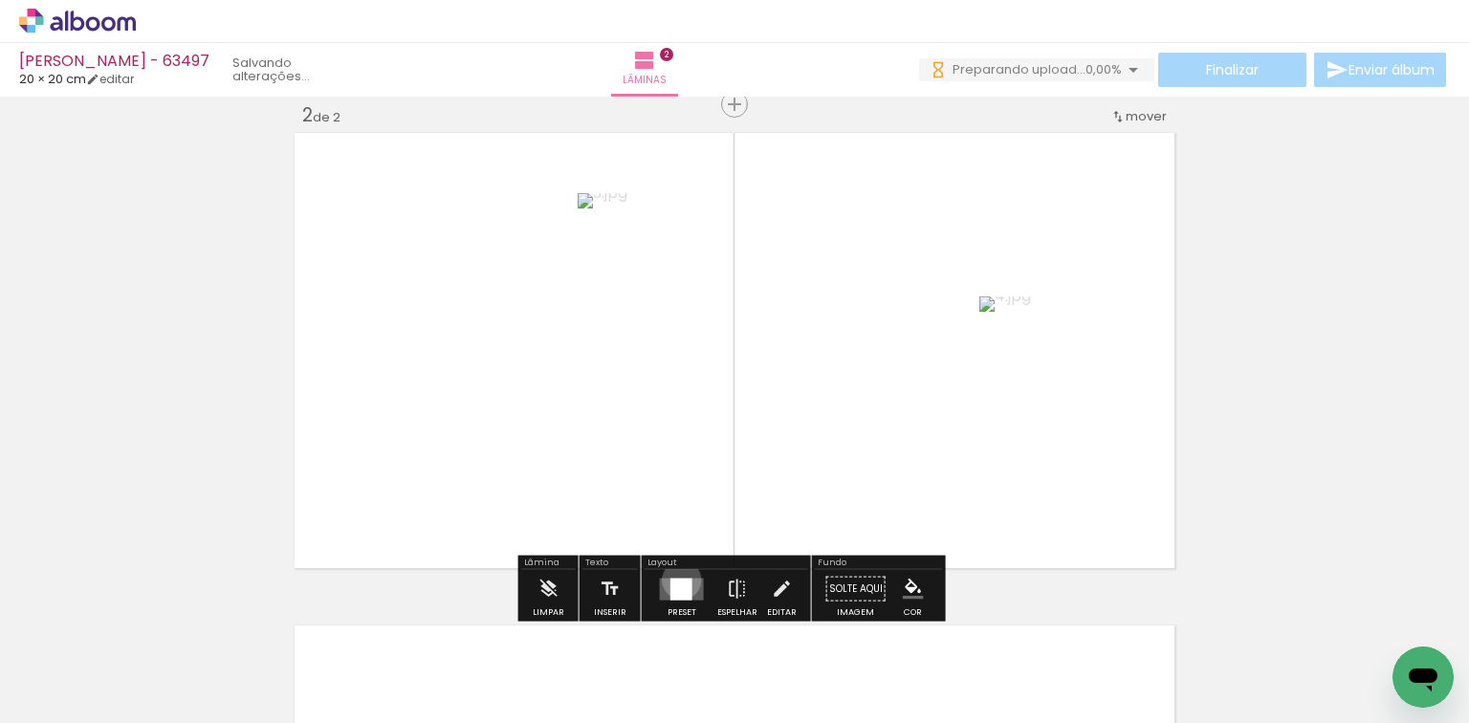
drag, startPoint x: 677, startPoint y: 578, endPoint x: 1114, endPoint y: 475, distance: 449.0
click at [685, 578] on div at bounding box center [681, 588] width 22 height 22
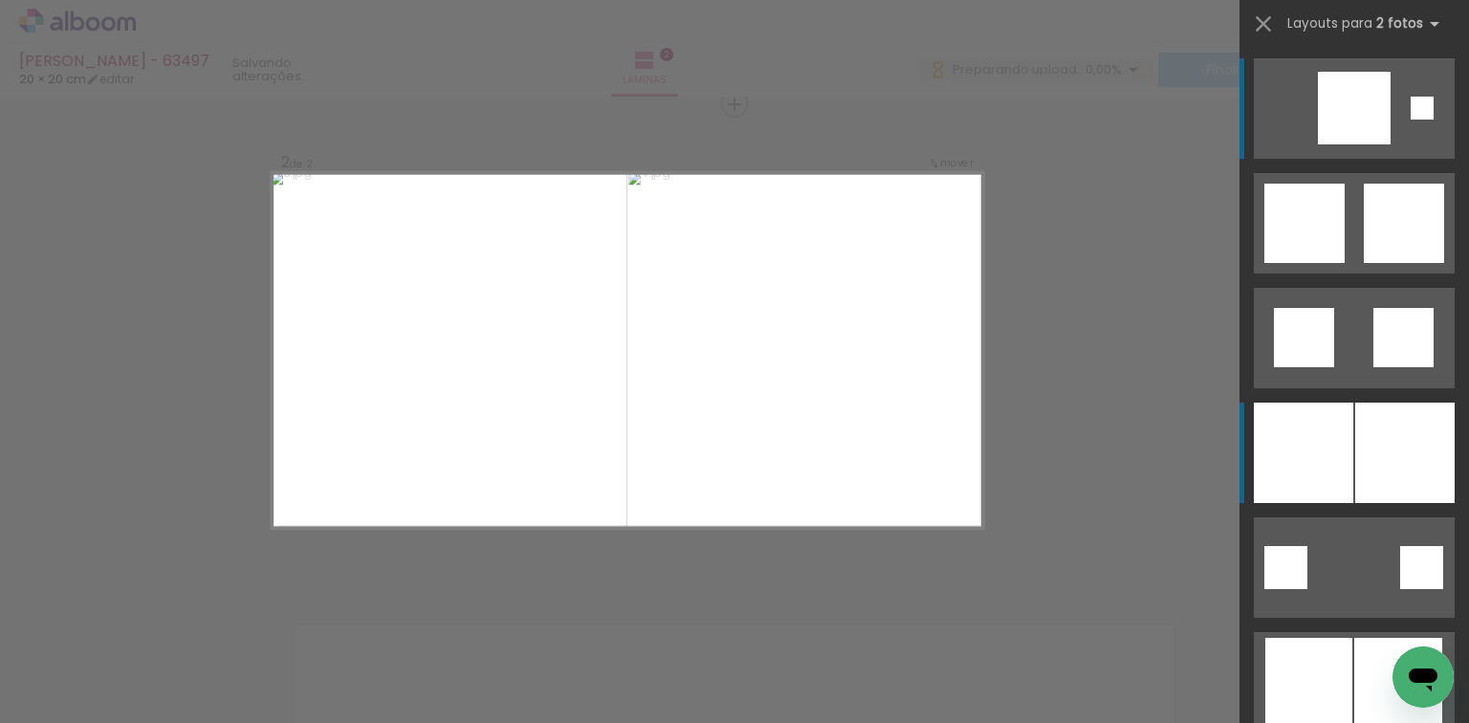
click at [1361, 411] on div at bounding box center [1404, 453] width 99 height 100
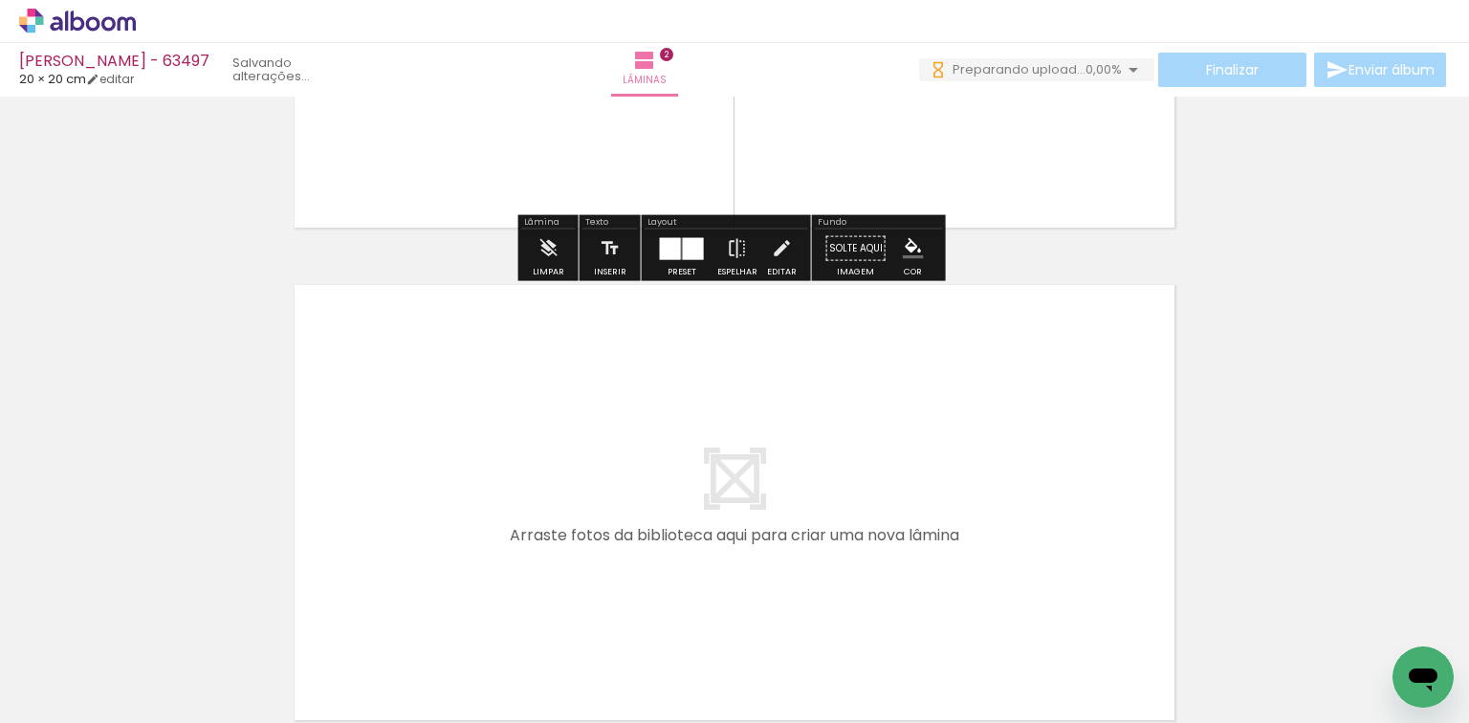
drag, startPoint x: 661, startPoint y: 650, endPoint x: 750, endPoint y: 635, distance: 90.2
click at [705, 516] on quentale-workspace at bounding box center [734, 361] width 1469 height 723
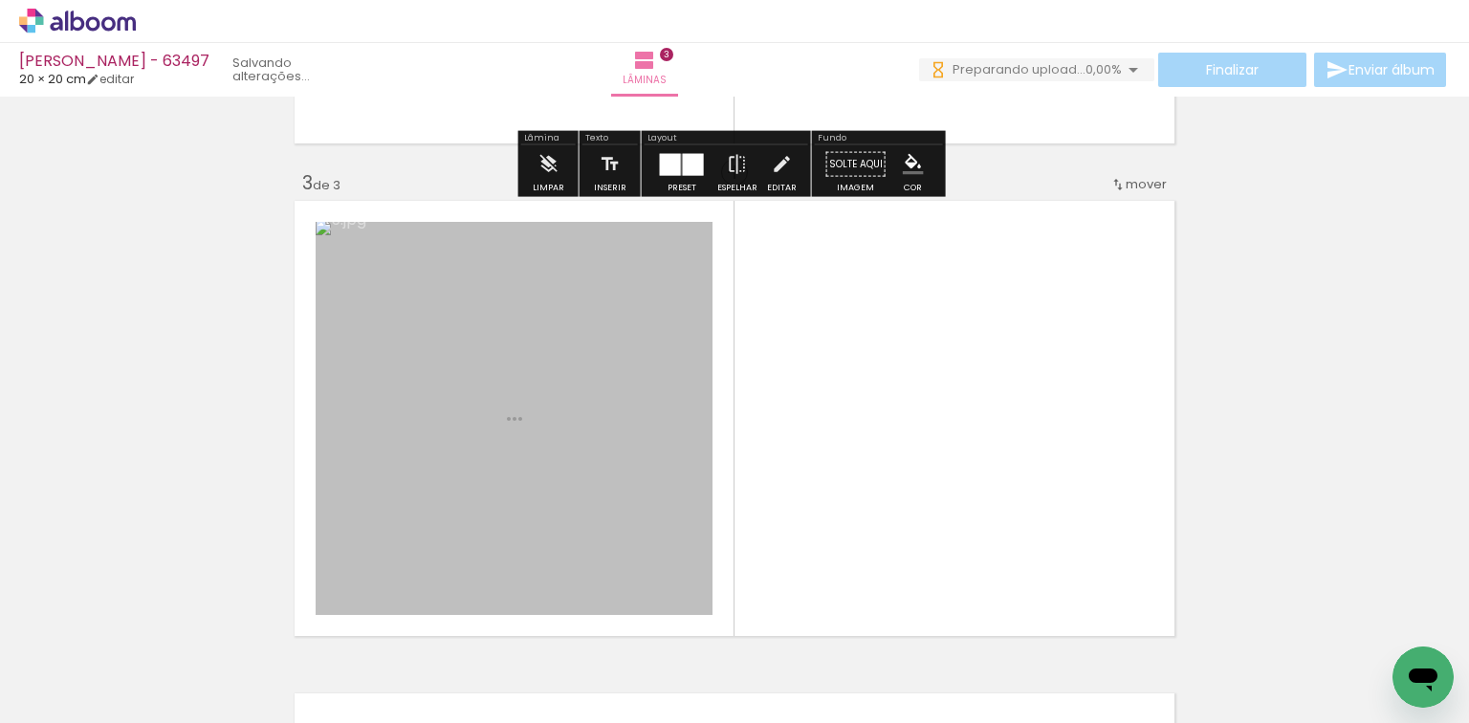
drag, startPoint x: 750, startPoint y: 635, endPoint x: 611, endPoint y: 620, distance: 139.5
click at [750, 524] on quentale-workspace at bounding box center [734, 361] width 1469 height 723
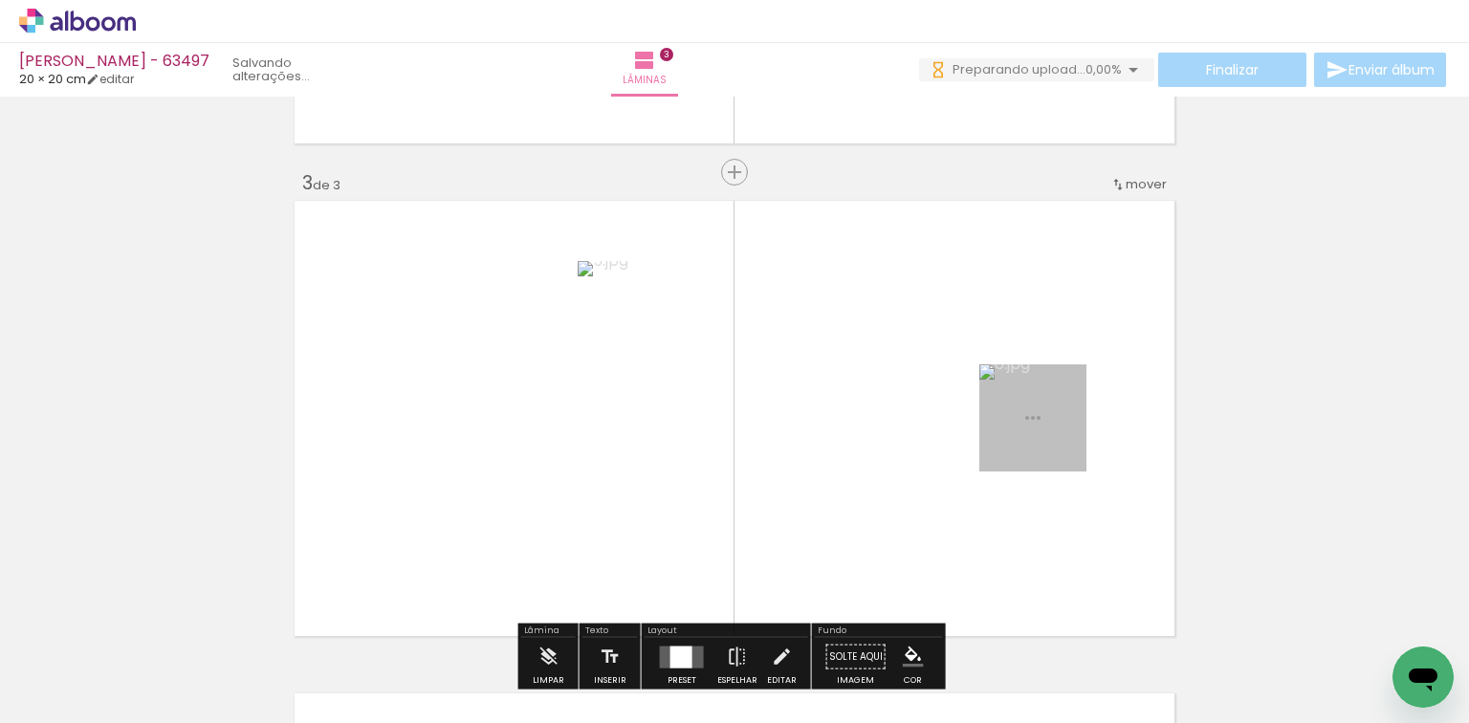
scroll to position [1009, 0]
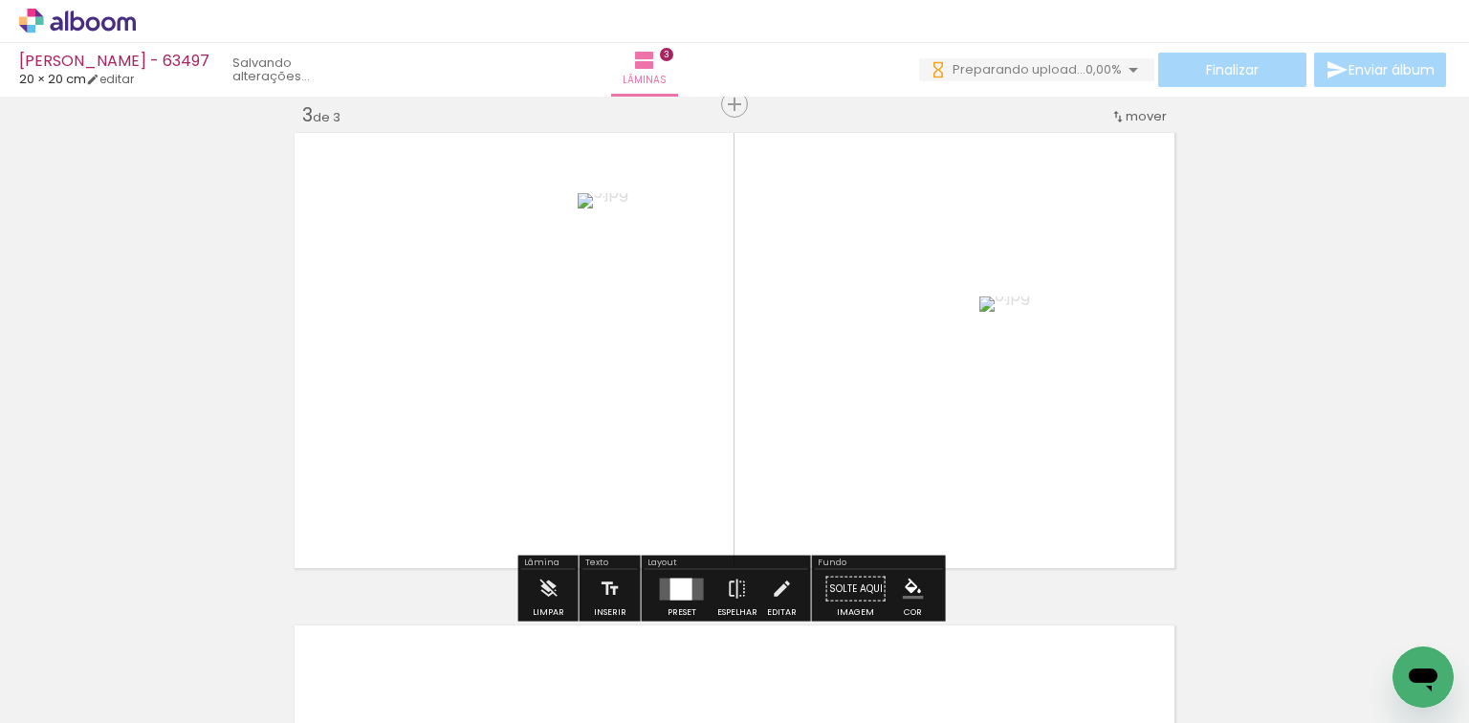
drag, startPoint x: 654, startPoint y: 593, endPoint x: 676, endPoint y: 592, distance: 22.0
click at [656, 593] on div at bounding box center [682, 589] width 52 height 38
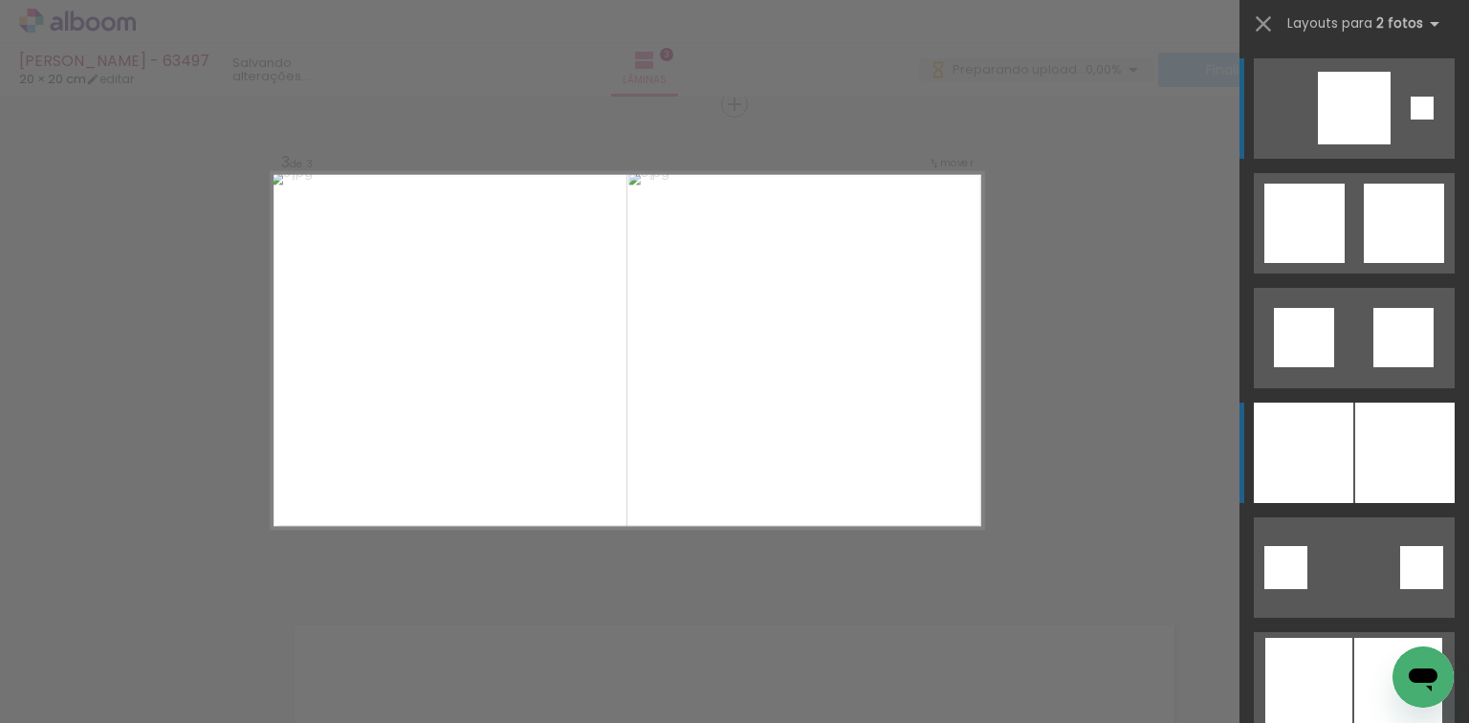
click at [1319, 427] on div at bounding box center [1302, 453] width 99 height 100
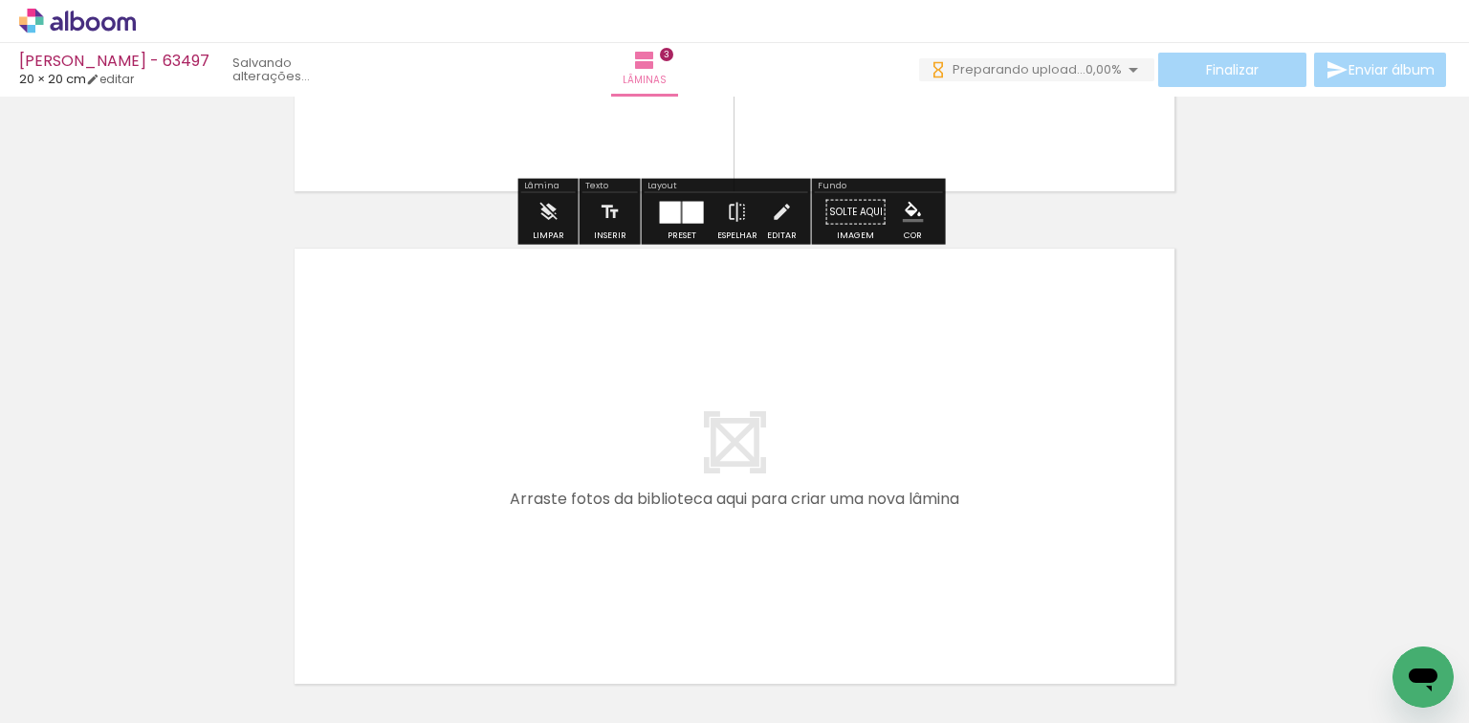
drag, startPoint x: 891, startPoint y: 627, endPoint x: 931, endPoint y: 609, distance: 44.1
click at [895, 560] on quentale-workspace at bounding box center [734, 361] width 1469 height 723
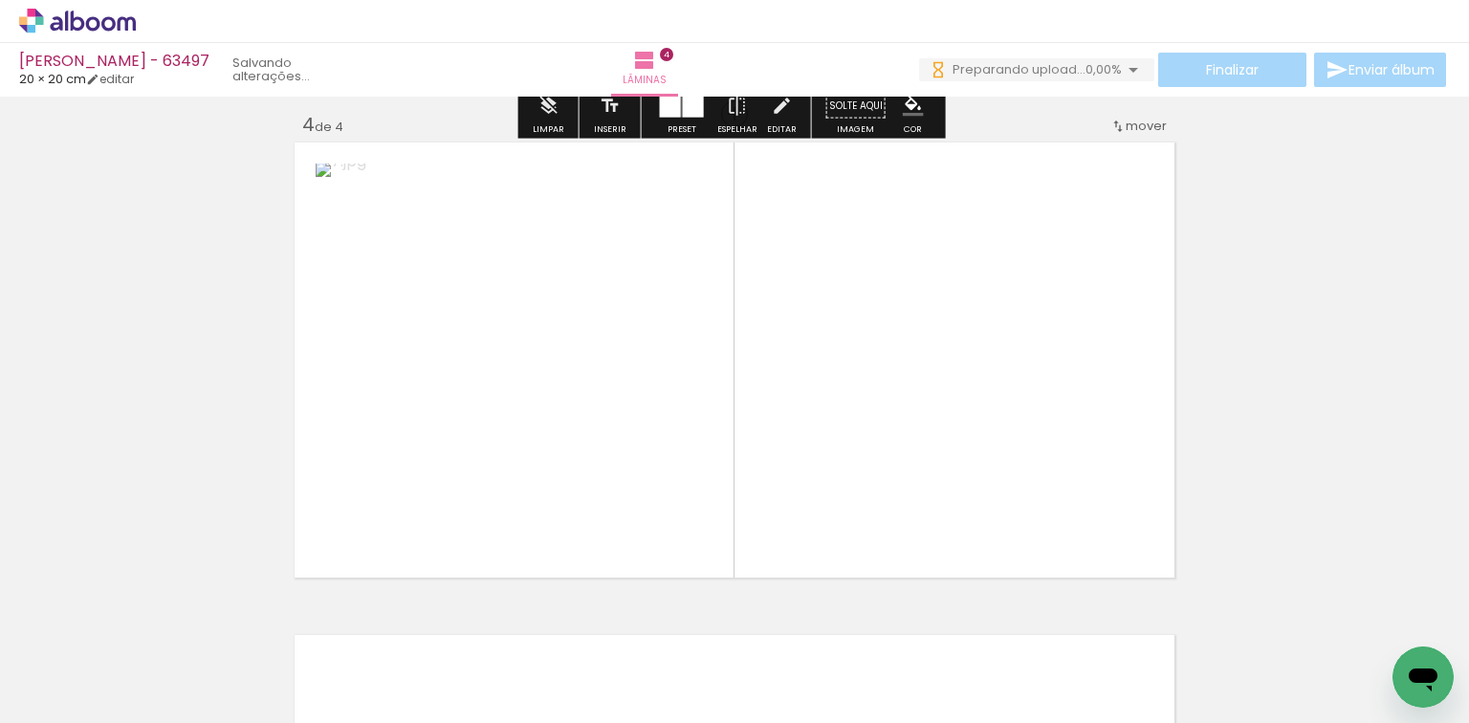
drag, startPoint x: 937, startPoint y: 621, endPoint x: 880, endPoint y: 547, distance: 94.1
click at [919, 563] on quentale-workspace at bounding box center [734, 361] width 1469 height 723
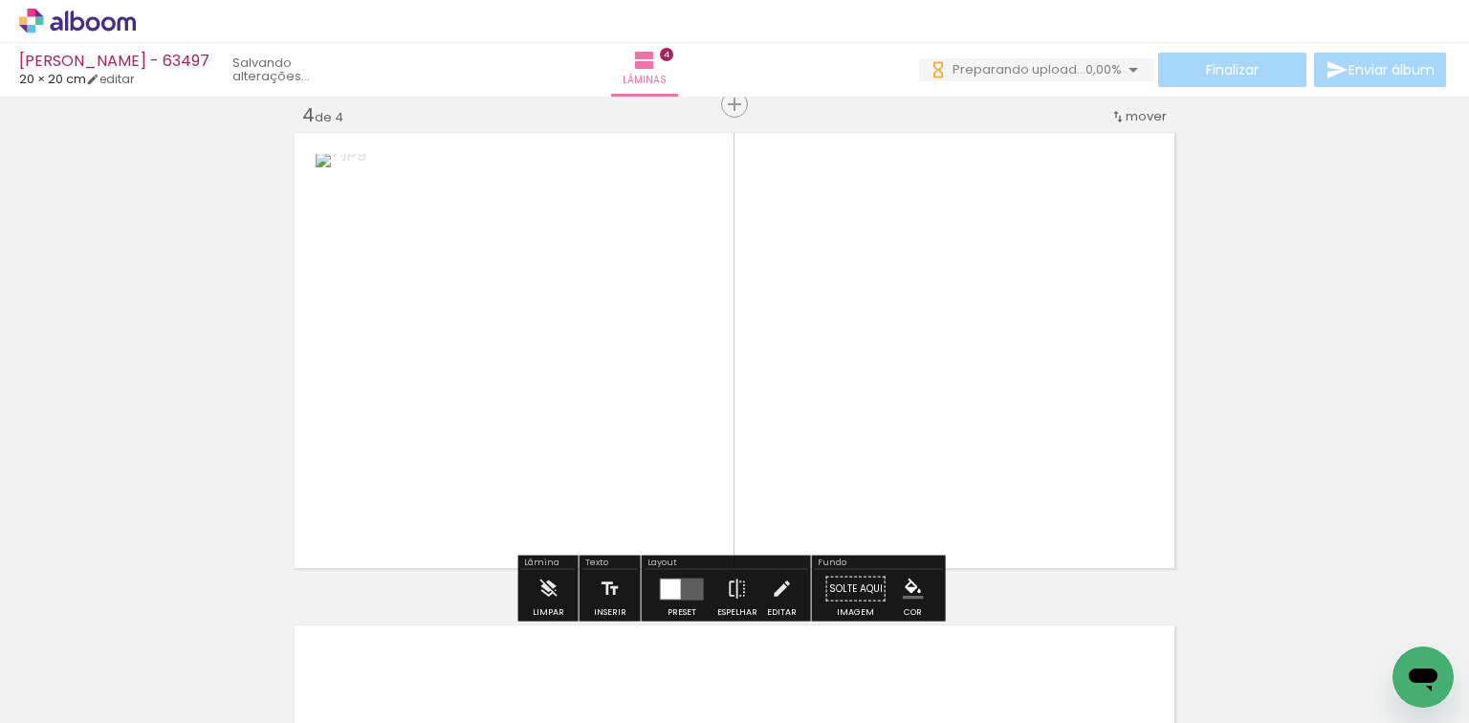
drag, startPoint x: 991, startPoint y: 614, endPoint x: 956, endPoint y: 579, distance: 49.4
click at [962, 579] on quentale-workspace at bounding box center [734, 361] width 1469 height 723
drag, startPoint x: 952, startPoint y: 621, endPoint x: 648, endPoint y: 564, distance: 309.4
click at [907, 470] on quentale-workspace at bounding box center [734, 361] width 1469 height 723
click at [677, 589] on div at bounding box center [681, 588] width 22 height 22
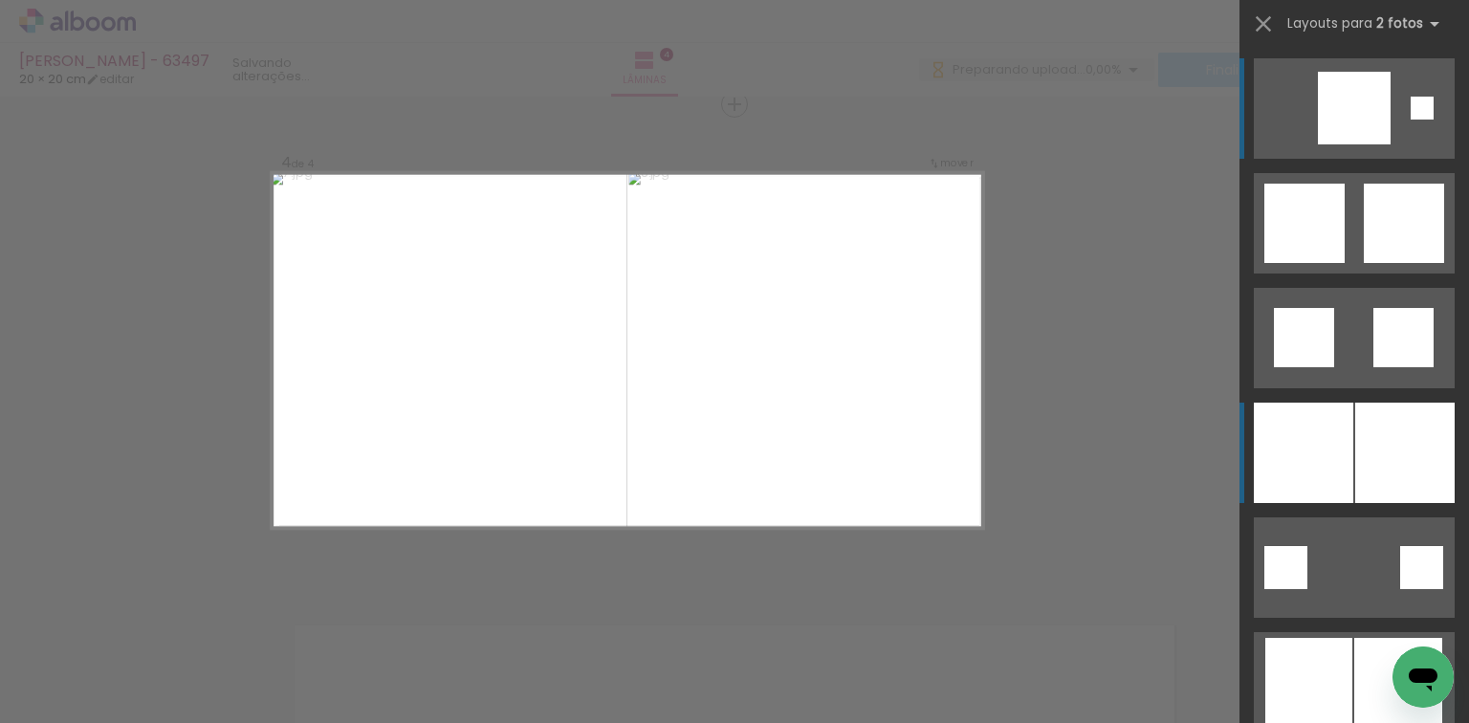
click at [1325, 465] on div at bounding box center [1302, 453] width 99 height 100
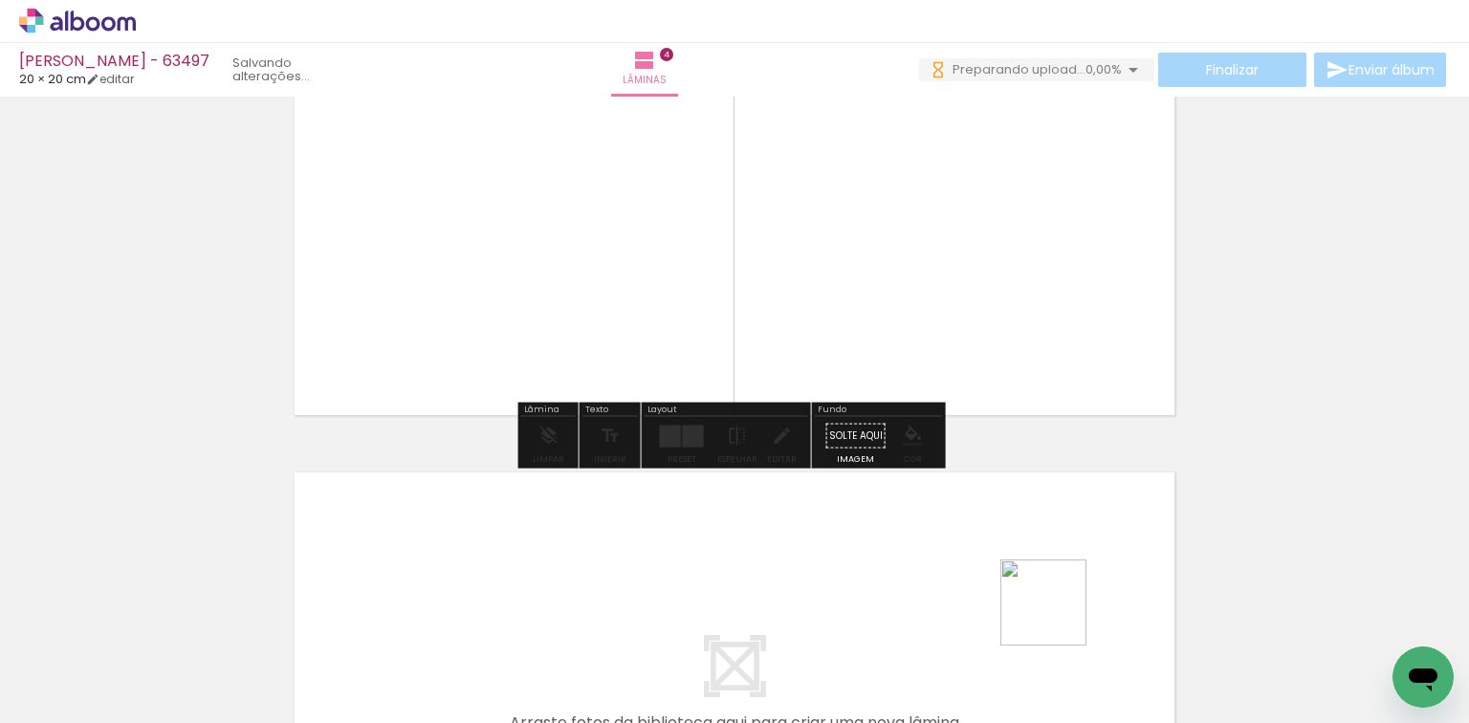
drag, startPoint x: 1061, startPoint y: 638, endPoint x: 1172, endPoint y: 652, distance: 111.8
click at [1044, 566] on quentale-workspace at bounding box center [734, 361] width 1469 height 723
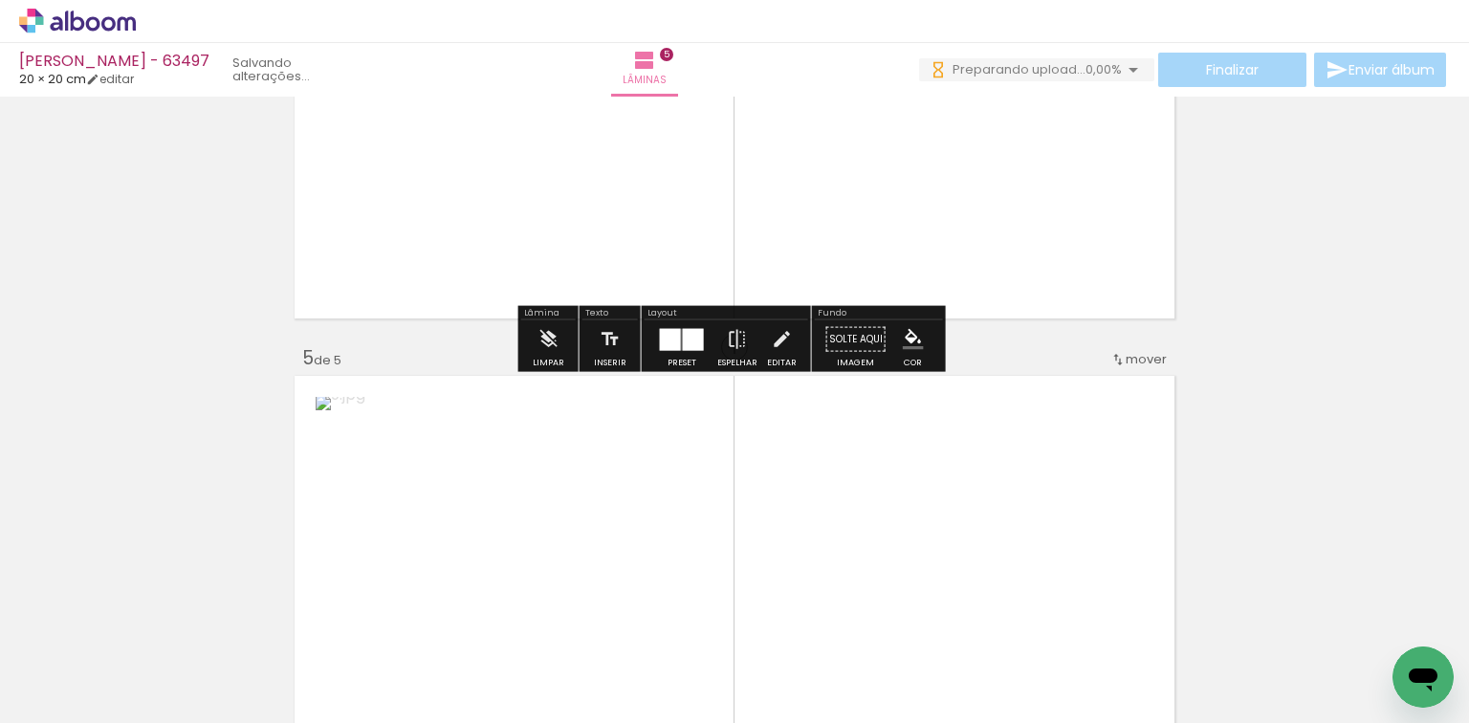
click at [901, 433] on quentale-workspace at bounding box center [734, 361] width 1469 height 723
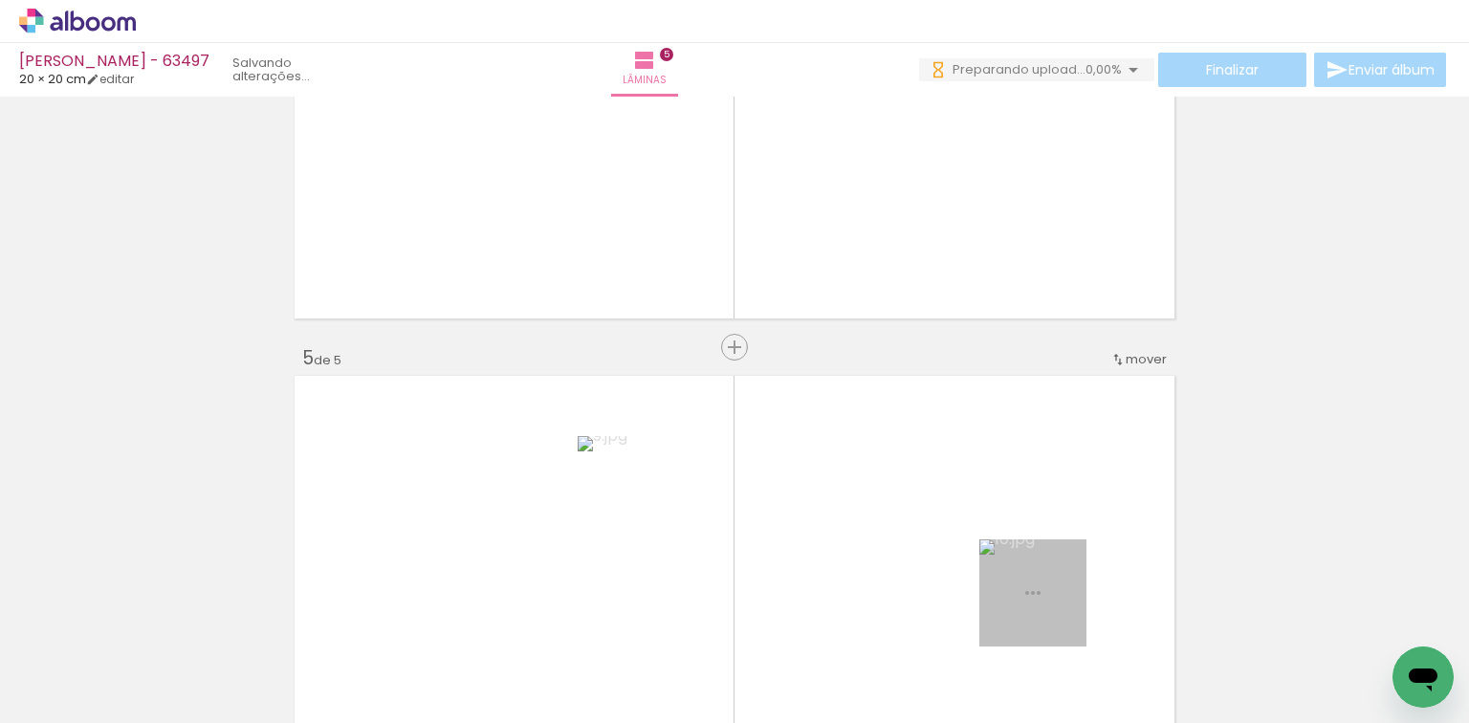
scroll to position [1993, 0]
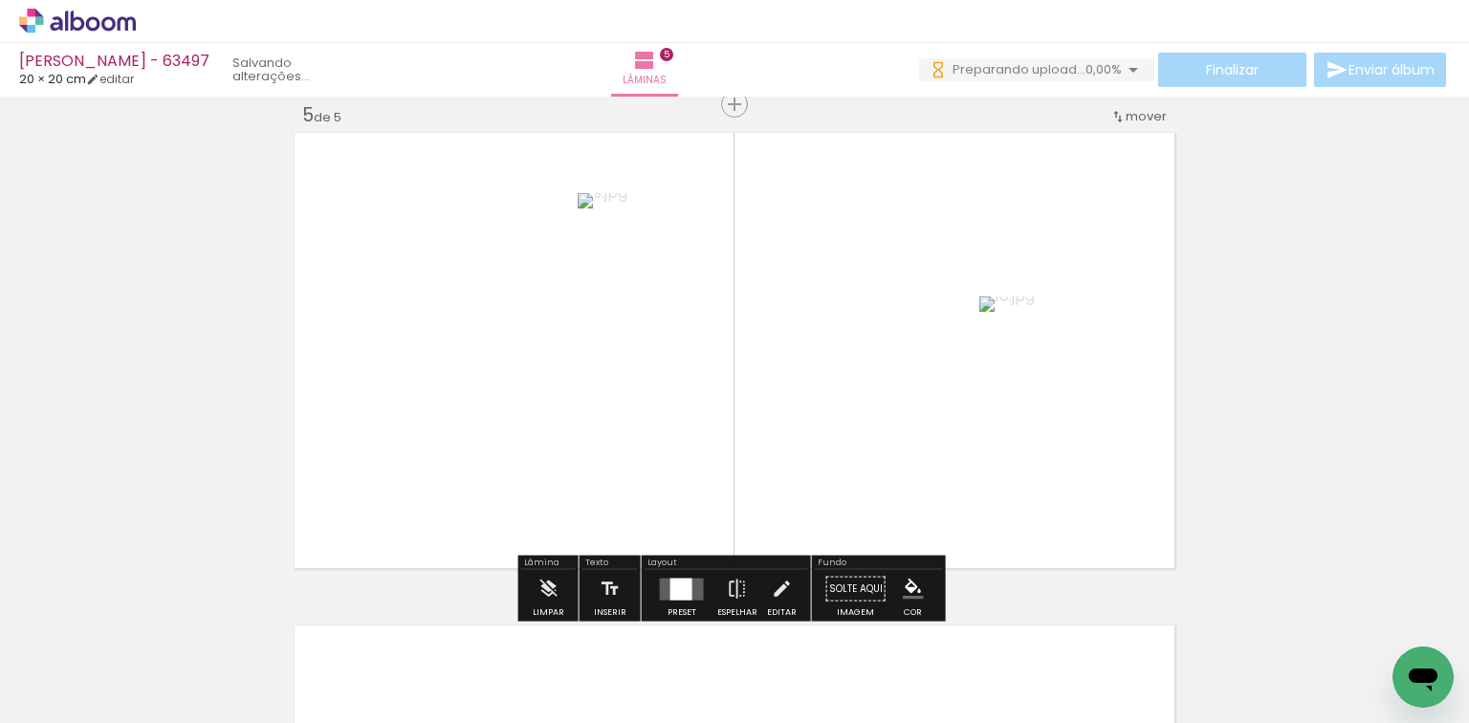
drag, startPoint x: 688, startPoint y: 577, endPoint x: 894, endPoint y: 472, distance: 230.9
click at [689, 578] on quentale-layouter at bounding box center [682, 588] width 44 height 22
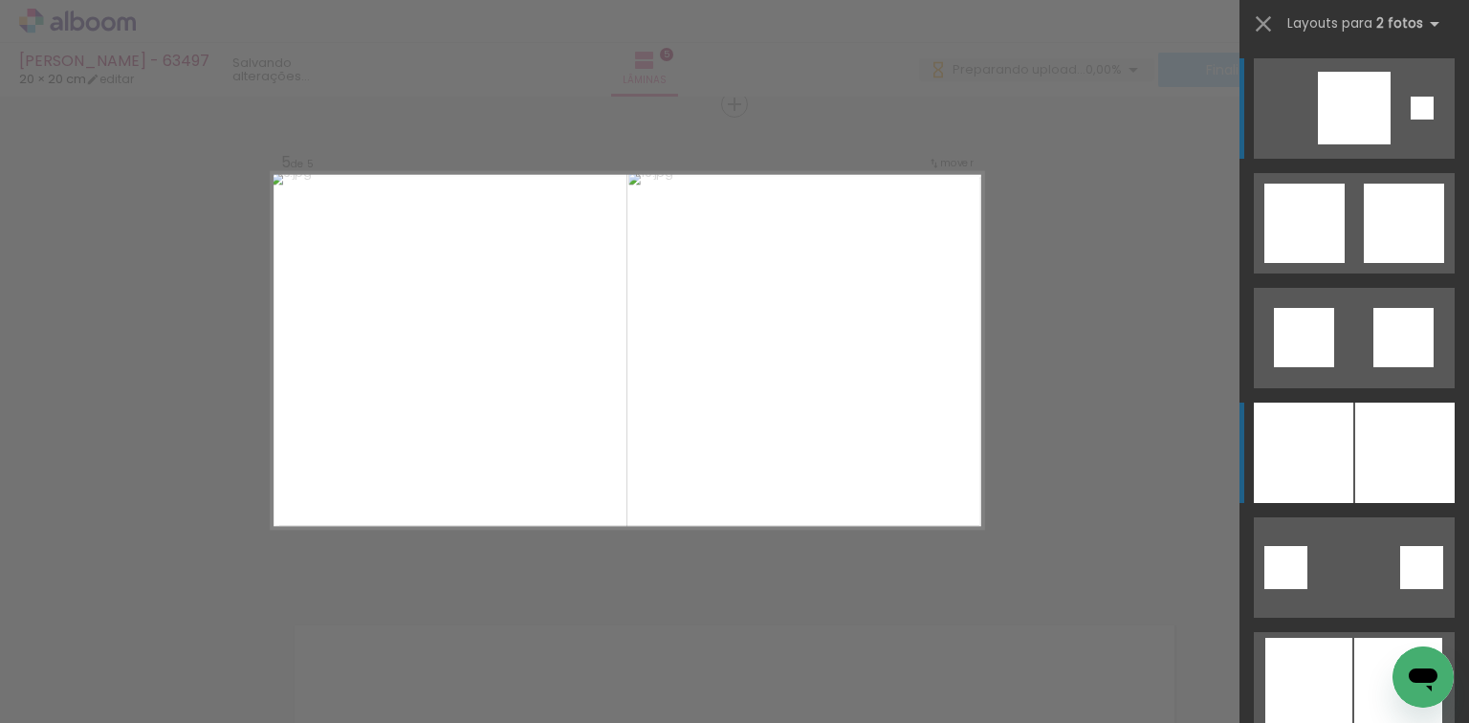
click at [1301, 424] on div at bounding box center [1302, 453] width 99 height 100
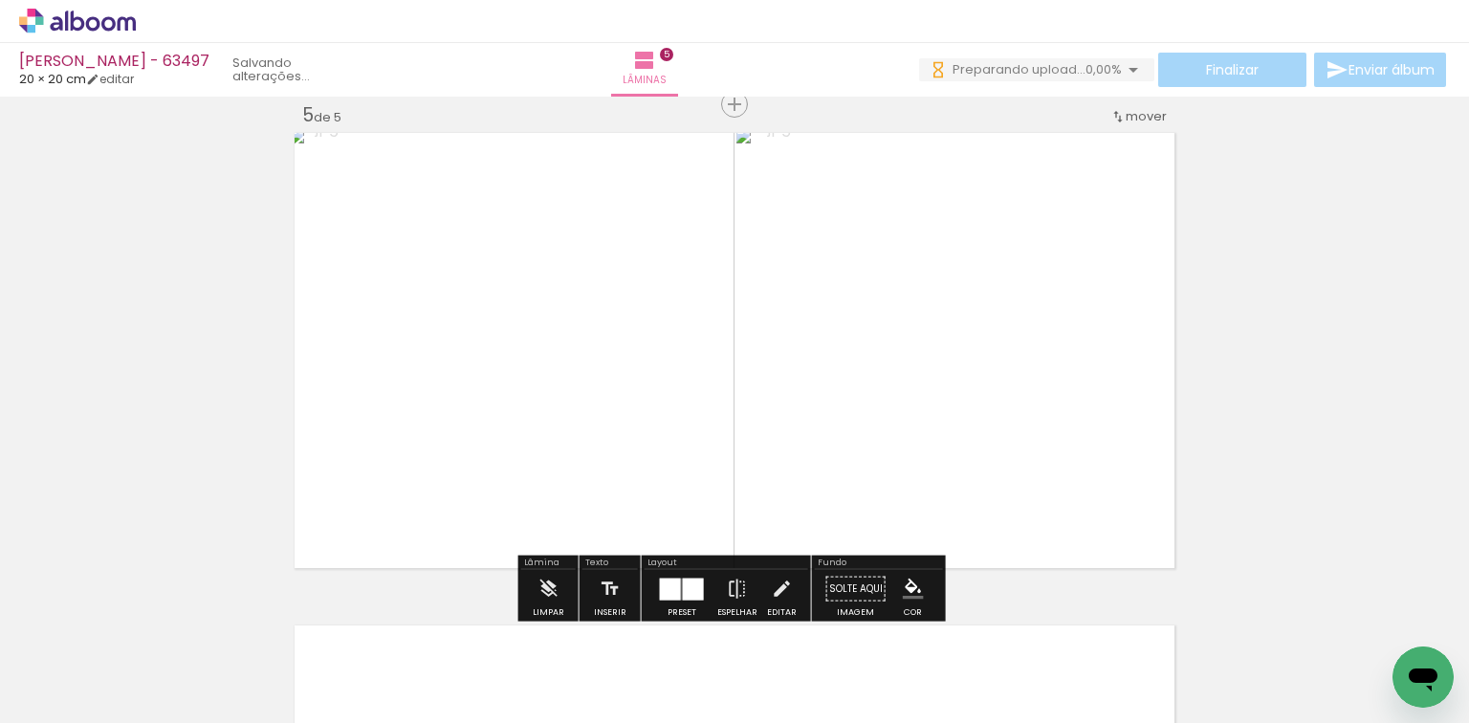
scroll to position [0, 662]
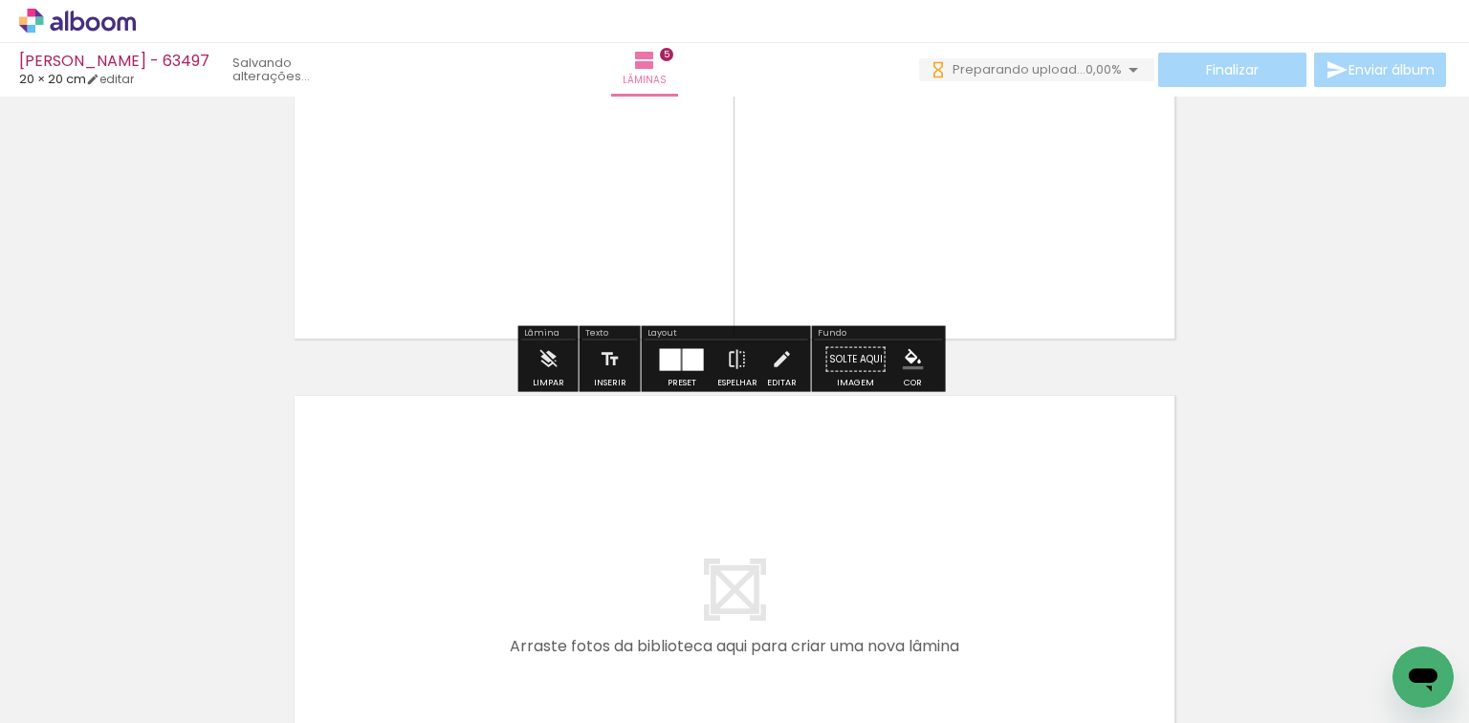
click at [695, 463] on quentale-workspace at bounding box center [734, 361] width 1469 height 723
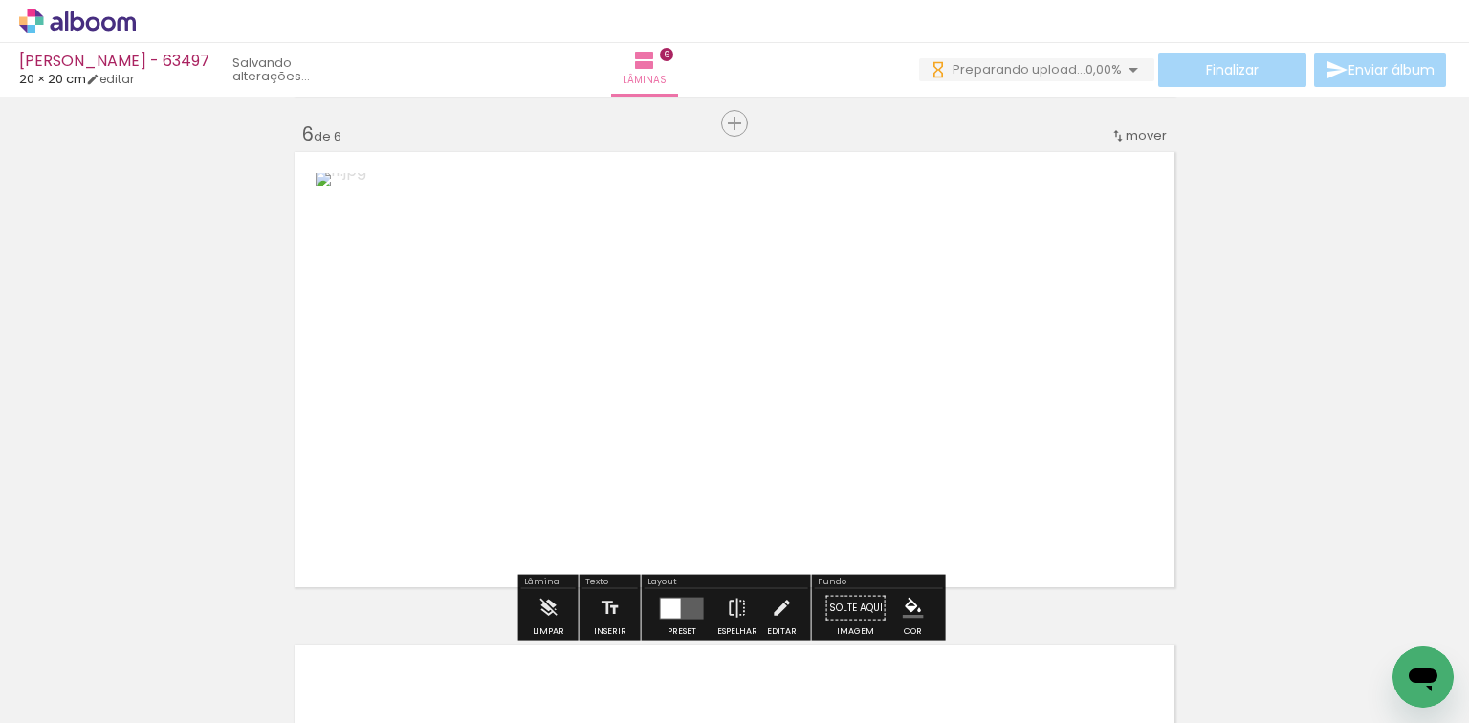
drag, startPoint x: 758, startPoint y: 577, endPoint x: 756, endPoint y: 555, distance: 22.1
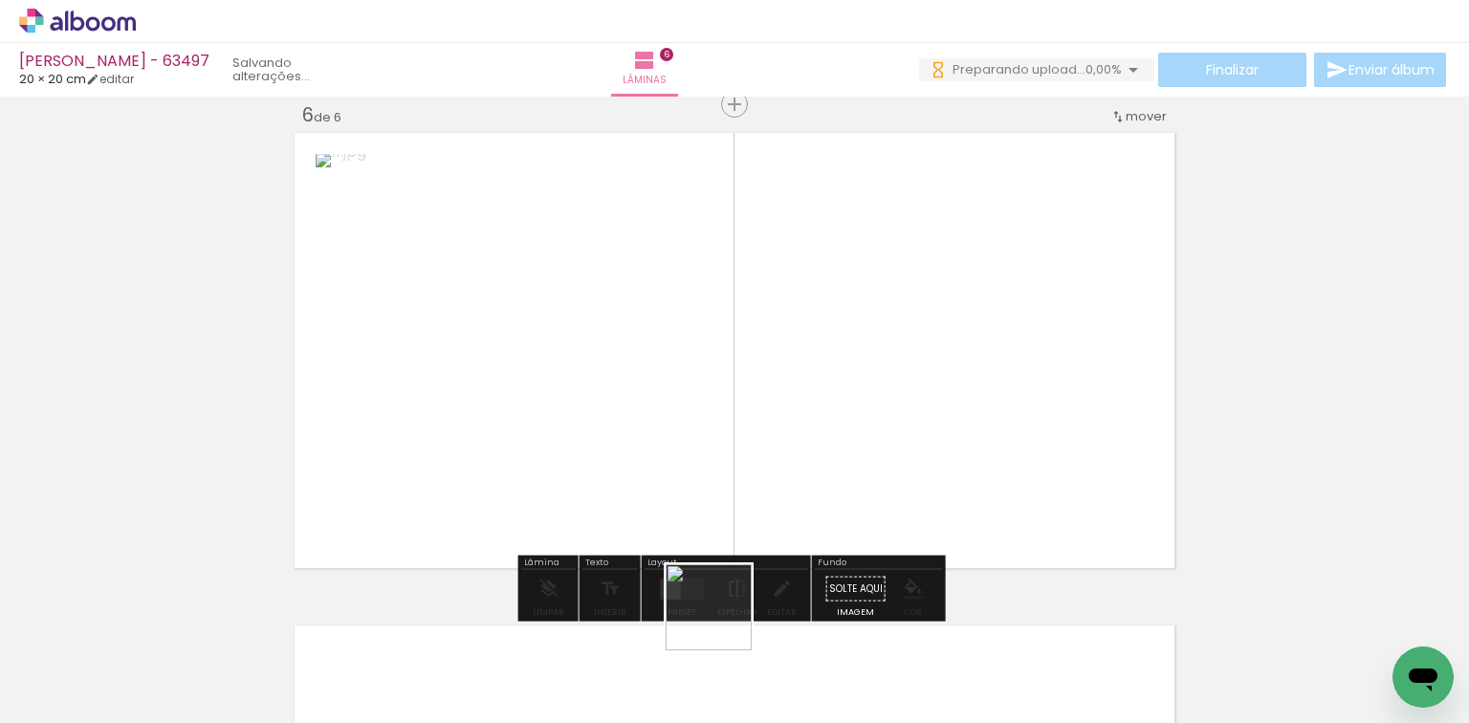
drag, startPoint x: 723, startPoint y: 621, endPoint x: 683, endPoint y: 616, distance: 40.6
click at [752, 493] on quentale-workspace at bounding box center [734, 361] width 1469 height 723
click at [669, 598] on div at bounding box center [682, 589] width 52 height 38
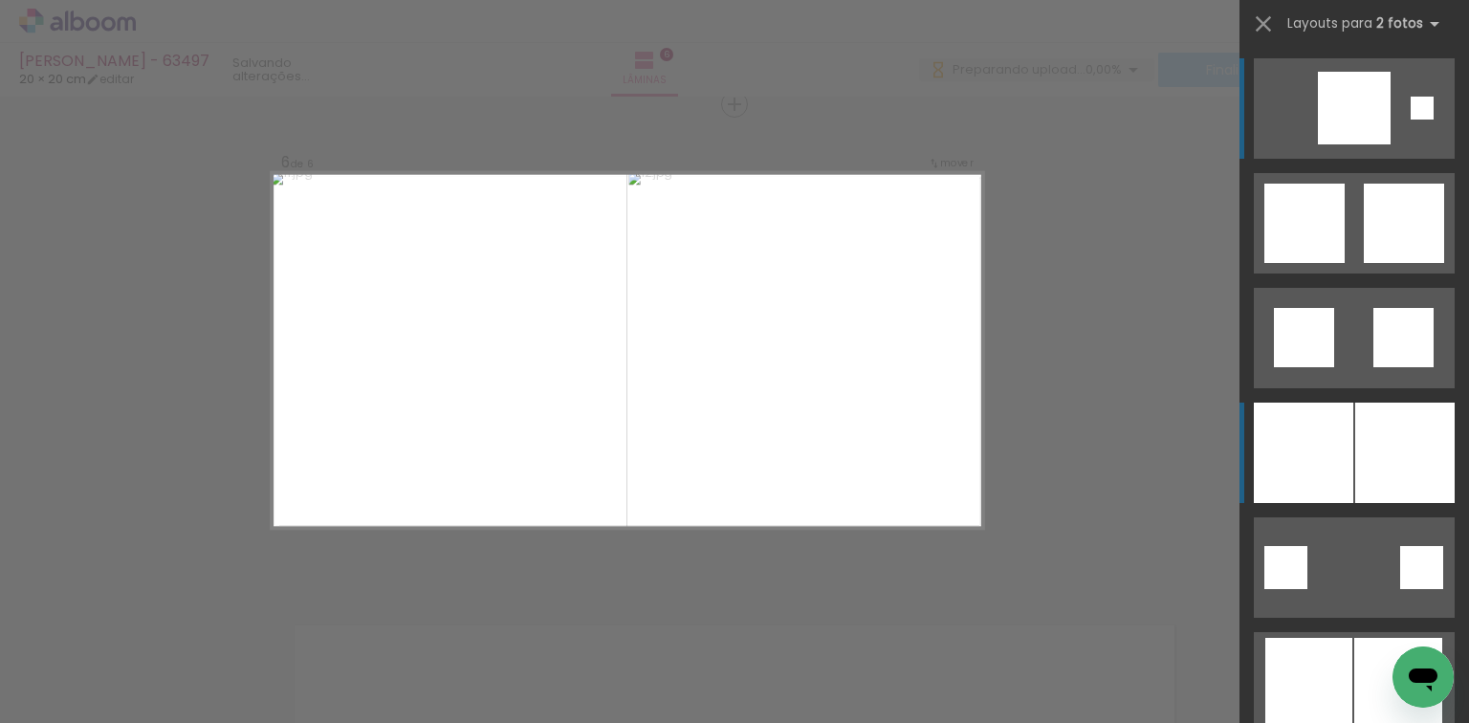
click at [1290, 425] on div at bounding box center [1302, 453] width 99 height 100
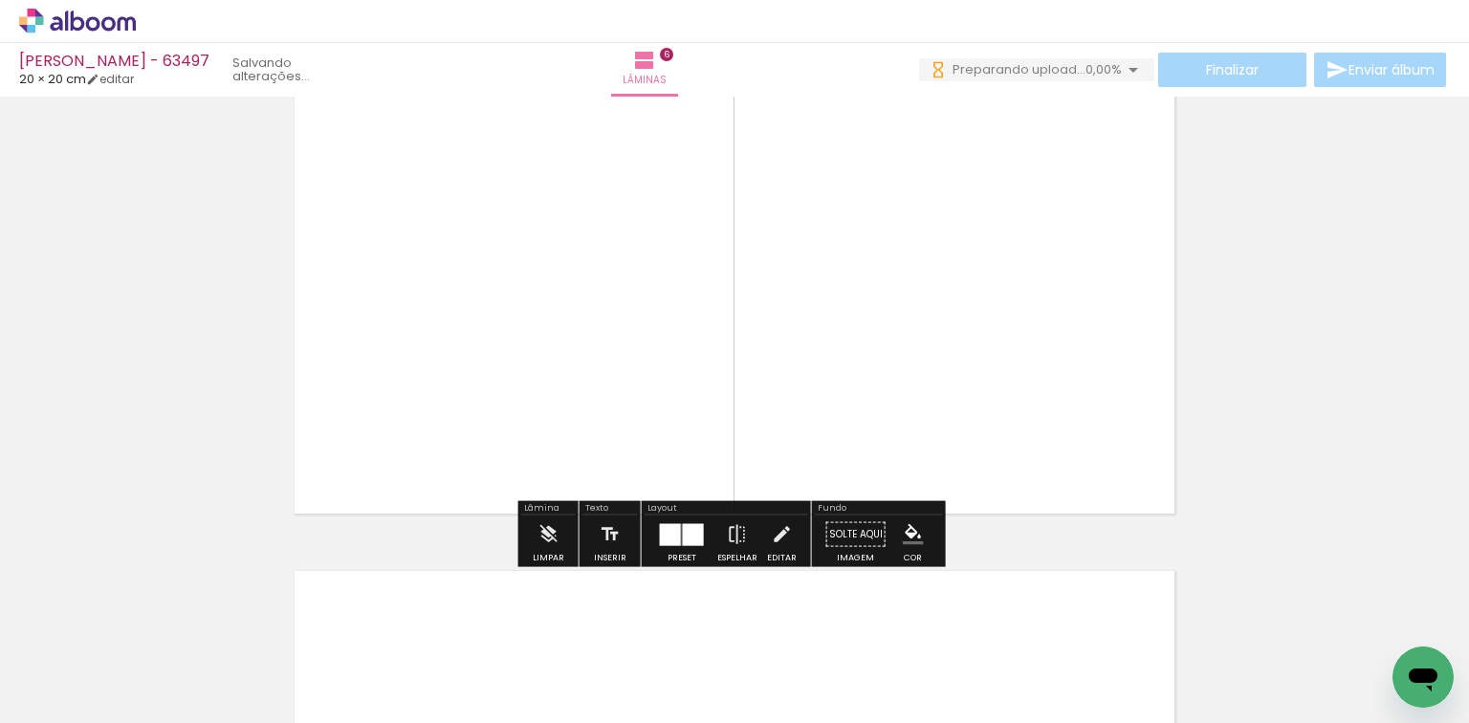
scroll to position [2715, 0]
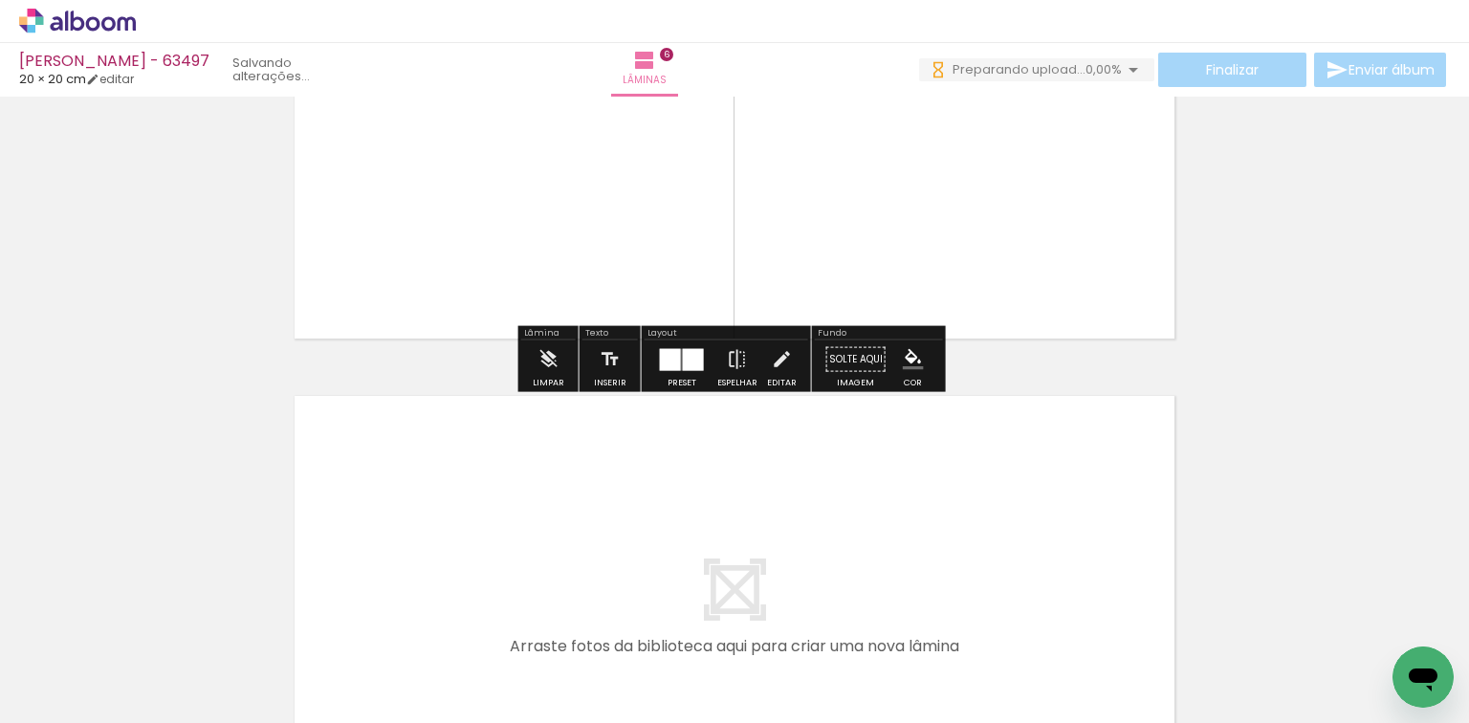
drag, startPoint x: 824, startPoint y: 658, endPoint x: 869, endPoint y: 597, distance: 75.9
click at [849, 616] on div at bounding box center [815, 659] width 86 height 86
drag, startPoint x: 835, startPoint y: 620, endPoint x: 947, endPoint y: 650, distance: 116.0
click at [849, 553] on quentale-workspace at bounding box center [734, 361] width 1469 height 723
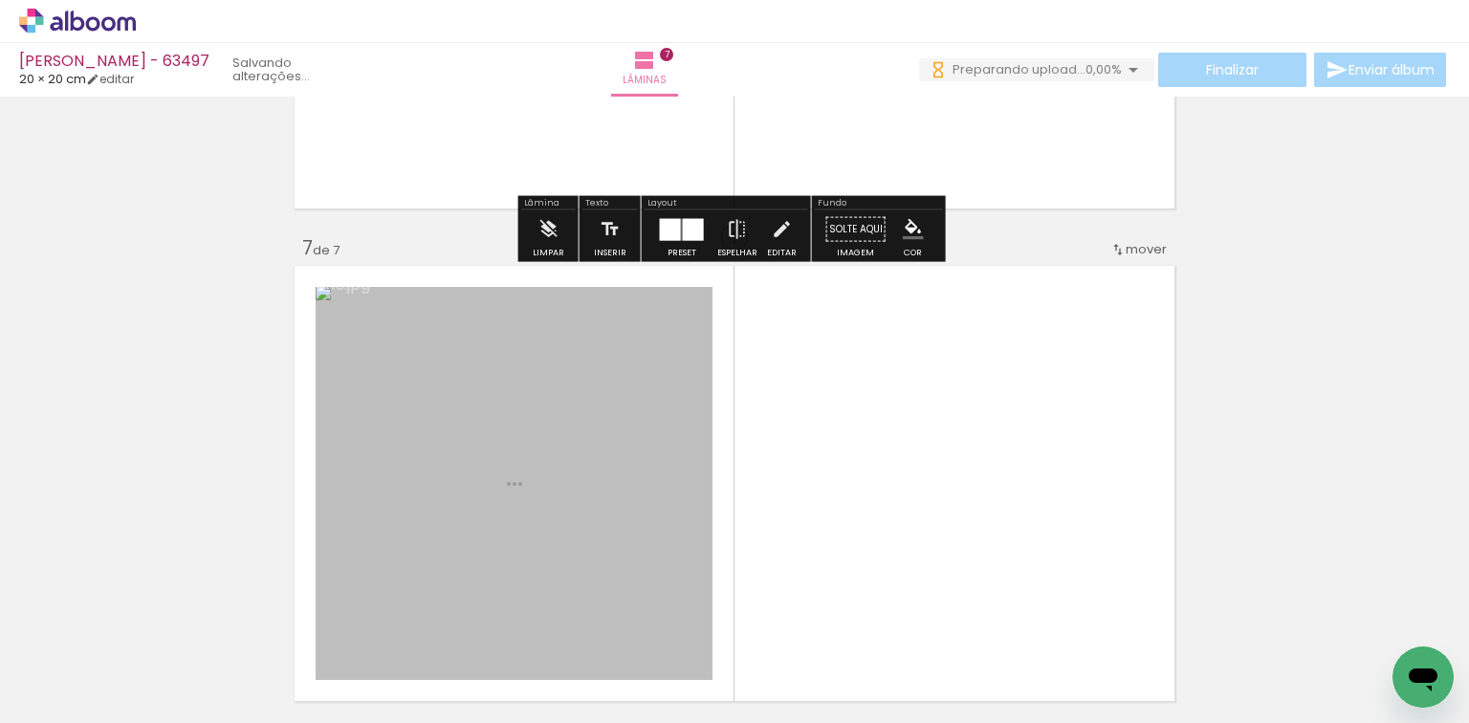
drag, startPoint x: 947, startPoint y: 650, endPoint x: 735, endPoint y: 590, distance: 219.7
click at [882, 520] on quentale-workspace at bounding box center [734, 361] width 1469 height 723
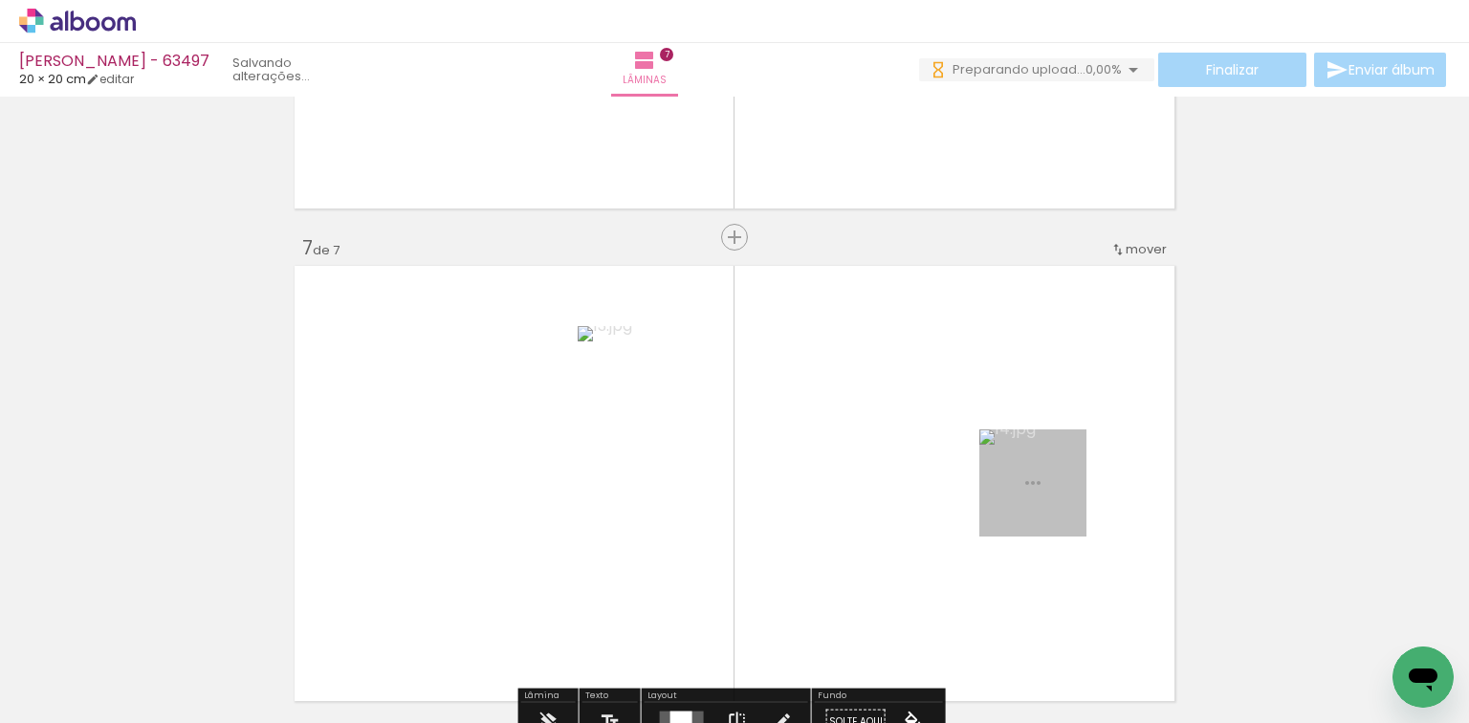
scroll to position [2978, 0]
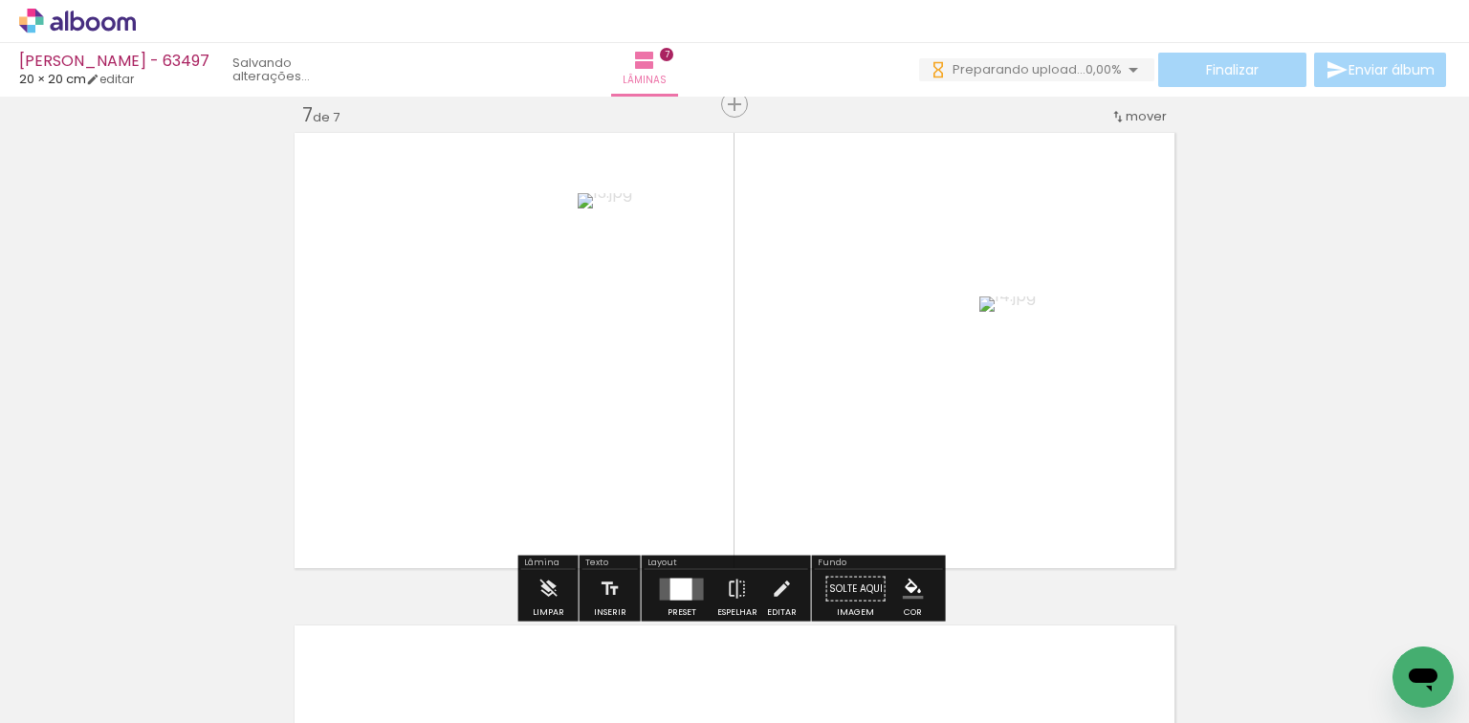
drag, startPoint x: 681, startPoint y: 581, endPoint x: 890, endPoint y: 547, distance: 212.2
click at [686, 579] on div at bounding box center [681, 588] width 22 height 22
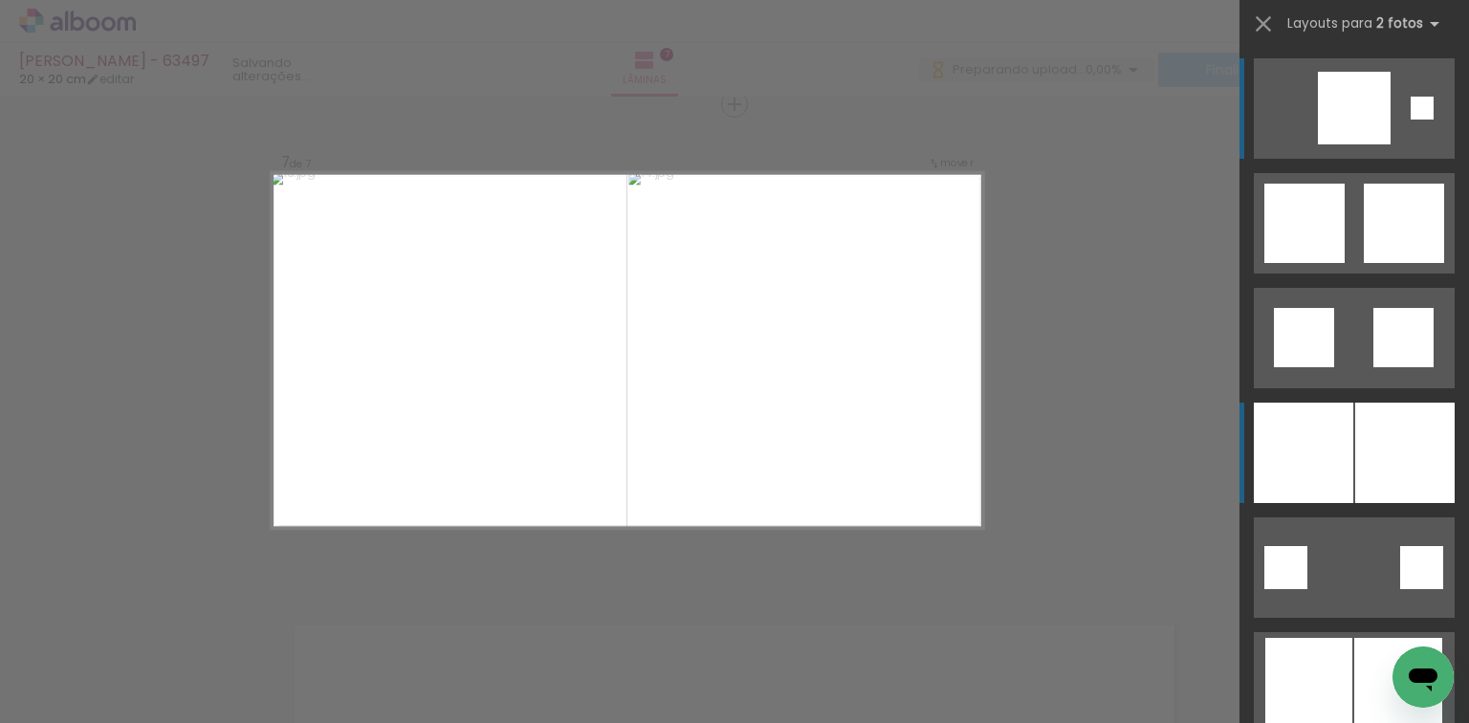
click at [1355, 466] on div at bounding box center [1404, 453] width 99 height 100
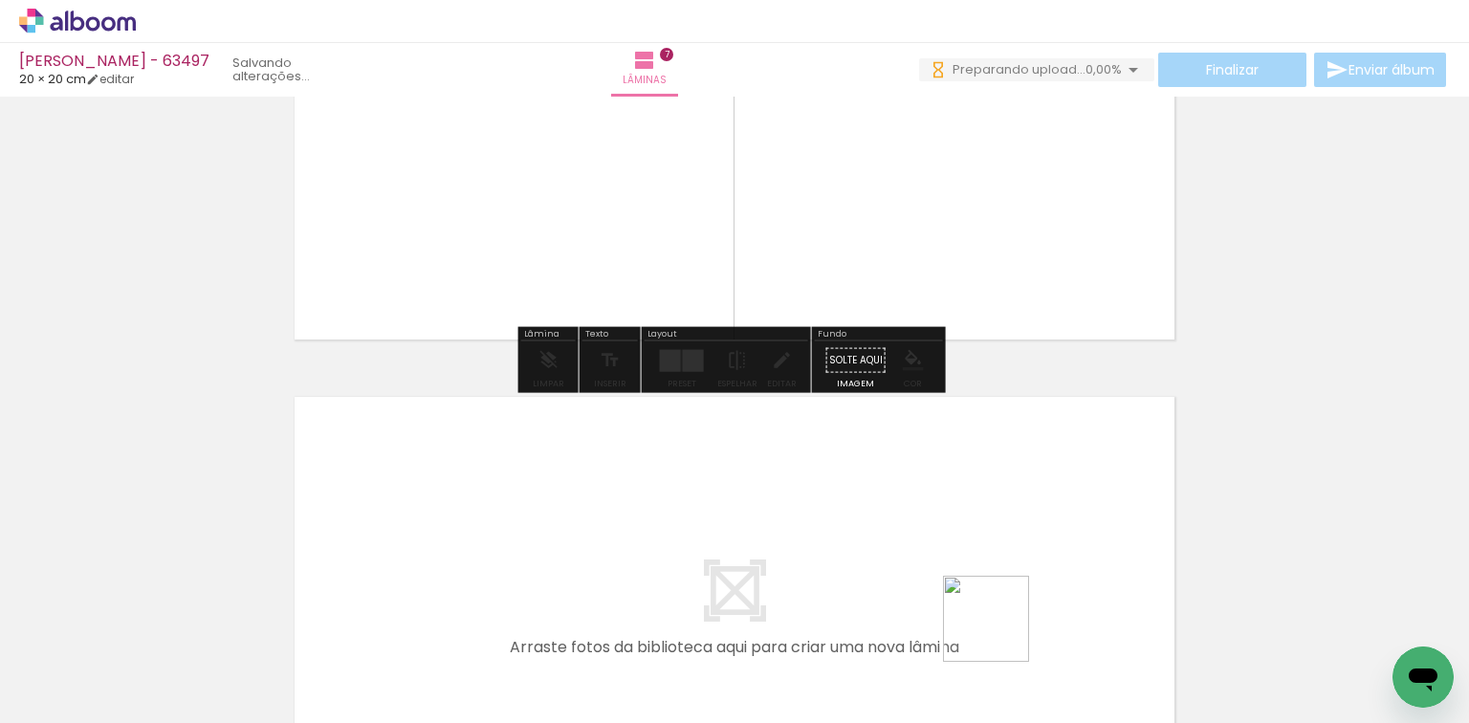
drag, startPoint x: 1000, startPoint y: 666, endPoint x: 1122, endPoint y: 652, distance: 123.2
click at [1023, 561] on quentale-workspace at bounding box center [734, 361] width 1469 height 723
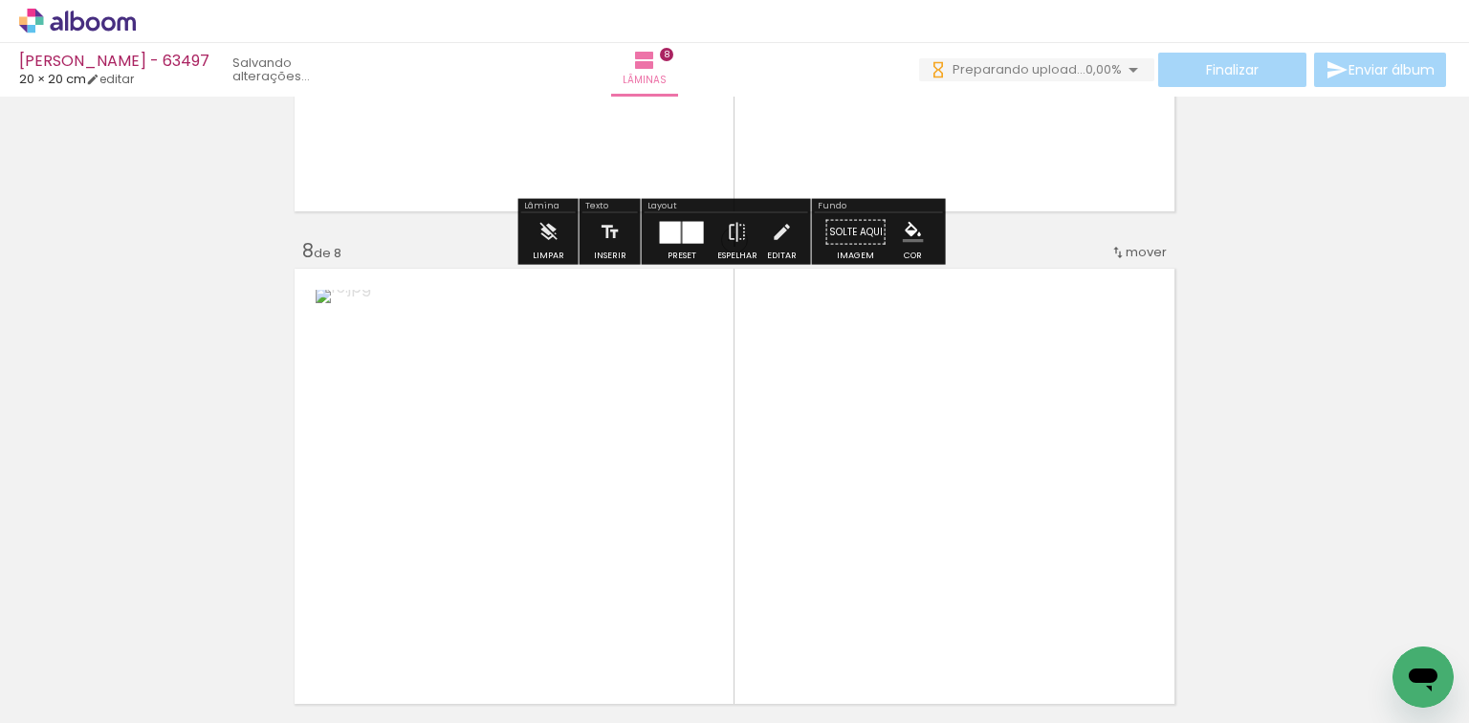
drag, startPoint x: 1085, startPoint y: 580, endPoint x: 639, endPoint y: 591, distance: 446.6
click at [932, 490] on quentale-workspace at bounding box center [734, 361] width 1469 height 723
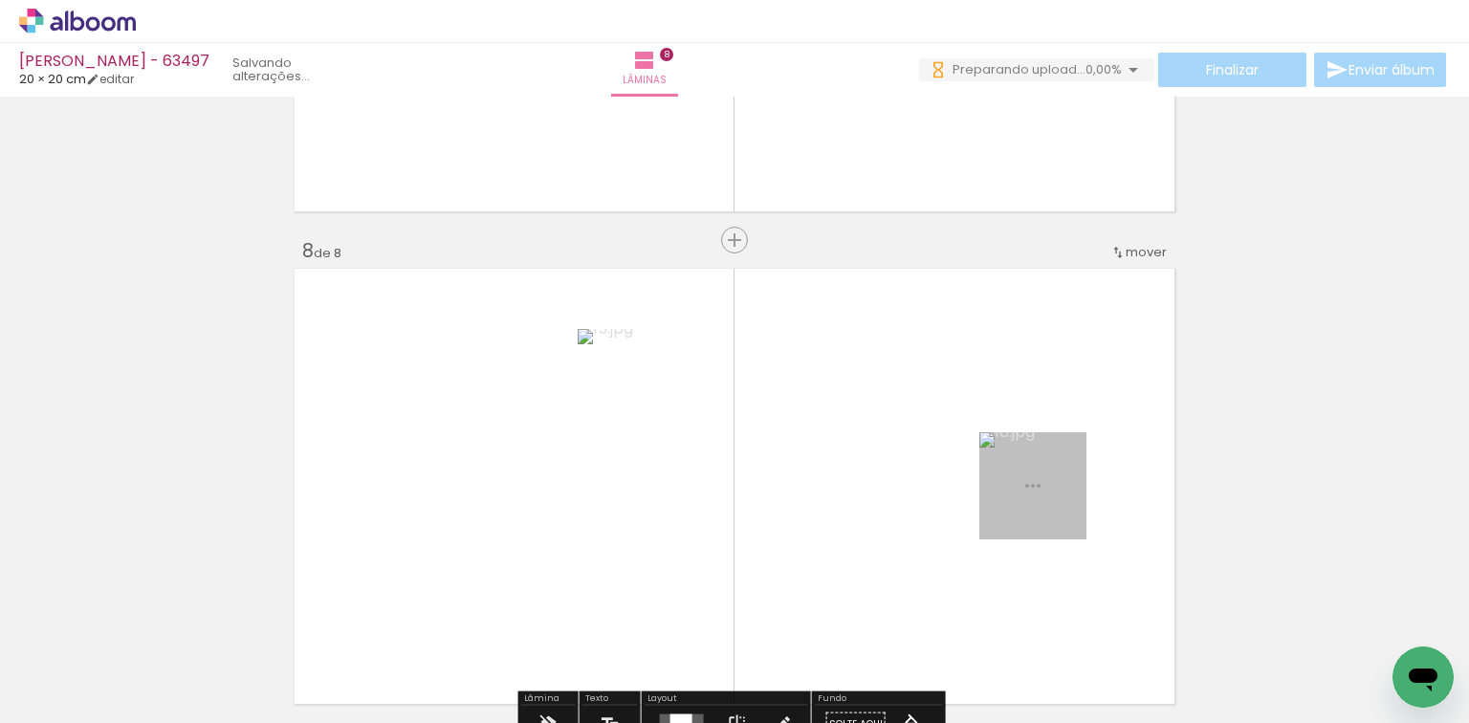
scroll to position [3471, 0]
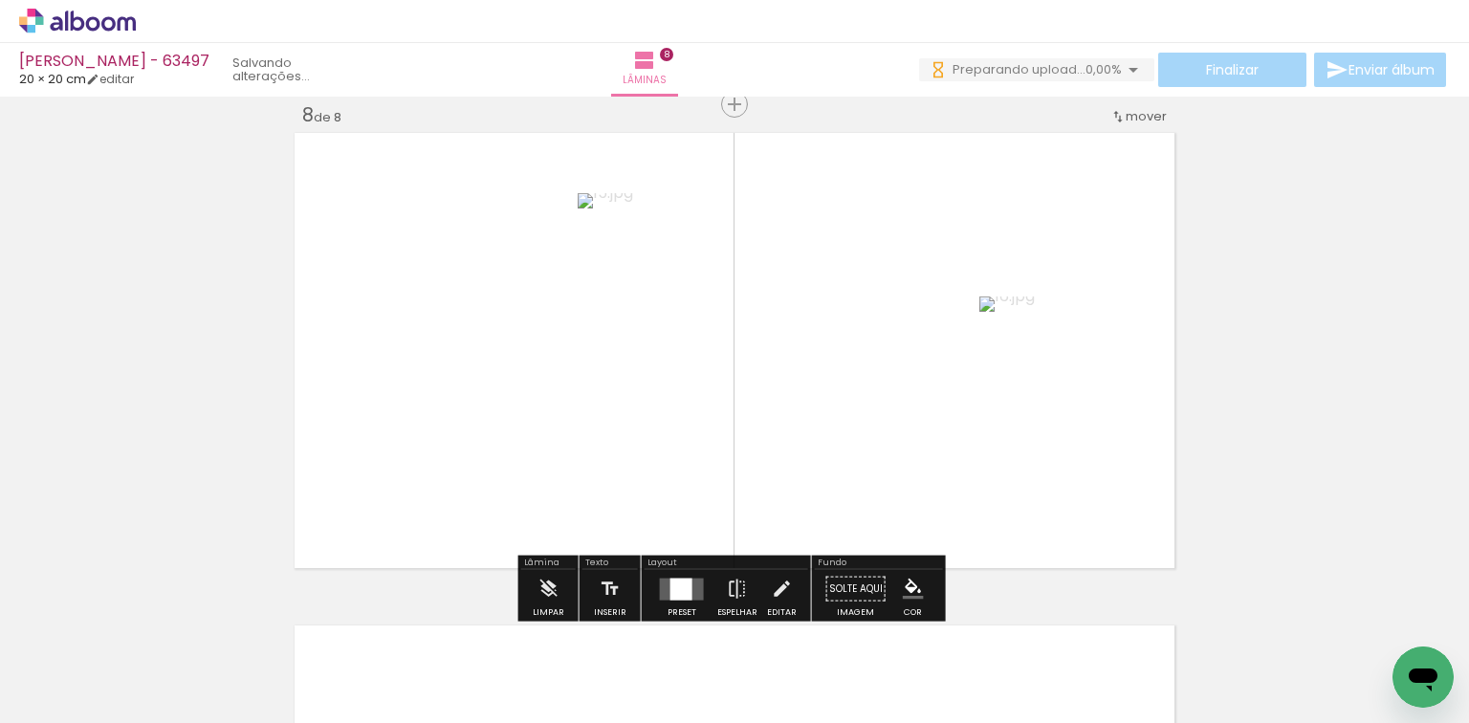
click at [691, 585] on quentale-layouter at bounding box center [682, 588] width 44 height 22
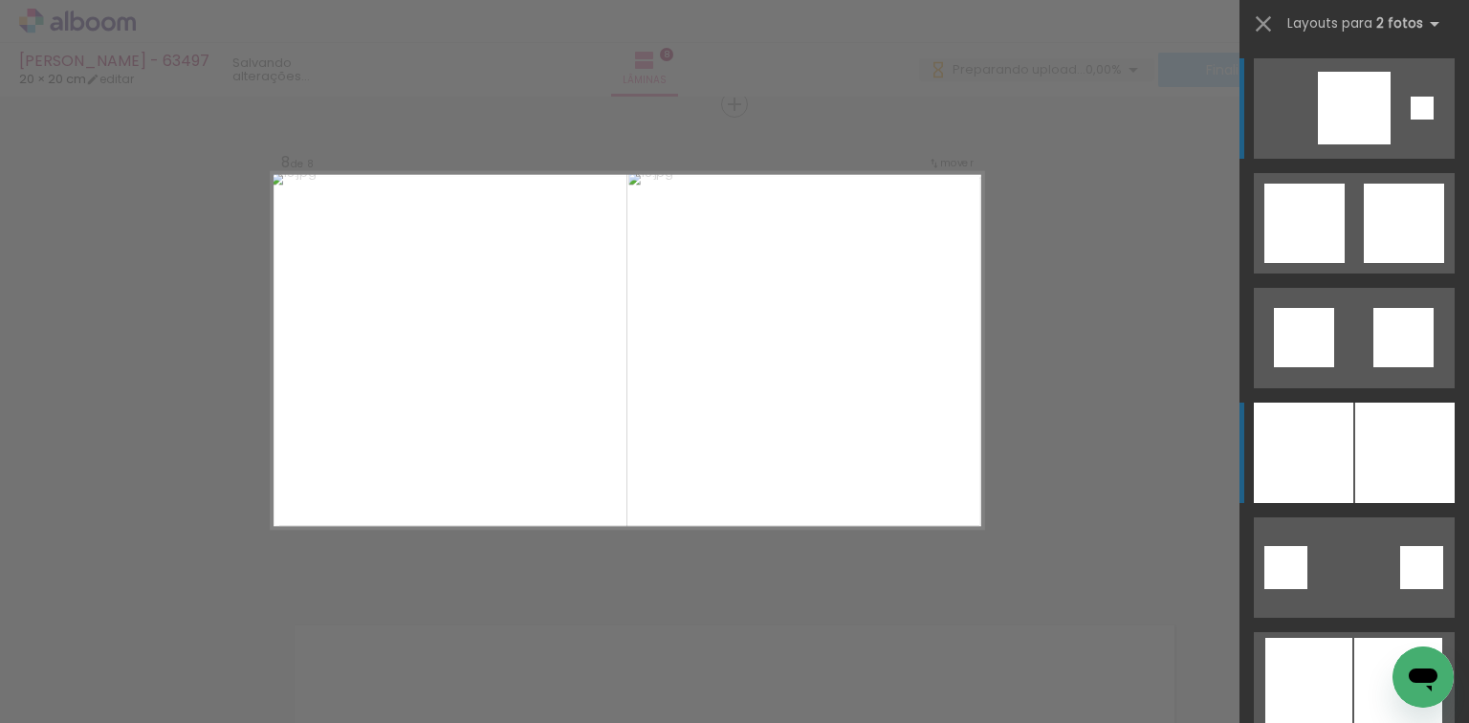
click at [1337, 435] on div at bounding box center [1302, 453] width 99 height 100
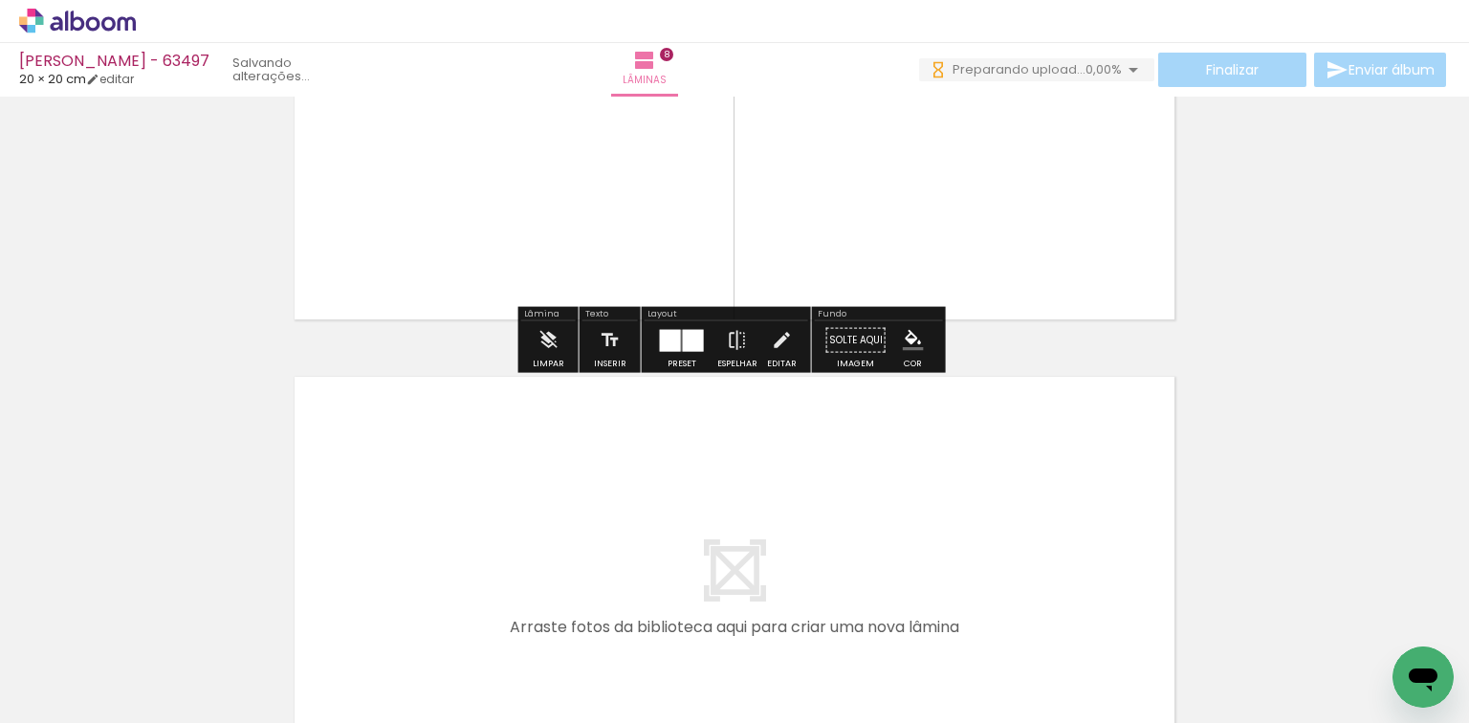
scroll to position [0, 1492]
drag, startPoint x: 446, startPoint y: 615, endPoint x: 521, endPoint y: 624, distance: 76.1
click at [489, 574] on quentale-workspace at bounding box center [734, 361] width 1469 height 723
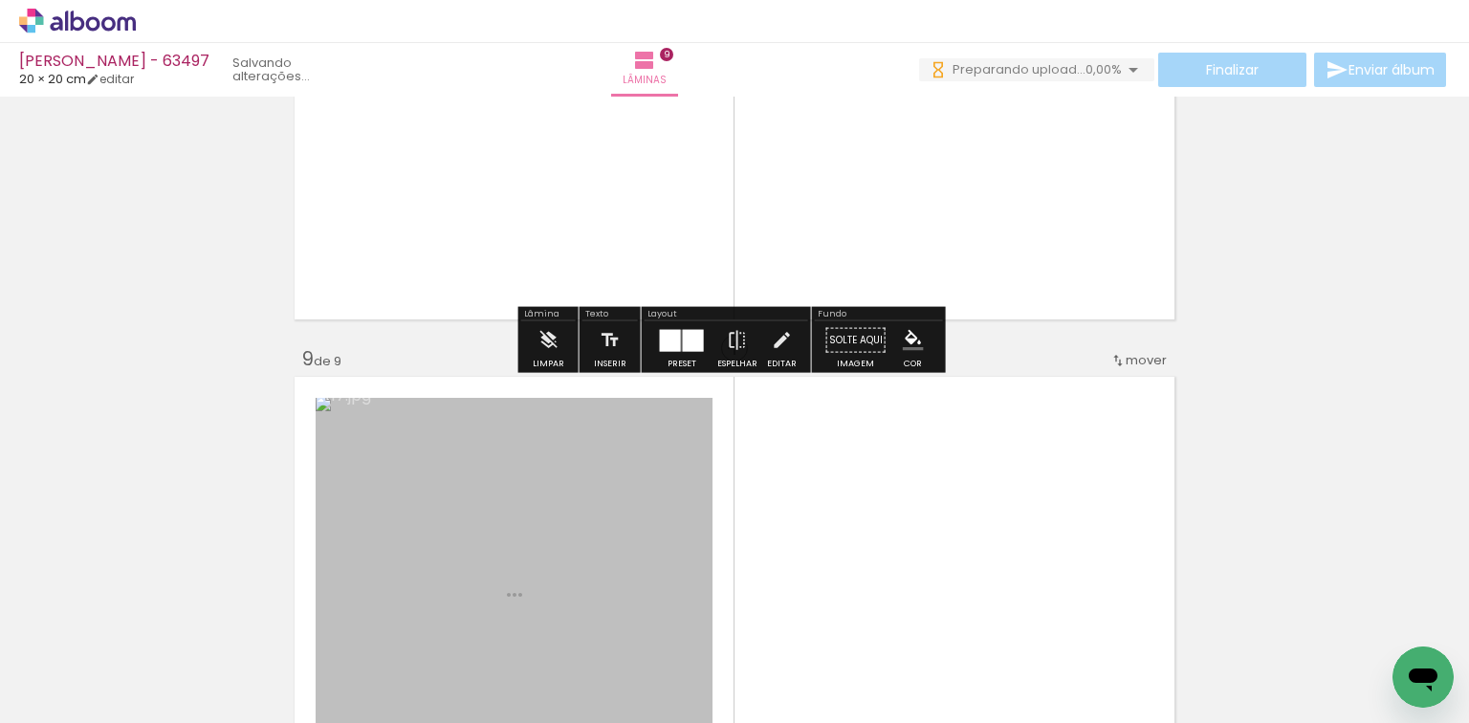
drag, startPoint x: 521, startPoint y: 624, endPoint x: 670, endPoint y: 579, distance: 155.8
click at [598, 536] on quentale-workspace at bounding box center [734, 361] width 1469 height 723
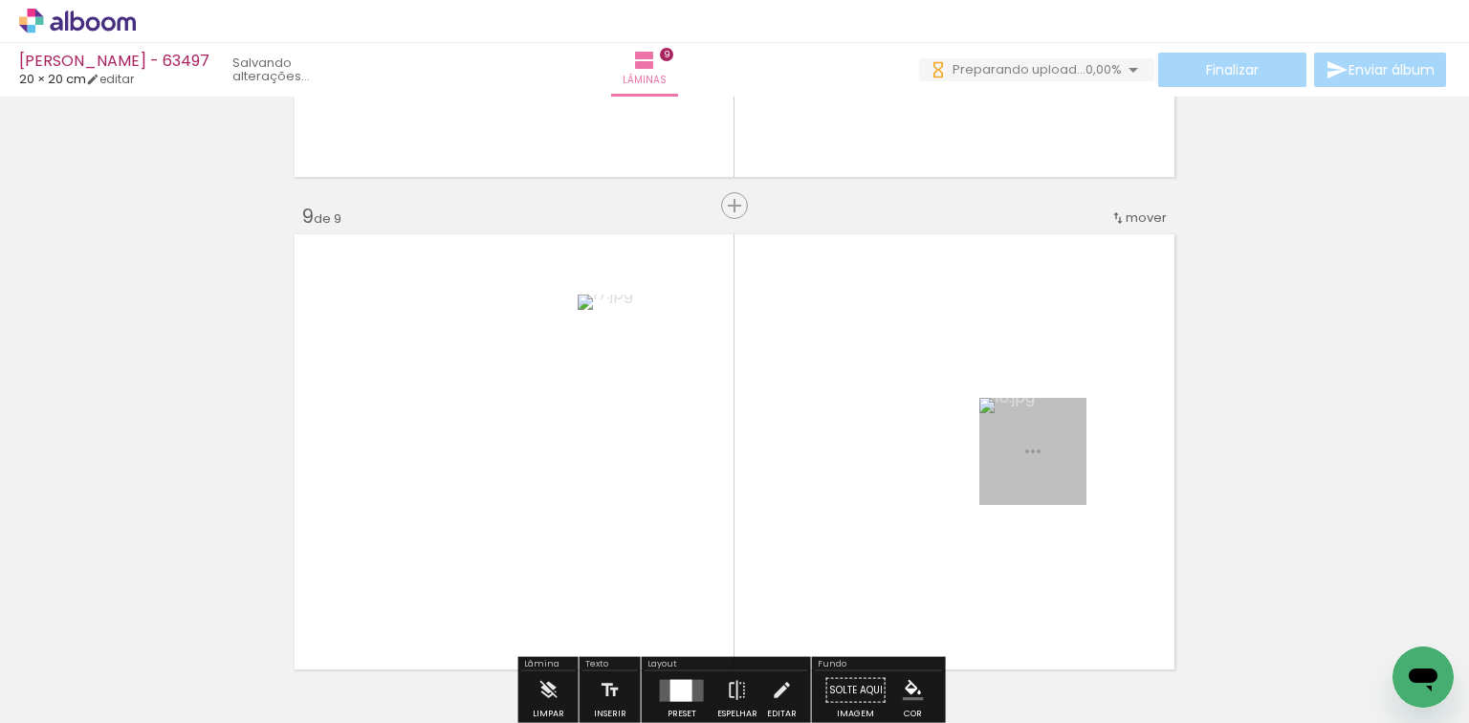
scroll to position [3963, 0]
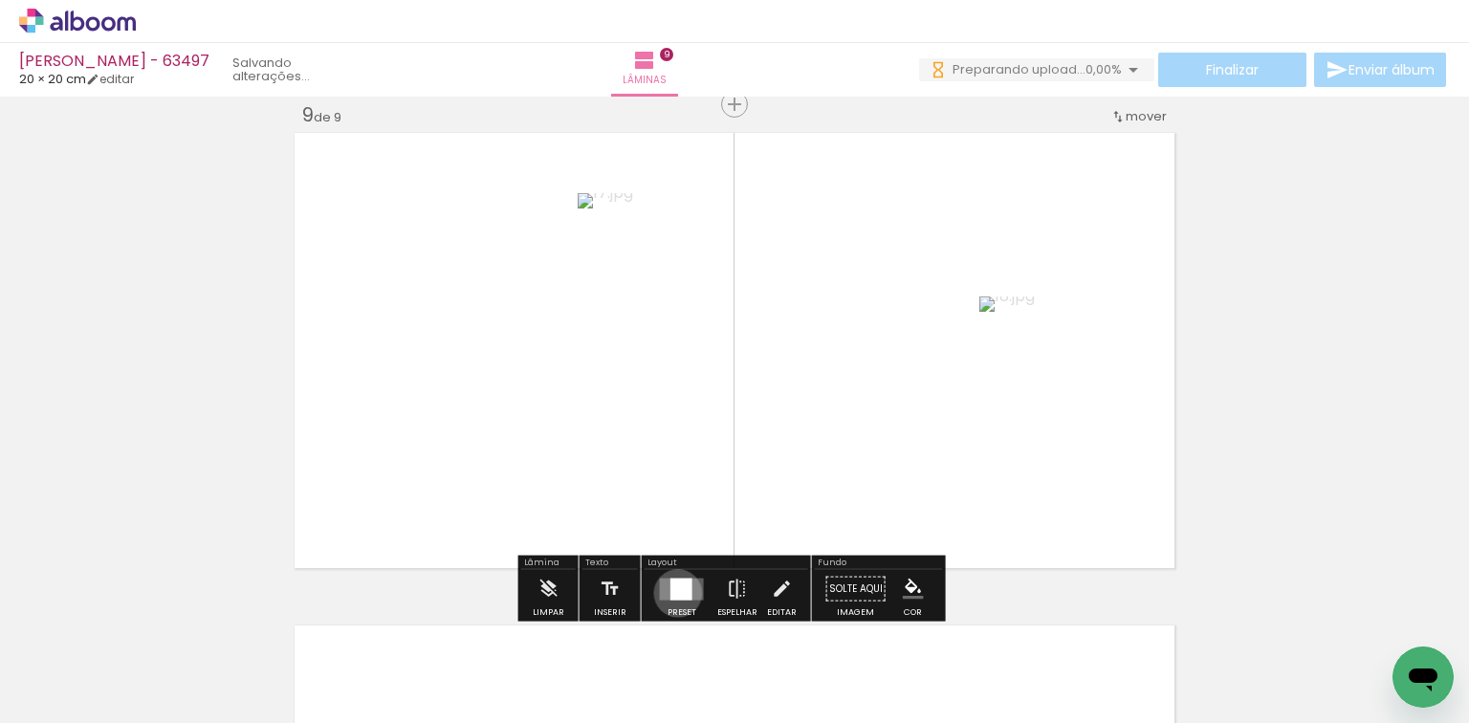
drag, startPoint x: 673, startPoint y: 592, endPoint x: 922, endPoint y: 534, distance: 255.1
click at [677, 590] on div at bounding box center [681, 588] width 22 height 22
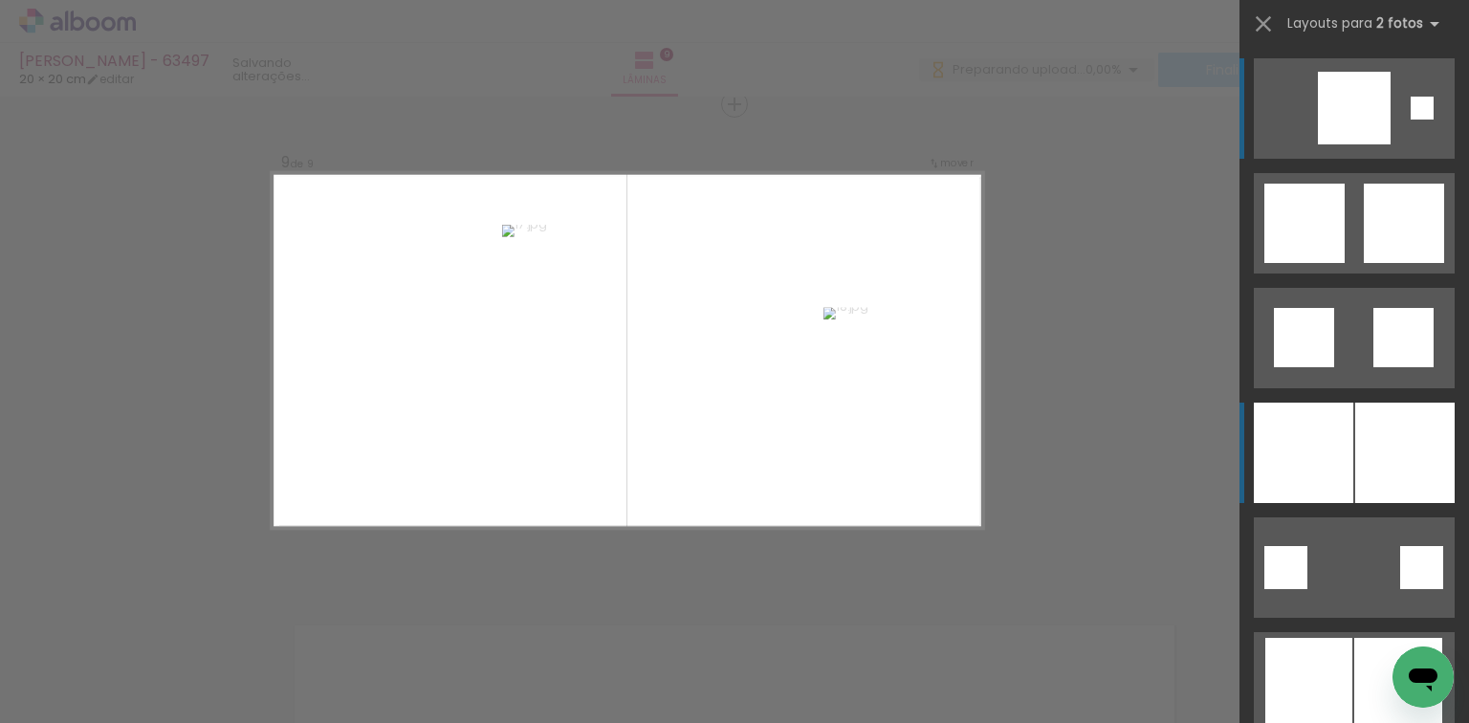
click at [1312, 432] on div at bounding box center [1302, 453] width 99 height 100
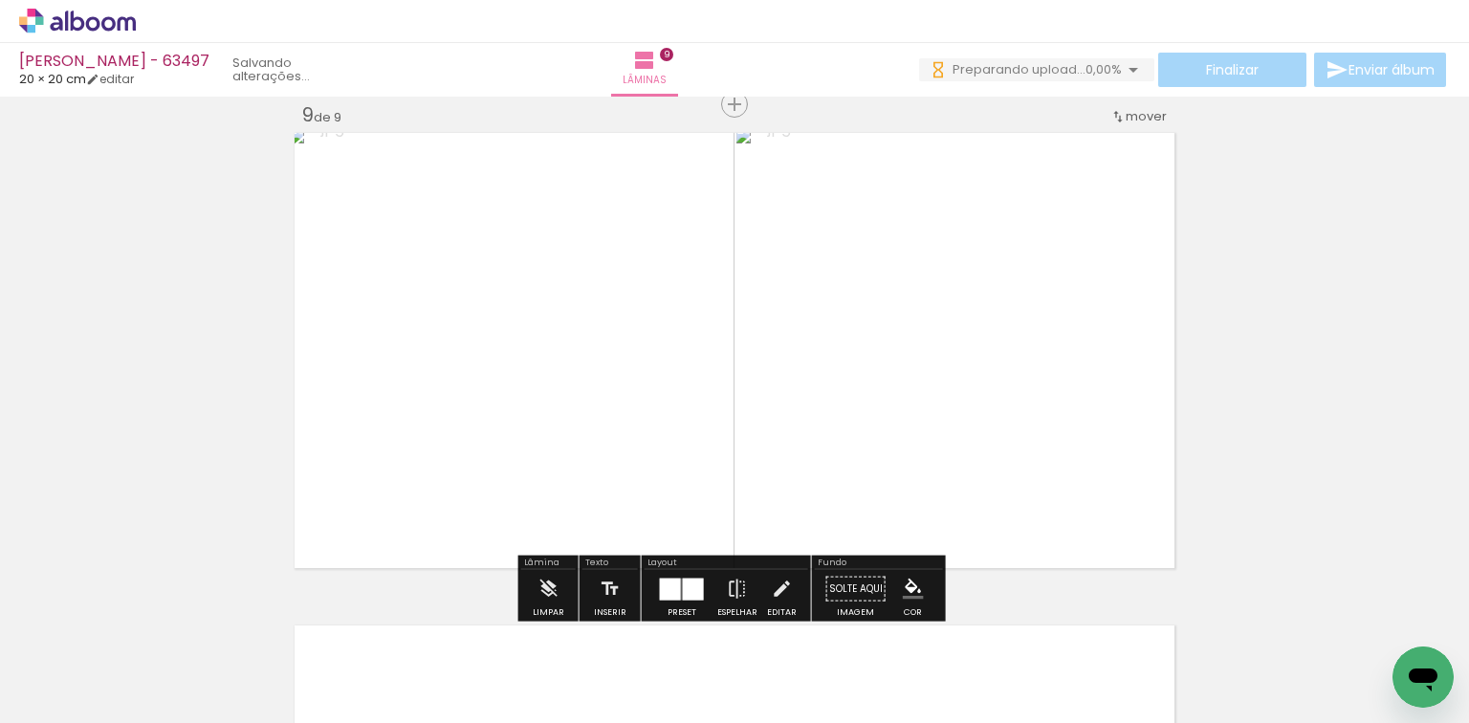
scroll to position [4269, 0]
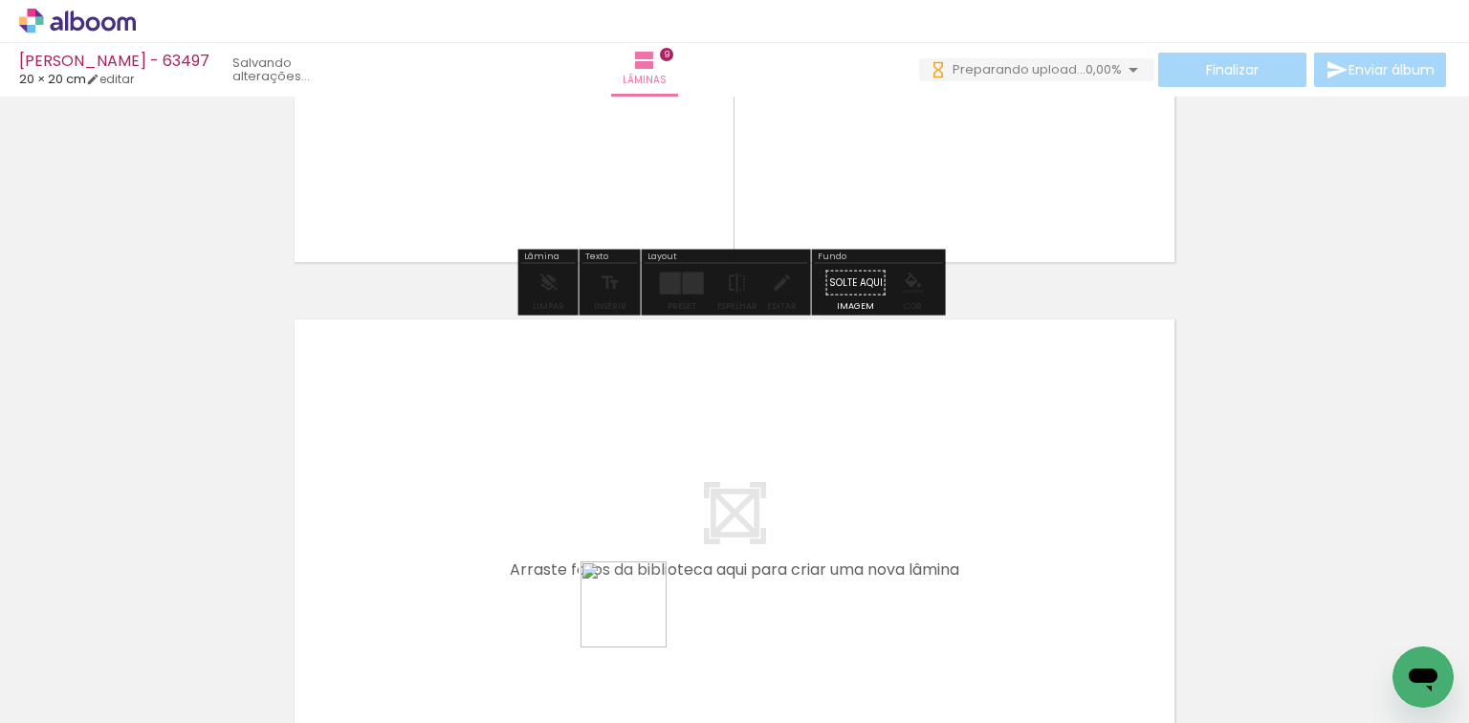
drag, startPoint x: 638, startPoint y: 619, endPoint x: 823, endPoint y: 643, distance: 187.1
click at [713, 528] on quentale-workspace at bounding box center [734, 361] width 1469 height 723
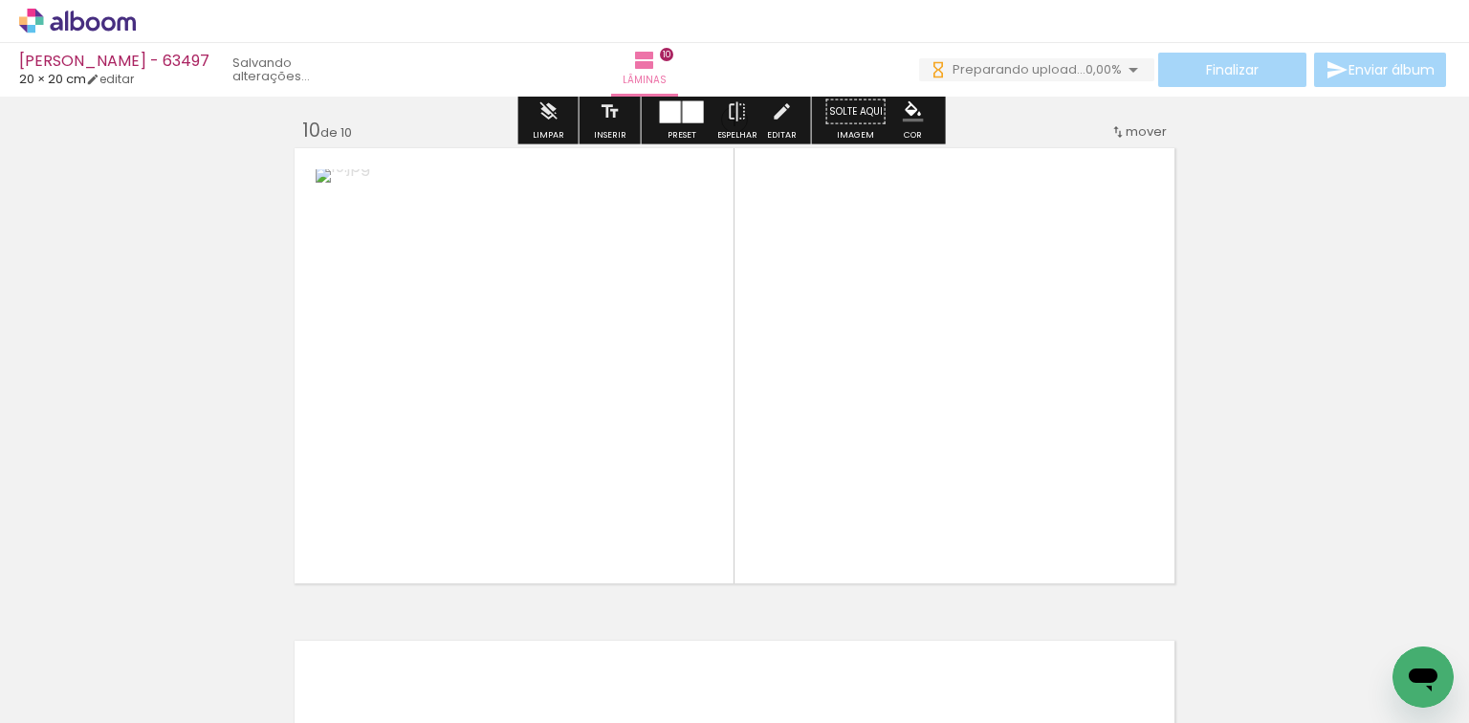
scroll to position [4455, 0]
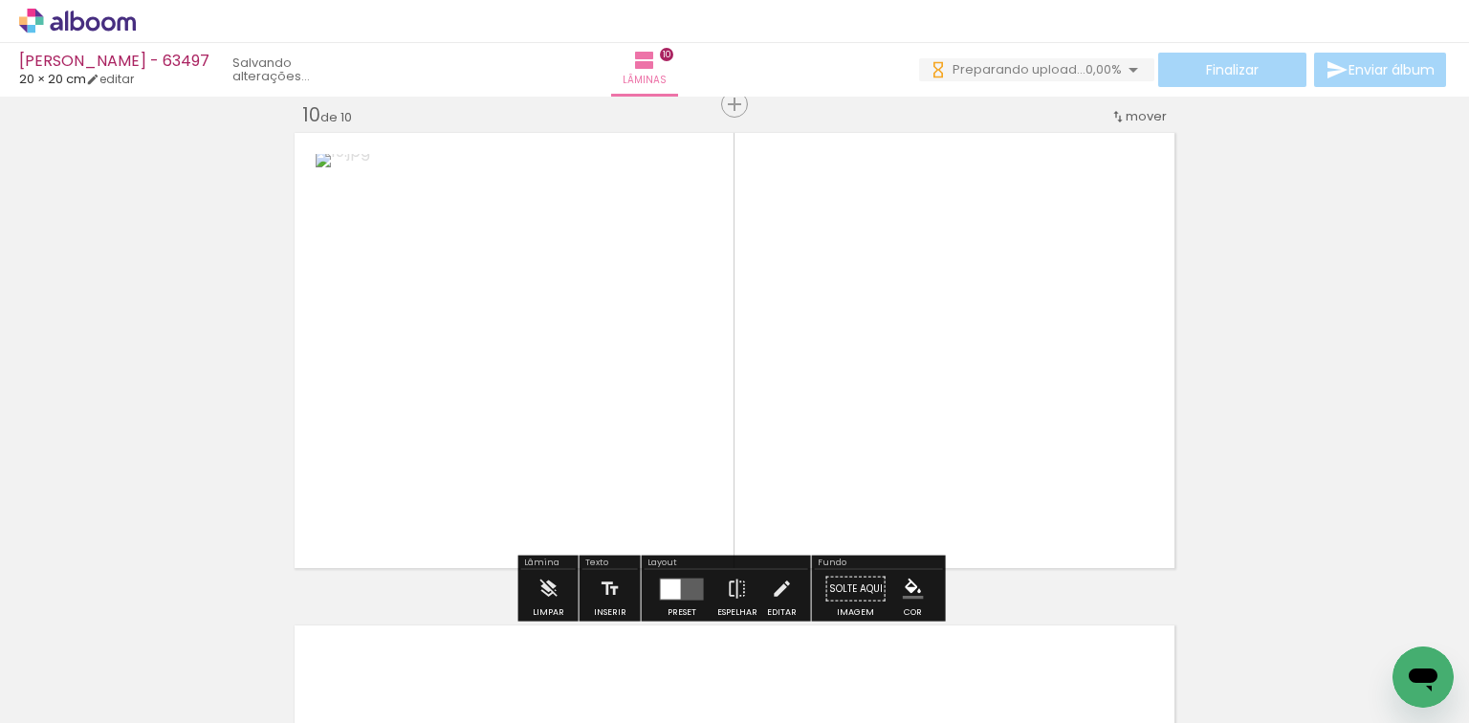
drag, startPoint x: 719, startPoint y: 636, endPoint x: 678, endPoint y: 577, distance: 71.4
click at [751, 508] on quentale-workspace at bounding box center [734, 361] width 1469 height 723
click at [673, 589] on div at bounding box center [681, 588] width 22 height 22
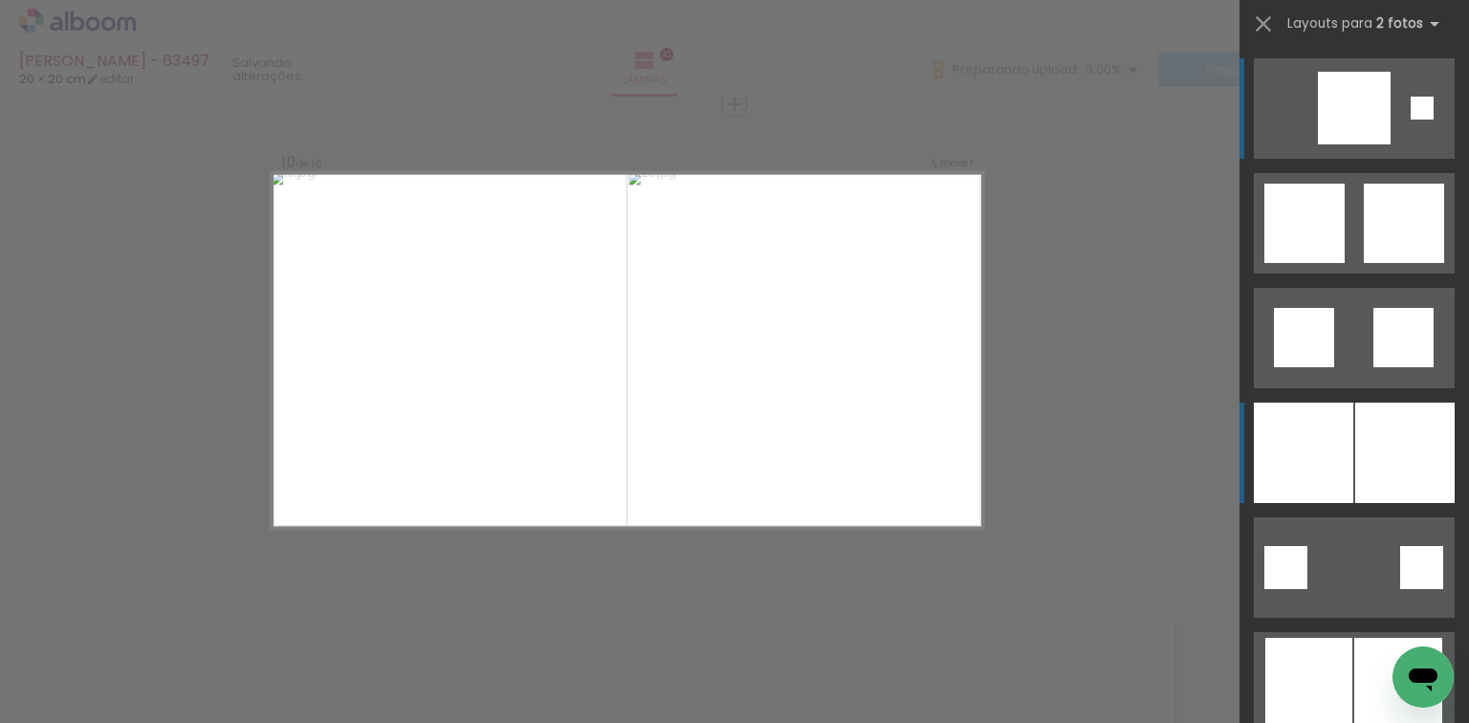
click at [1381, 453] on div at bounding box center [1404, 453] width 99 height 100
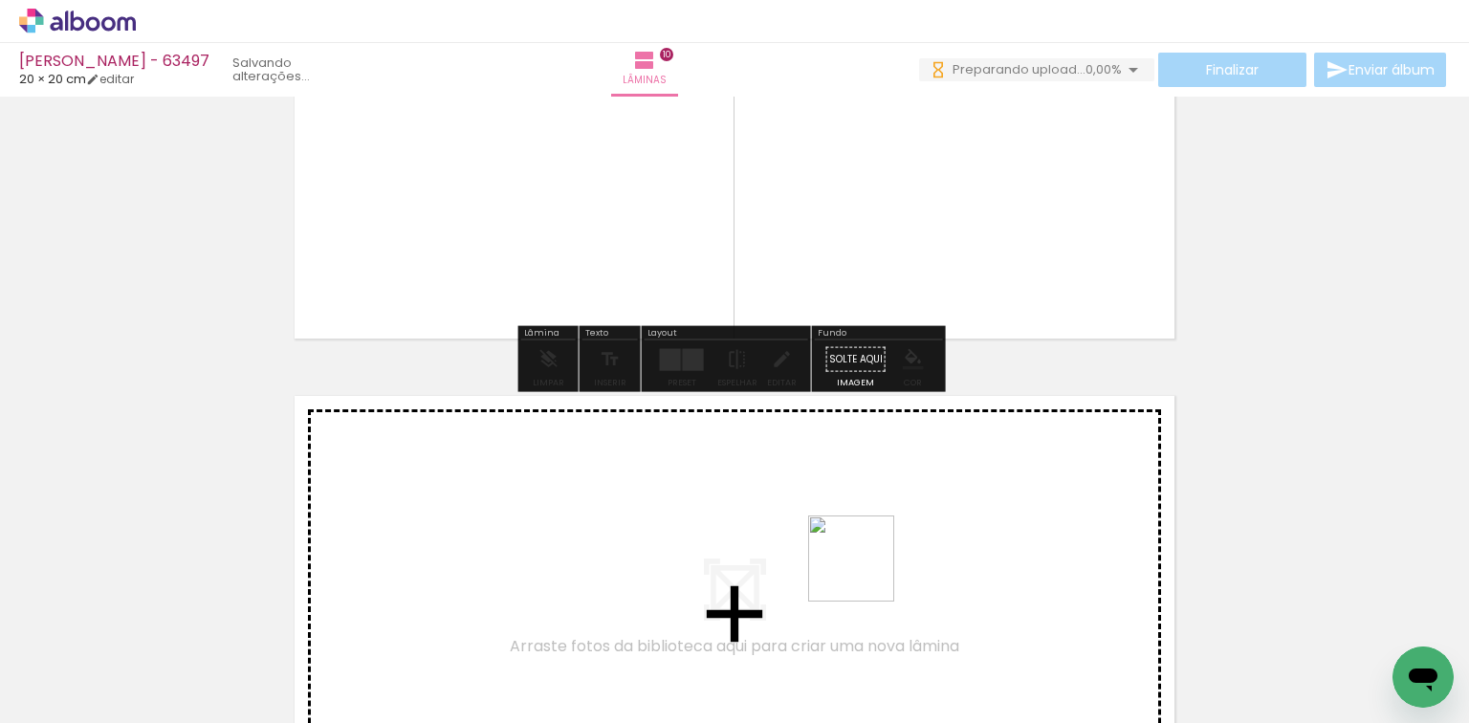
drag
click at [875, 564] on quentale-workspace at bounding box center [734, 361] width 1469 height 723
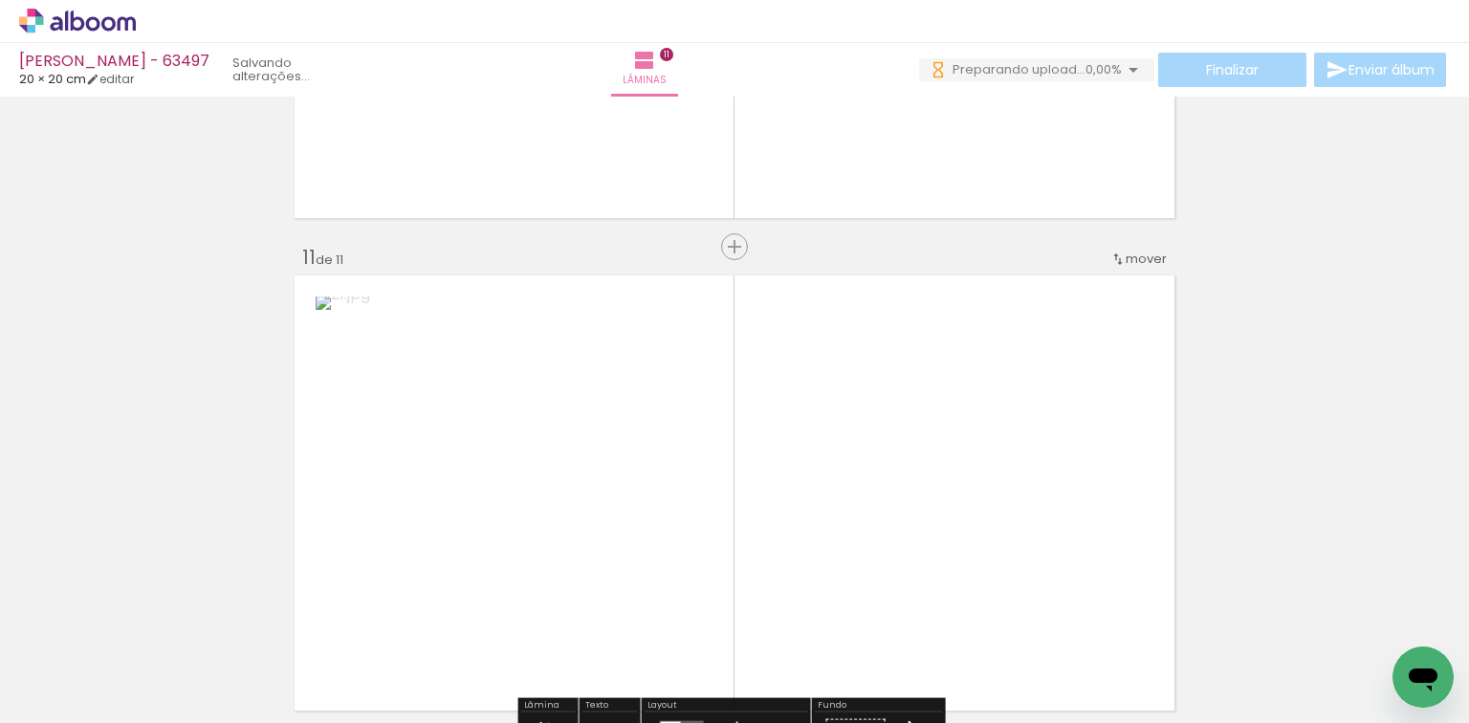
click at [941, 543] on quentale-workspace at bounding box center [734, 361] width 1469 height 723
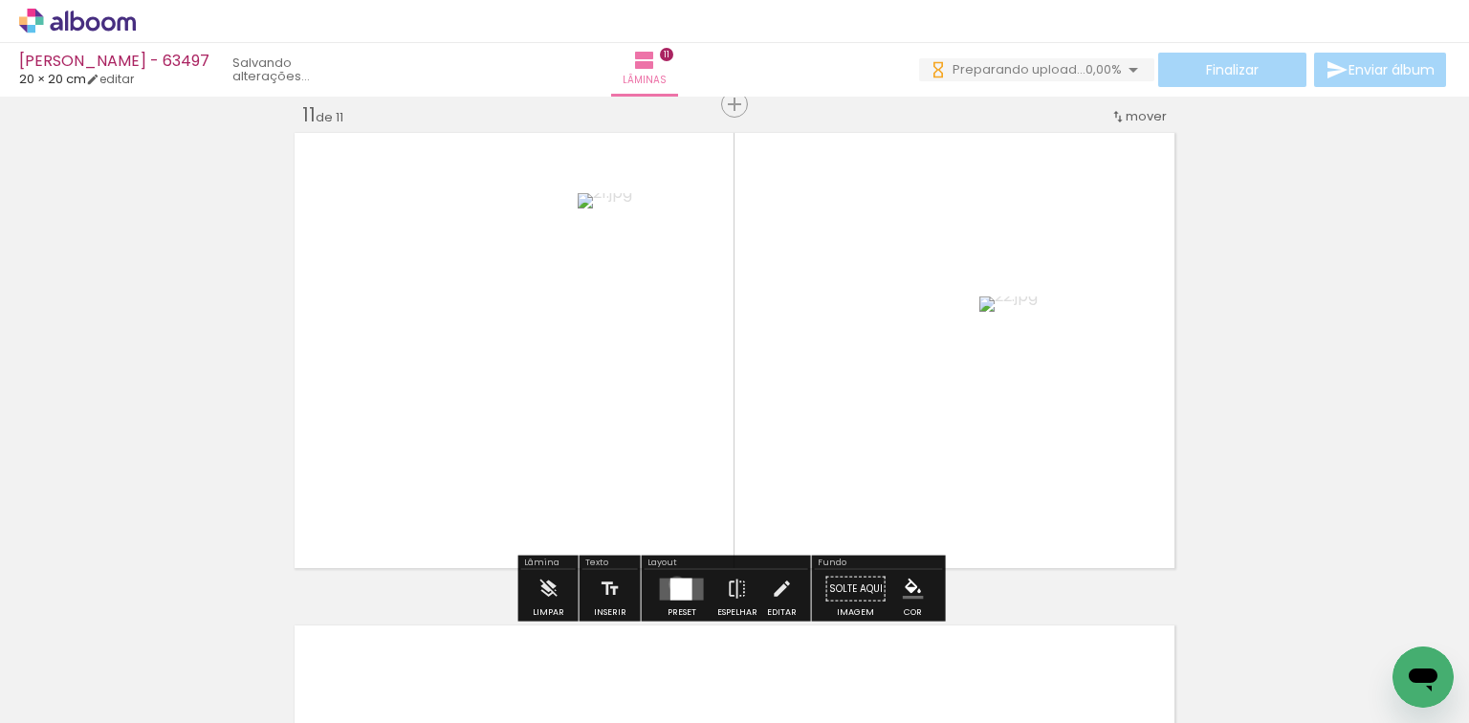
click at [672, 583] on div at bounding box center [681, 588] width 22 height 22
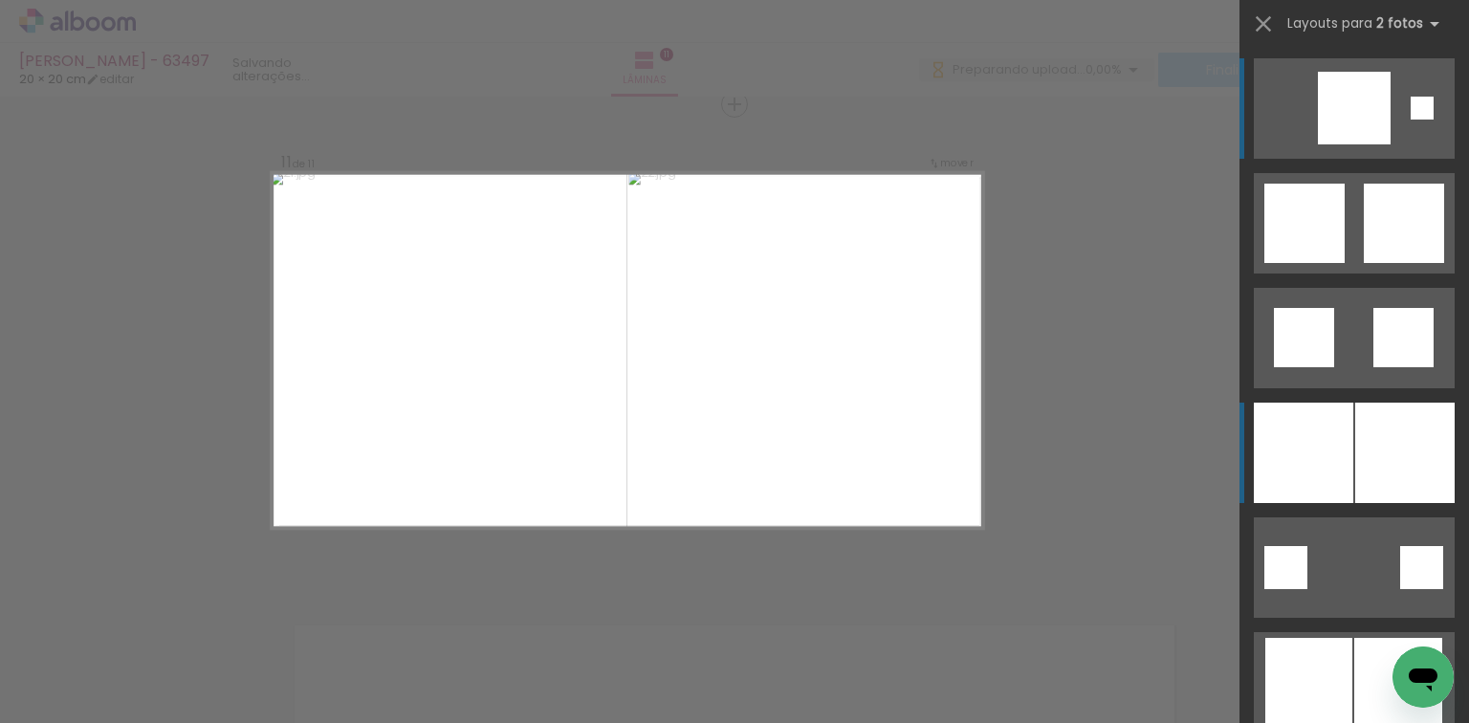
click at [1420, 424] on div at bounding box center [1404, 453] width 99 height 100
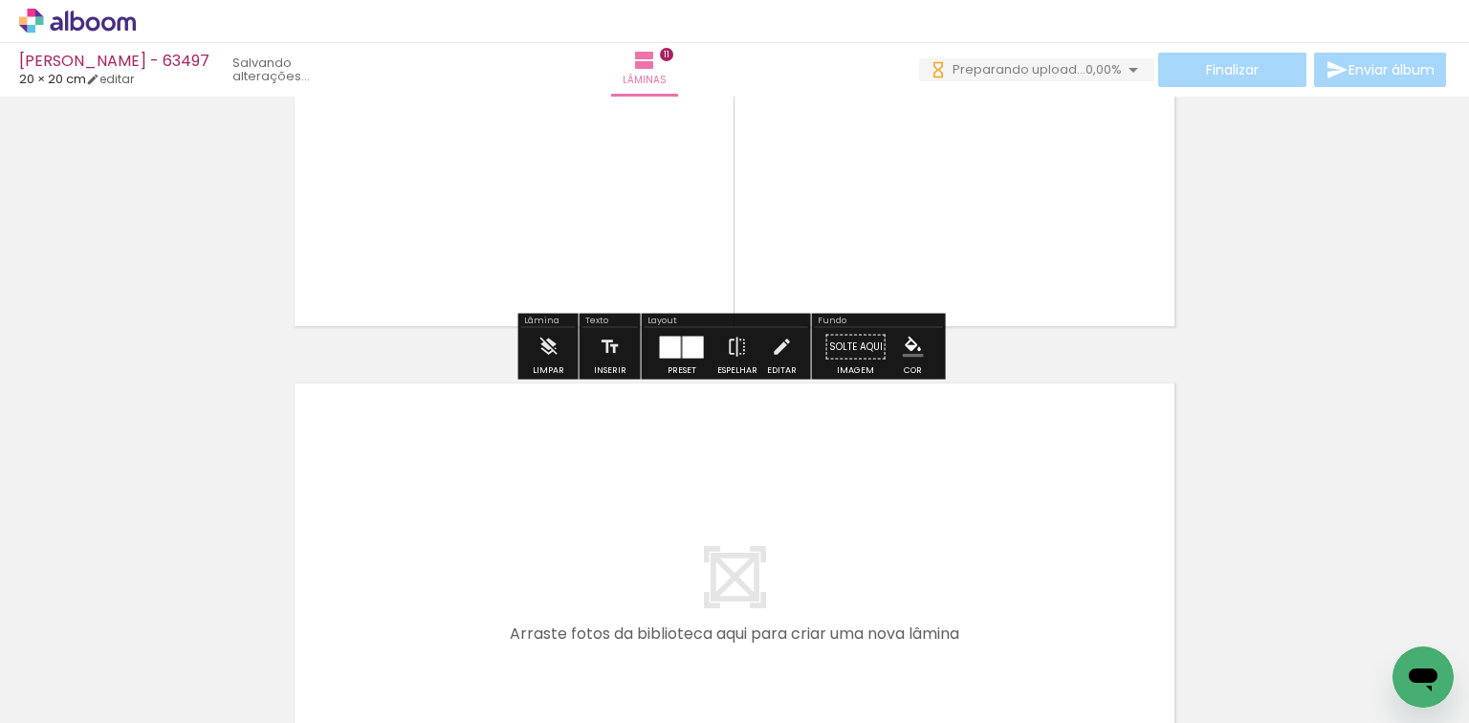
click at [1040, 585] on quentale-workspace at bounding box center [734, 361] width 1469 height 723
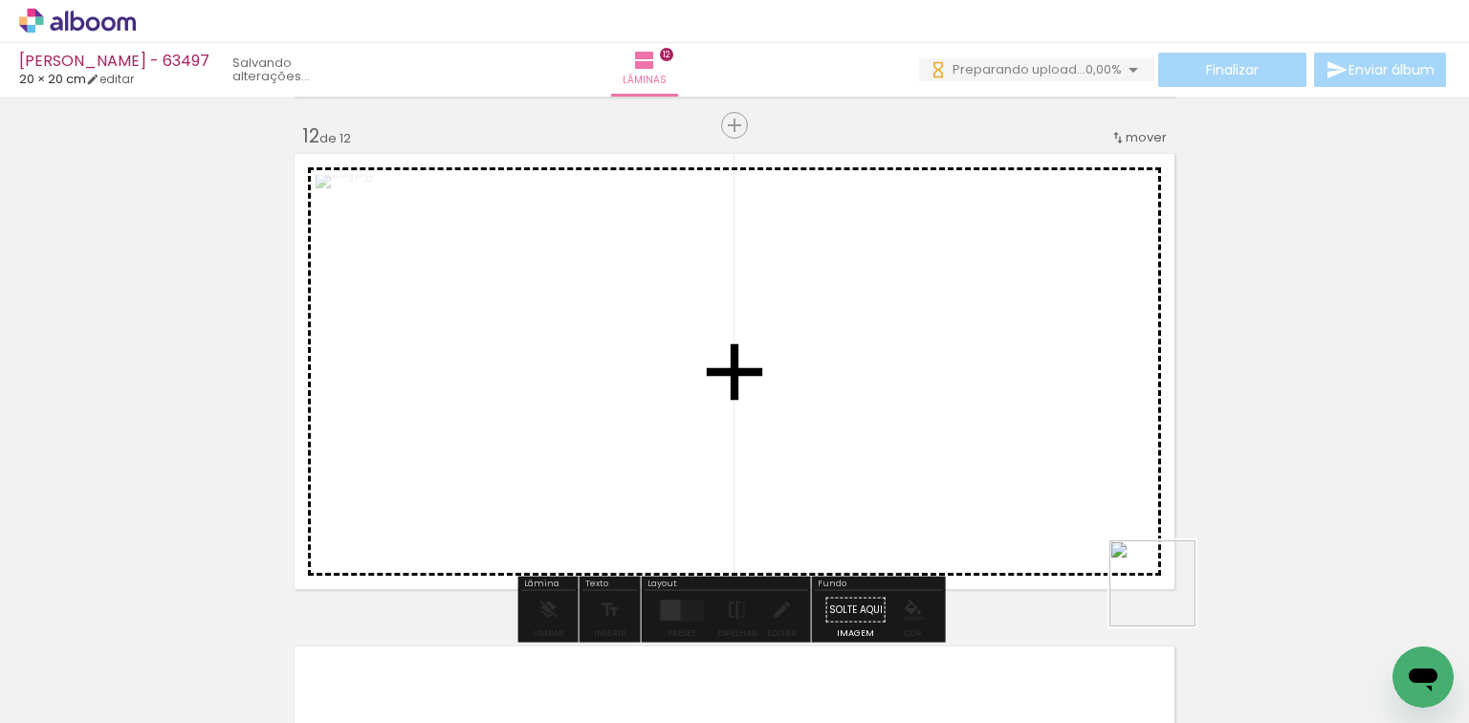
click at [935, 449] on quentale-workspace at bounding box center [734, 361] width 1469 height 723
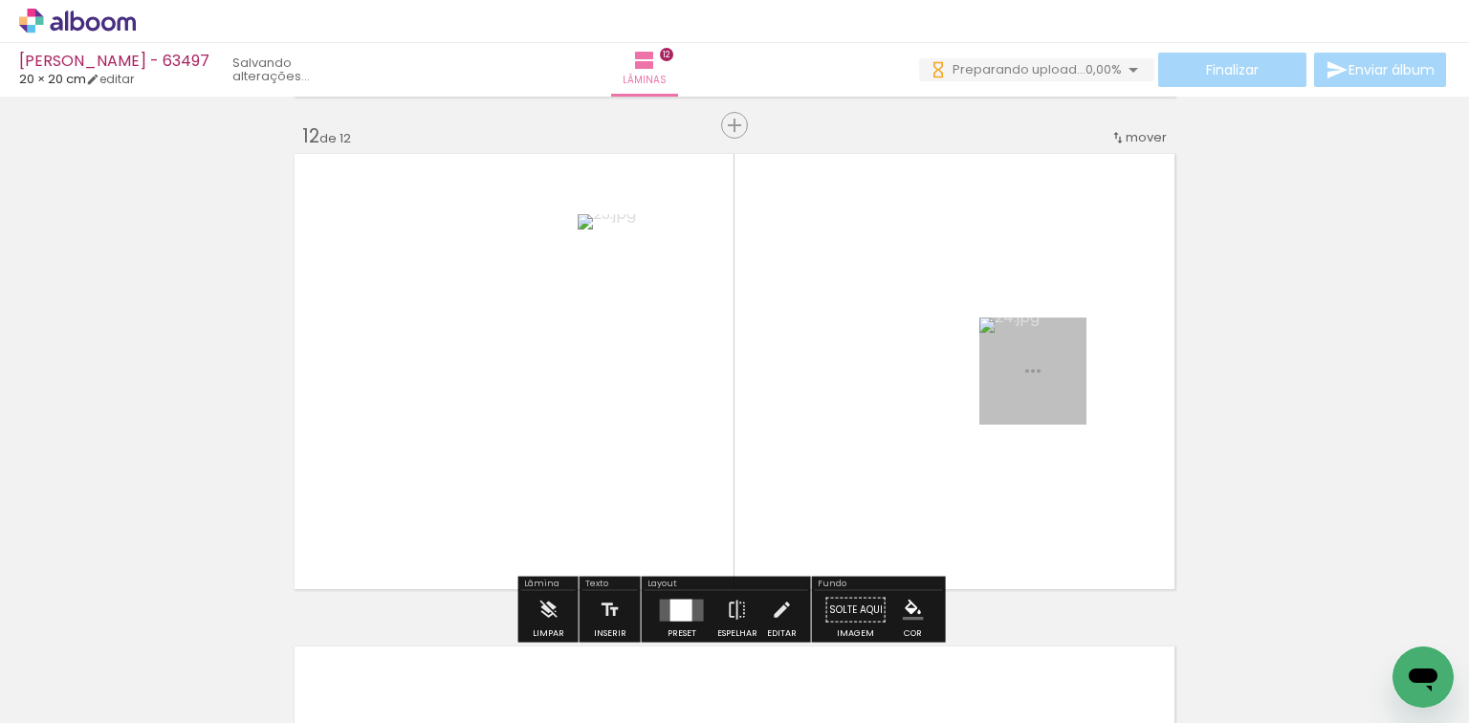
scroll to position [5440, 0]
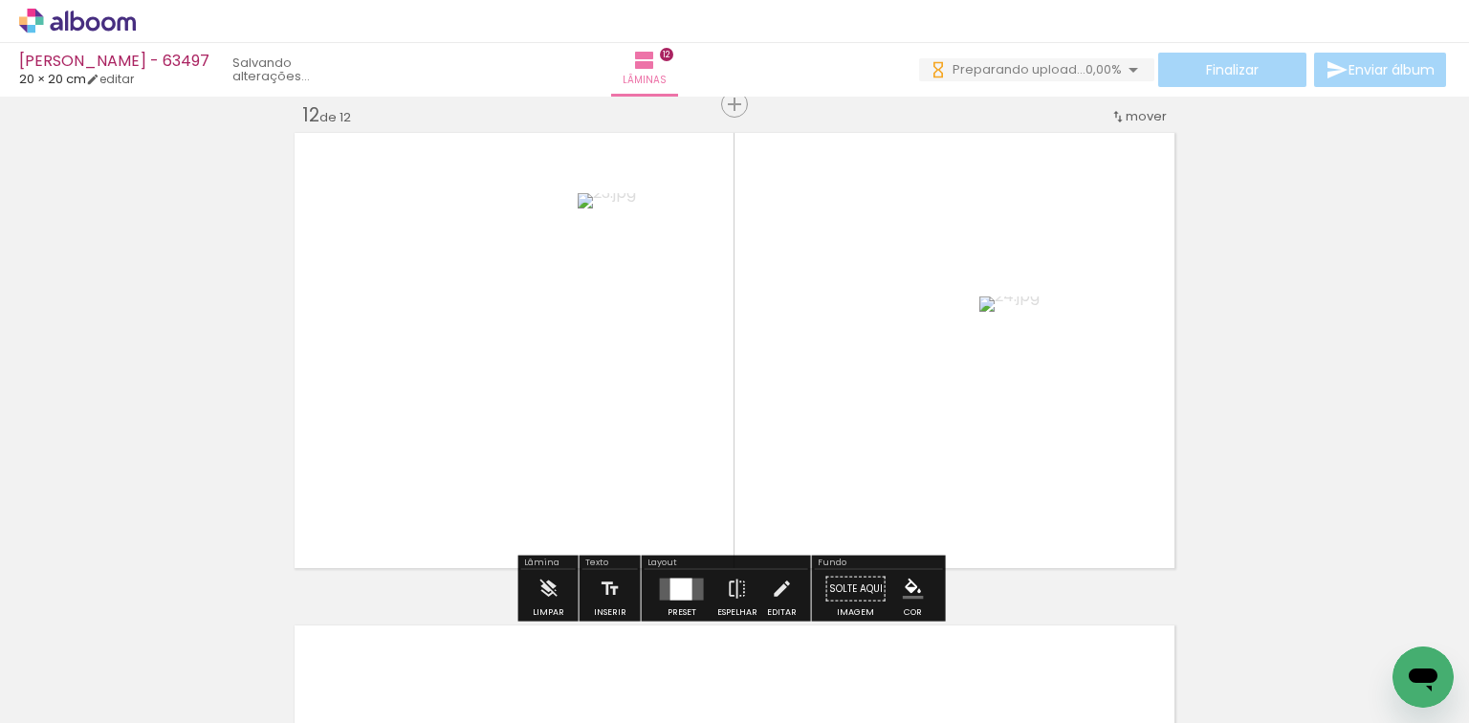
click at [686, 589] on quentale-layouter at bounding box center [682, 588] width 44 height 22
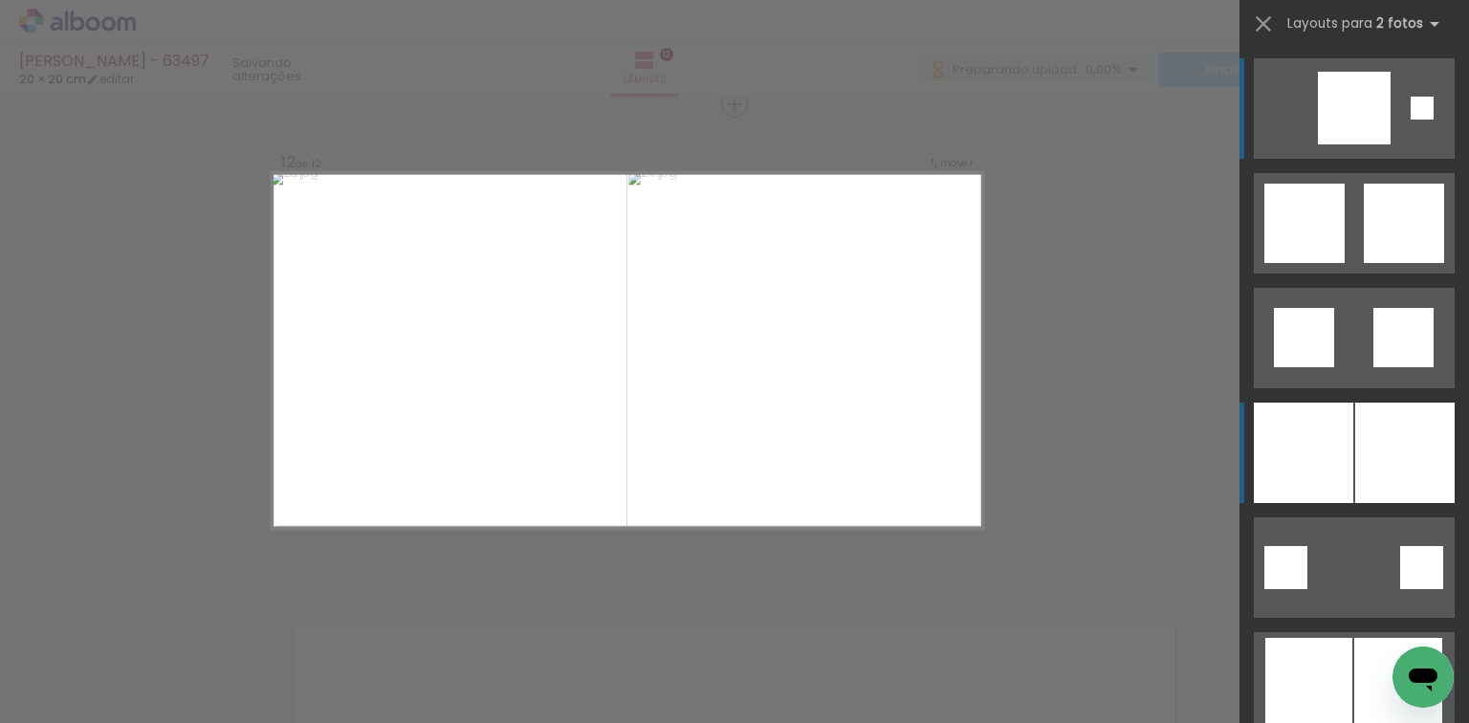
click at [1275, 455] on div at bounding box center [1302, 453] width 99 height 100
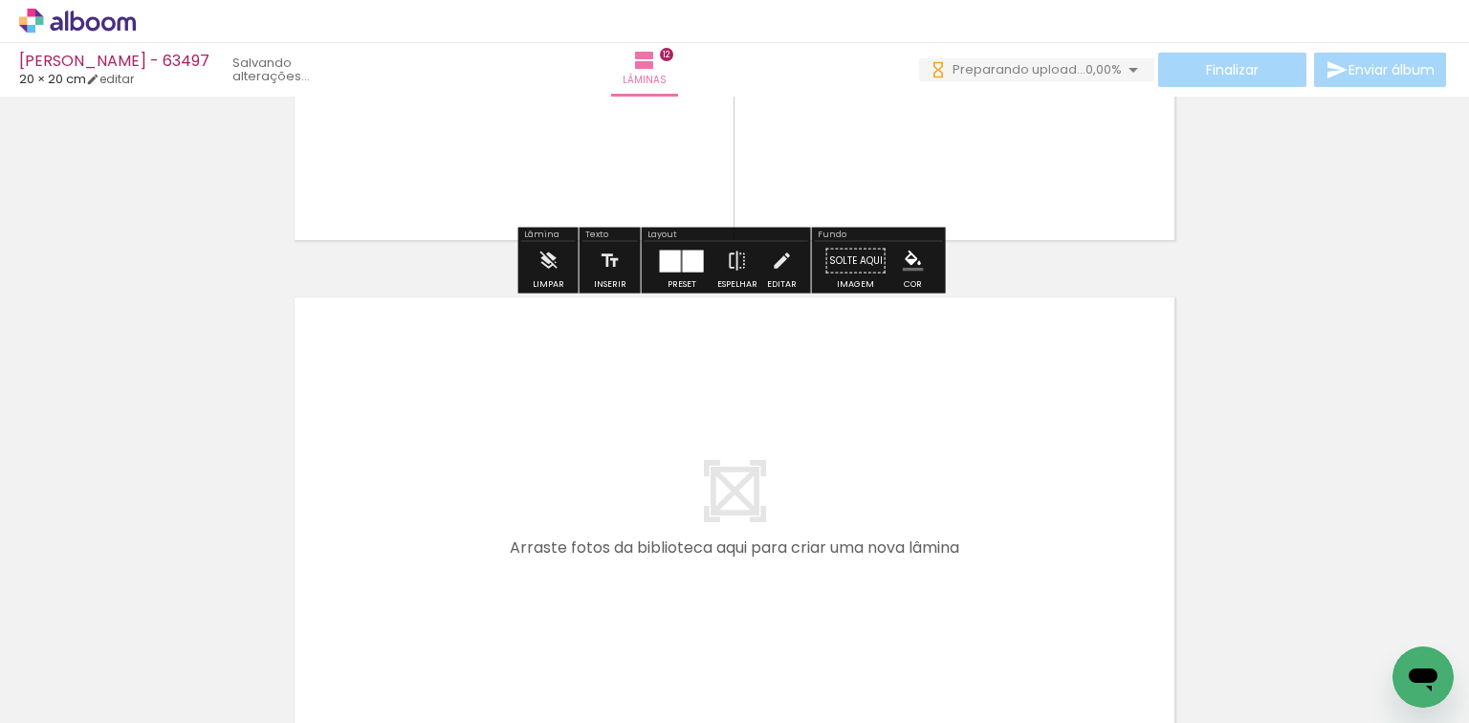
scroll to position [0, 1905]
click at [796, 652] on div at bounding box center [749, 658] width 95 height 95
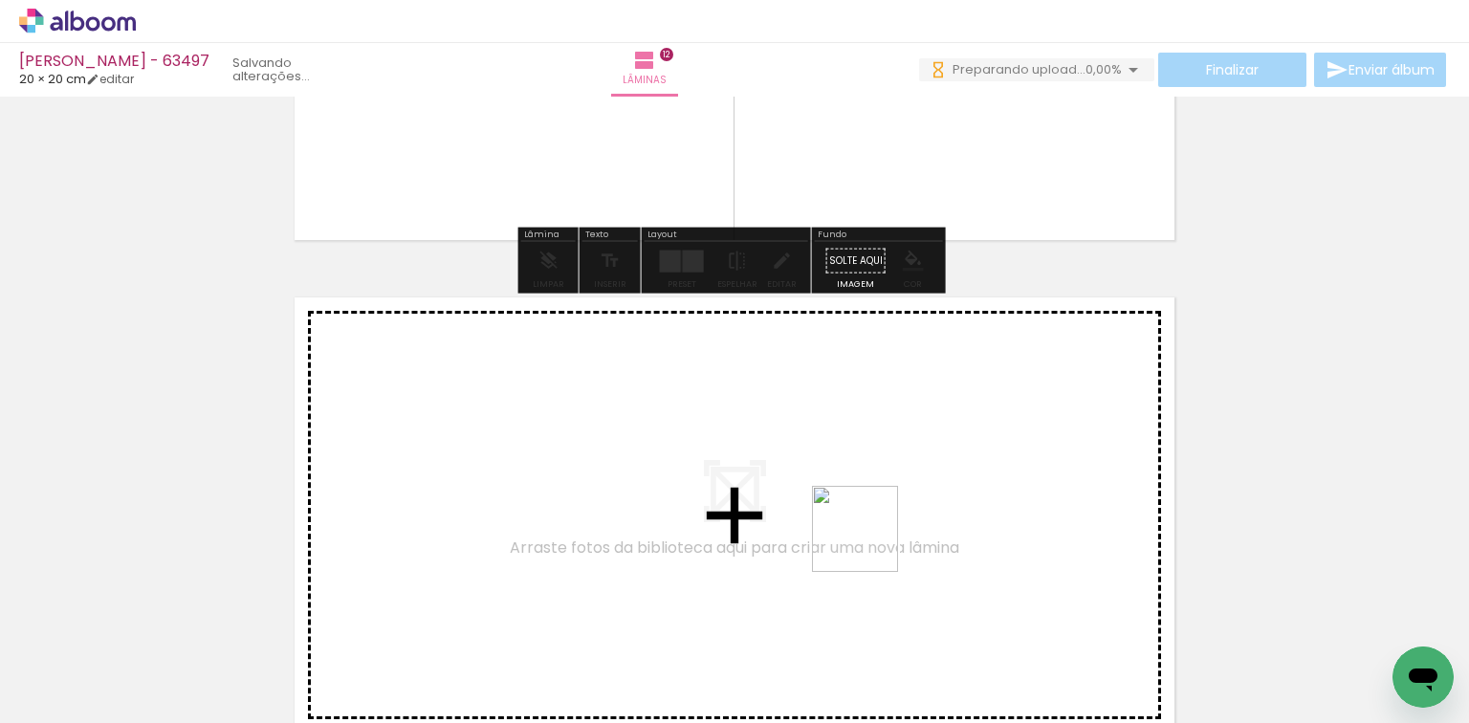
click at [877, 504] on quentale-workspace at bounding box center [734, 361] width 1469 height 723
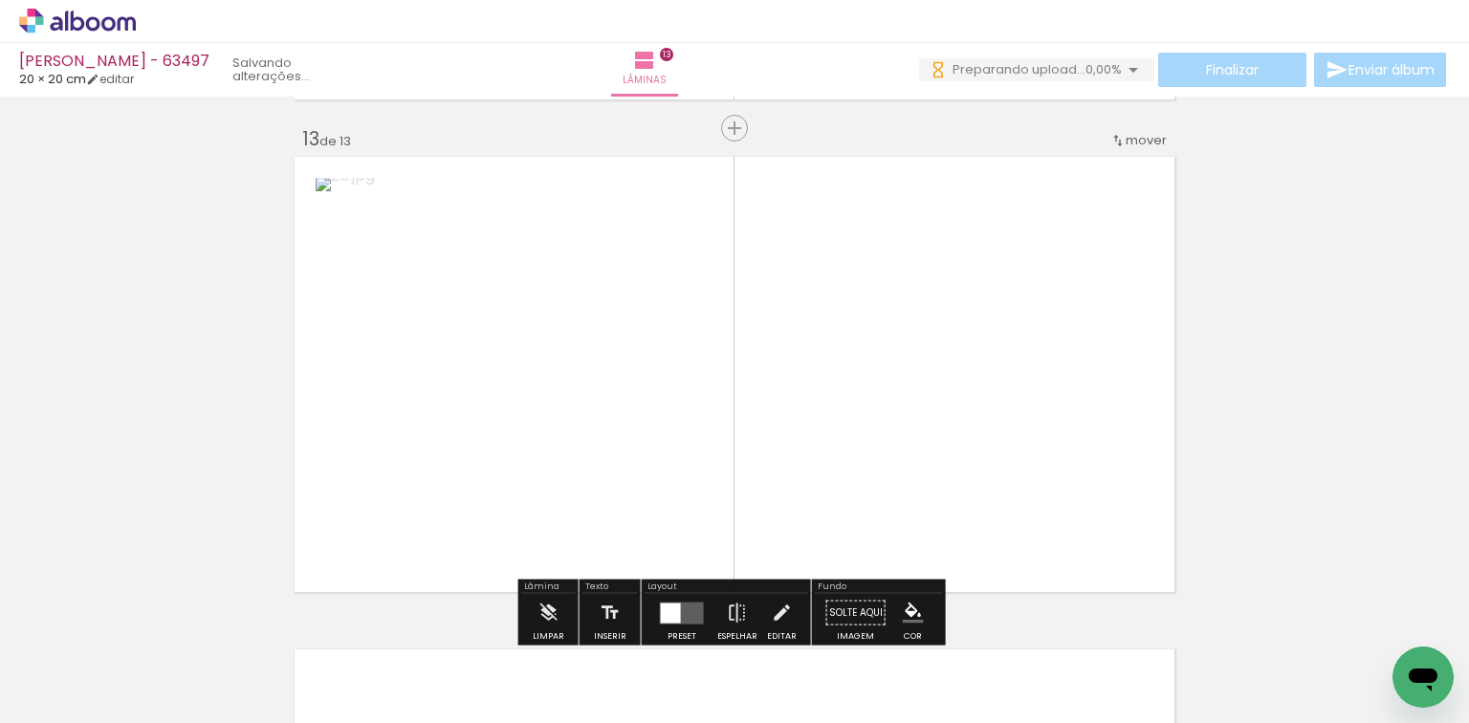
click at [945, 538] on quentale-workspace at bounding box center [734, 361] width 1469 height 723
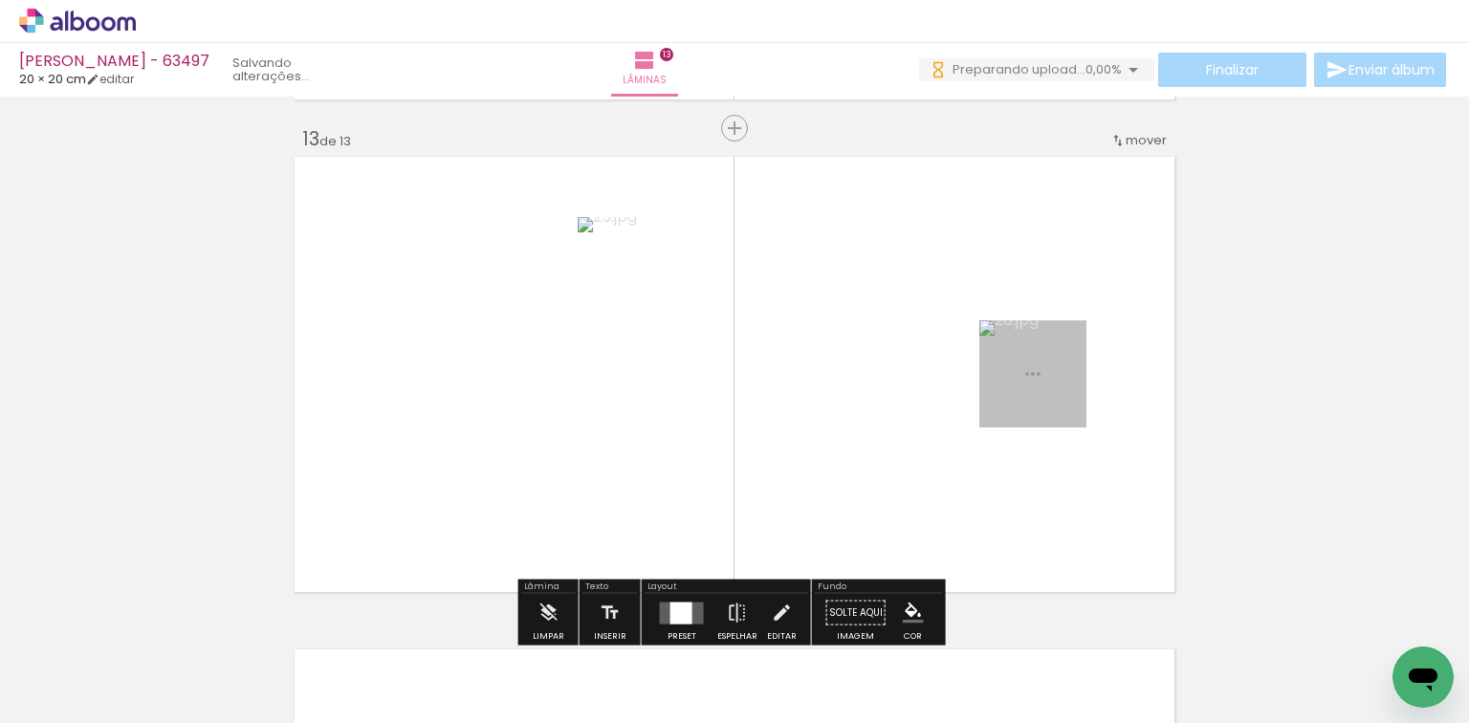
scroll to position [5932, 0]
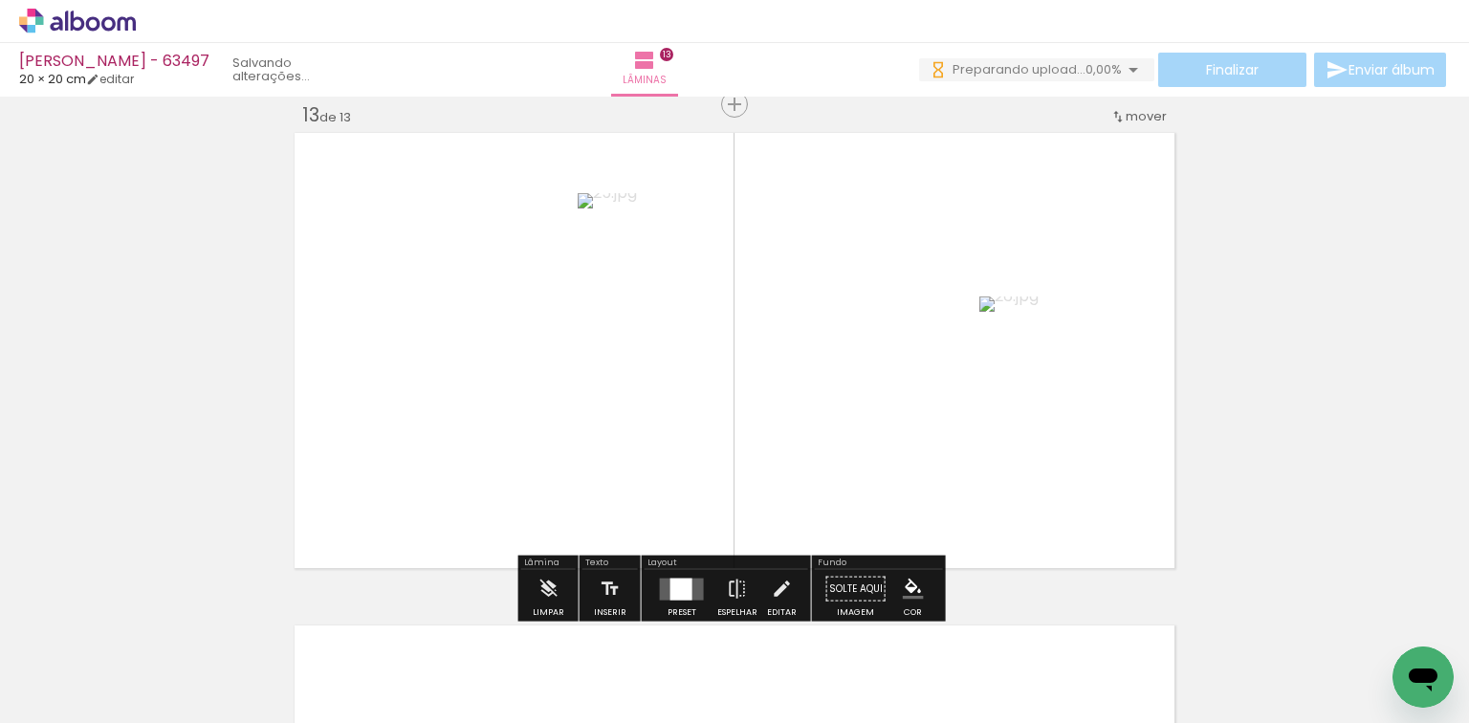
click at [695, 570] on div at bounding box center [682, 589] width 52 height 38
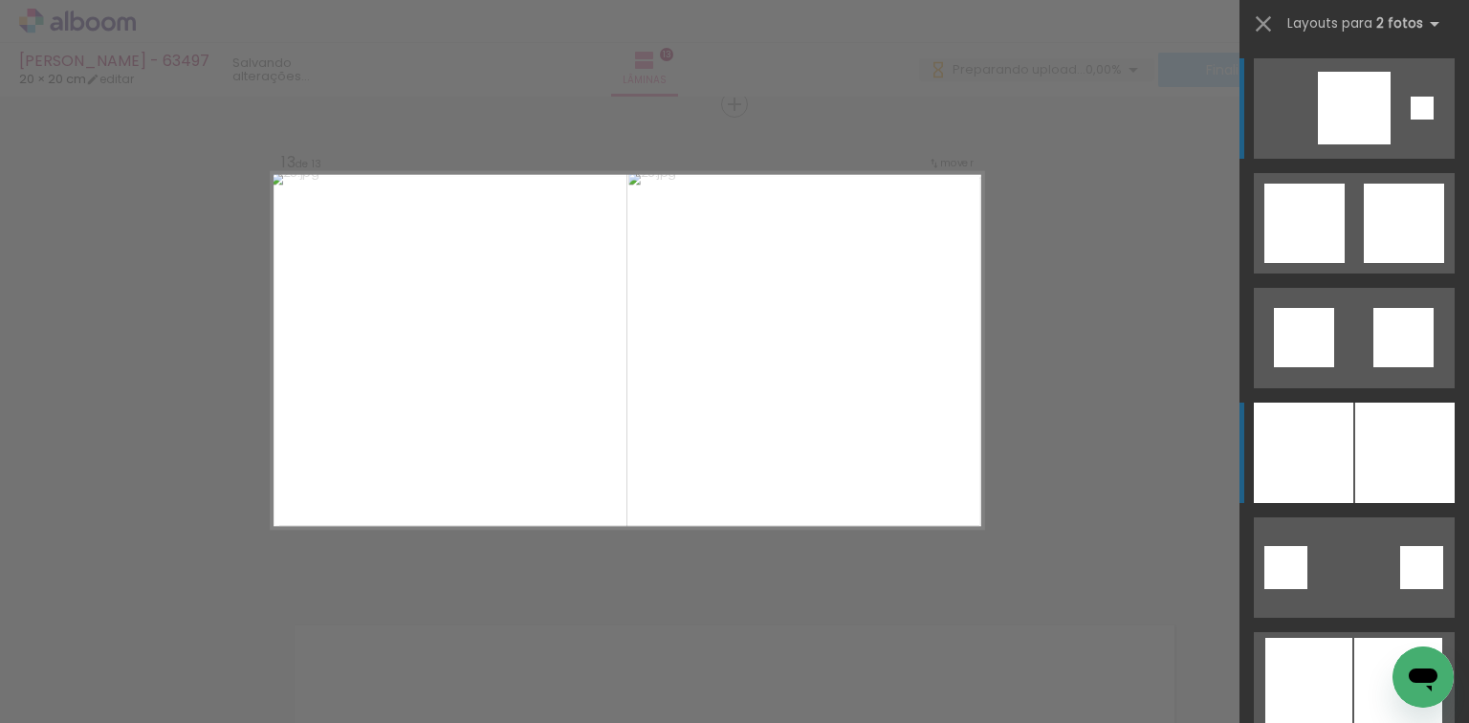
click at [1280, 436] on div at bounding box center [1302, 453] width 99 height 100
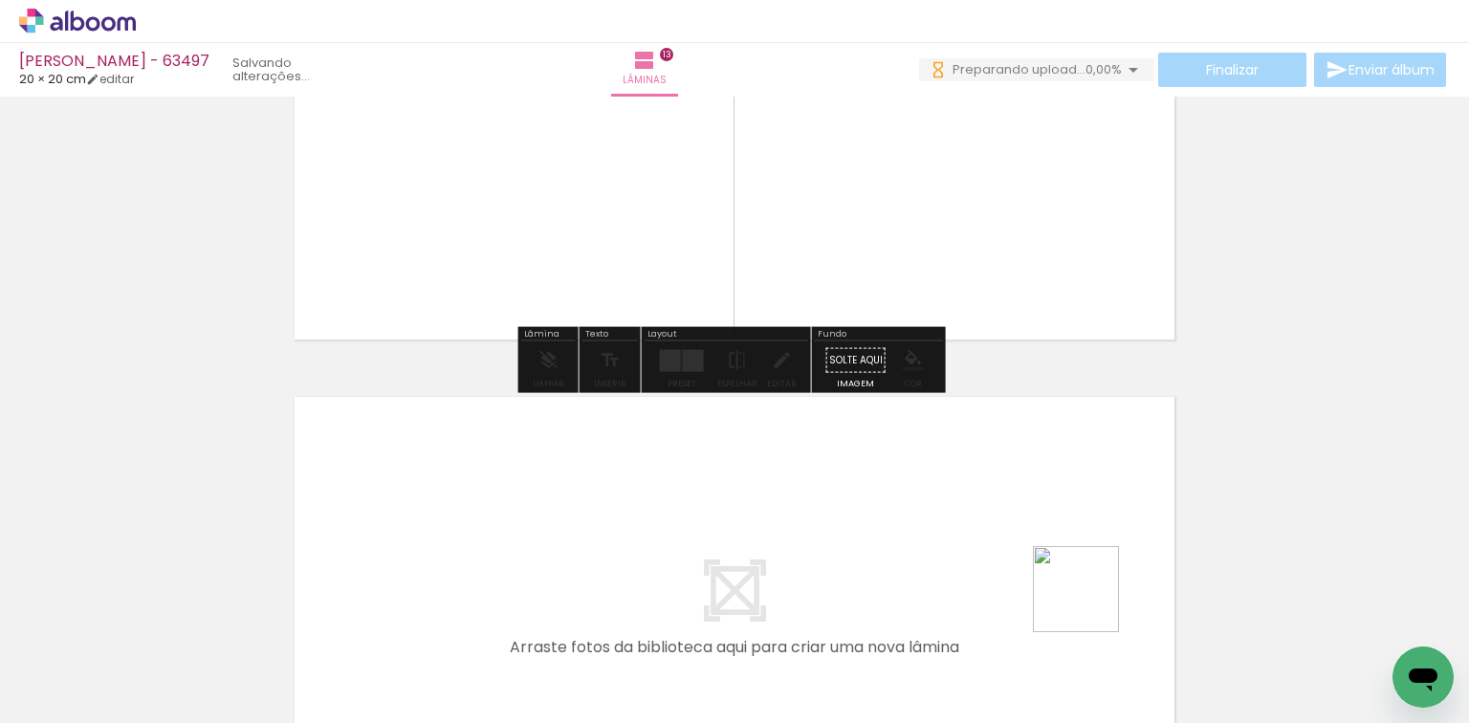
click at [1060, 556] on quentale-workspace at bounding box center [734, 361] width 1469 height 723
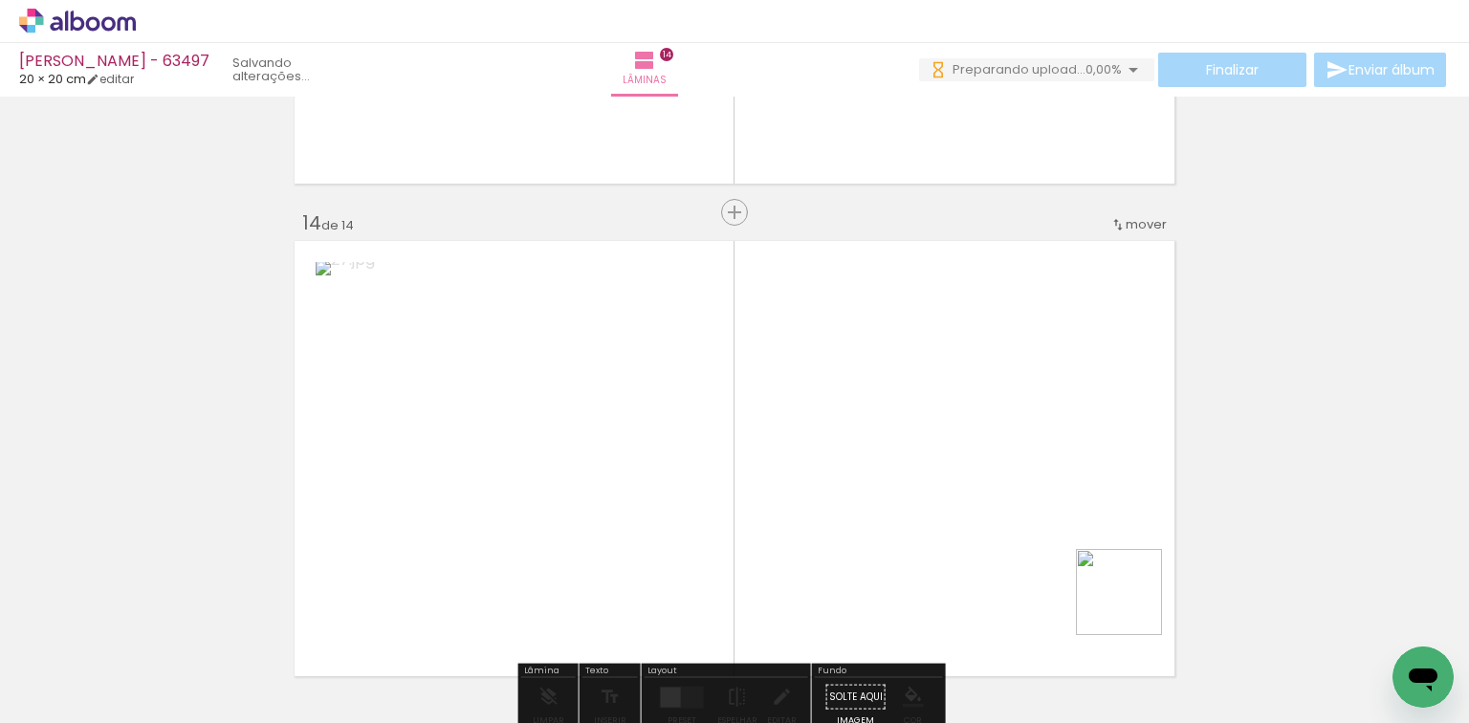
click at [1033, 566] on quentale-workspace at bounding box center [734, 361] width 1469 height 723
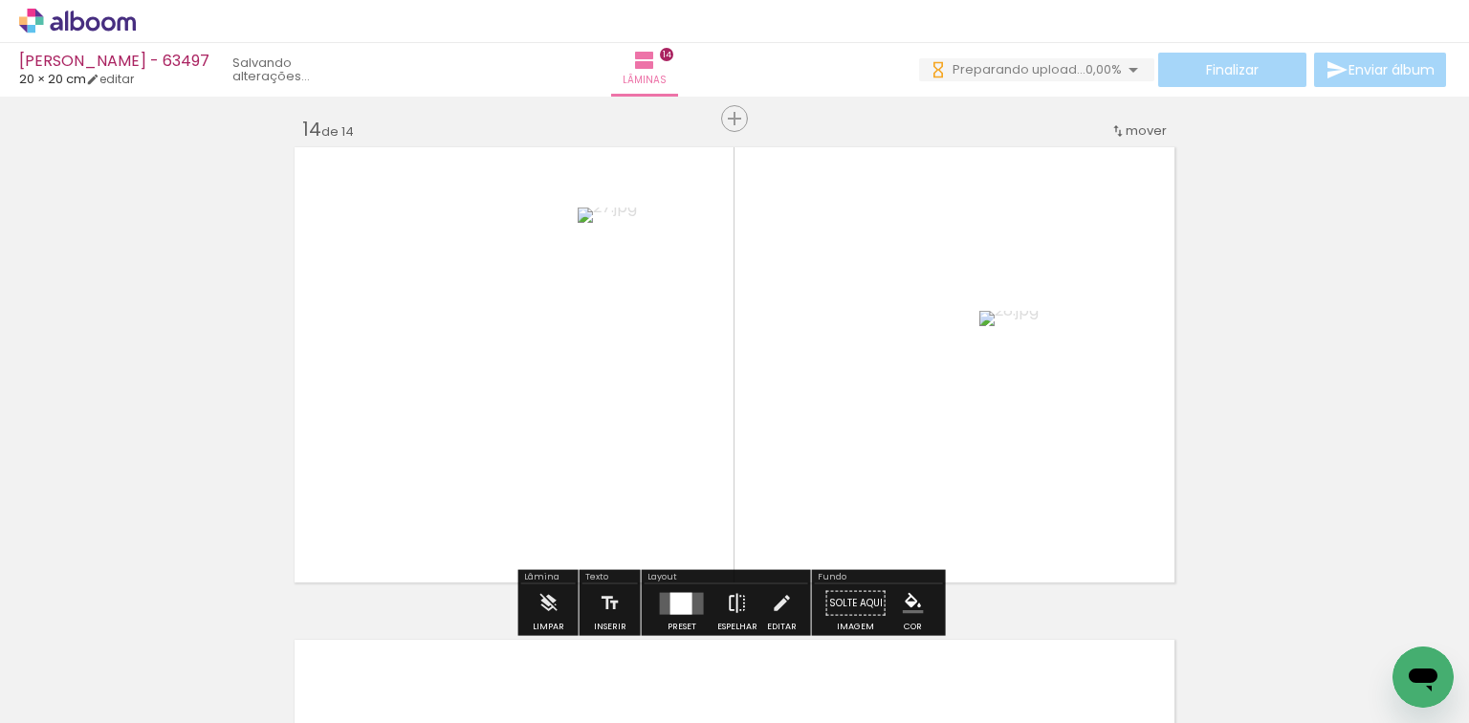
scroll to position [6425, 0]
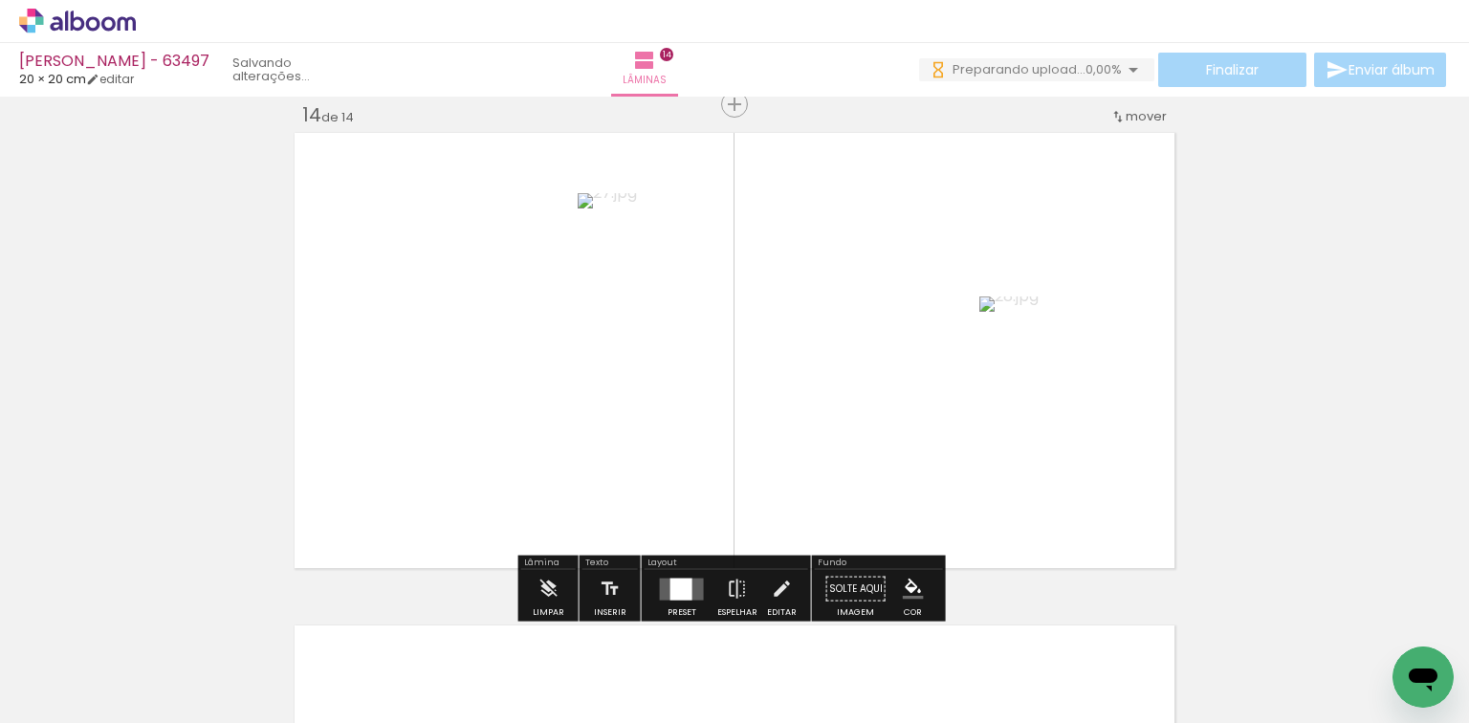
click at [651, 579] on paper-button "Preset" at bounding box center [681, 594] width 61 height 49
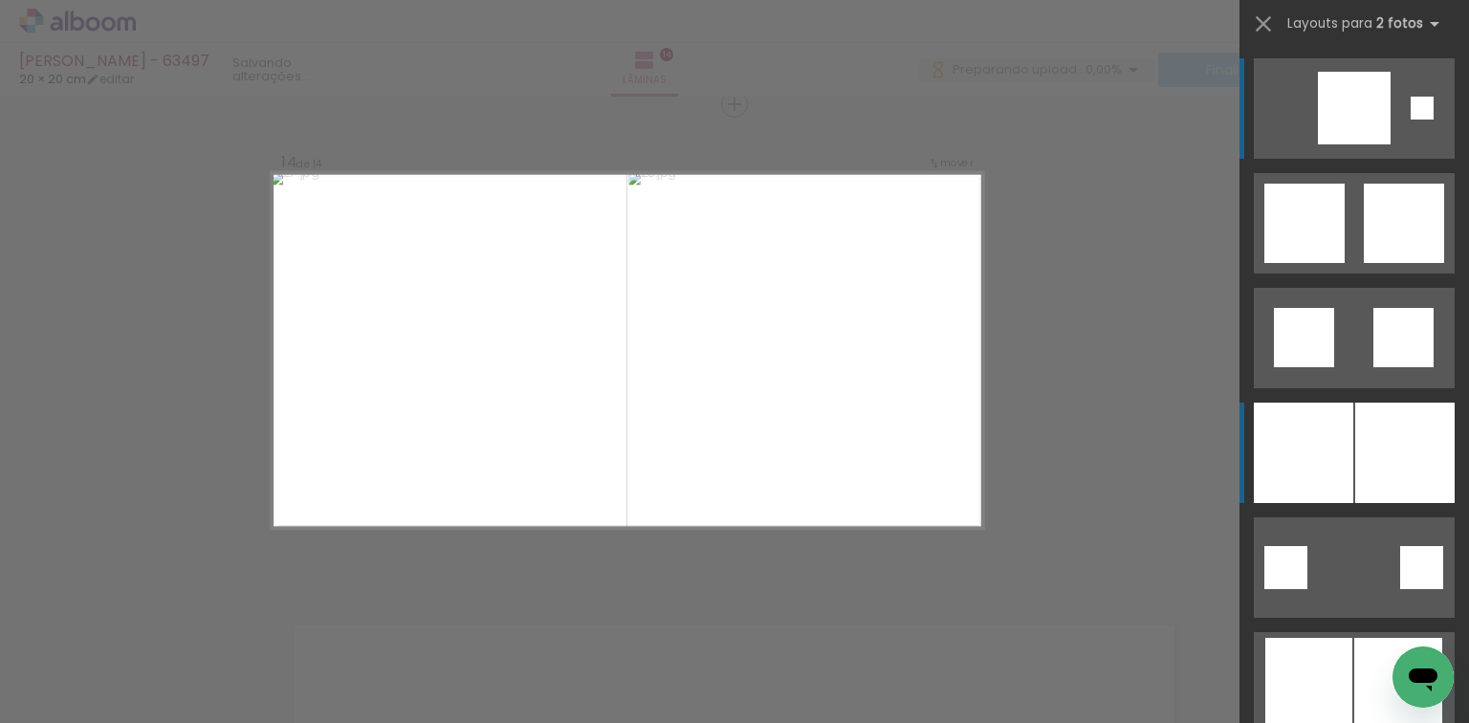
click at [1361, 424] on div at bounding box center [1404, 453] width 99 height 100
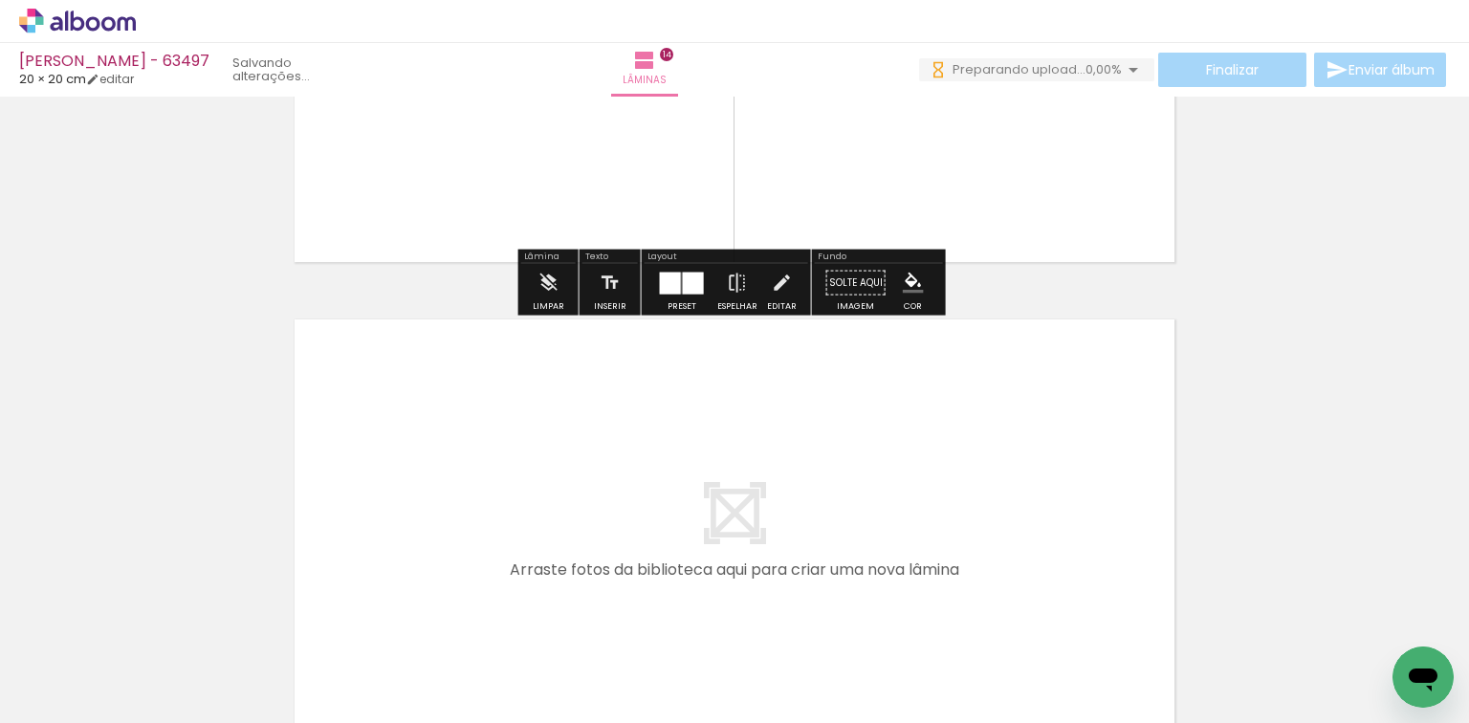
click at [976, 533] on quentale-workspace at bounding box center [734, 361] width 1469 height 723
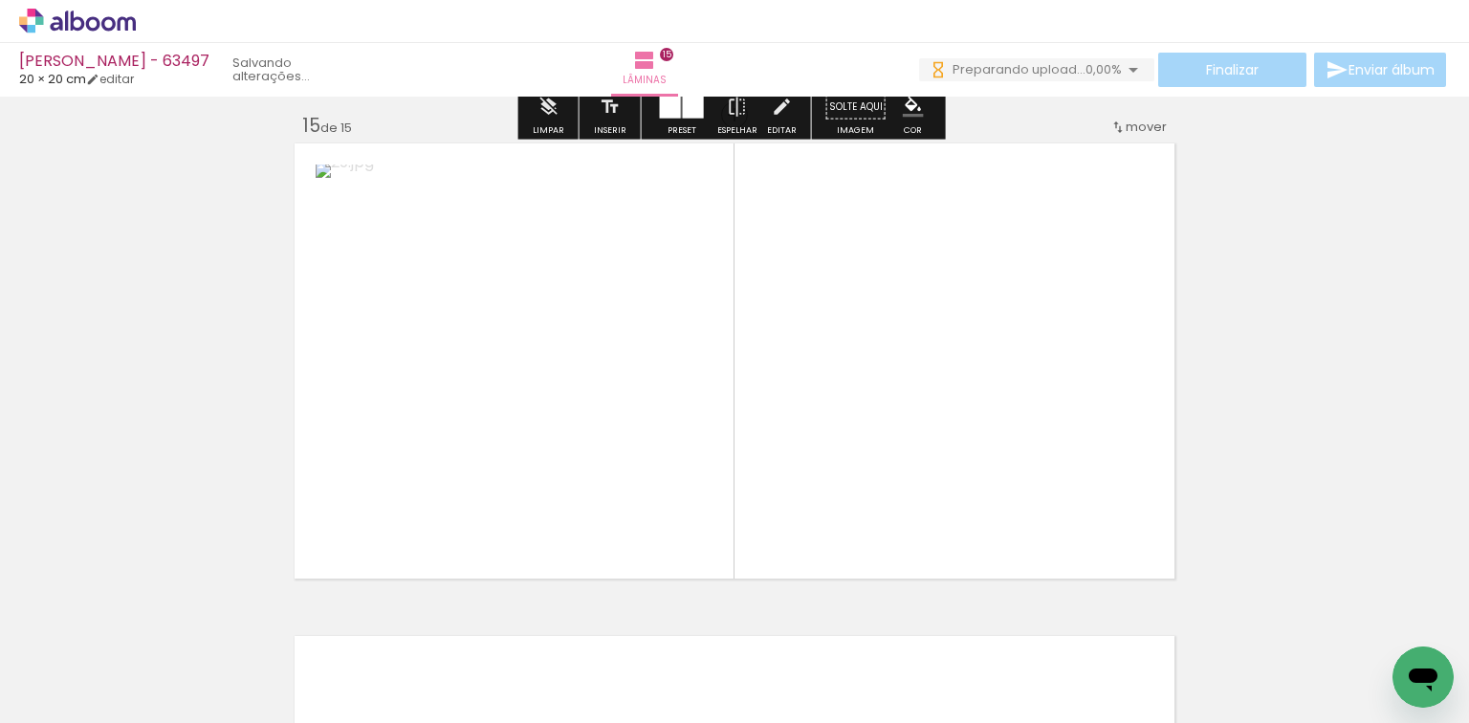
scroll to position [6917, 0]
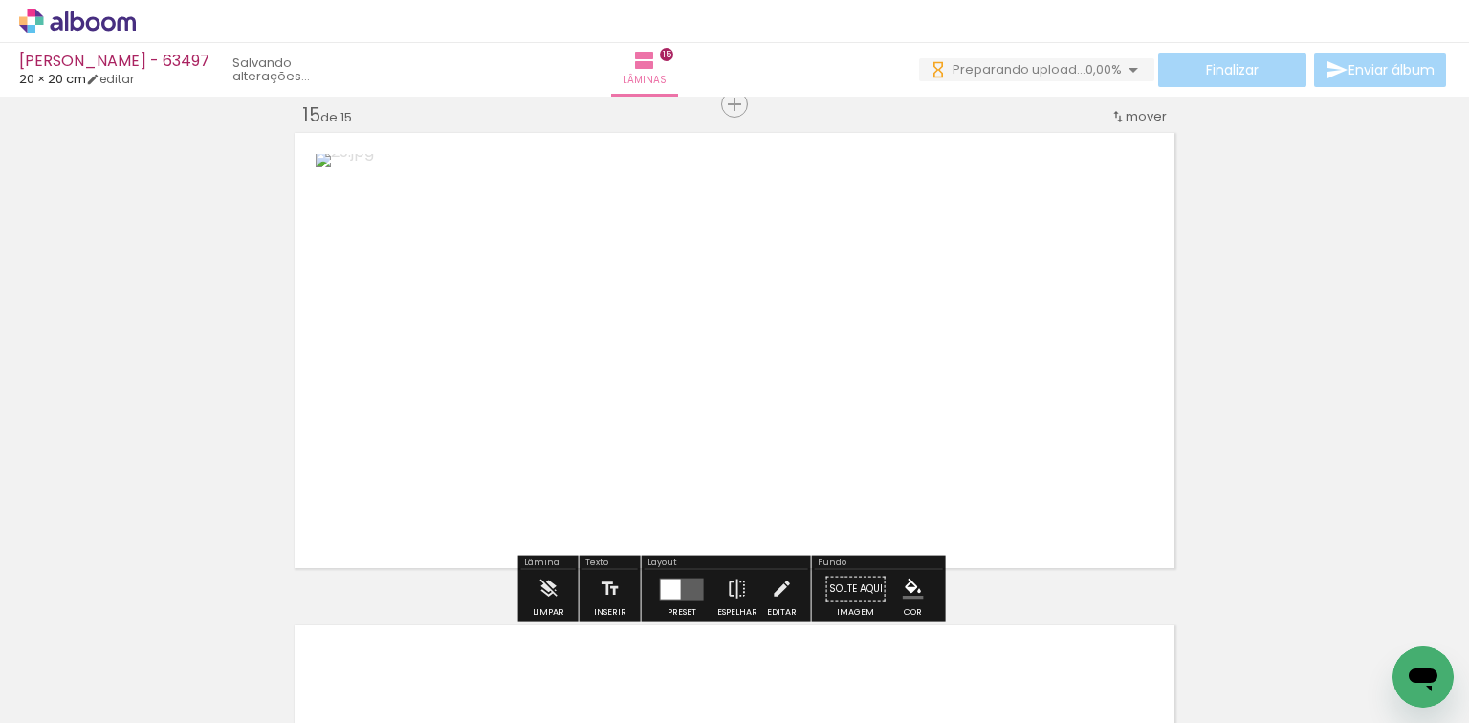
click at [1054, 522] on quentale-workspace at bounding box center [734, 361] width 1469 height 723
click at [693, 583] on quentale-layouter at bounding box center [682, 588] width 44 height 22
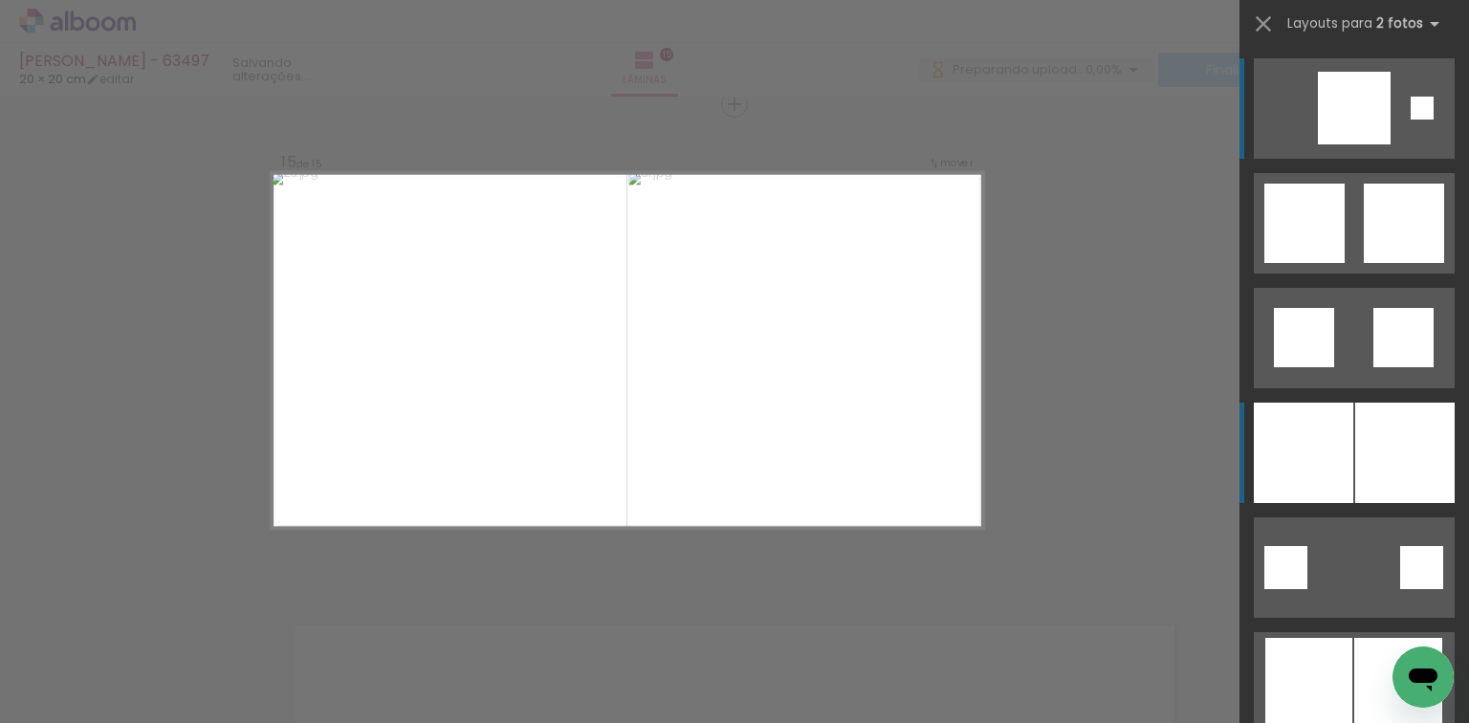
click at [1335, 428] on div at bounding box center [1302, 453] width 99 height 100
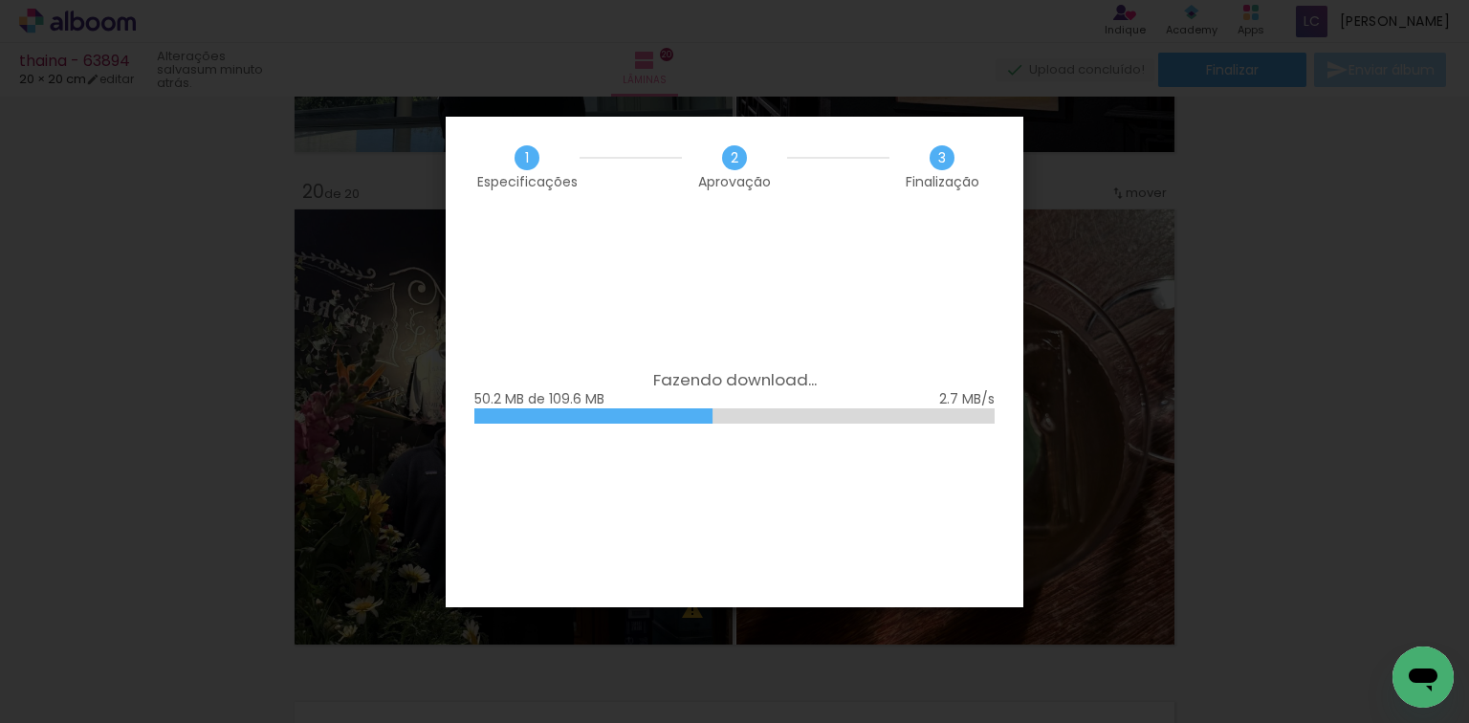
scroll to position [0, 2976]
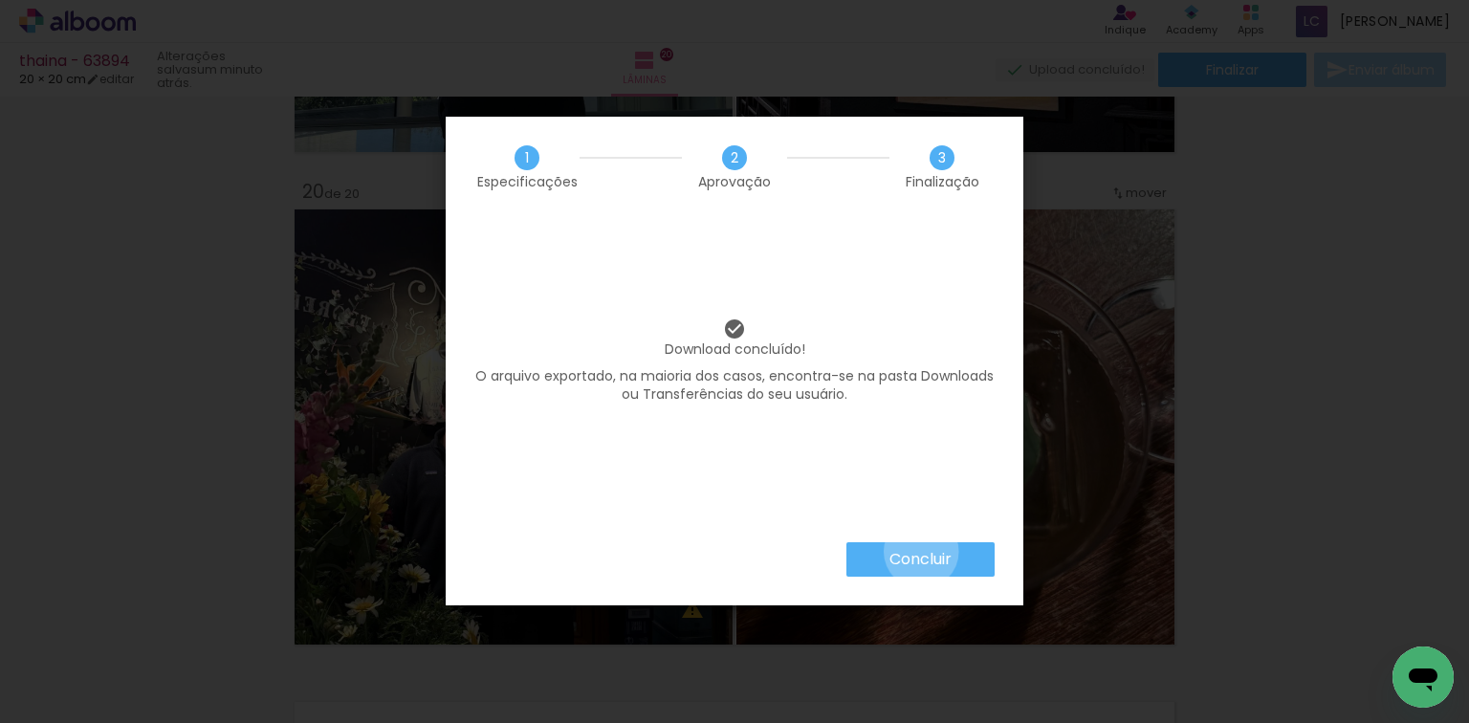
click at [0, 0] on slot "Concluir" at bounding box center [0, 0] width 0 height 0
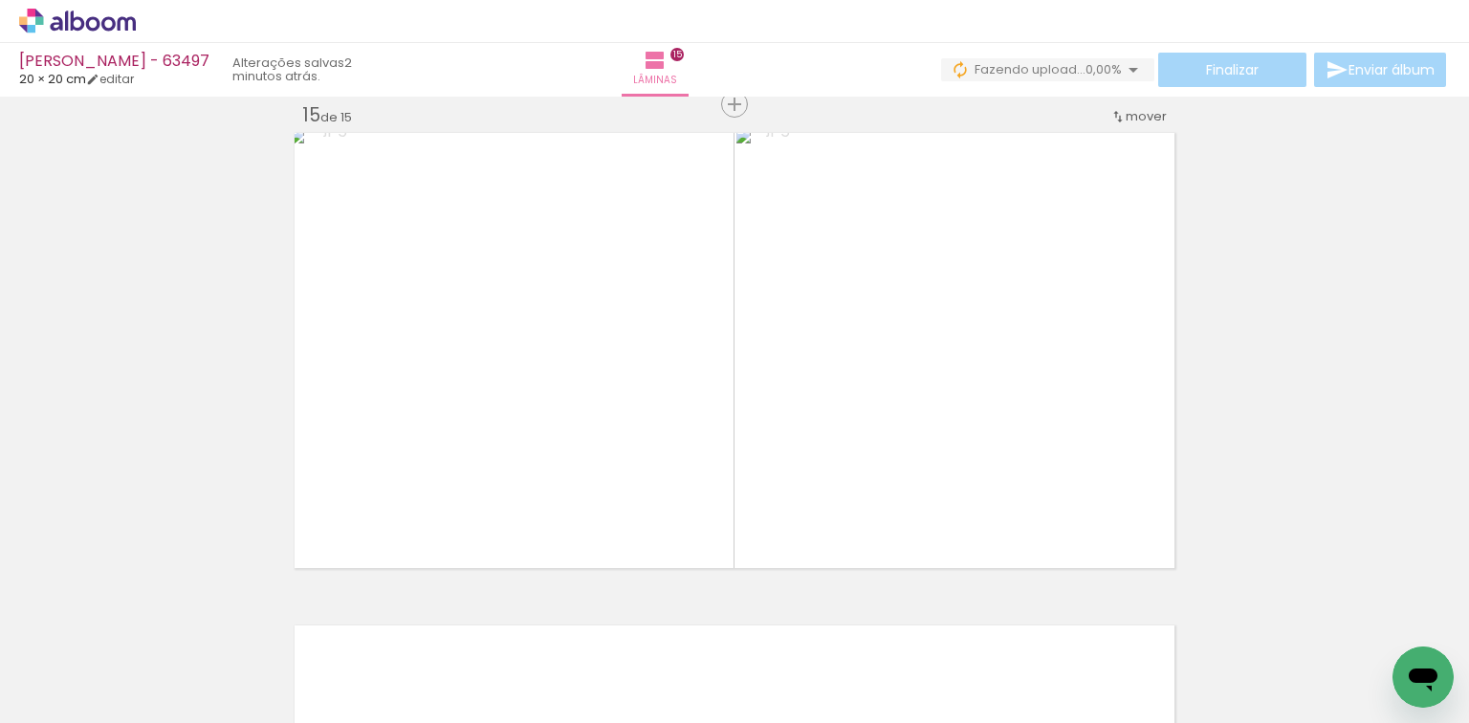
scroll to position [0, 1905]
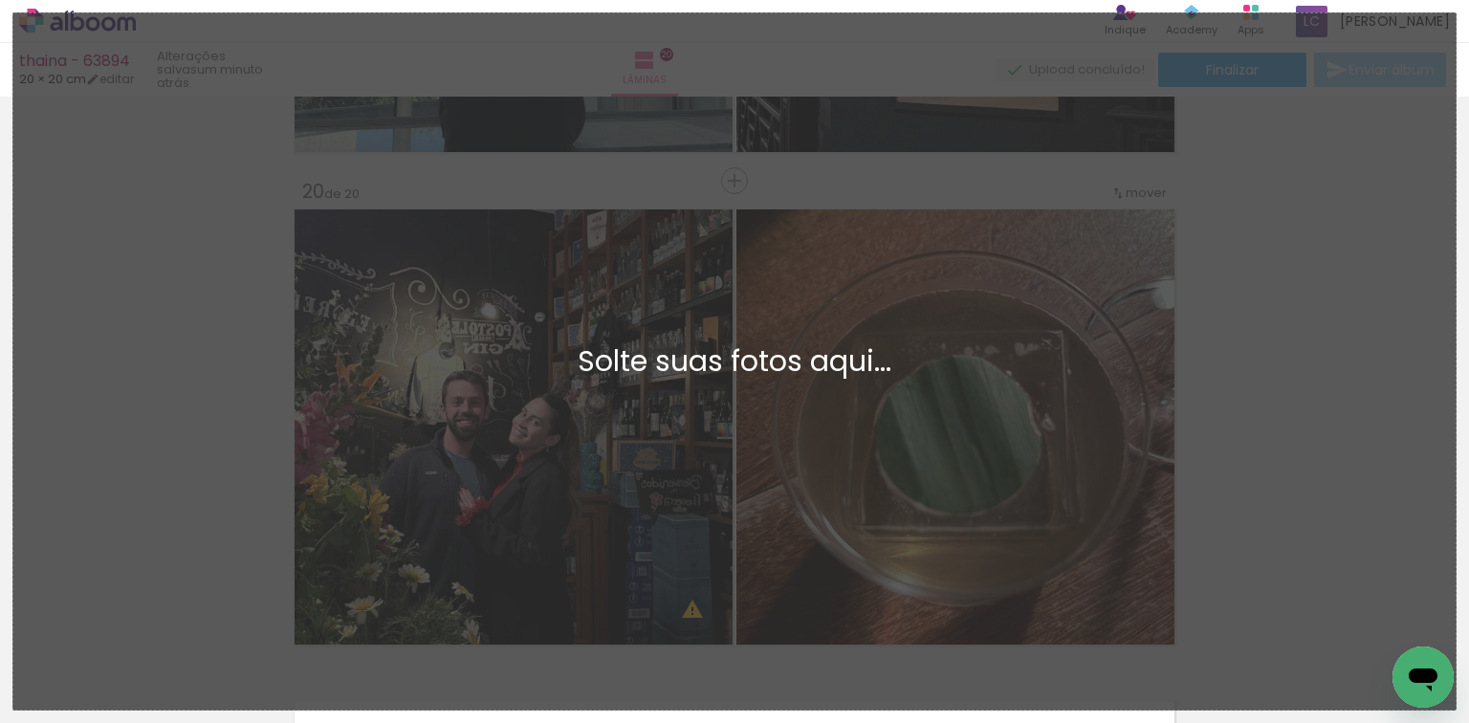
scroll to position [0, 2976]
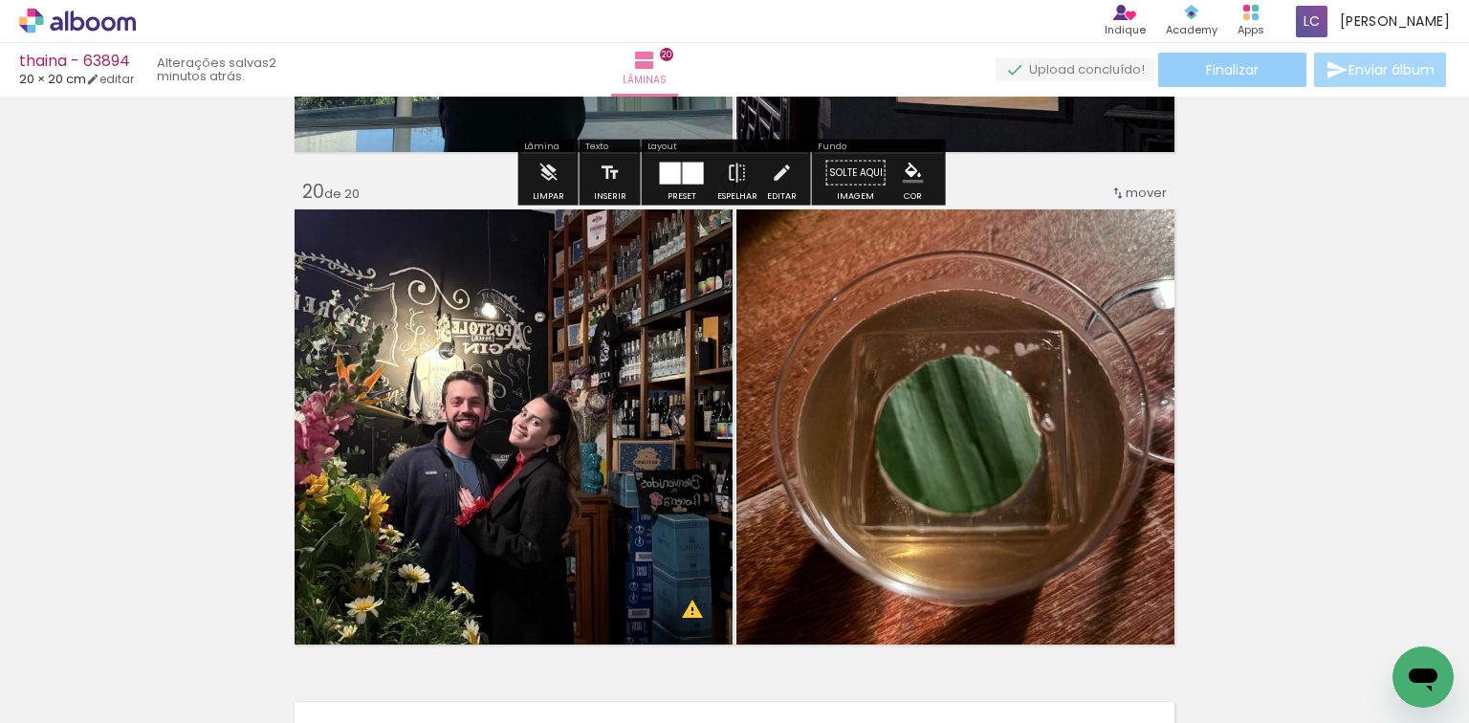
click at [1206, 63] on span "Finalizar" at bounding box center [1232, 69] width 53 height 13
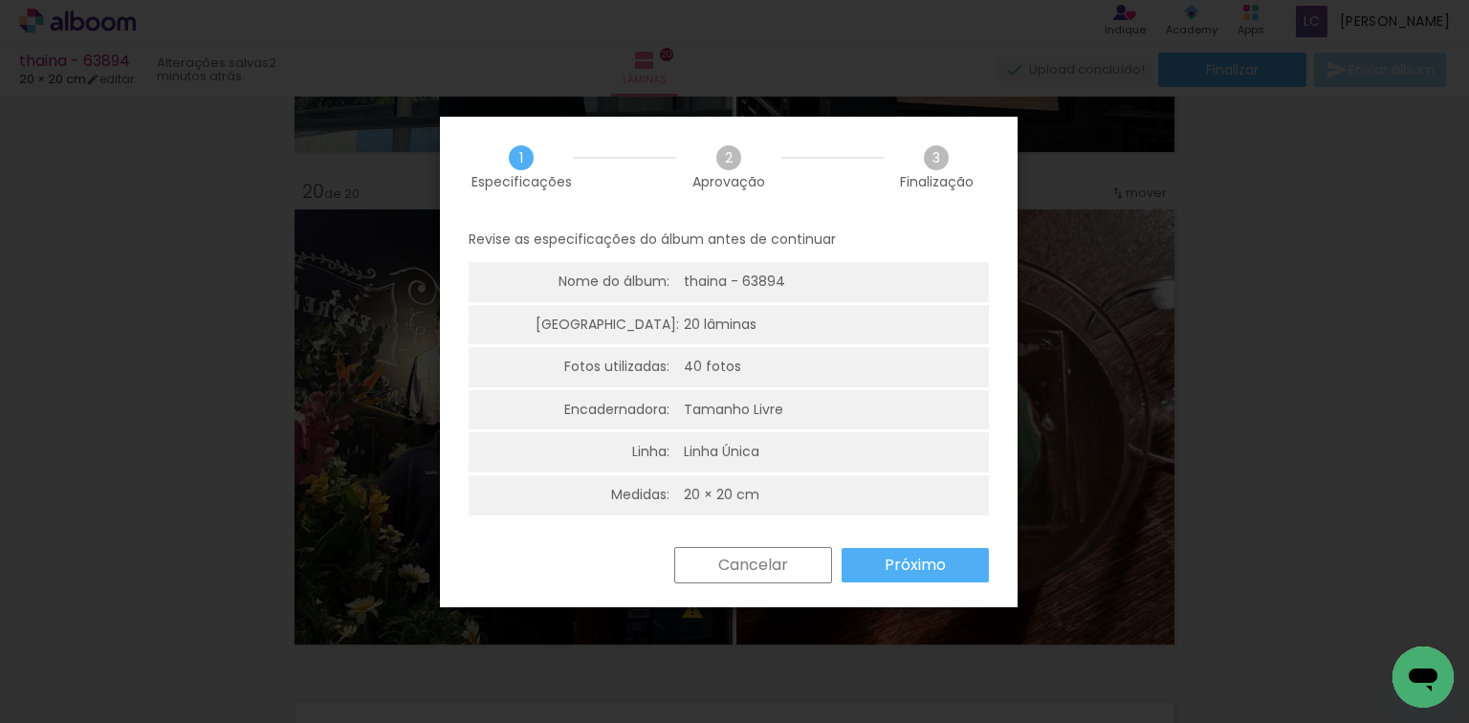
click at [922, 553] on paper-button "Próximo" at bounding box center [914, 565] width 147 height 34
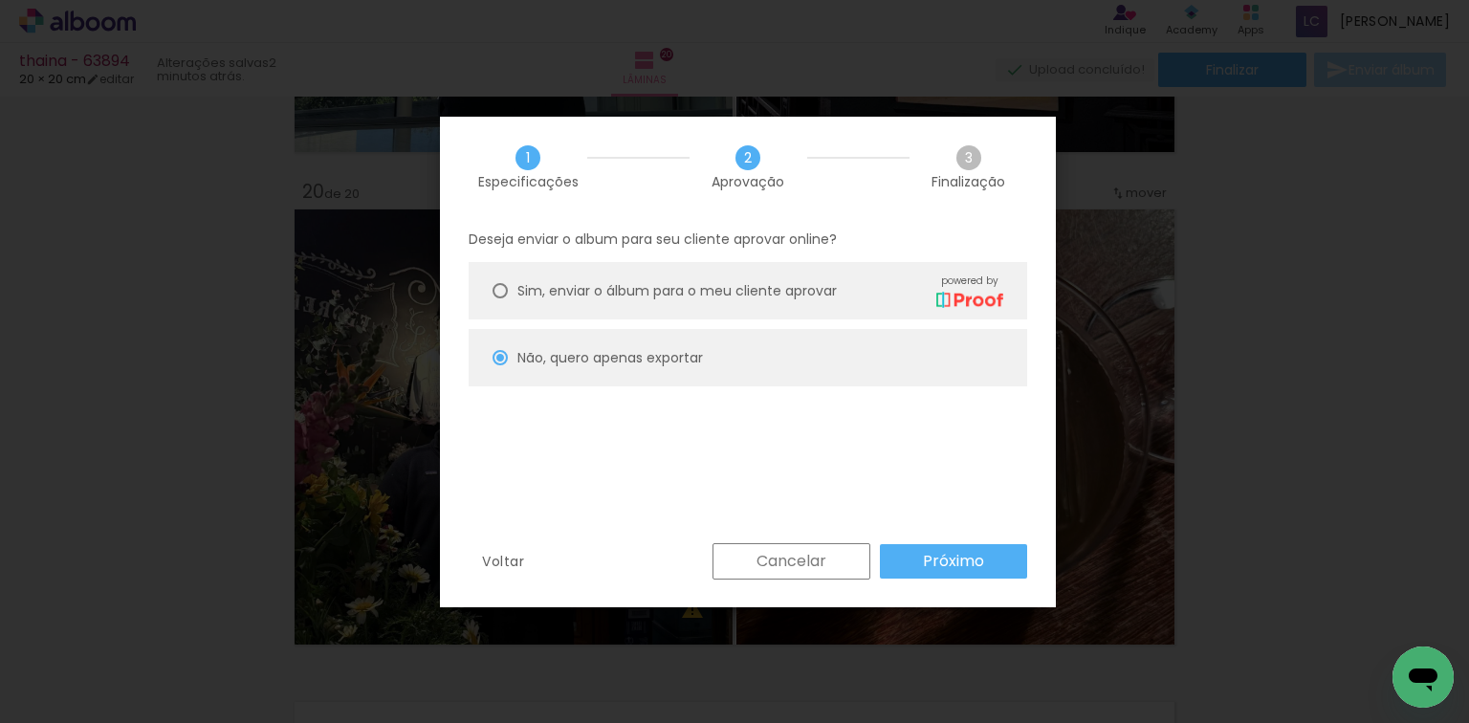
click at [0, 0] on slot "Próximo" at bounding box center [0, 0] width 0 height 0
type input "Alta, 300 DPI"
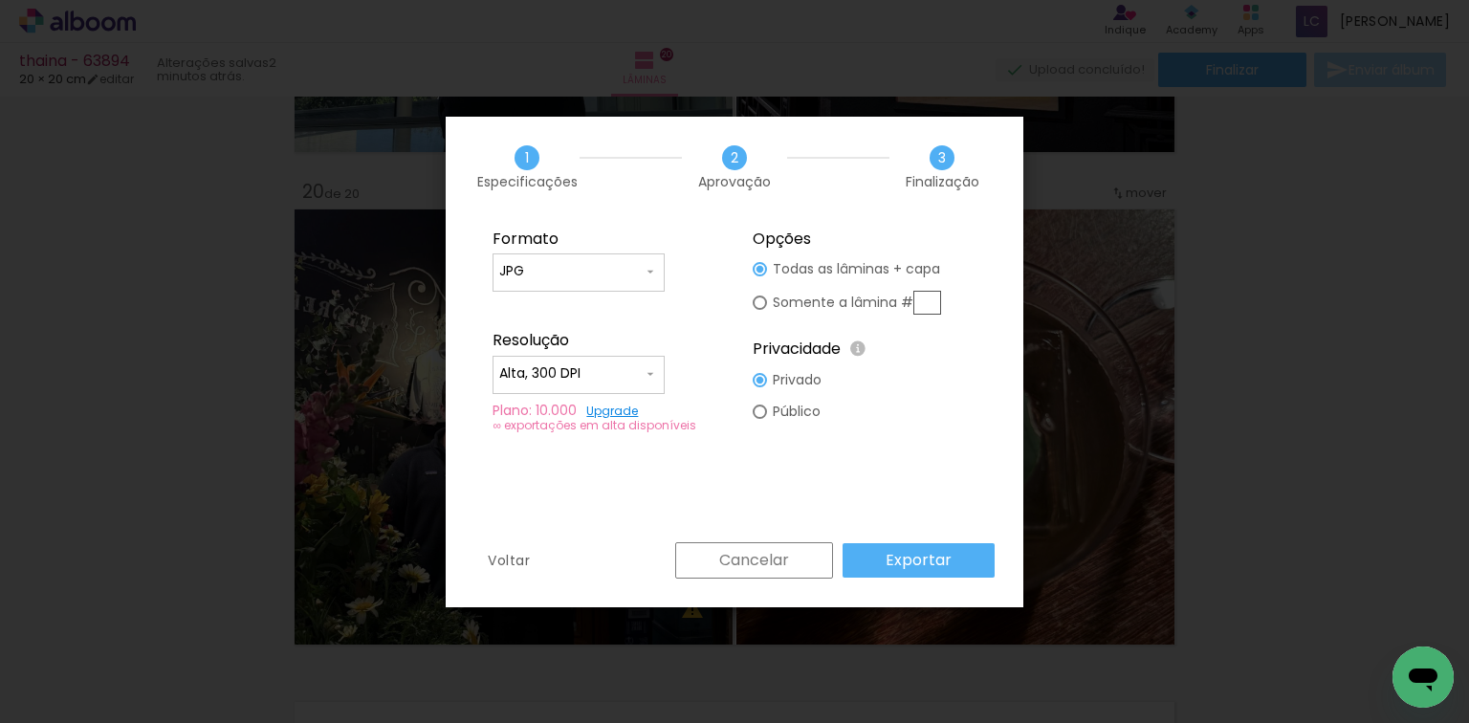
click at [953, 556] on paper-button "Exportar" at bounding box center [918, 560] width 152 height 34
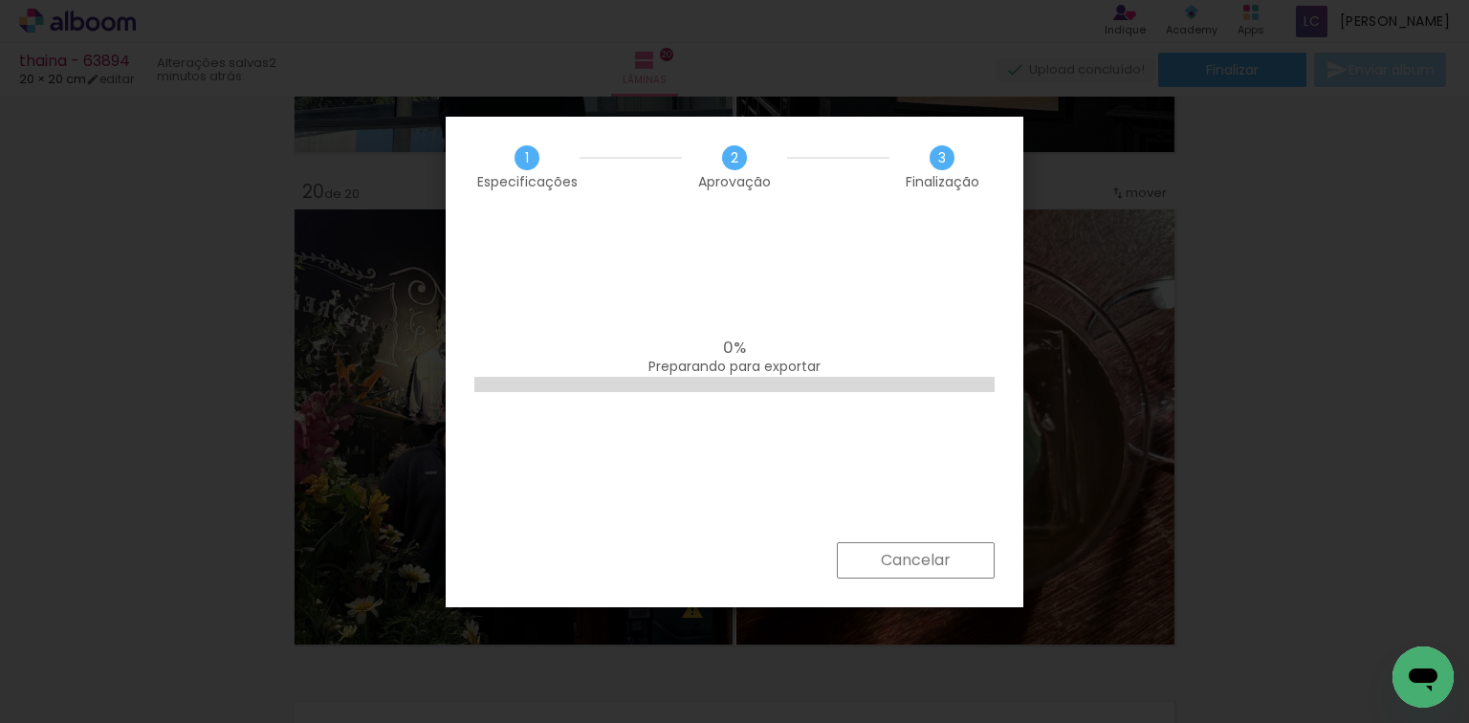
click at [917, 571] on paper-button "Cancelar" at bounding box center [916, 560] width 158 height 36
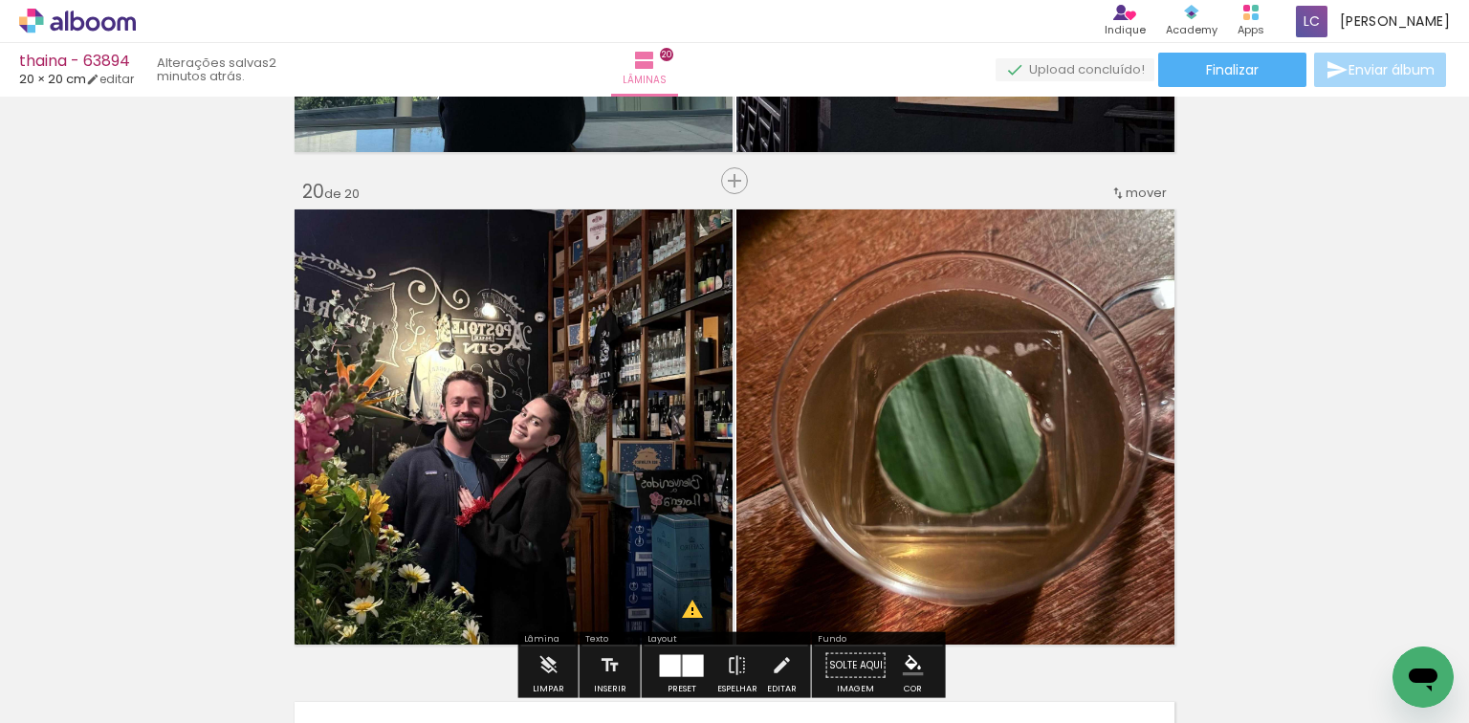
click at [46, 17] on icon at bounding box center [77, 21] width 117 height 25
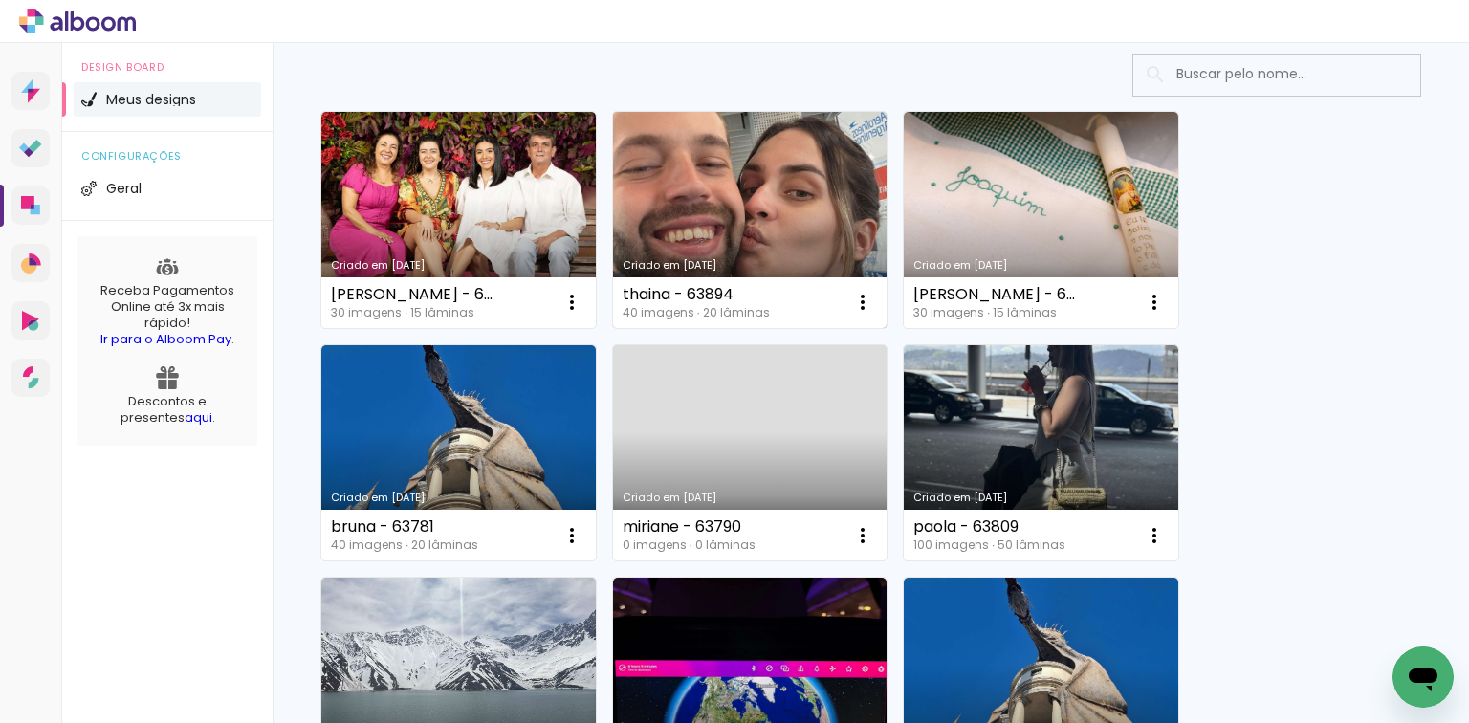
scroll to position [153, 0]
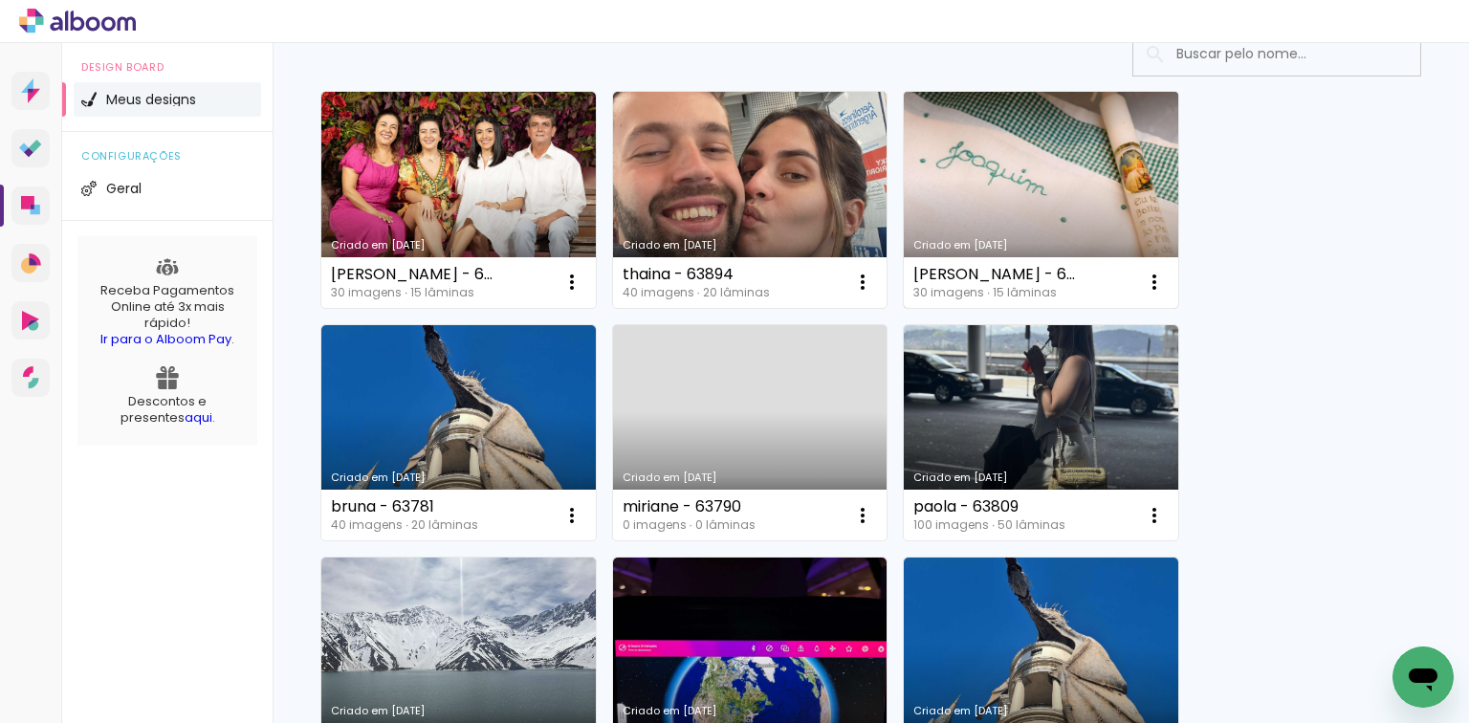
click at [939, 158] on link "Criado em [DATE]" at bounding box center [1040, 200] width 274 height 216
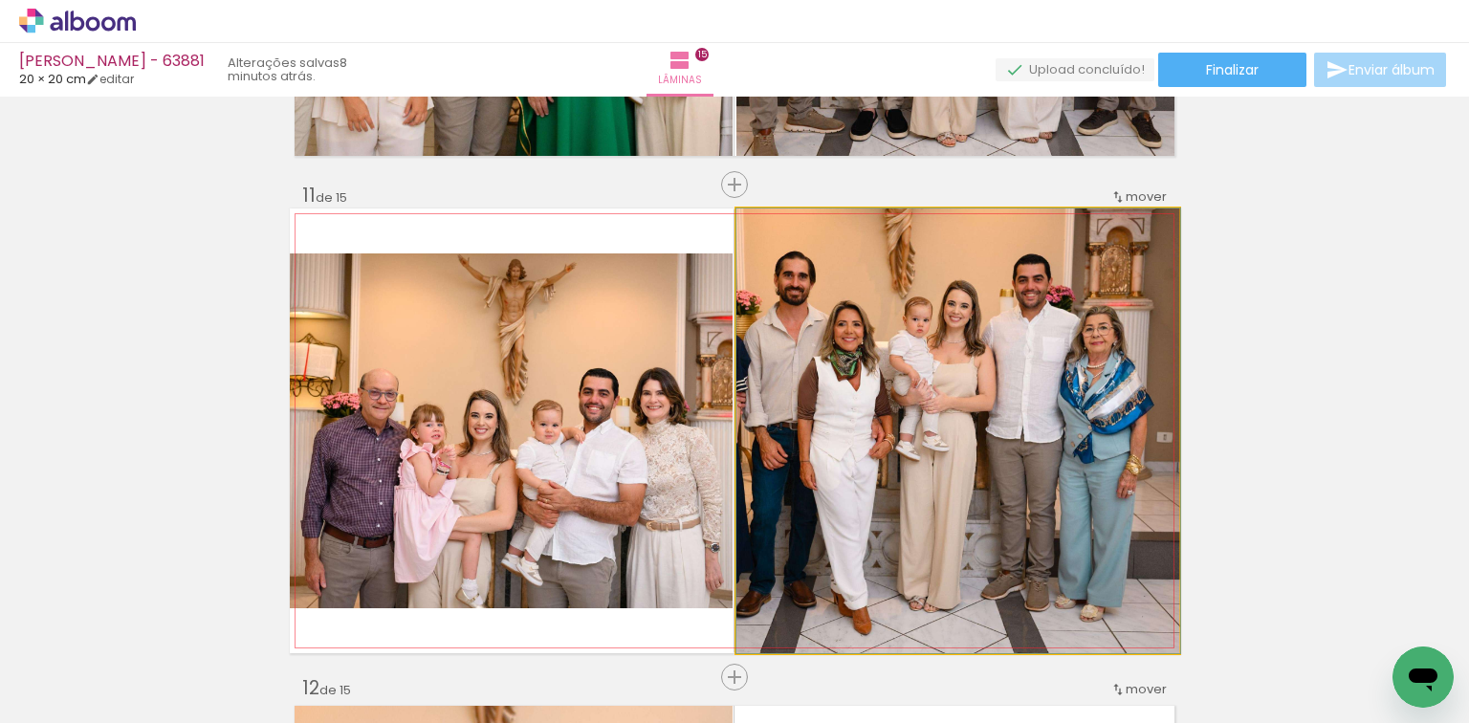
scroll to position [4895, 0]
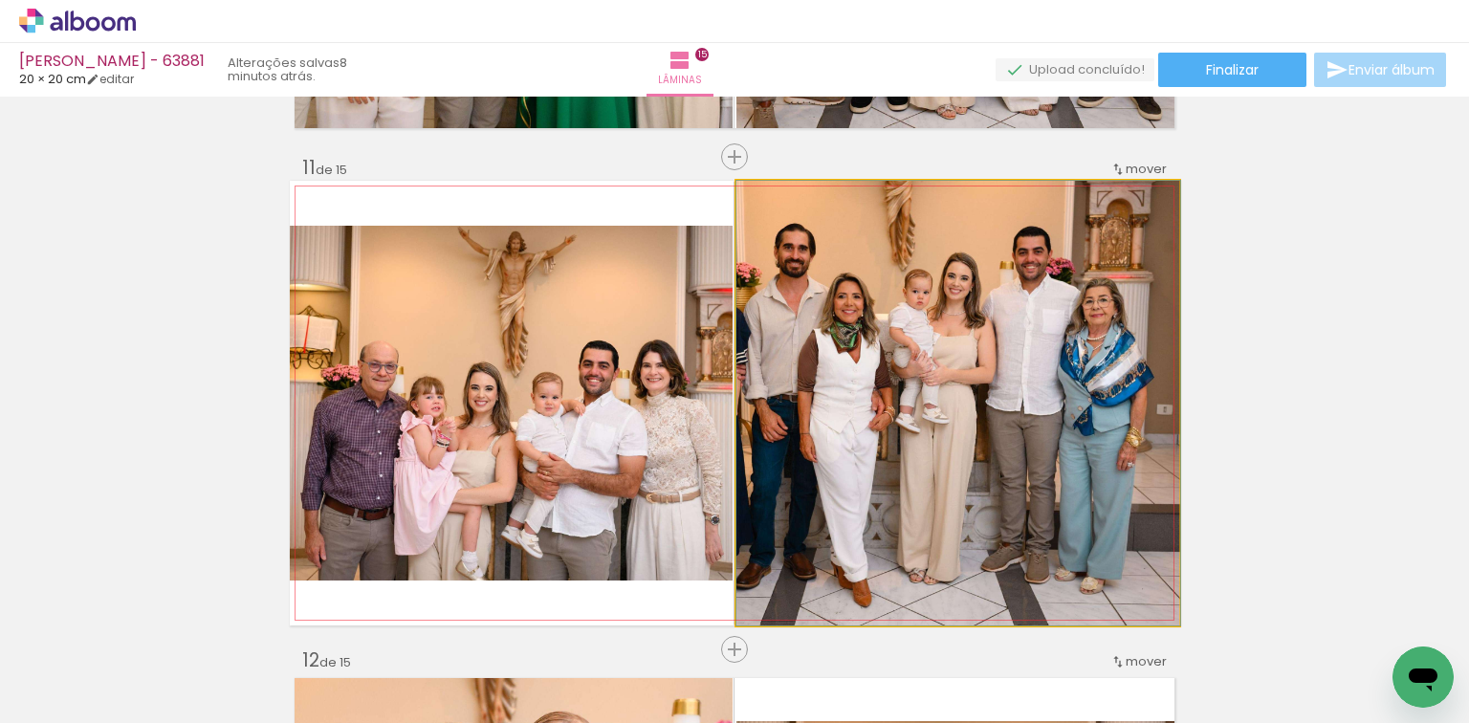
click at [948, 429] on quentale-photo at bounding box center [957, 403] width 443 height 445
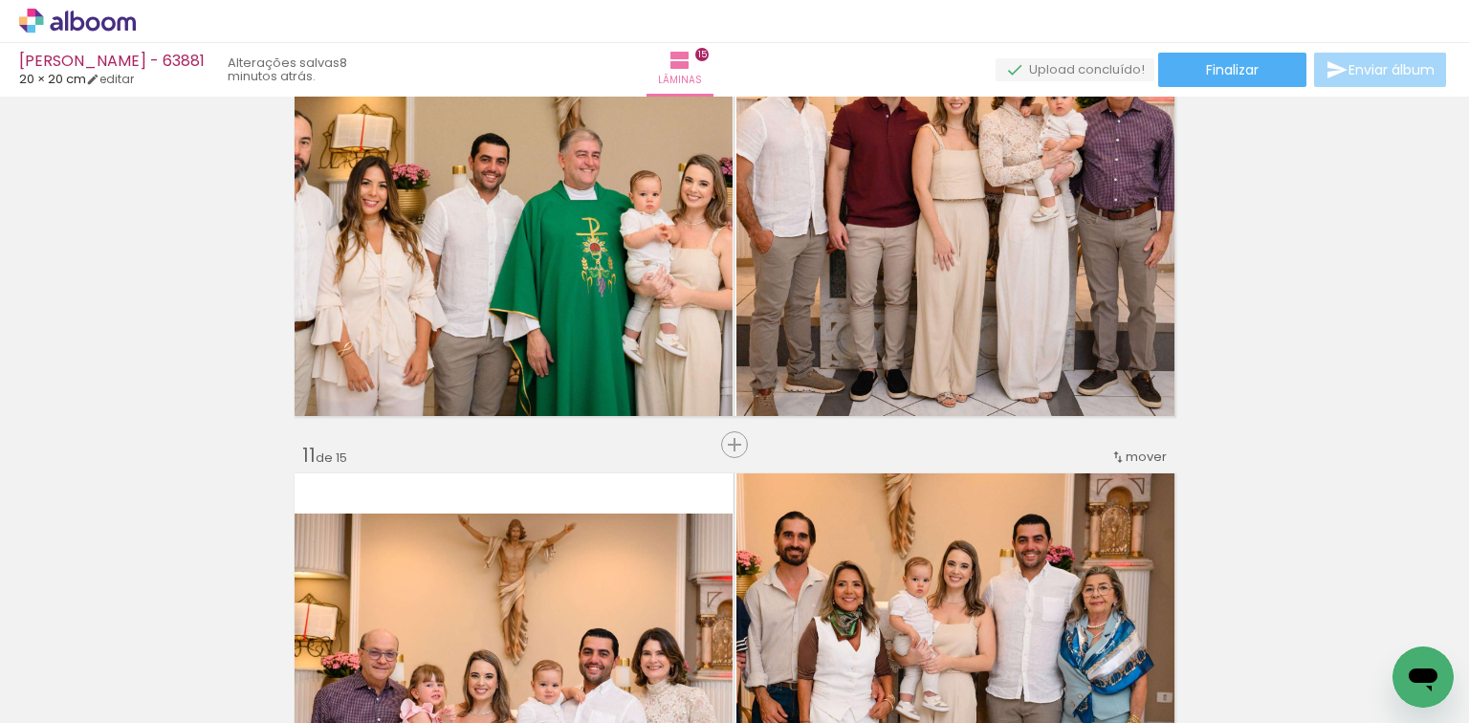
scroll to position [4589, 0]
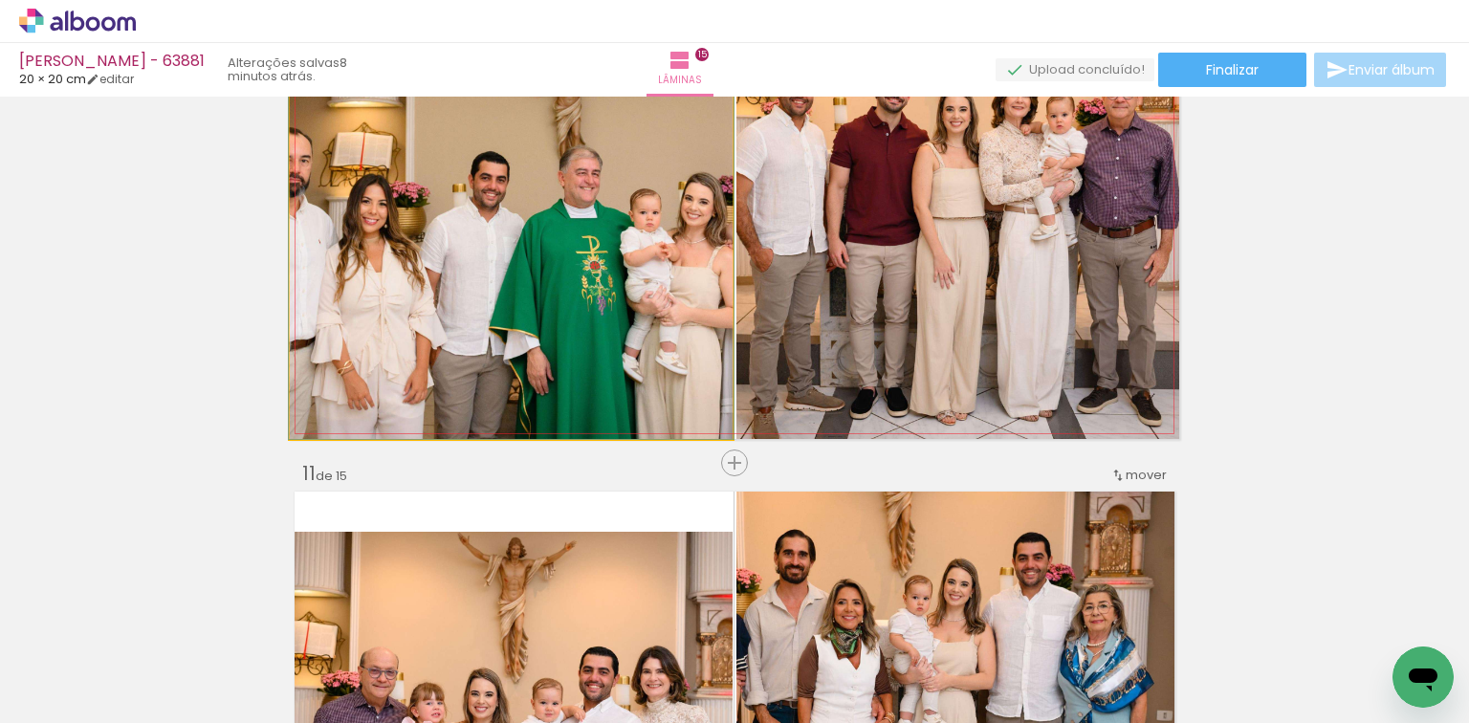
click at [443, 328] on quentale-photo at bounding box center [511, 216] width 443 height 445
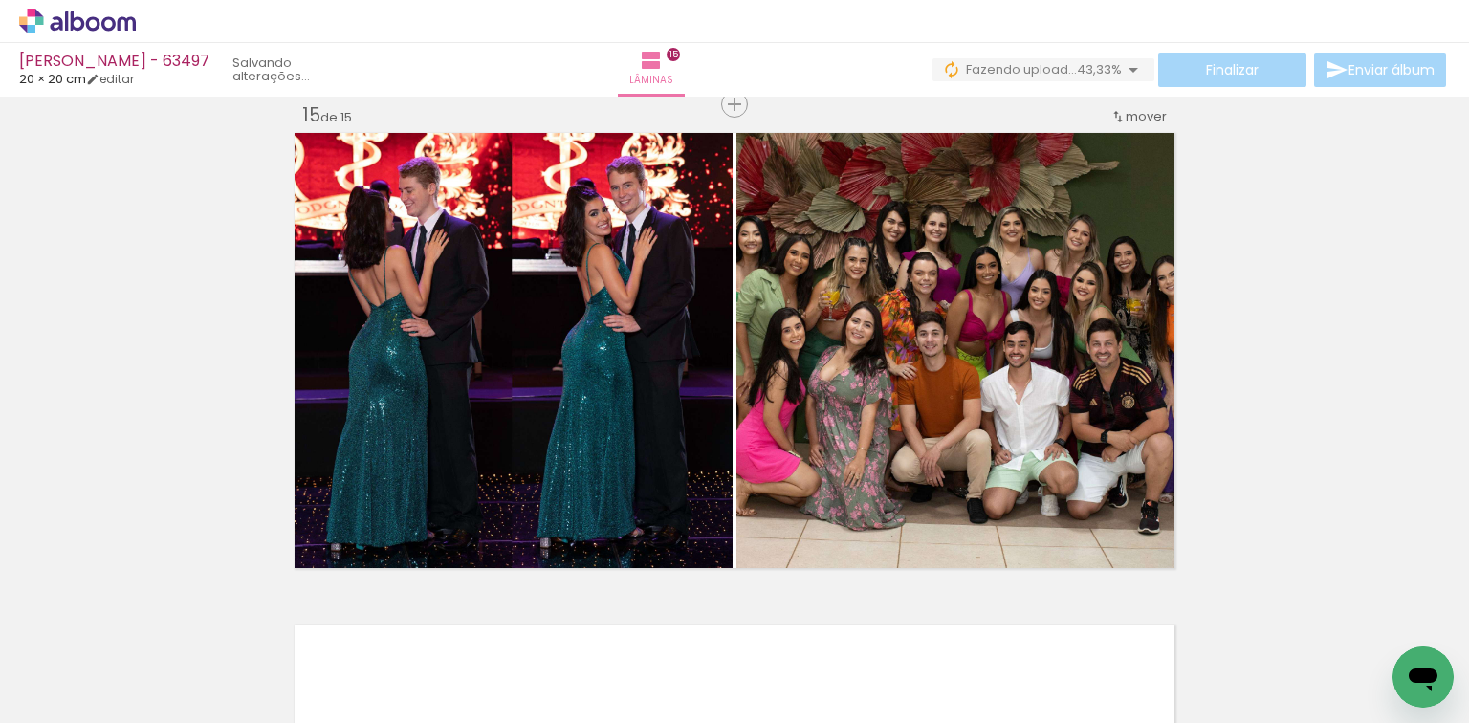
scroll to position [0, 1905]
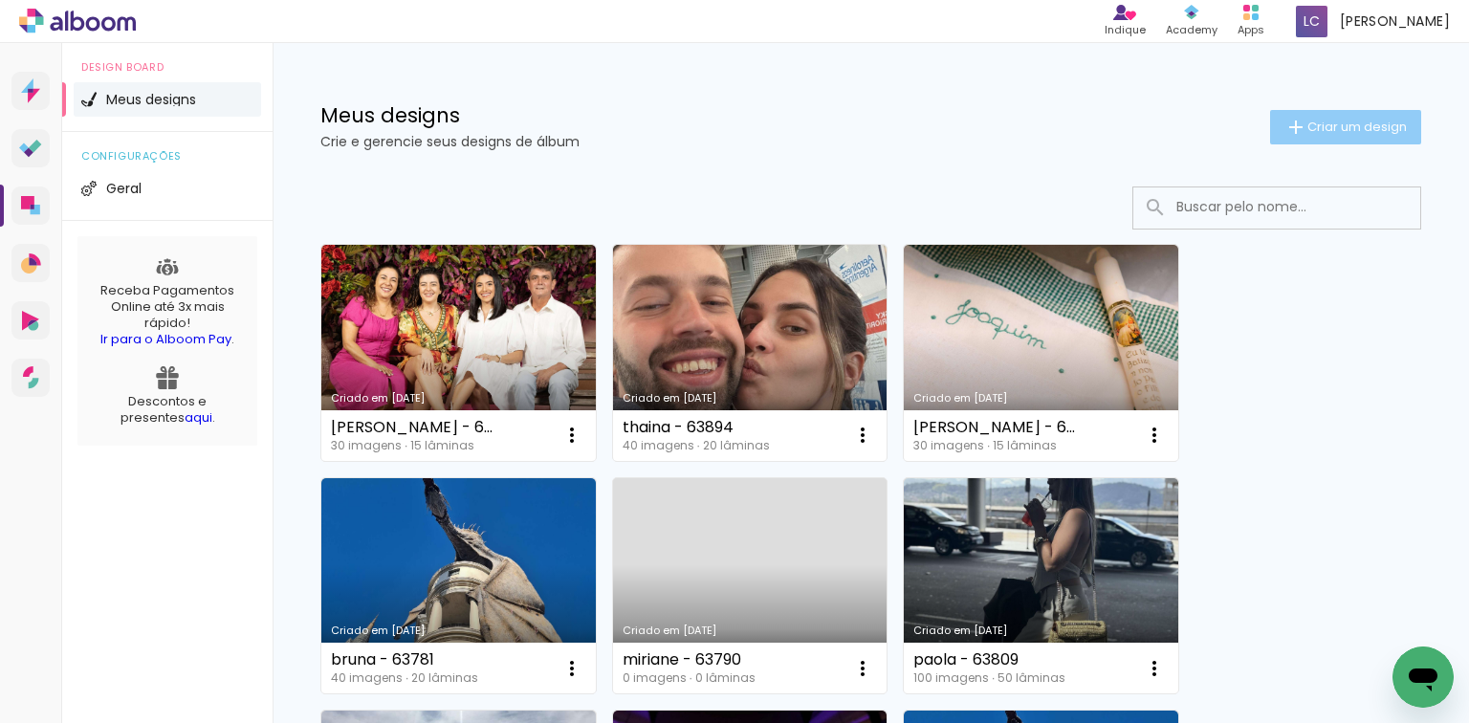
click at [1364, 131] on span "Criar um design" at bounding box center [1356, 126] width 99 height 12
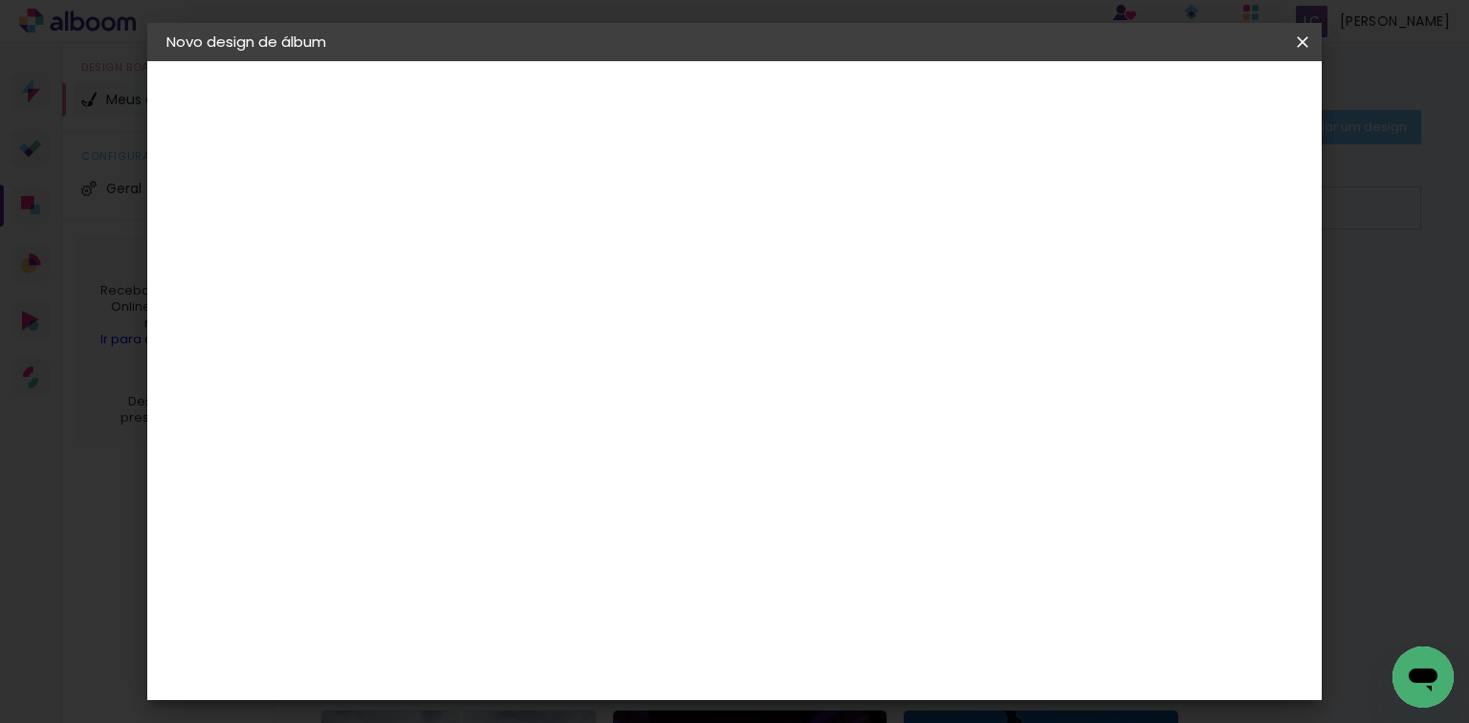
click at [479, 258] on input at bounding box center [479, 257] width 0 height 30
type input "allana - 63872"
type paper-input "allana - 63872"
click at [0, 0] on slot "Avançar" at bounding box center [0, 0] width 0 height 0
click at [837, 290] on paper-item "Tamanho Livre" at bounding box center [745, 291] width 184 height 42
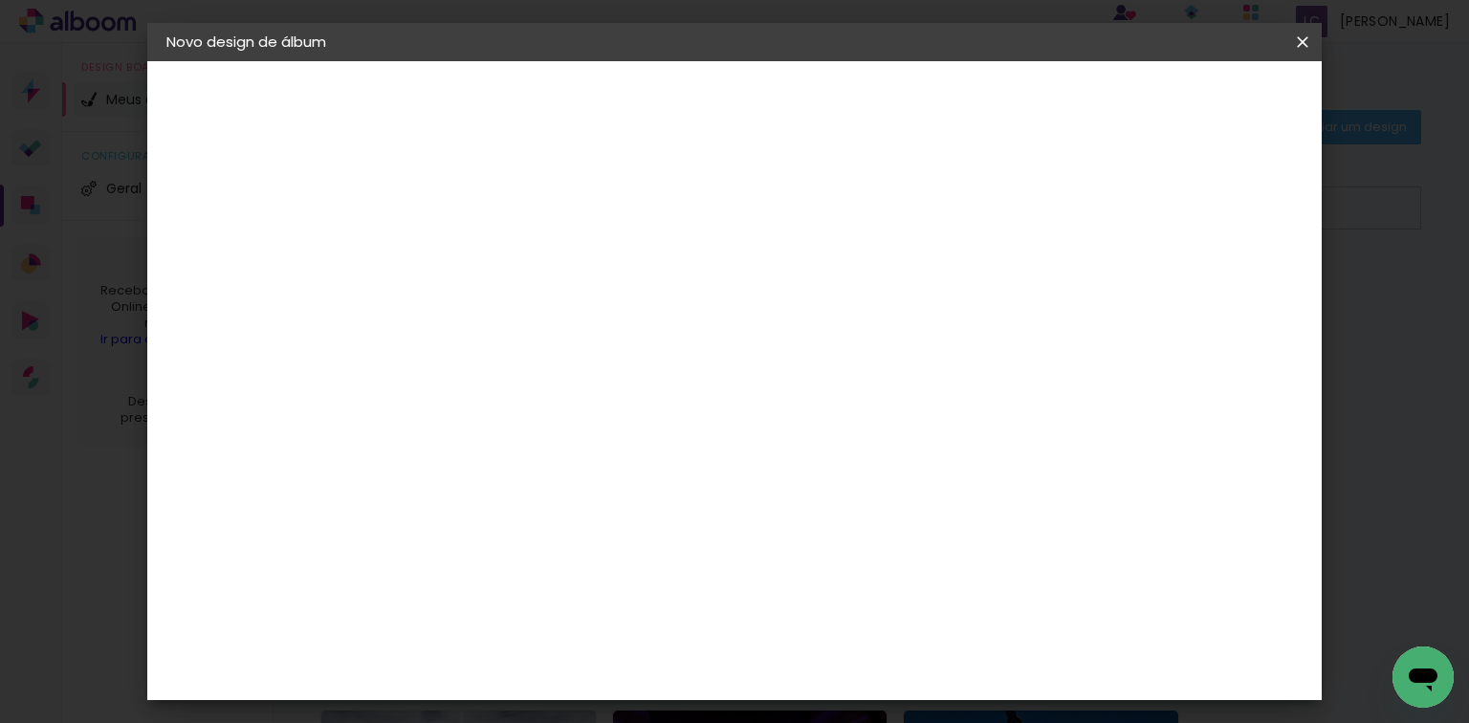
click at [1287, 34] on paper-icon-button at bounding box center [1302, 42] width 38 height 34
click at [0, 0] on slot "Avançar" at bounding box center [0, 0] width 0 height 0
click at [849, 585] on input "60" at bounding box center [841, 585] width 50 height 29
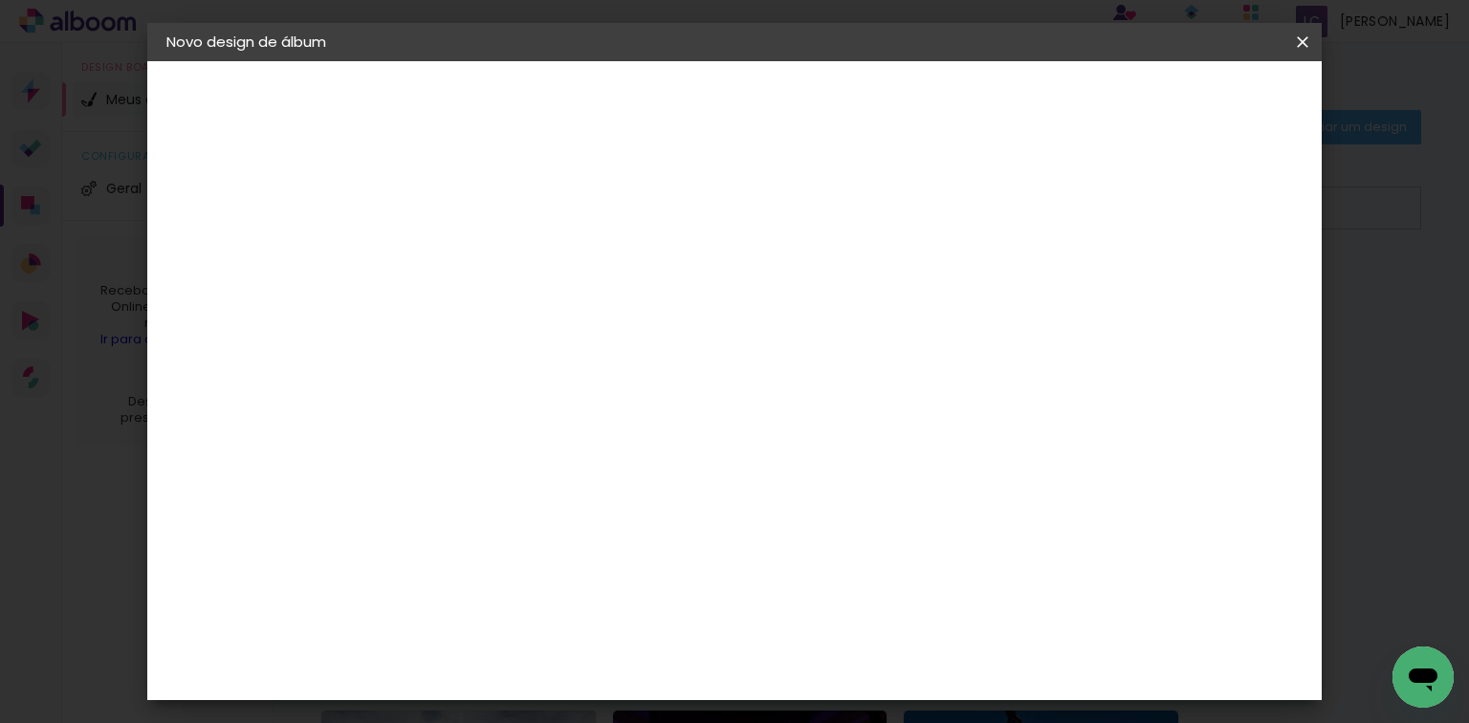
scroll to position [324, 0]
type input "40"
type paper-input "40"
click at [478, 567] on input "30" at bounding box center [489, 561] width 50 height 29
click at [477, 567] on input "30" at bounding box center [489, 561] width 50 height 29
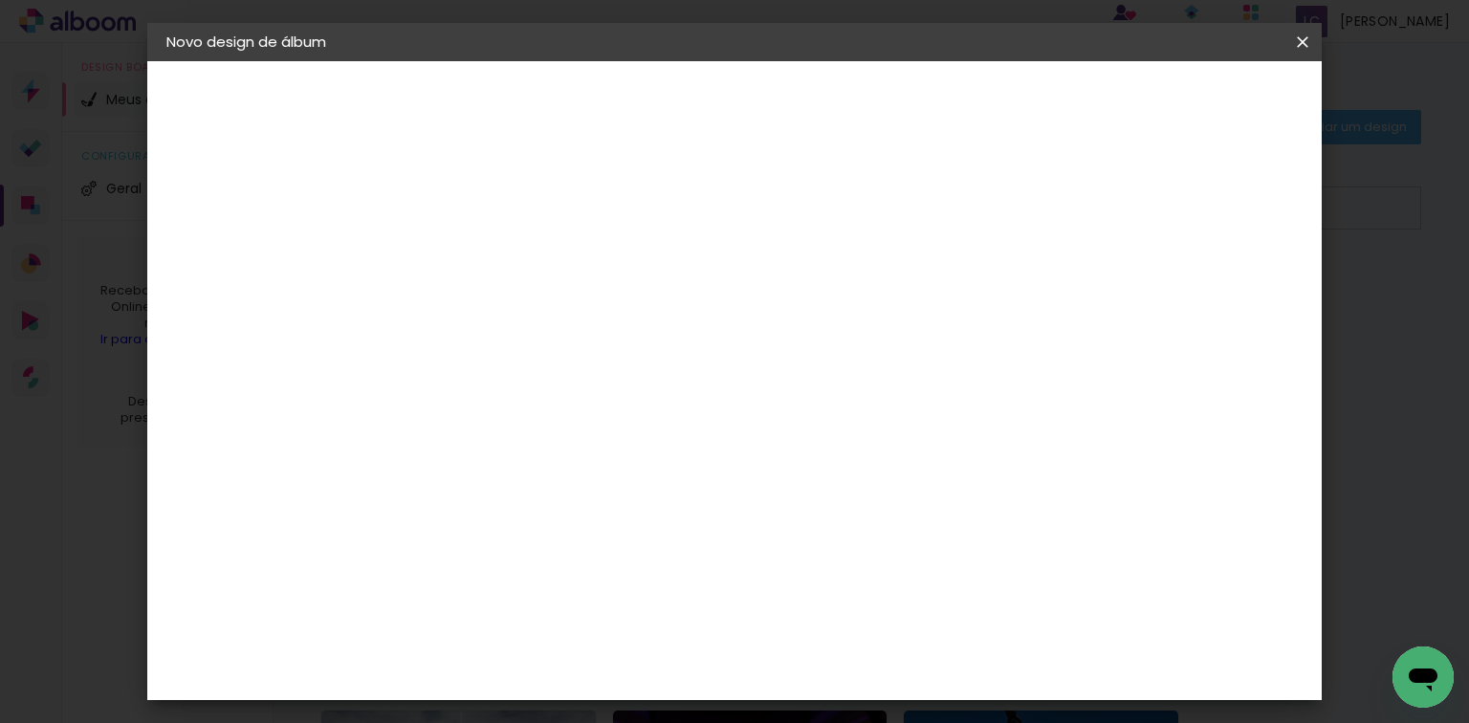
type input "1"
type input "25,4"
type paper-input "25,4"
type input "4"
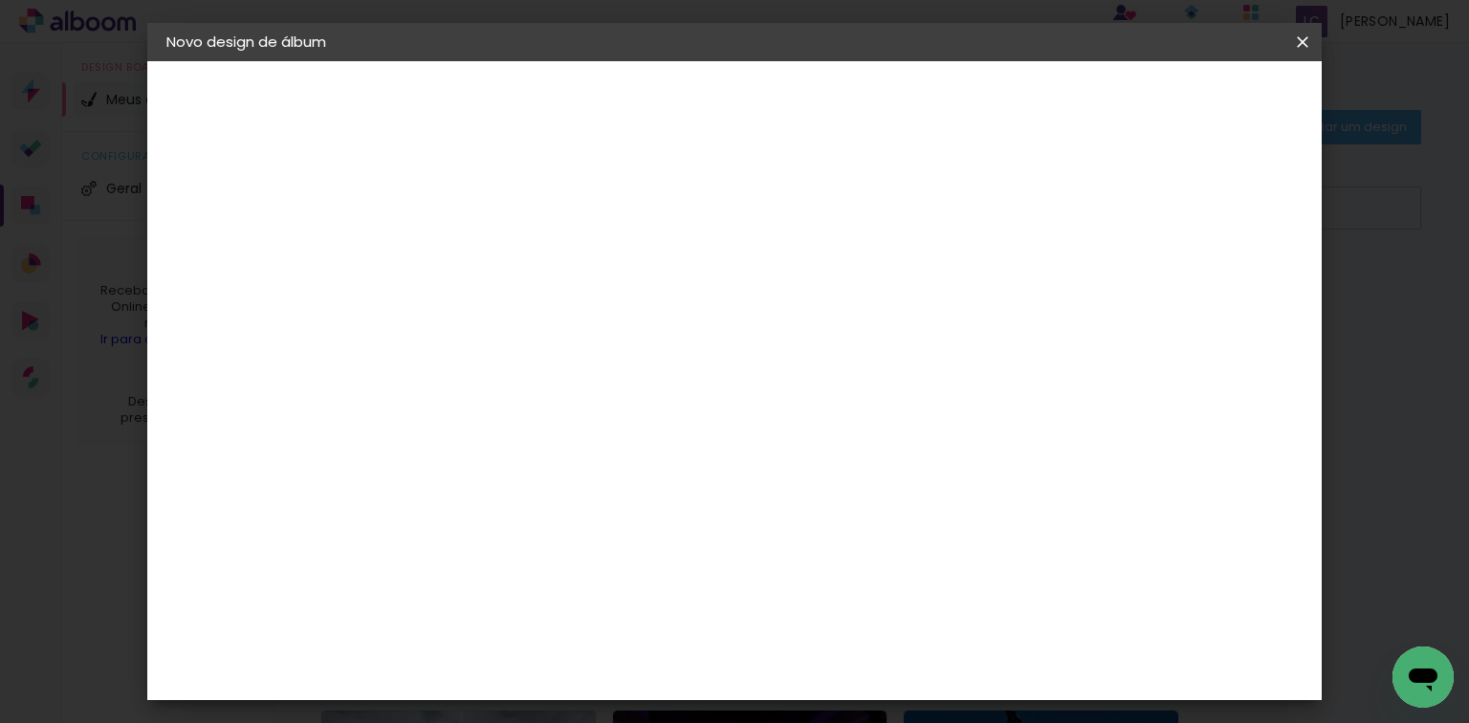
type paper-input "4"
click at [1209, 291] on input "4" at bounding box center [1205, 288] width 34 height 29
type input "3"
type paper-input "3"
click at [1209, 291] on input "3" at bounding box center [1205, 288] width 34 height 29
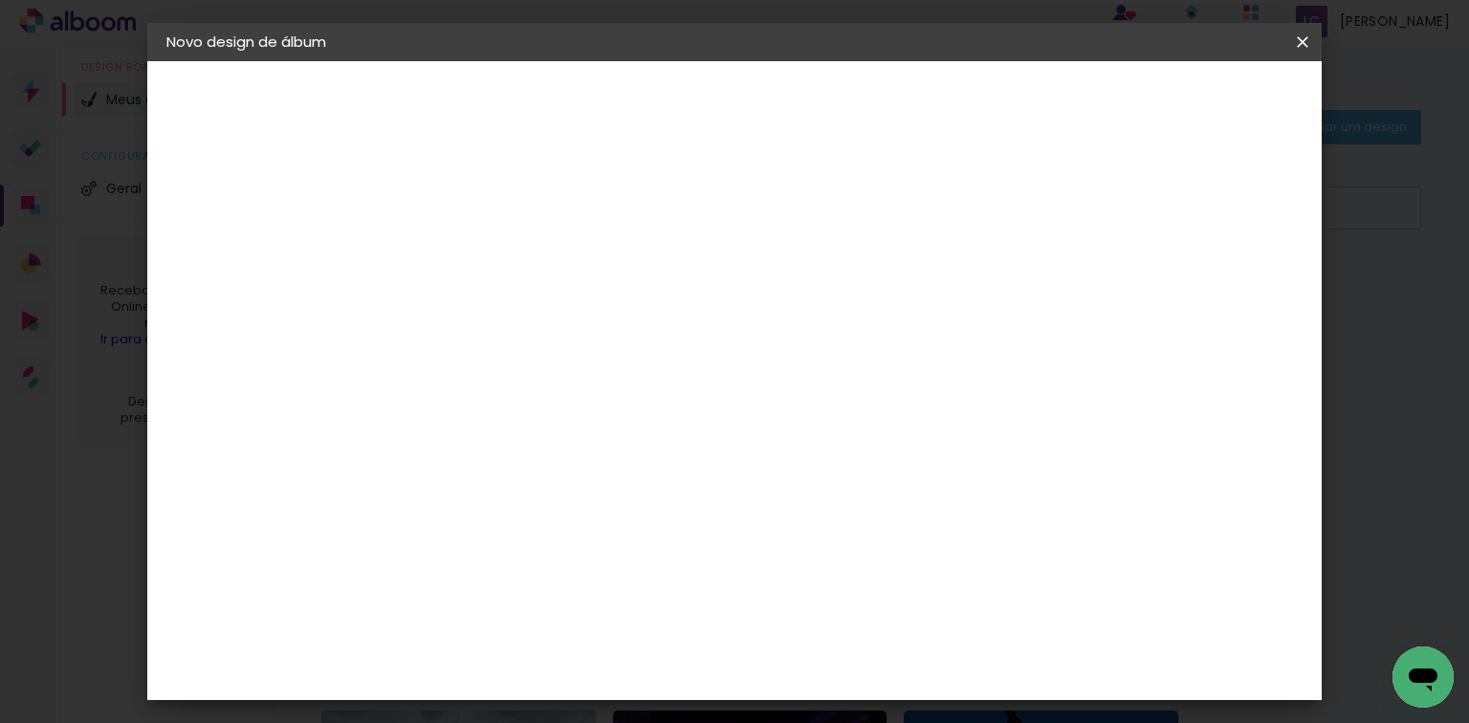
type input "2"
type paper-input "2"
click at [1216, 294] on input "2" at bounding box center [1212, 288] width 34 height 29
click at [1205, 111] on paper-button "Iniciar design" at bounding box center [1141, 101] width 125 height 33
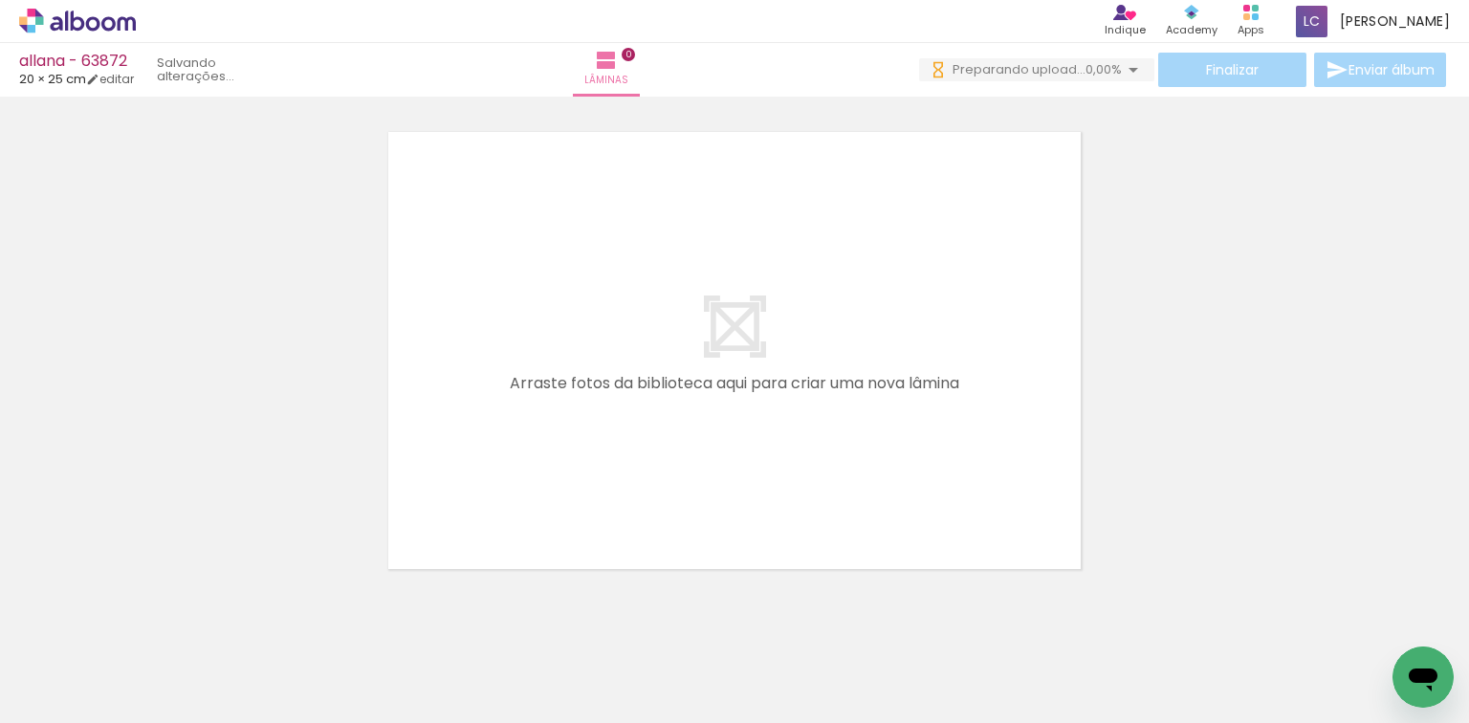
drag, startPoint x: 147, startPoint y: 659, endPoint x: 423, endPoint y: 551, distance: 295.8
click at [552, 343] on quentale-workspace at bounding box center [734, 361] width 1469 height 723
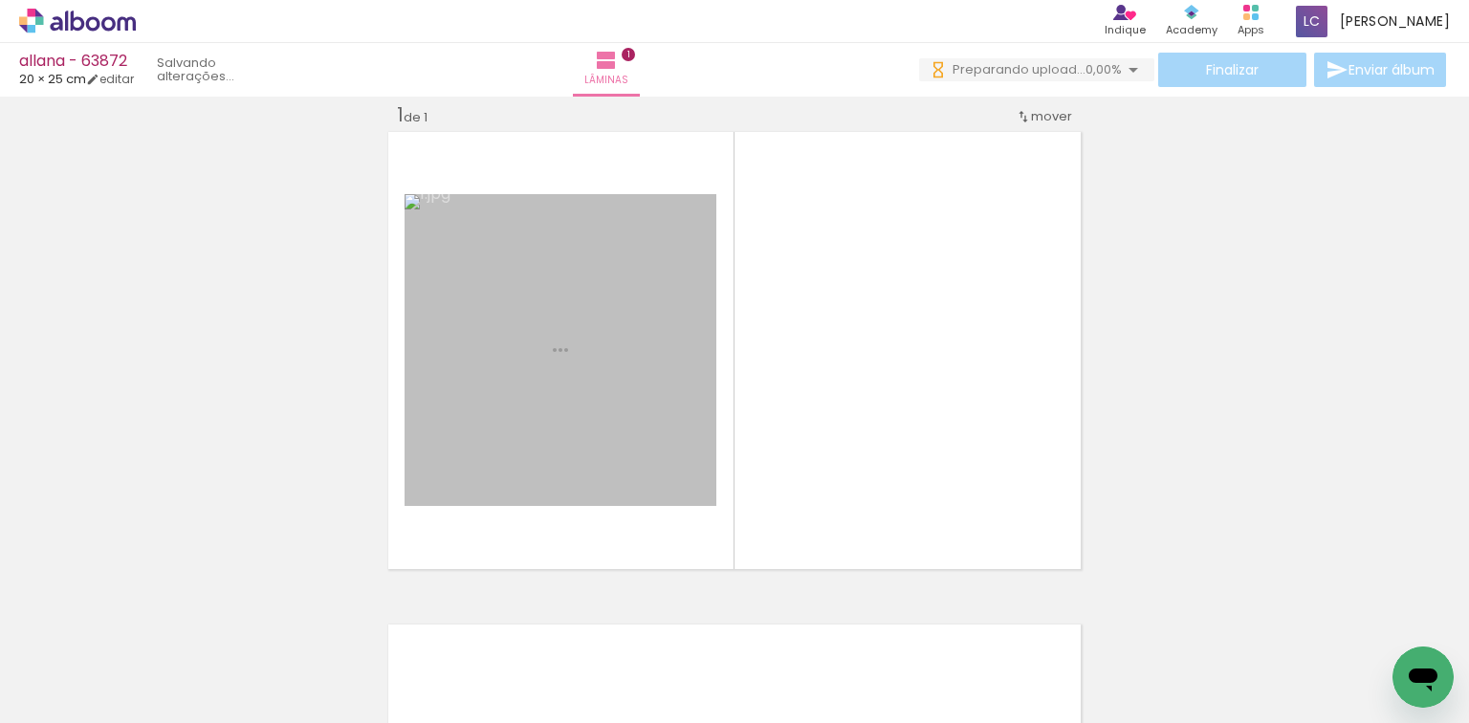
scroll to position [24, 0]
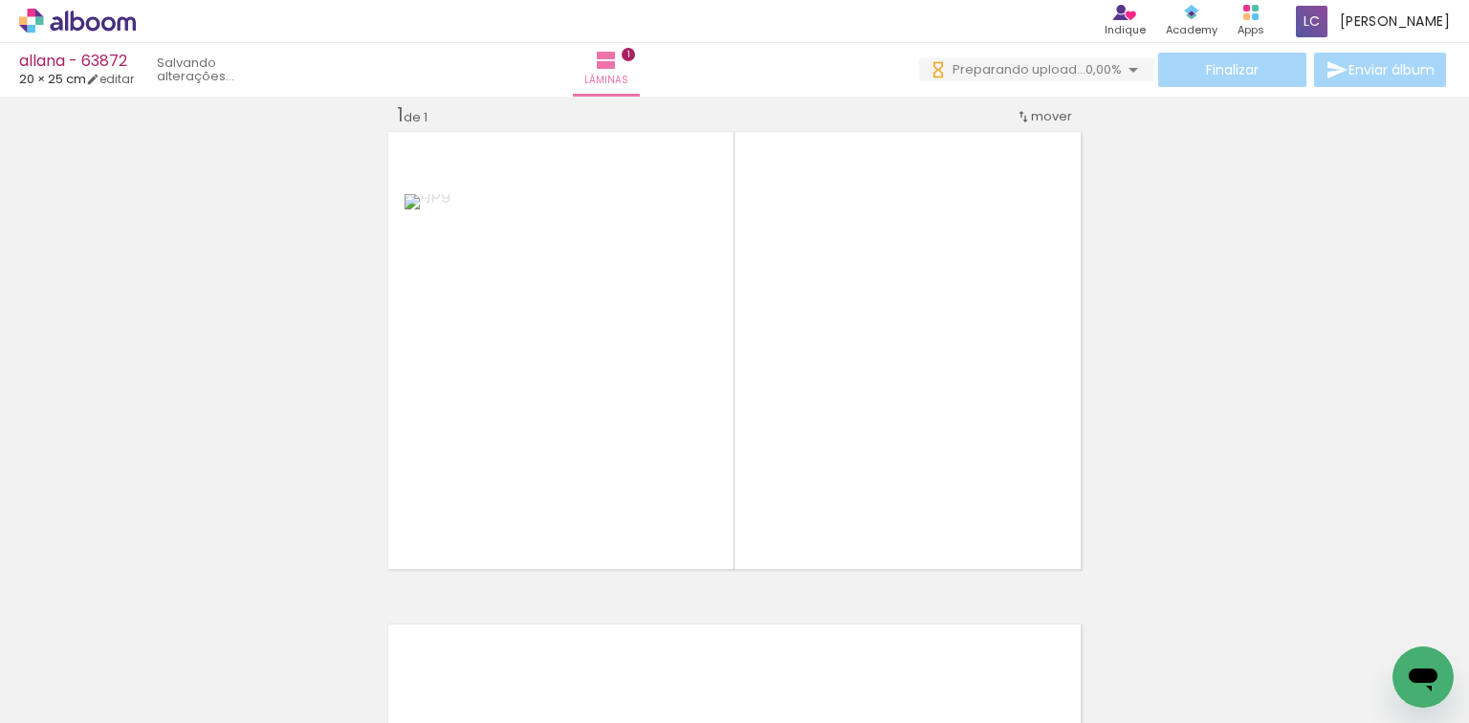
drag, startPoint x: 331, startPoint y: 636, endPoint x: 618, endPoint y: 548, distance: 300.0
click at [574, 454] on quentale-workspace at bounding box center [734, 361] width 1469 height 723
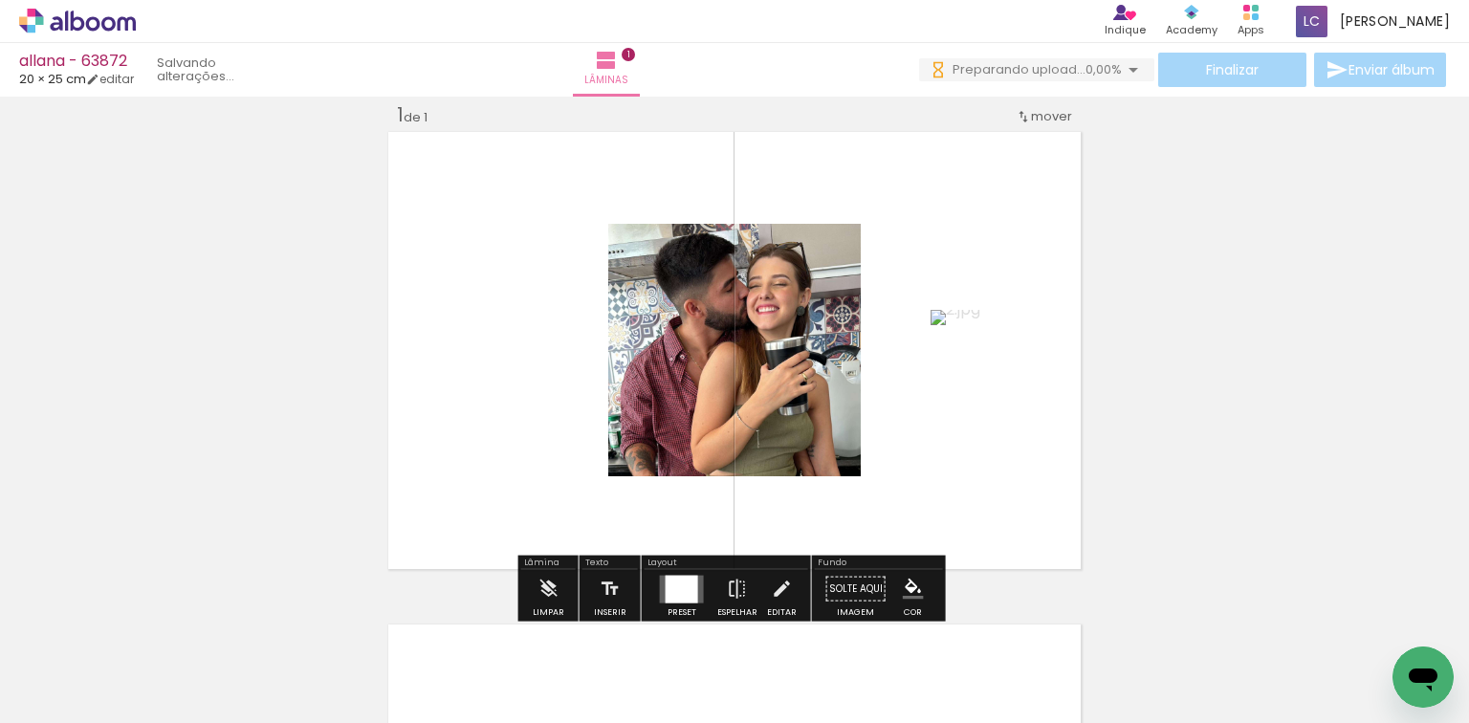
click at [670, 574] on div at bounding box center [682, 589] width 52 height 38
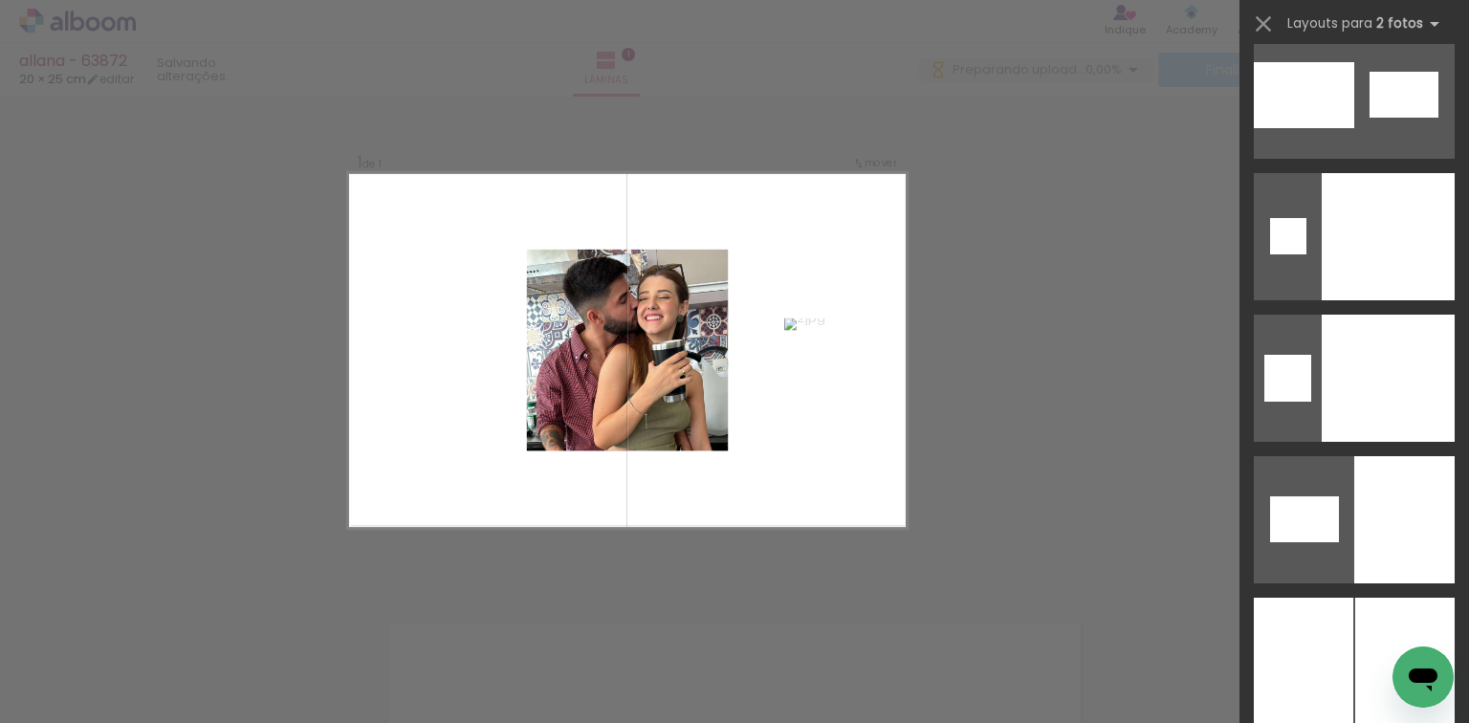
scroll to position [9696, 0]
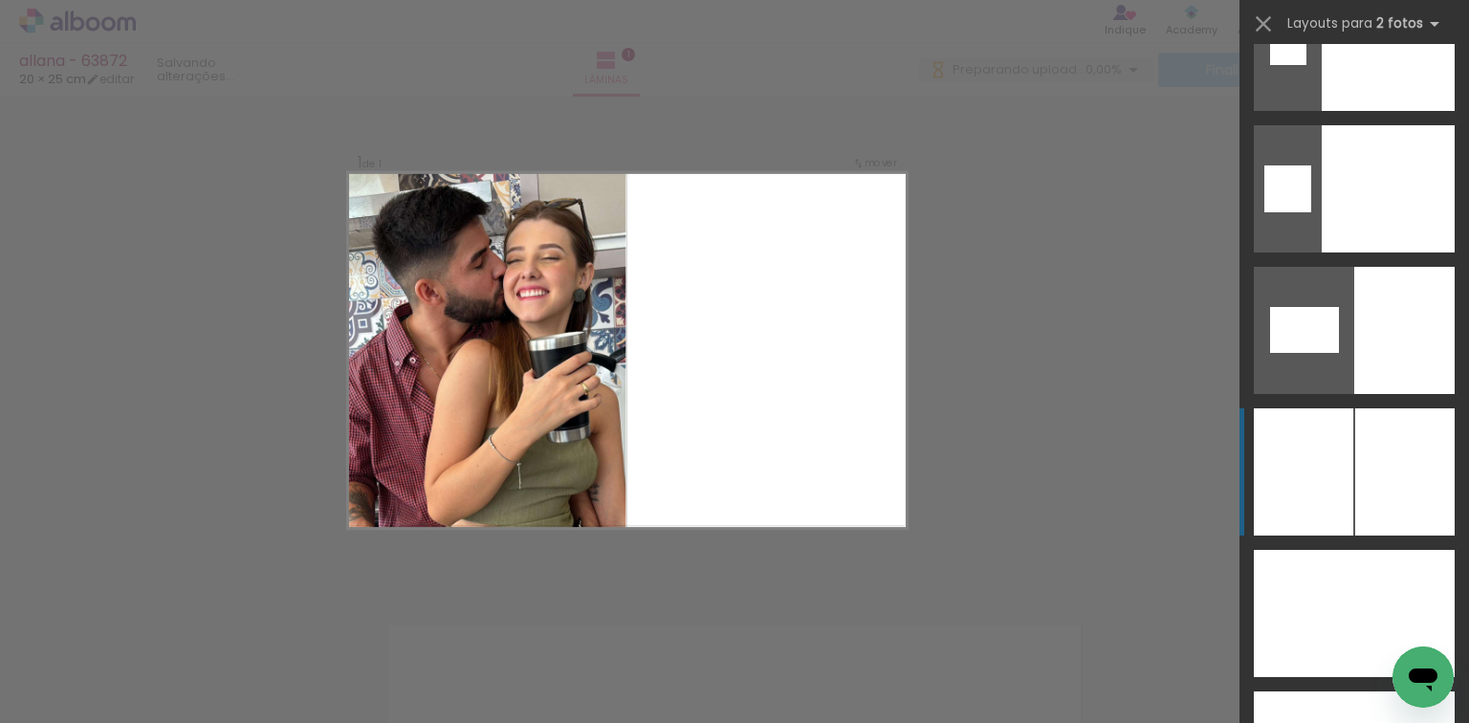
click at [1342, 485] on div at bounding box center [1302, 471] width 99 height 127
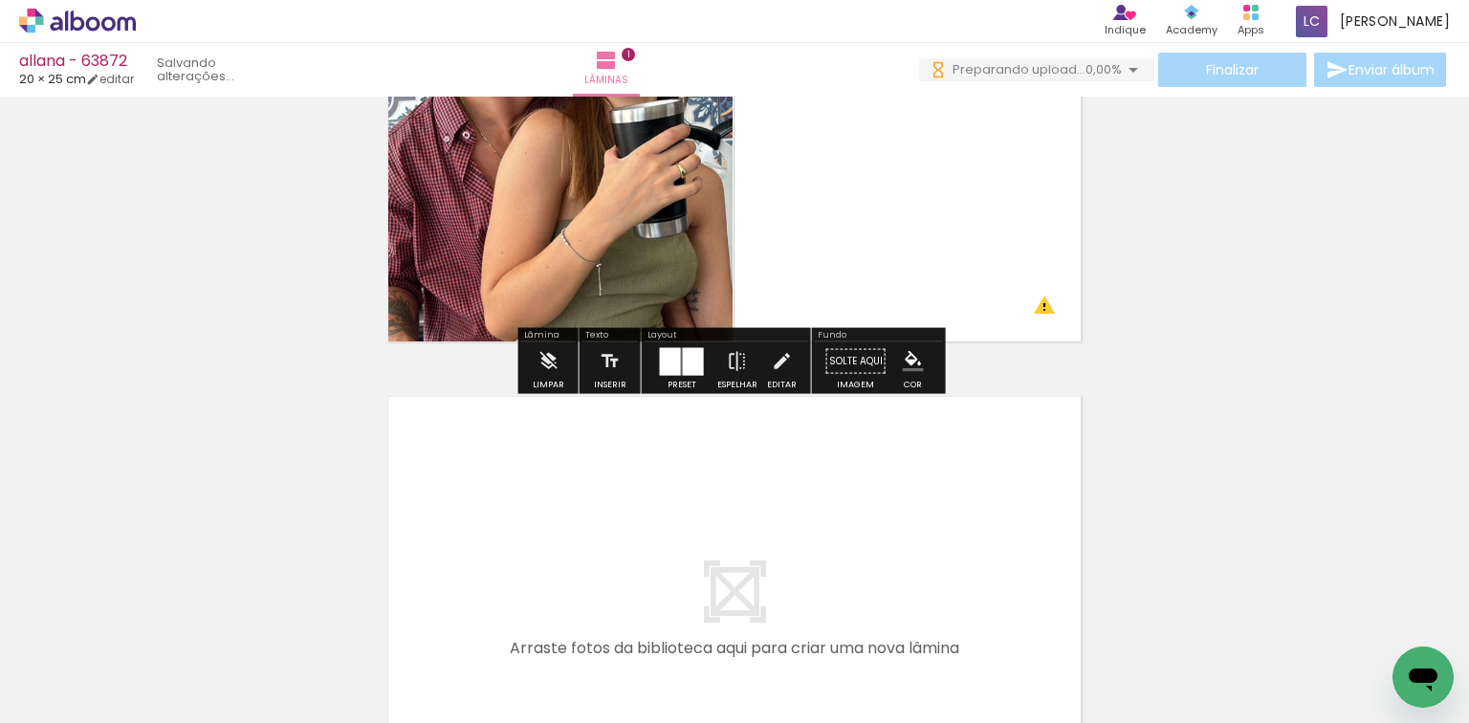
scroll to position [253, 0]
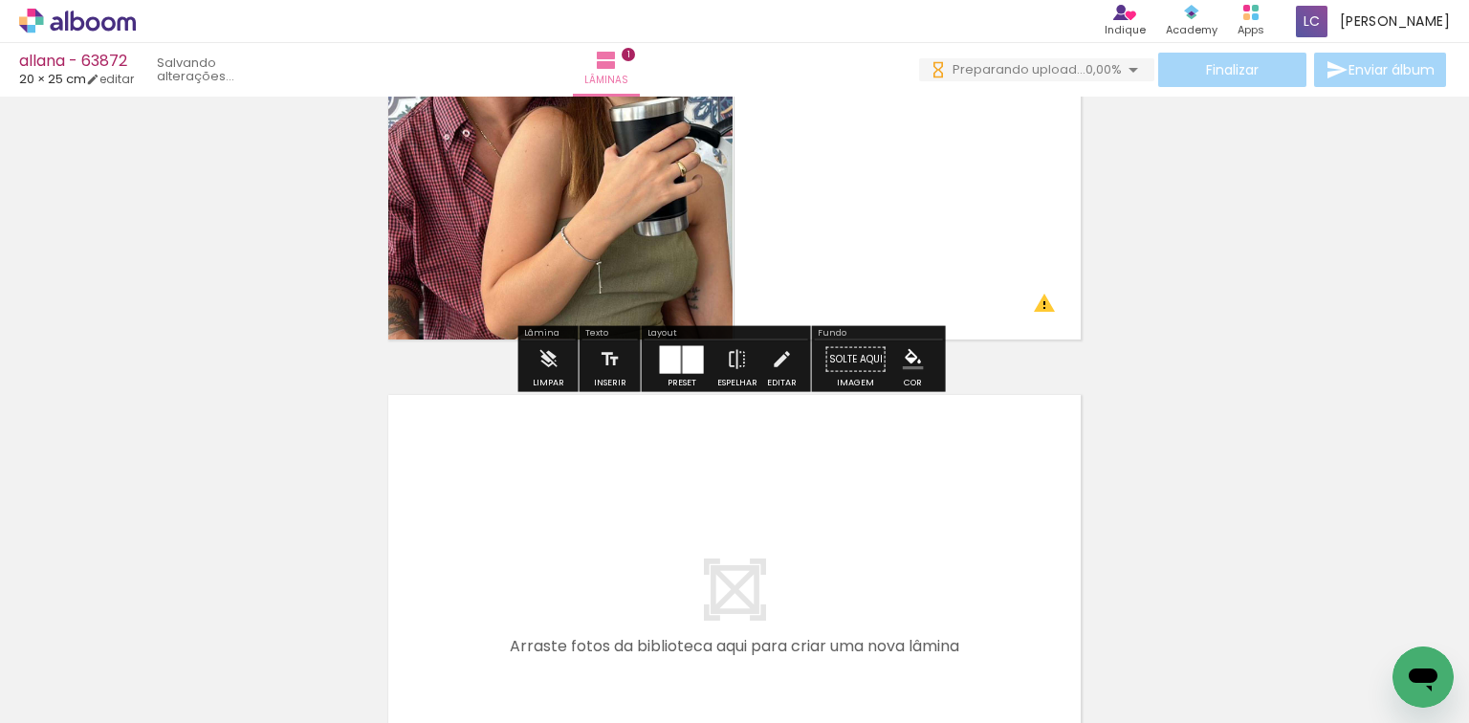
drag, startPoint x: 424, startPoint y: 651, endPoint x: 510, endPoint y: 628, distance: 88.1
click at [481, 588] on quentale-workspace at bounding box center [734, 361] width 1469 height 723
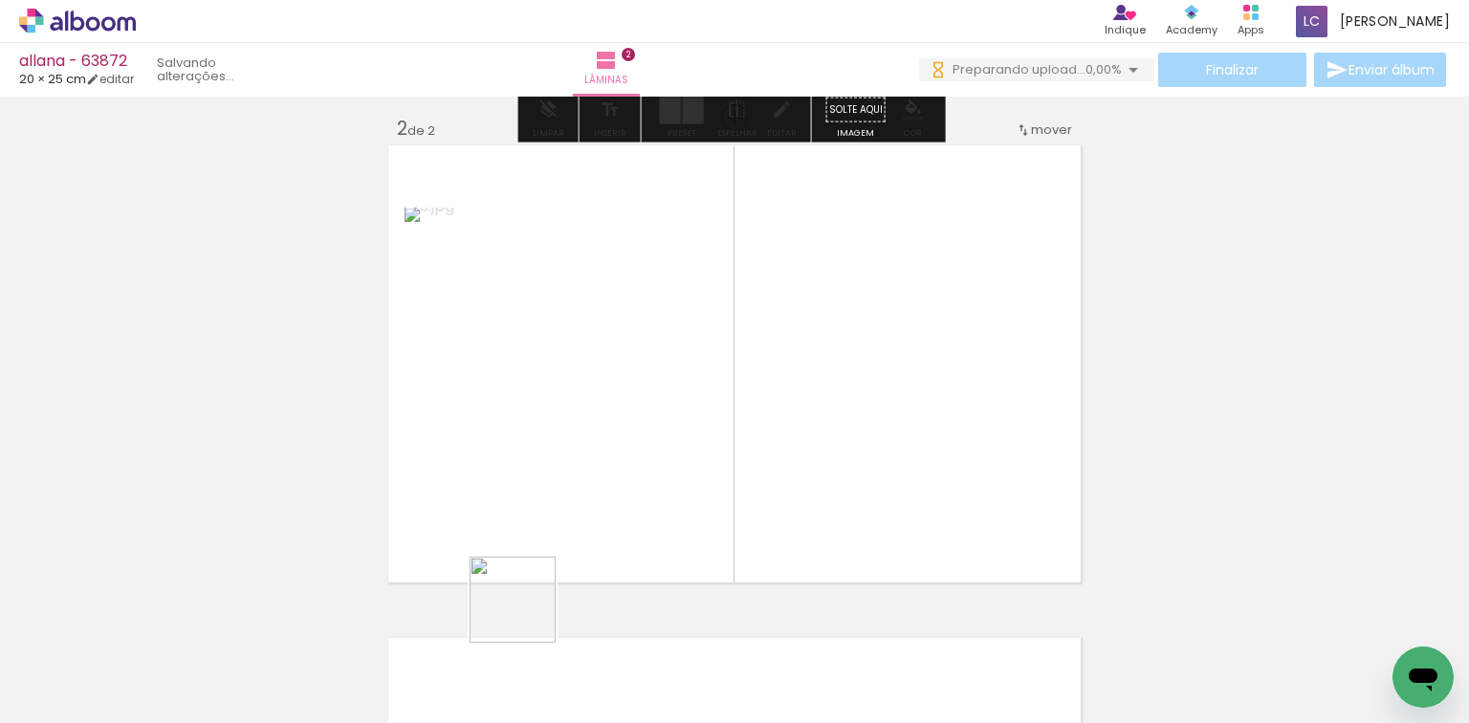
drag, startPoint x: 520, startPoint y: 626, endPoint x: 683, endPoint y: 529, distance: 189.5
click at [635, 490] on quentale-workspace at bounding box center [734, 361] width 1469 height 723
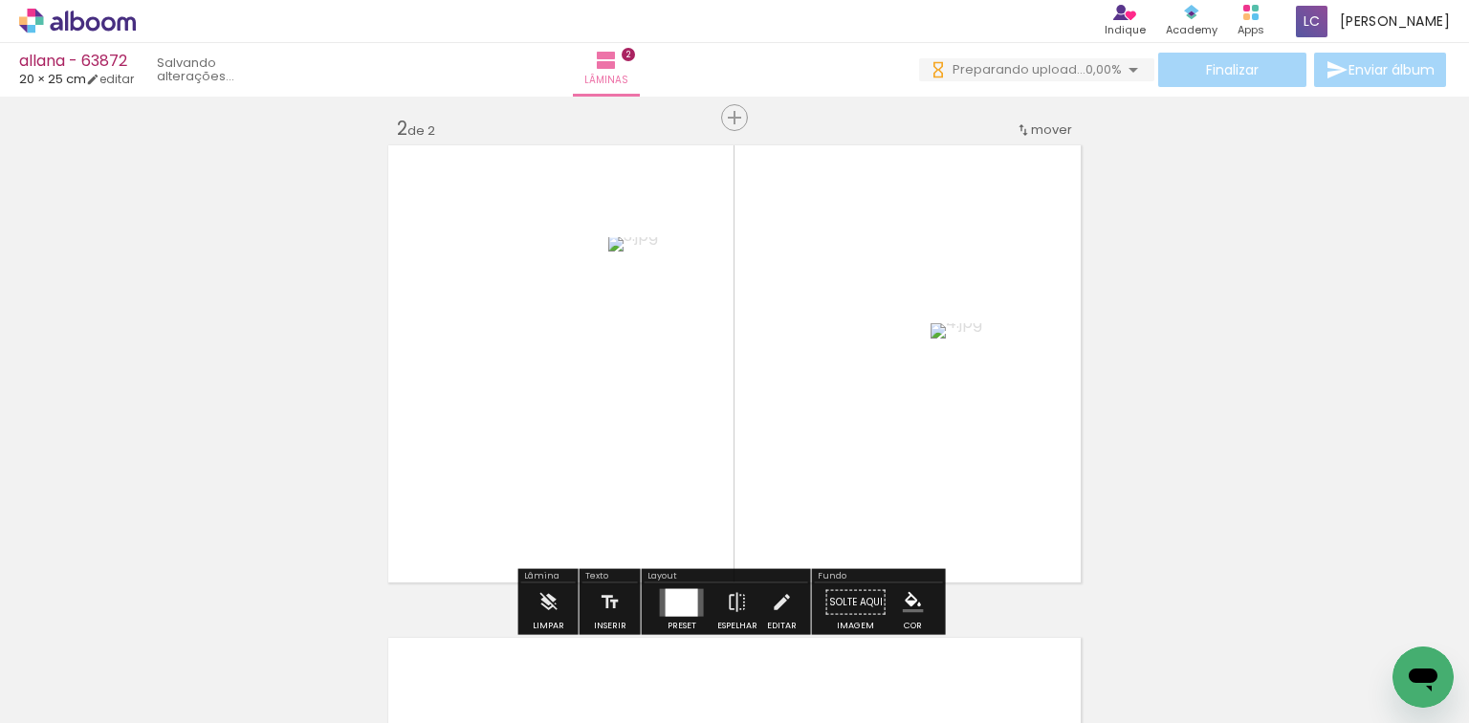
scroll to position [516, 0]
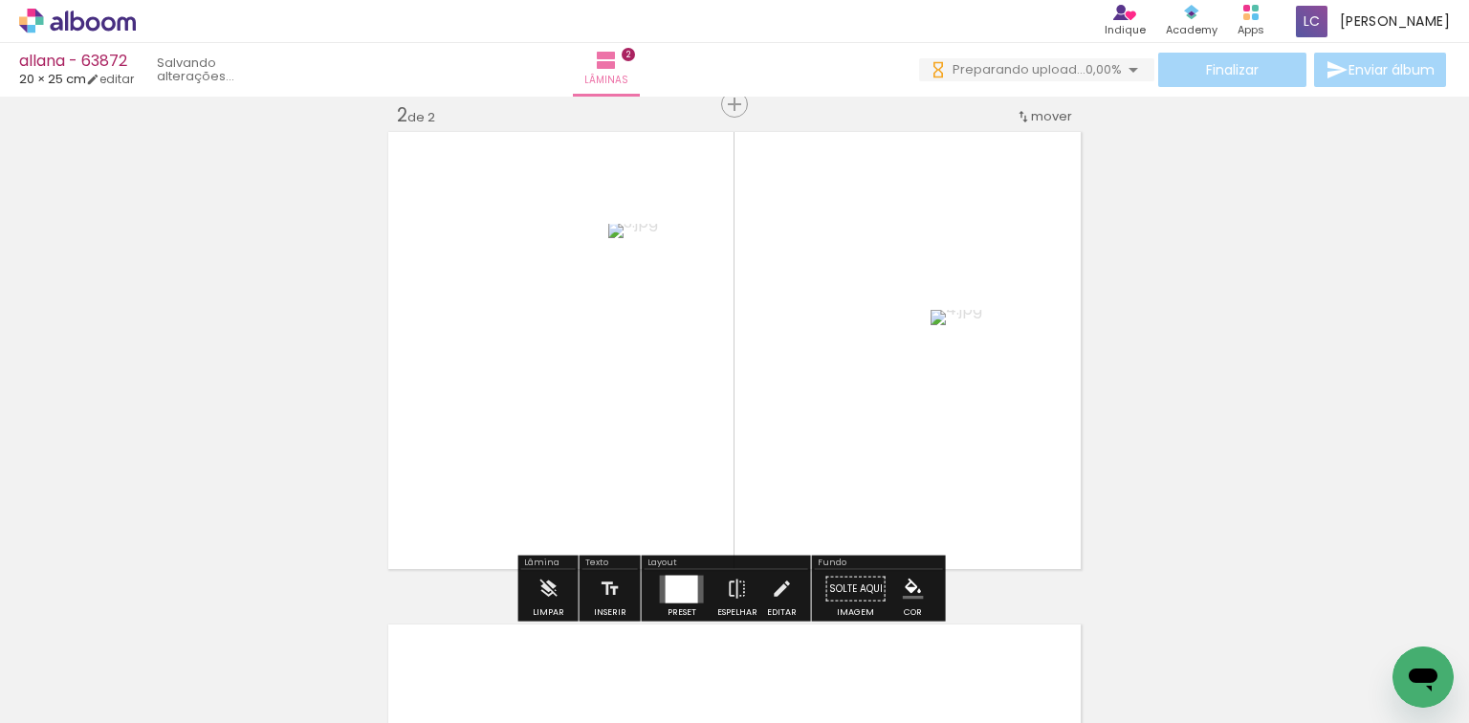
click at [681, 570] on div at bounding box center [682, 589] width 52 height 38
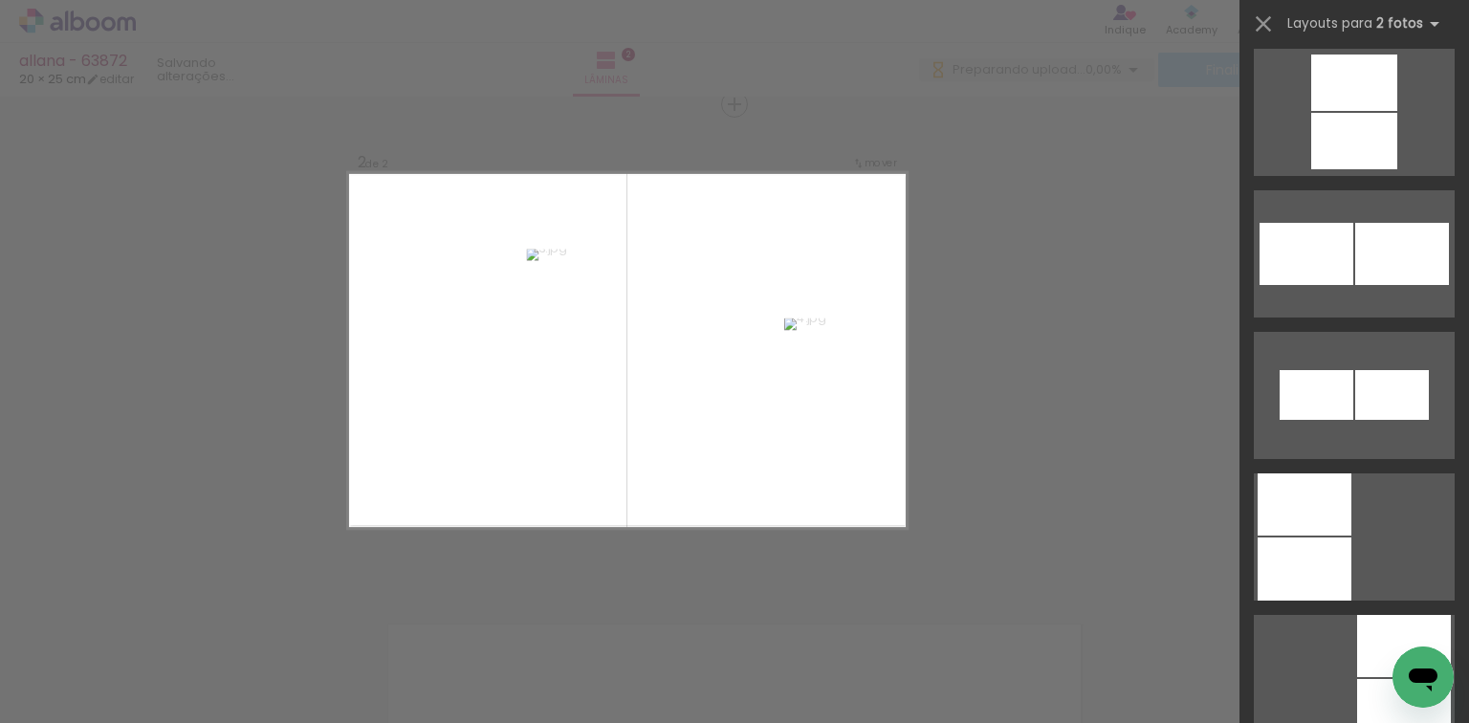
scroll to position [9604, 0]
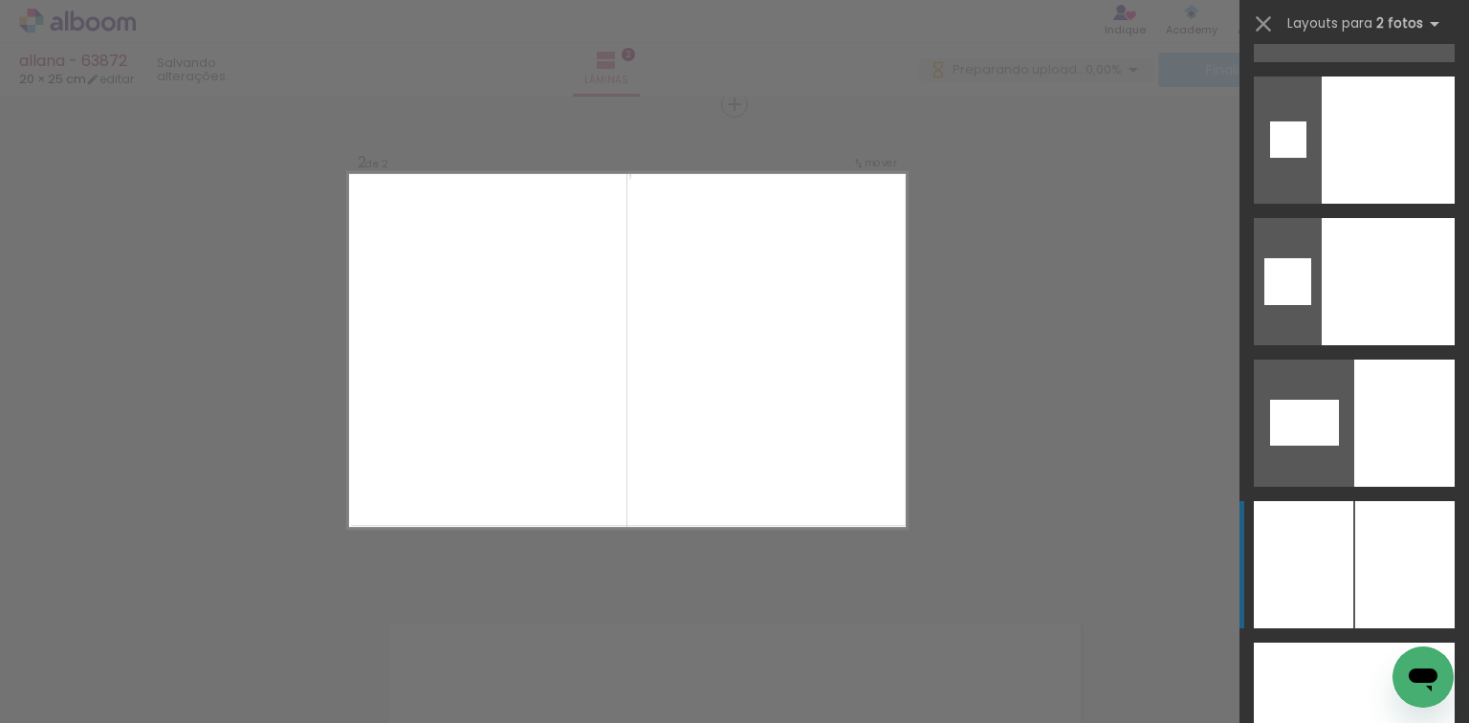
click at [1404, 556] on div at bounding box center [1404, 564] width 99 height 127
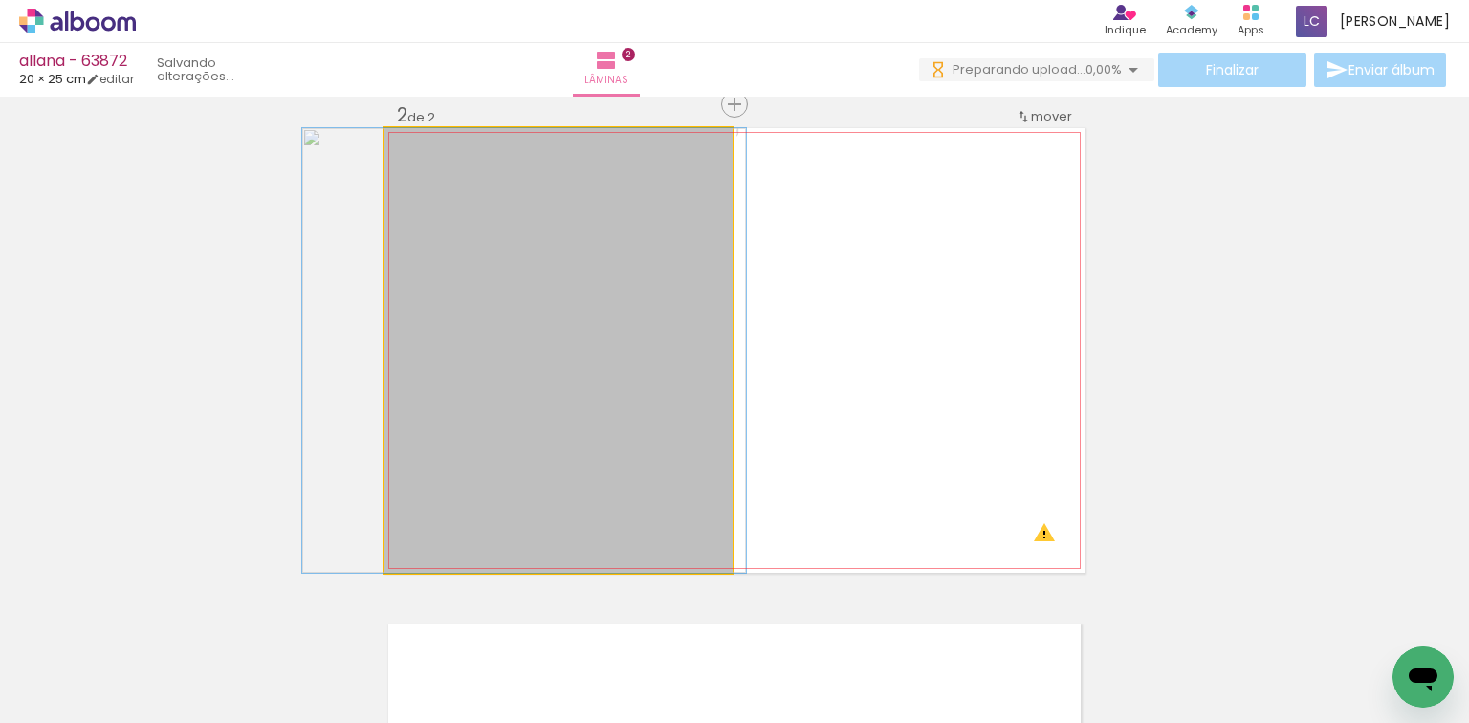
drag, startPoint x: 543, startPoint y: 348, endPoint x: 509, endPoint y: 344, distance: 34.6
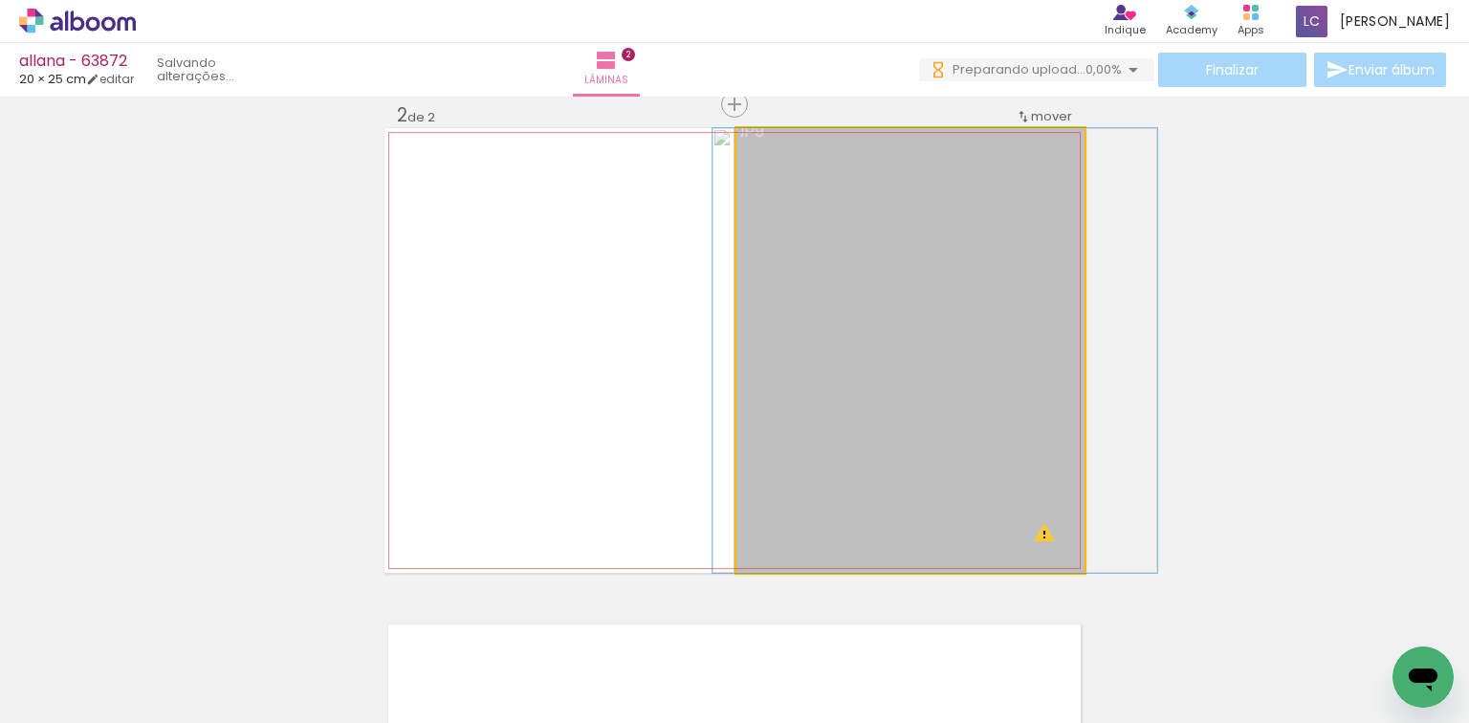
drag, startPoint x: 943, startPoint y: 315, endPoint x: 959, endPoint y: 315, distance: 16.3
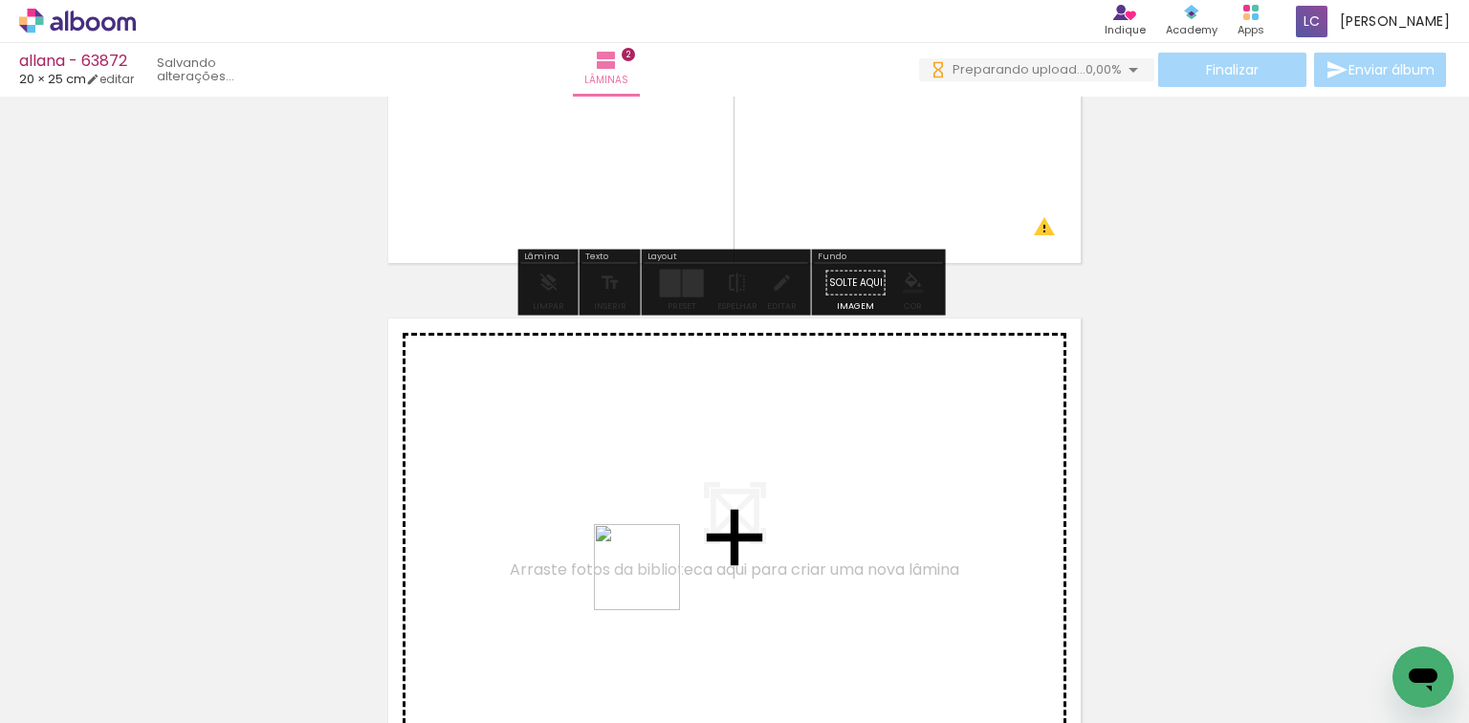
drag, startPoint x: 629, startPoint y: 636, endPoint x: 727, endPoint y: 646, distance: 98.1
click at [659, 567] on quentale-workspace at bounding box center [734, 361] width 1469 height 723
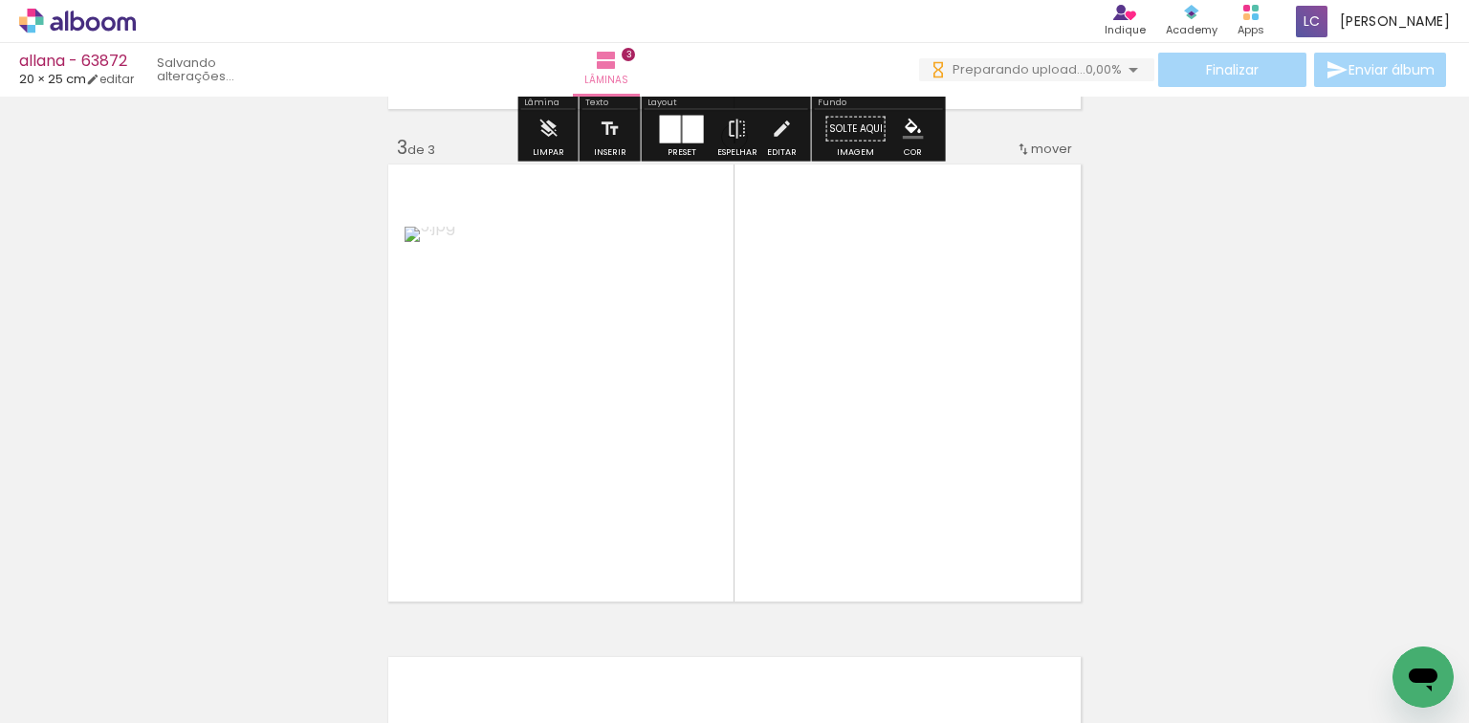
drag, startPoint x: 742, startPoint y: 662, endPoint x: 674, endPoint y: 617, distance: 81.4
click at [743, 568] on quentale-workspace at bounding box center [734, 361] width 1469 height 723
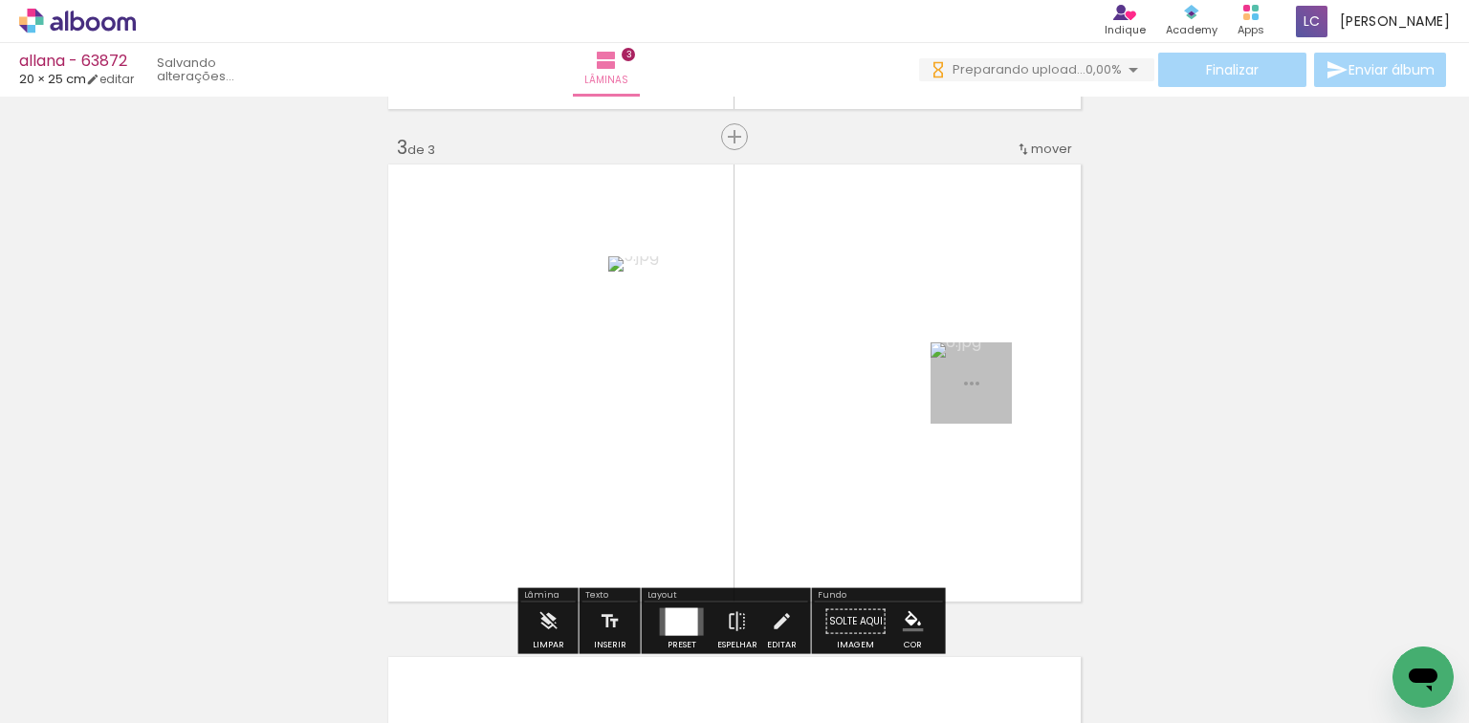
scroll to position [1009, 0]
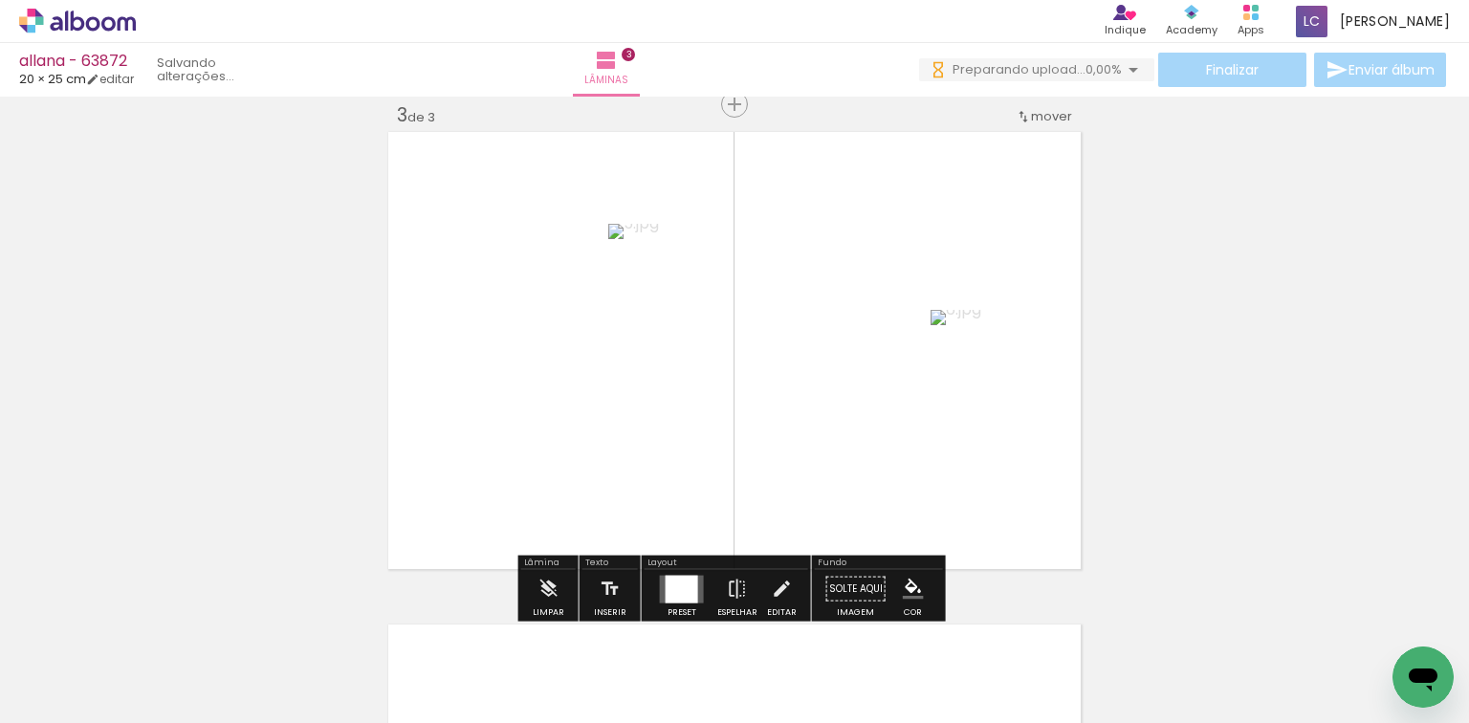
click at [157, 603] on iron-horizontal-list at bounding box center [138, 663] width 38 height 120
click at [687, 577] on div at bounding box center [681, 589] width 33 height 28
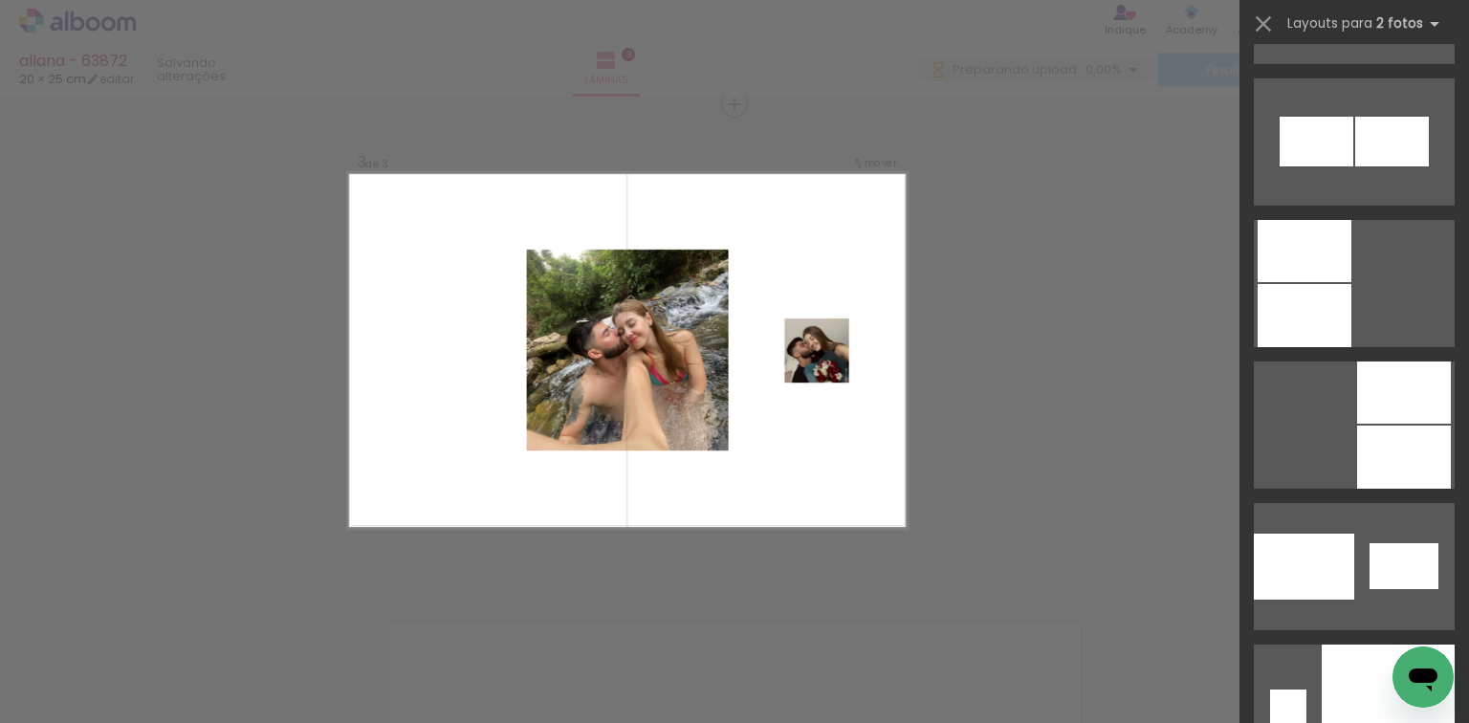
scroll to position [9620, 0]
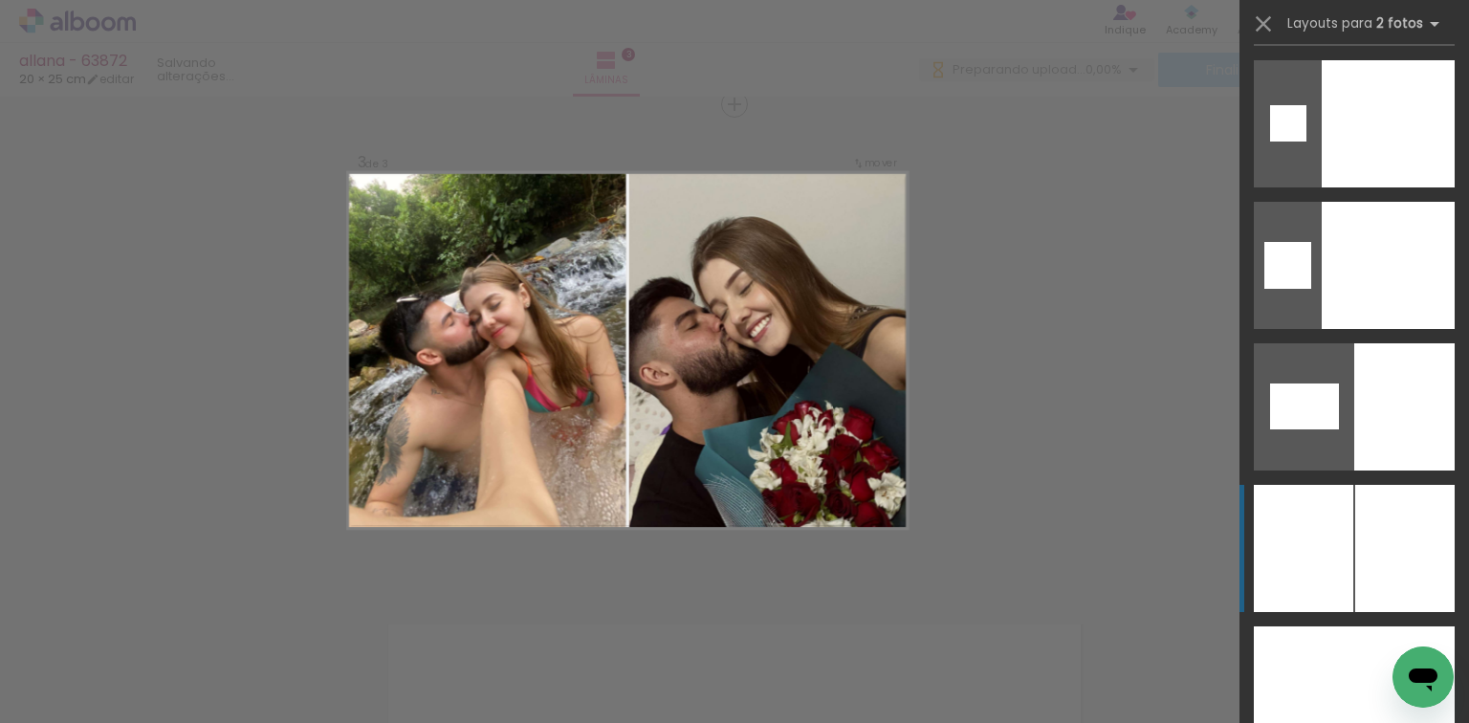
click at [1372, 550] on div at bounding box center [1404, 548] width 99 height 127
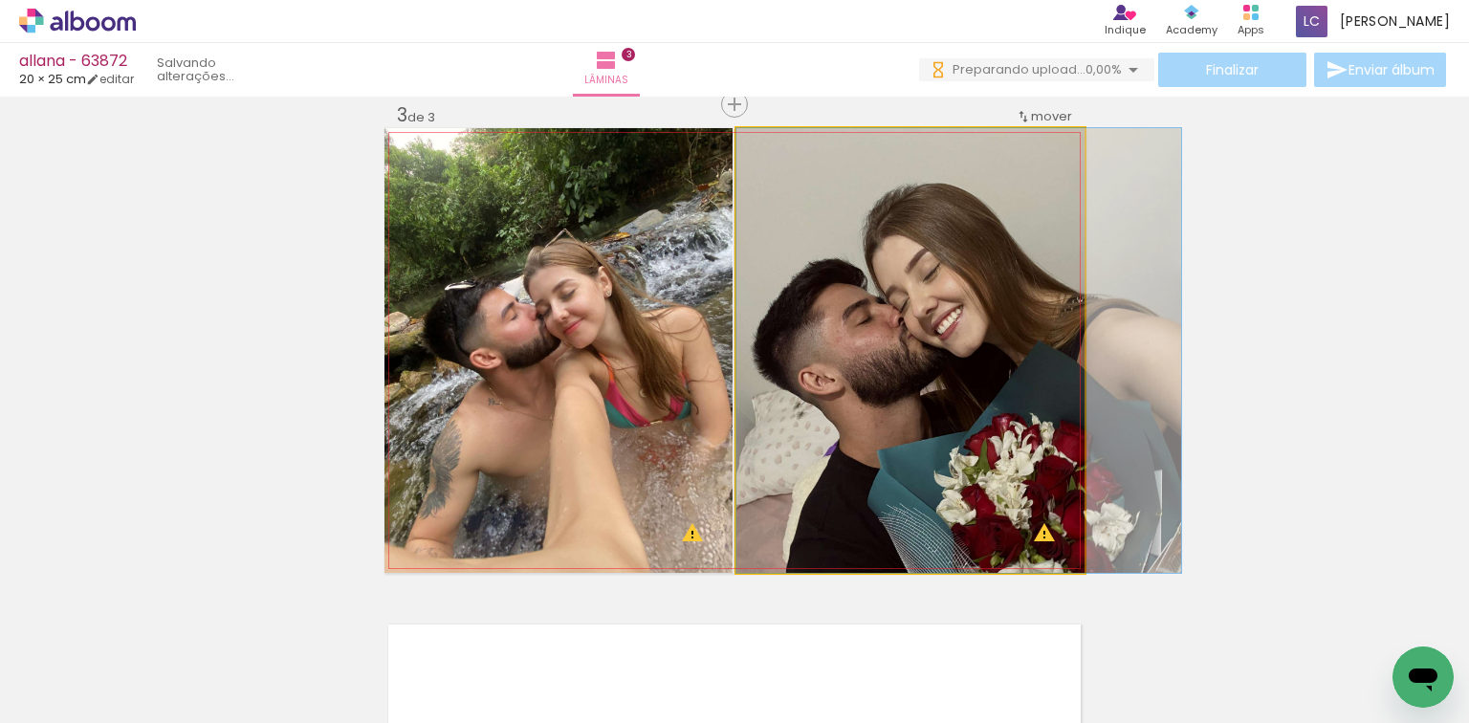
drag, startPoint x: 908, startPoint y: 394, endPoint x: 960, endPoint y: 394, distance: 51.6
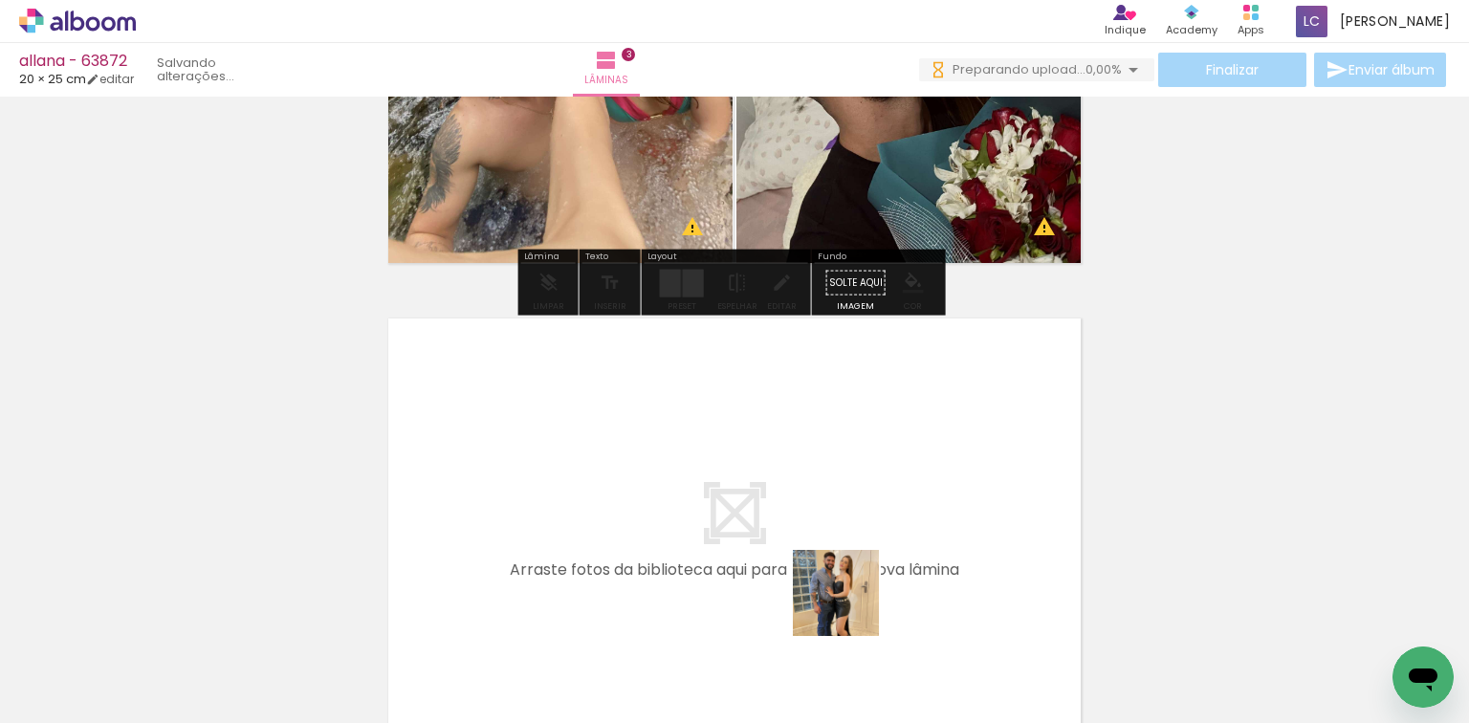
drag, startPoint x: 850, startPoint y: 607, endPoint x: 933, endPoint y: 642, distance: 90.4
click at [856, 564] on quentale-workspace at bounding box center [734, 361] width 1469 height 723
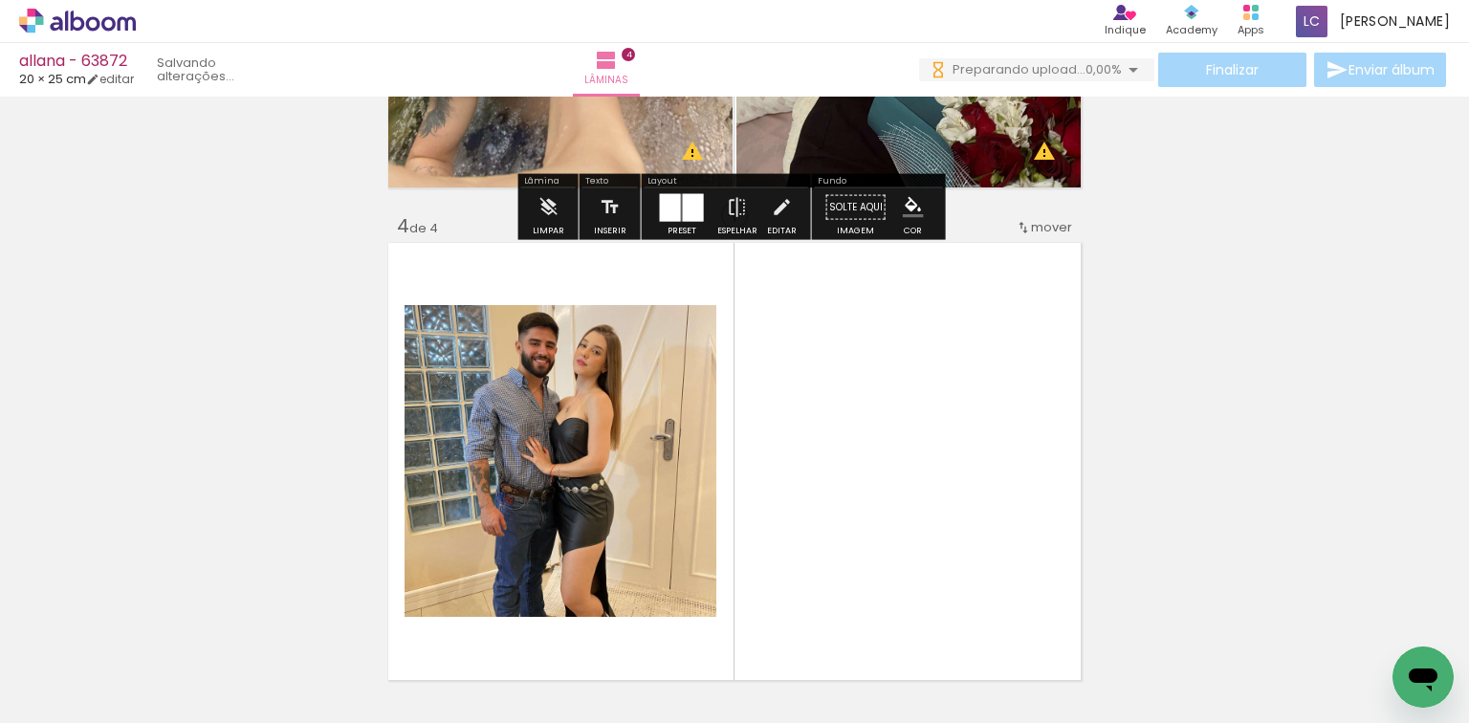
drag, startPoint x: 936, startPoint y: 583, endPoint x: 639, endPoint y: 577, distance: 297.4
click at [915, 553] on quentale-workspace at bounding box center [734, 361] width 1469 height 723
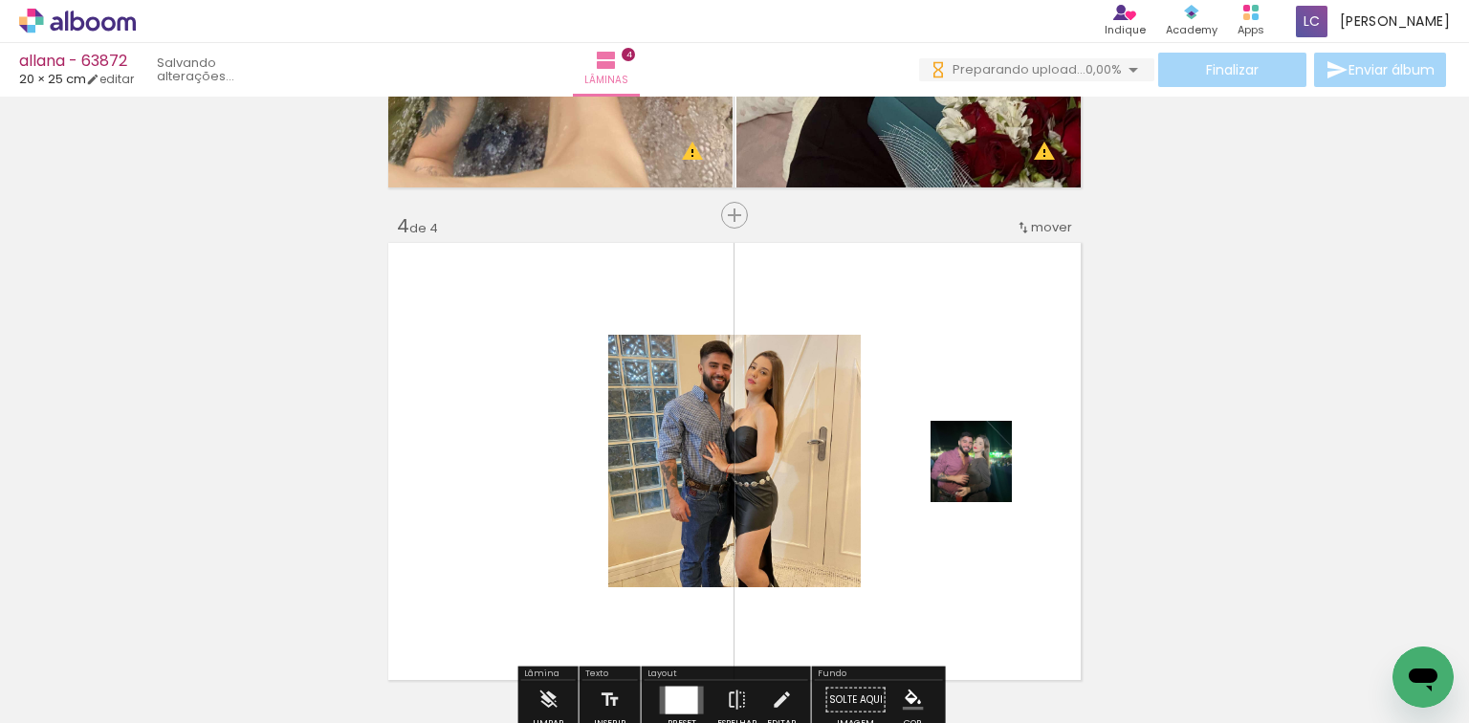
scroll to position [1501, 0]
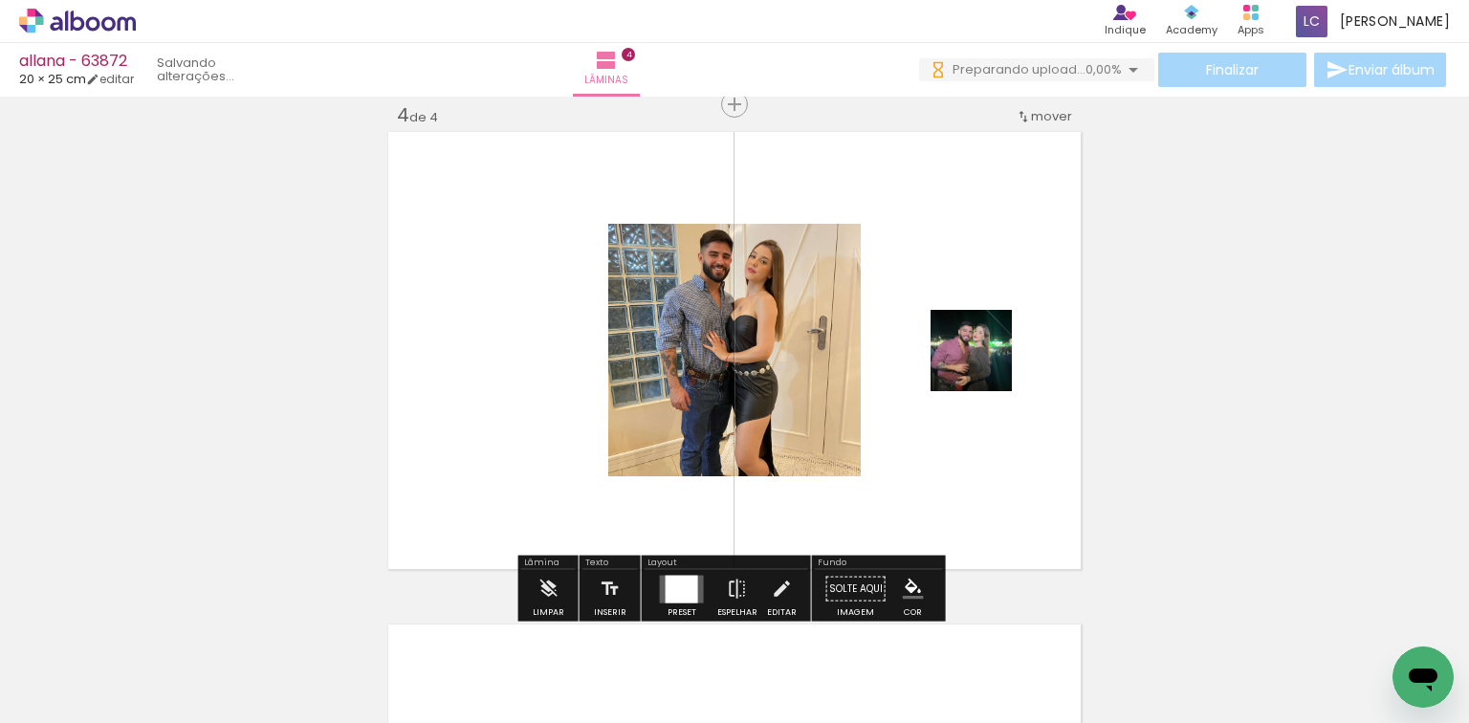
click at [682, 579] on div at bounding box center [681, 589] width 33 height 28
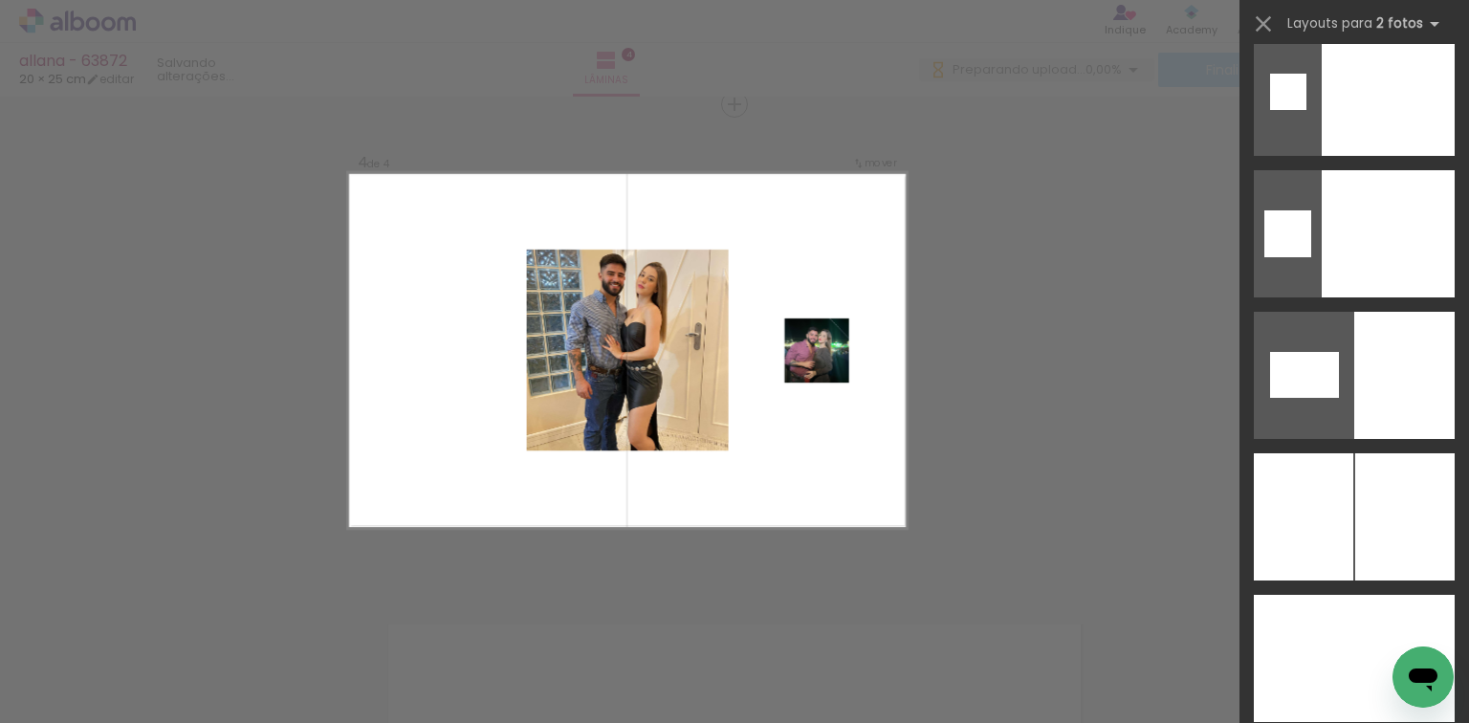
scroll to position [9935, 0]
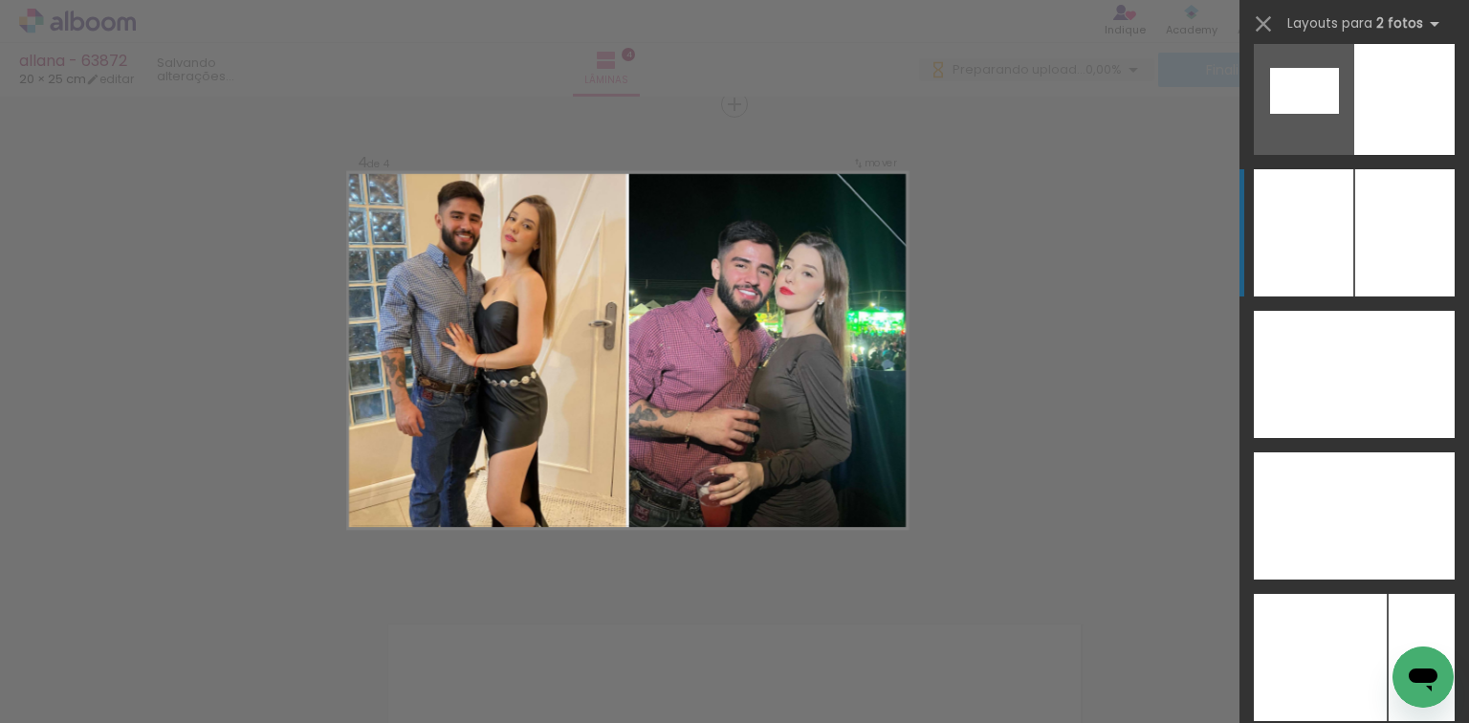
click at [1392, 173] on div at bounding box center [1404, 232] width 99 height 127
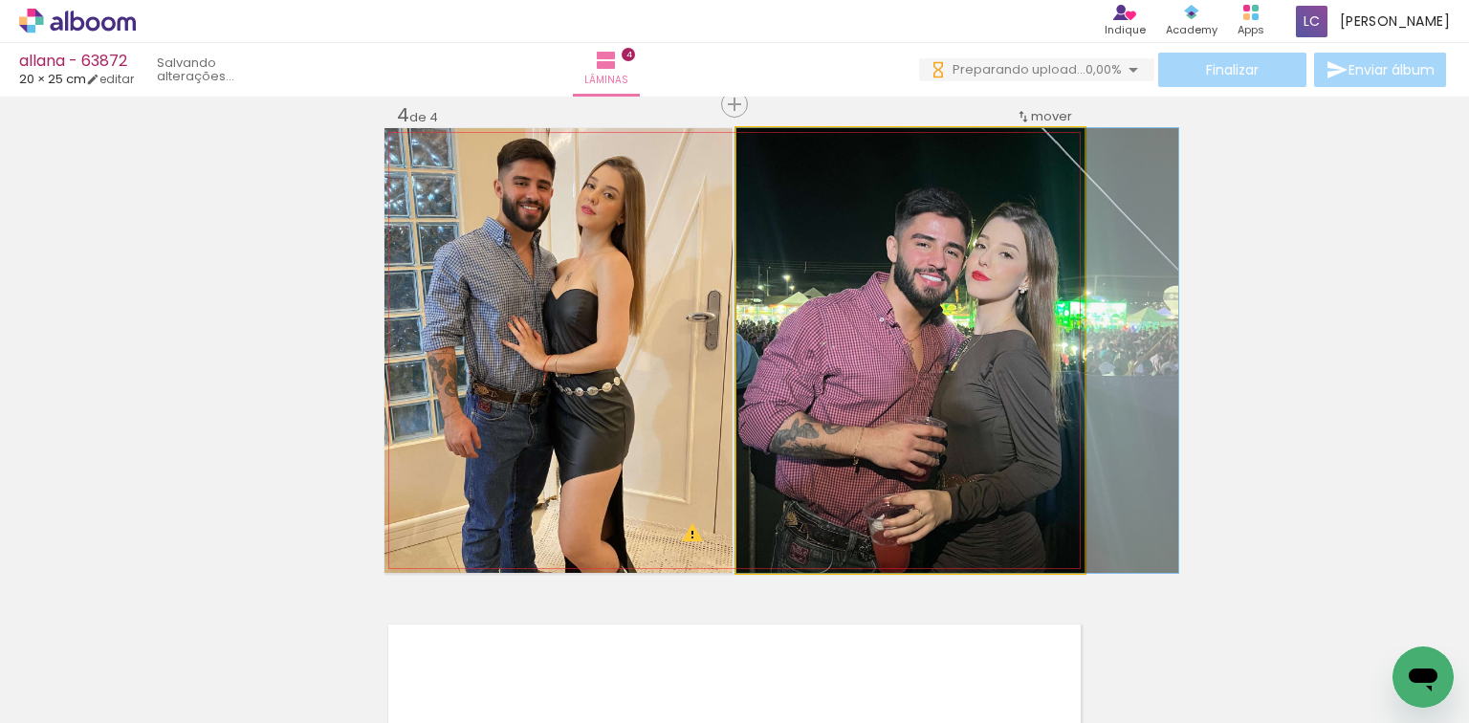
drag, startPoint x: 880, startPoint y: 292, endPoint x: 892, endPoint y: 298, distance: 14.1
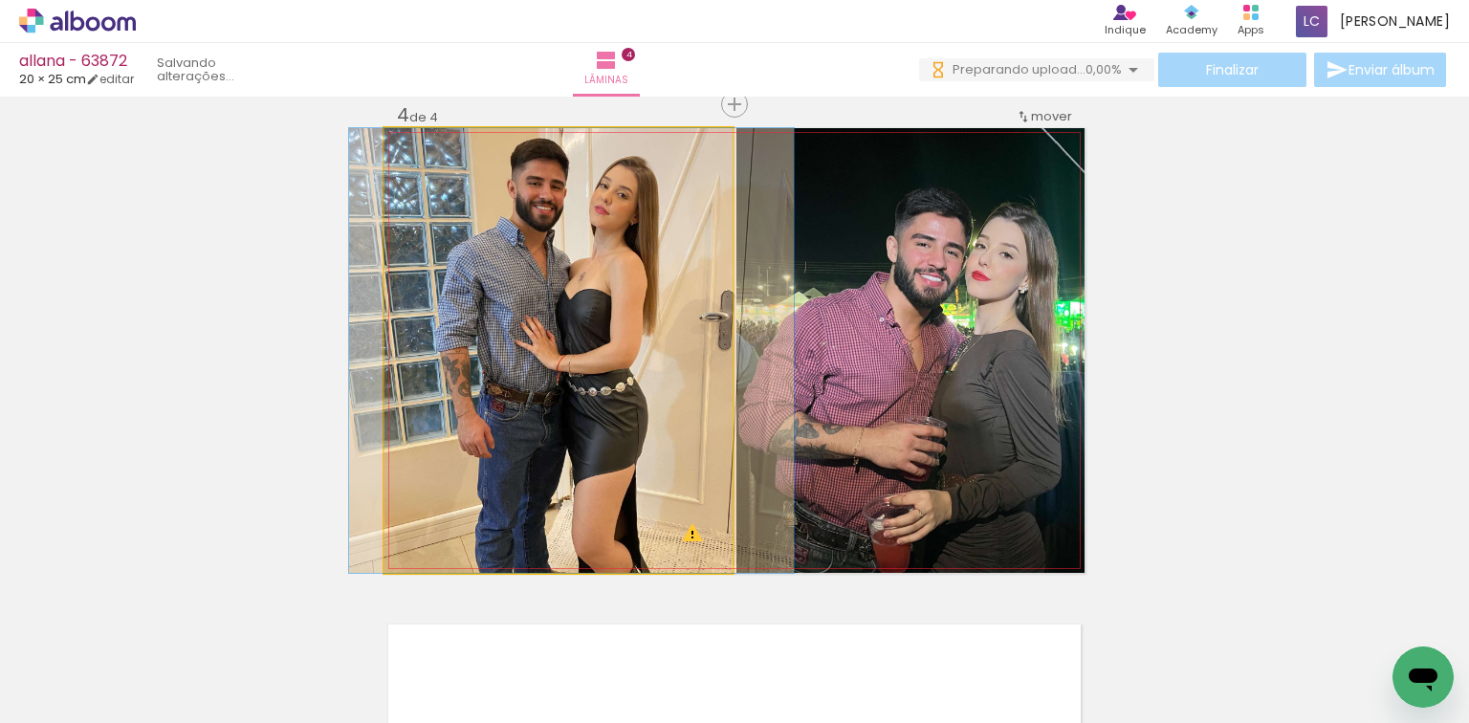
drag, startPoint x: 576, startPoint y: 350, endPoint x: 597, endPoint y: 366, distance: 26.6
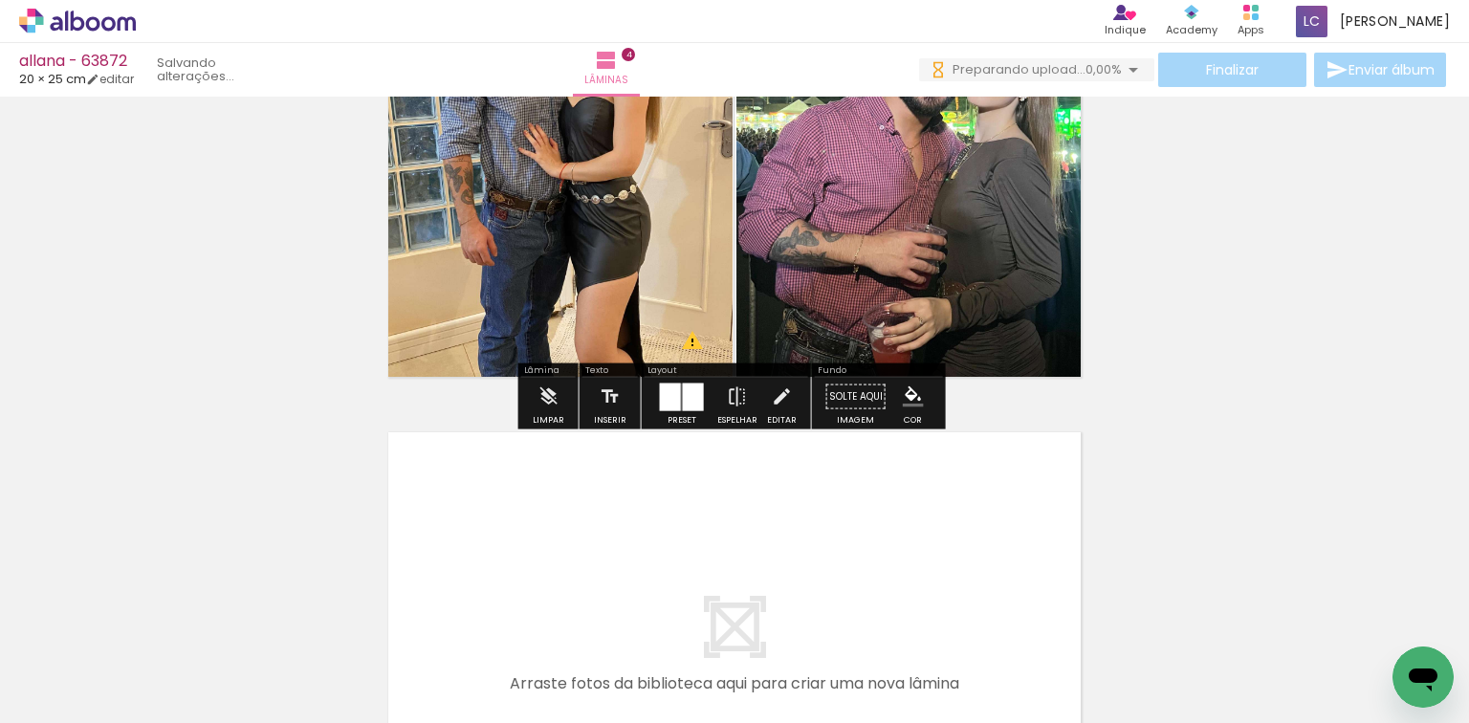
scroll to position [1807, 0]
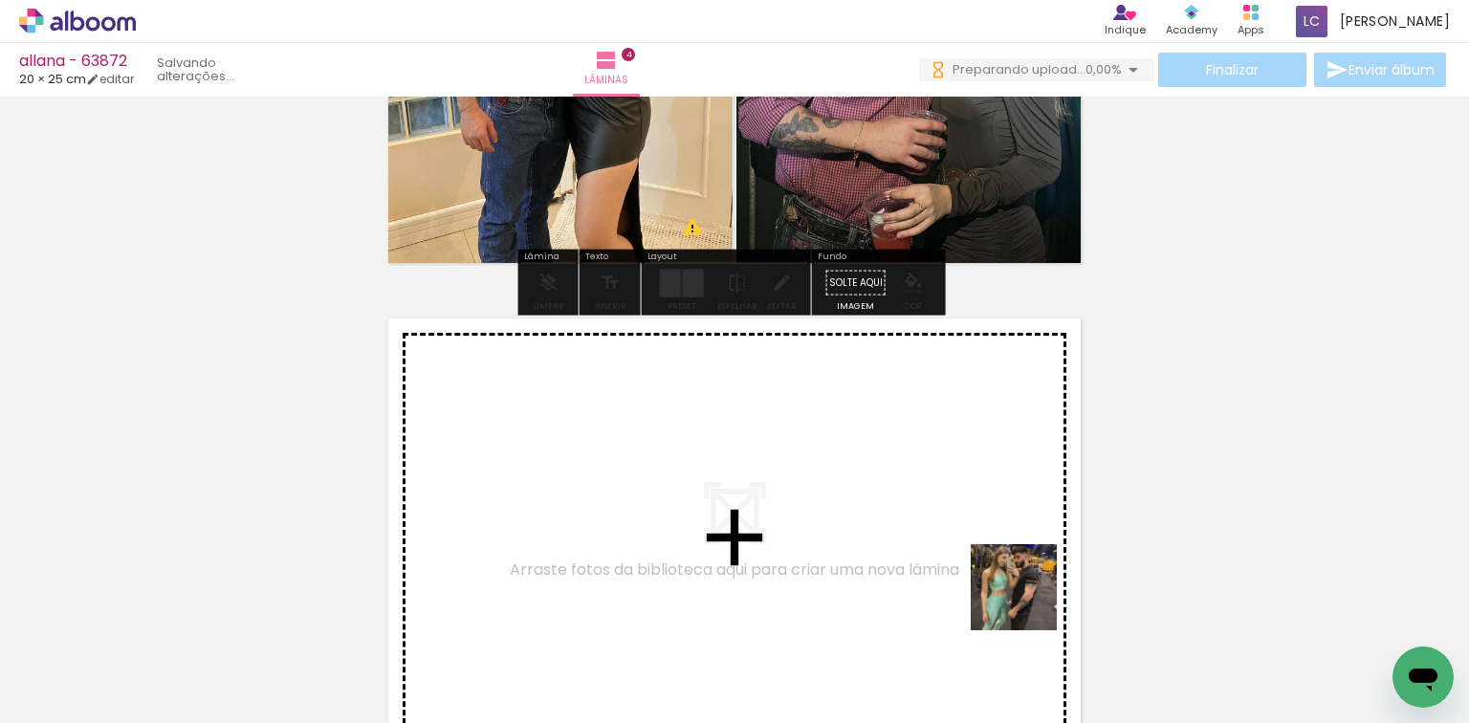
drag, startPoint x: 1067, startPoint y: 627, endPoint x: 1113, endPoint y: 643, distance: 48.7
click at [956, 550] on quentale-workspace at bounding box center [734, 361] width 1469 height 723
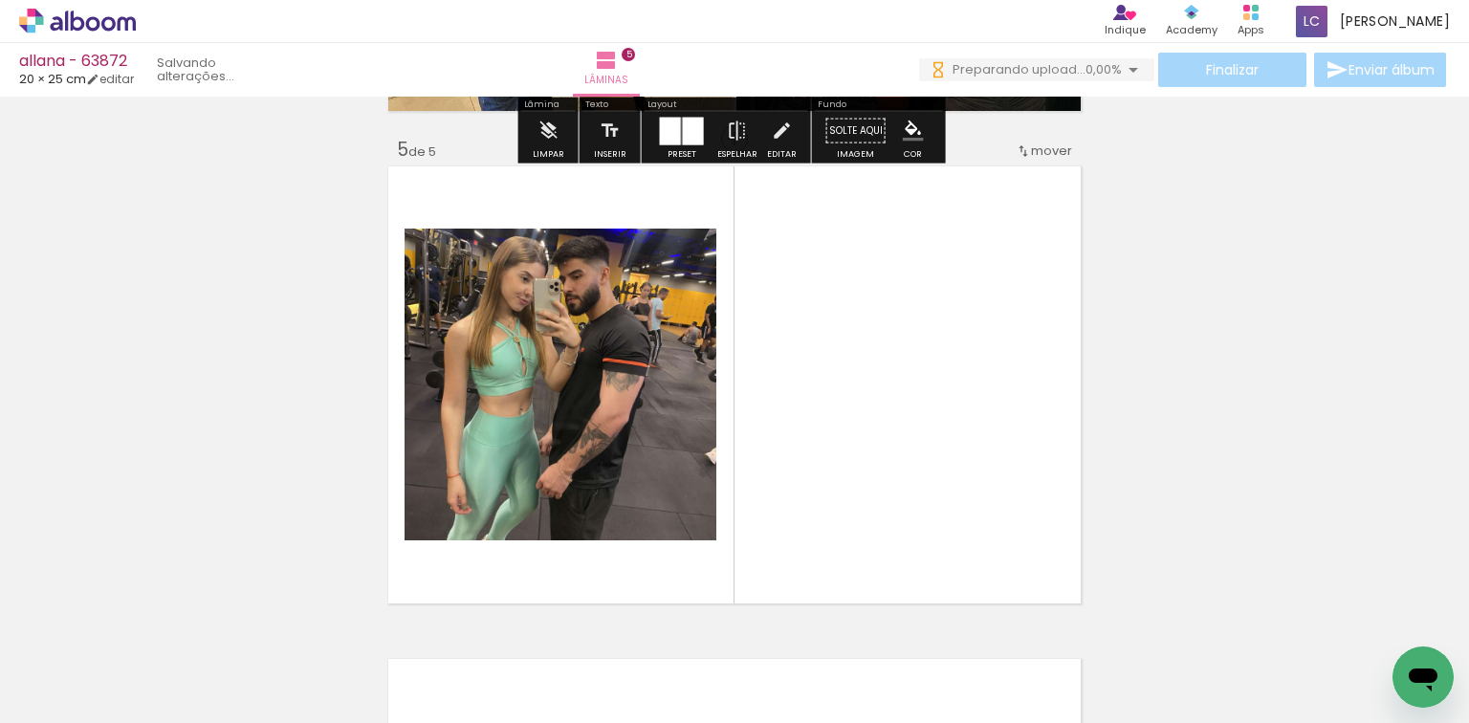
drag, startPoint x: 1168, startPoint y: 655, endPoint x: 621, endPoint y: 522, distance: 562.8
click at [841, 492] on quentale-workspace at bounding box center [734, 361] width 1469 height 723
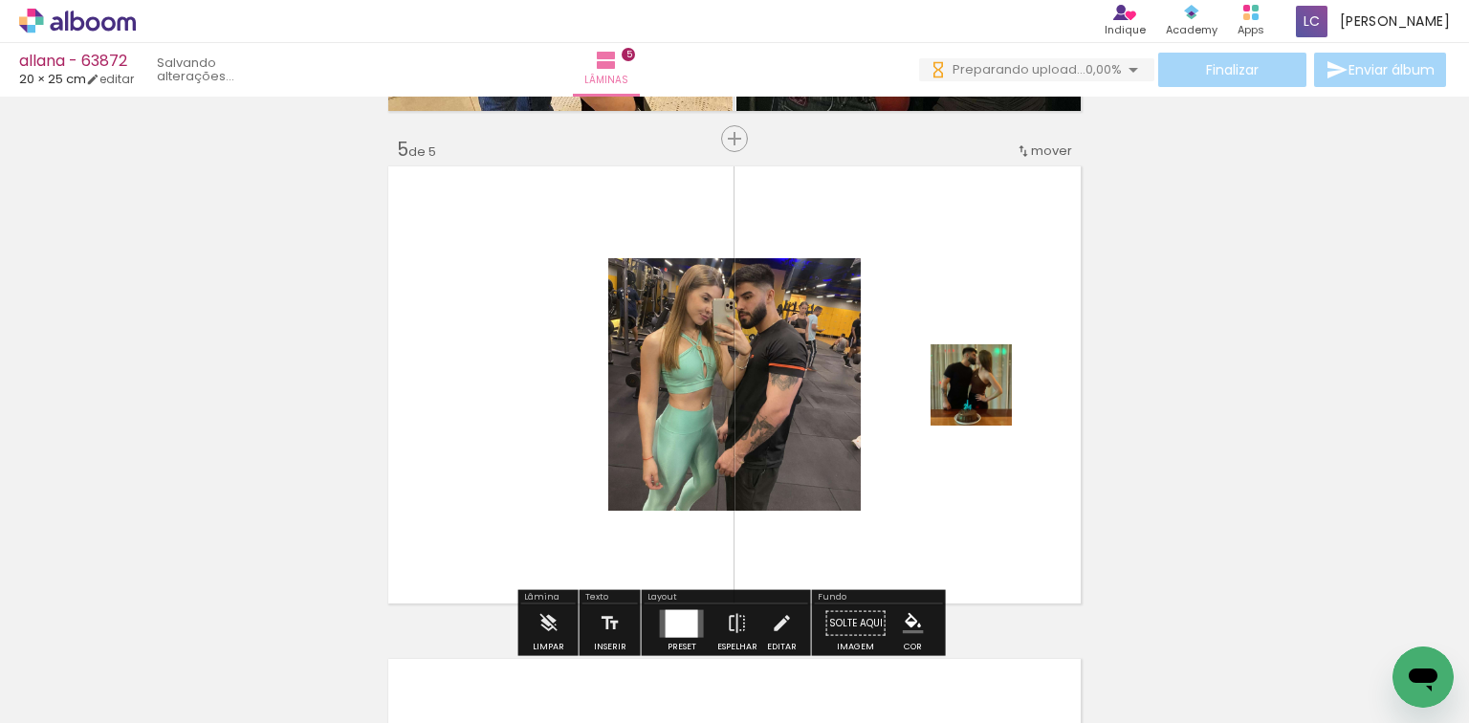
scroll to position [1993, 0]
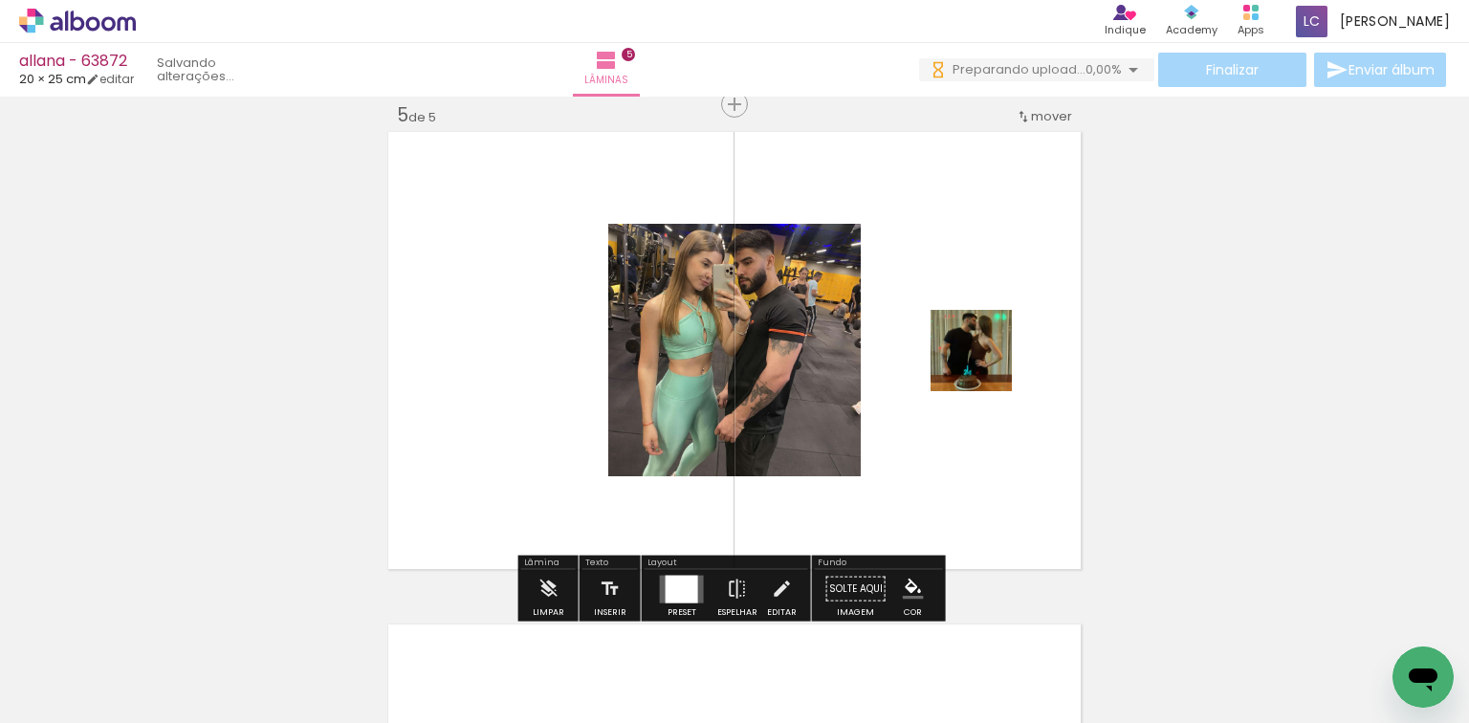
click at [704, 565] on div "Layout" at bounding box center [725, 563] width 163 height 11
click at [695, 581] on quentale-layouter at bounding box center [682, 589] width 44 height 28
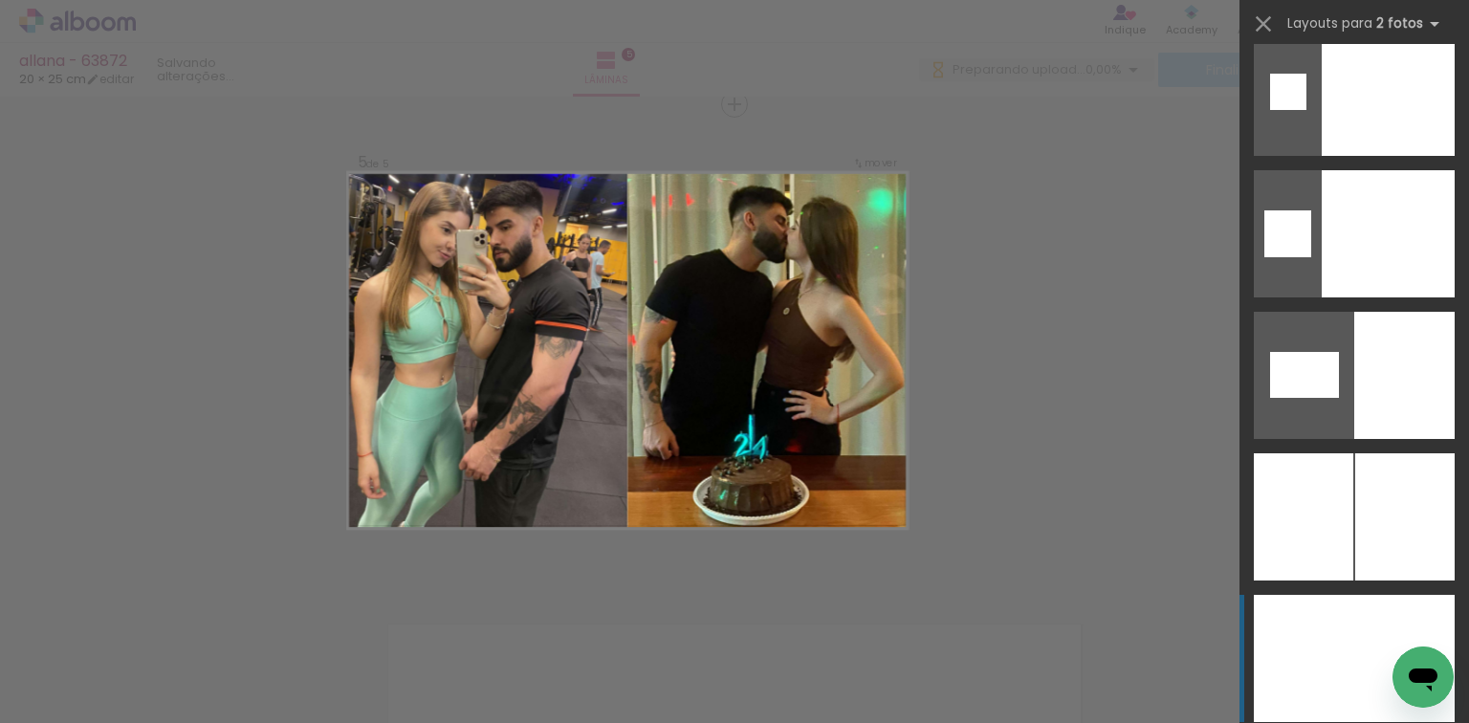
scroll to position [9698, 0]
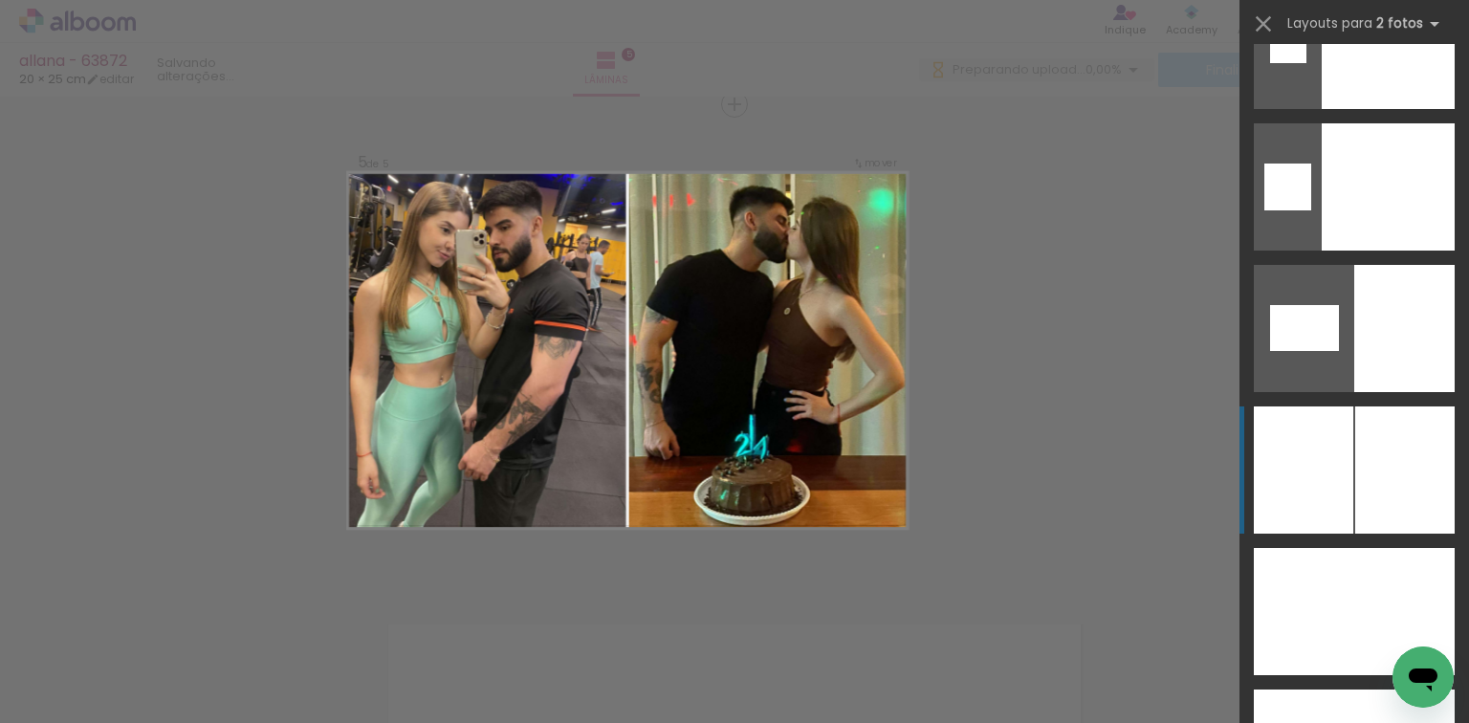
click at [1384, 482] on div at bounding box center [1404, 469] width 99 height 127
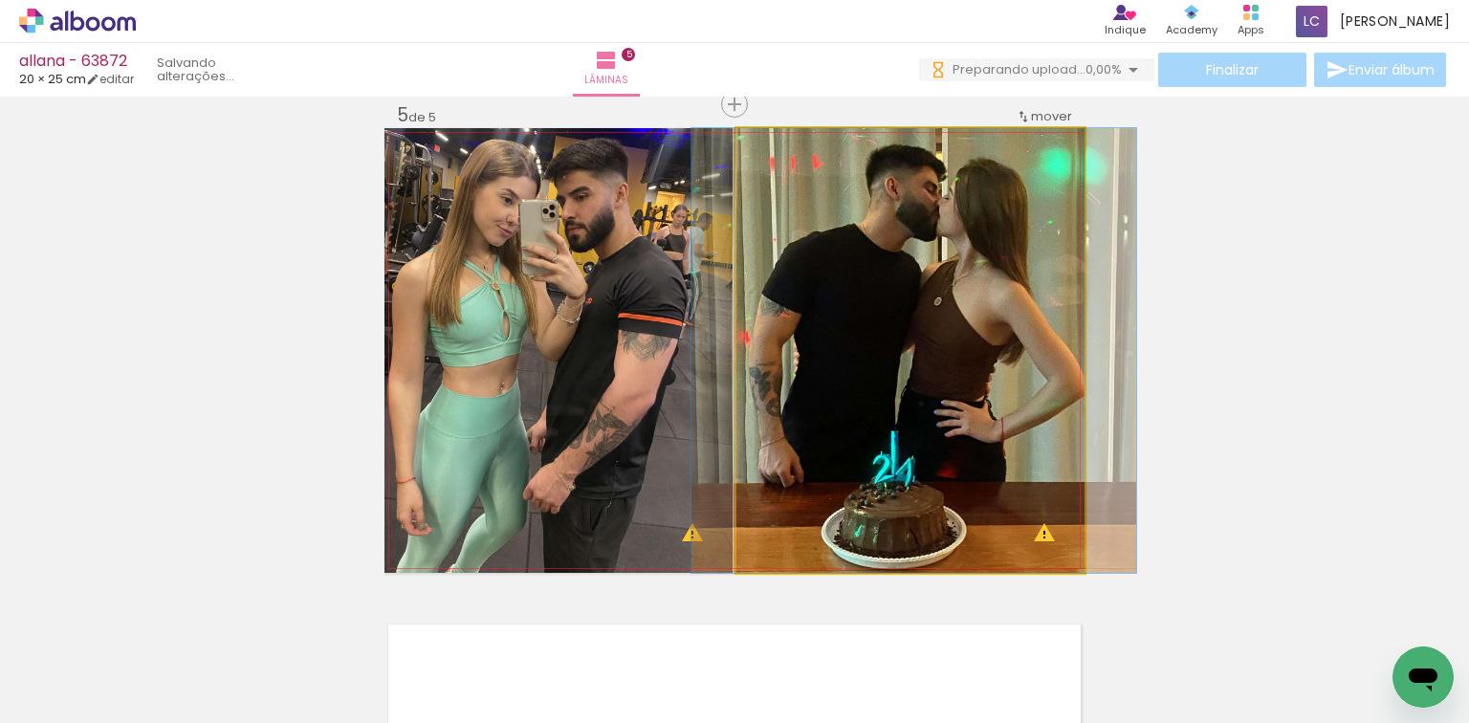
drag, startPoint x: 1059, startPoint y: 374, endPoint x: 1063, endPoint y: 410, distance: 36.5
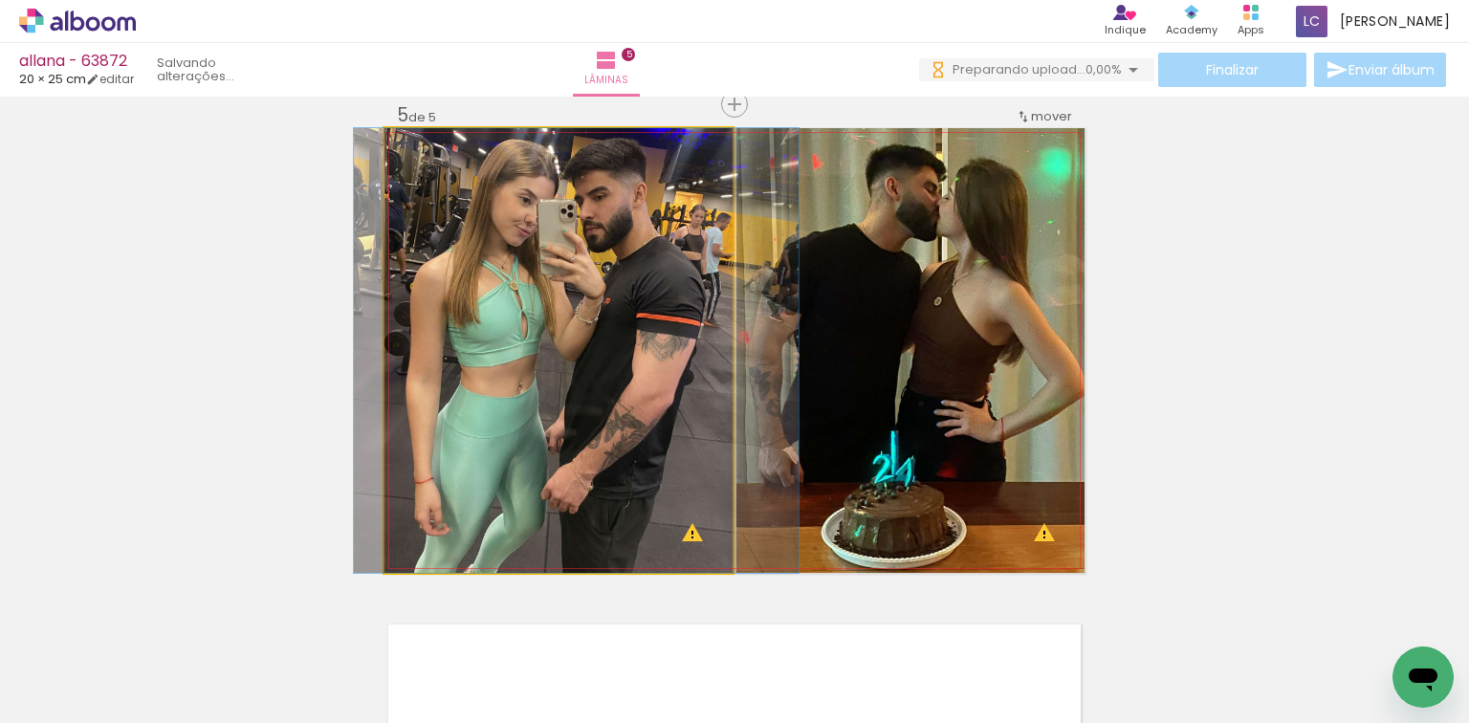
drag, startPoint x: 529, startPoint y: 432, endPoint x: 553, endPoint y: 447, distance: 28.4
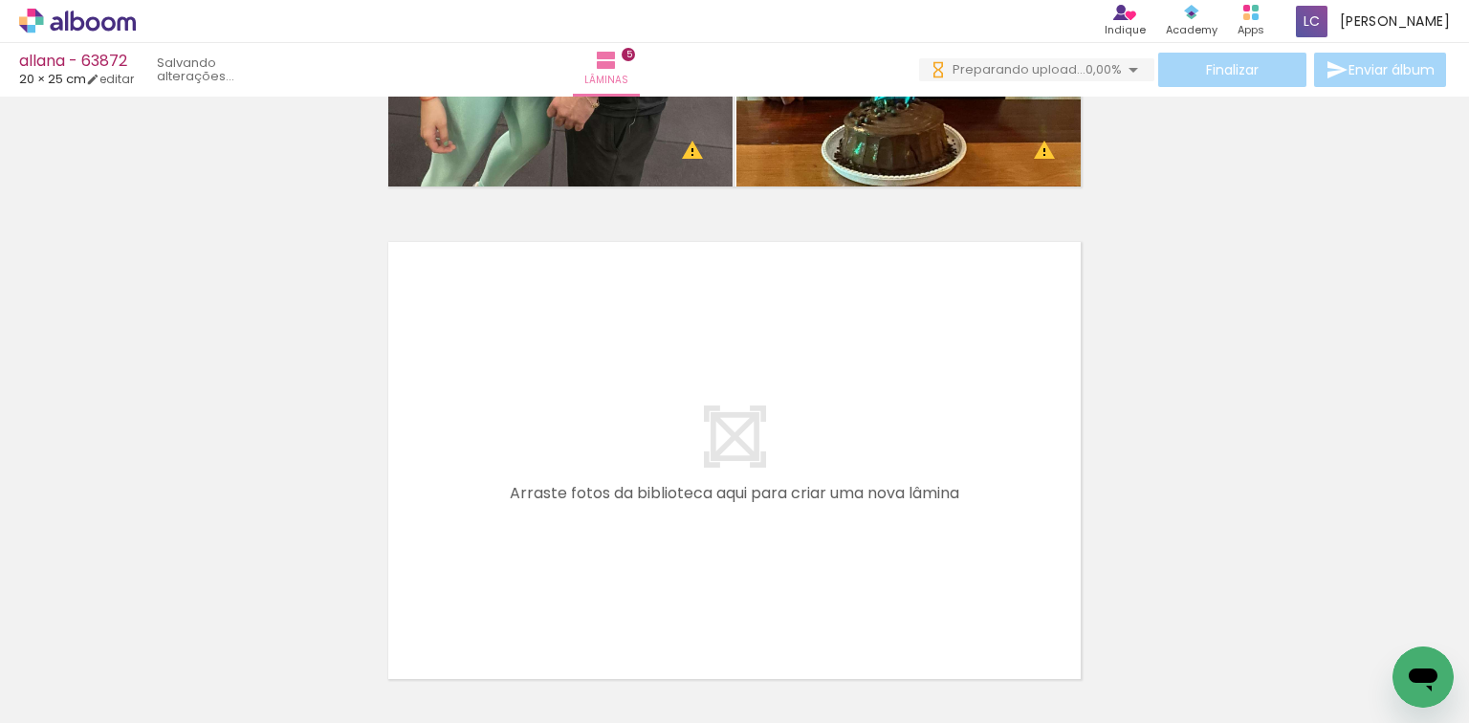
scroll to position [0, 1025]
drag, startPoint x: 320, startPoint y: 615, endPoint x: 532, endPoint y: 642, distance: 213.1
click at [601, 463] on quentale-workspace at bounding box center [734, 361] width 1469 height 723
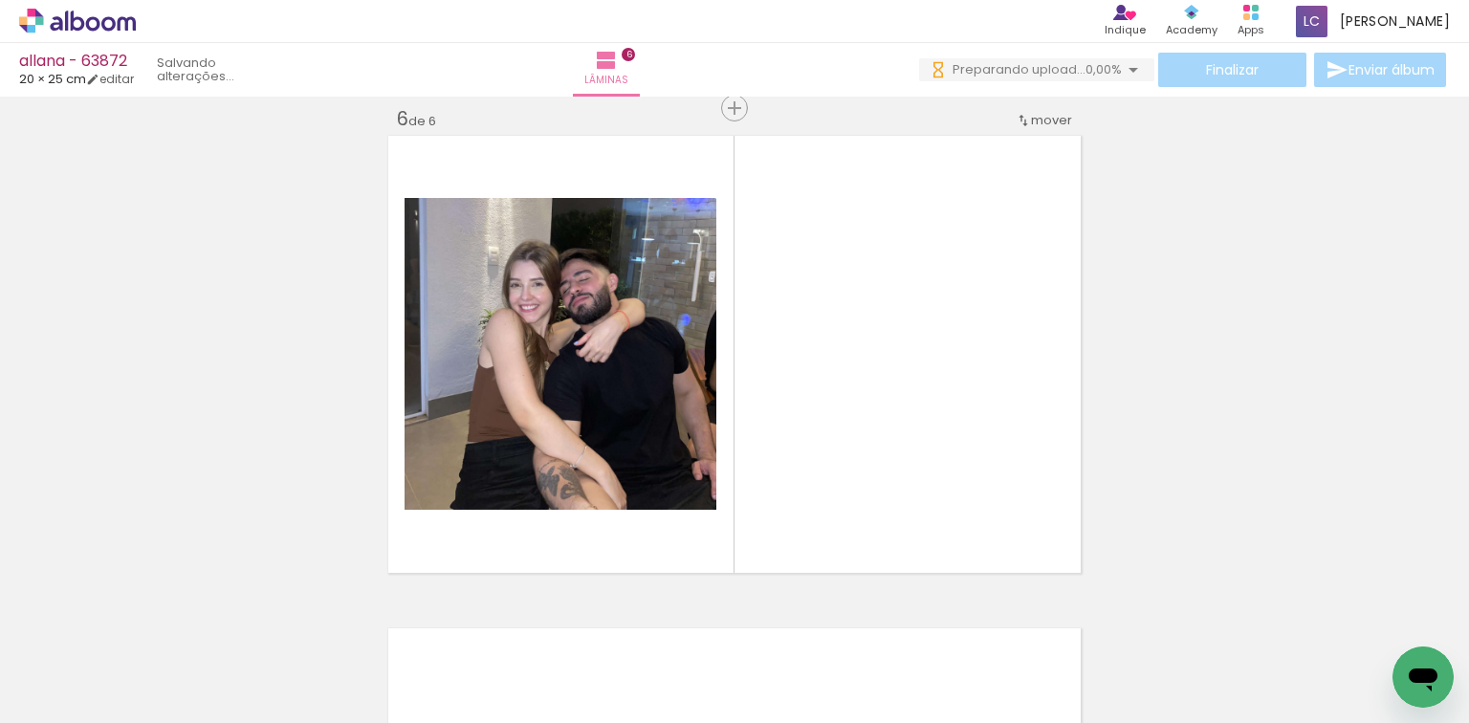
scroll to position [2486, 0]
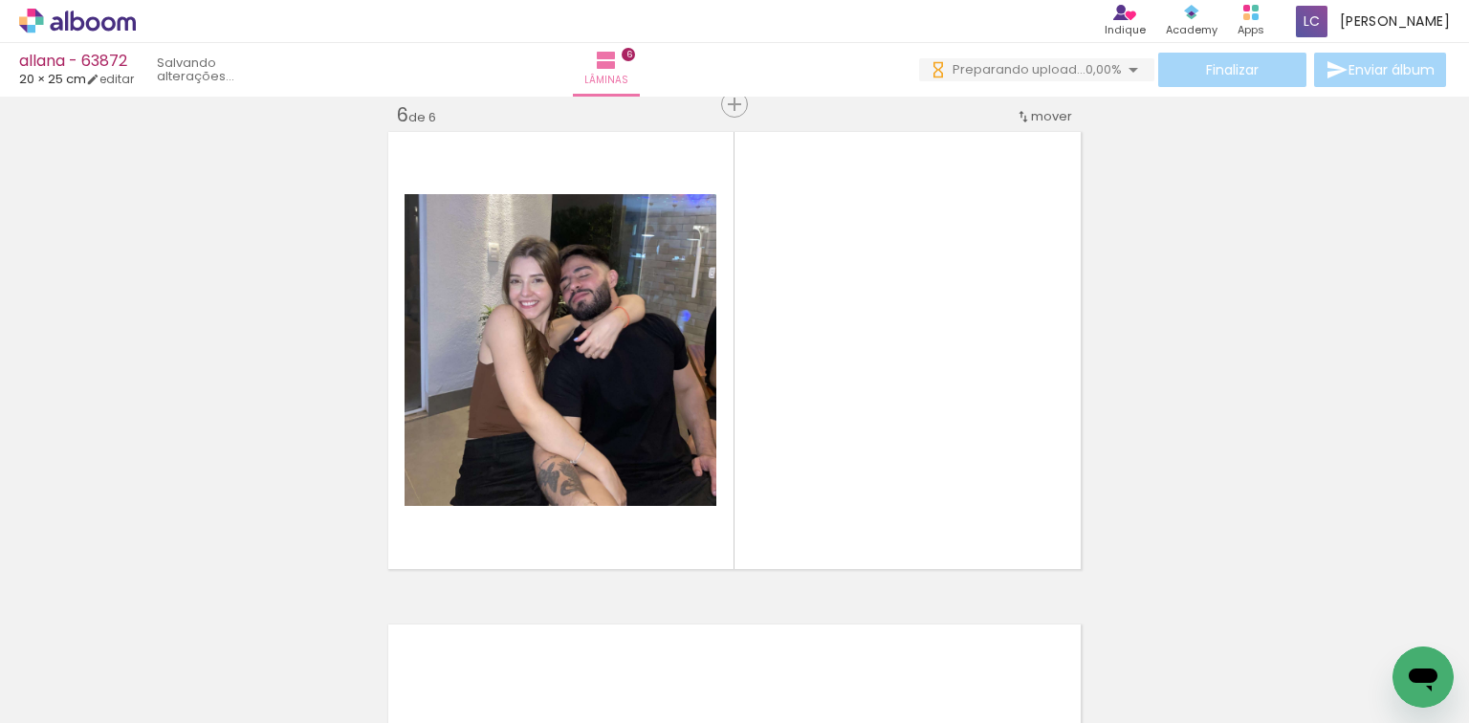
drag, startPoint x: 391, startPoint y: 653, endPoint x: 639, endPoint y: 581, distance: 257.8
click at [574, 497] on quentale-workspace at bounding box center [734, 361] width 1469 height 723
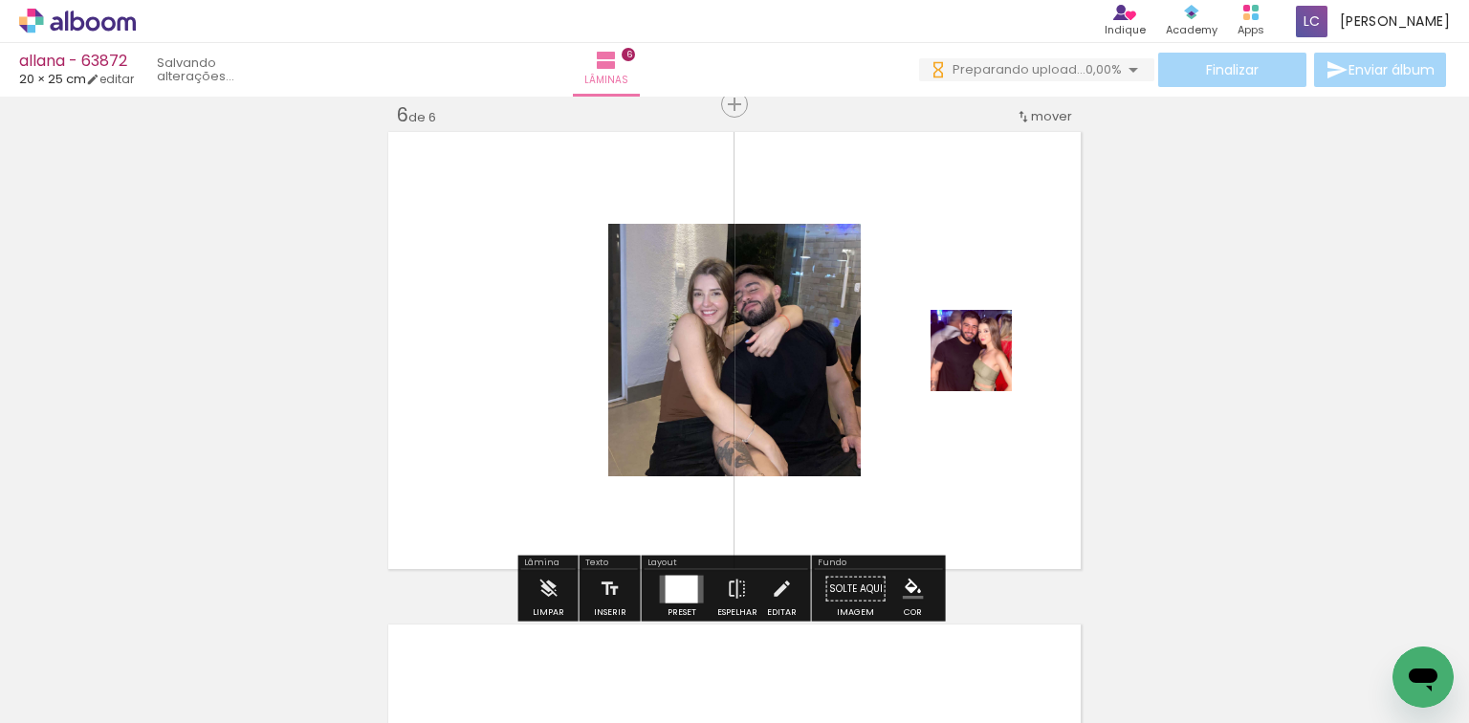
click at [665, 579] on div at bounding box center [681, 589] width 33 height 28
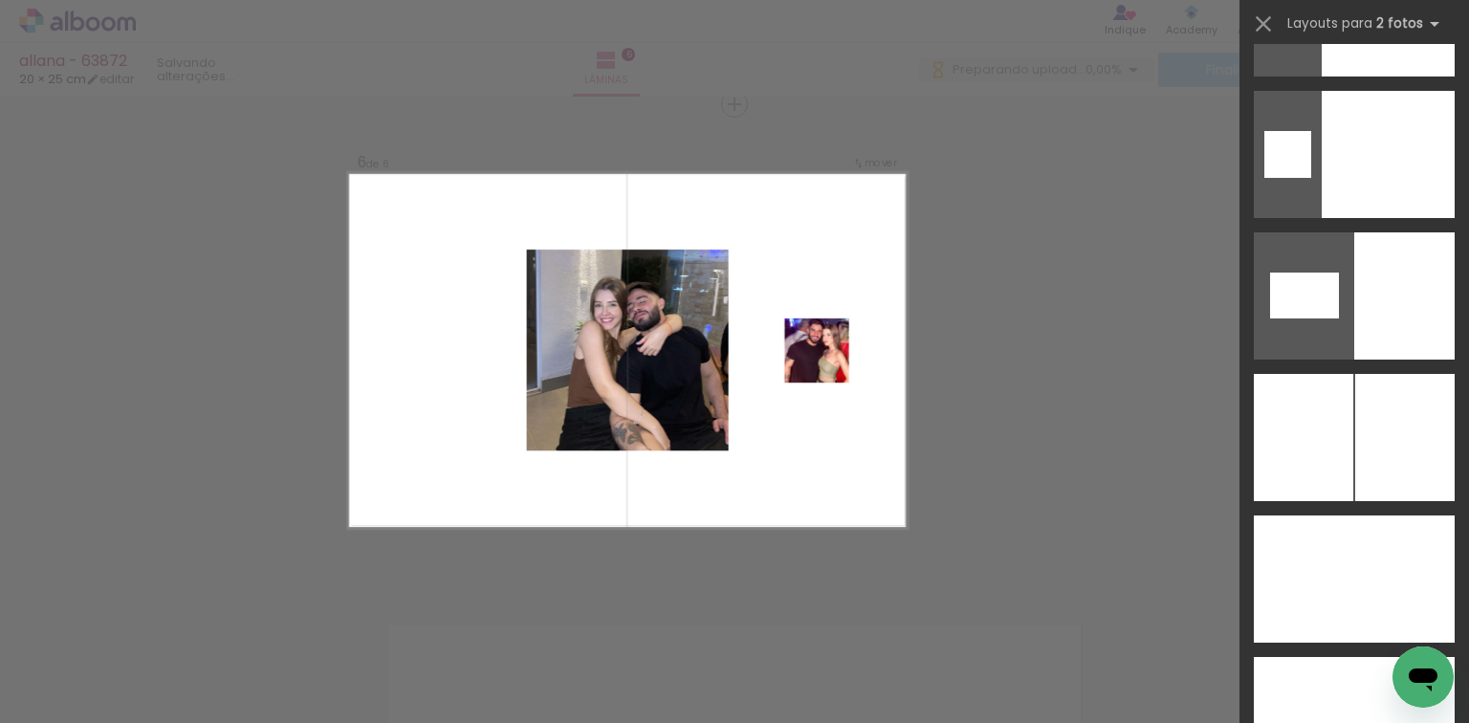
scroll to position [9779, 0]
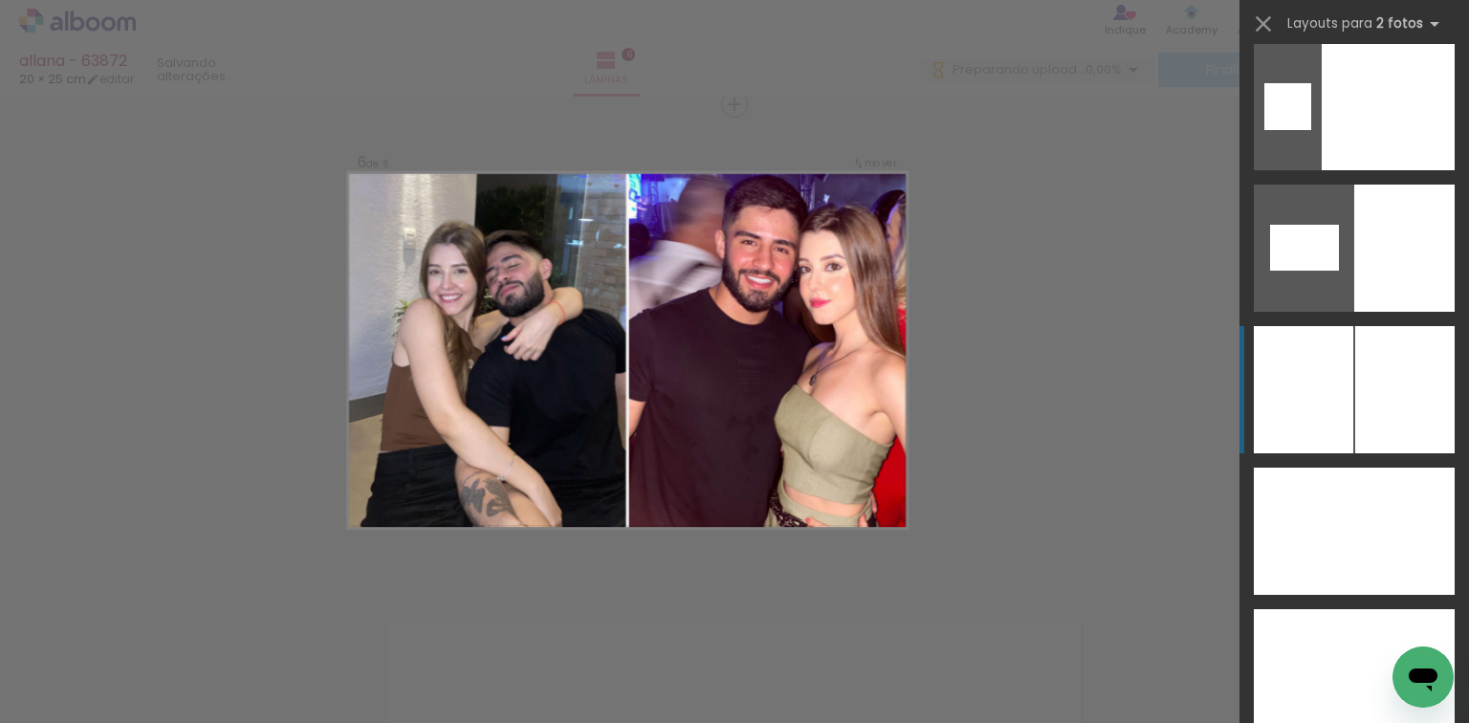
click at [1379, 389] on div at bounding box center [1404, 389] width 99 height 127
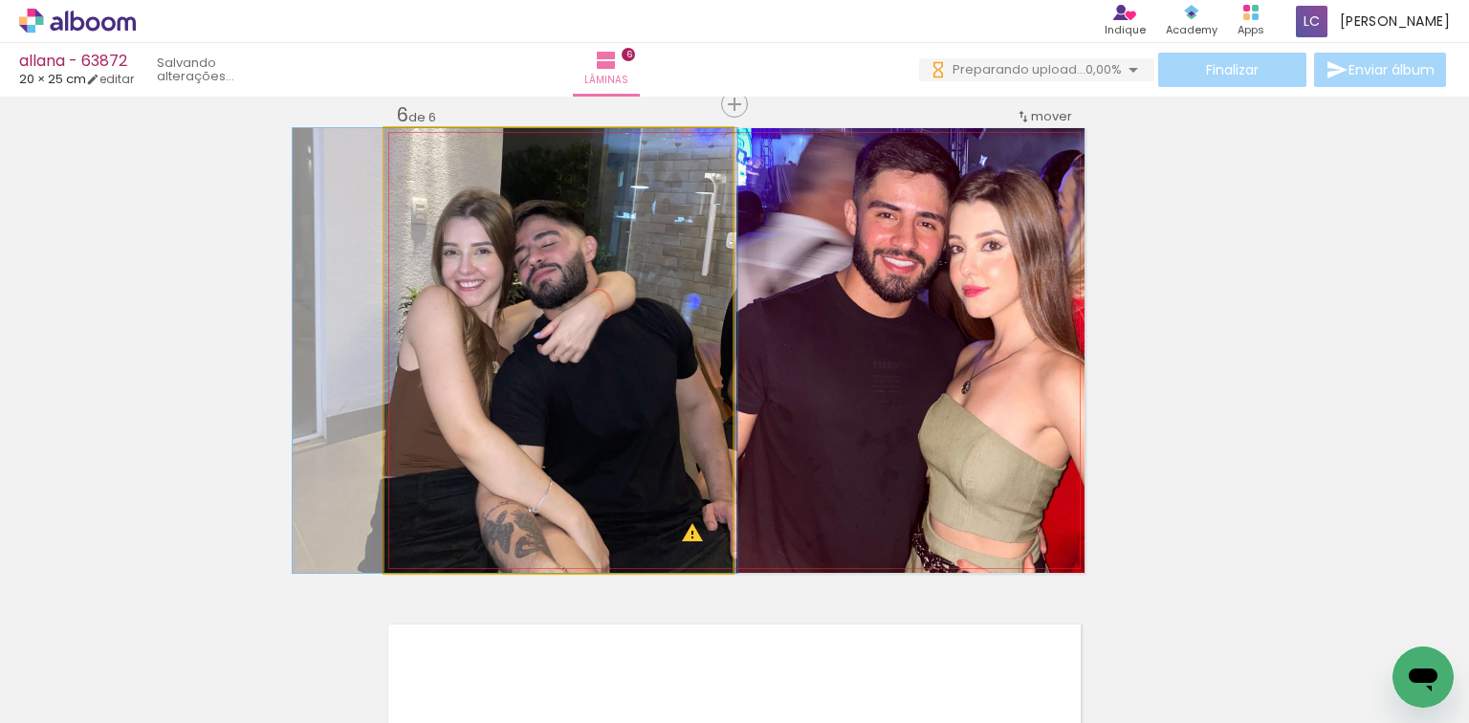
drag, startPoint x: 484, startPoint y: 447, endPoint x: 440, endPoint y: 447, distance: 44.0
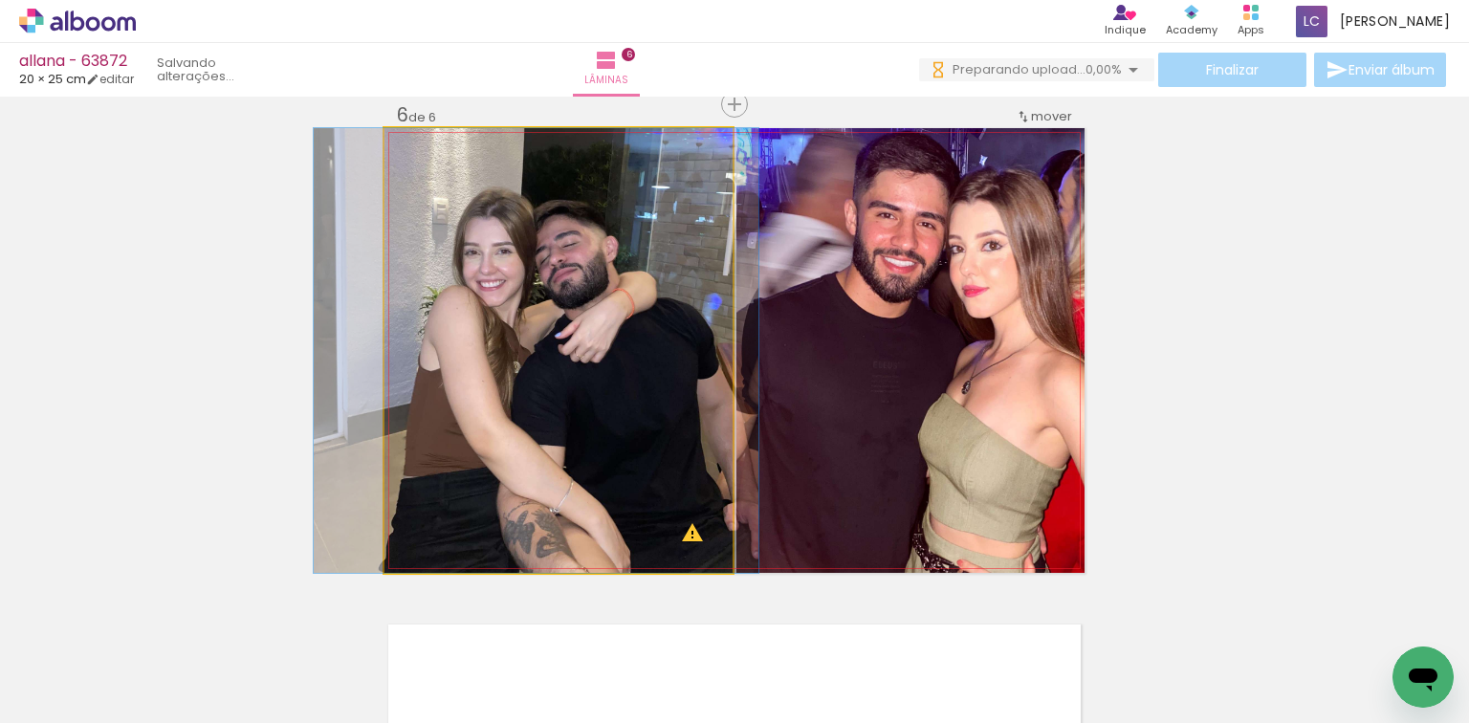
drag, startPoint x: 598, startPoint y: 424, endPoint x: 625, endPoint y: 424, distance: 27.7
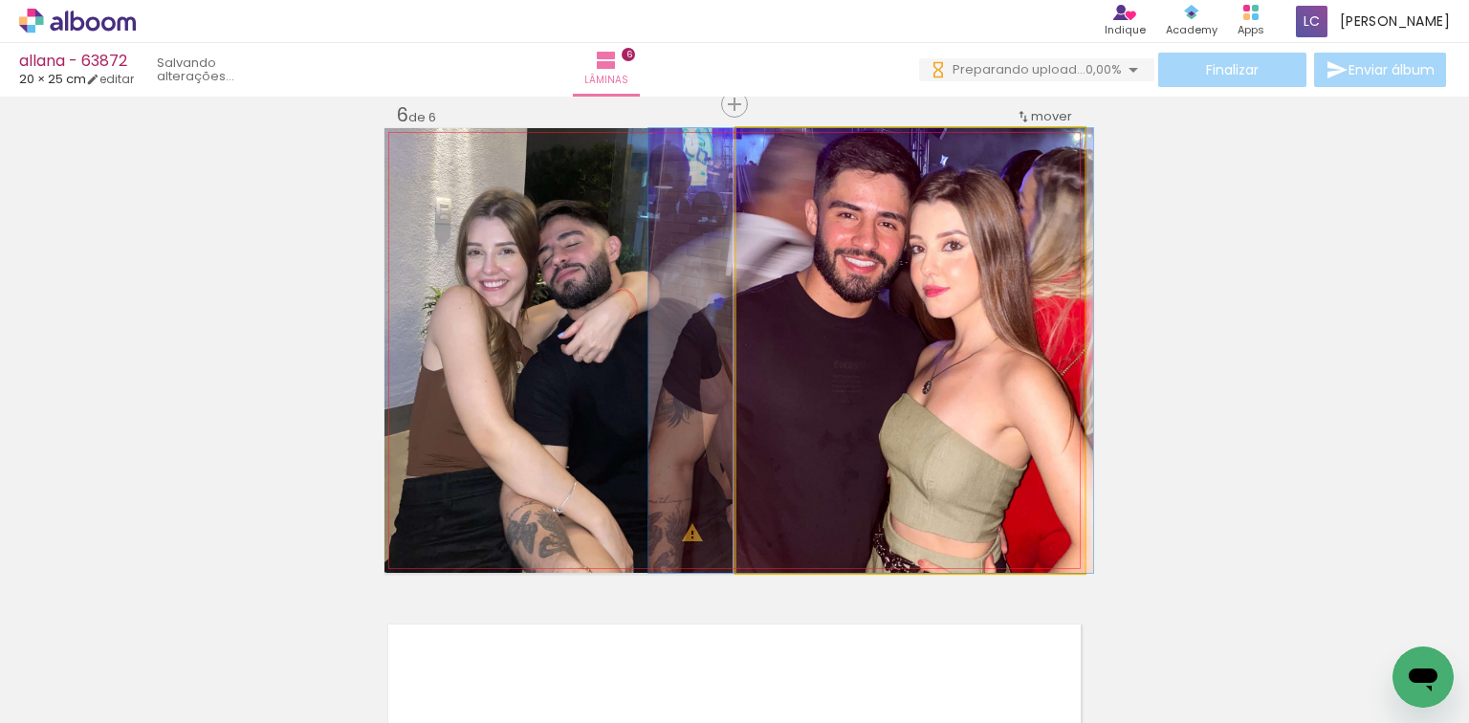
drag, startPoint x: 869, startPoint y: 359, endPoint x: 830, endPoint y: 367, distance: 39.9
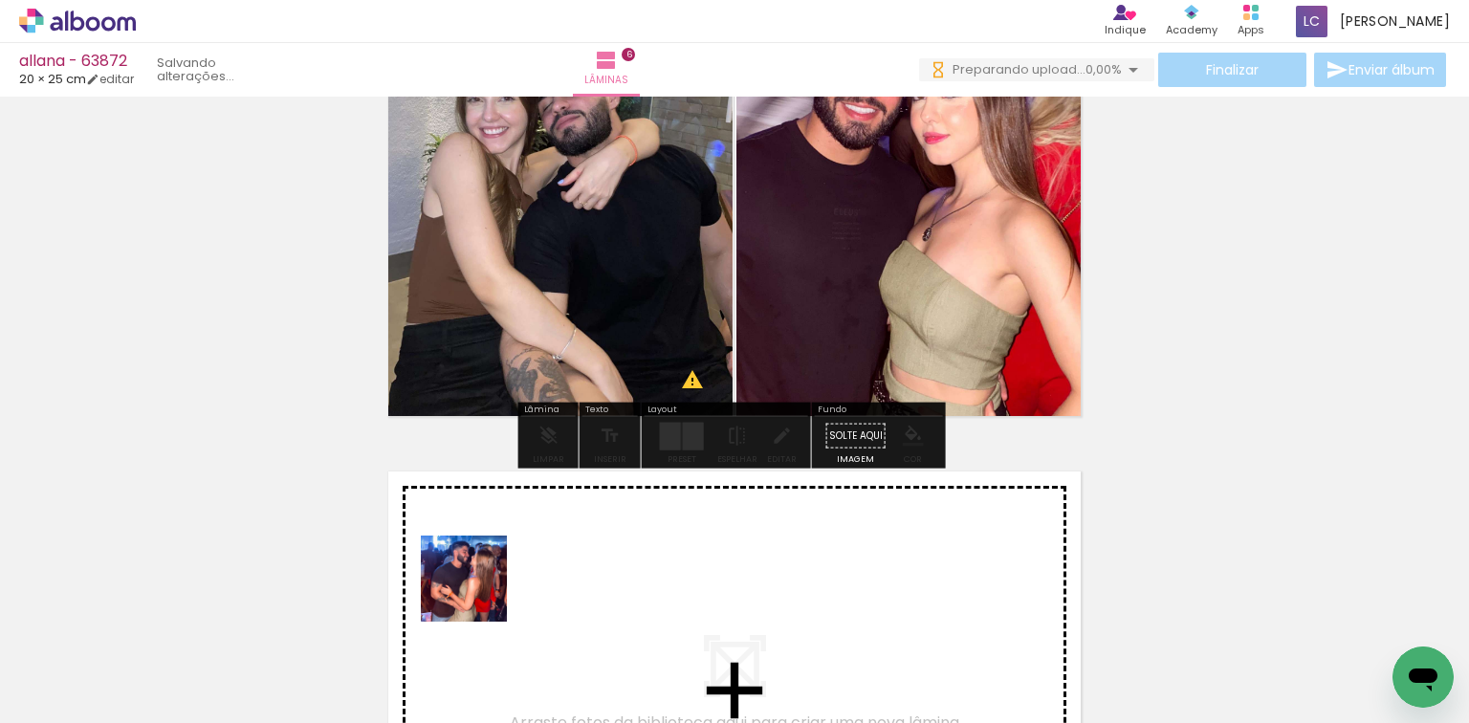
drag, startPoint x: 466, startPoint y: 631, endPoint x: 562, endPoint y: 637, distance: 96.7
click at [491, 587] on quentale-workspace at bounding box center [734, 361] width 1469 height 723
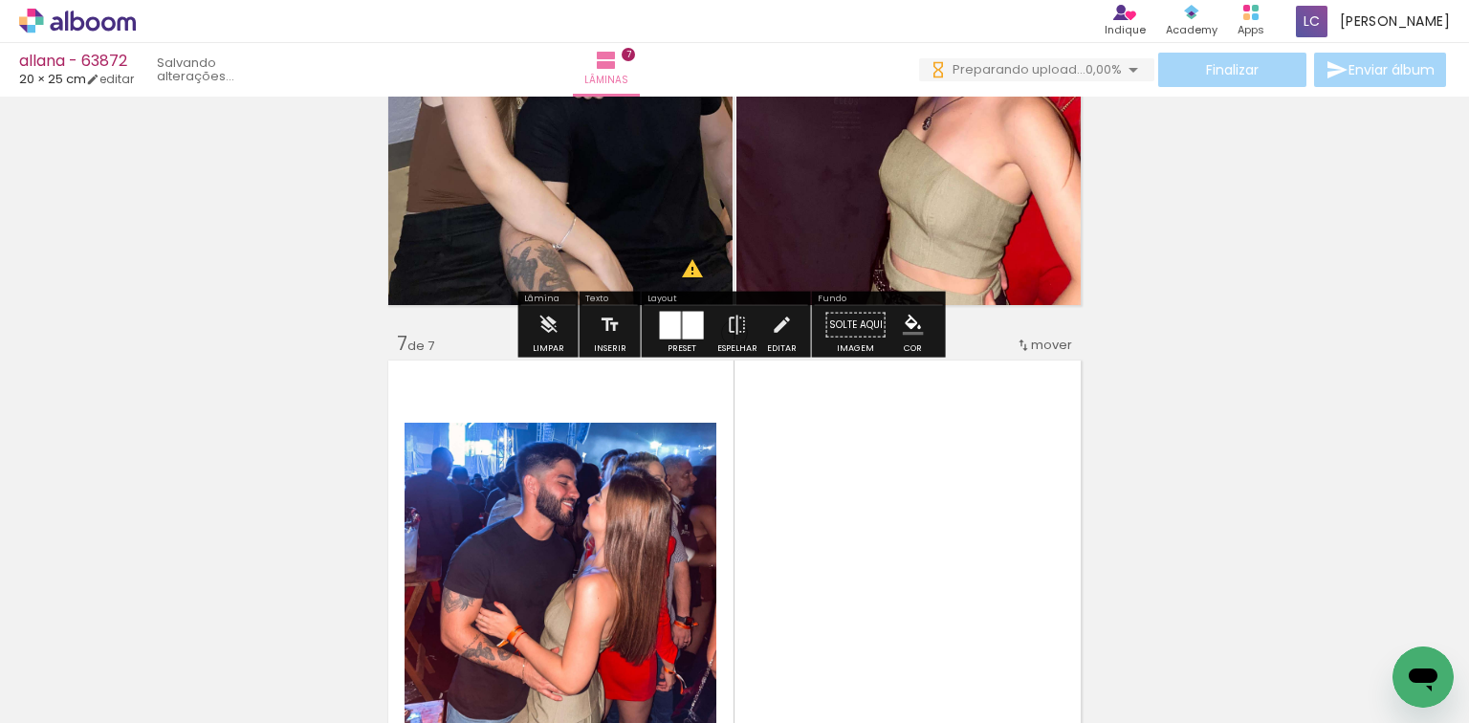
drag, startPoint x: 603, startPoint y: 552, endPoint x: 681, endPoint y: 544, distance: 77.8
click at [632, 524] on quentale-workspace at bounding box center [734, 361] width 1469 height 723
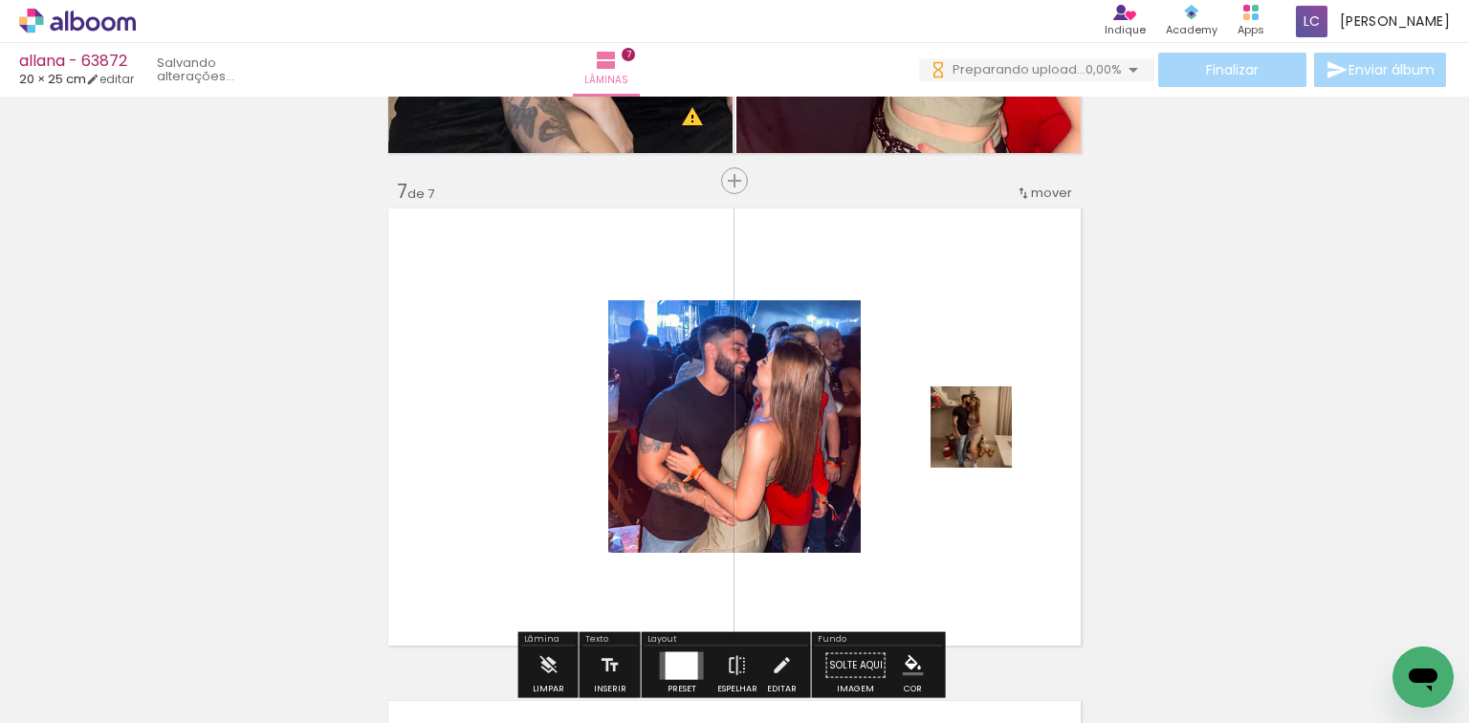
scroll to position [2978, 0]
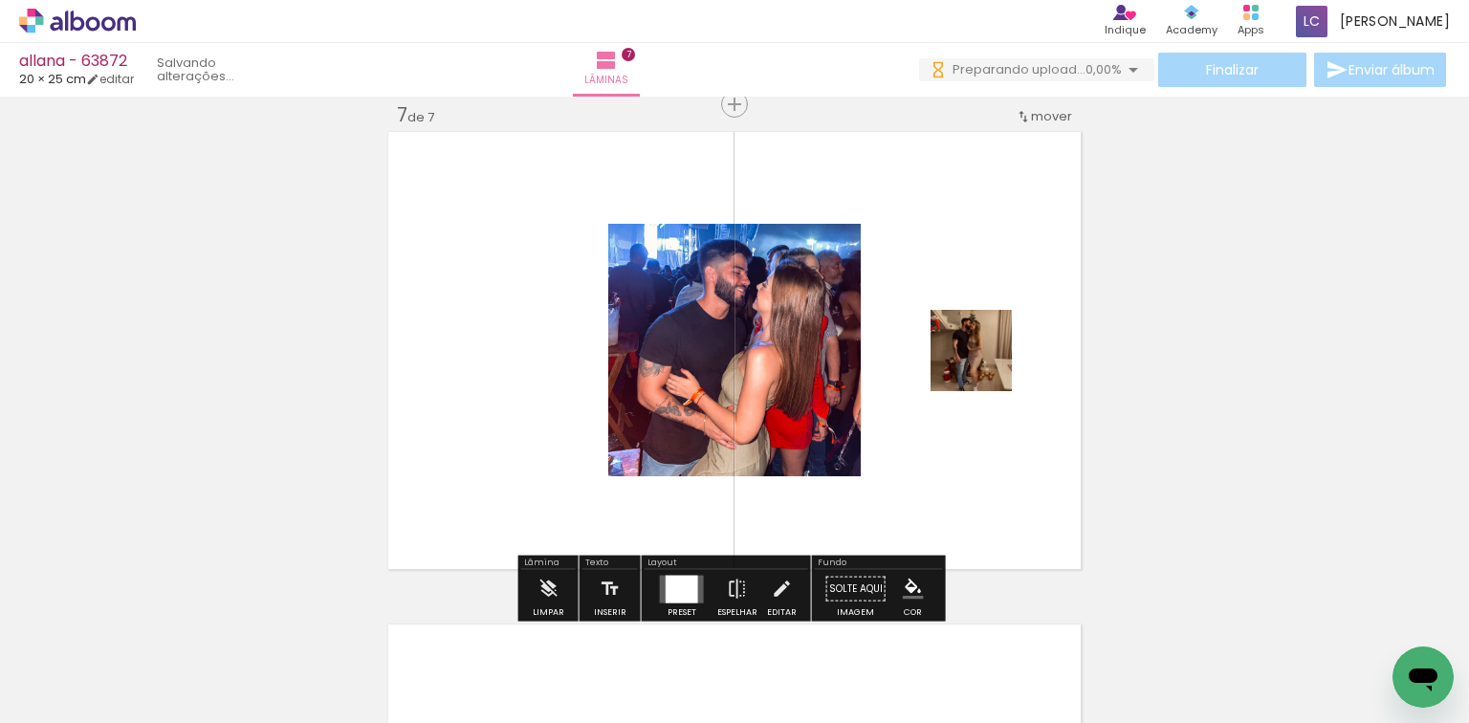
drag, startPoint x: 669, startPoint y: 579, endPoint x: 1031, endPoint y: 335, distance: 436.5
click at [671, 581] on div at bounding box center [681, 589] width 33 height 28
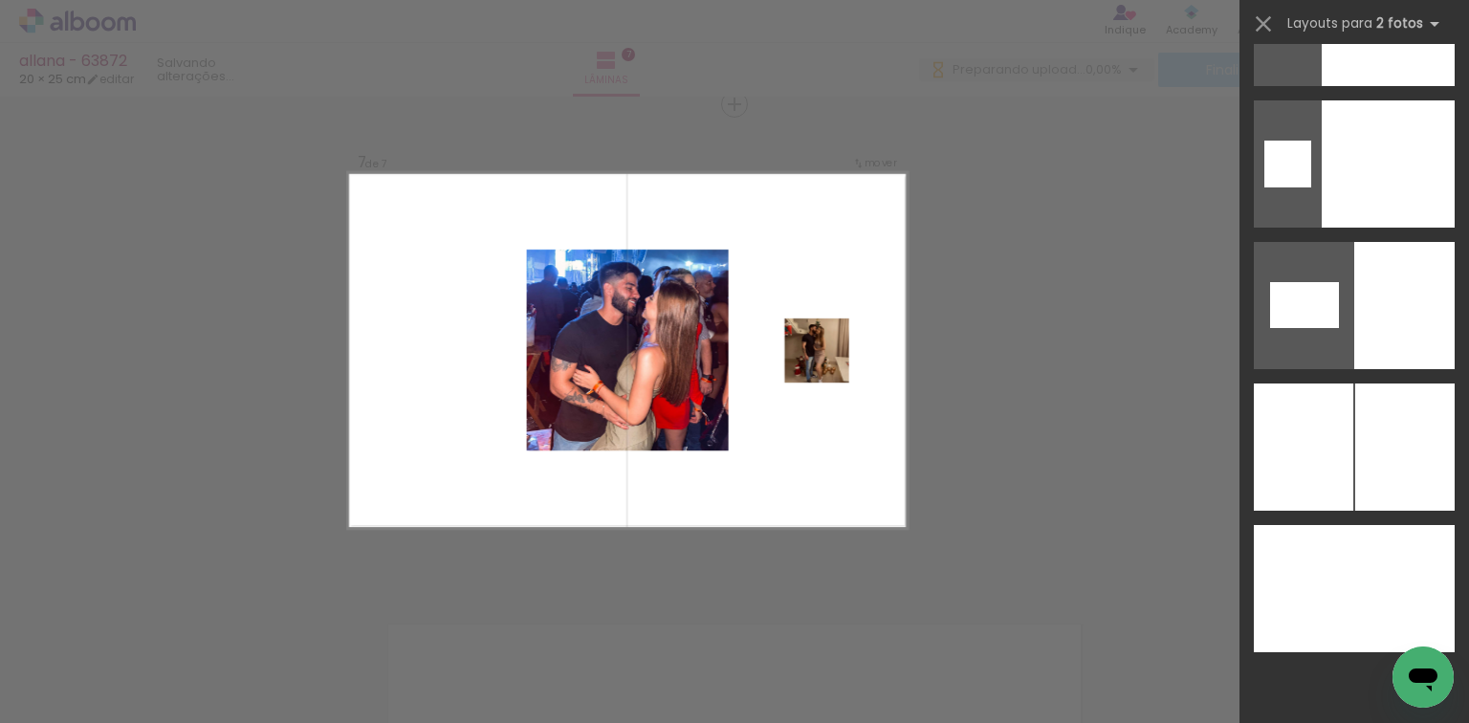
scroll to position [9816, 0]
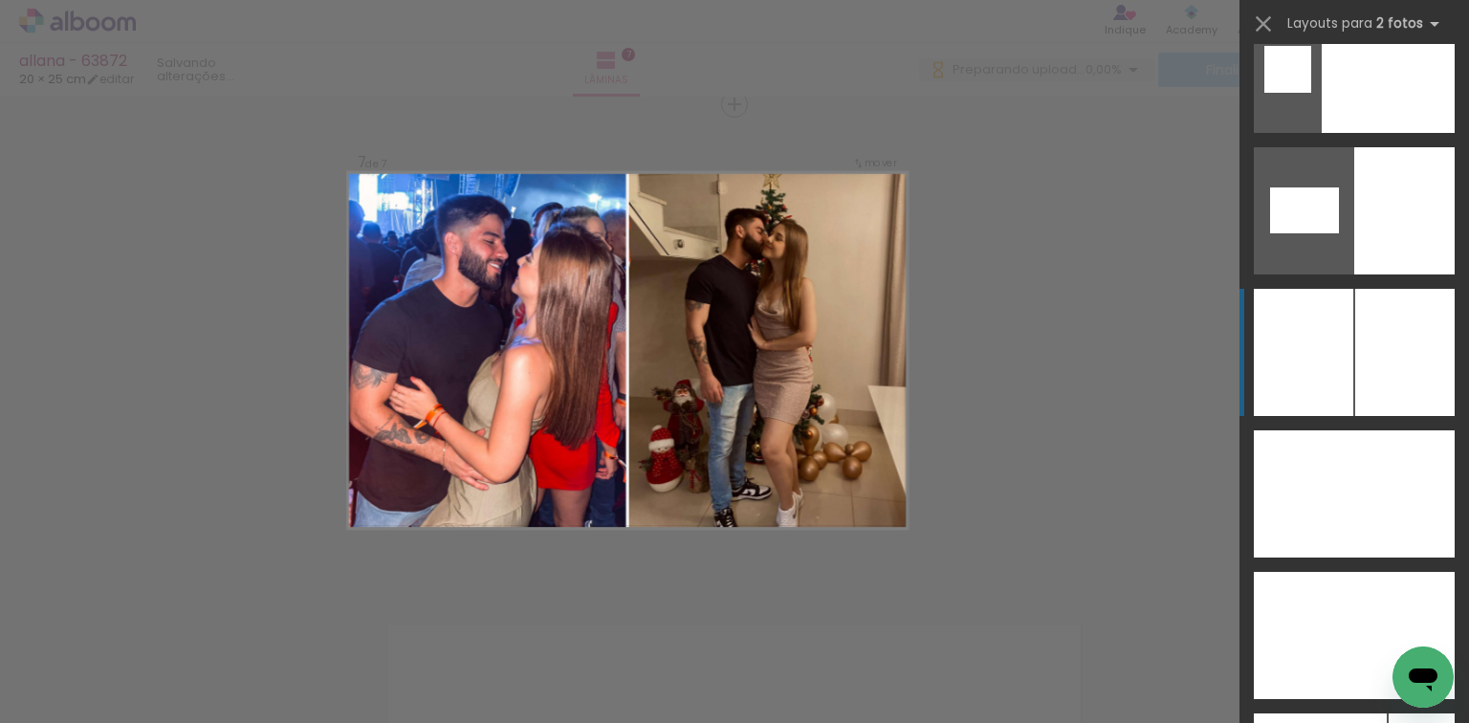
click at [1326, 351] on div at bounding box center [1302, 352] width 99 height 127
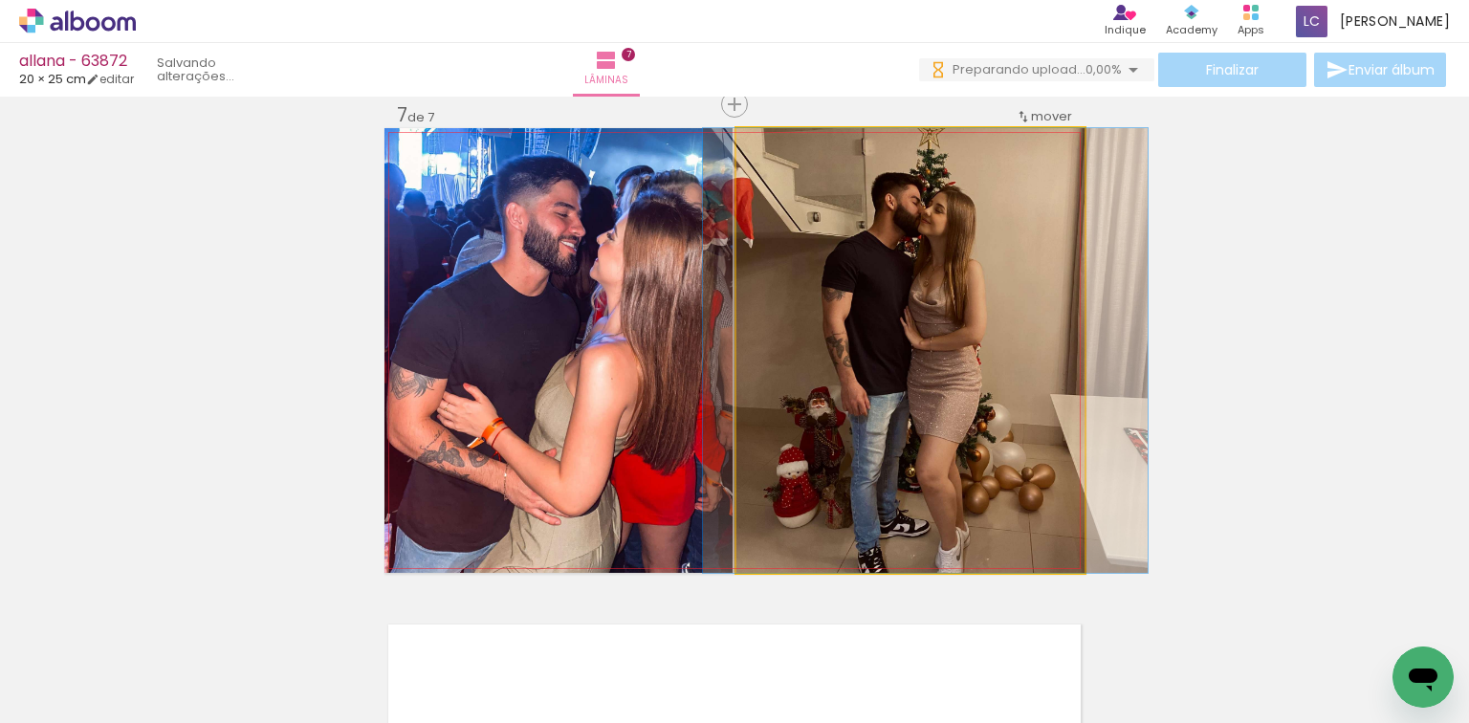
drag, startPoint x: 946, startPoint y: 319, endPoint x: 958, endPoint y: 329, distance: 15.7
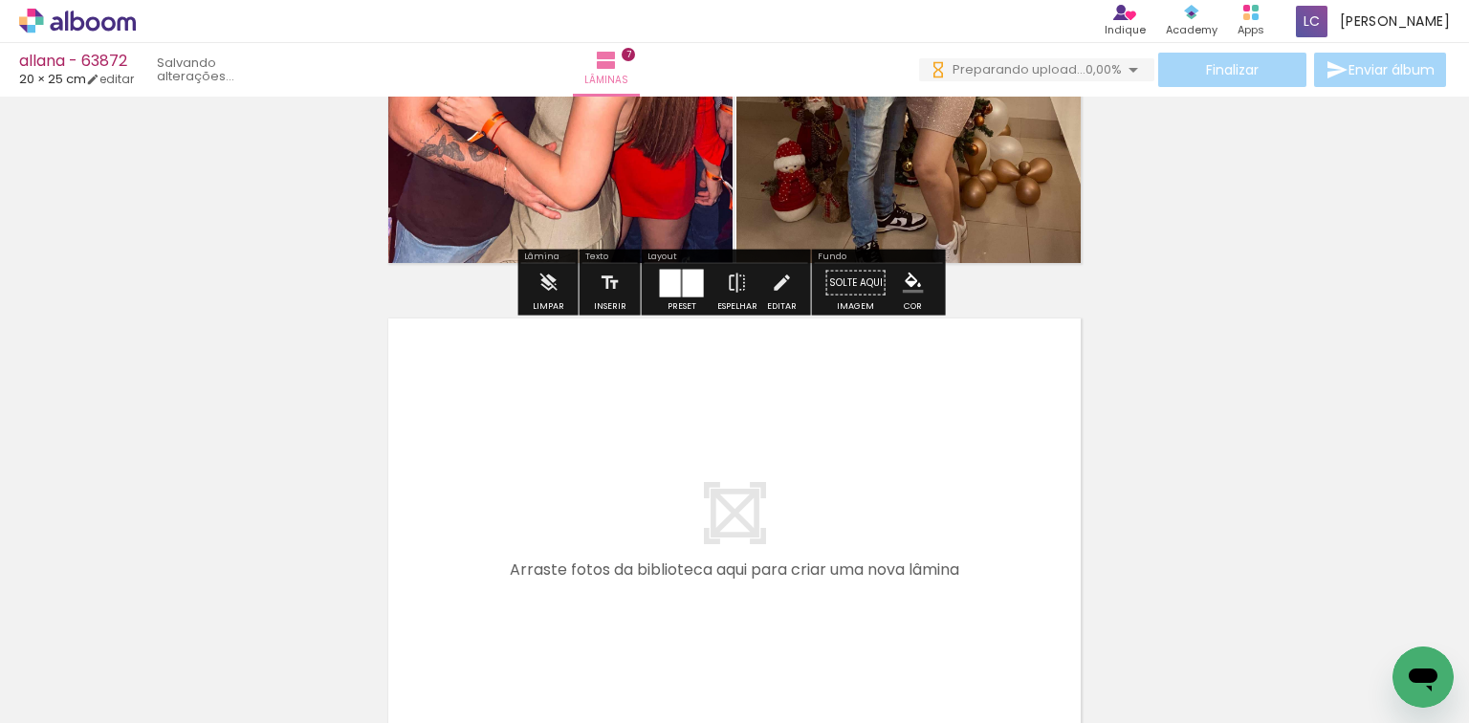
drag, startPoint x: 660, startPoint y: 626, endPoint x: 784, endPoint y: 632, distance: 124.4
click at [715, 528] on quentale-workspace at bounding box center [734, 361] width 1469 height 723
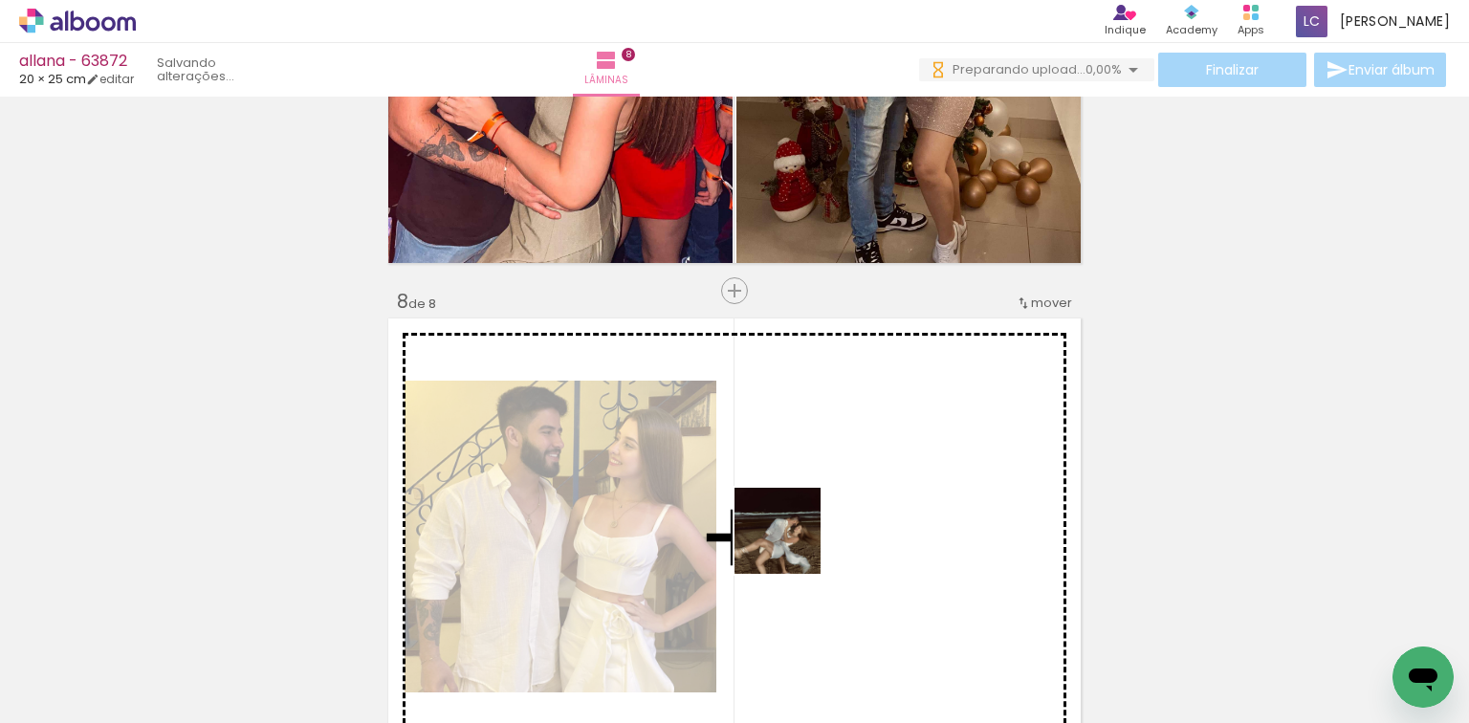
drag, startPoint x: 784, startPoint y: 632, endPoint x: 683, endPoint y: 600, distance: 106.1
click at [792, 528] on quentale-workspace at bounding box center [734, 361] width 1469 height 723
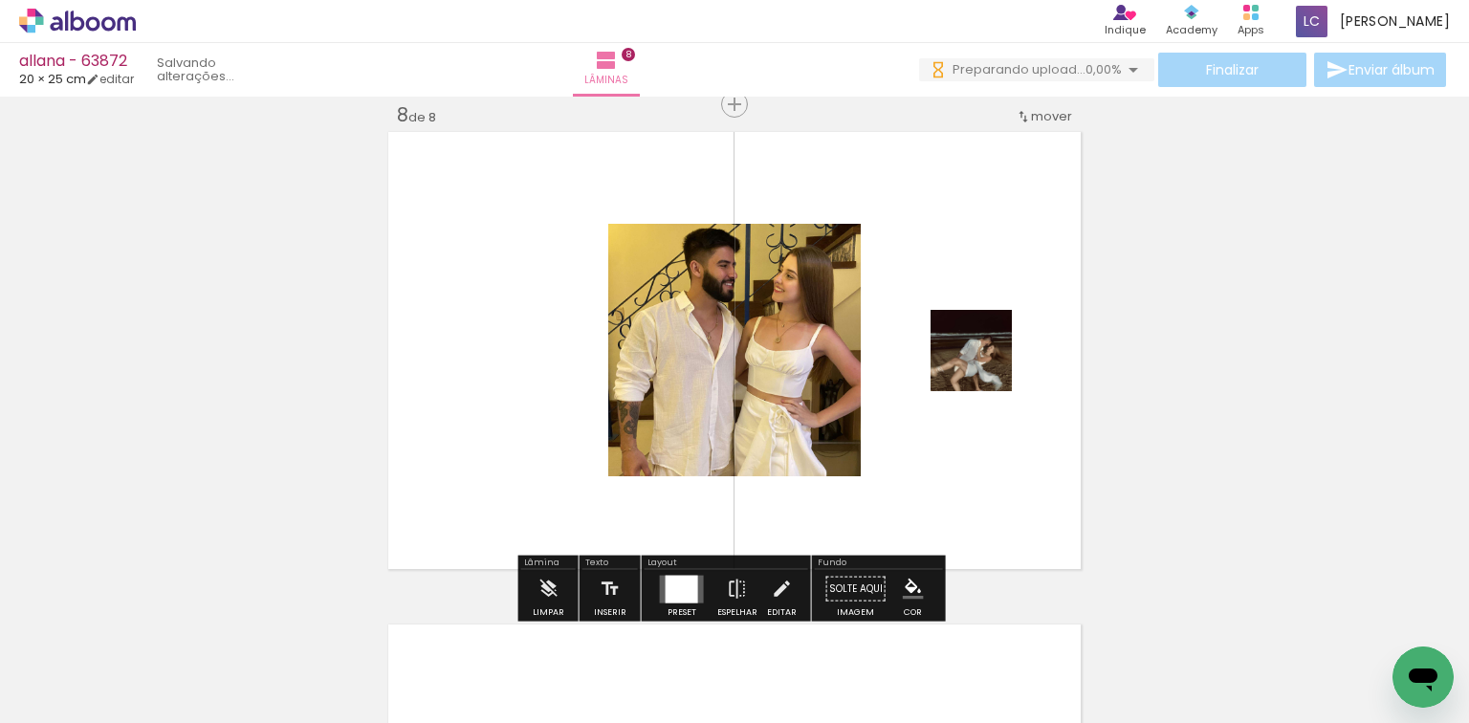
click at [667, 597] on div at bounding box center [681, 589] width 33 height 28
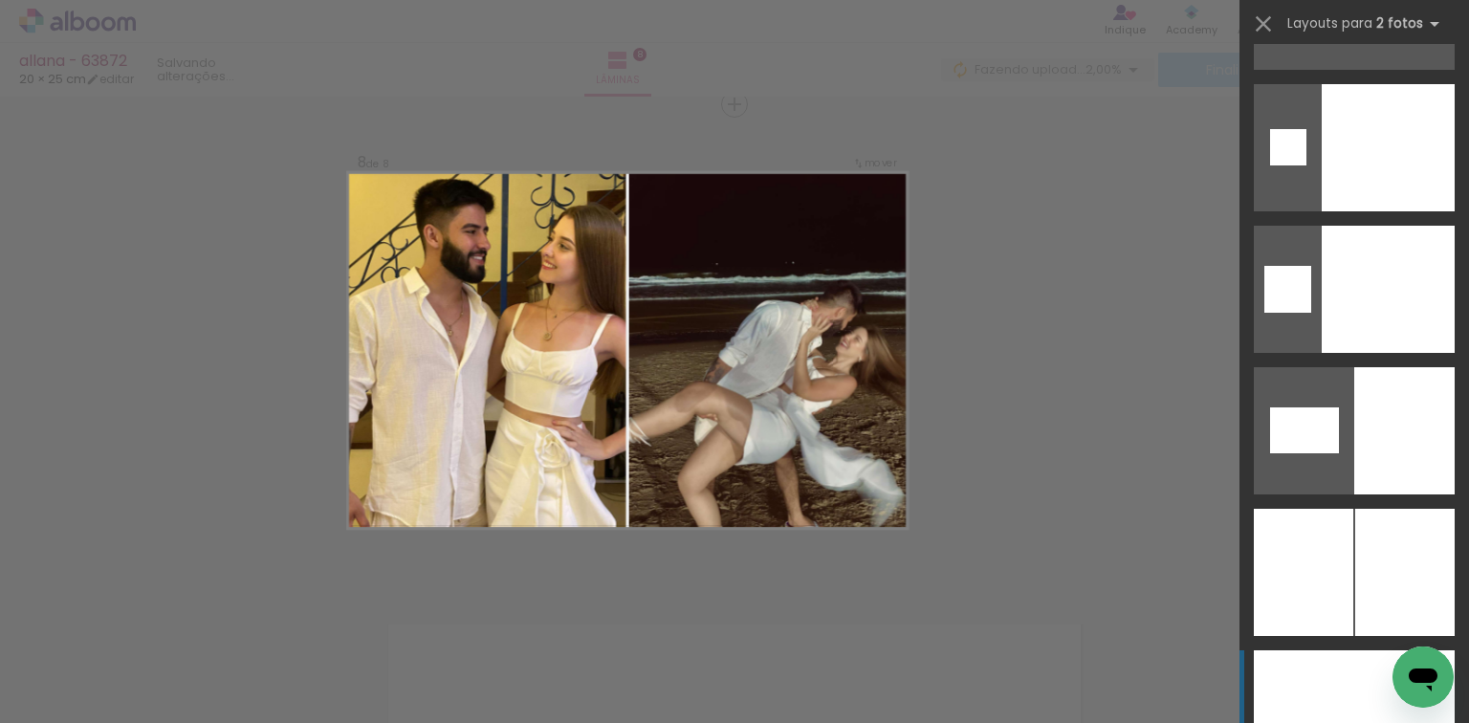
scroll to position [9737, 0]
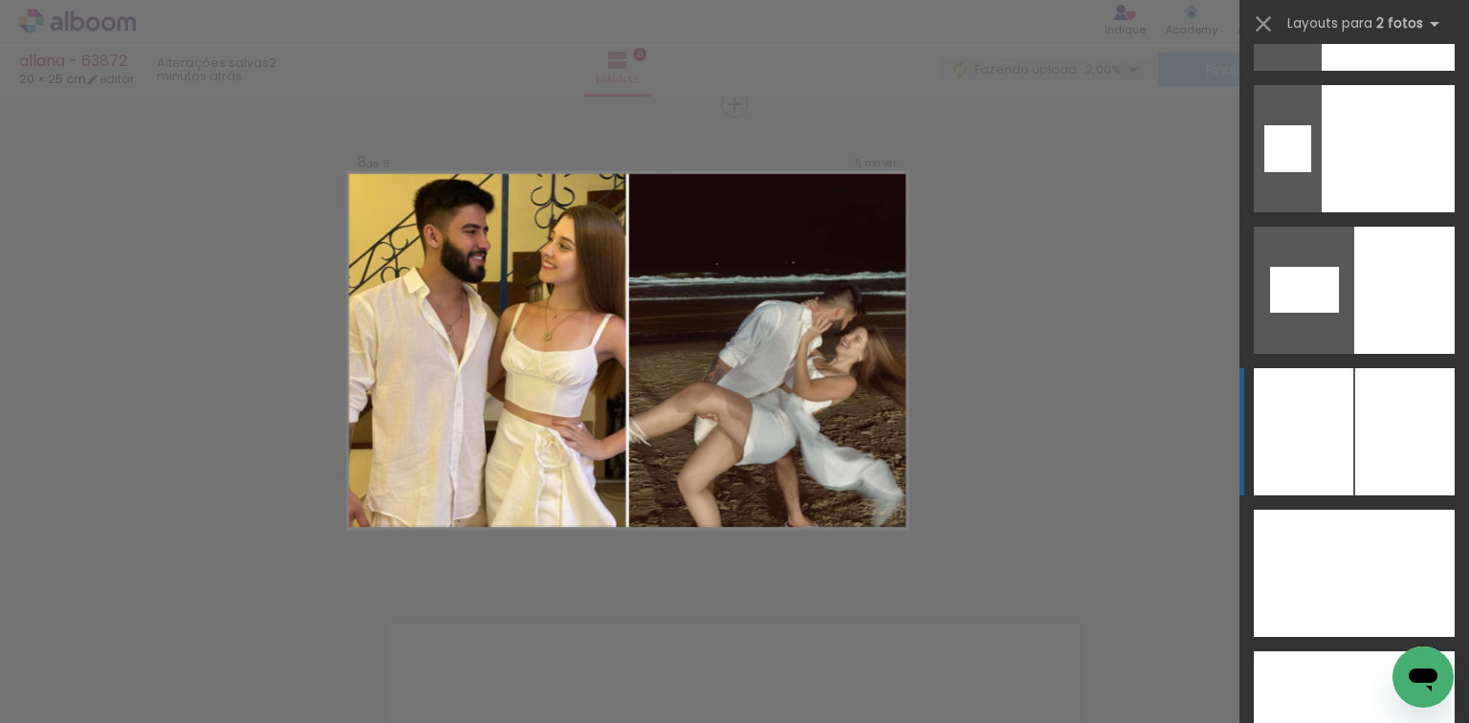
click at [1355, 405] on div at bounding box center [1404, 431] width 99 height 127
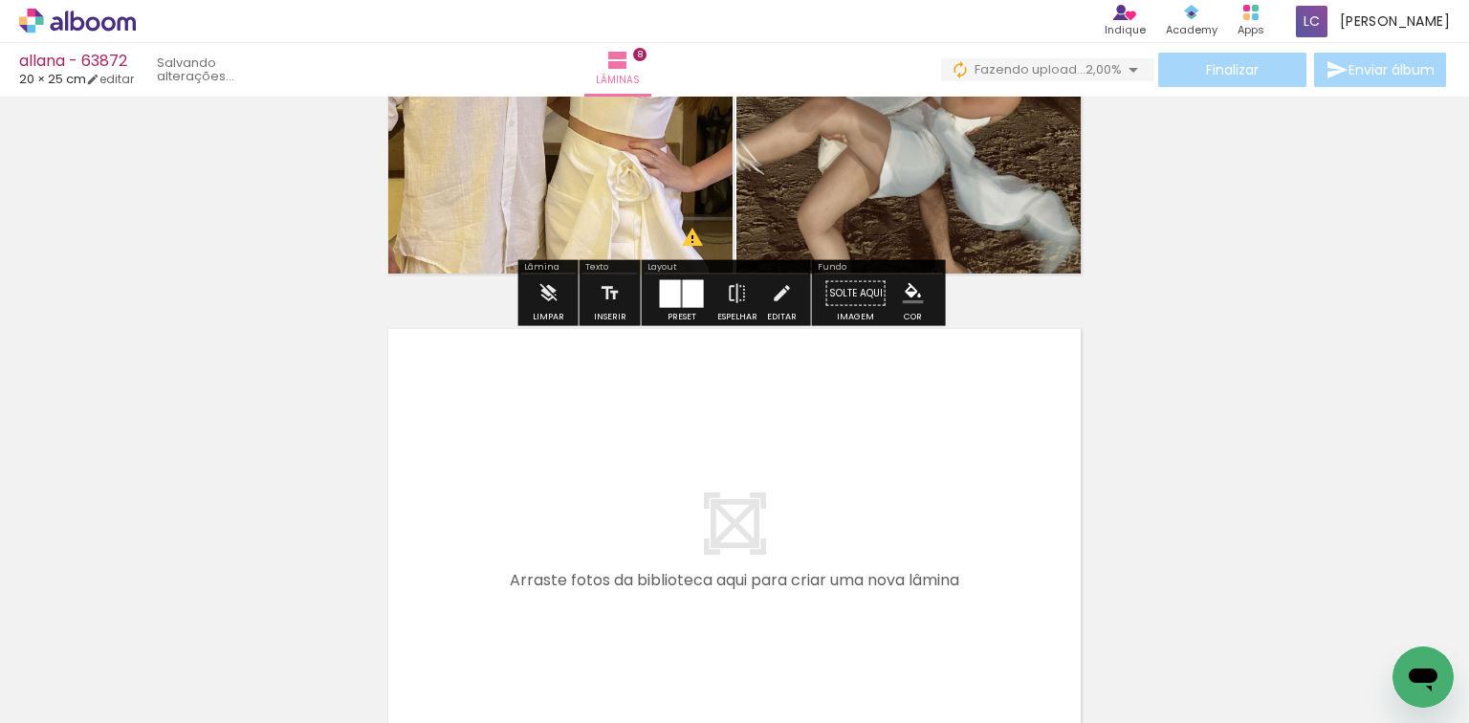
scroll to position [3776, 0]
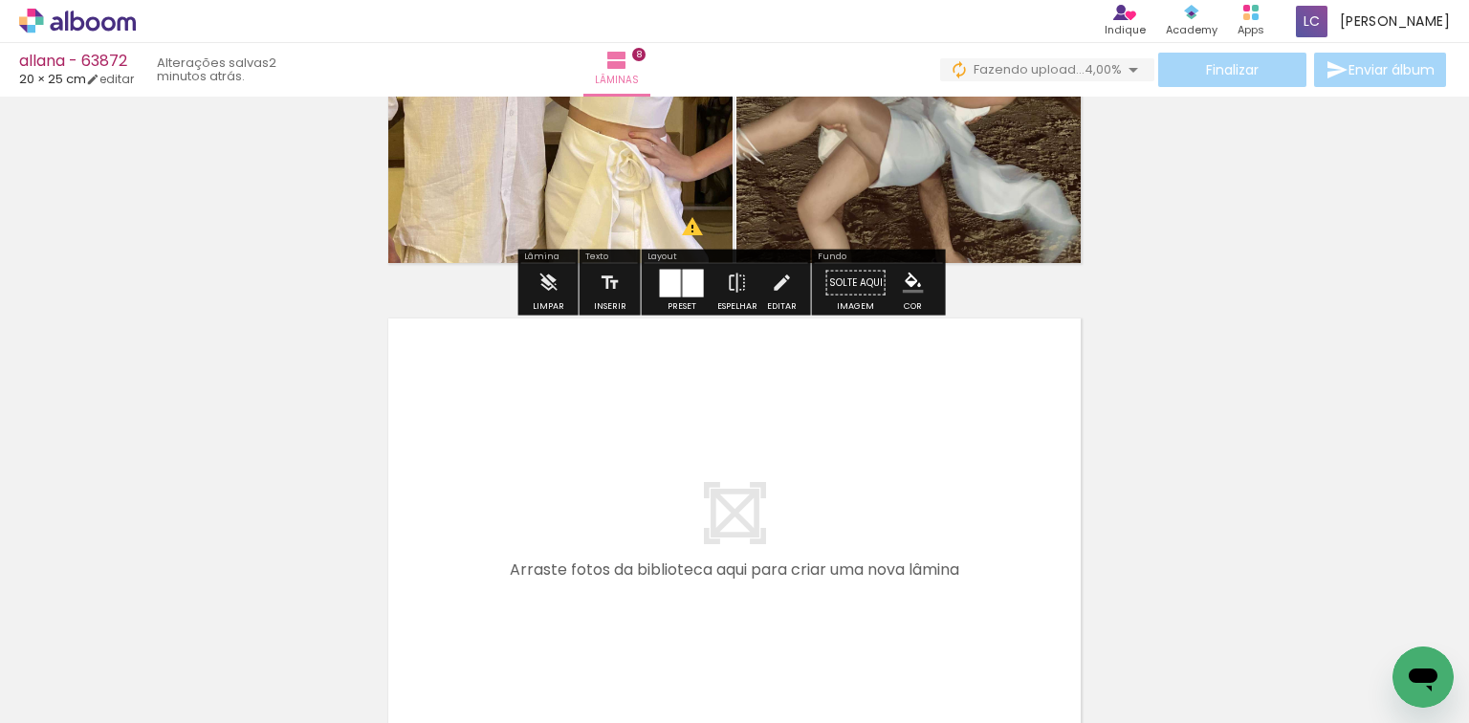
drag, startPoint x: 971, startPoint y: 654, endPoint x: 1029, endPoint y: 623, distance: 65.0
click at [964, 555] on quentale-workspace at bounding box center [734, 361] width 1469 height 723
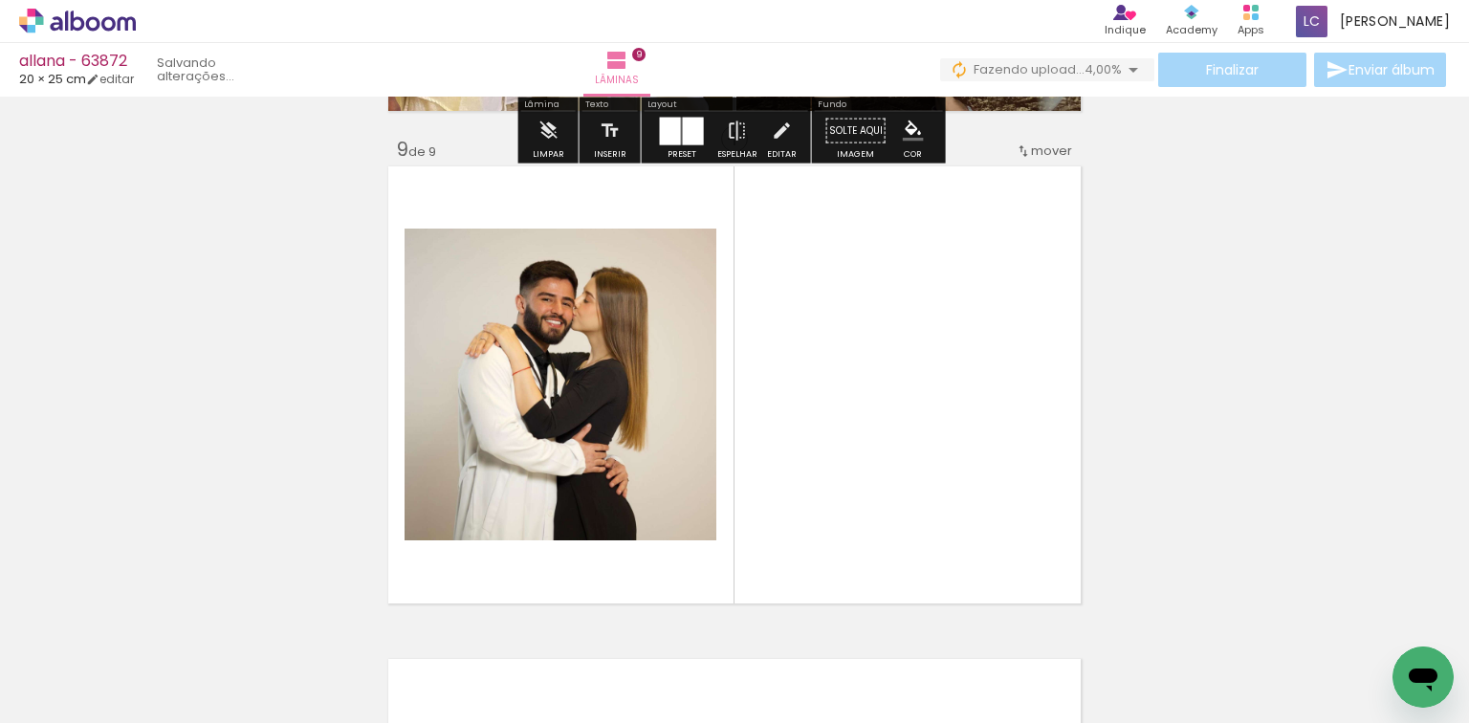
scroll to position [3963, 0]
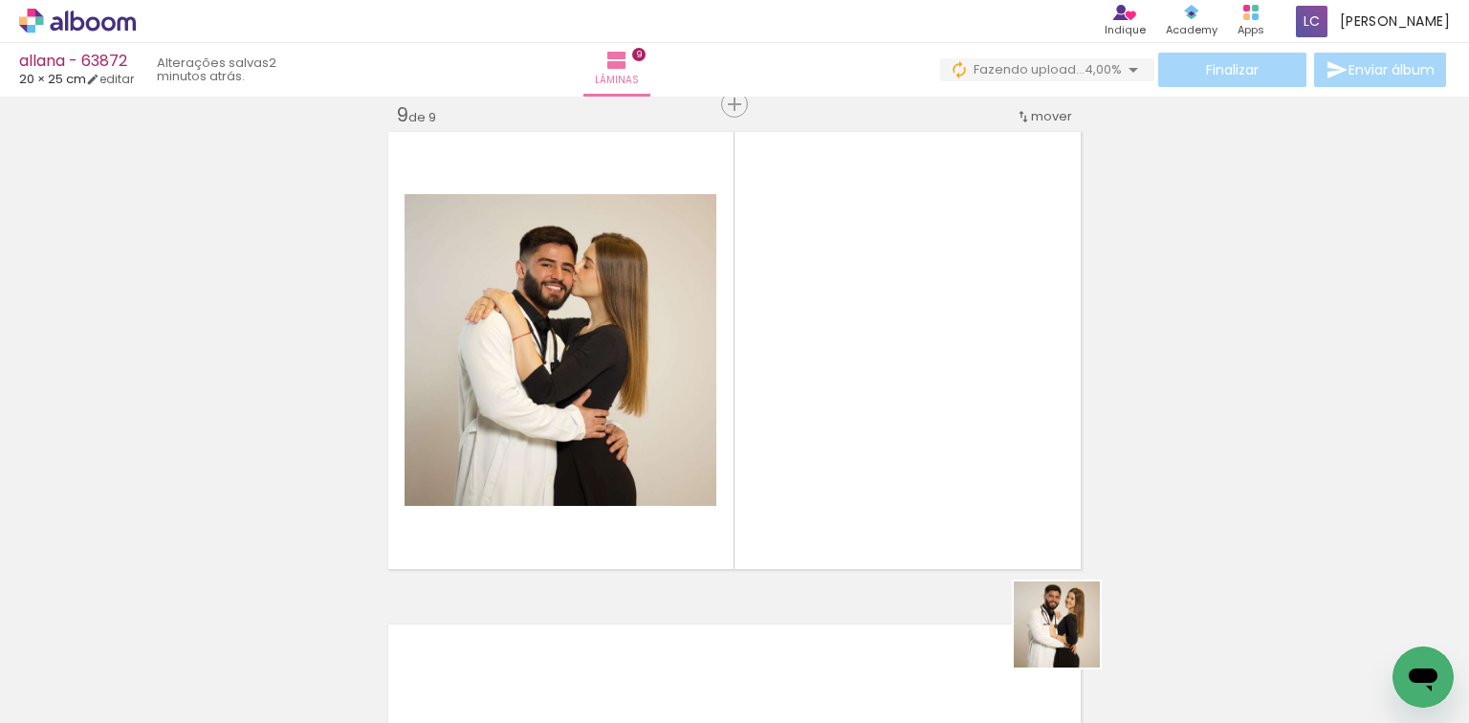
drag, startPoint x: 1081, startPoint y: 646, endPoint x: 1071, endPoint y: 639, distance: 13.0
click at [1071, 639] on div at bounding box center [1094, 658] width 95 height 95
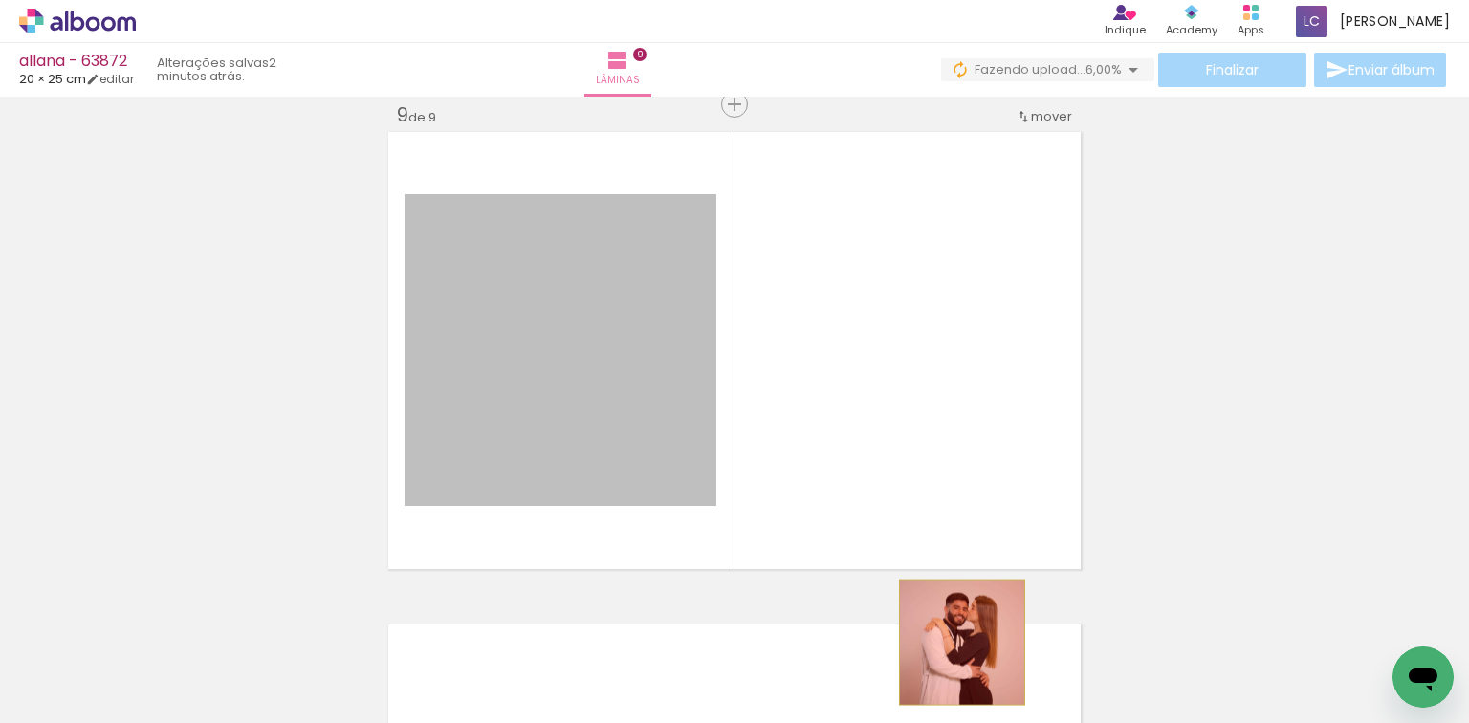
drag, startPoint x: 584, startPoint y: 440, endPoint x: 956, endPoint y: 642, distance: 423.1
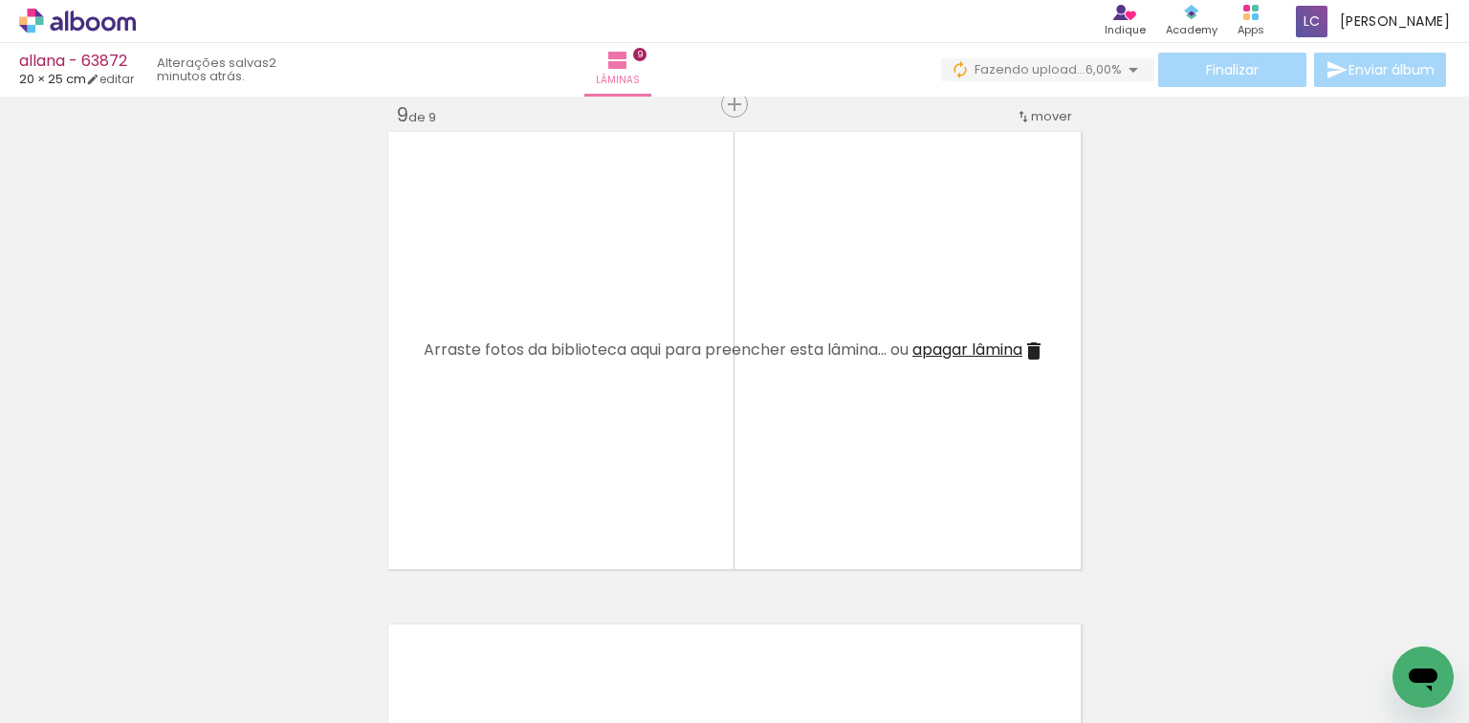
drag, startPoint x: 880, startPoint y: 666, endPoint x: 909, endPoint y: 594, distance: 78.5
click at [864, 555] on quentale-workspace at bounding box center [734, 361] width 1469 height 723
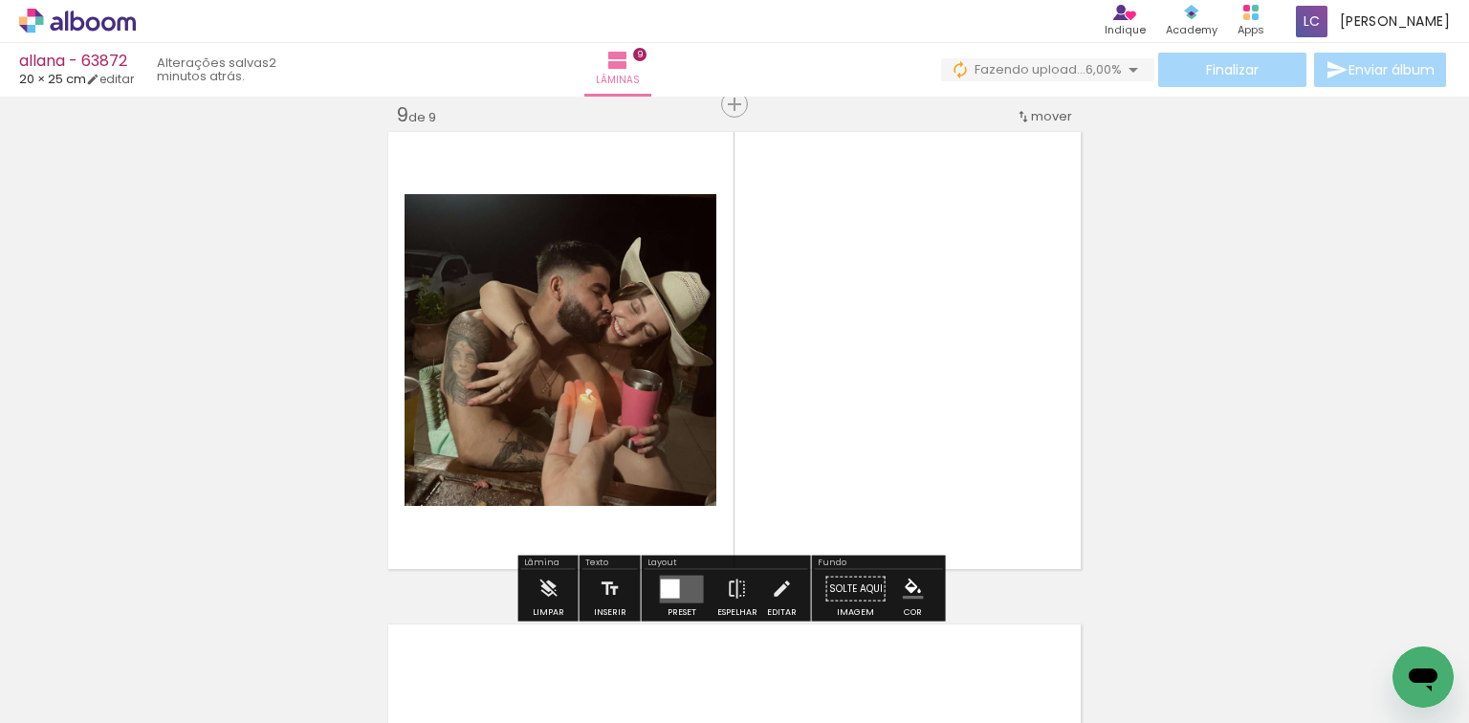
drag, startPoint x: 984, startPoint y: 653, endPoint x: 807, endPoint y: 477, distance: 249.5
click at [891, 413] on quentale-workspace at bounding box center [734, 361] width 1469 height 723
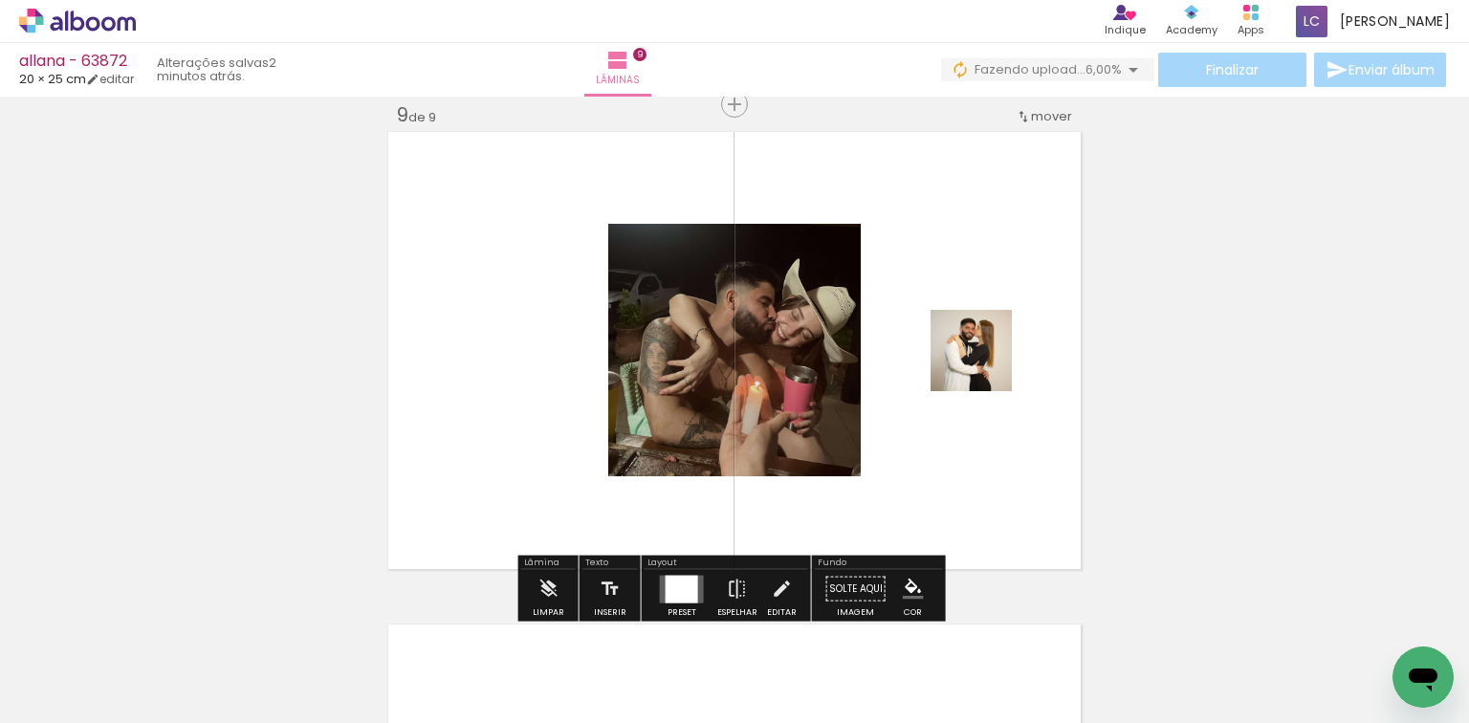
click at [672, 584] on div at bounding box center [681, 589] width 33 height 28
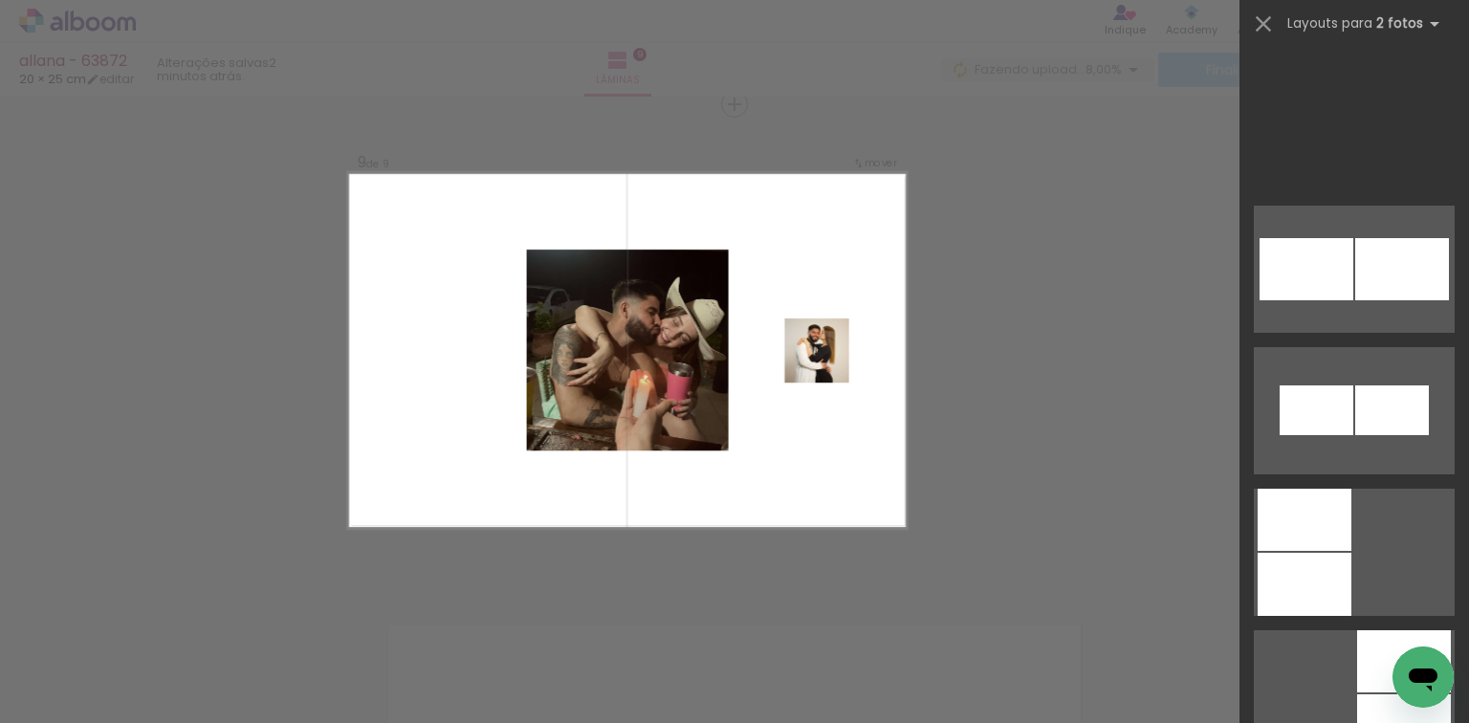
scroll to position [9494, 0]
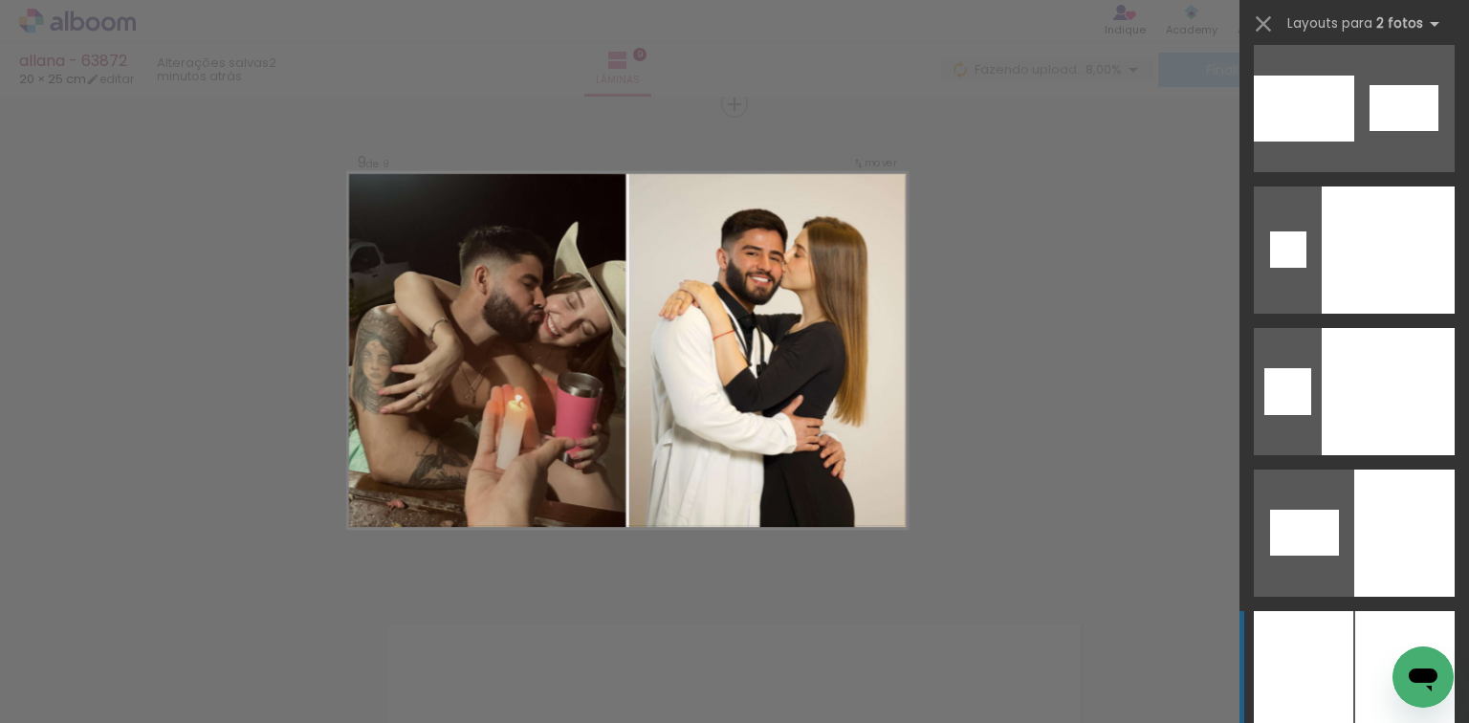
click at [1361, 624] on div at bounding box center [1404, 674] width 99 height 127
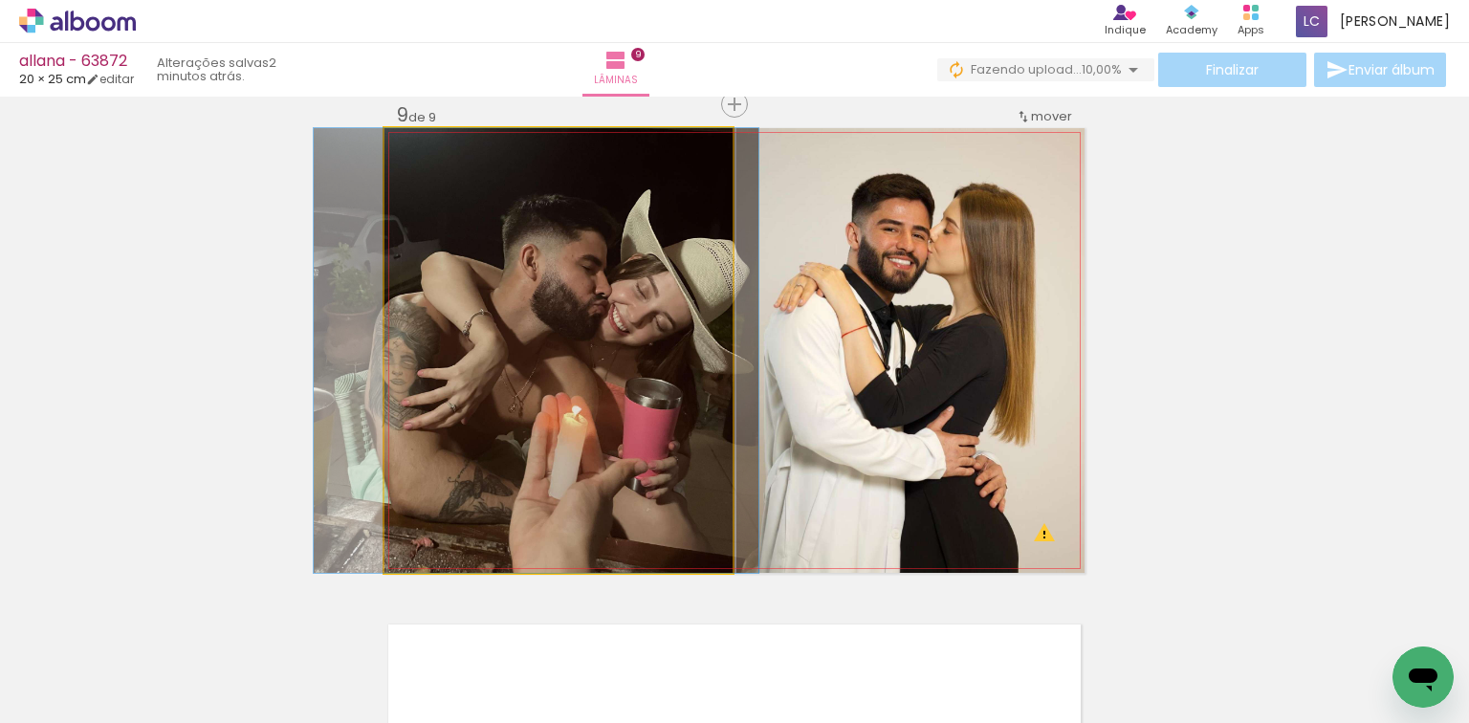
drag, startPoint x: 561, startPoint y: 353, endPoint x: 539, endPoint y: 353, distance: 22.0
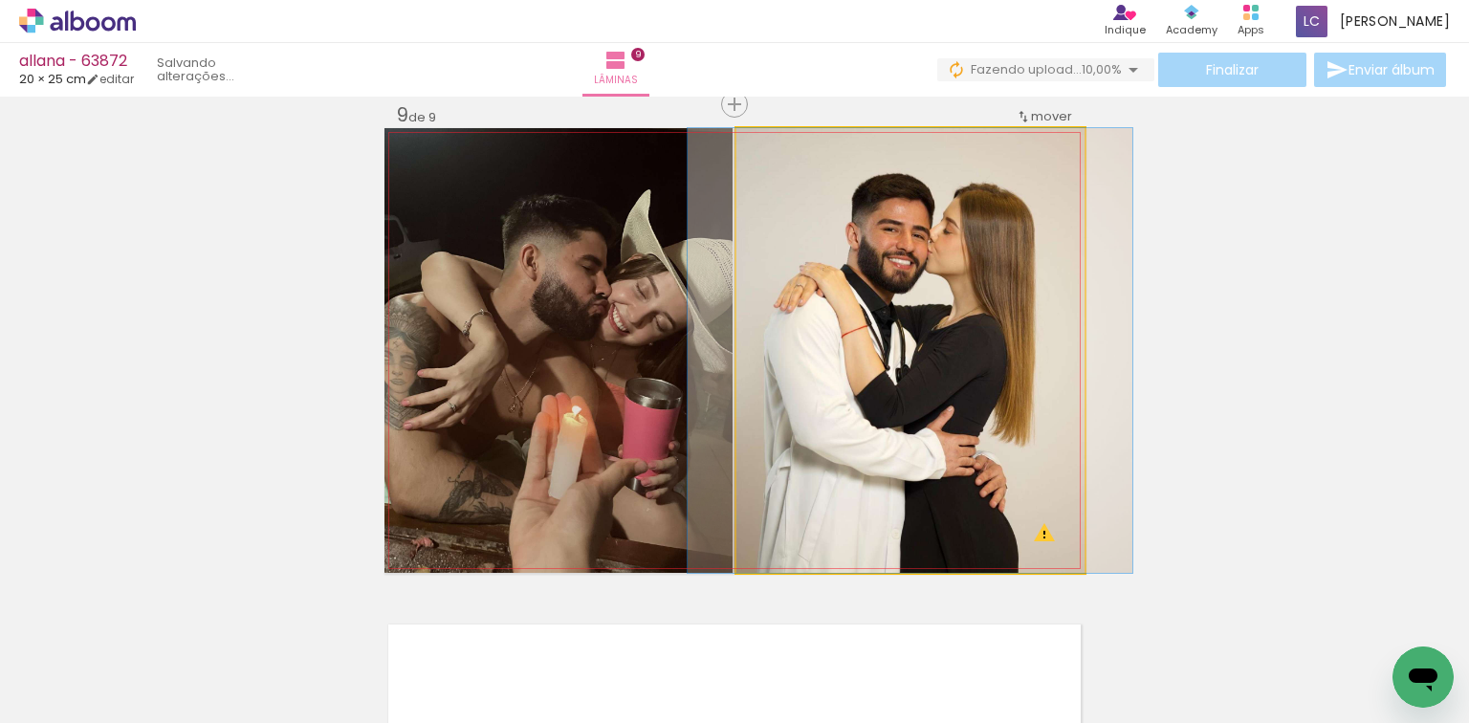
click at [927, 359] on quentale-photo at bounding box center [910, 350] width 348 height 445
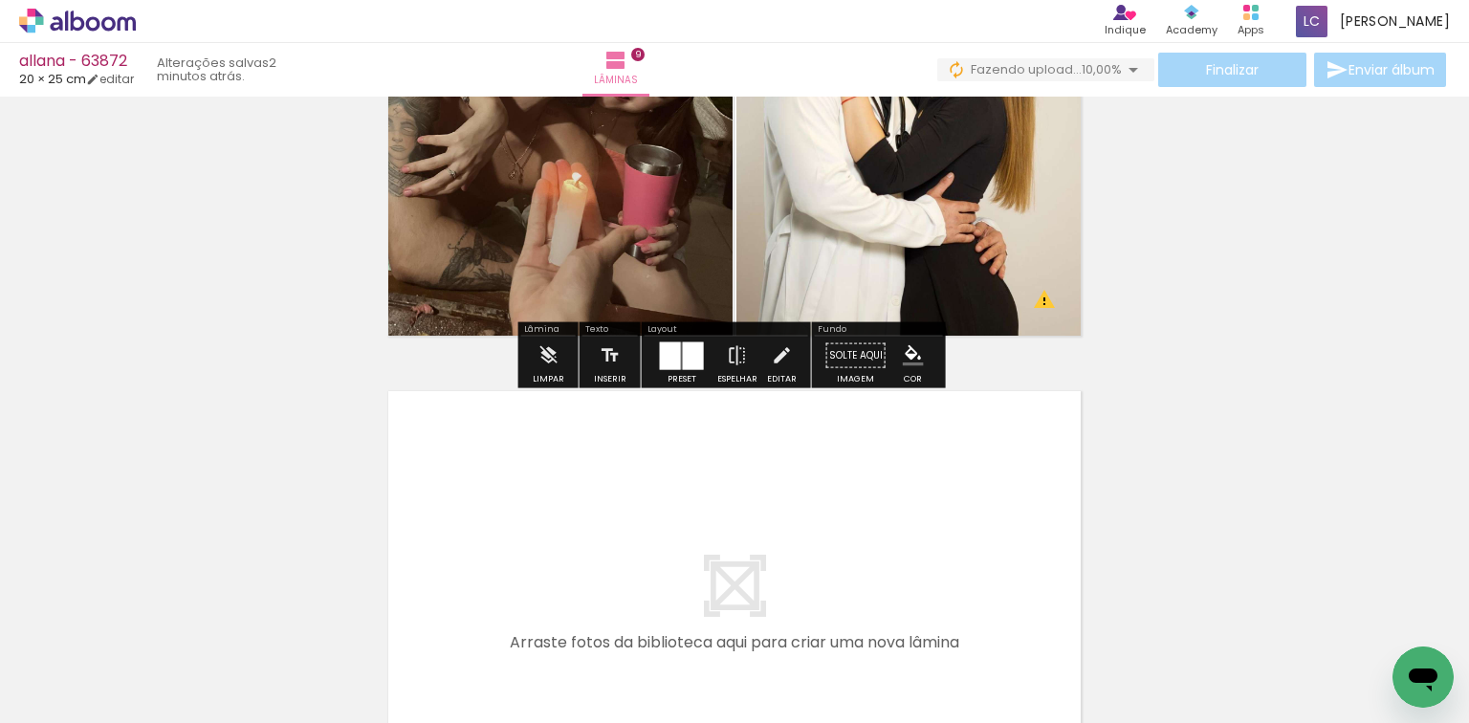
scroll to position [4345, 0]
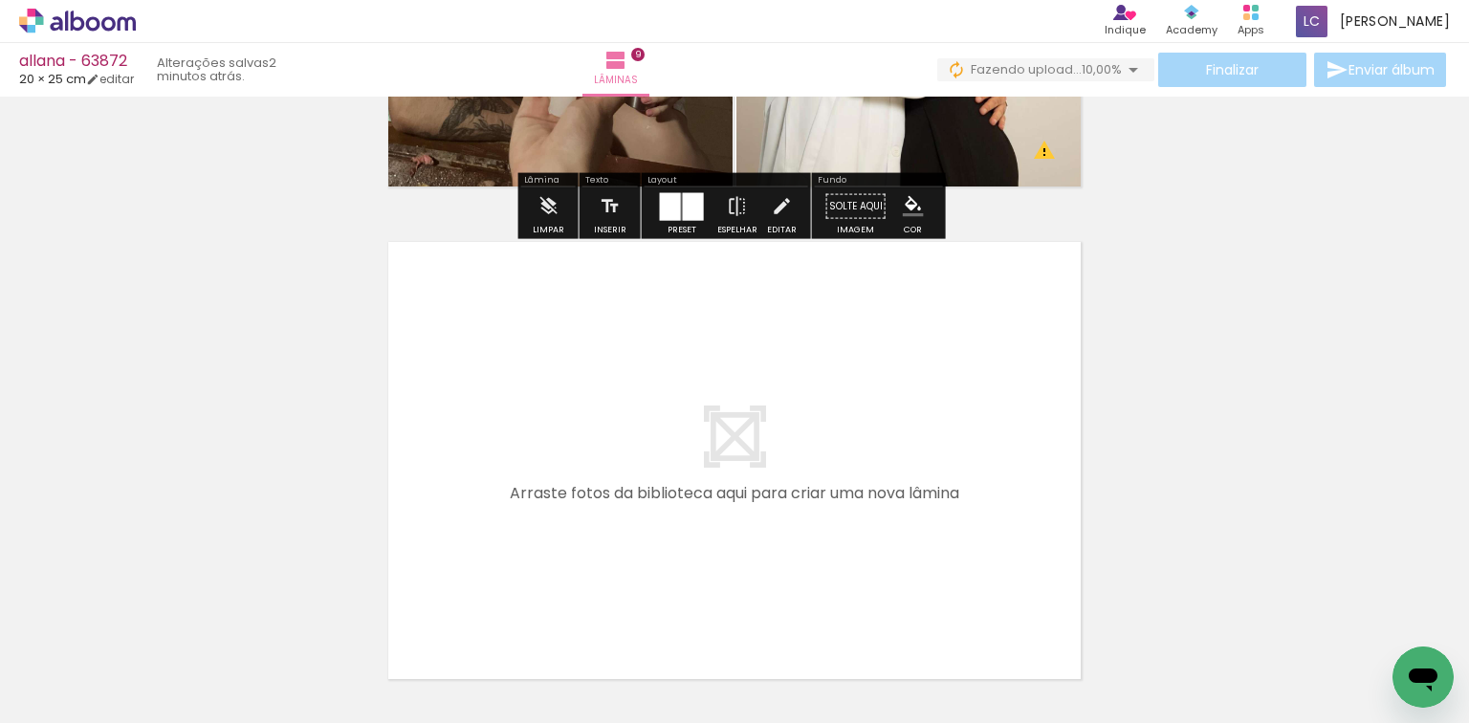
drag, startPoint x: 1114, startPoint y: 620, endPoint x: 861, endPoint y: 217, distance: 475.1
click at [940, 495] on quentale-workspace at bounding box center [734, 361] width 1469 height 723
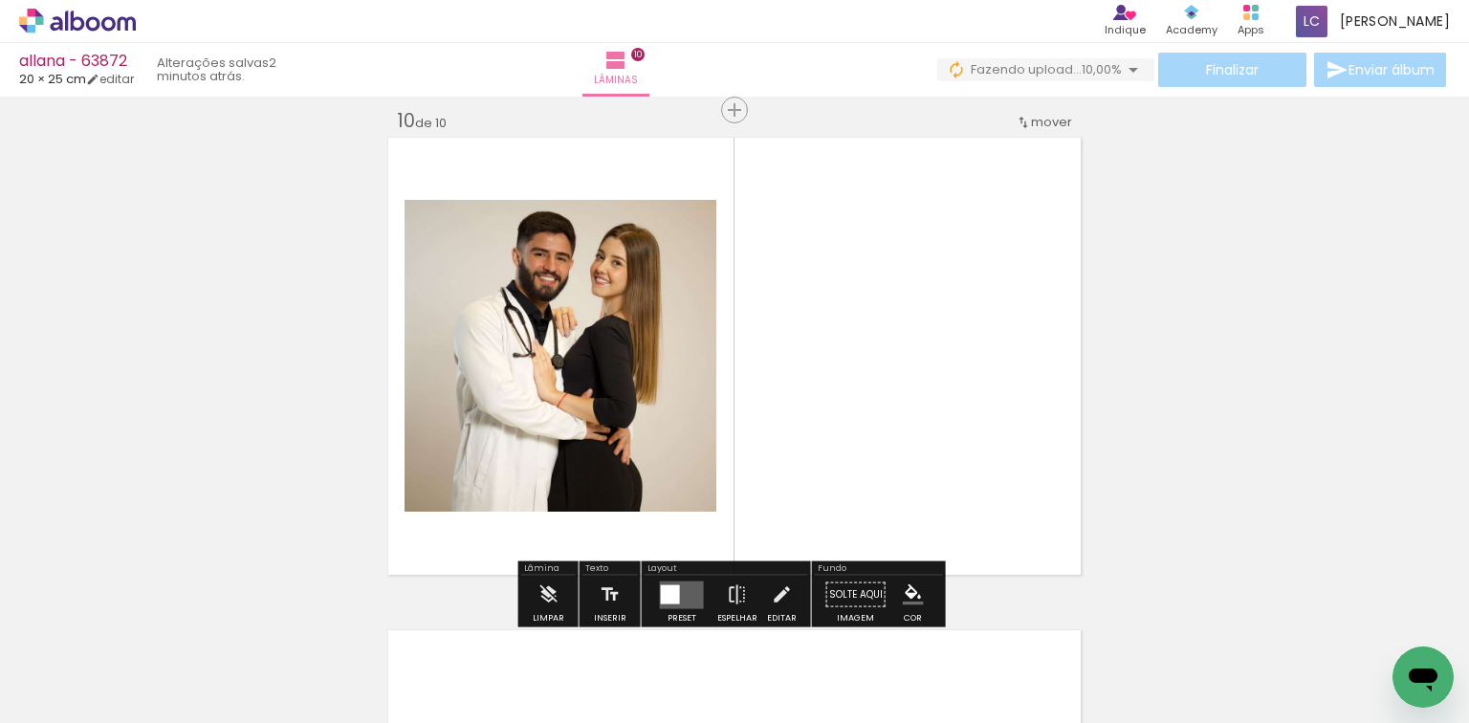
scroll to position [4455, 0]
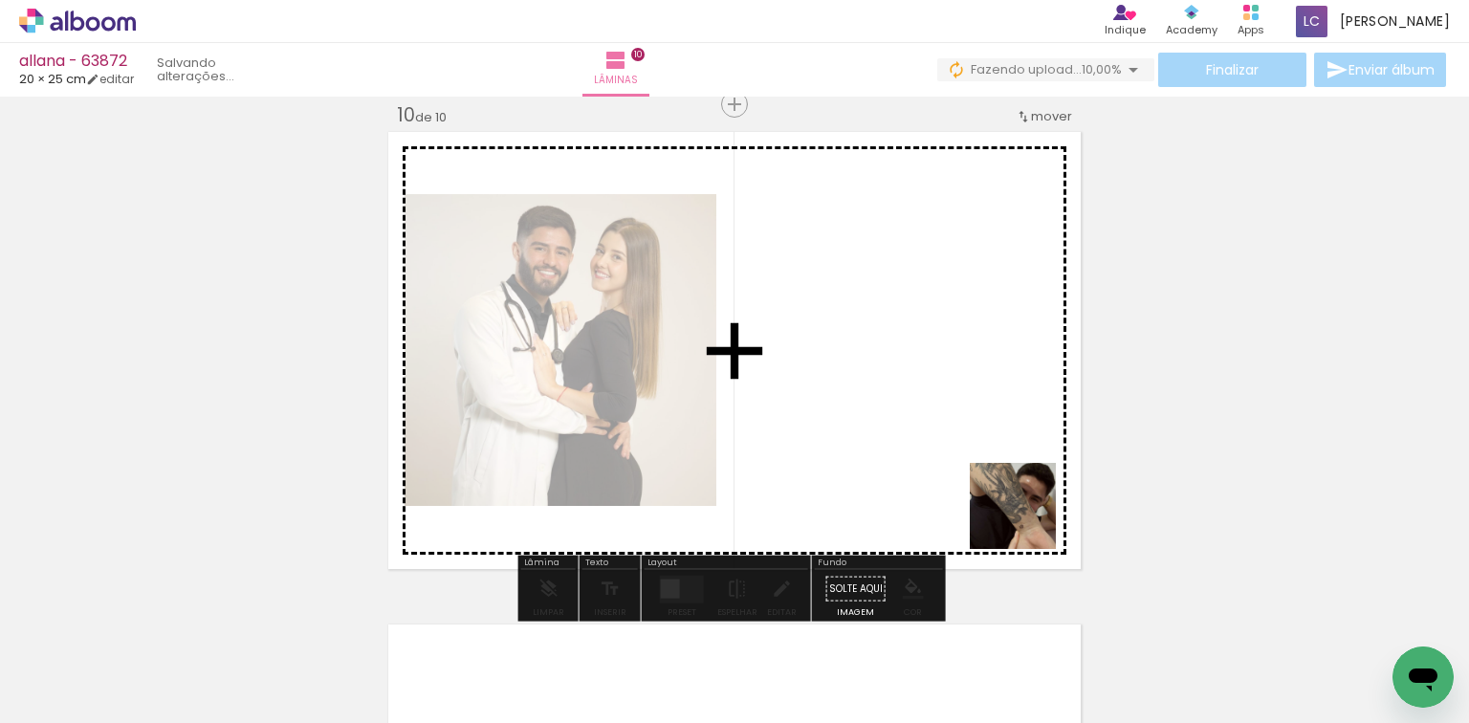
drag, startPoint x: 1117, startPoint y: 589, endPoint x: 603, endPoint y: 538, distance: 515.9
click at [962, 471] on quentale-workspace at bounding box center [734, 361] width 1469 height 723
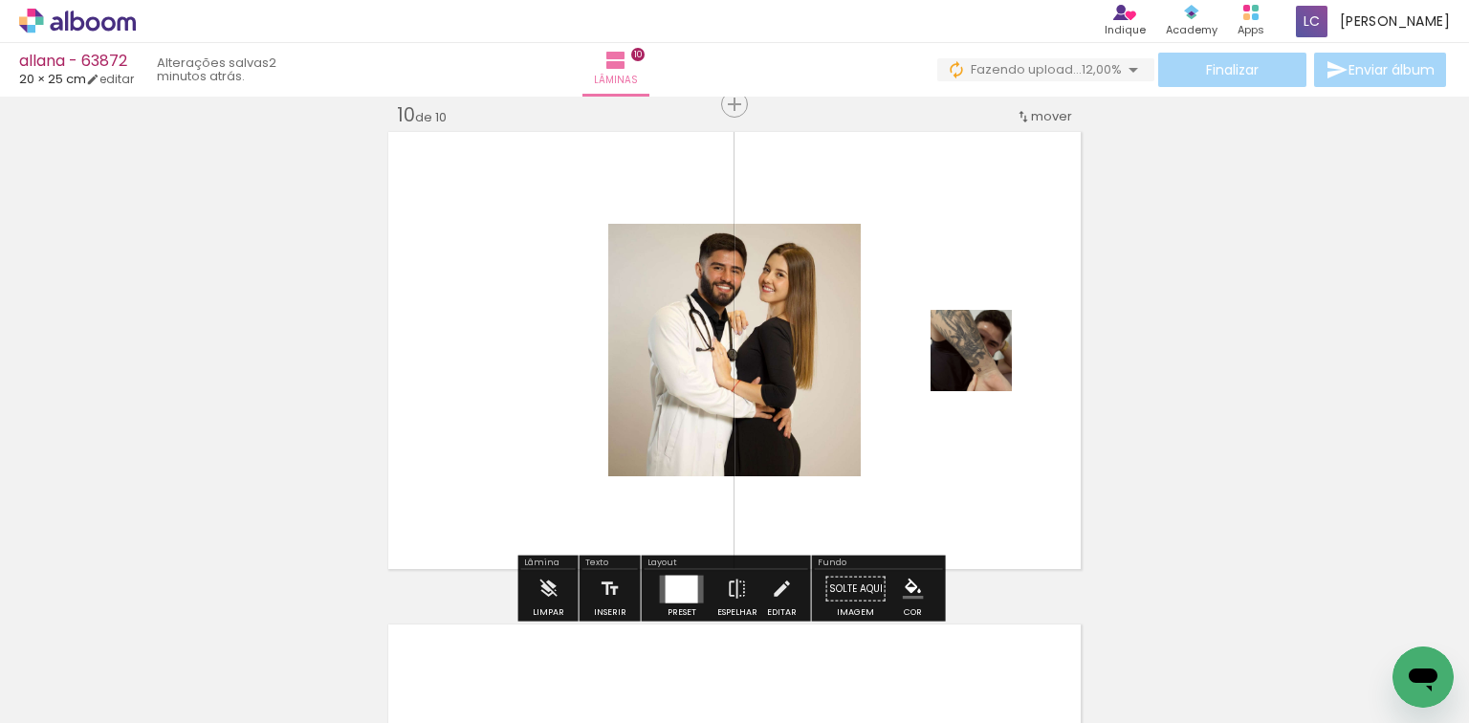
drag, startPoint x: 670, startPoint y: 584, endPoint x: 818, endPoint y: 518, distance: 162.2
click at [671, 584] on div at bounding box center [681, 589] width 33 height 28
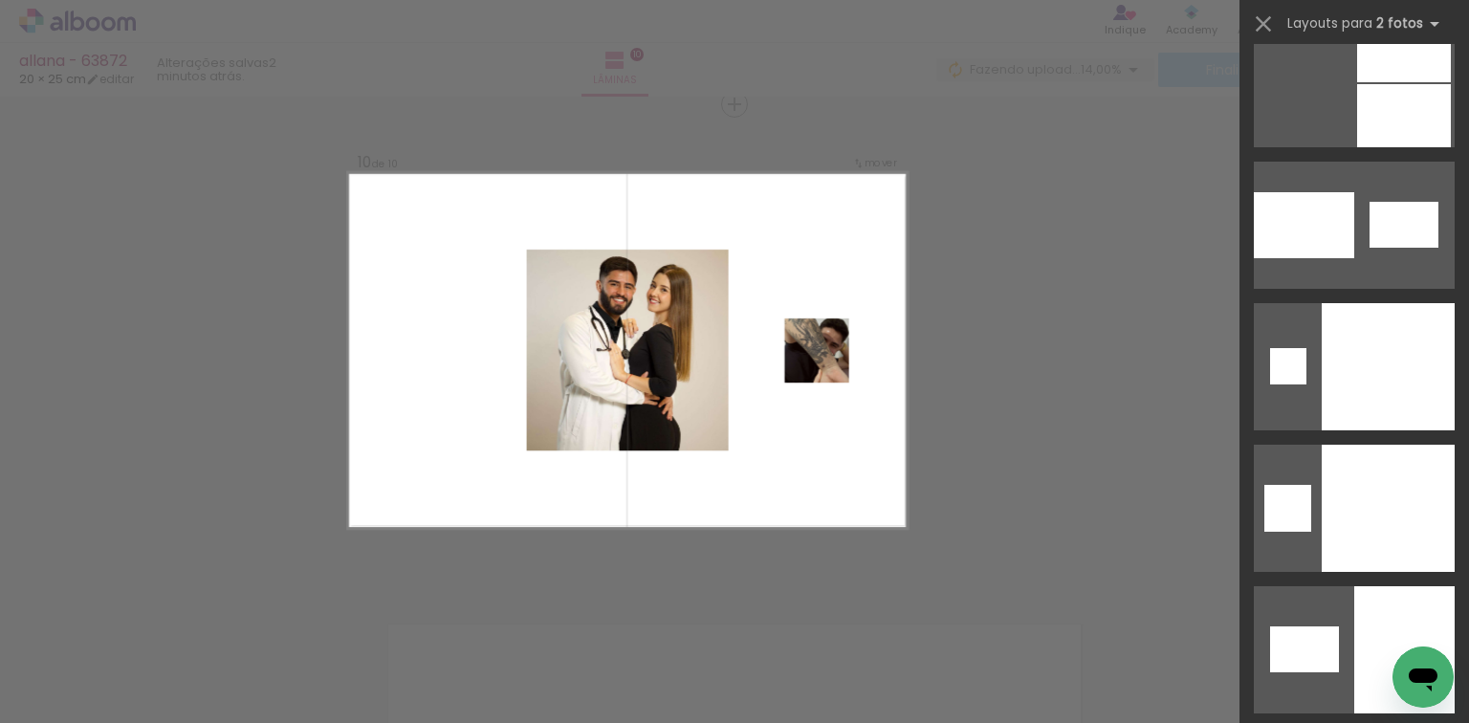
scroll to position [9583, 0]
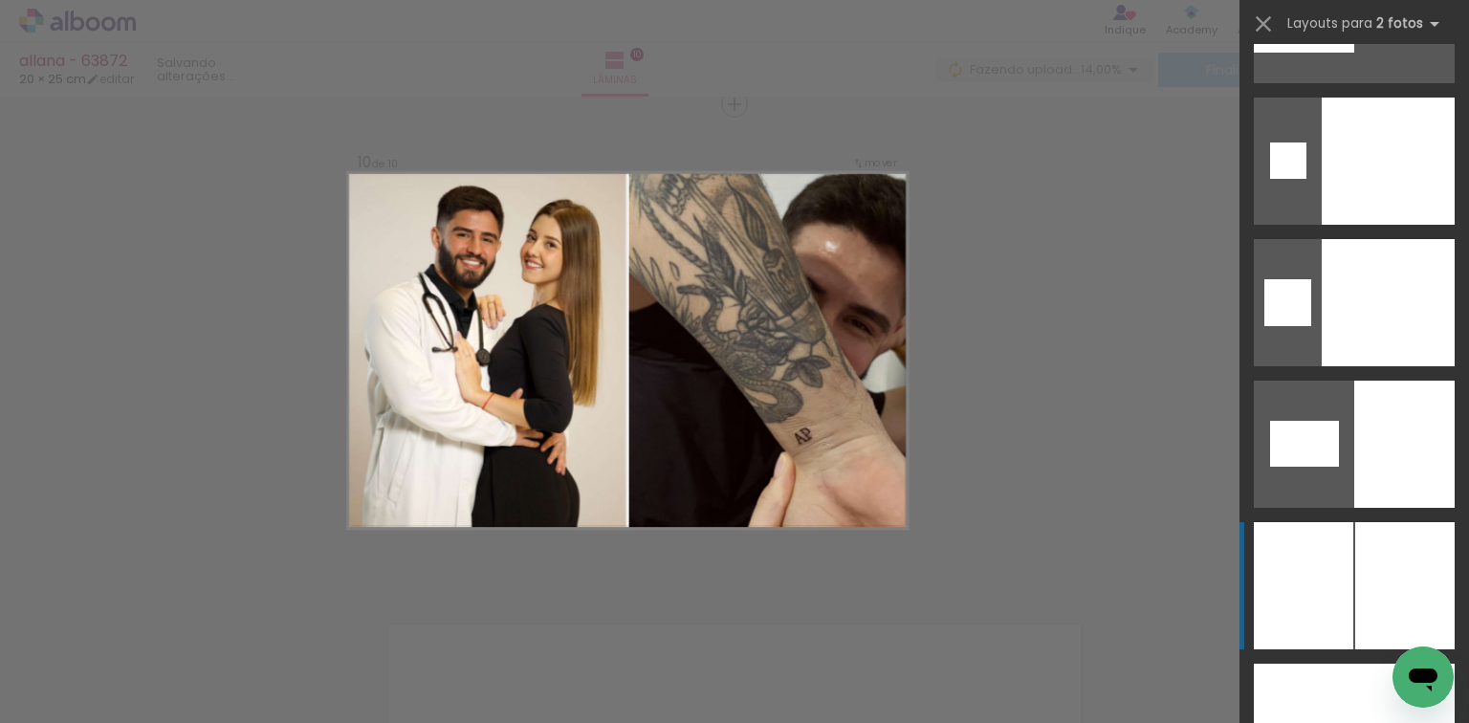
click at [1377, 567] on div at bounding box center [1404, 585] width 99 height 127
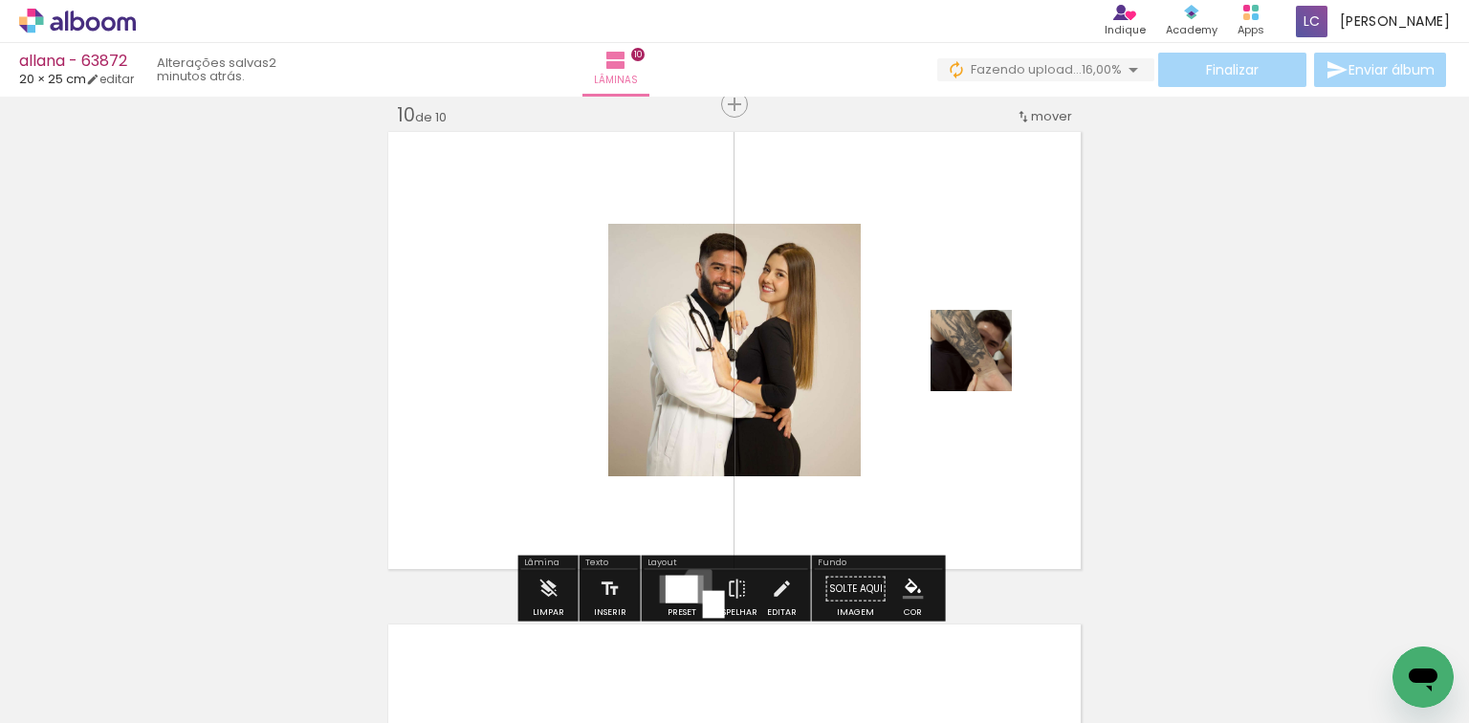
click at [698, 582] on quentale-layouter at bounding box center [682, 589] width 44 height 28
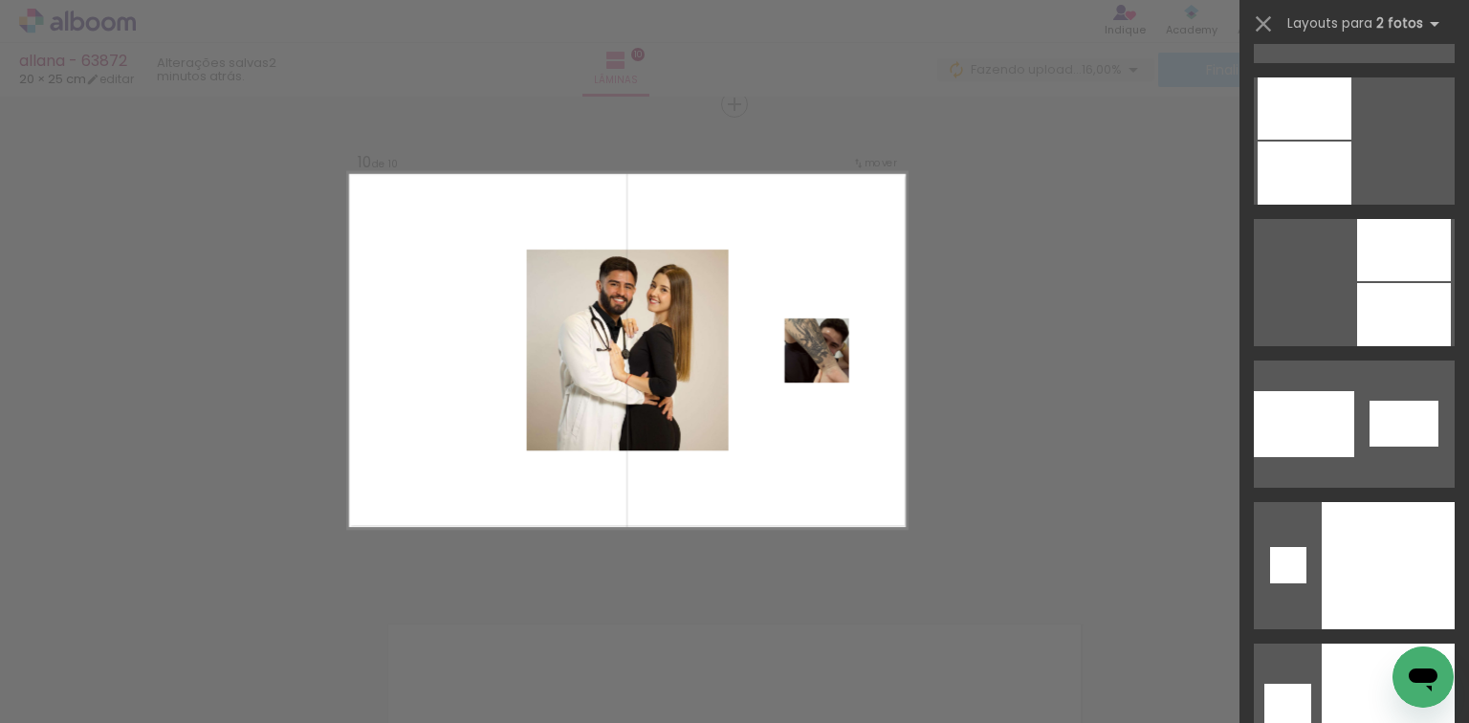
scroll to position [9557, 0]
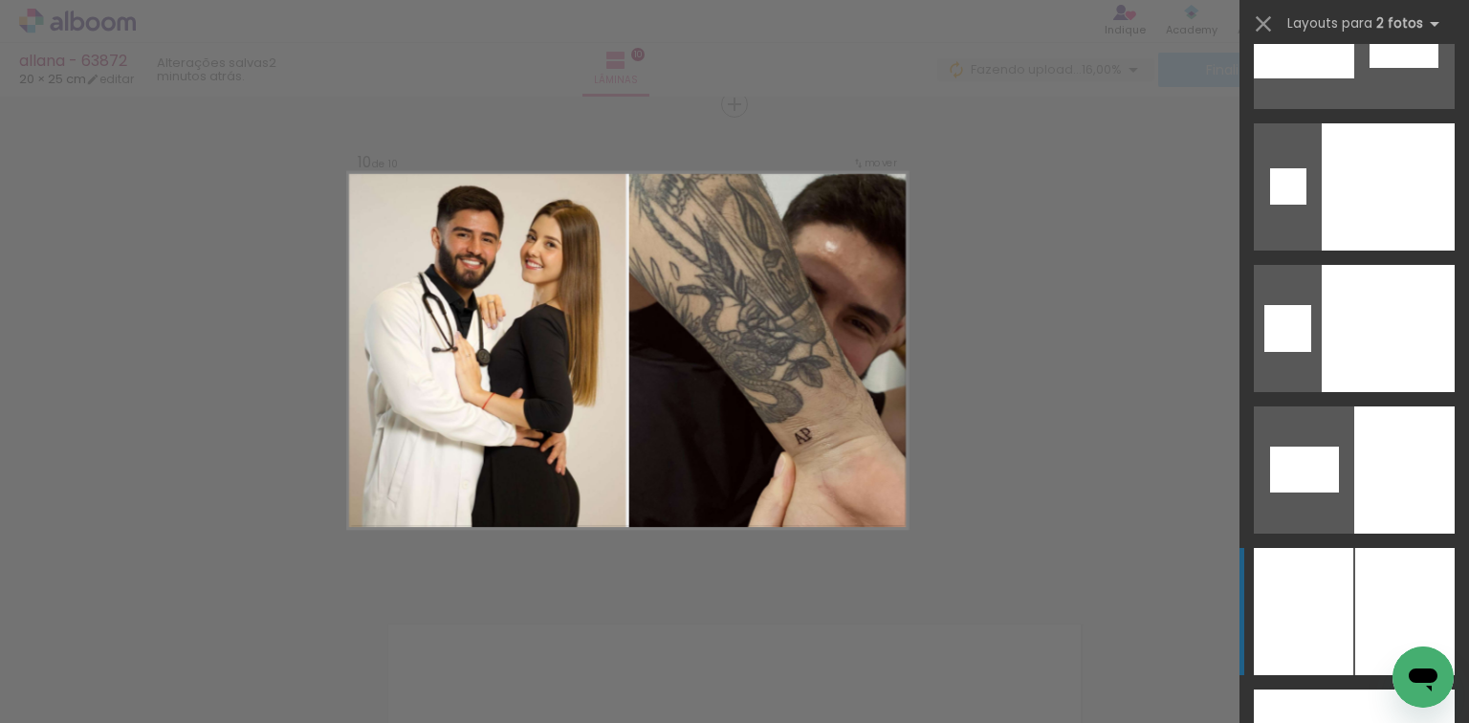
click at [1338, 623] on div at bounding box center [1302, 611] width 99 height 127
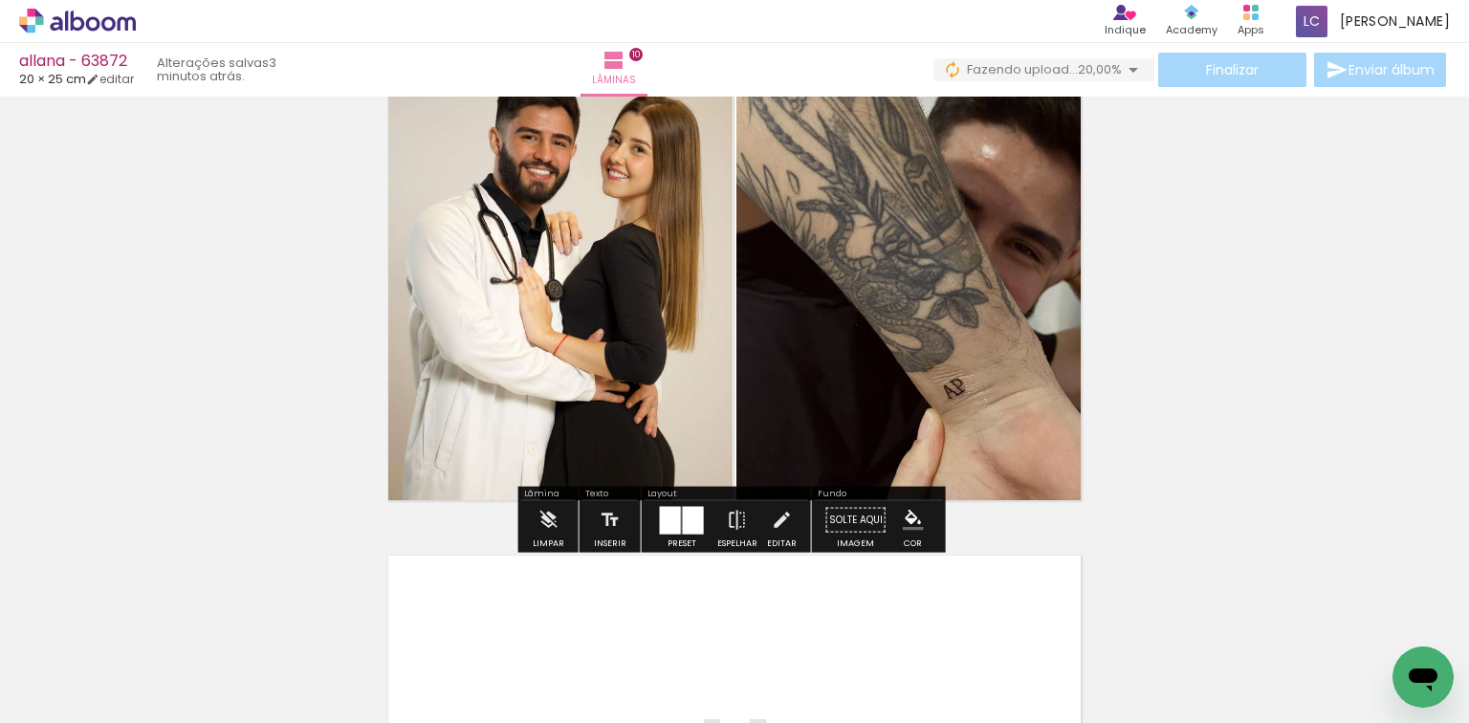
scroll to position [4608, 0]
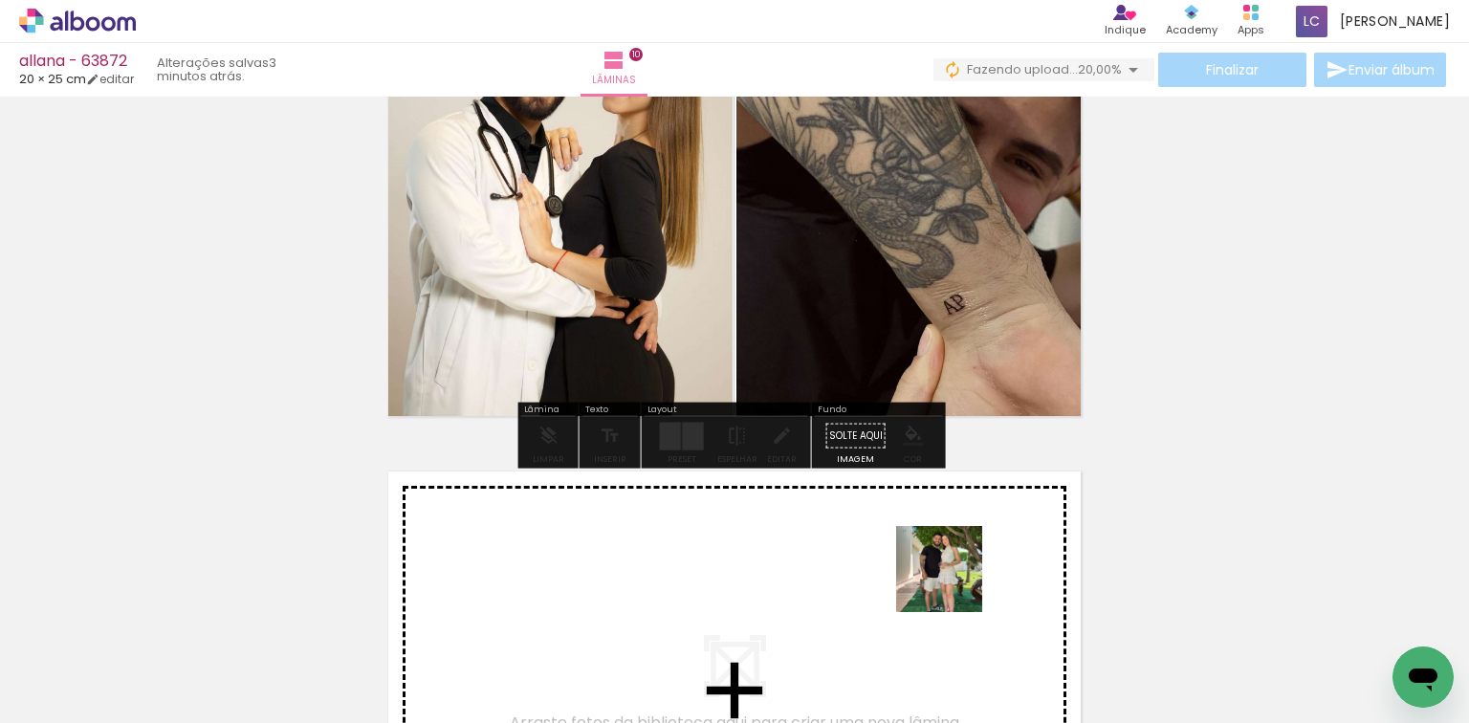
drag, startPoint x: 1273, startPoint y: 654, endPoint x: 1318, endPoint y: 650, distance: 46.1
click at [876, 555] on quentale-workspace at bounding box center [734, 361] width 1469 height 723
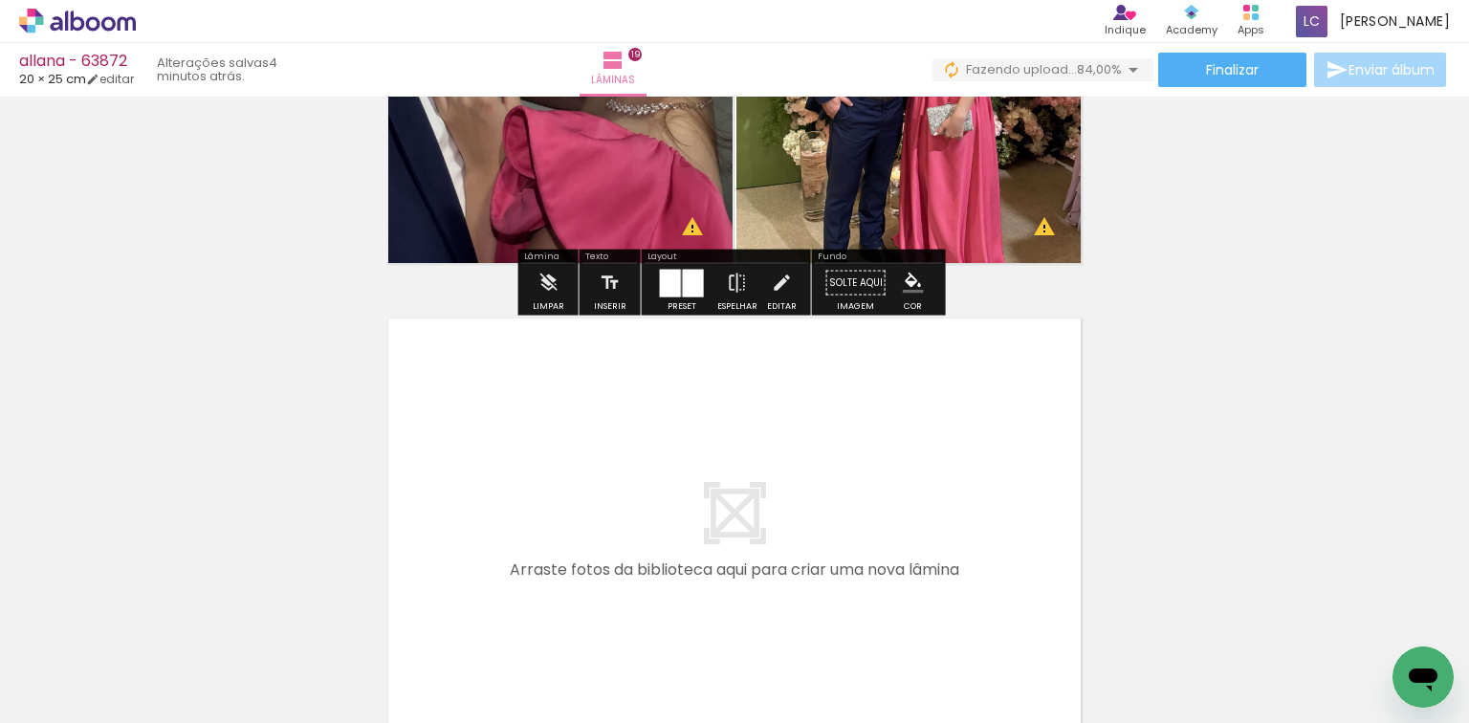
scroll to position [0, 3595]
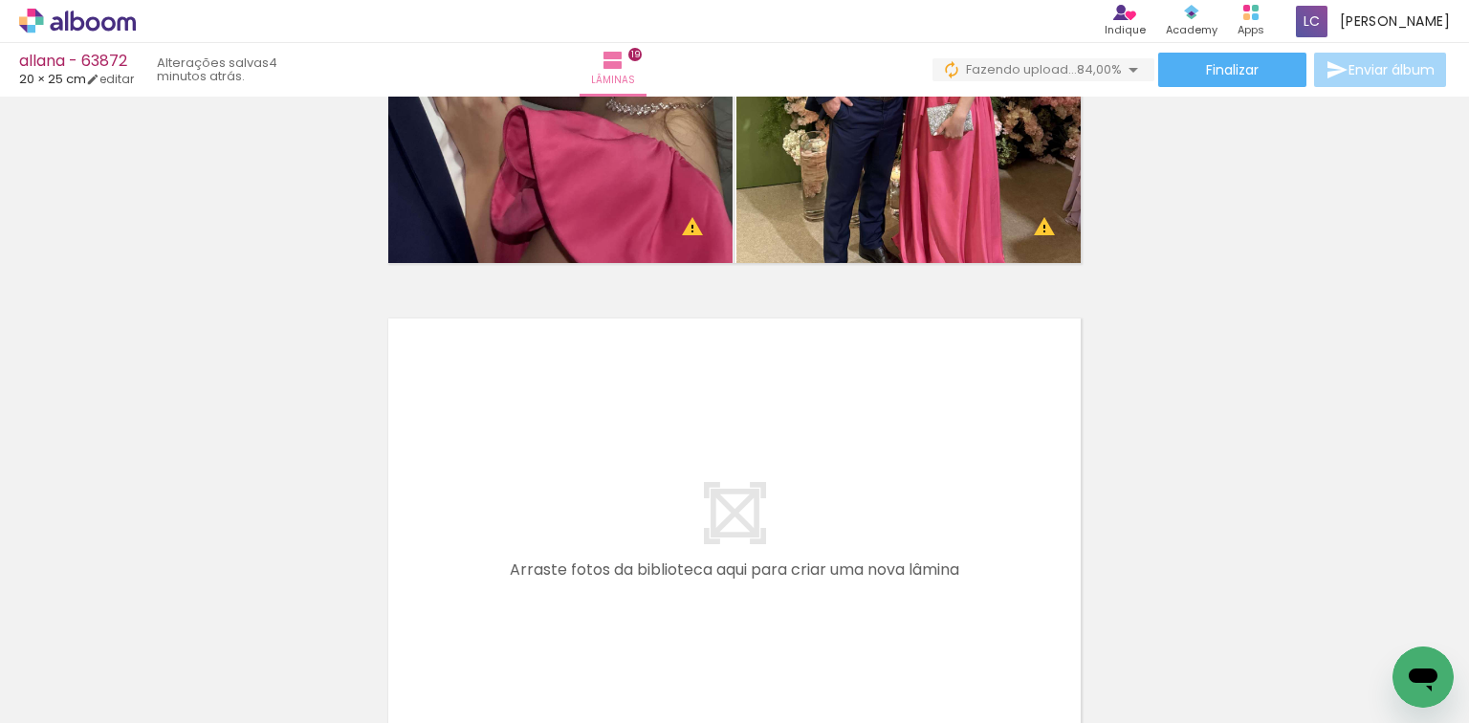
drag, startPoint x: 699, startPoint y: 660, endPoint x: 772, endPoint y: 639, distance: 75.6
click at [722, 561] on quentale-workspace at bounding box center [734, 361] width 1469 height 723
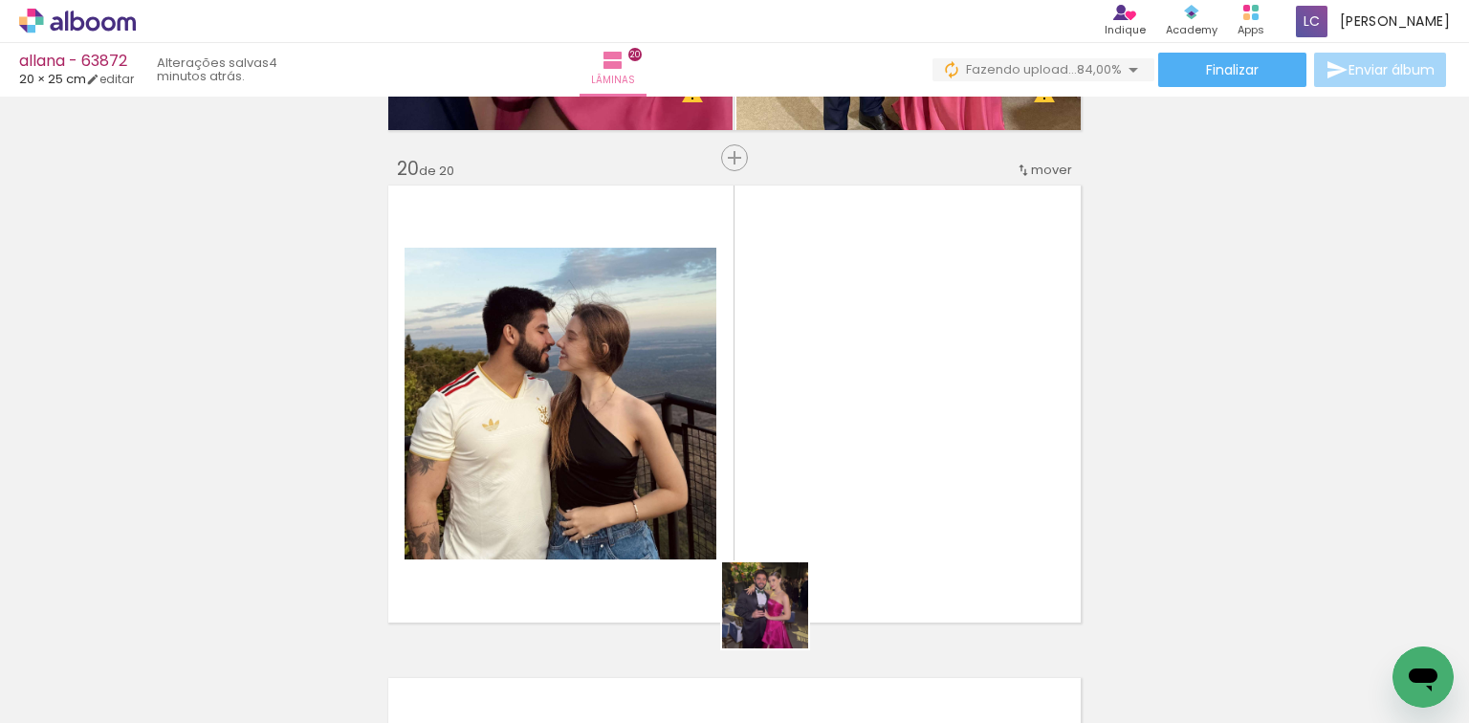
drag, startPoint x: 779, startPoint y: 620, endPoint x: 749, endPoint y: 551, distance: 75.3
click at [792, 459] on quentale-workspace at bounding box center [734, 361] width 1469 height 723
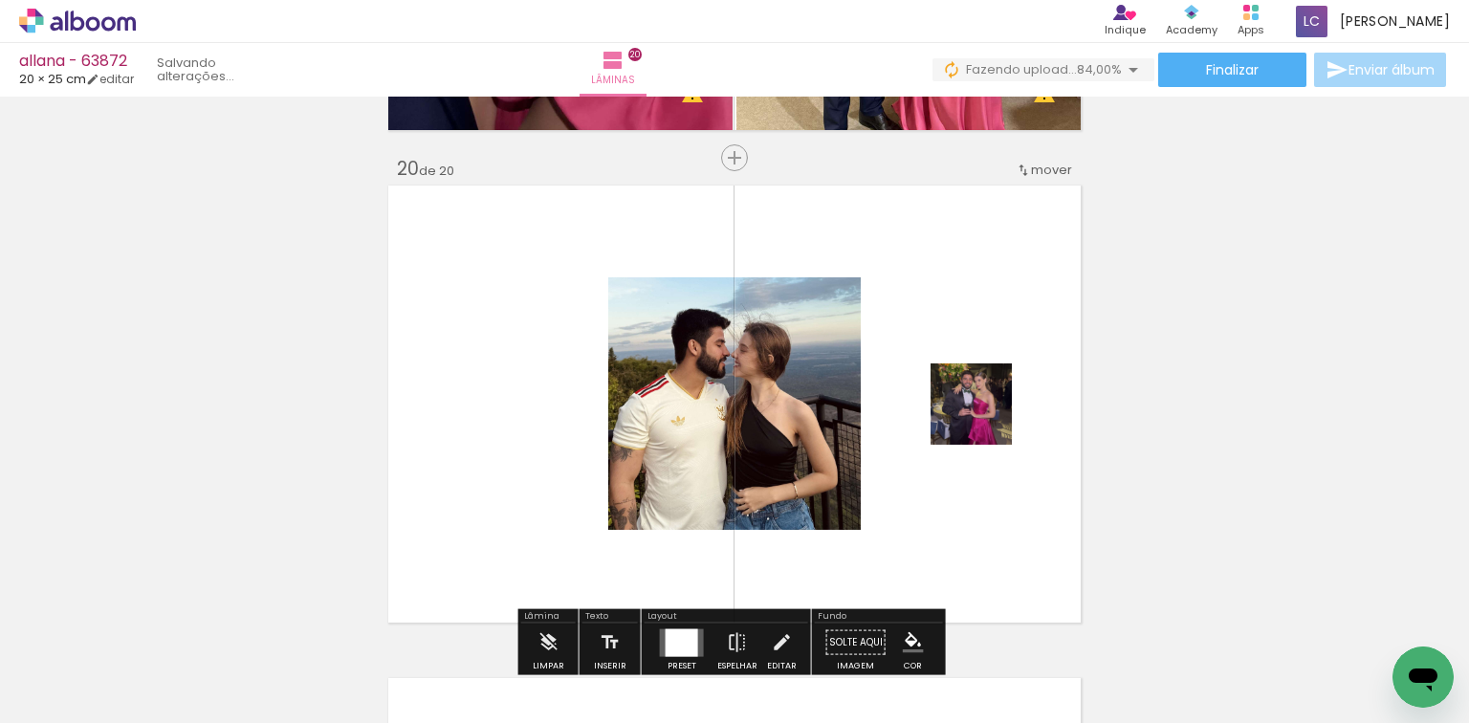
scroll to position [9379, 0]
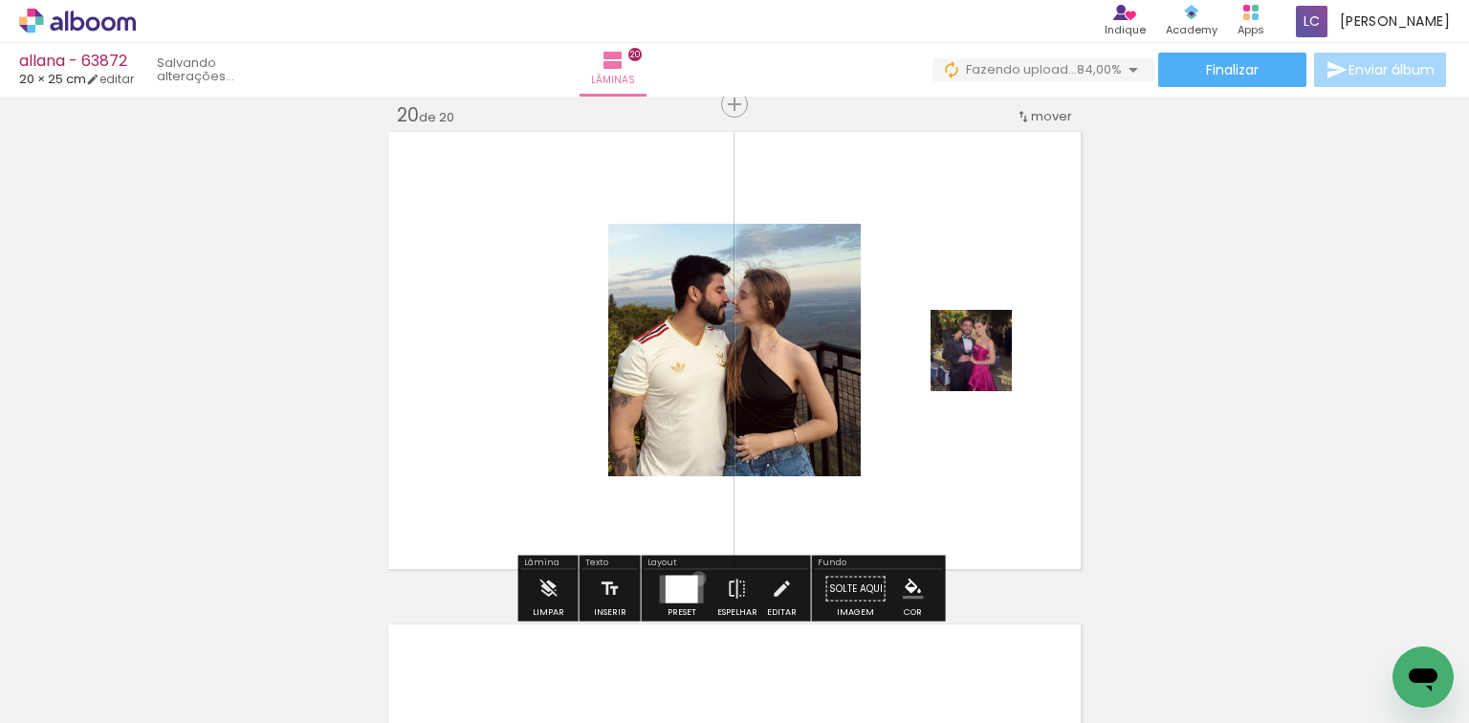
drag, startPoint x: 692, startPoint y: 577, endPoint x: 723, endPoint y: 556, distance: 37.1
click at [692, 577] on quentale-layouter at bounding box center [682, 589] width 44 height 28
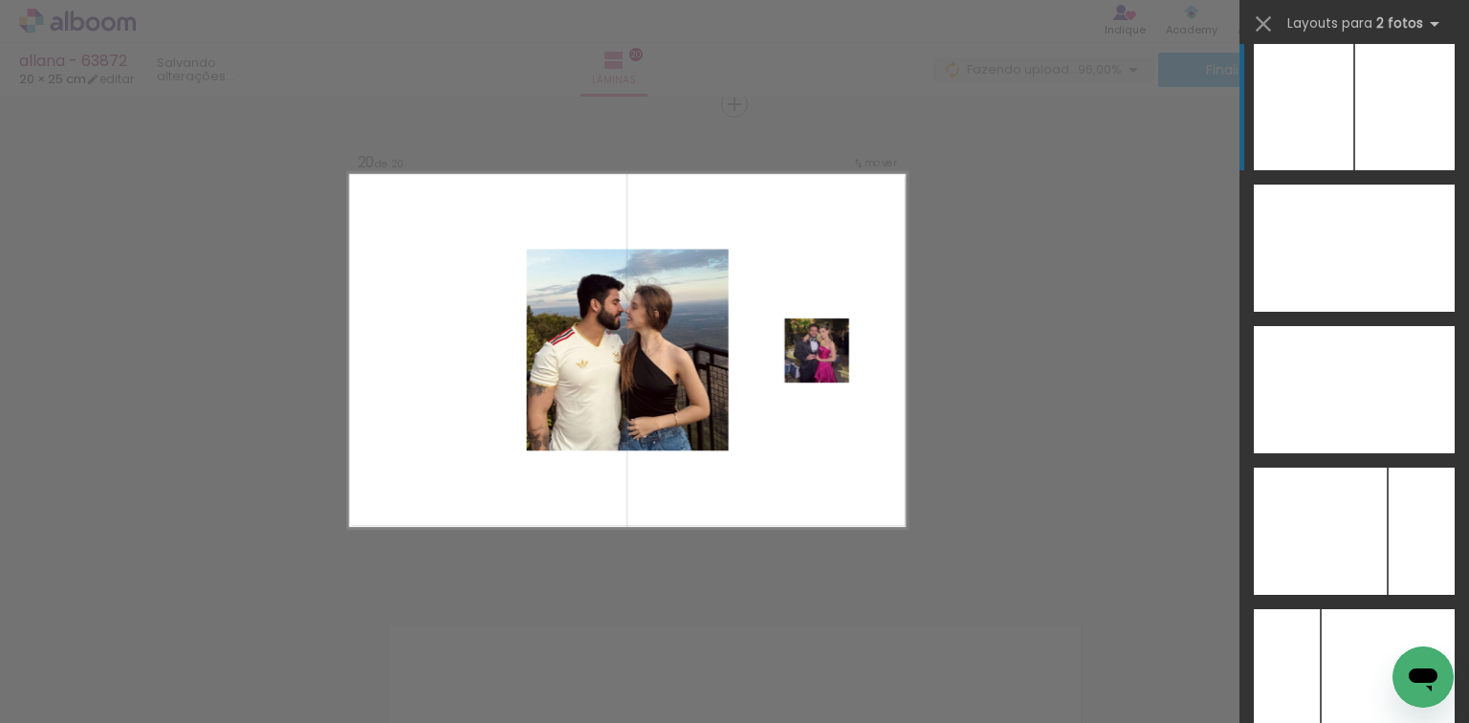
scroll to position [10031, 0]
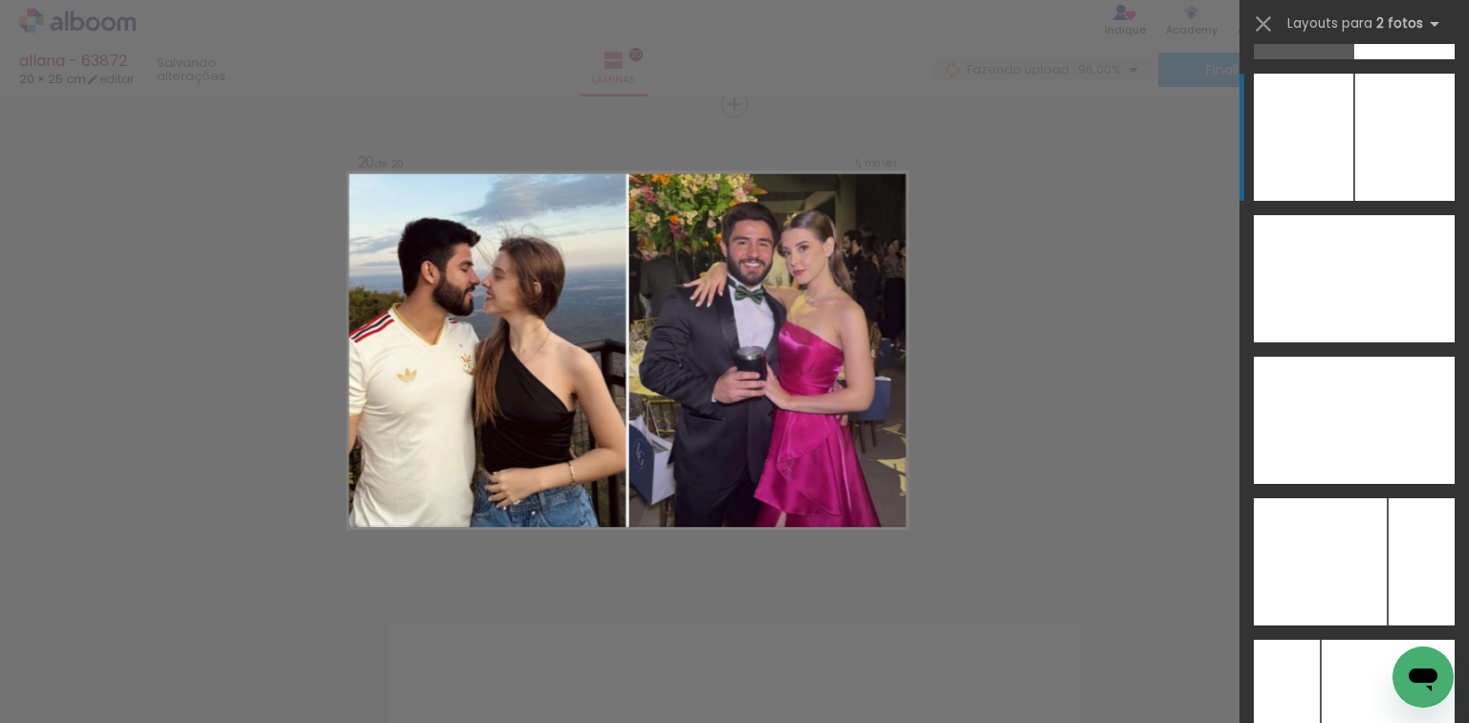
click at [1377, 122] on div at bounding box center [1404, 137] width 99 height 127
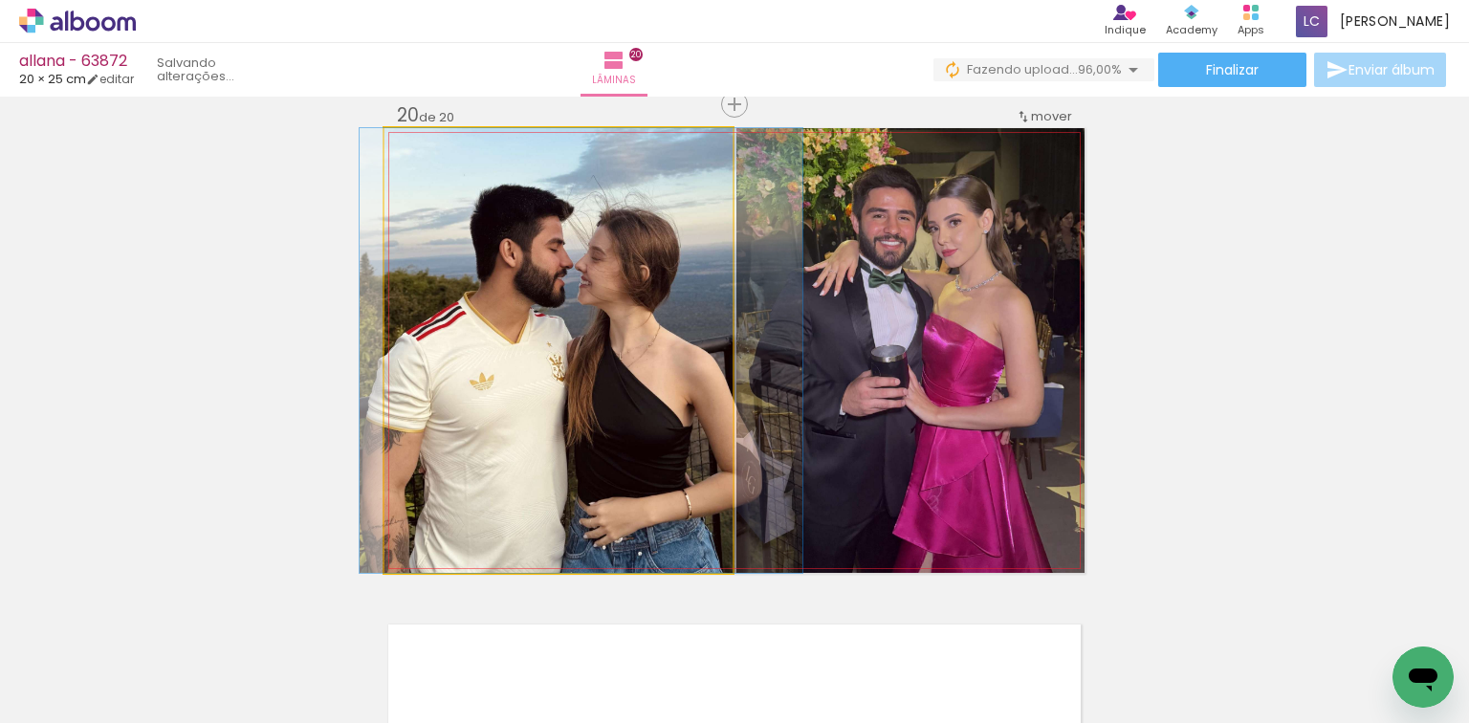
drag, startPoint x: 613, startPoint y: 450, endPoint x: 636, endPoint y: 458, distance: 24.2
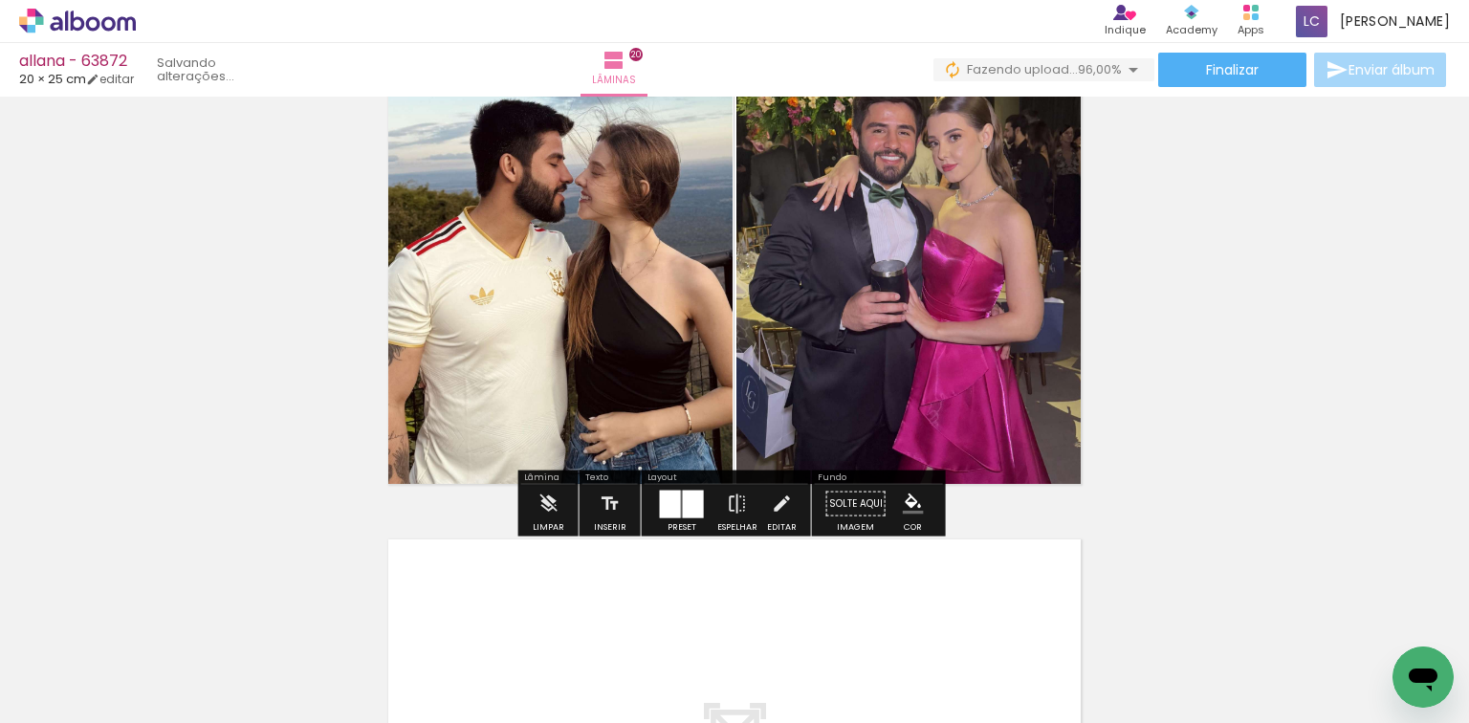
scroll to position [9761, 0]
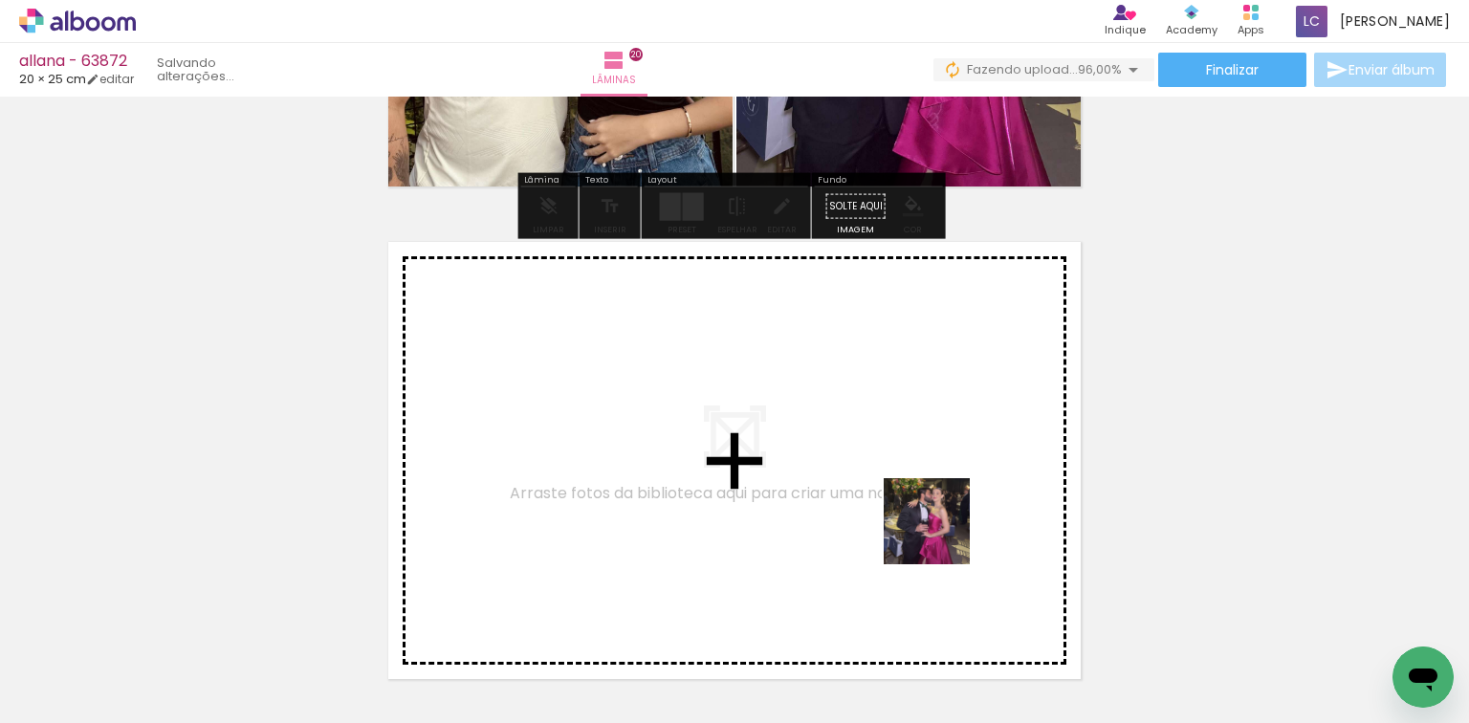
drag, startPoint x: 941, startPoint y: 535, endPoint x: 1006, endPoint y: 649, distance: 131.0
click at [941, 551] on quentale-workspace at bounding box center [734, 361] width 1469 height 723
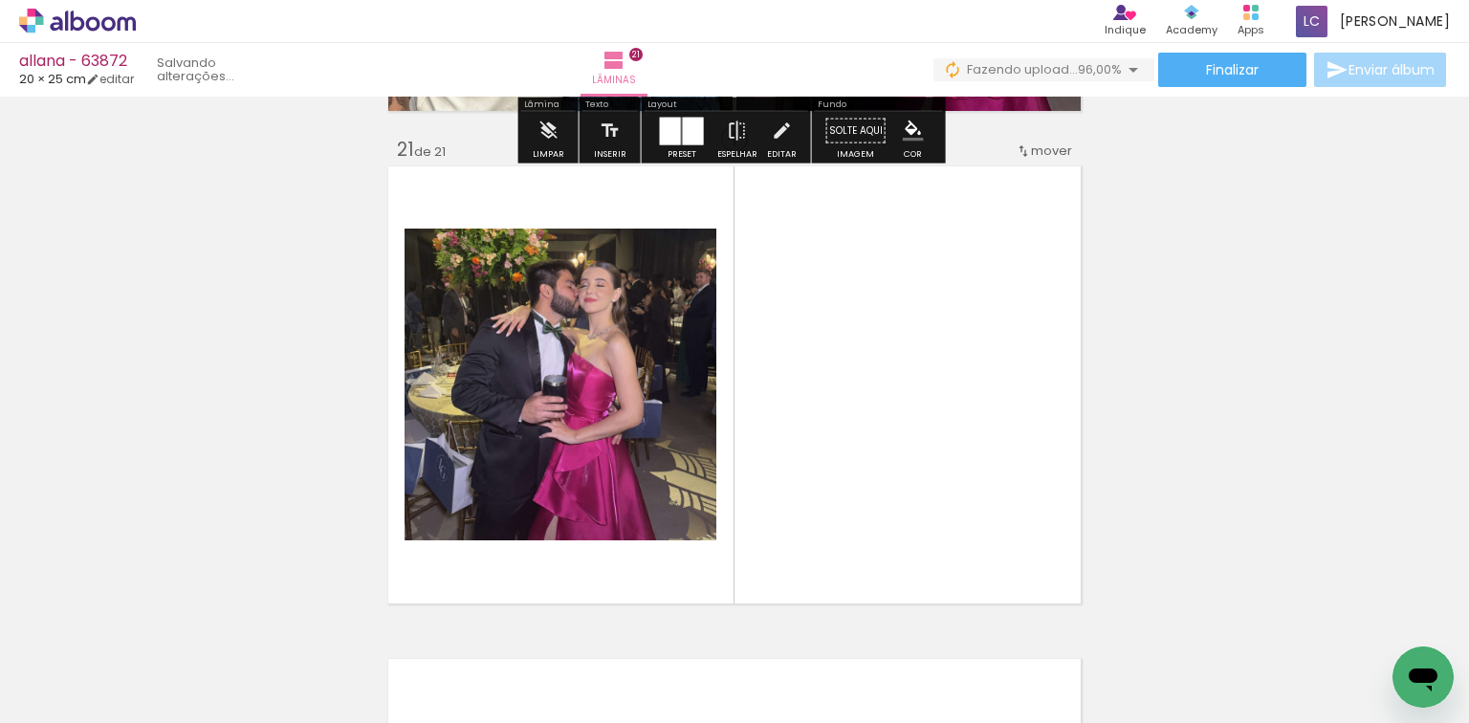
drag, startPoint x: 1006, startPoint y: 649, endPoint x: 951, endPoint y: 578, distance: 89.3
click at [998, 618] on div at bounding box center [987, 659] width 86 height 86
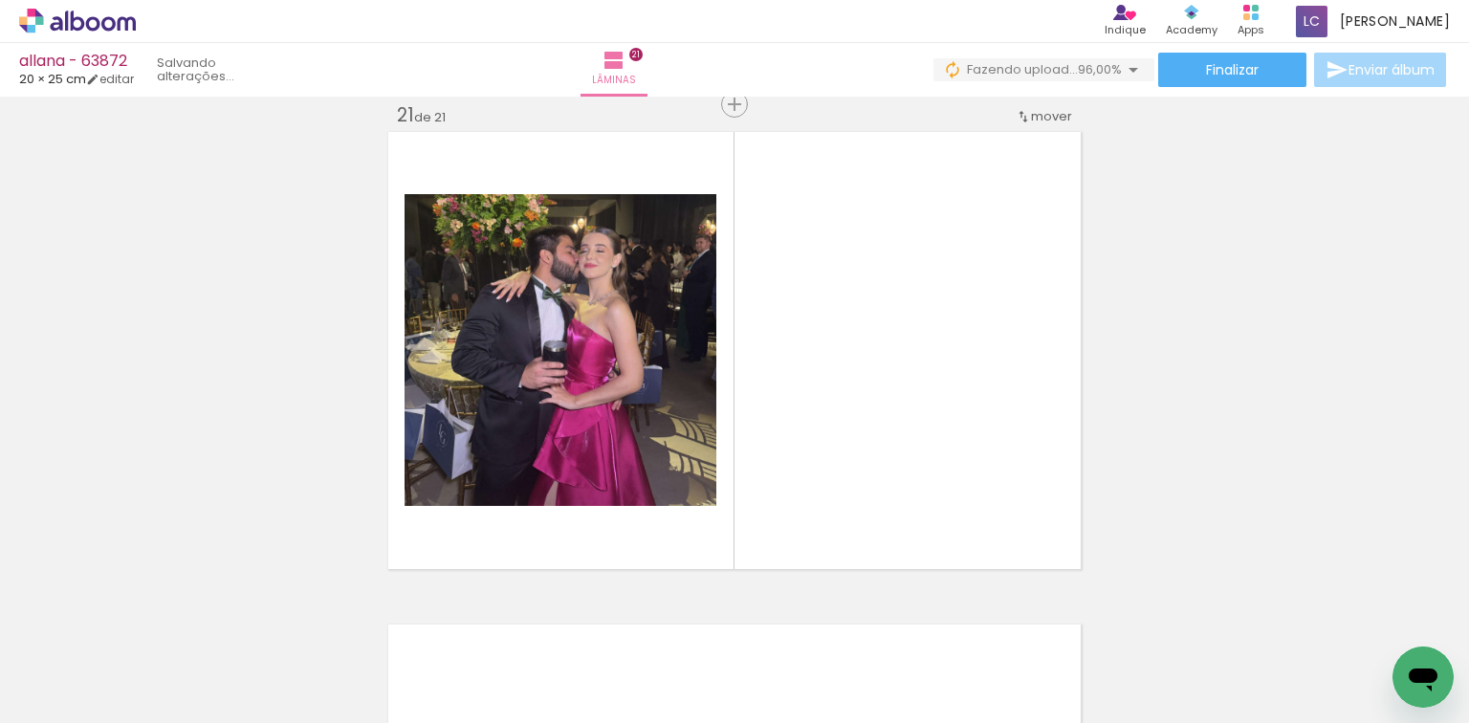
drag, startPoint x: 1003, startPoint y: 600, endPoint x: 824, endPoint y: 553, distance: 185.1
click at [935, 490] on quentale-workspace at bounding box center [734, 361] width 1469 height 723
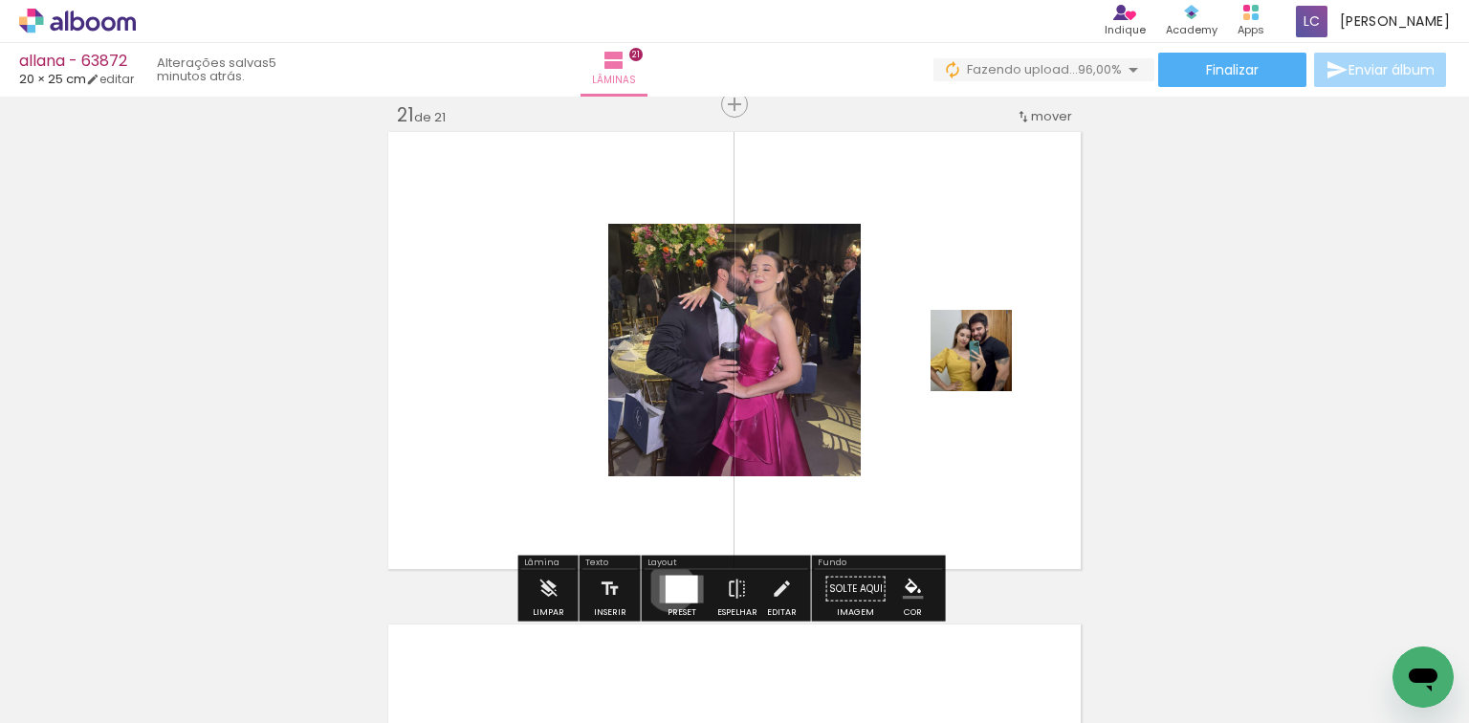
click at [665, 586] on div at bounding box center [681, 589] width 33 height 28
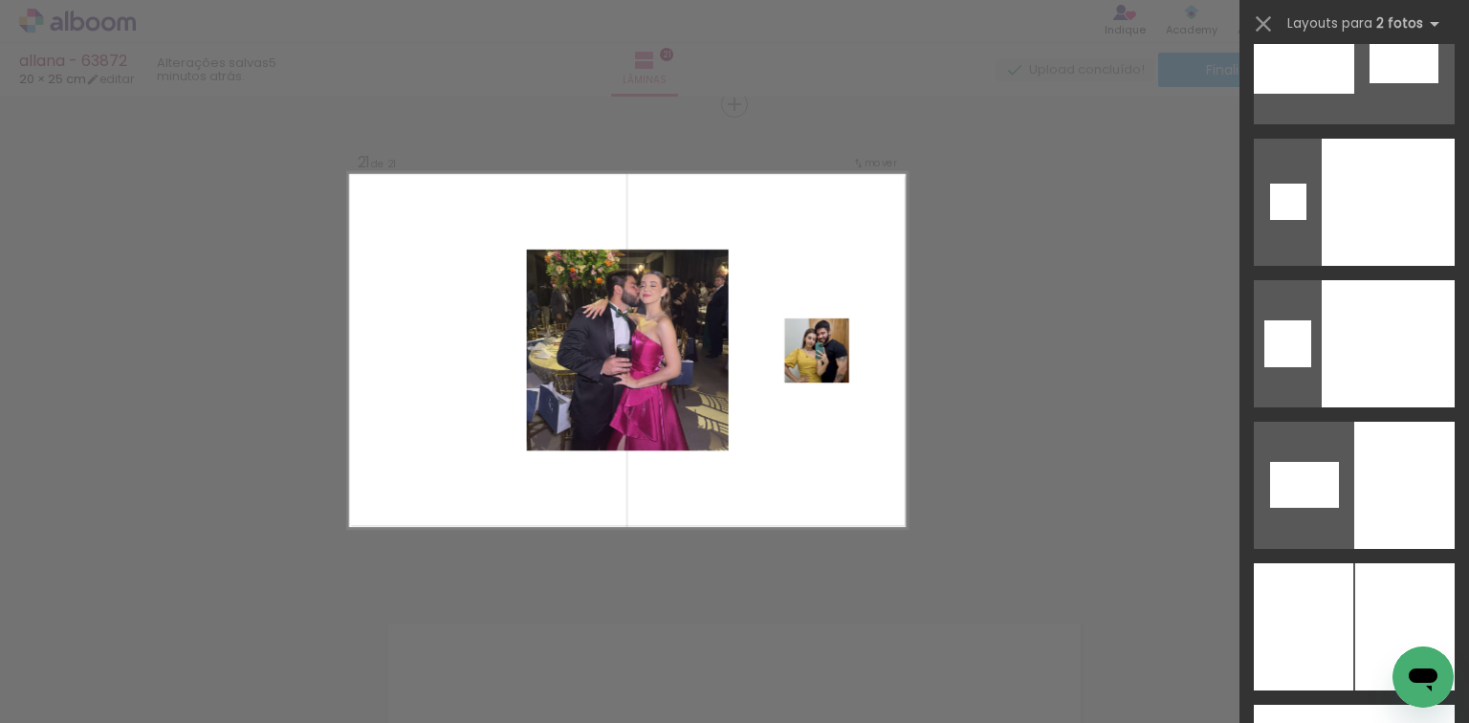
scroll to position [9572, 0]
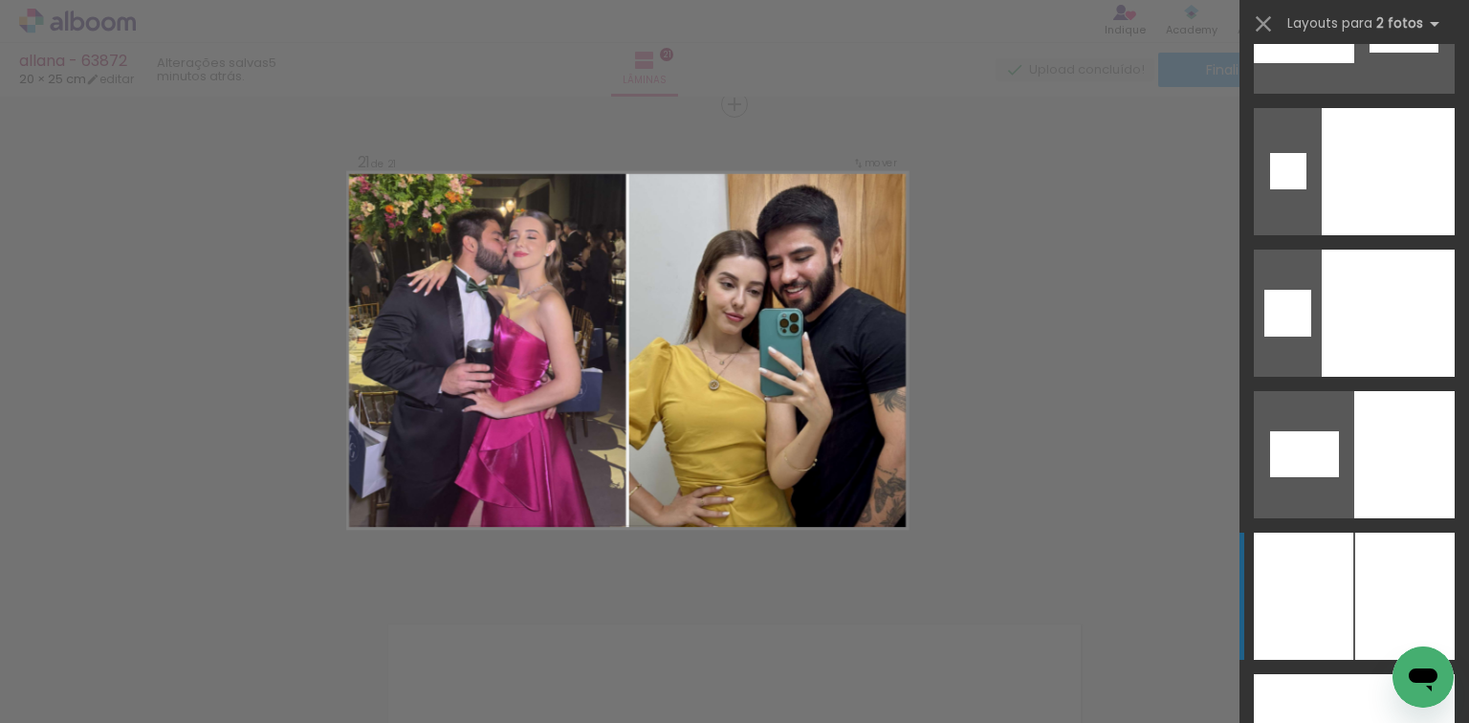
click at [1430, 551] on div at bounding box center [1404, 596] width 99 height 127
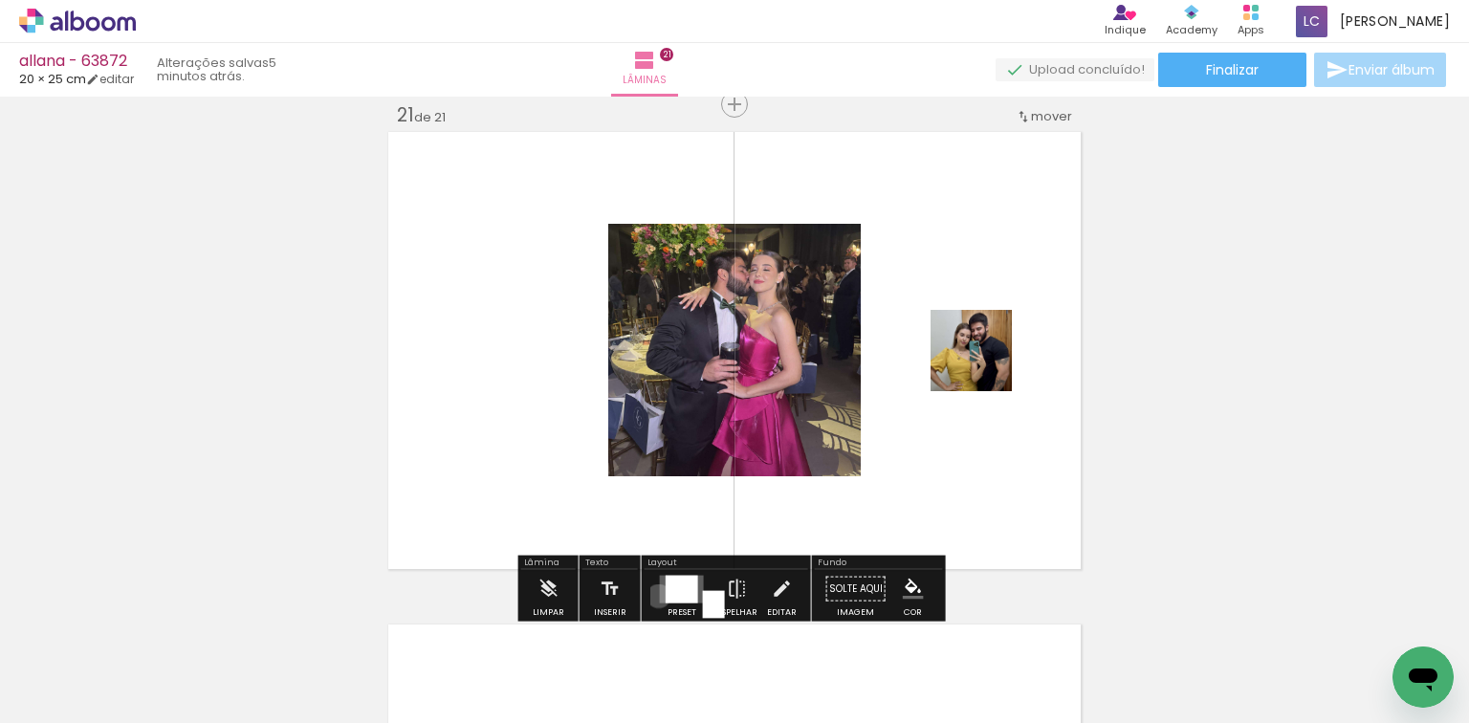
drag, startPoint x: 654, startPoint y: 595, endPoint x: 924, endPoint y: 421, distance: 320.9
click at [656, 594] on div at bounding box center [682, 589] width 52 height 38
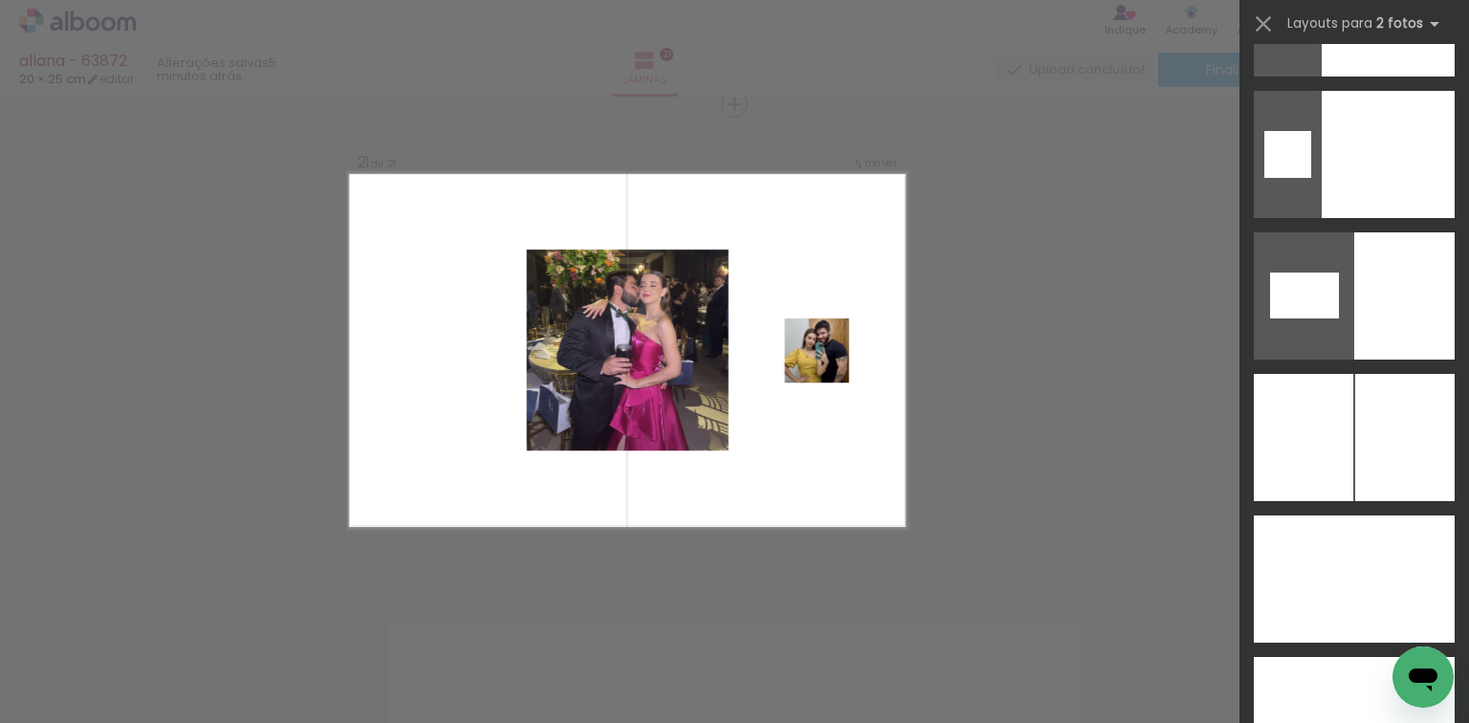
scroll to position [10078, 0]
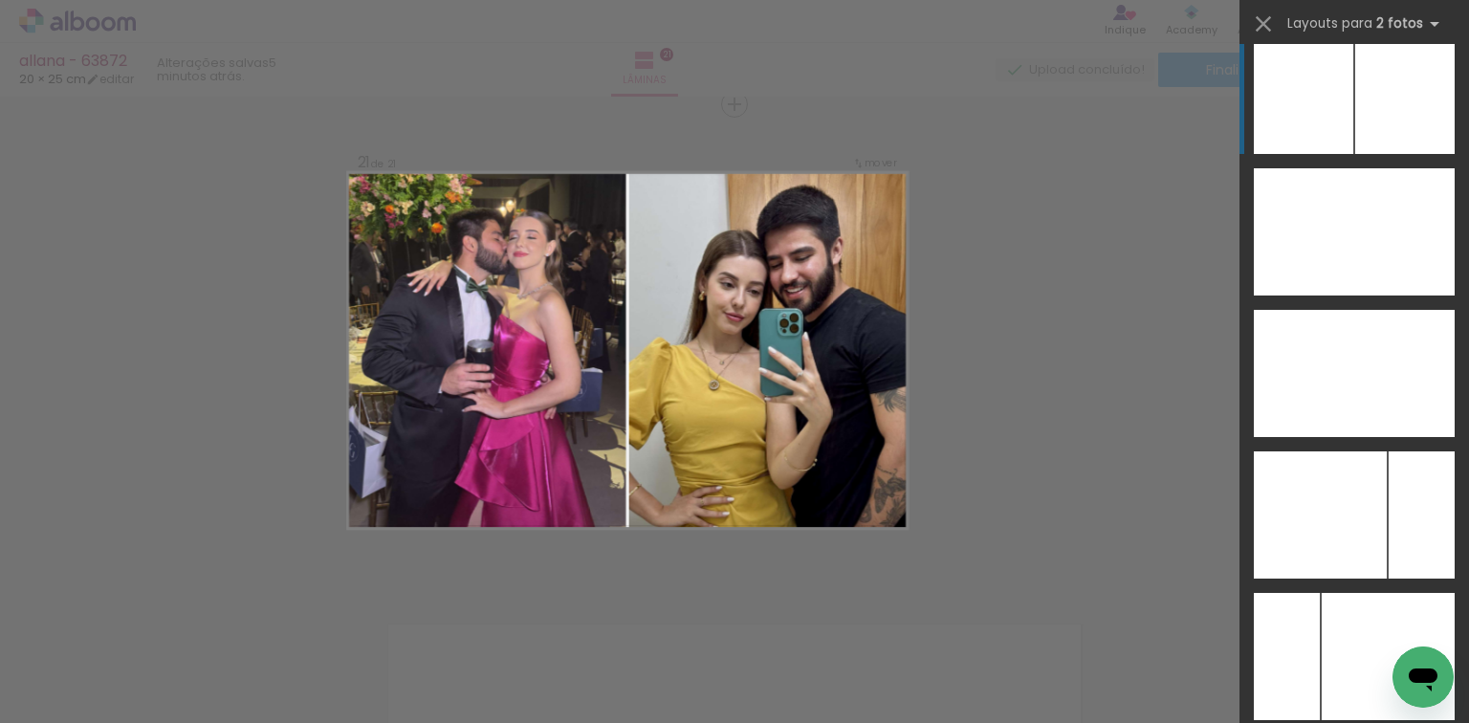
click at [1367, 105] on div at bounding box center [1404, 90] width 99 height 127
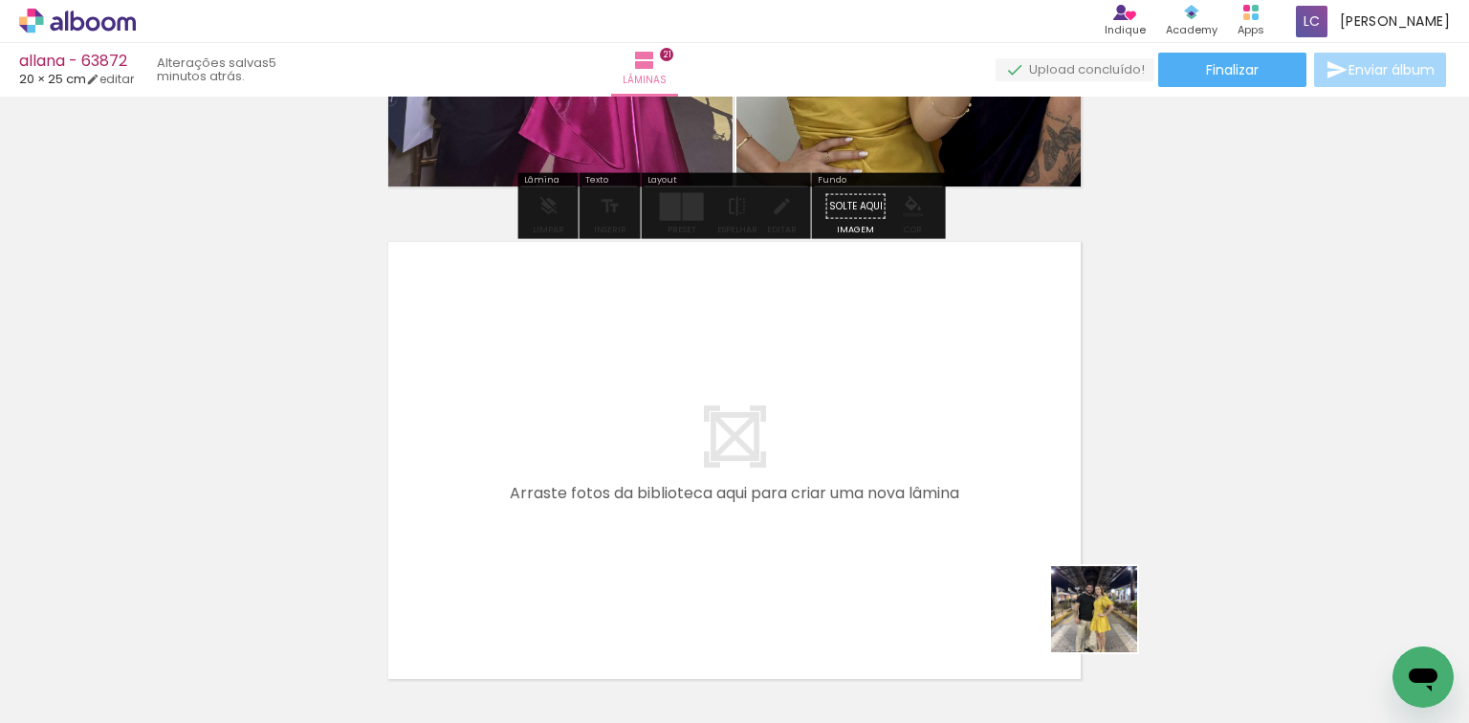
drag, startPoint x: 1138, startPoint y: 642, endPoint x: 929, endPoint y: 516, distance: 243.7
click at [929, 516] on quentale-workspace at bounding box center [734, 361] width 1469 height 723
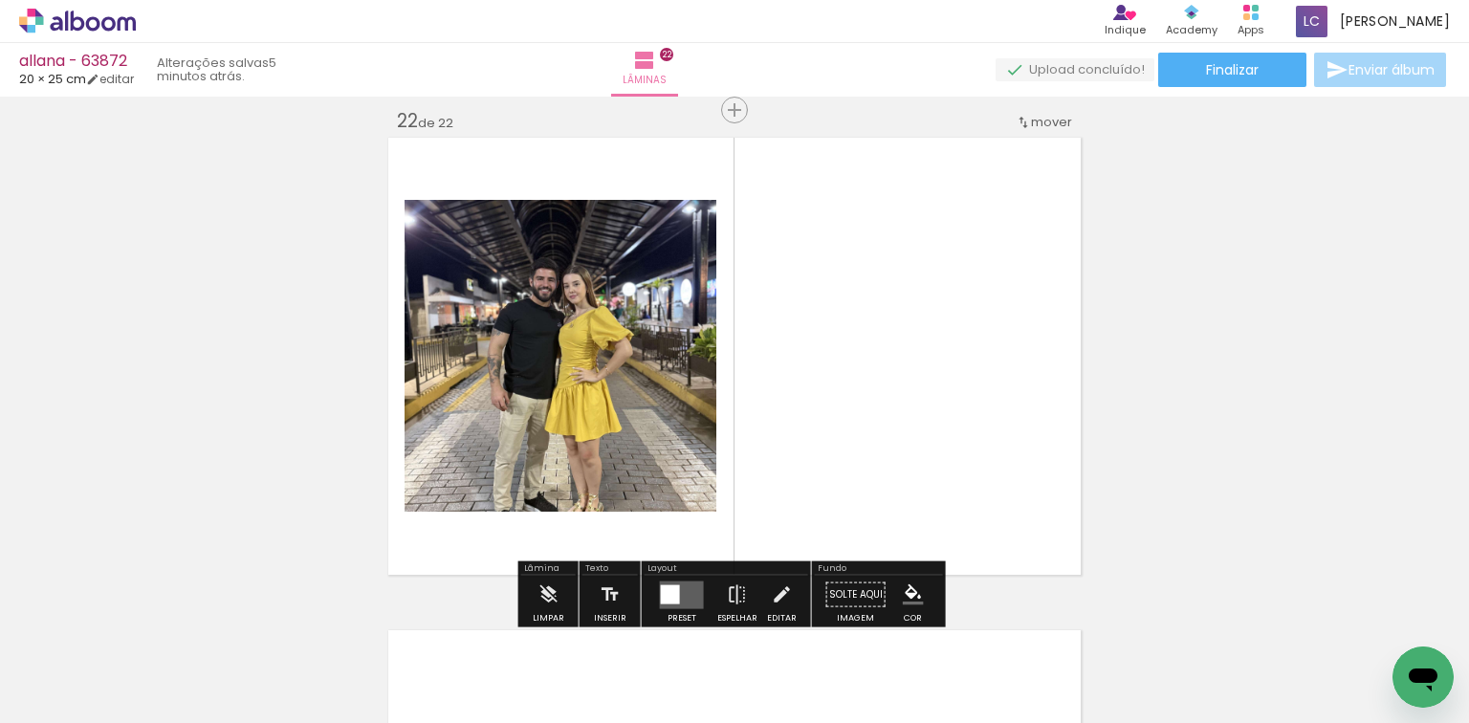
scroll to position [10364, 0]
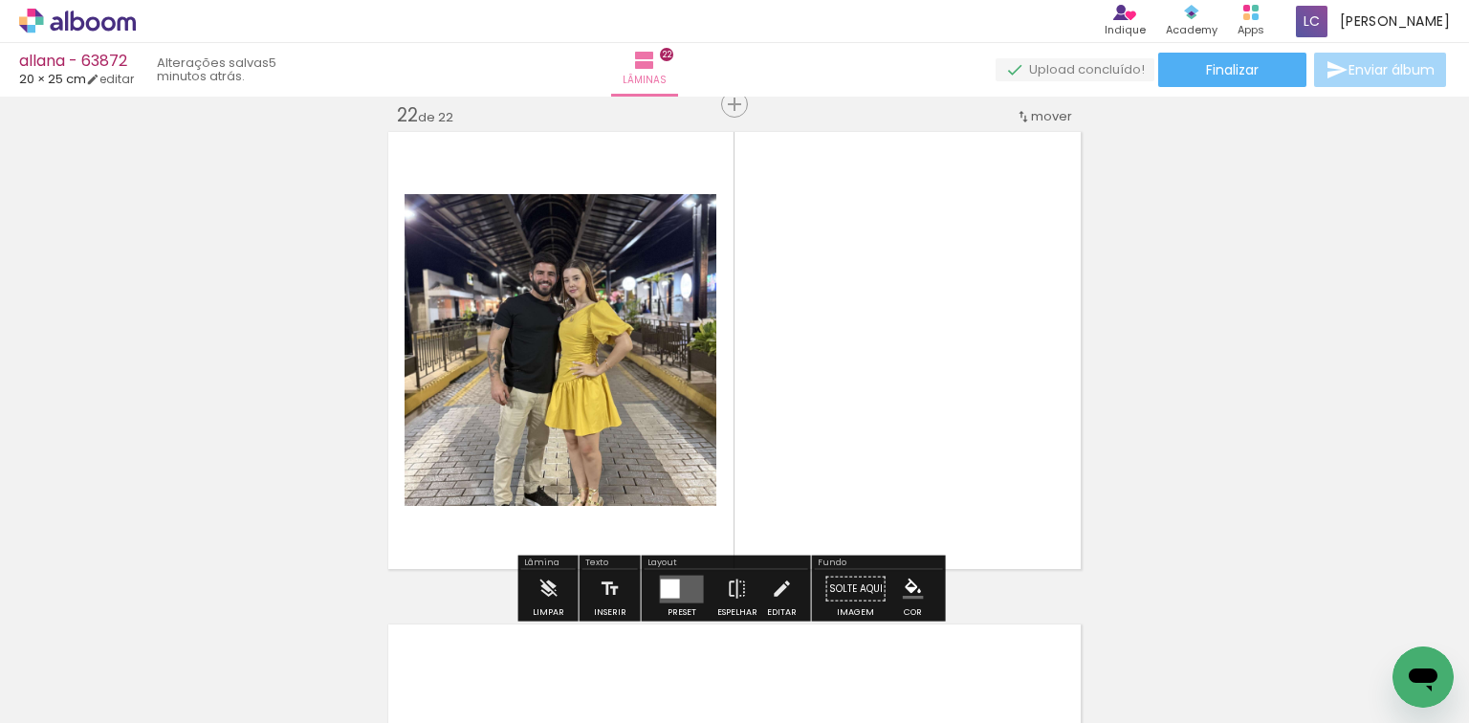
drag, startPoint x: 1201, startPoint y: 654, endPoint x: 845, endPoint y: 511, distance: 383.1
click at [1046, 566] on quentale-workspace at bounding box center [734, 361] width 1469 height 723
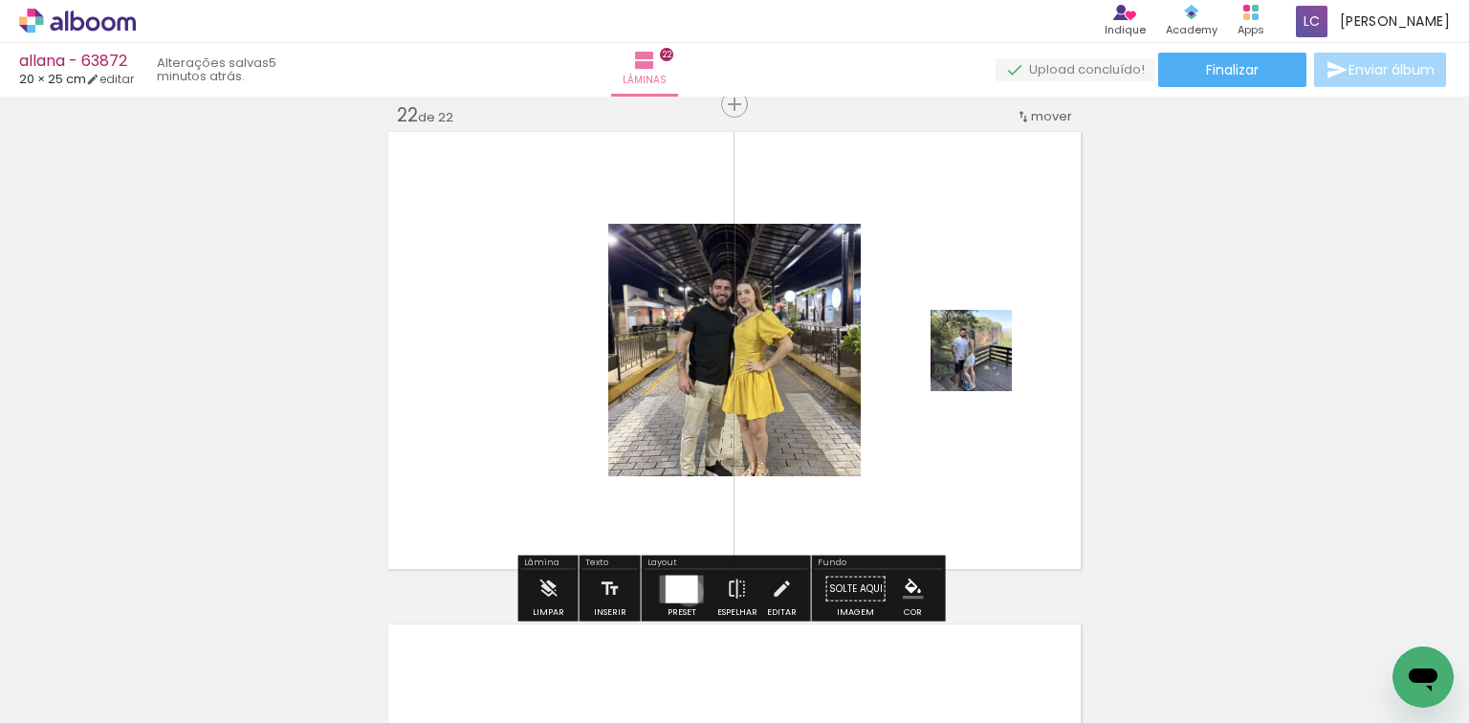
drag, startPoint x: 685, startPoint y: 591, endPoint x: 965, endPoint y: 396, distance: 341.3
click at [685, 591] on div at bounding box center [681, 589] width 33 height 28
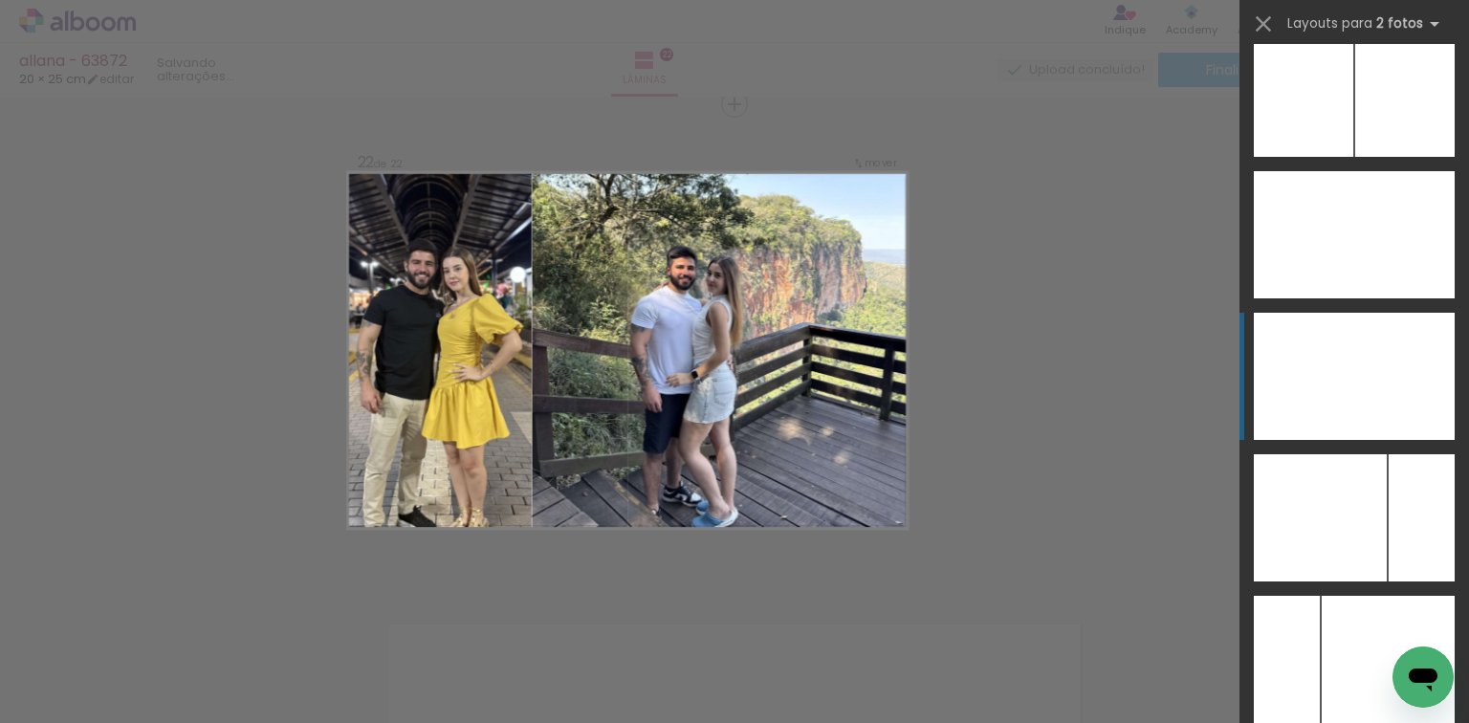
scroll to position [10072, 0]
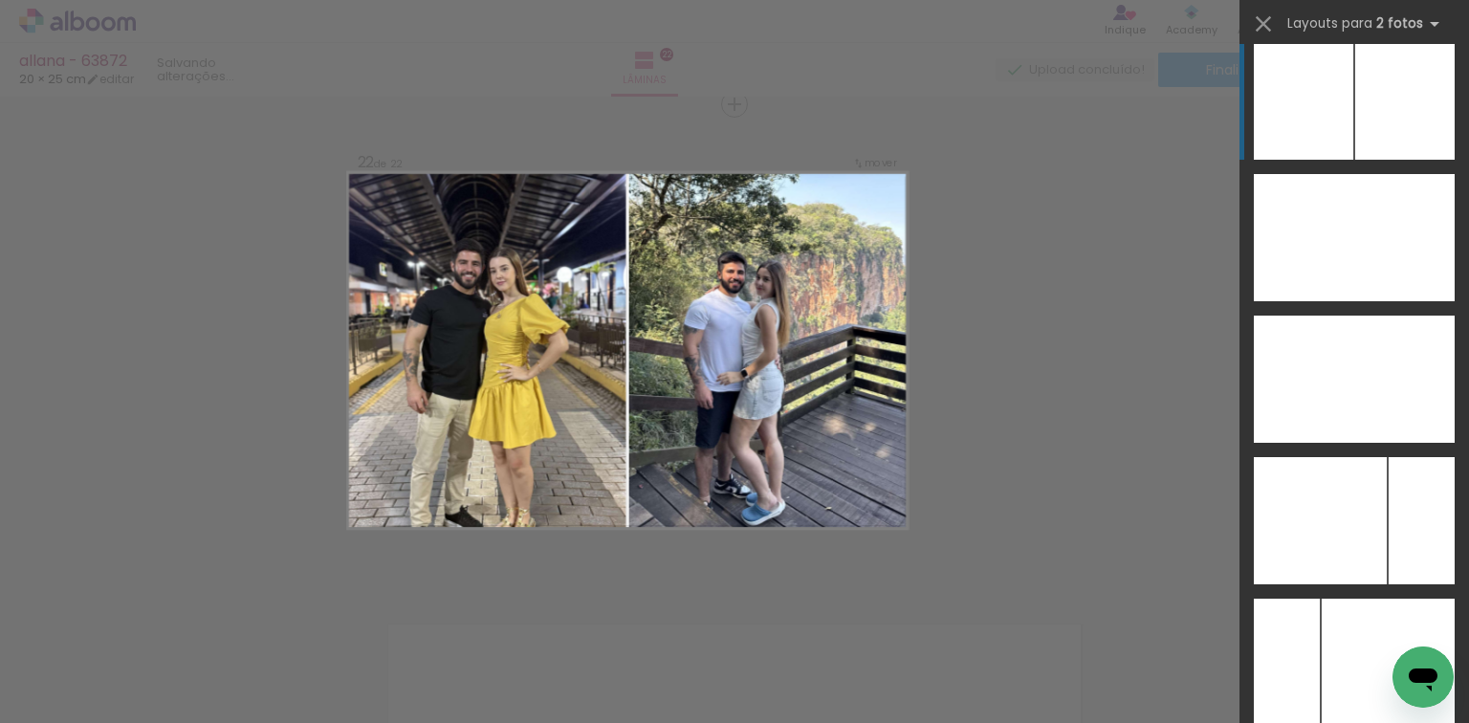
click at [1355, 122] on div at bounding box center [1404, 96] width 99 height 127
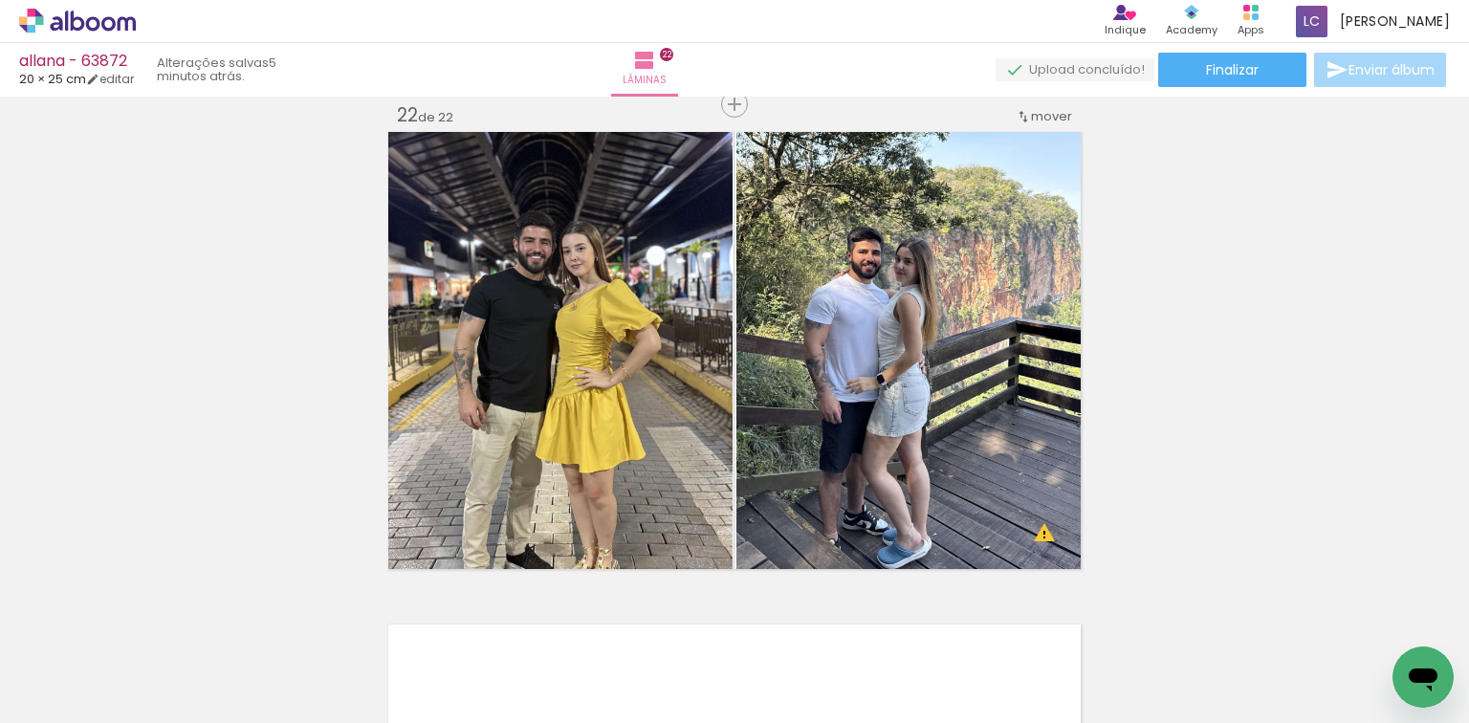
scroll to position [0, 3885]
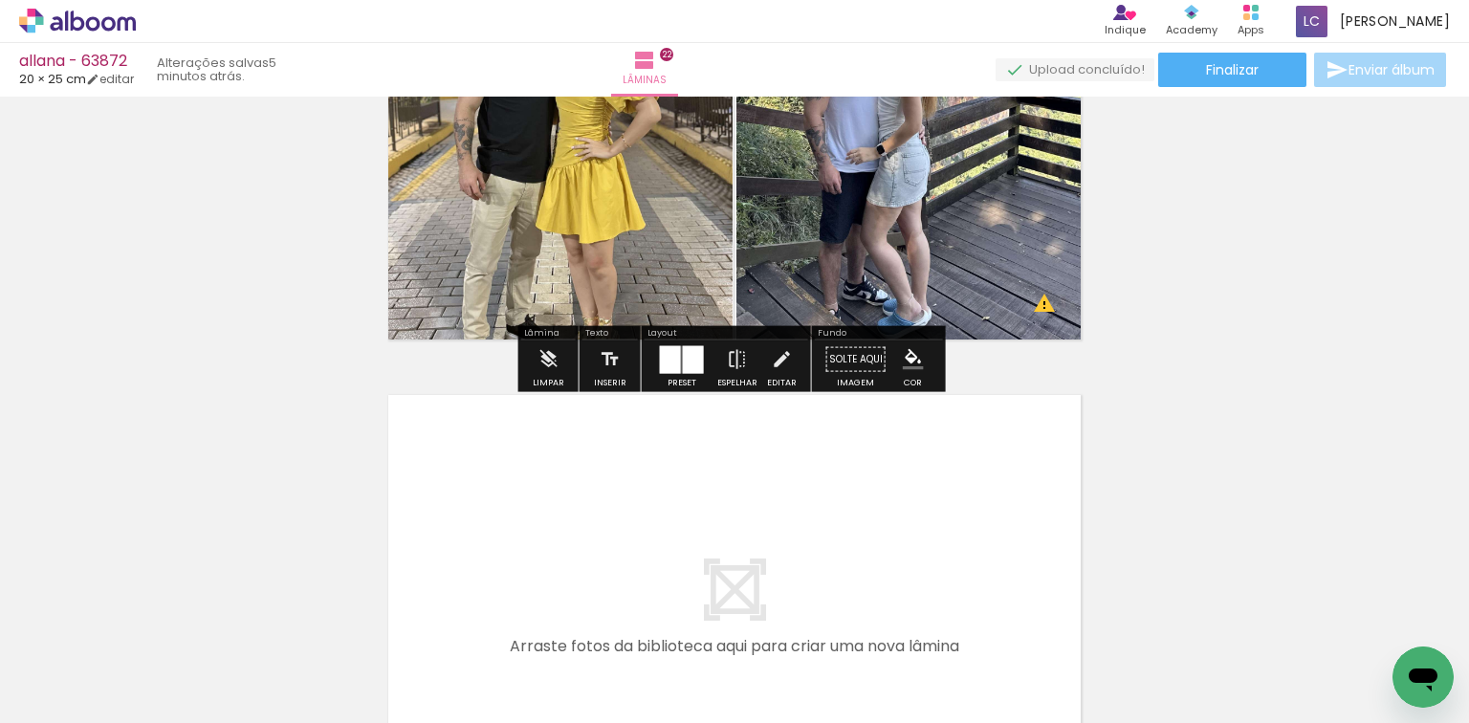
drag, startPoint x: 1033, startPoint y: 650, endPoint x: 1070, endPoint y: 627, distance: 43.8
click at [955, 525] on quentale-workspace at bounding box center [734, 361] width 1469 height 723
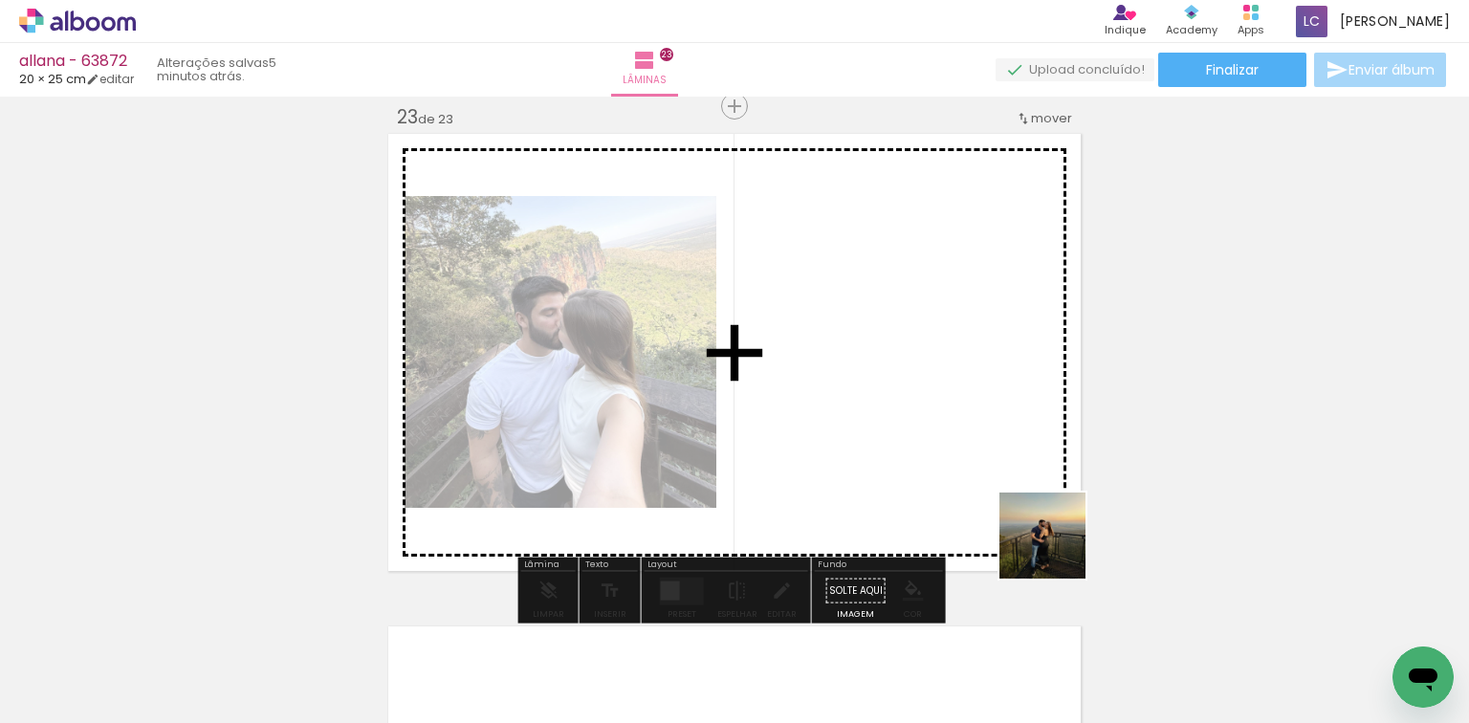
scroll to position [10856, 0]
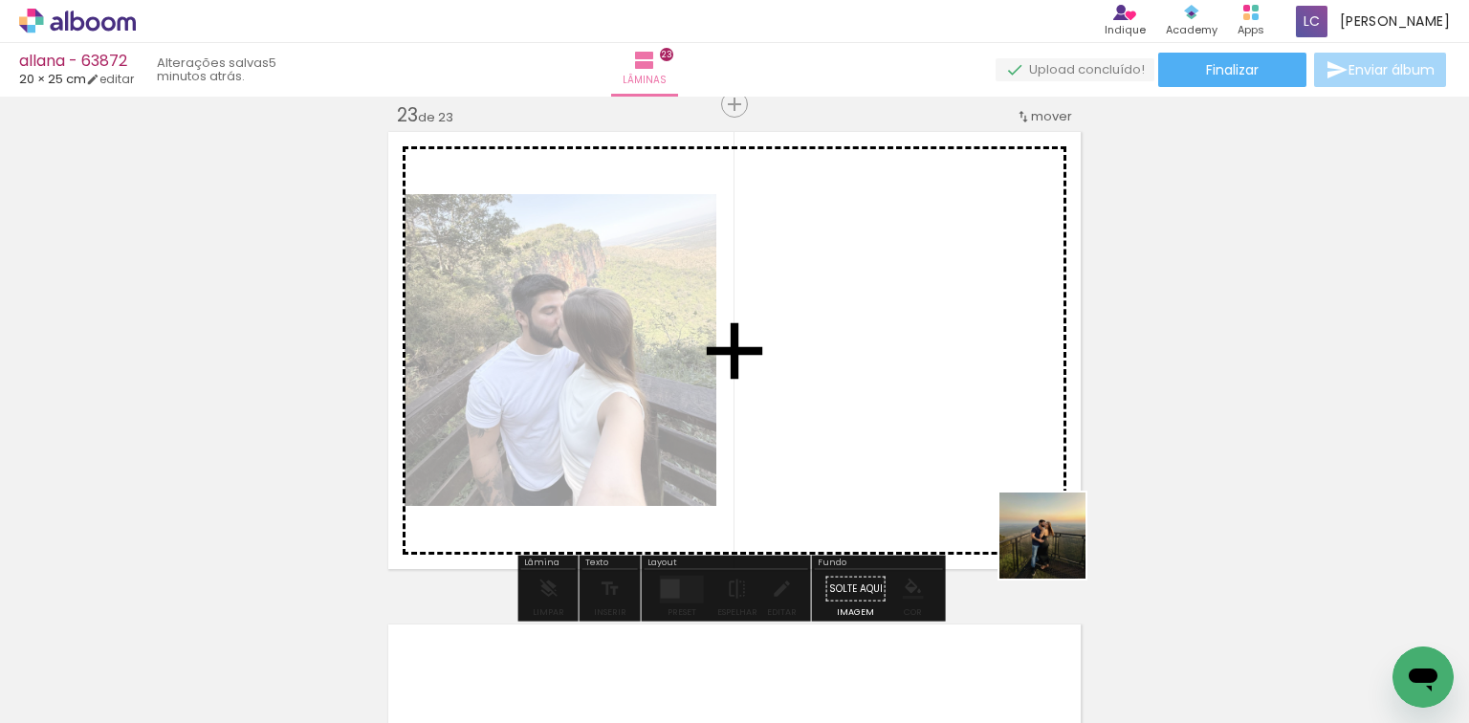
drag, startPoint x: 1124, startPoint y: 646, endPoint x: 756, endPoint y: 516, distance: 390.4
click at [803, 384] on quentale-workspace at bounding box center [734, 361] width 1469 height 723
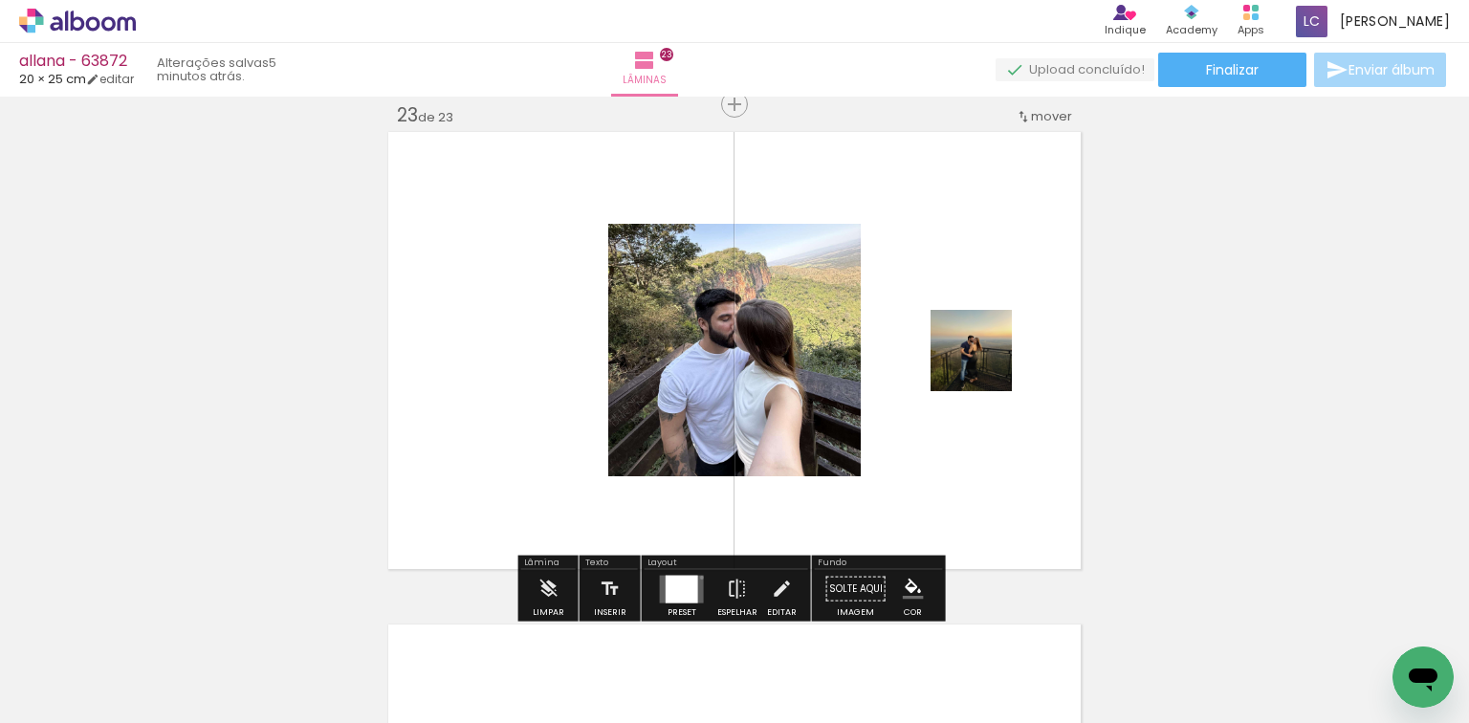
click at [697, 577] on quentale-layouter at bounding box center [682, 589] width 44 height 28
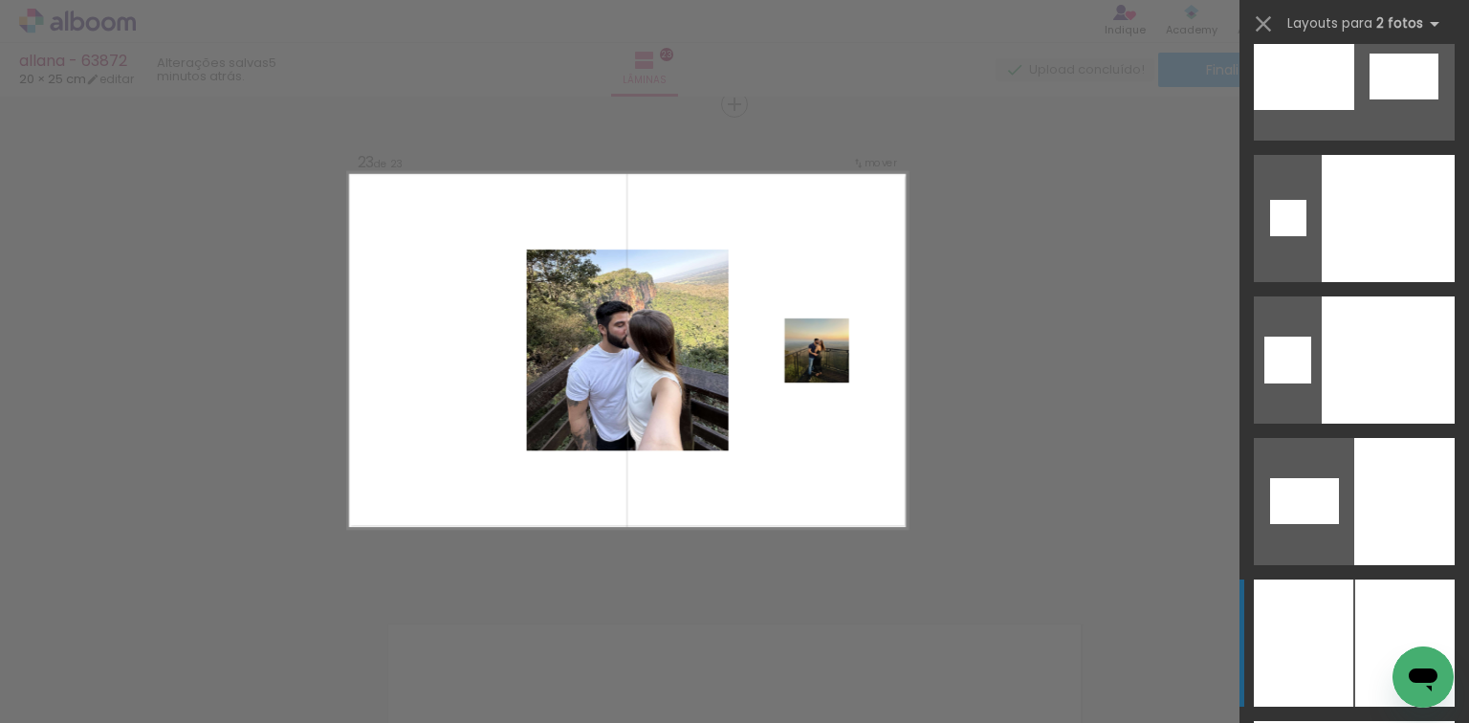
scroll to position [9557, 0]
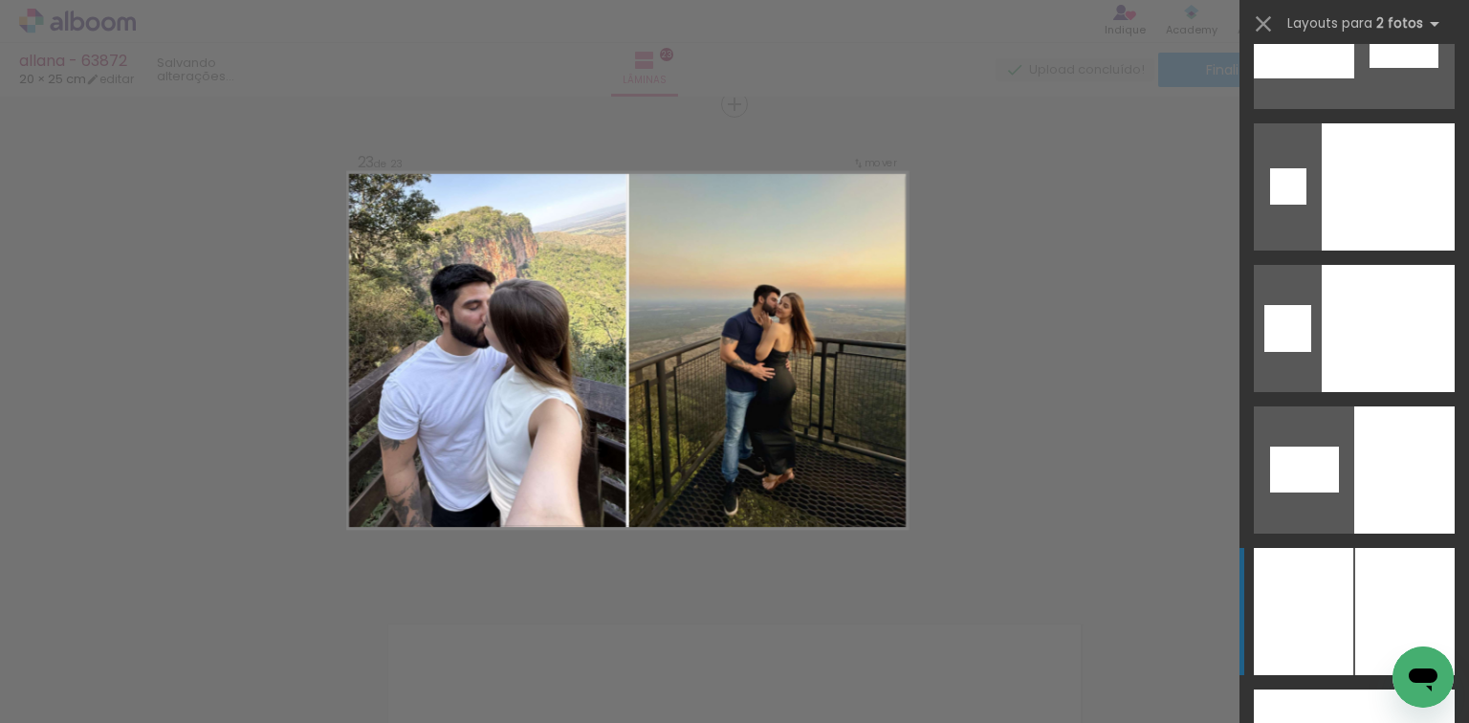
click at [1413, 566] on div at bounding box center [1404, 611] width 99 height 127
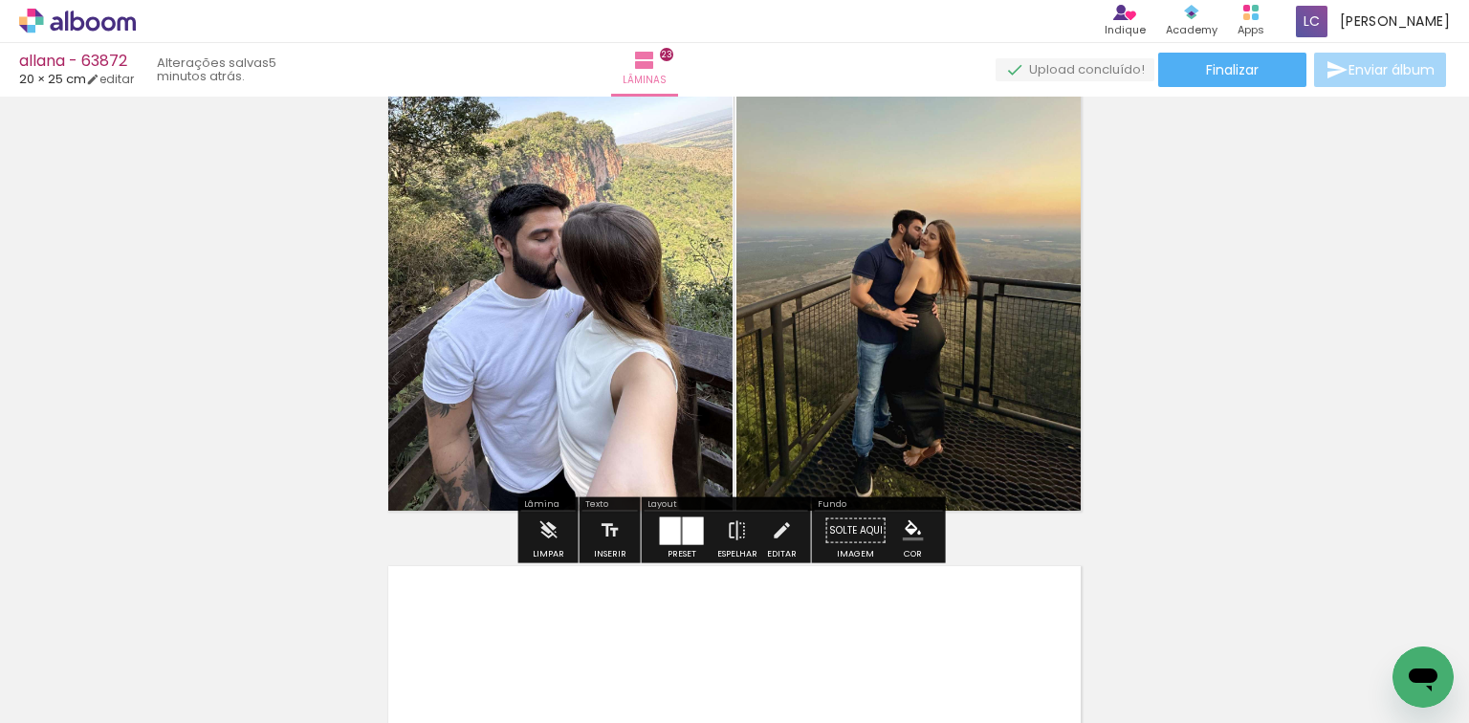
scroll to position [11086, 0]
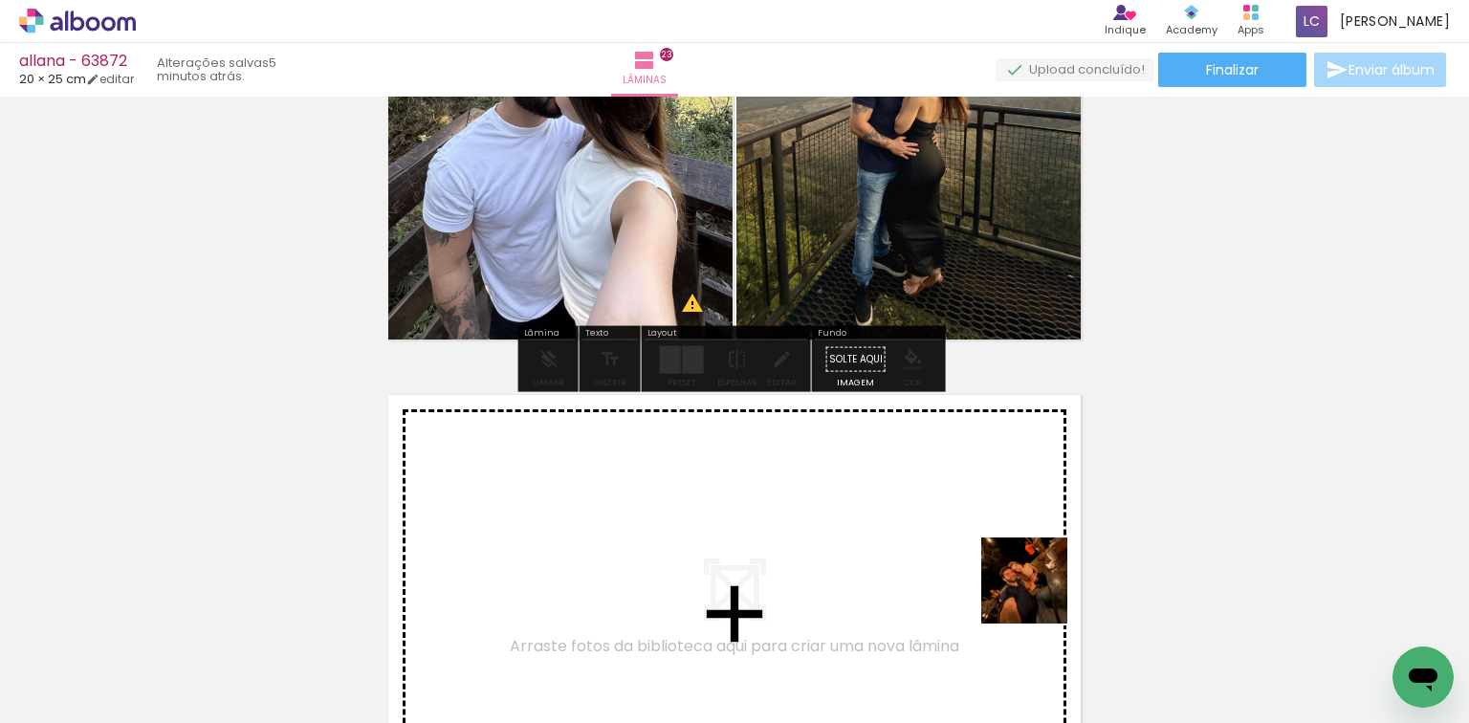
drag, startPoint x: 1244, startPoint y: 679, endPoint x: 1123, endPoint y: 640, distance: 126.7
click at [900, 561] on quentale-workspace at bounding box center [734, 361] width 1469 height 723
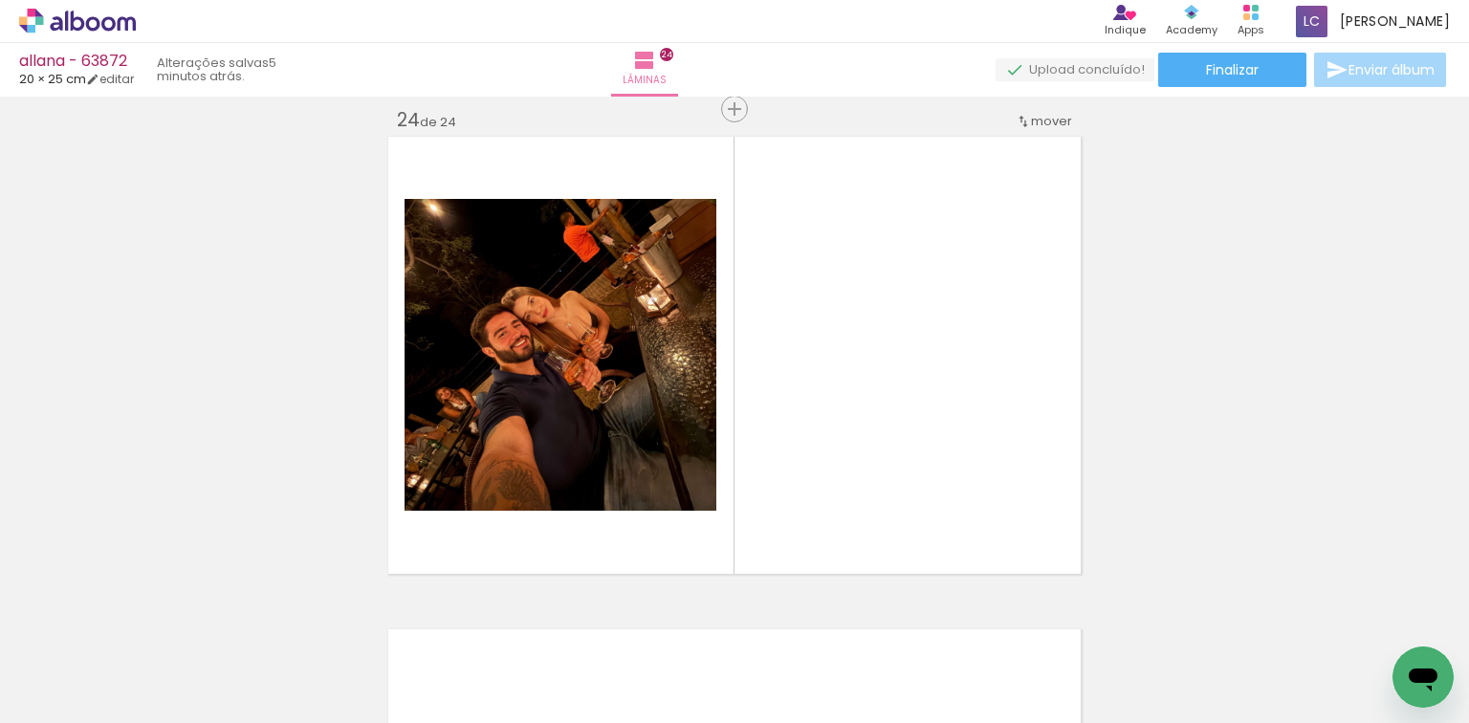
scroll to position [11349, 0]
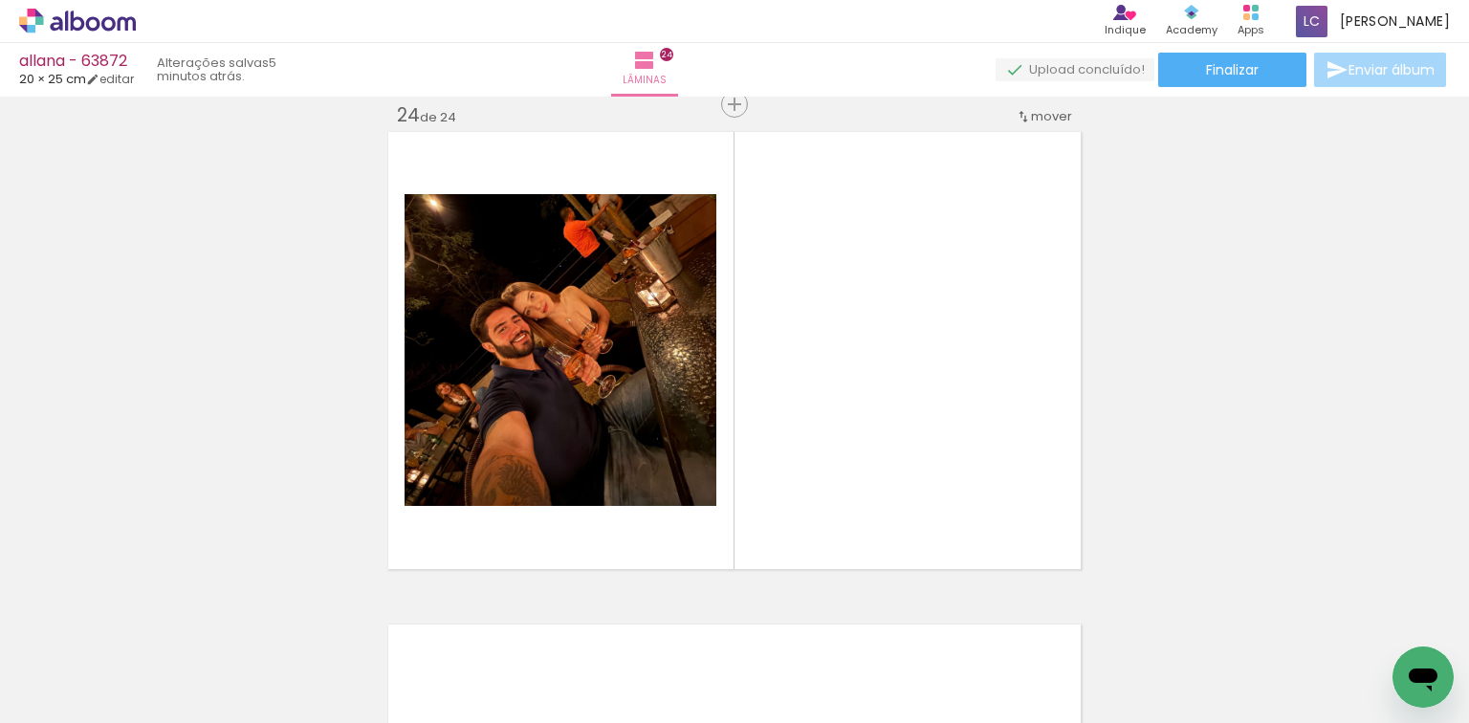
click at [845, 469] on quentale-workspace at bounding box center [734, 361] width 1469 height 723
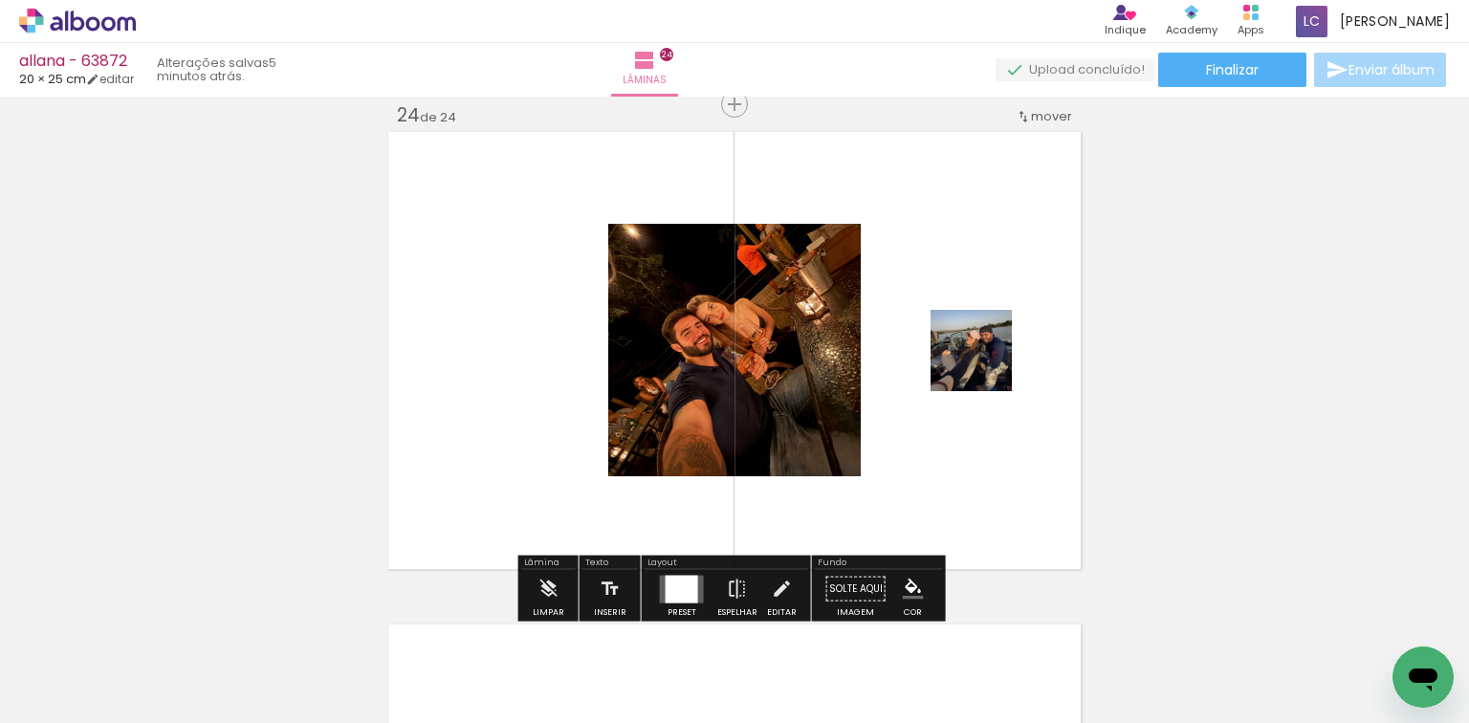
click at [665, 581] on div at bounding box center [681, 589] width 33 height 28
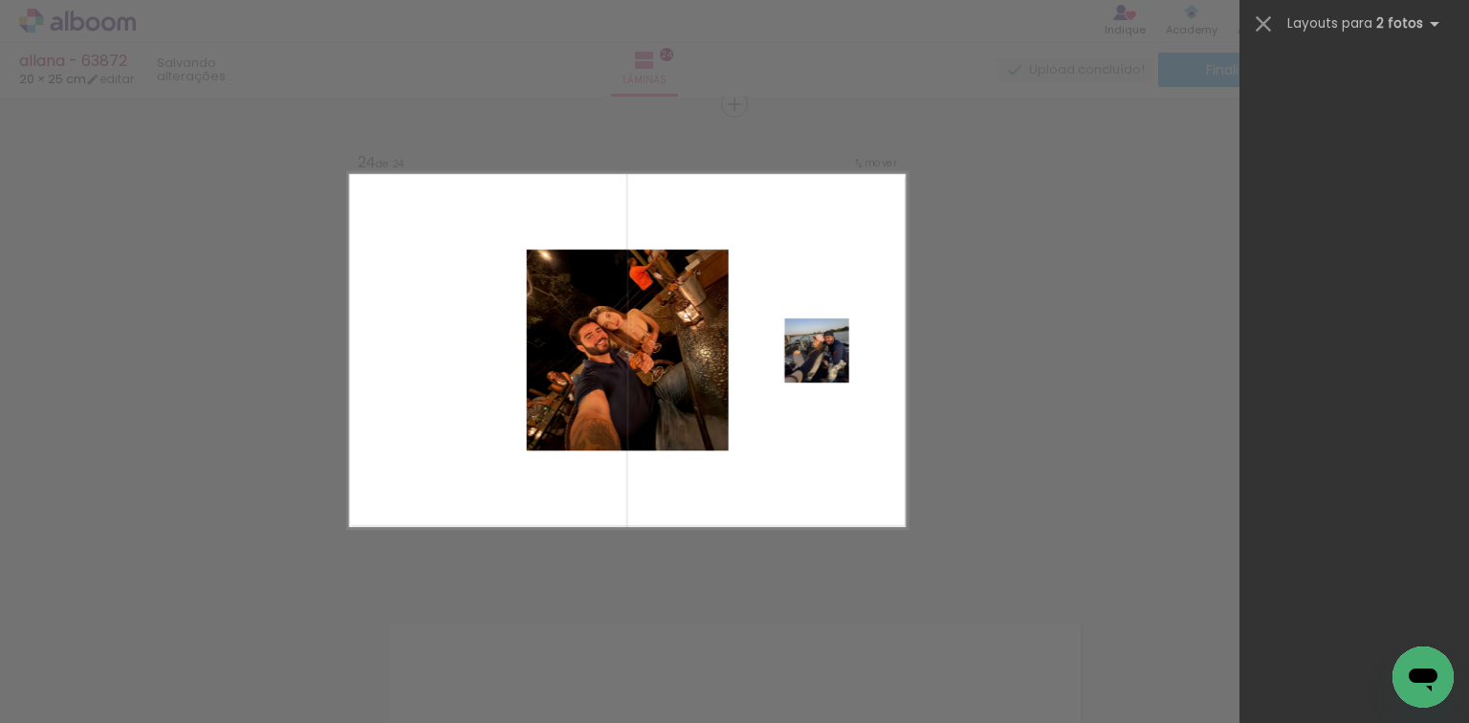
scroll to position [0, 0]
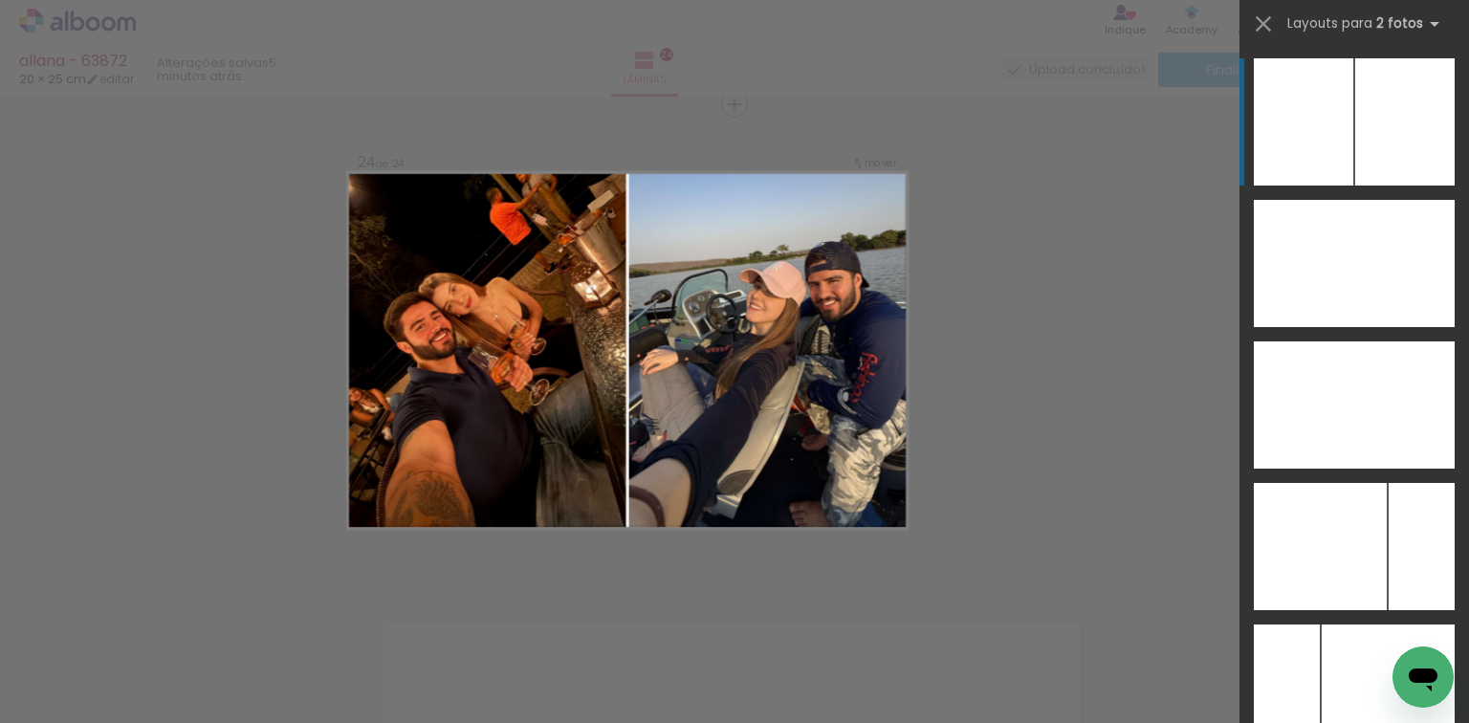
click at [1340, 119] on div at bounding box center [1302, 121] width 99 height 127
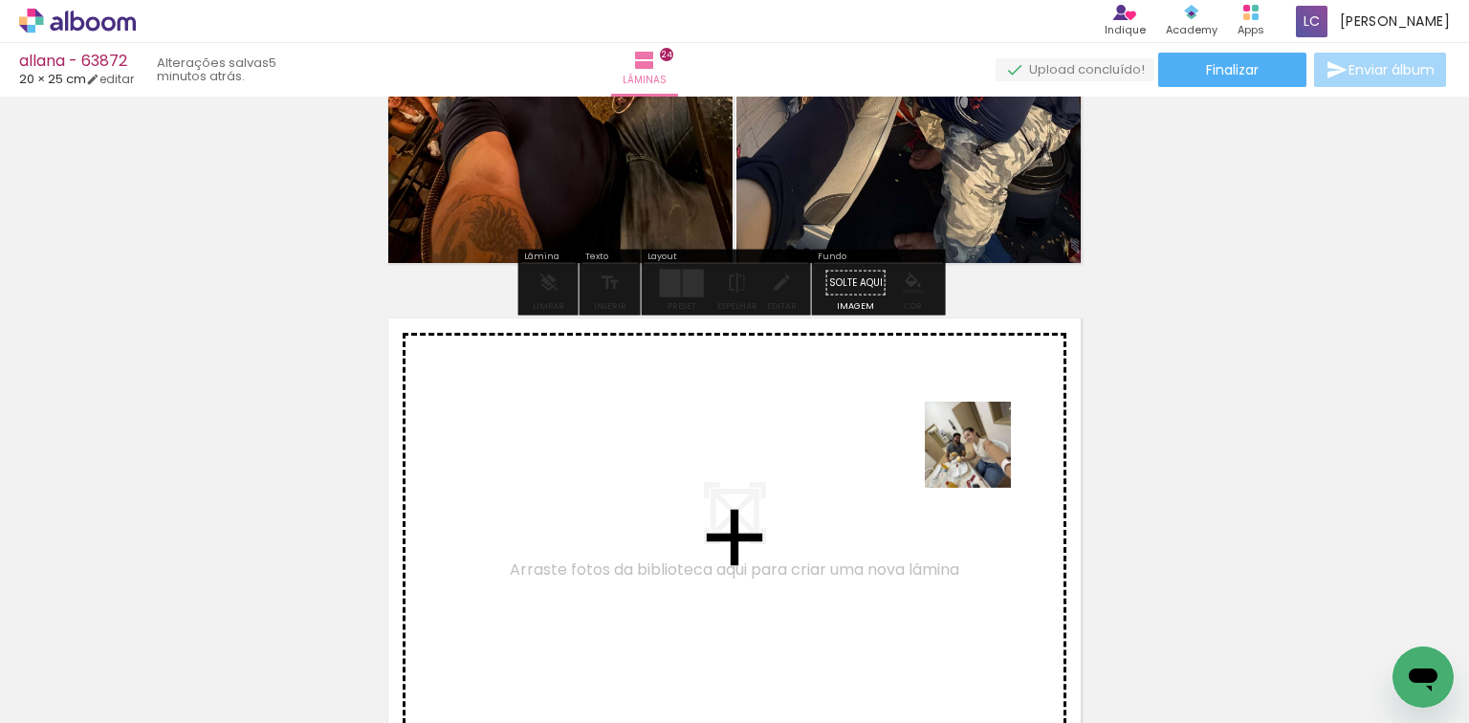
drag, startPoint x: 1327, startPoint y: 676, endPoint x: 1425, endPoint y: 607, distance: 120.1
click at [921, 414] on quentale-workspace at bounding box center [734, 361] width 1469 height 723
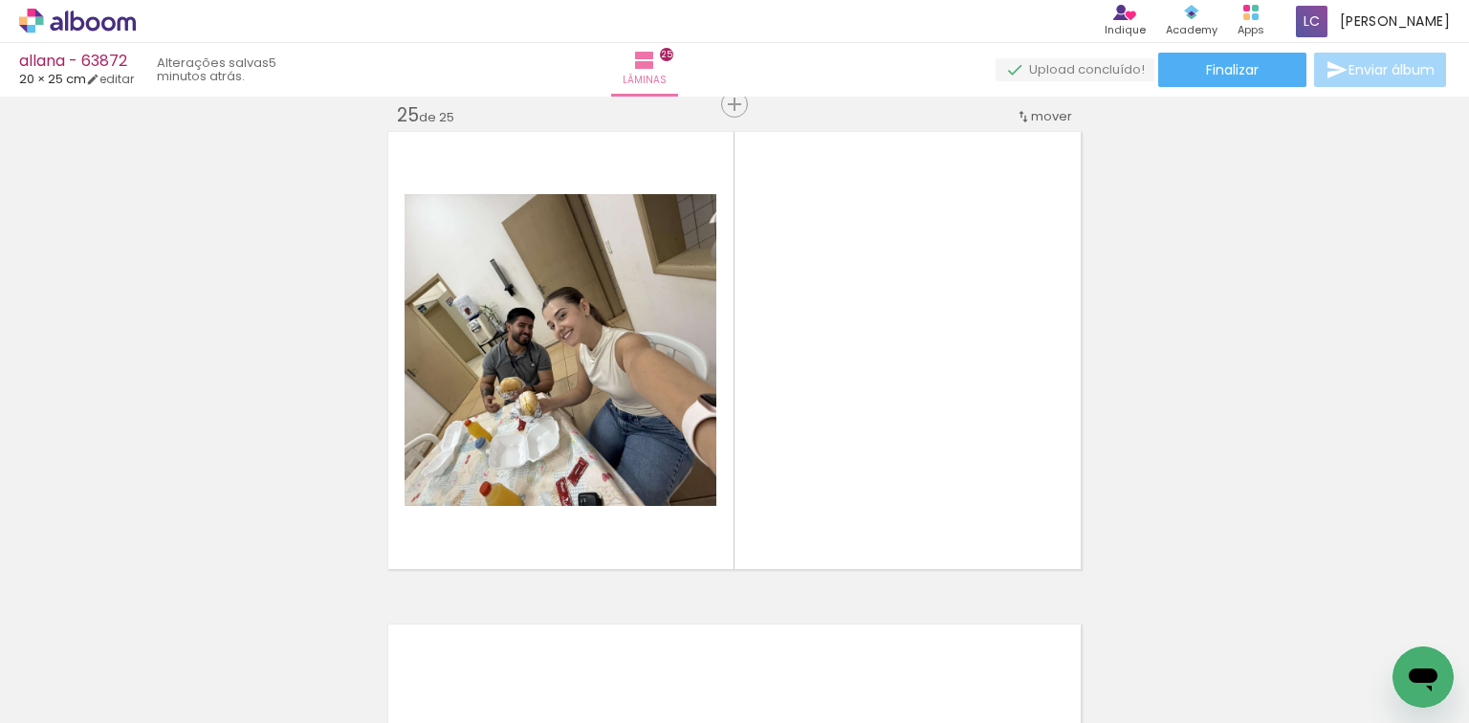
drag, startPoint x: 1423, startPoint y: 629, endPoint x: 855, endPoint y: 531, distance: 576.4
click at [950, 398] on quentale-workspace at bounding box center [734, 361] width 1469 height 723
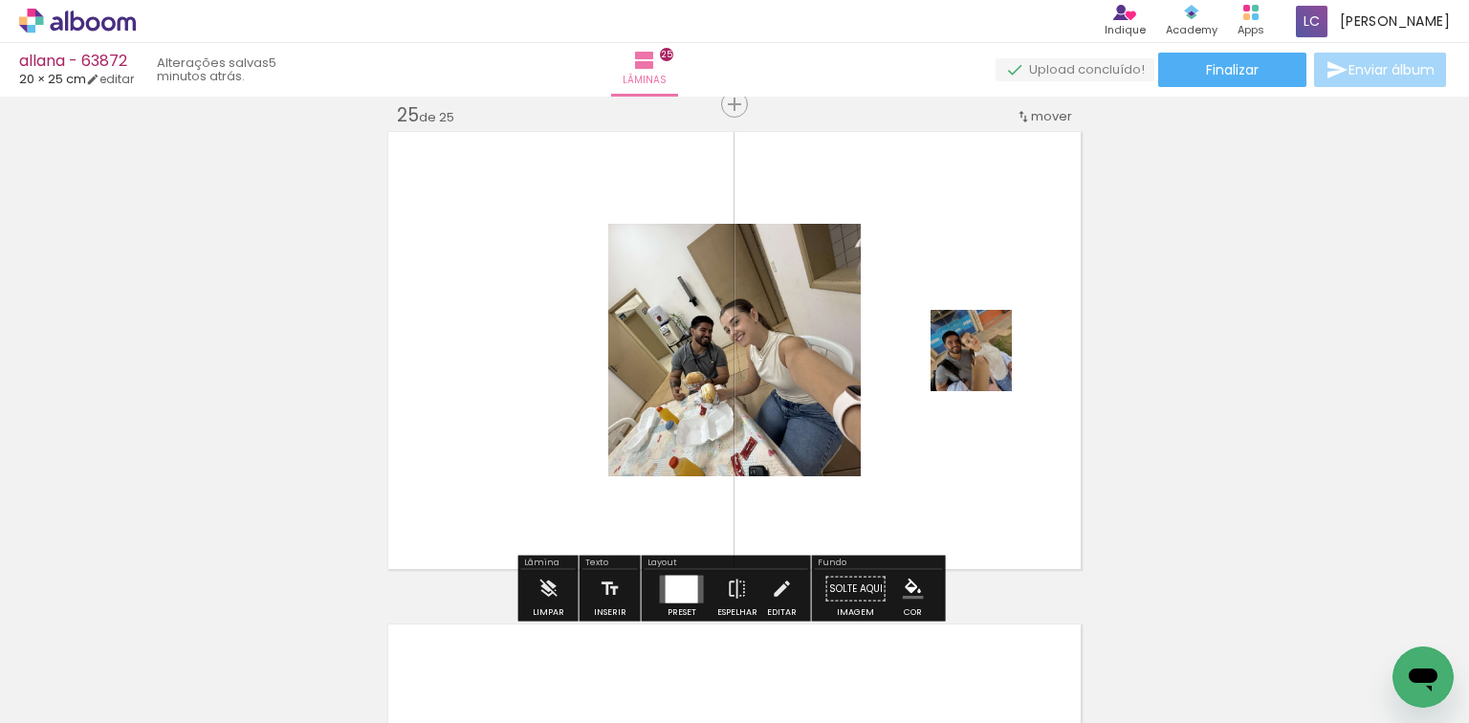
click at [693, 577] on quentale-layouter at bounding box center [682, 589] width 44 height 28
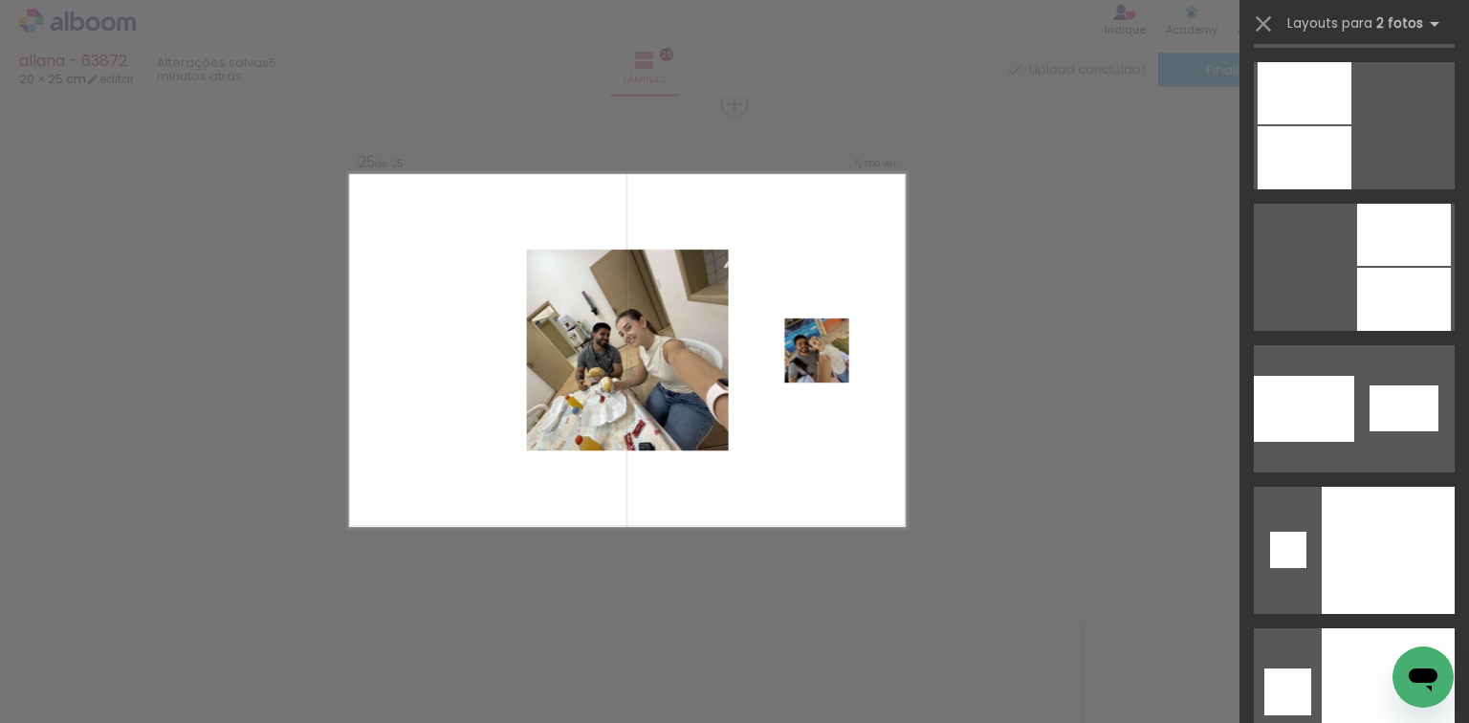
scroll to position [9620, 0]
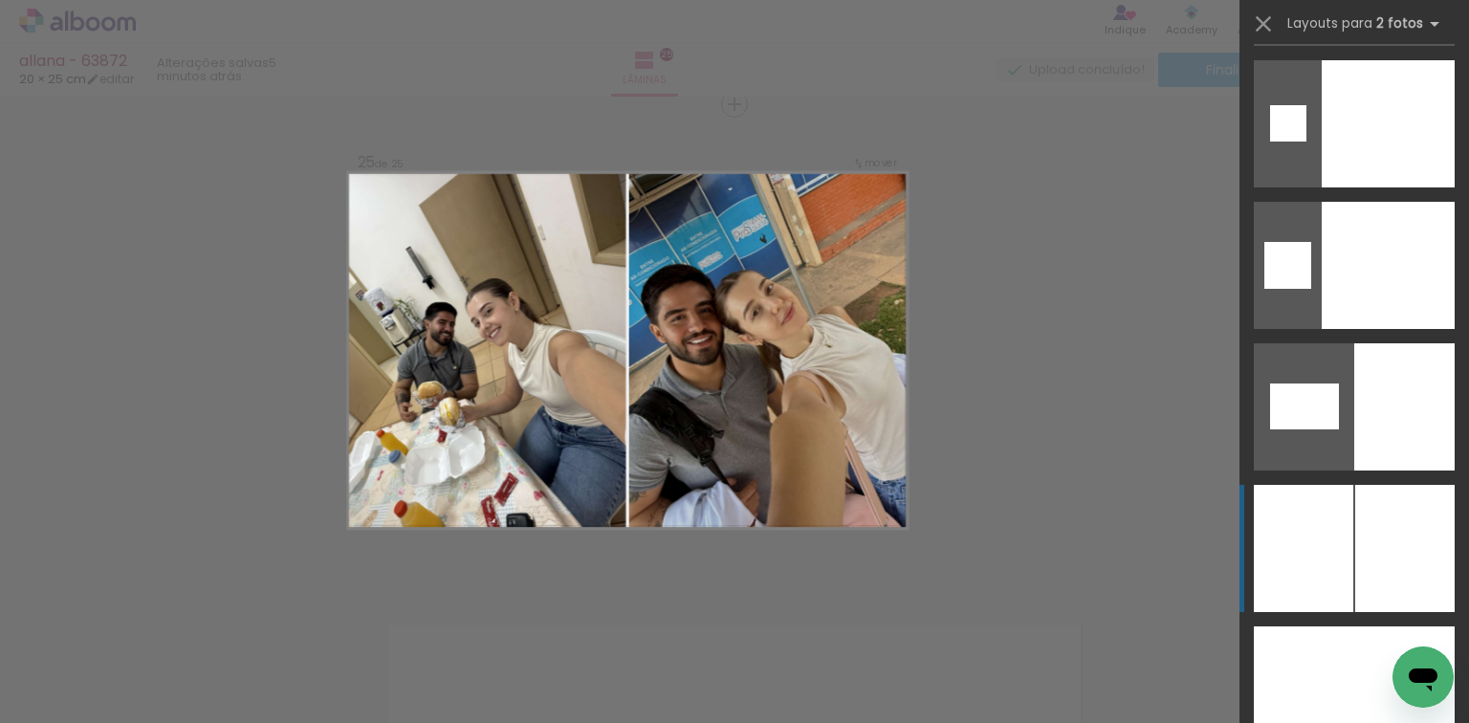
click at [1384, 529] on div at bounding box center [1404, 548] width 99 height 127
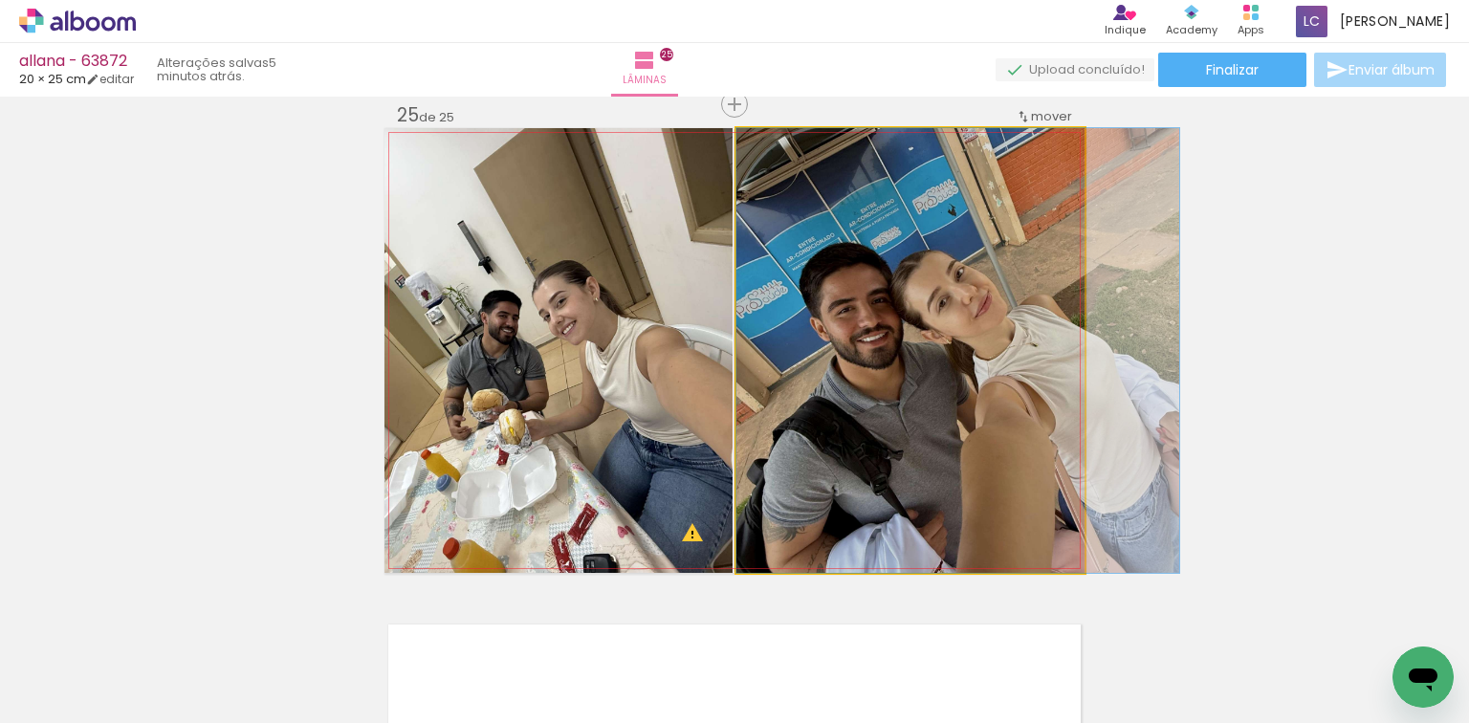
drag, startPoint x: 914, startPoint y: 372, endPoint x: 925, endPoint y: 372, distance: 11.5
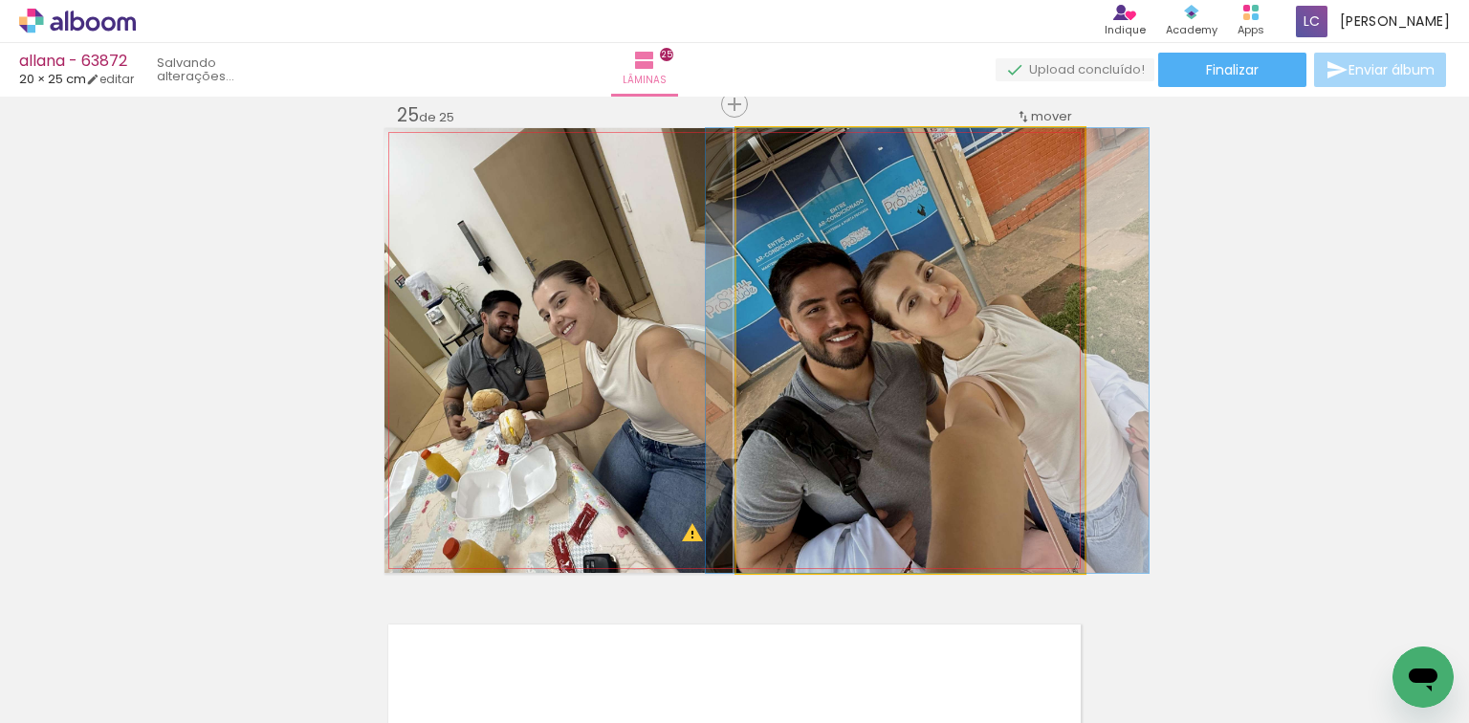
drag, startPoint x: 957, startPoint y: 373, endPoint x: 913, endPoint y: 379, distance: 44.4
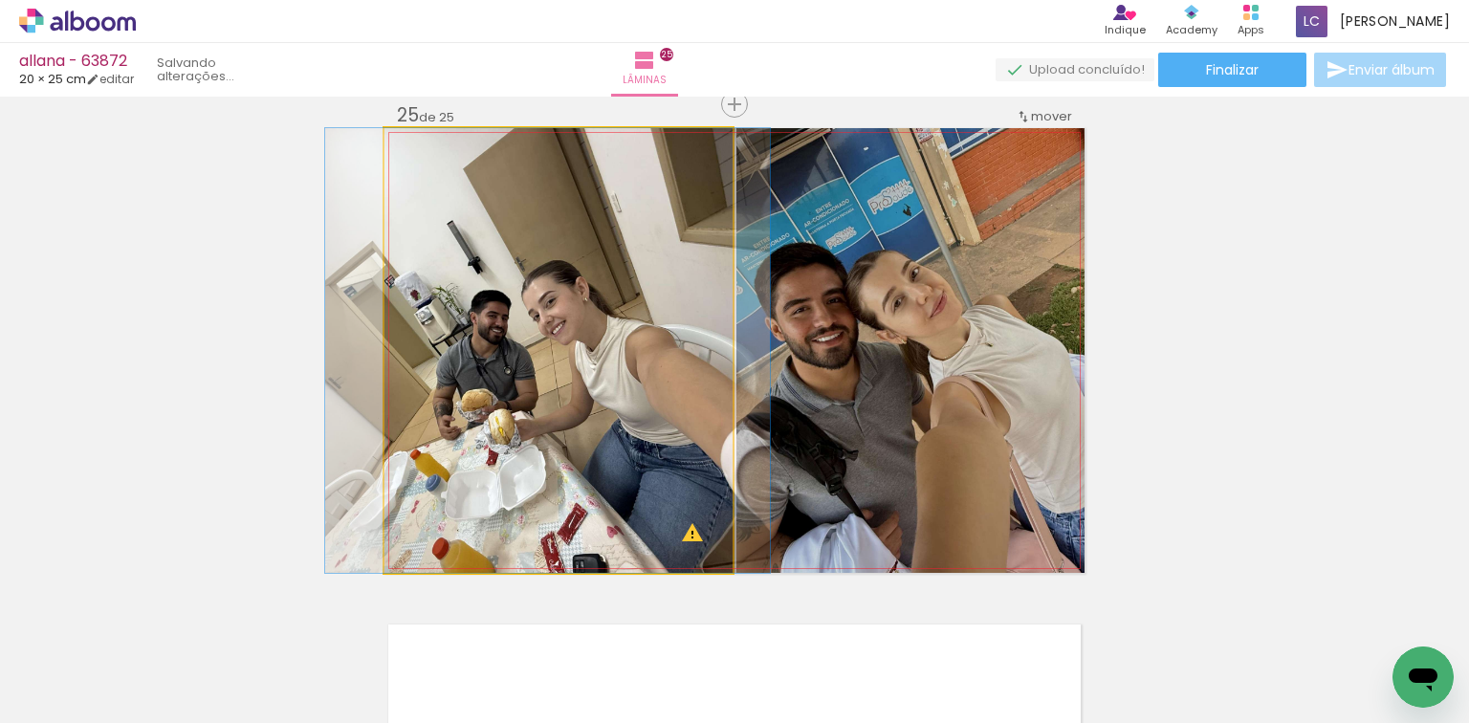
drag, startPoint x: 502, startPoint y: 437, endPoint x: 484, endPoint y: 445, distance: 19.7
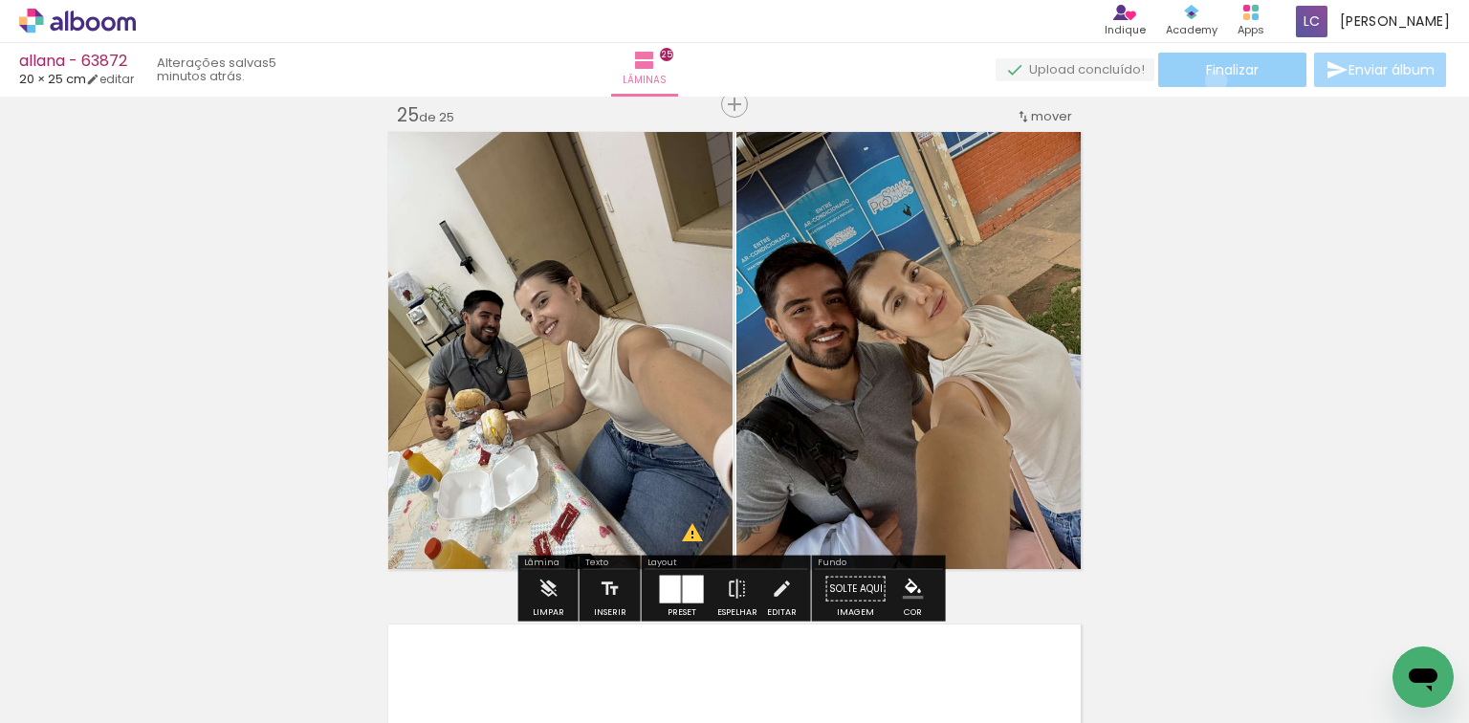
click at [1208, 80] on paper-button "Finalizar" at bounding box center [1232, 70] width 148 height 34
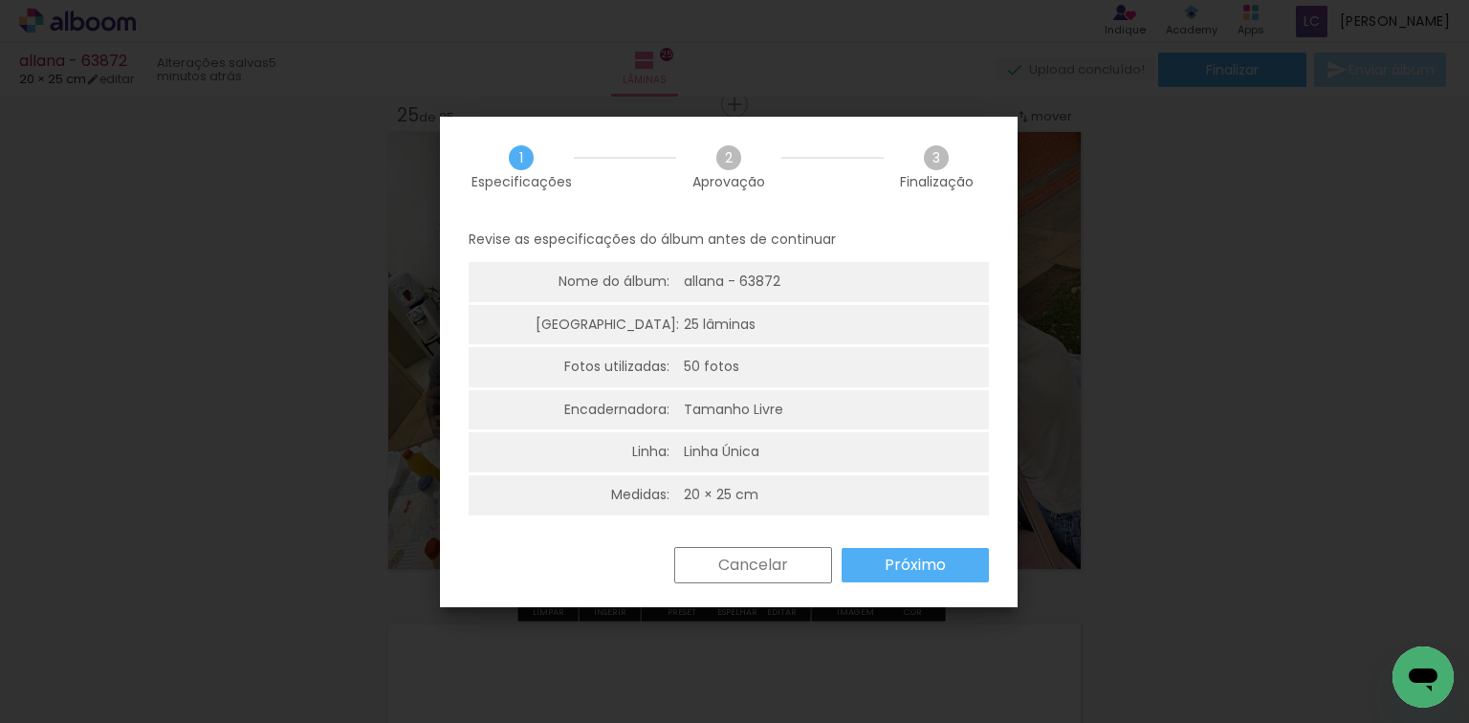
click at [0, 0] on slot "Próximo" at bounding box center [0, 0] width 0 height 0
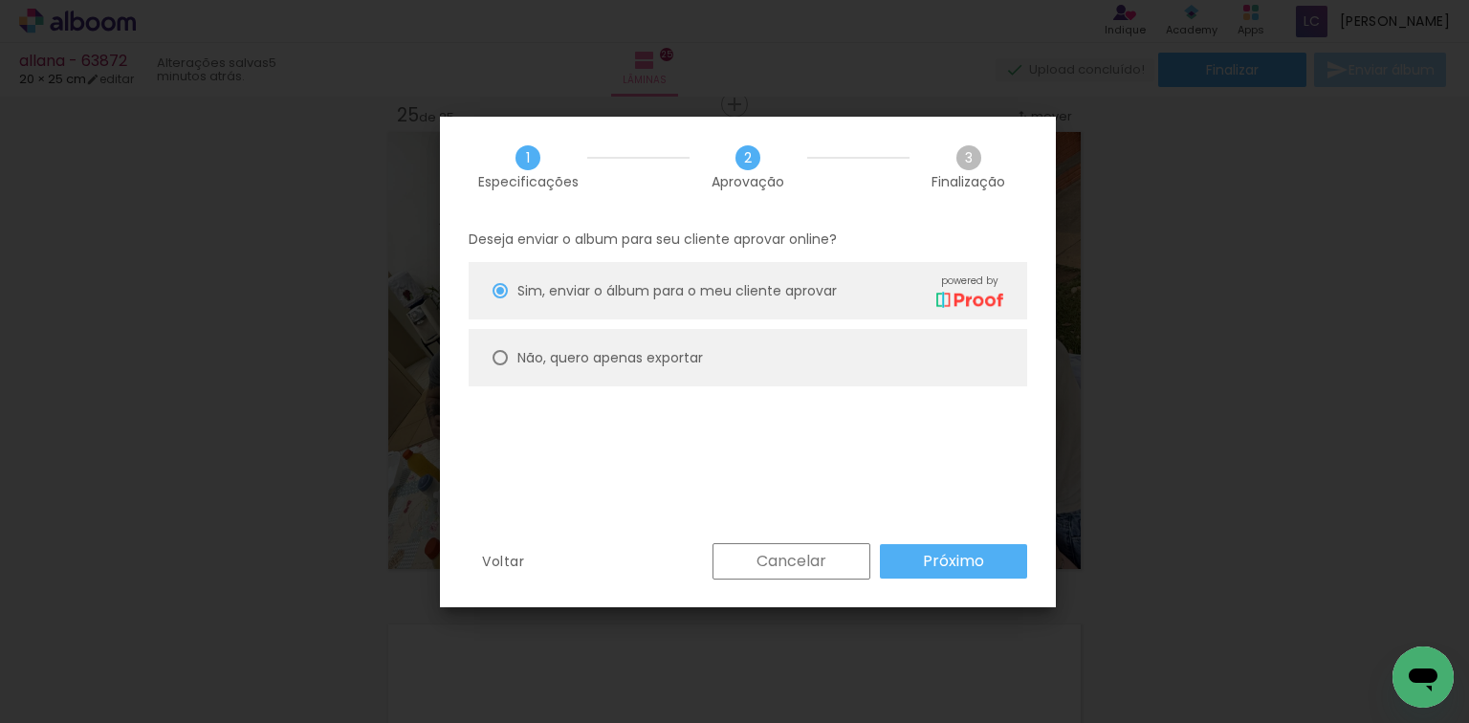
click at [815, 347] on paper-radio-button "Não, quero apenas exportar" at bounding box center [747, 357] width 558 height 57
type paper-radio-button "on"
click at [0, 0] on slot "Próximo" at bounding box center [0, 0] width 0 height 0
type input "Alta, 300 DPI"
click at [0, 0] on paper-button "Exportar" at bounding box center [0, 0] width 0 height 0
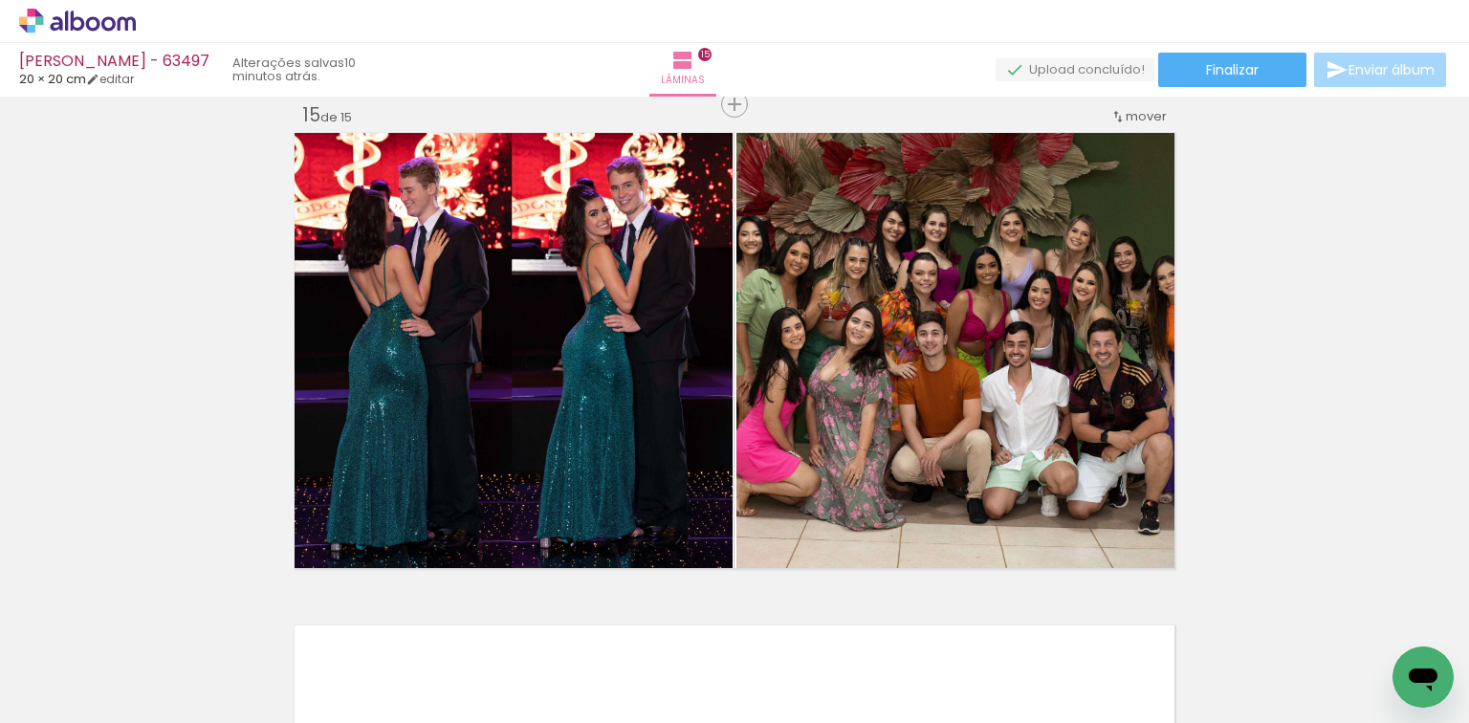
scroll to position [0, 1905]
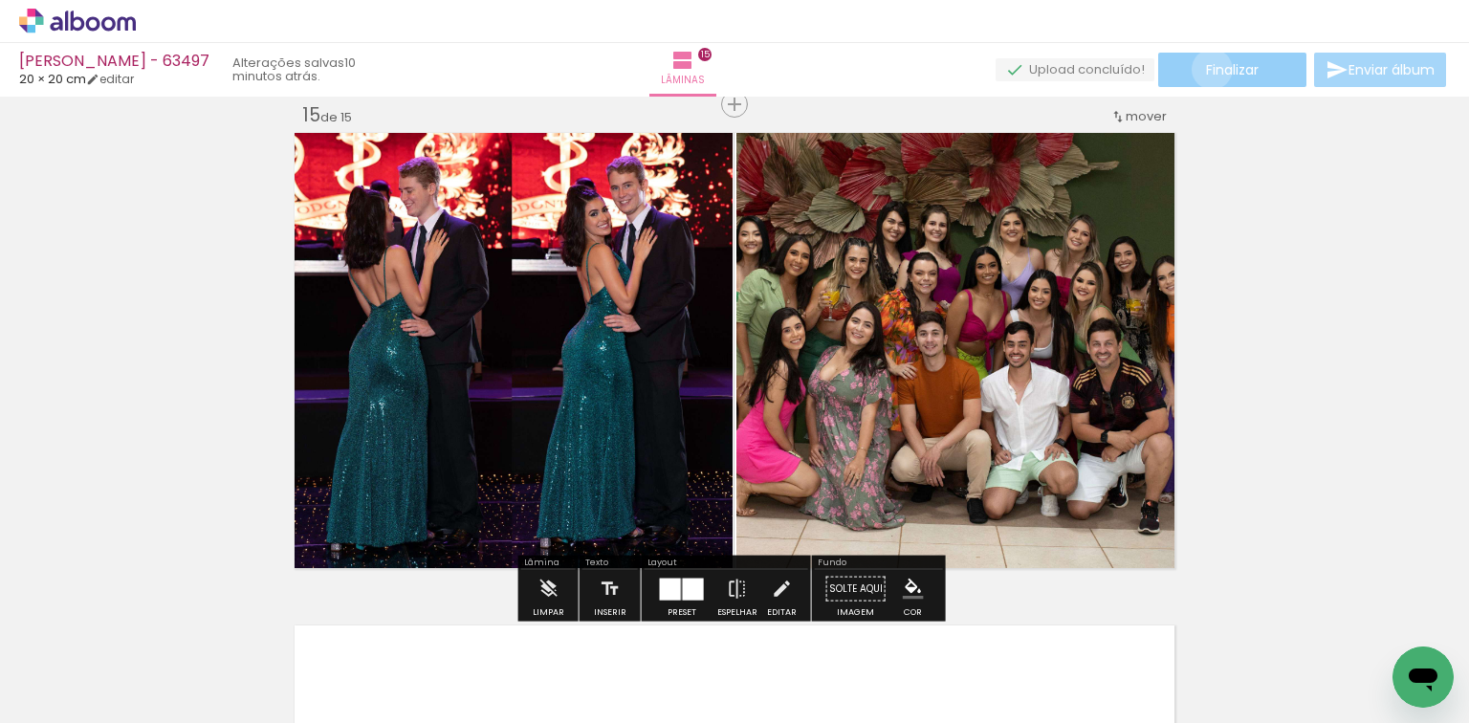
click at [1206, 69] on span "Finalizar" at bounding box center [1232, 69] width 53 height 13
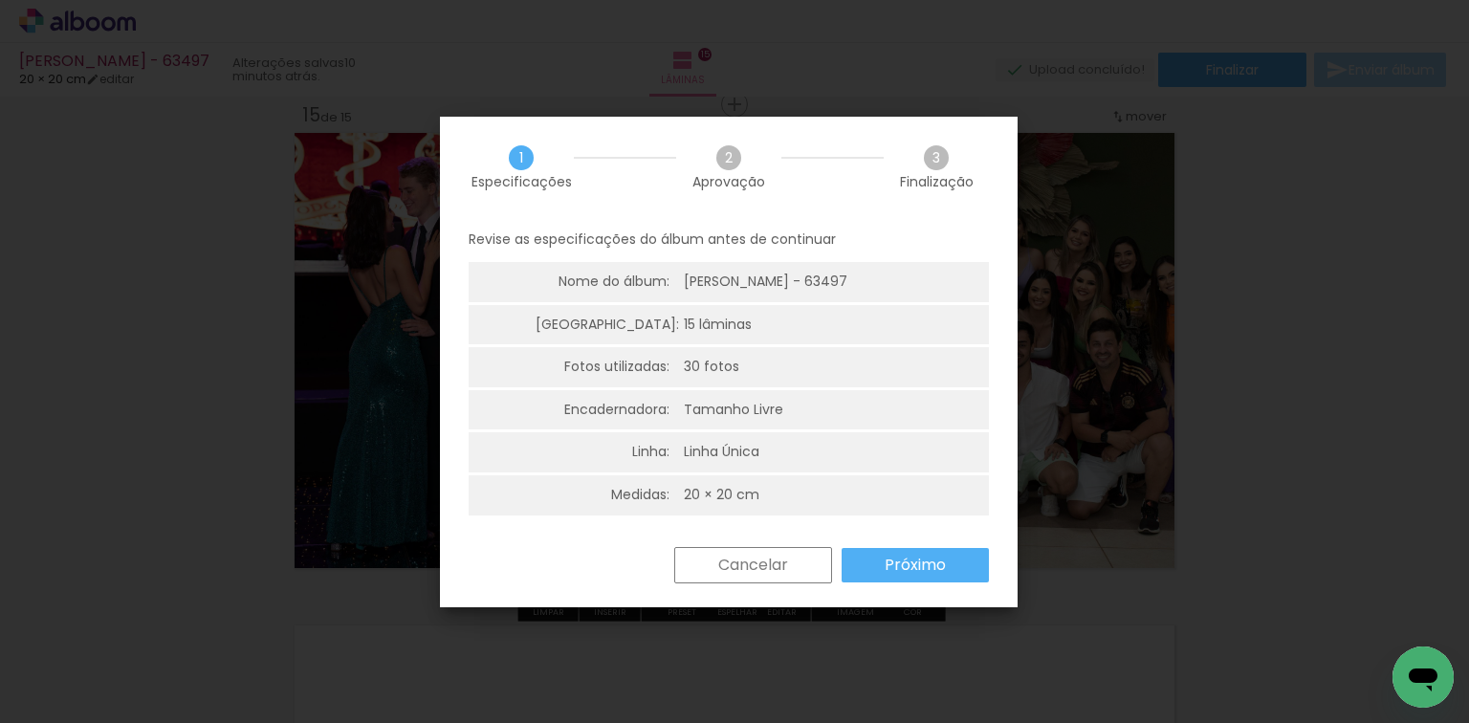
click at [0, 0] on slot "Próximo" at bounding box center [0, 0] width 0 height 0
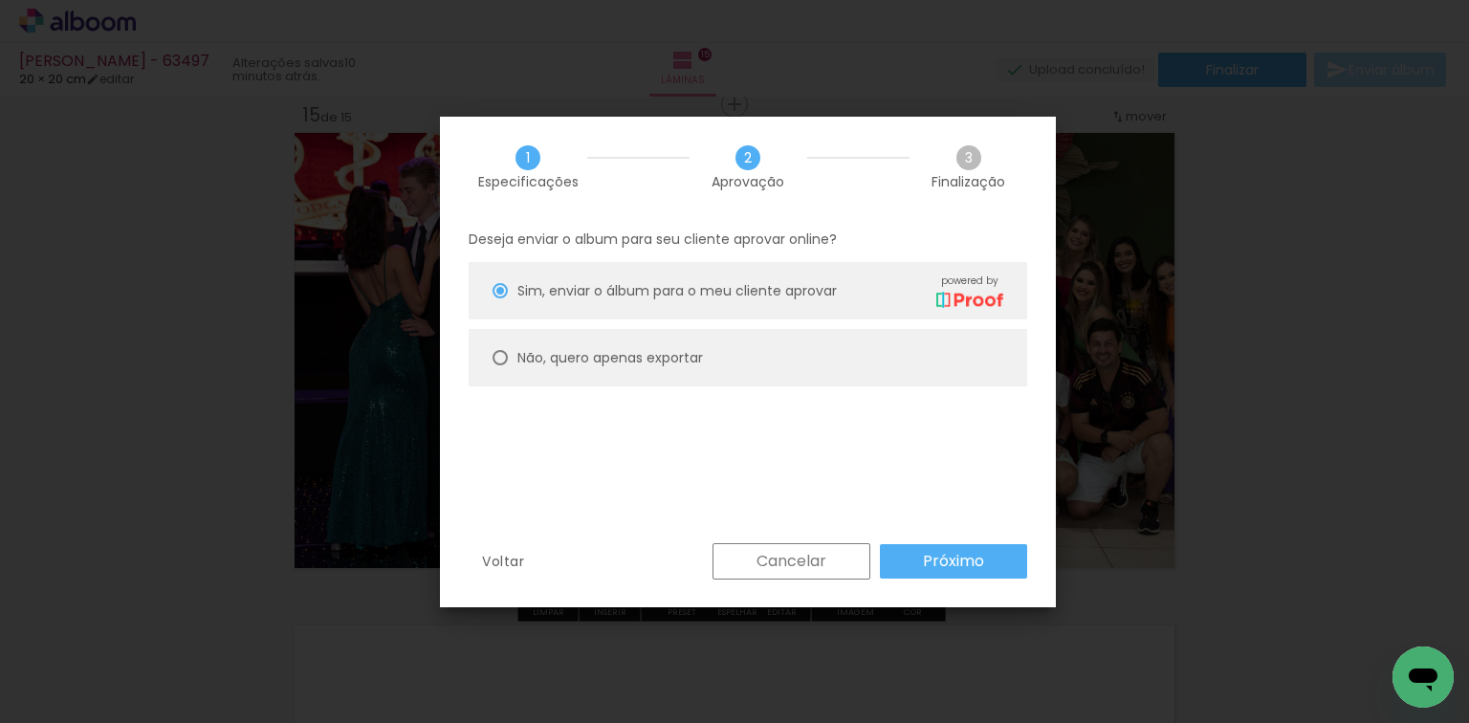
click at [764, 382] on paper-radio-button "Não, quero apenas exportar" at bounding box center [747, 357] width 558 height 57
type paper-radio-button "on"
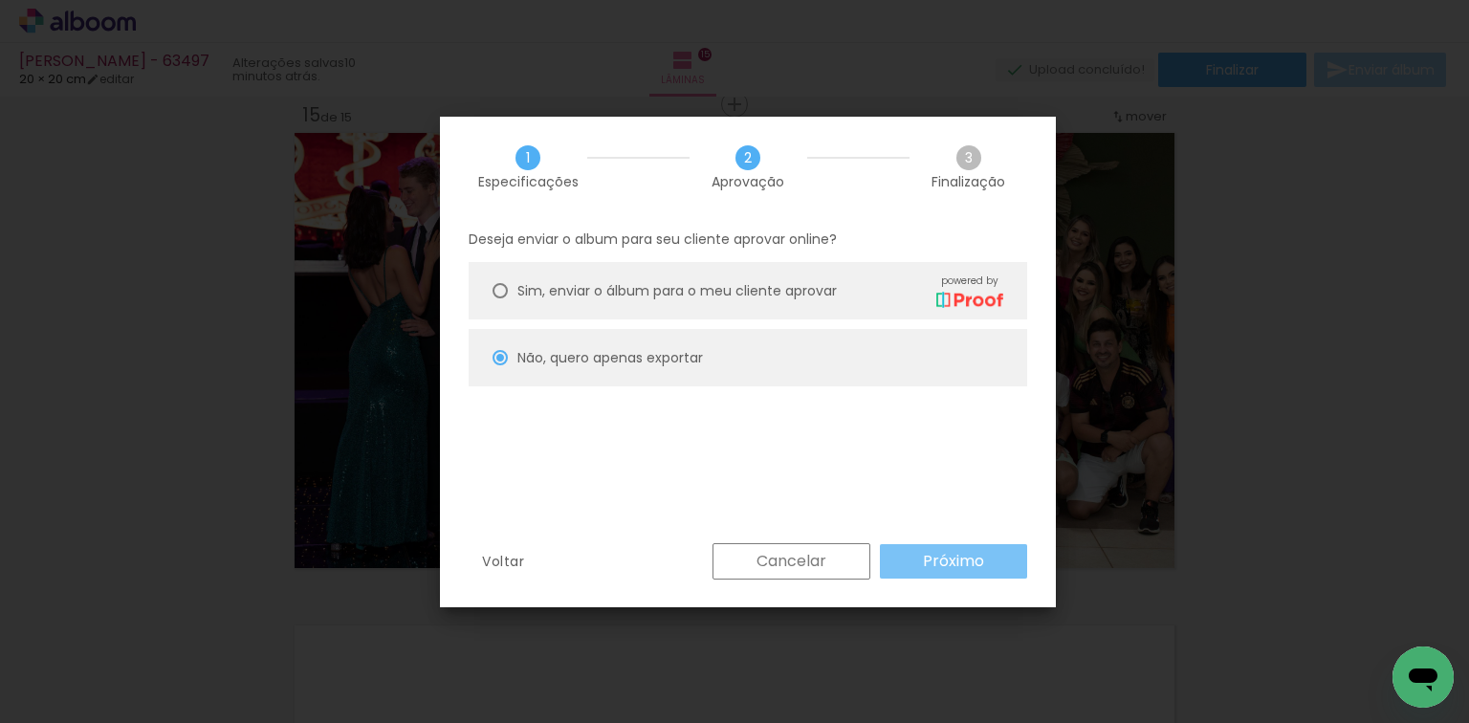
click at [0, 0] on slot "Próximo" at bounding box center [0, 0] width 0 height 0
type input "Alta, 300 DPI"
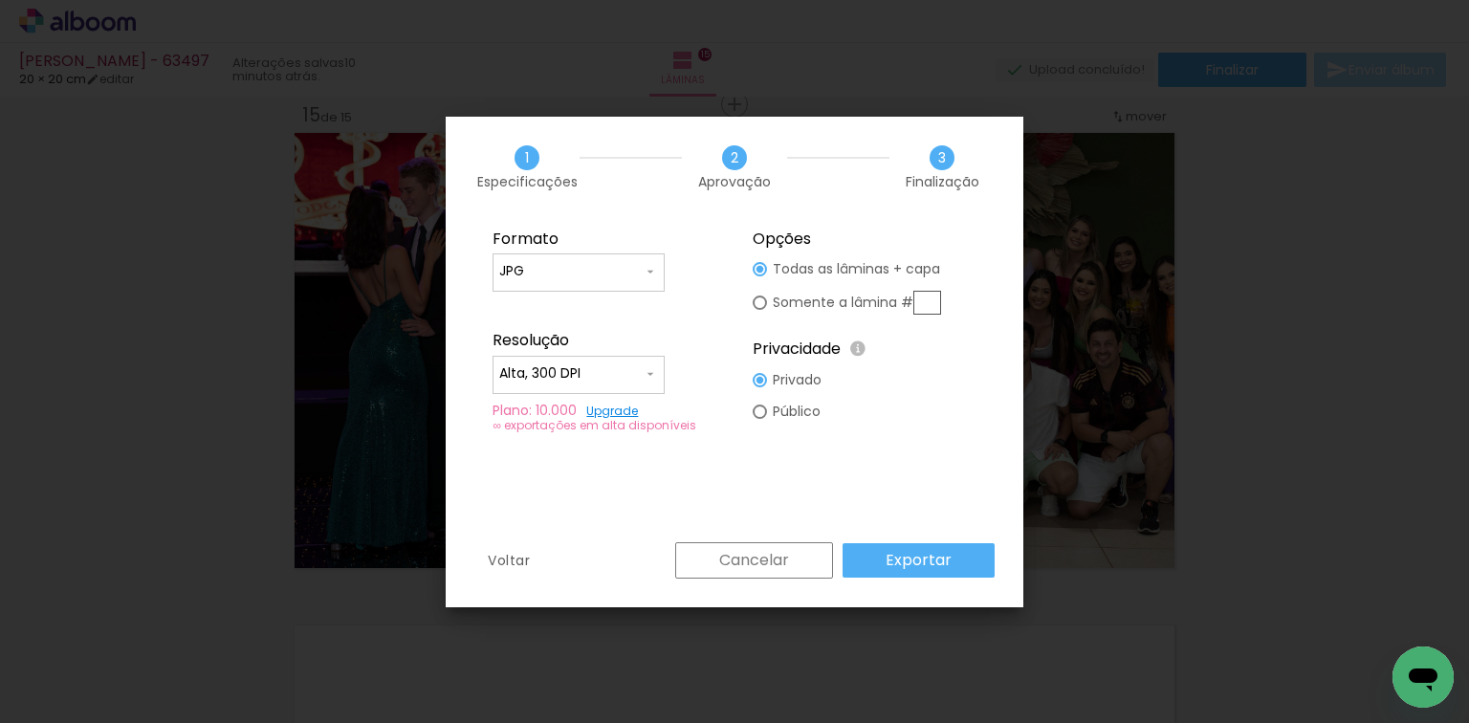
click at [958, 569] on paper-button "Exportar" at bounding box center [918, 560] width 152 height 34
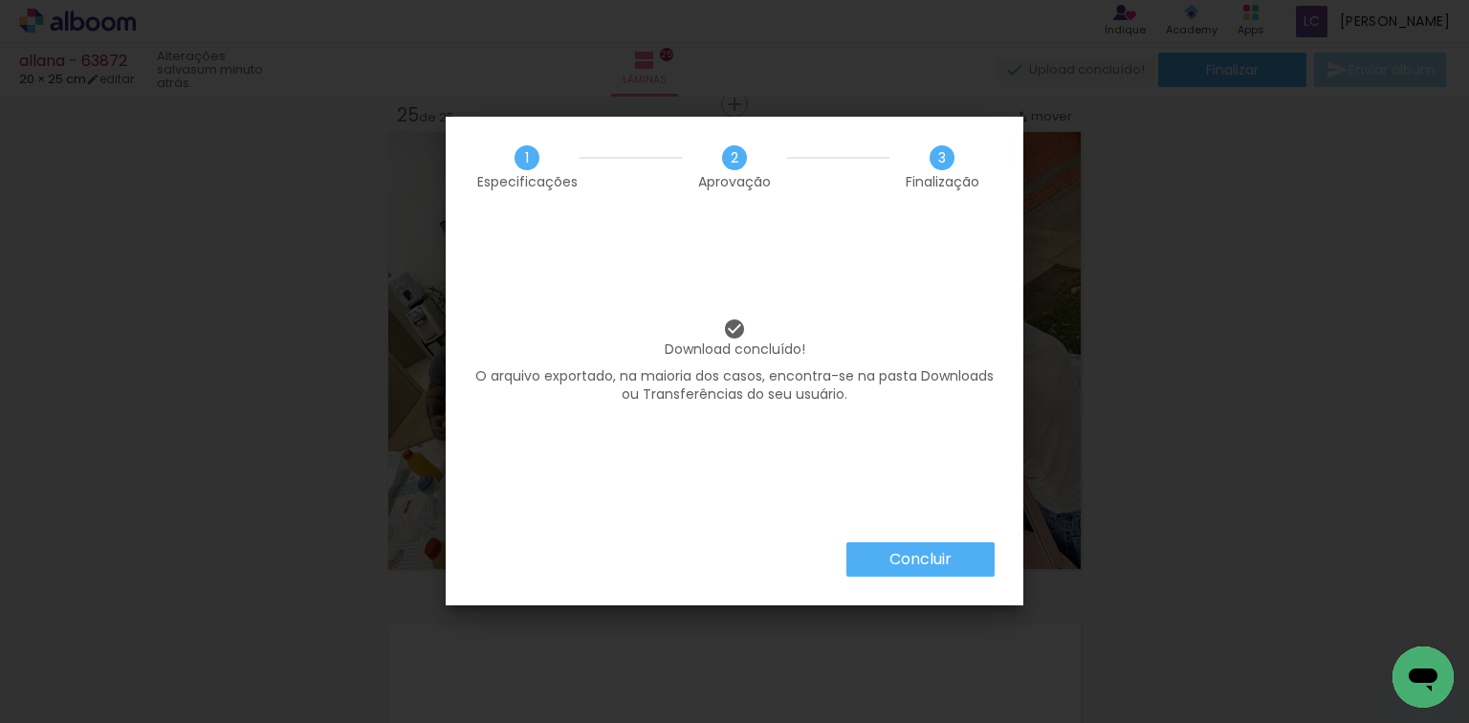
scroll to position [0, 4047]
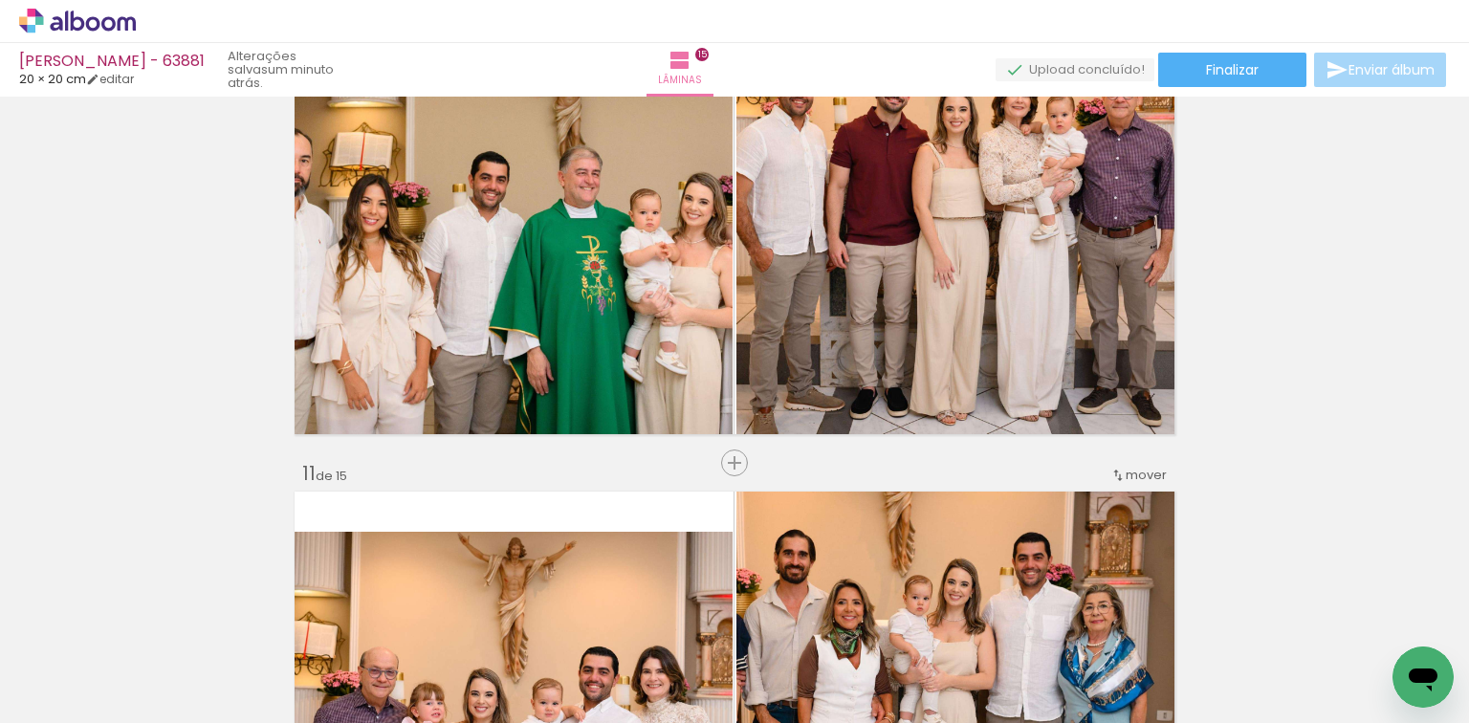
scroll to position [0, 2120]
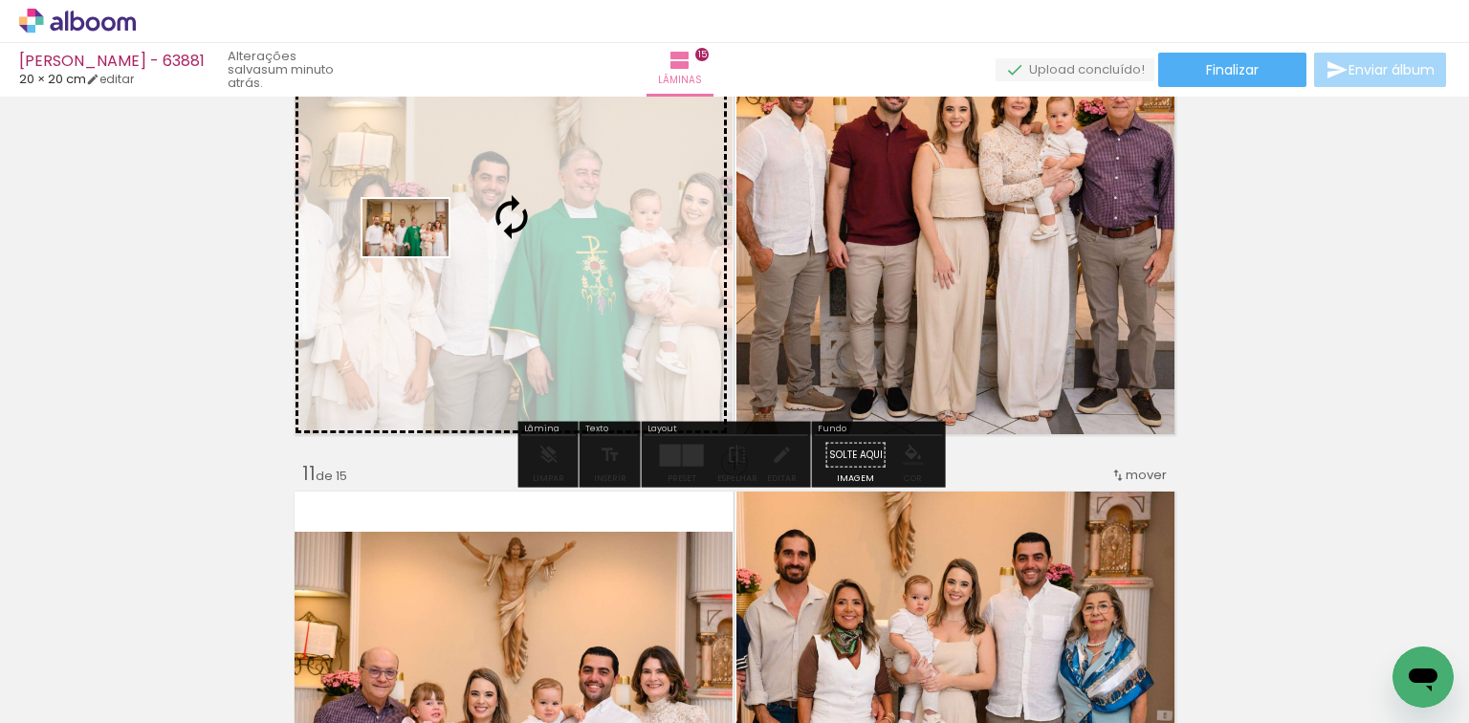
drag, startPoint x: 1377, startPoint y: 646, endPoint x: 423, endPoint y: 255, distance: 1031.2
click at [423, 255] on quentale-workspace at bounding box center [734, 361] width 1469 height 723
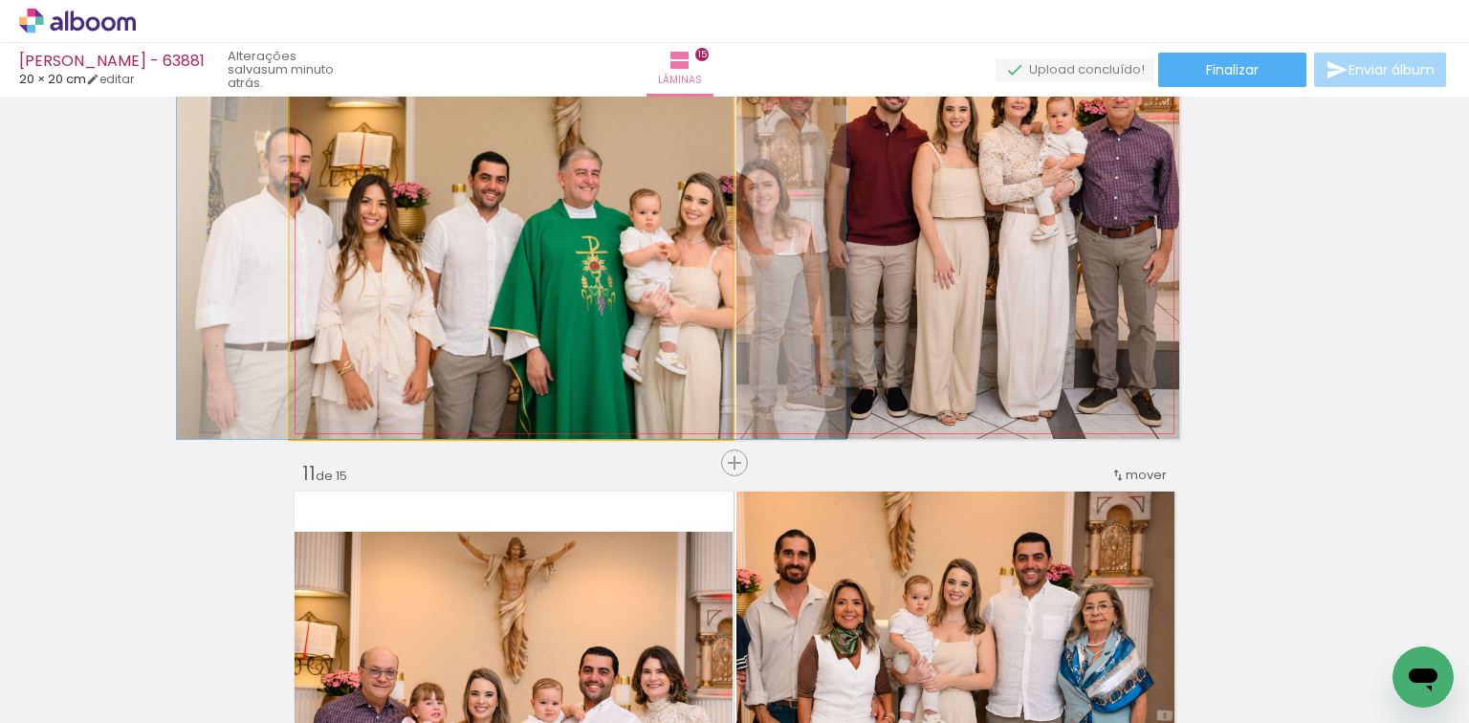
click at [448, 260] on quentale-photo at bounding box center [511, 216] width 443 height 445
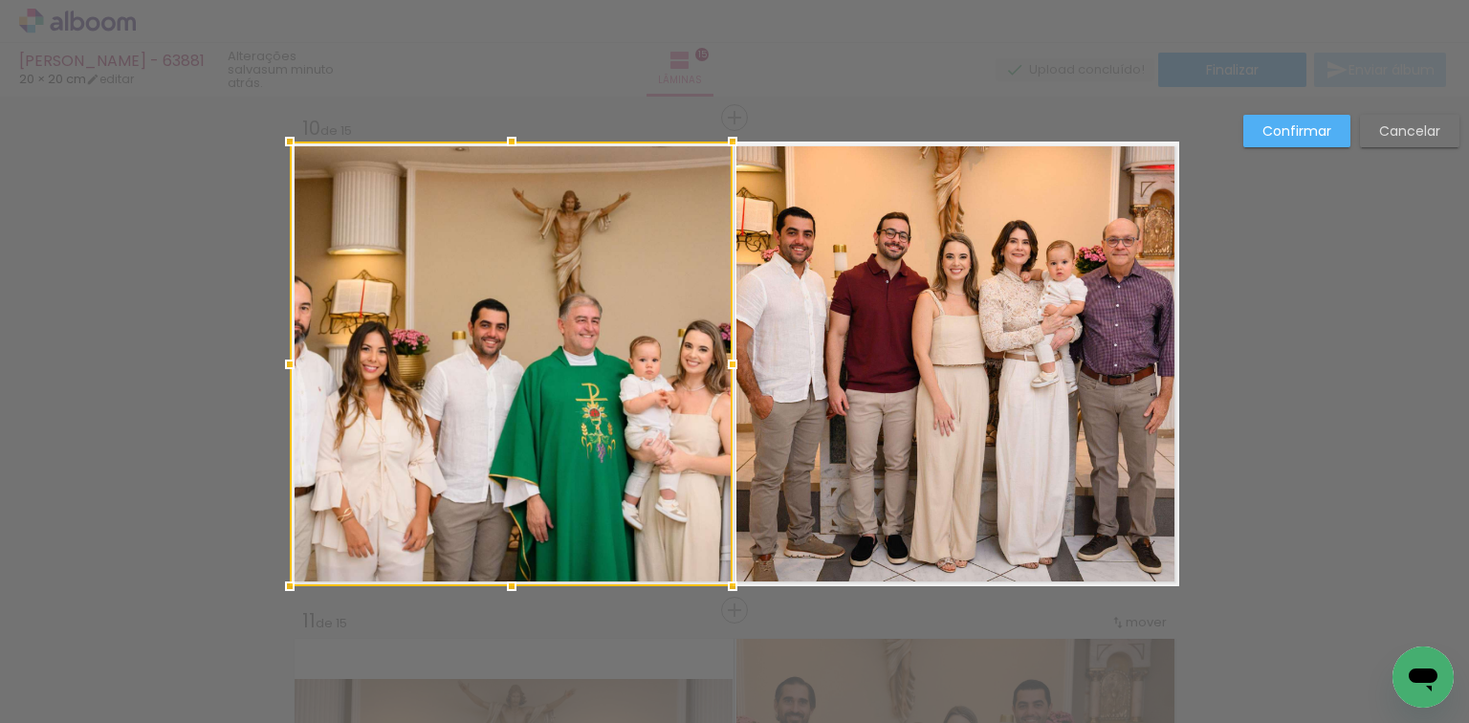
scroll to position [4440, 0]
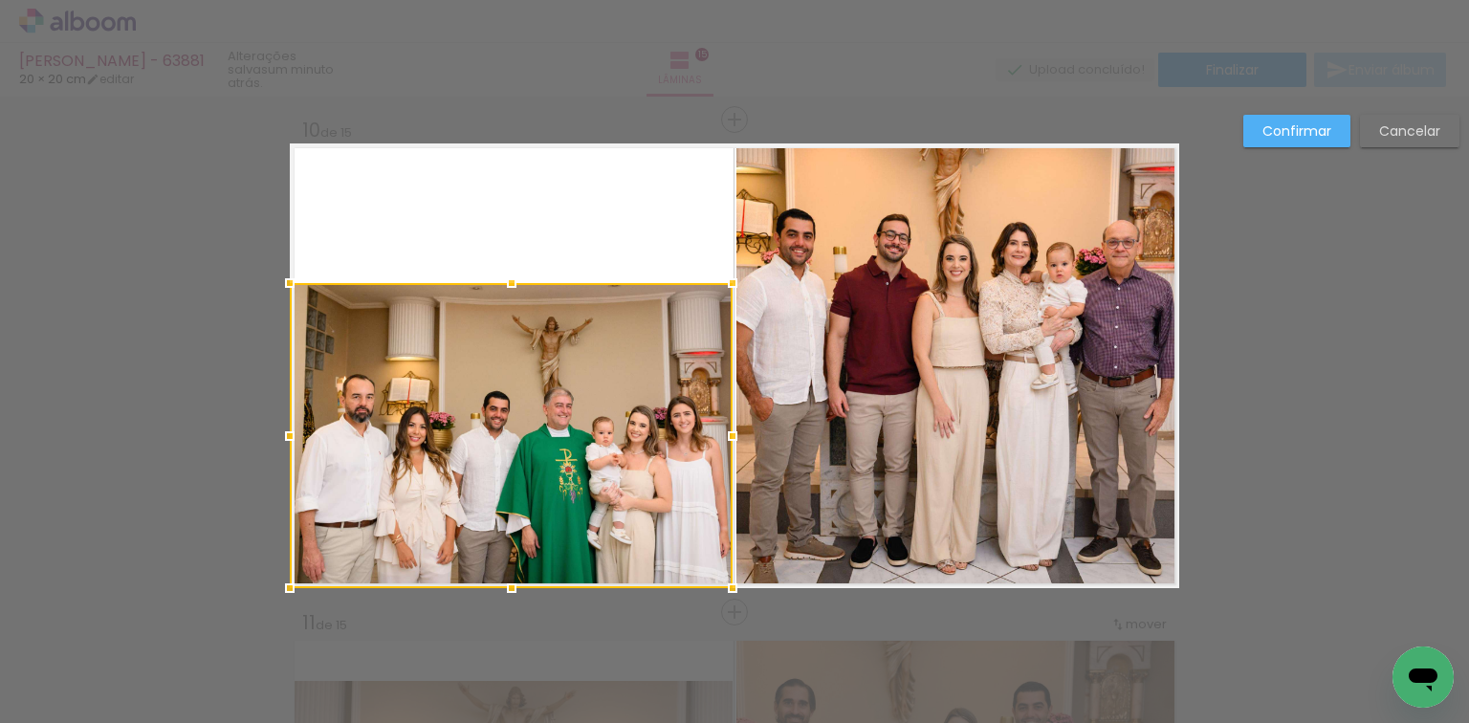
drag, startPoint x: 501, startPoint y: 139, endPoint x: 516, endPoint y: 279, distance: 141.4
click at [516, 279] on div at bounding box center [511, 283] width 38 height 38
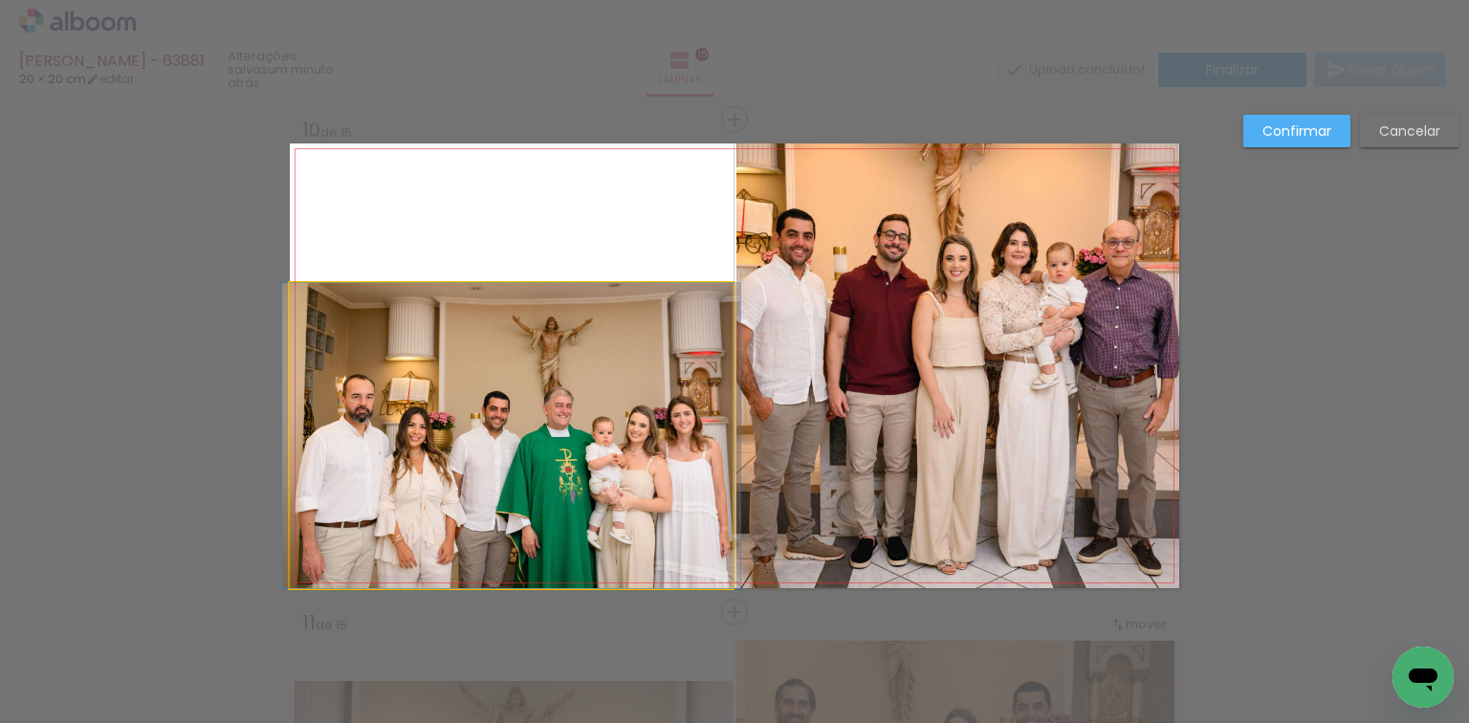
click at [516, 397] on quentale-photo at bounding box center [511, 435] width 443 height 305
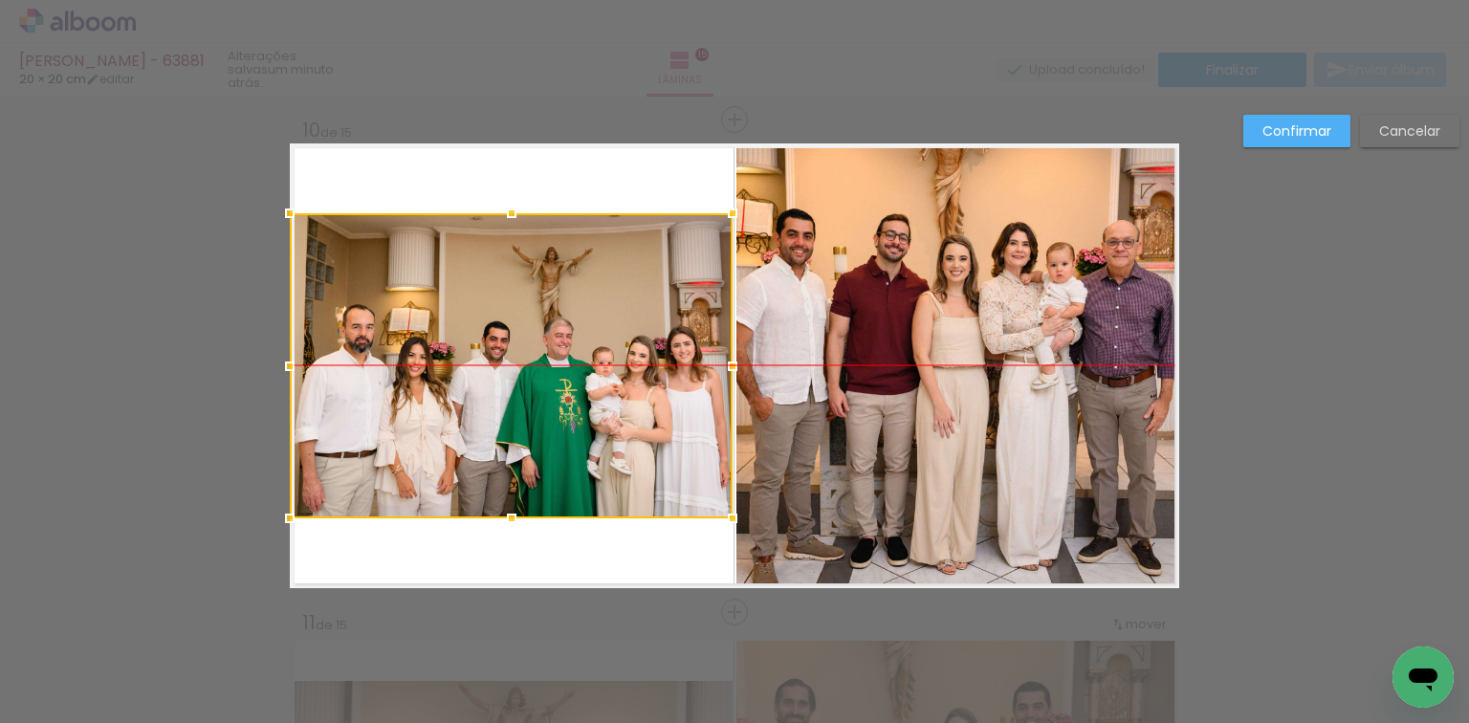
drag, startPoint x: 516, startPoint y: 397, endPoint x: 349, endPoint y: 332, distance: 179.5
click at [349, 332] on div at bounding box center [511, 365] width 443 height 305
click at [0, 0] on slot "Confirmar" at bounding box center [0, 0] width 0 height 0
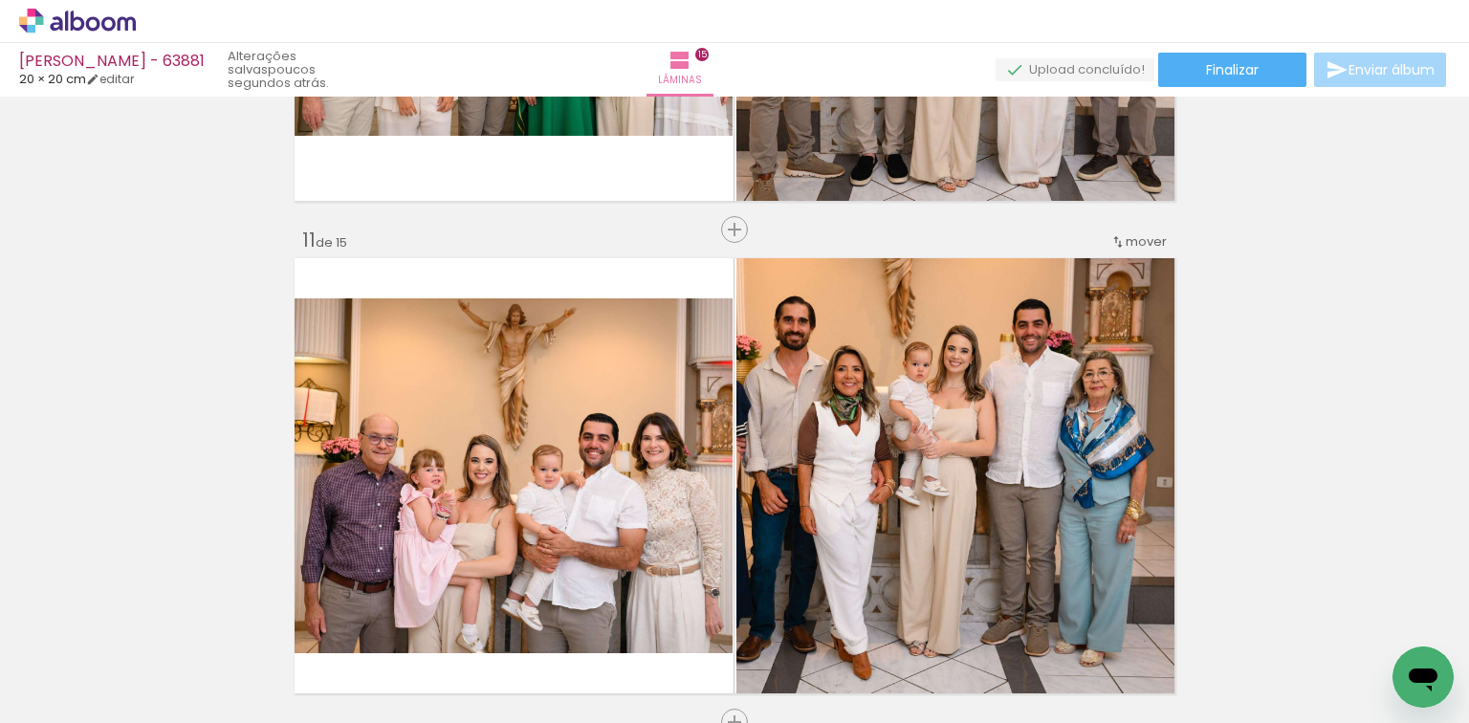
scroll to position [4899, 0]
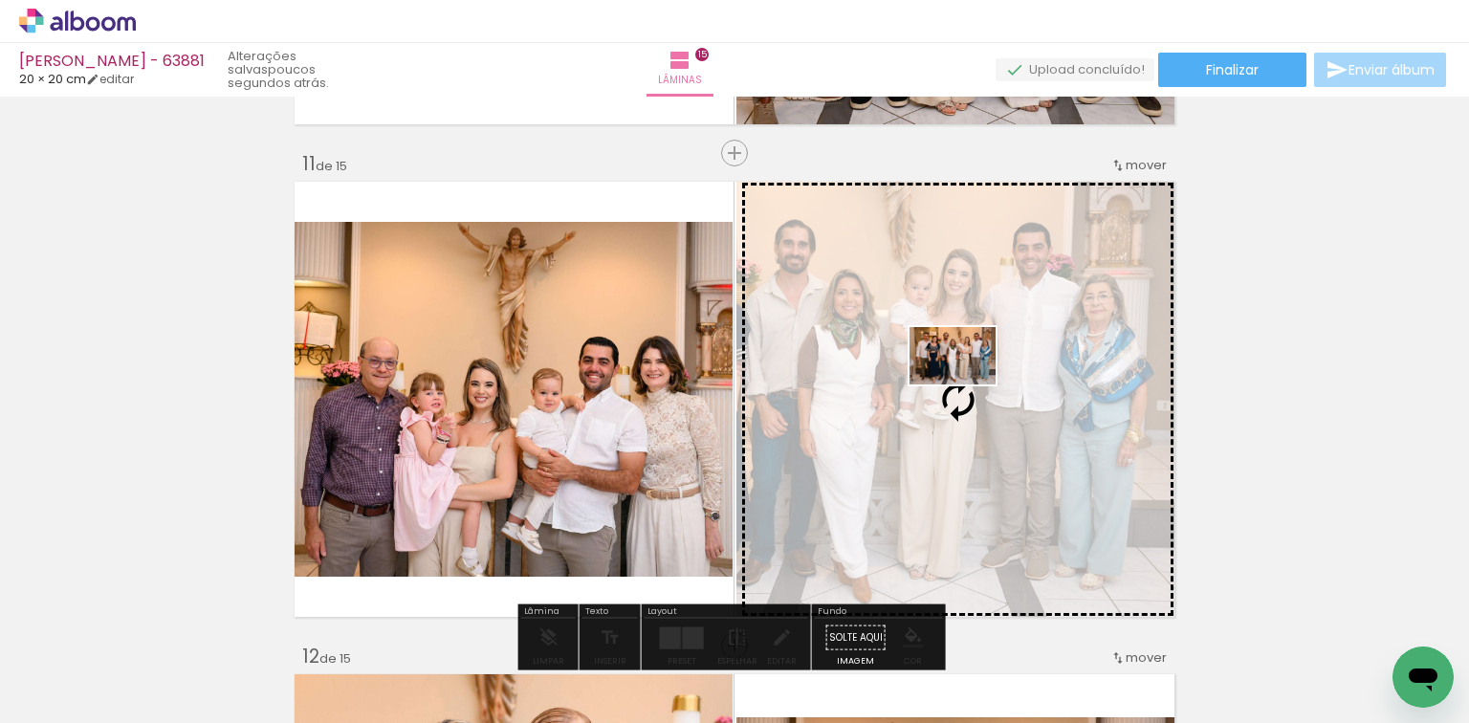
drag, startPoint x: 1280, startPoint y: 667, endPoint x: 968, endPoint y: 386, distance: 419.7
click at [968, 386] on quentale-workspace at bounding box center [734, 361] width 1469 height 723
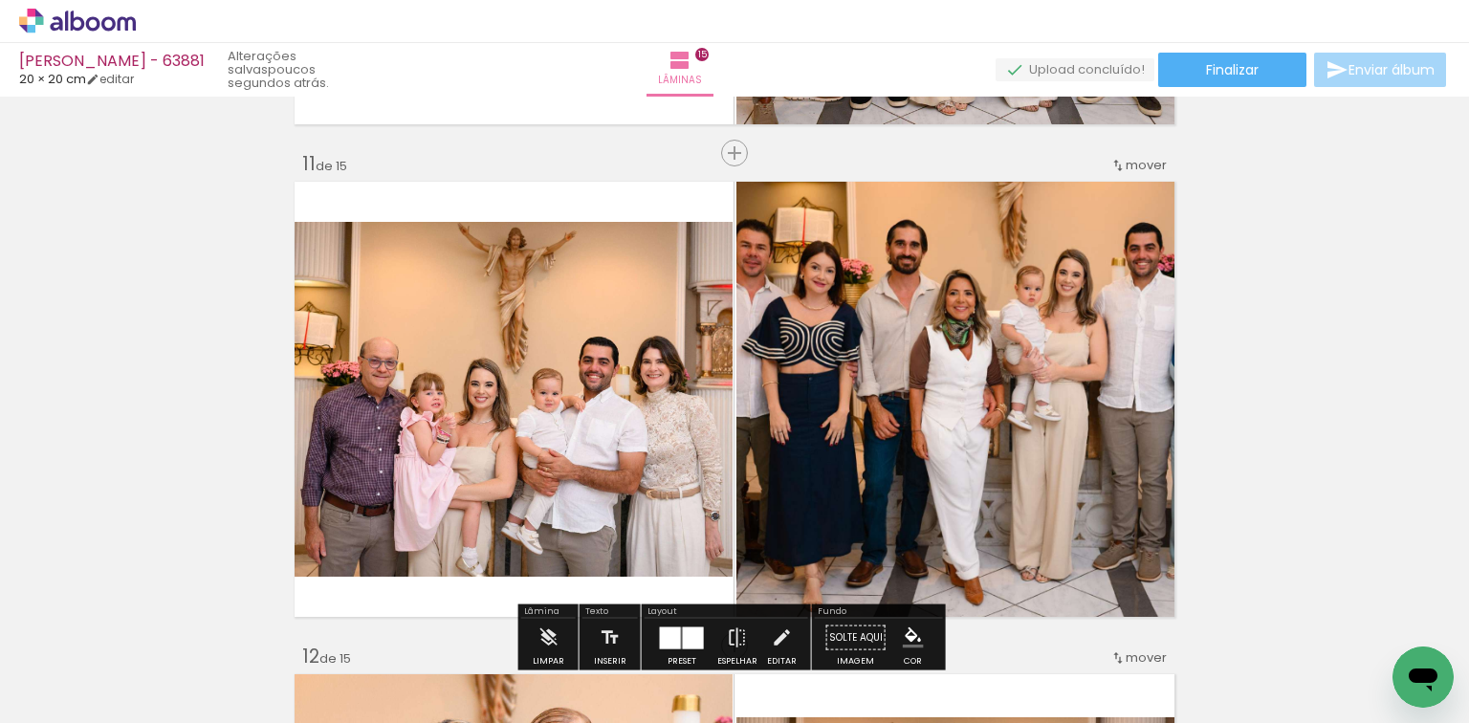
click at [944, 255] on quentale-photo at bounding box center [957, 399] width 443 height 445
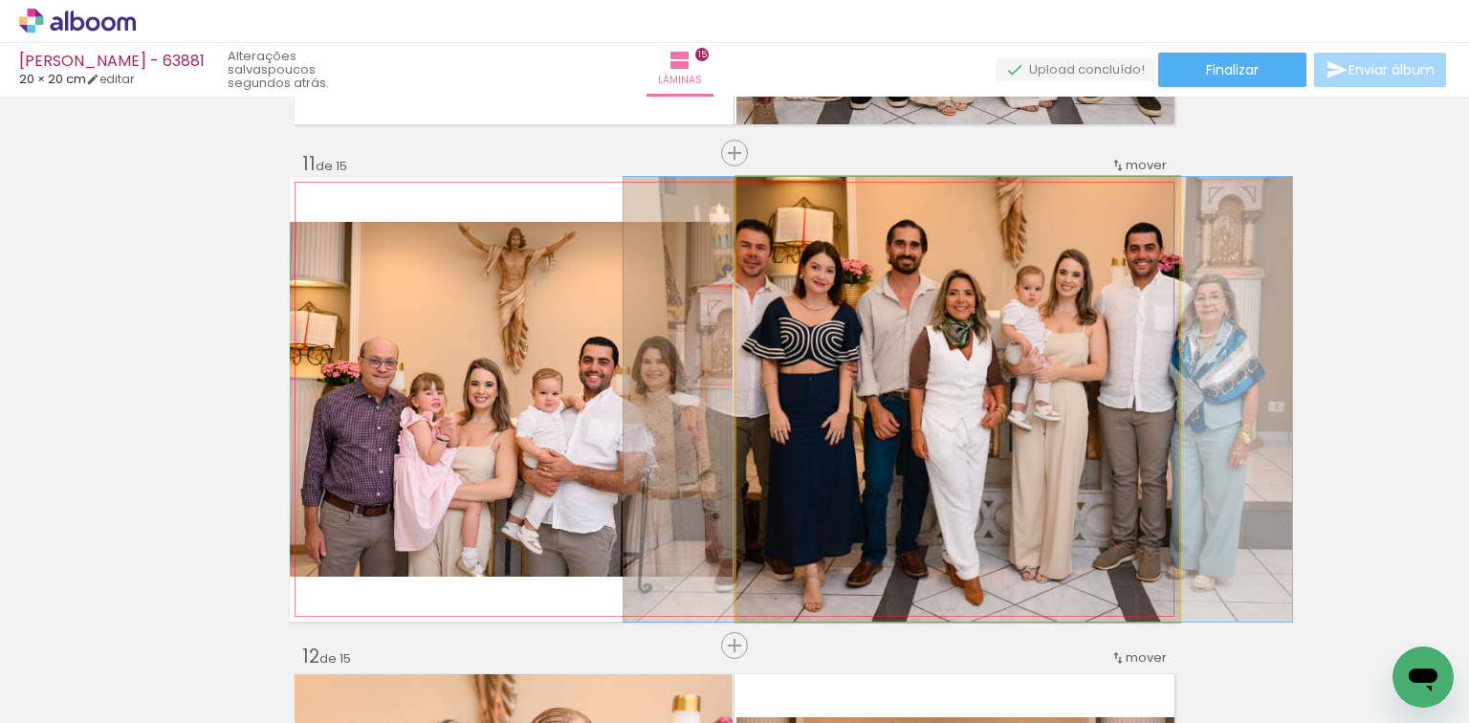
click at [944, 255] on quentale-photo at bounding box center [957, 399] width 443 height 445
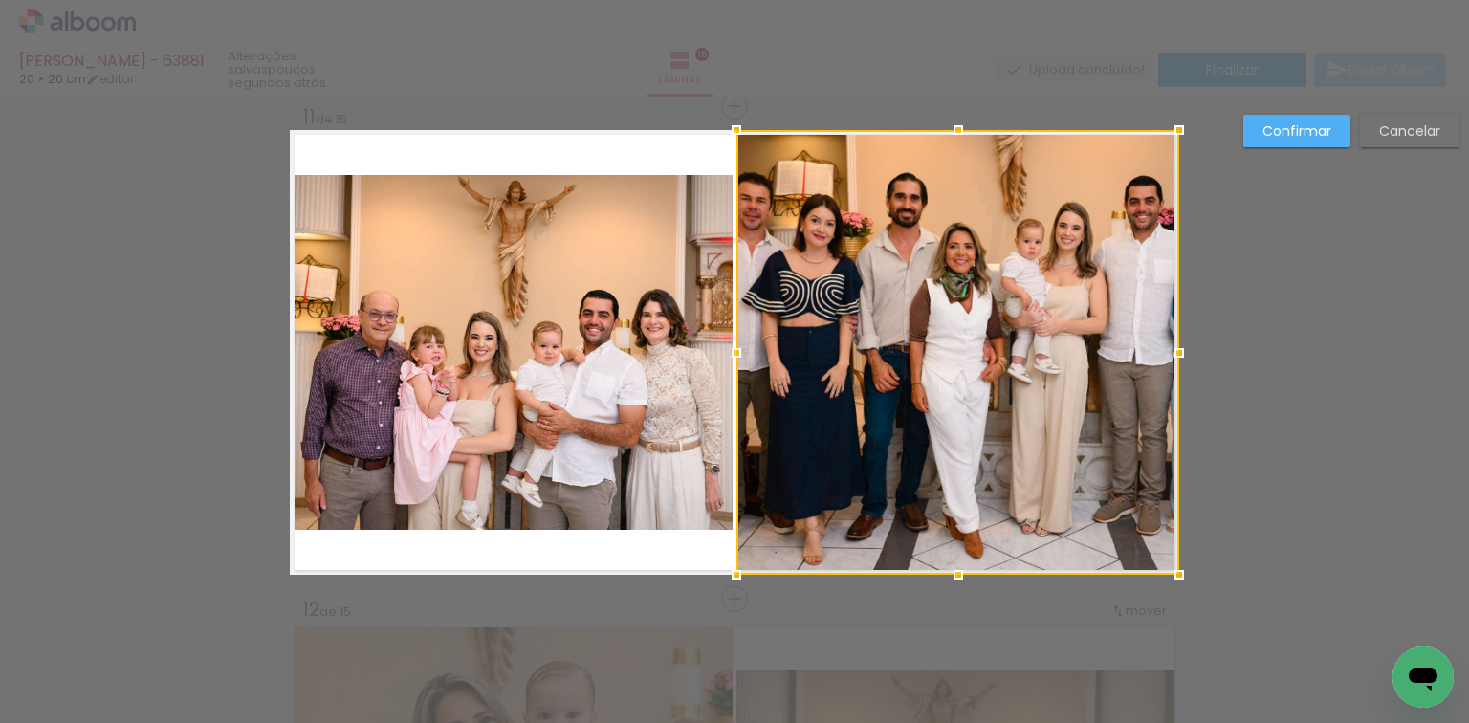
scroll to position [4948, 0]
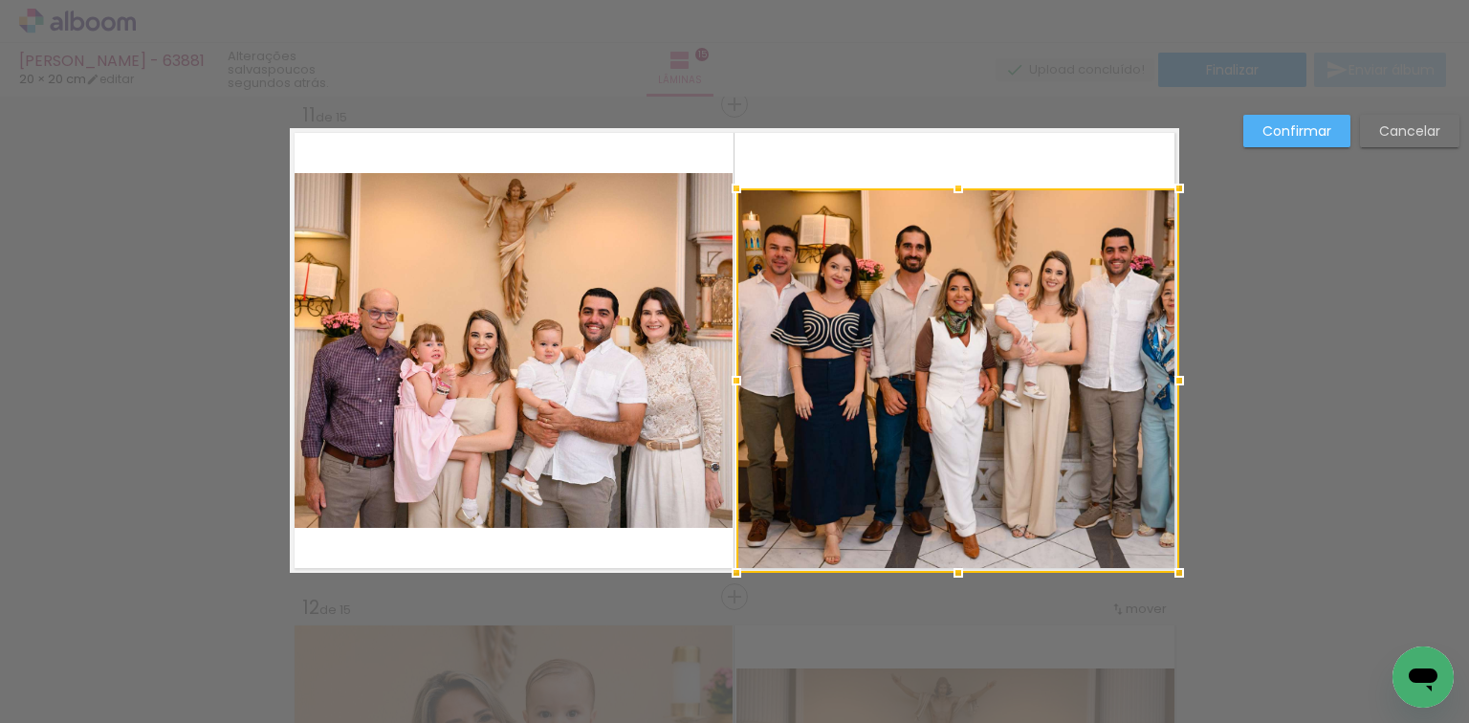
drag, startPoint x: 953, startPoint y: 116, endPoint x: 971, endPoint y: 171, distance: 58.4
click at [971, 171] on album-spread "11 de 15" at bounding box center [734, 350] width 889 height 445
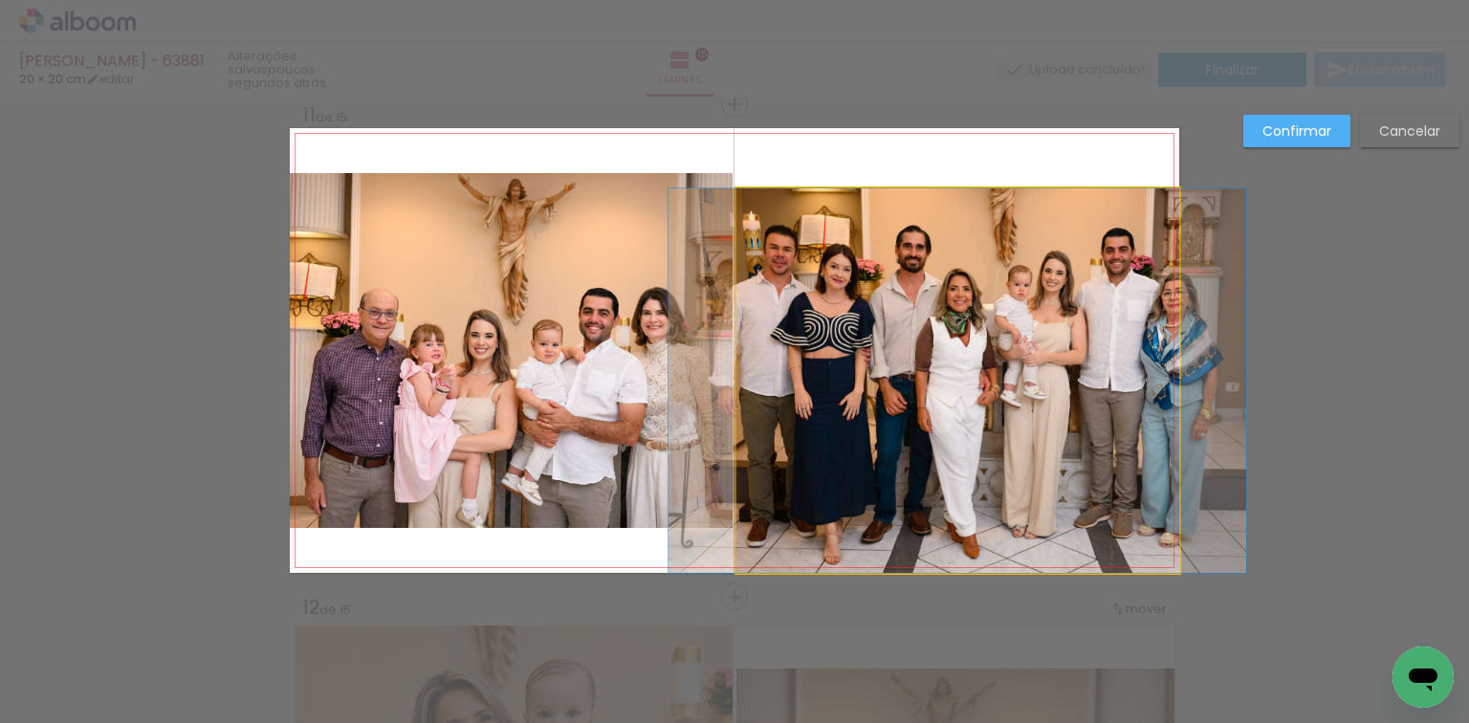
click at [947, 571] on quentale-photo at bounding box center [957, 380] width 443 height 384
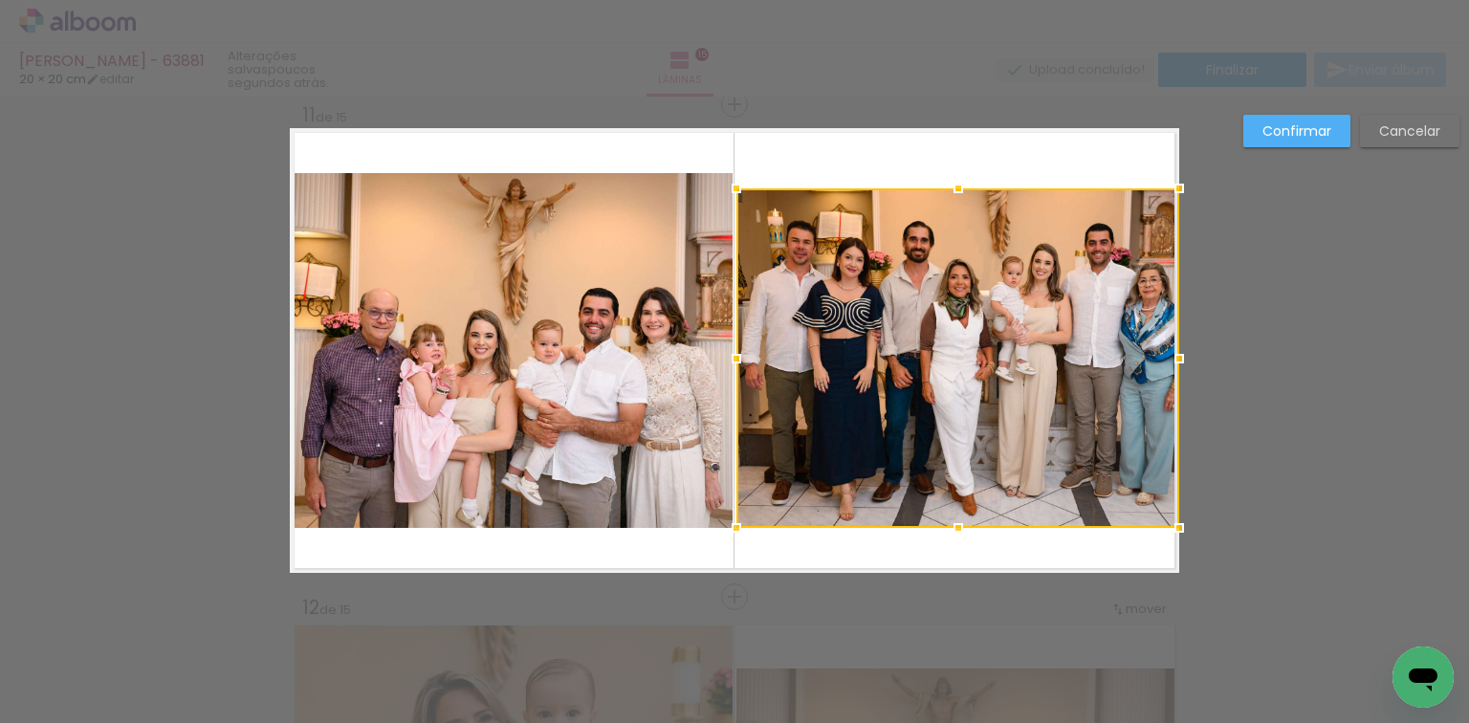
drag, startPoint x: 953, startPoint y: 570, endPoint x: 948, endPoint y: 525, distance: 45.2
click at [948, 525] on div at bounding box center [958, 528] width 38 height 38
click at [572, 293] on quentale-photo at bounding box center [511, 350] width 443 height 355
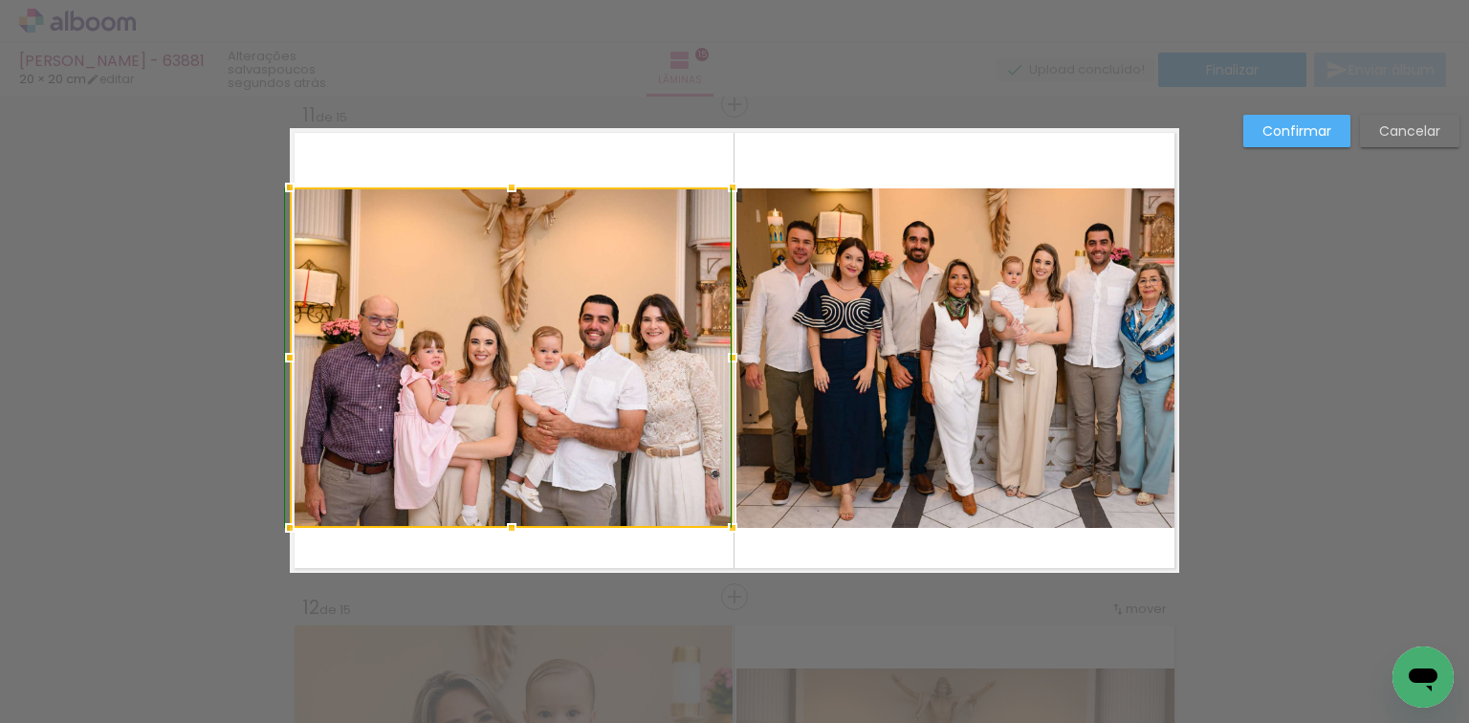
drag, startPoint x: 506, startPoint y: 175, endPoint x: 507, endPoint y: 186, distance: 11.5
click at [507, 186] on div at bounding box center [511, 187] width 38 height 38
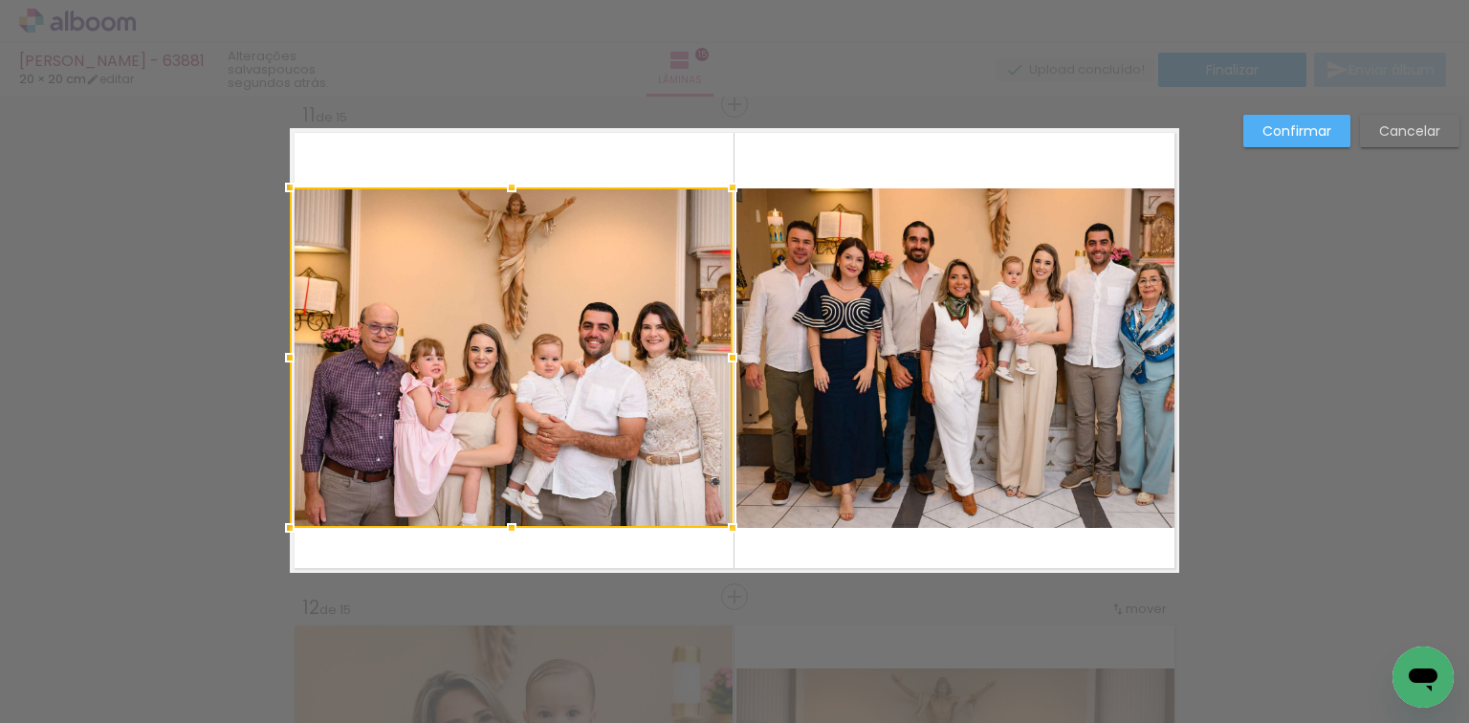
click at [439, 391] on div at bounding box center [511, 357] width 443 height 340
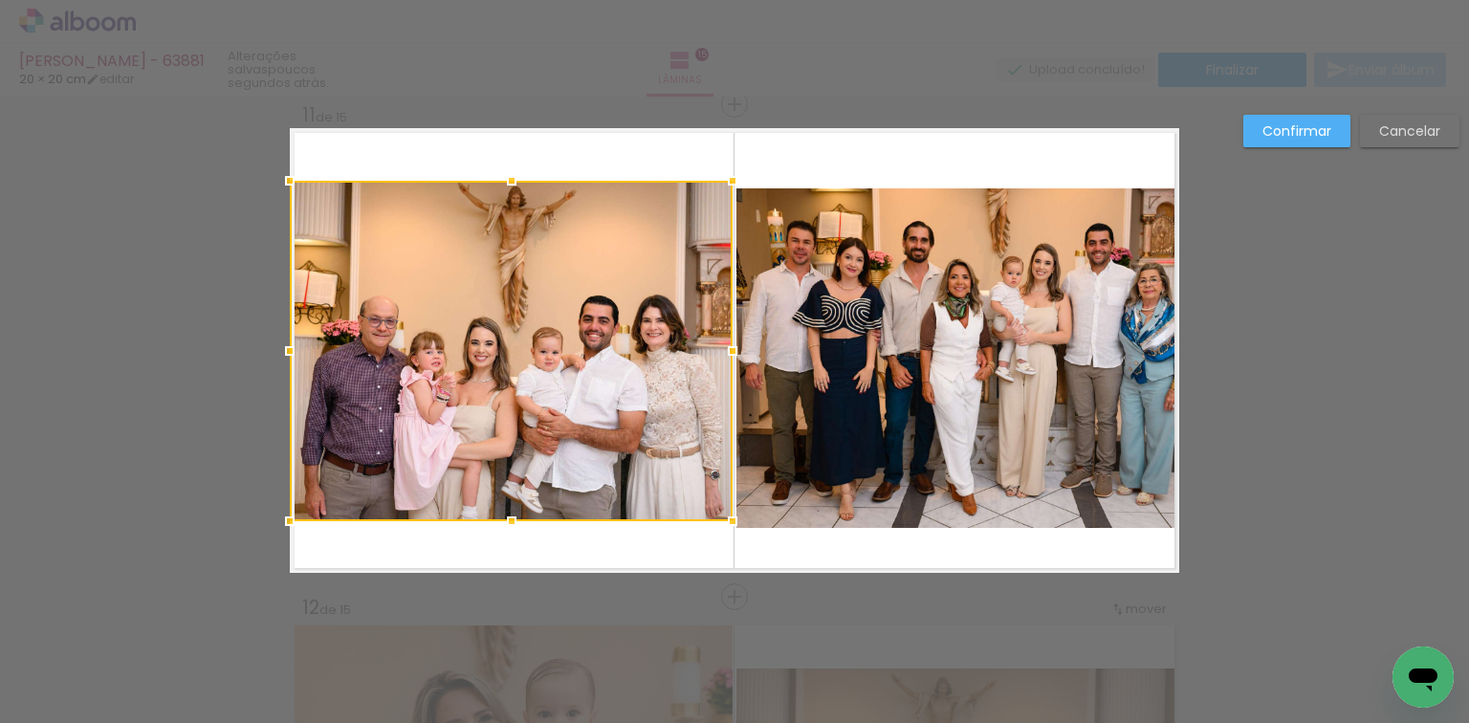
drag, startPoint x: 439, startPoint y: 391, endPoint x: 314, endPoint y: 384, distance: 125.4
click at [314, 384] on div at bounding box center [511, 351] width 443 height 340
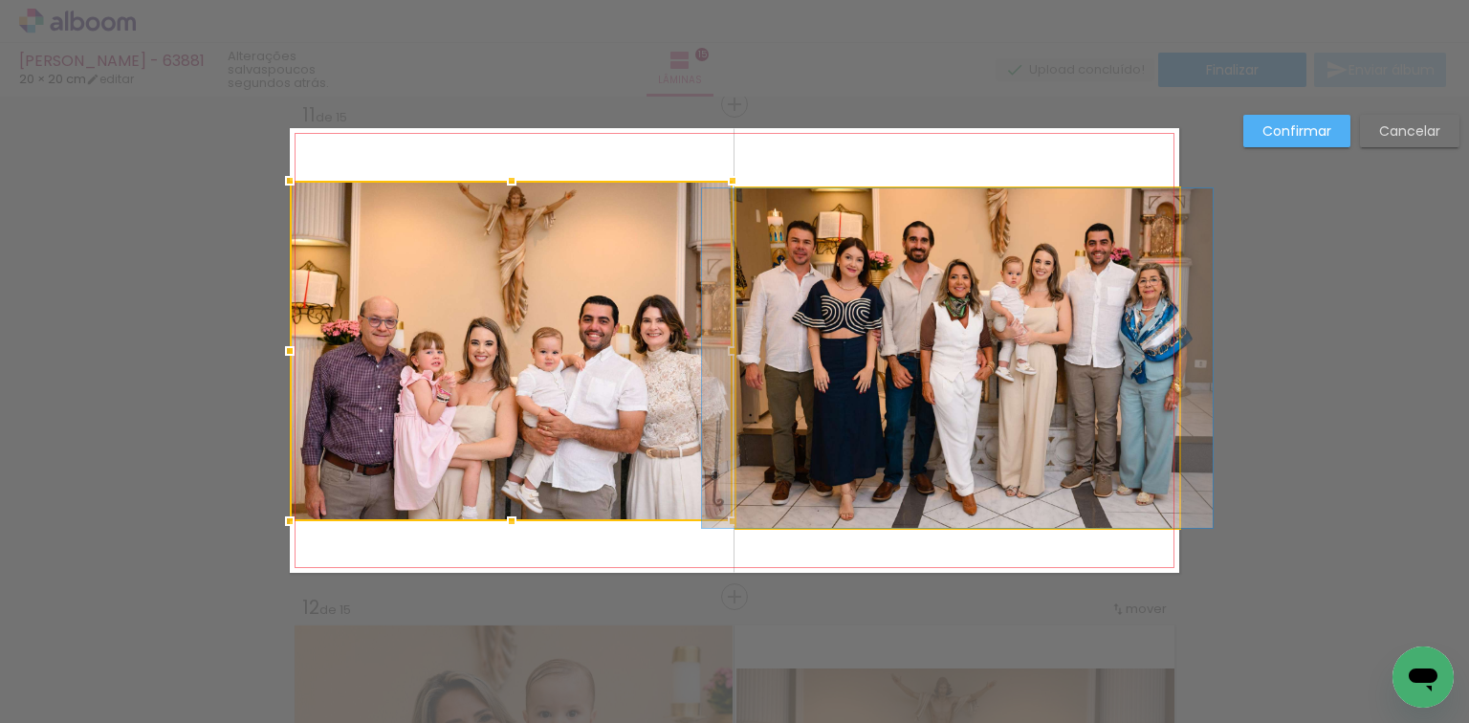
click at [978, 354] on quentale-photo at bounding box center [957, 357] width 443 height 339
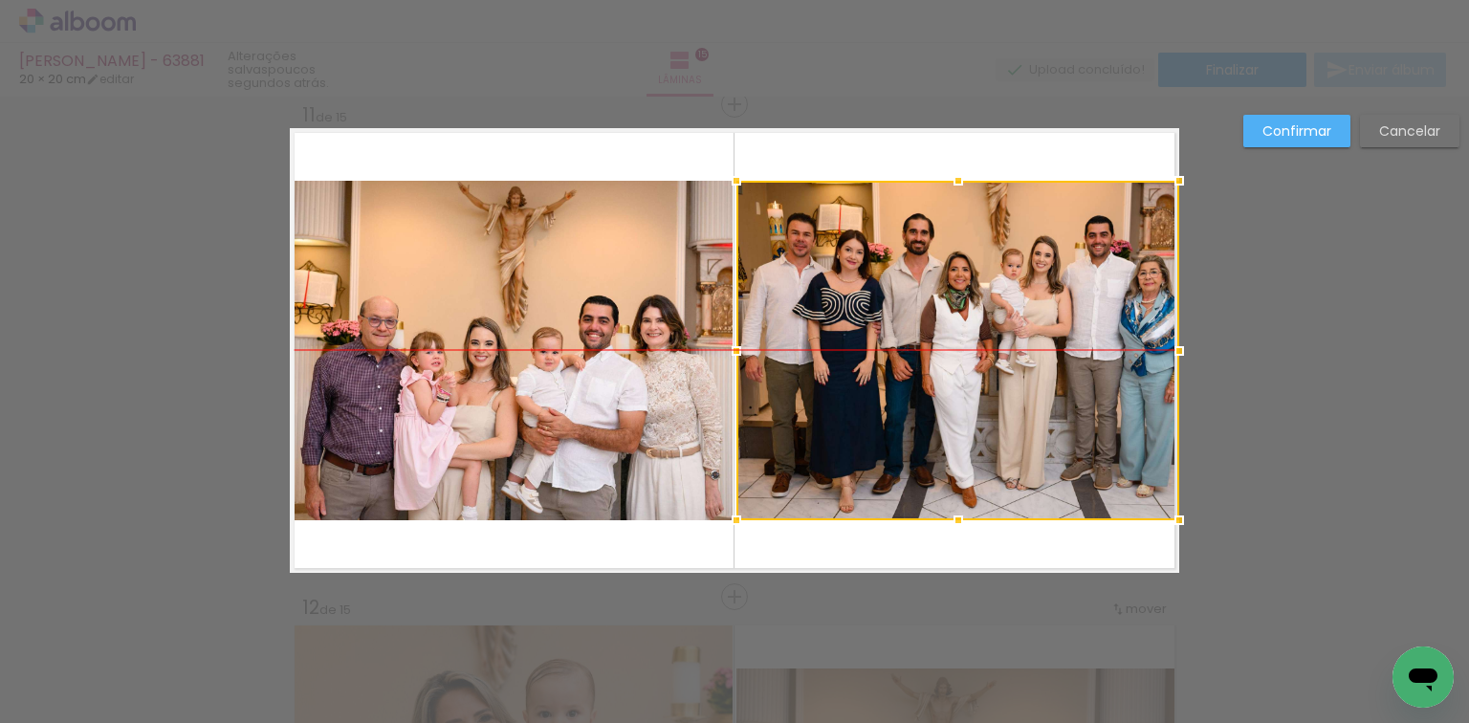
drag, startPoint x: 978, startPoint y: 354, endPoint x: 1034, endPoint y: 346, distance: 56.9
click at [1034, 346] on div at bounding box center [957, 350] width 443 height 339
drag, startPoint x: 1085, startPoint y: 318, endPoint x: 1101, endPoint y: 319, distance: 16.3
click at [1101, 319] on div at bounding box center [957, 350] width 443 height 339
click at [1010, 566] on quentale-layouter at bounding box center [734, 350] width 889 height 445
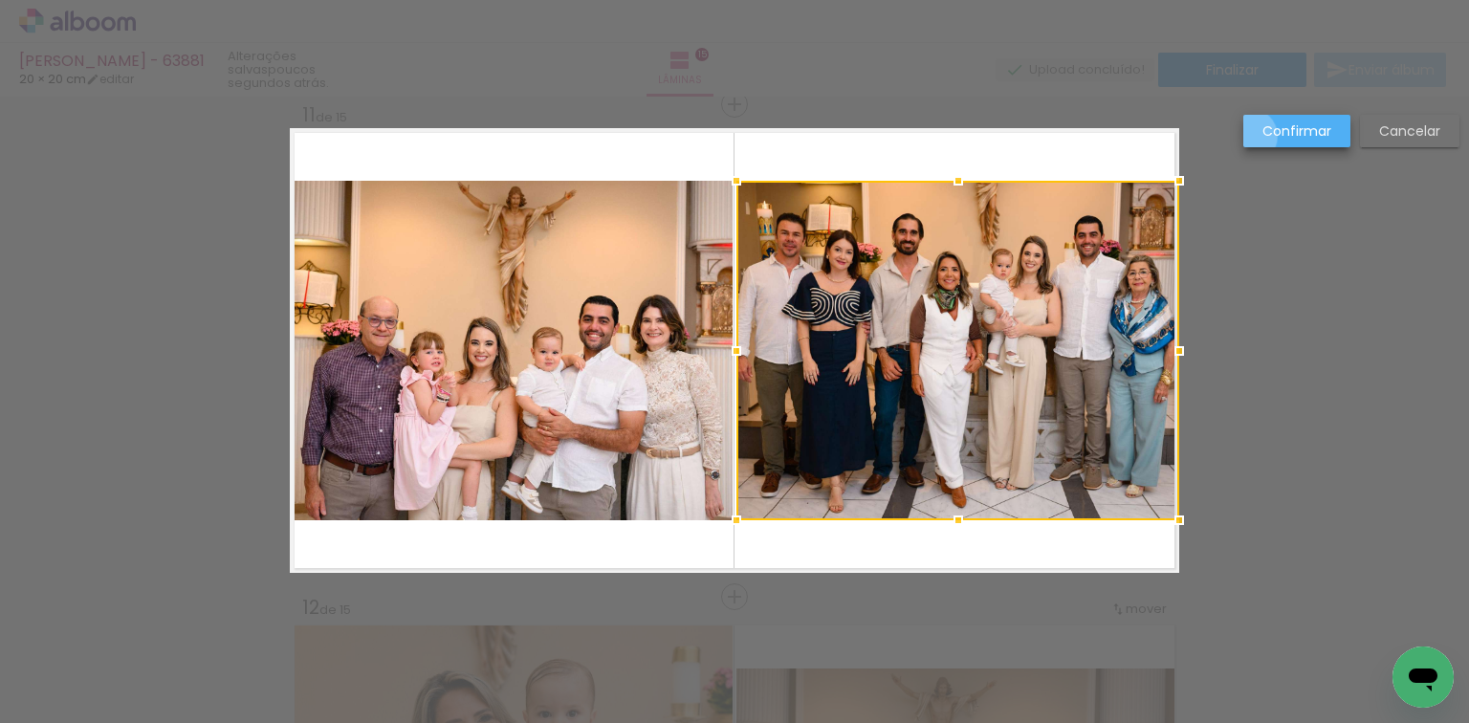
click at [1250, 137] on paper-button "Confirmar" at bounding box center [1296, 131] width 107 height 33
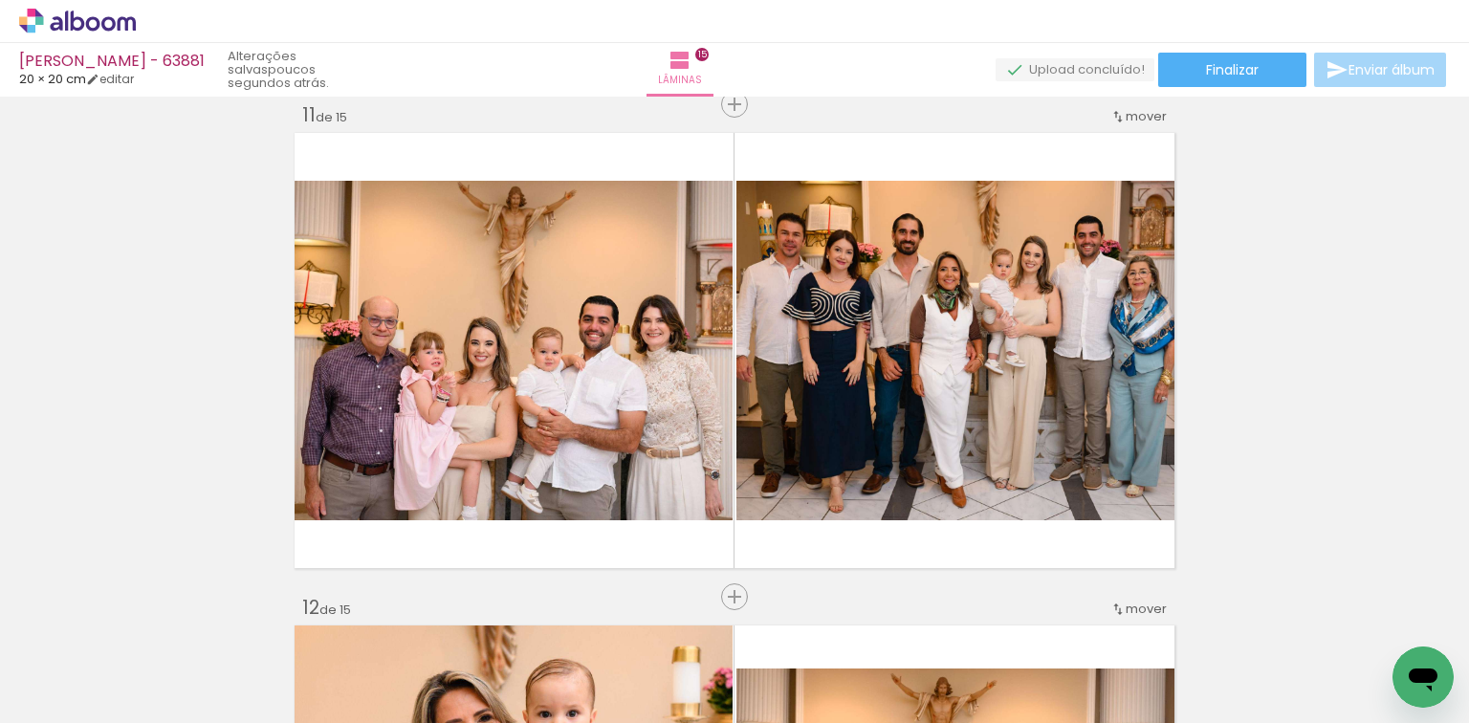
click at [1208, 46] on div "juliana - 63881 20 × 20 cm editar poucos segundos atrás. Lâminas 15 Finalizar E…" at bounding box center [734, 48] width 1469 height 97
click at [1206, 64] on span "Finalizar" at bounding box center [1232, 69] width 53 height 13
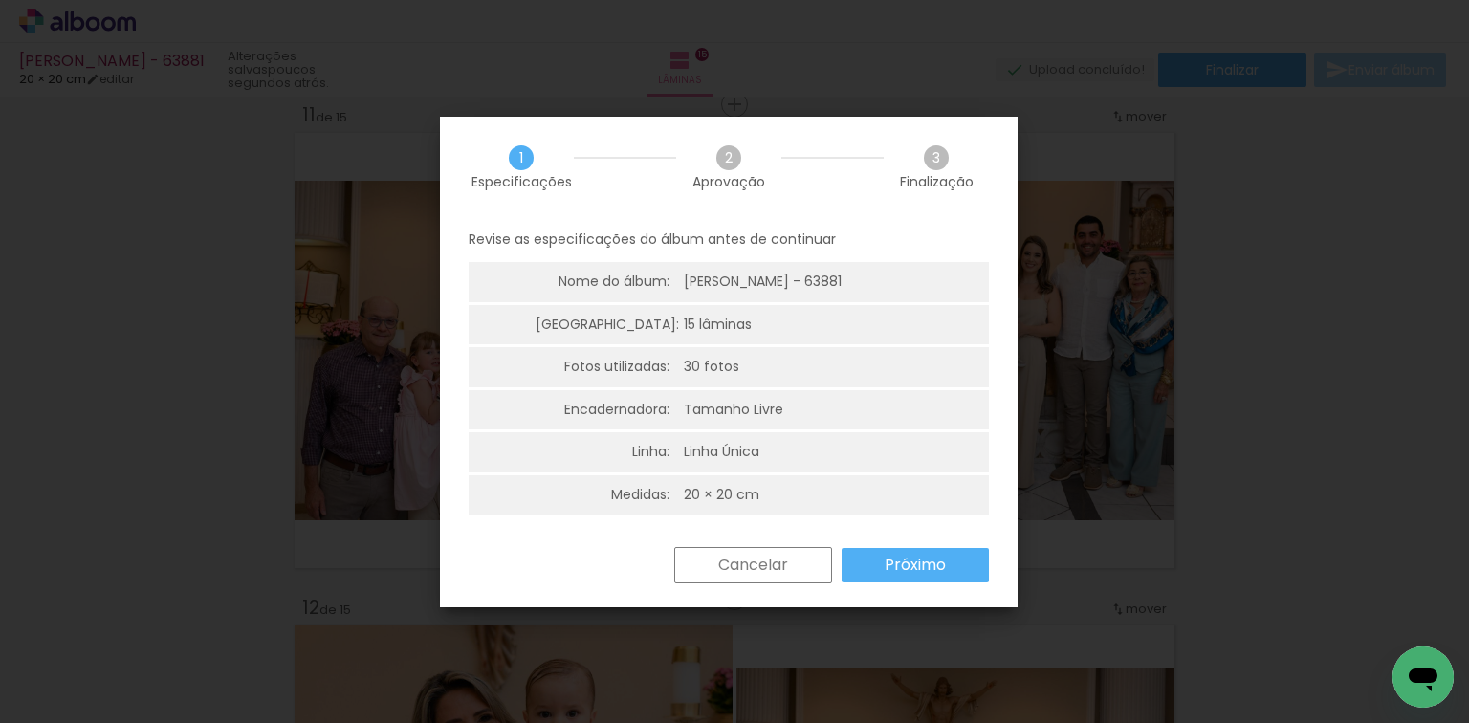
click at [0, 0] on slot "Próximo" at bounding box center [0, 0] width 0 height 0
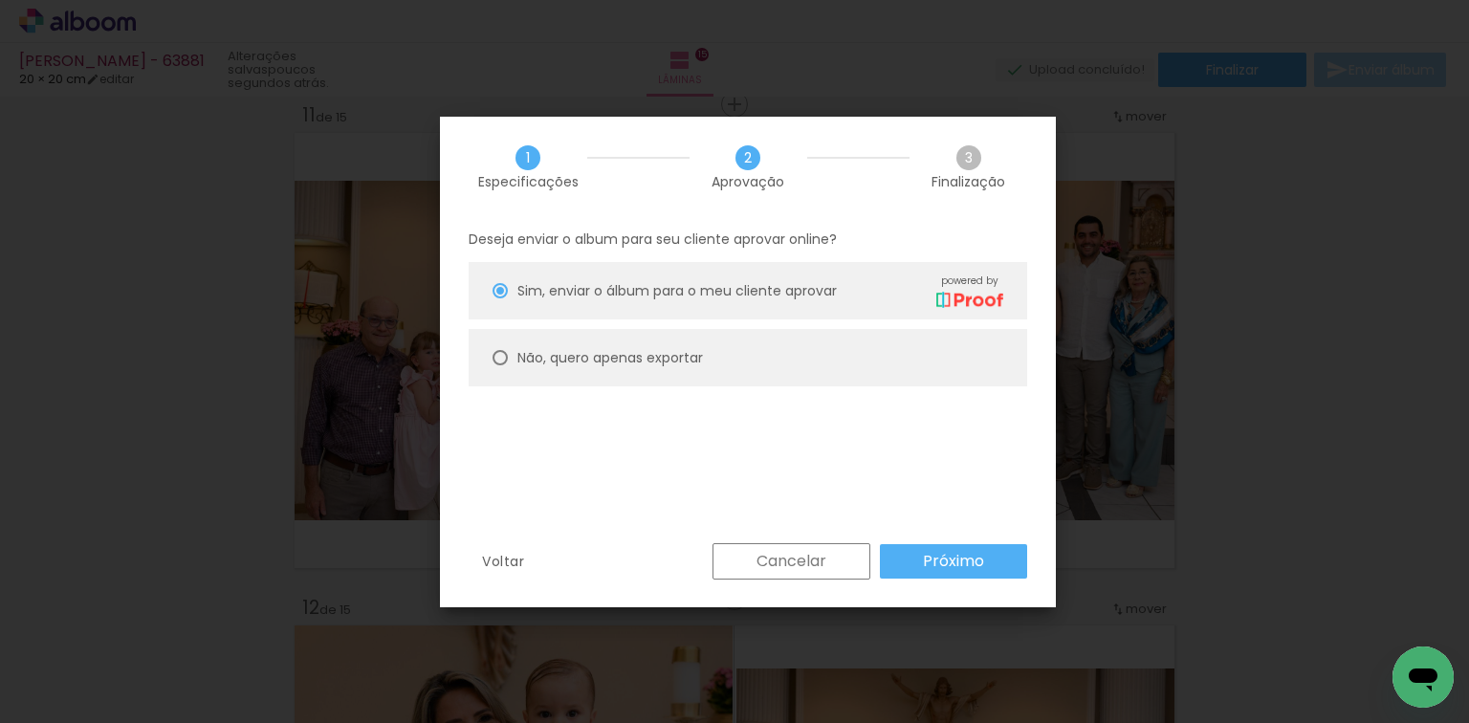
click at [711, 375] on paper-radio-button "Não, quero apenas exportar" at bounding box center [747, 357] width 558 height 57
type paper-radio-button "on"
click at [938, 578] on div "Cancelar Próximo" at bounding box center [865, 561] width 324 height 36
click at [937, 573] on paper-button "Próximo" at bounding box center [953, 561] width 147 height 34
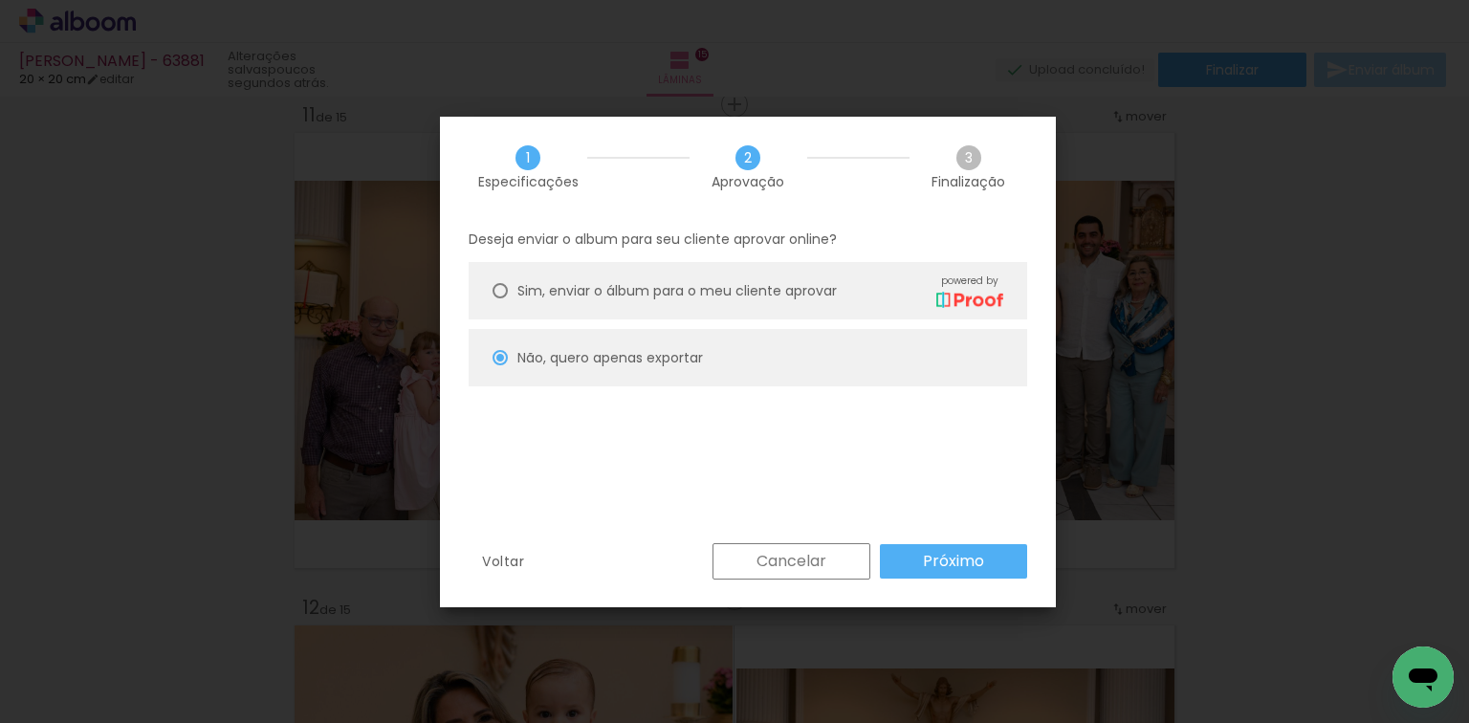
type input "Alta, 300 DPI"
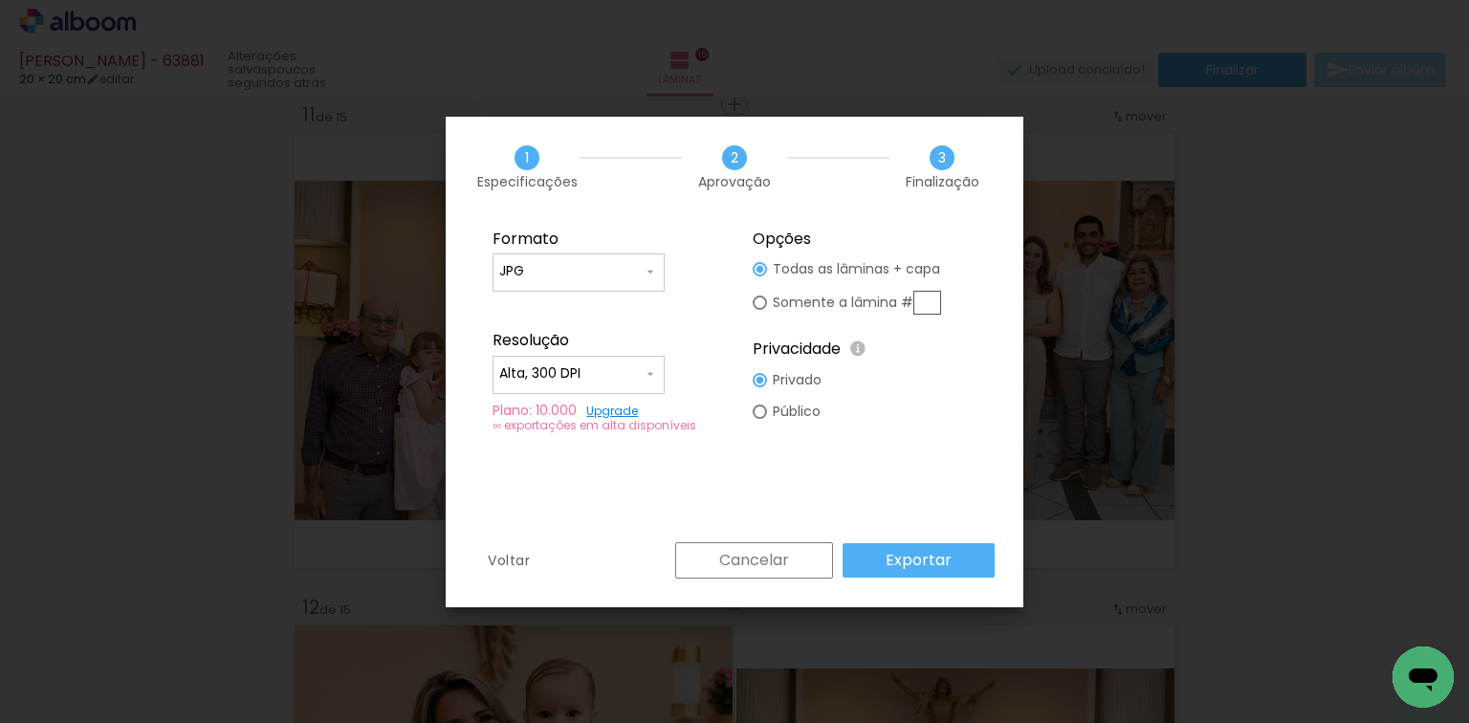
click at [937, 573] on paper-button "Exportar" at bounding box center [918, 560] width 152 height 34
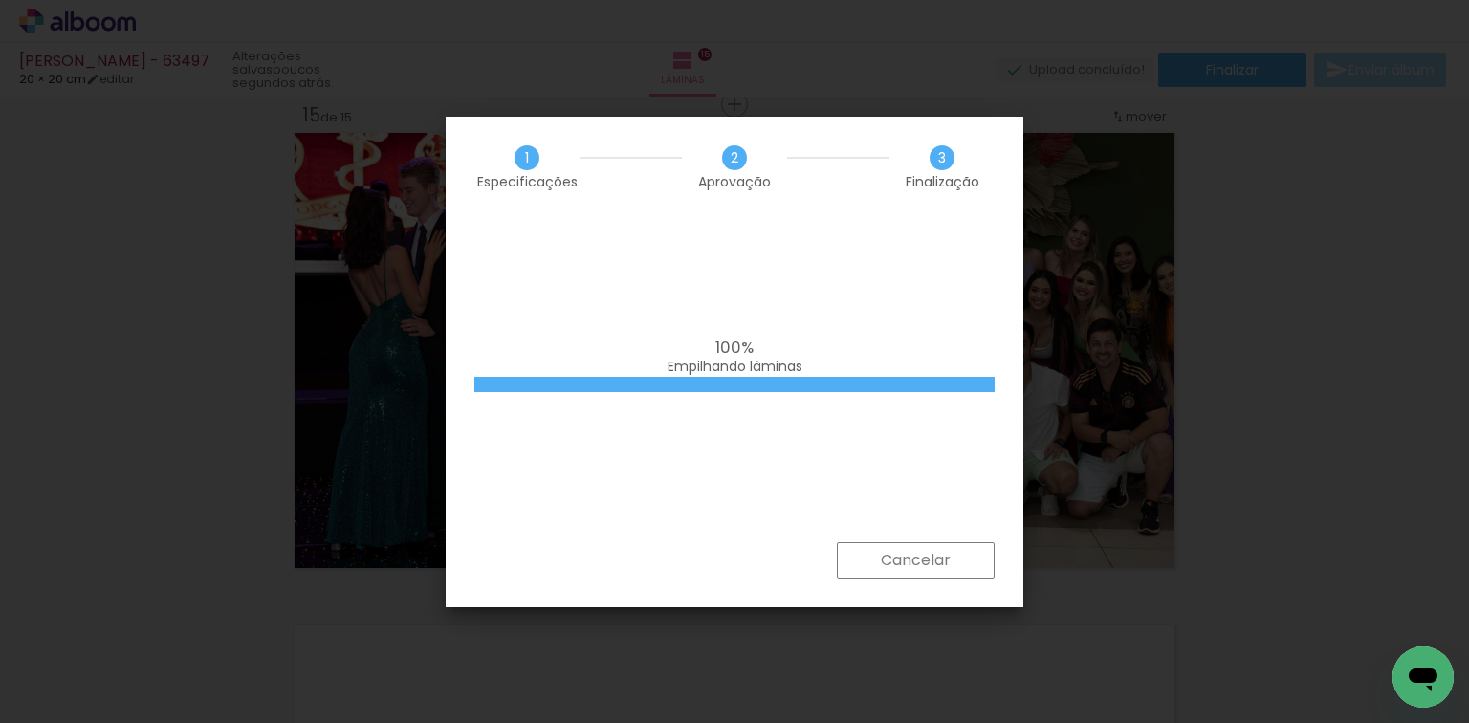
scroll to position [0, 1905]
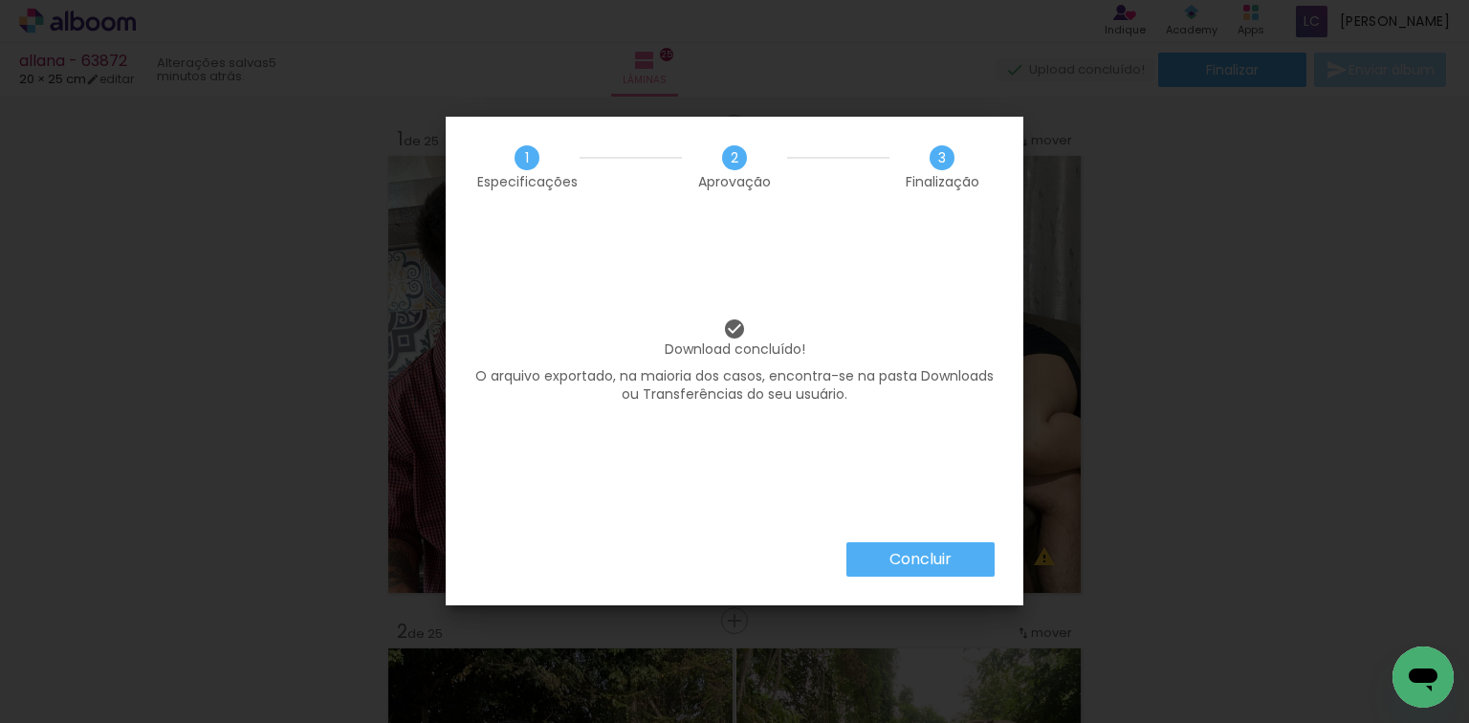
scroll to position [0, 4047]
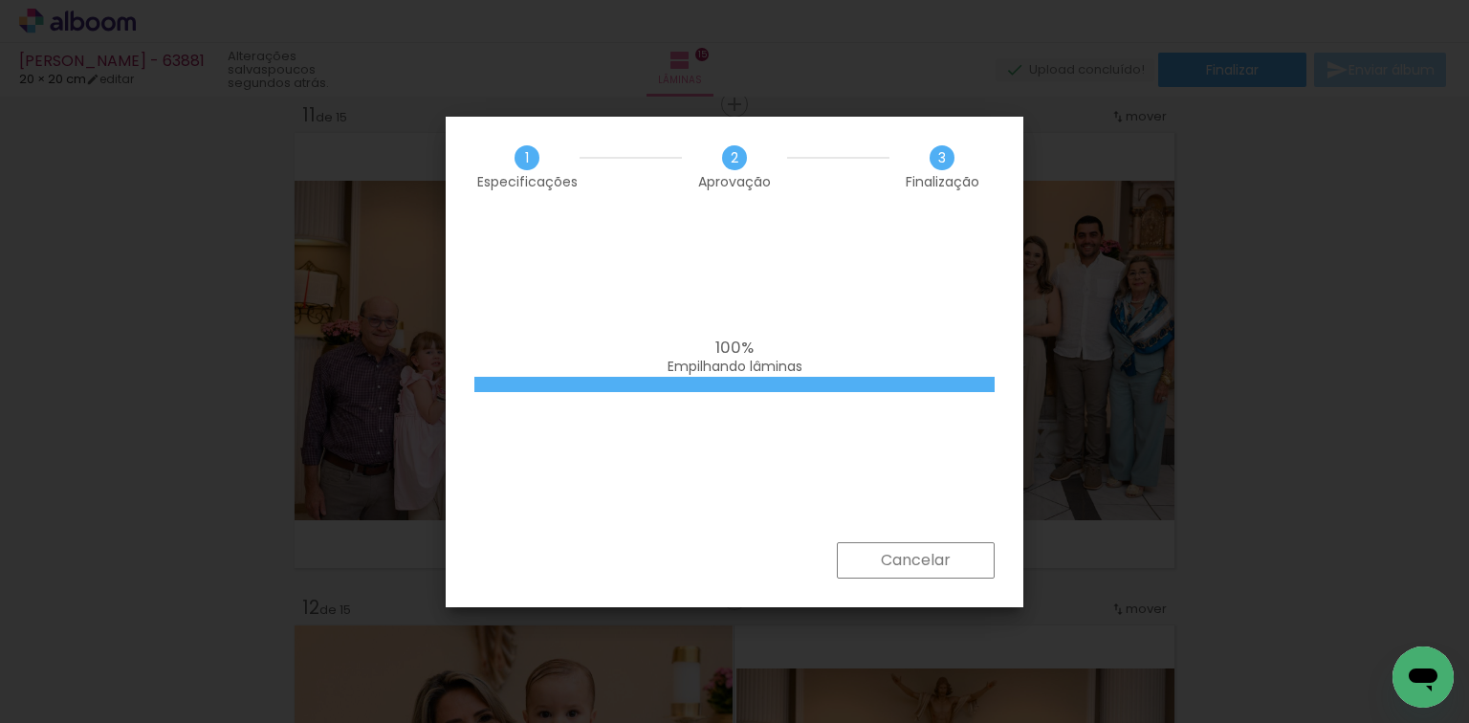
scroll to position [0, 2120]
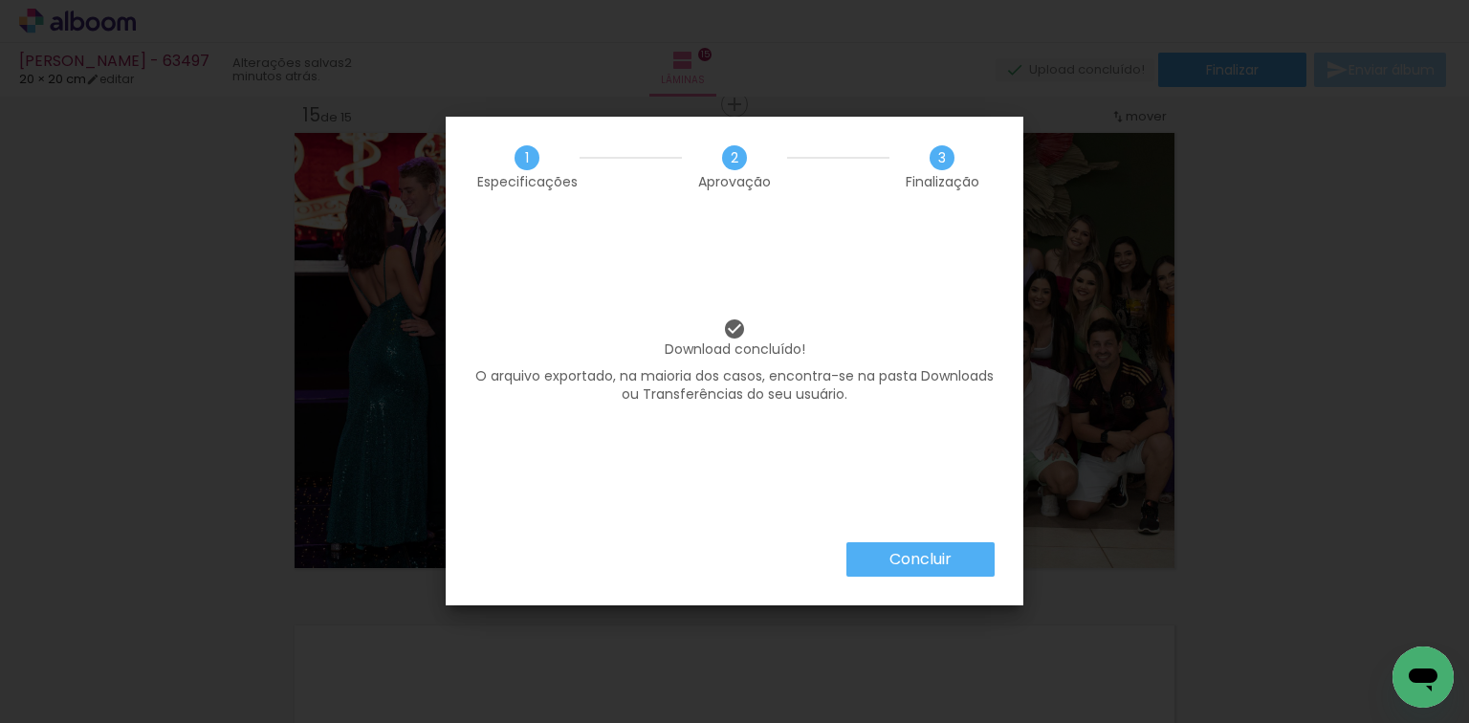
scroll to position [0, 1905]
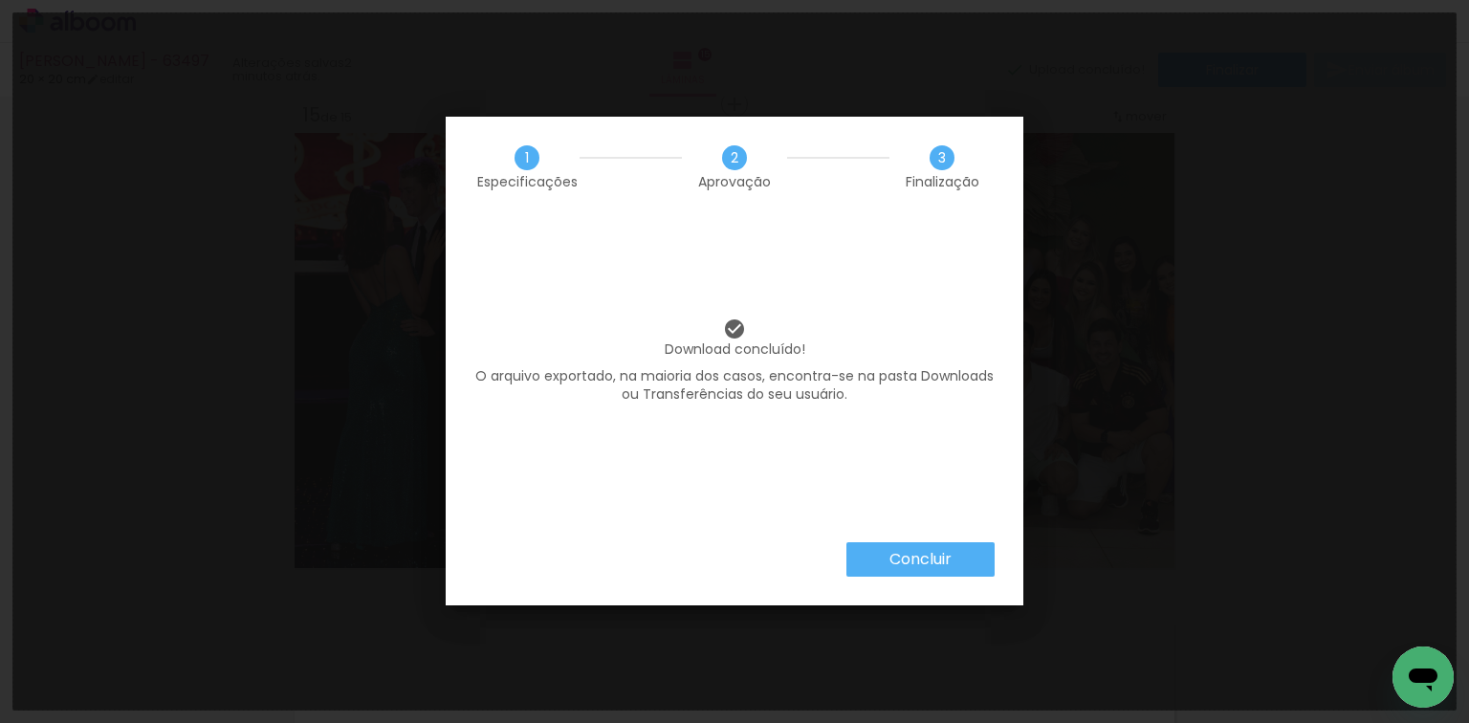
click at [1468, 262] on iron-overlay-backdrop at bounding box center [734, 361] width 1469 height 723
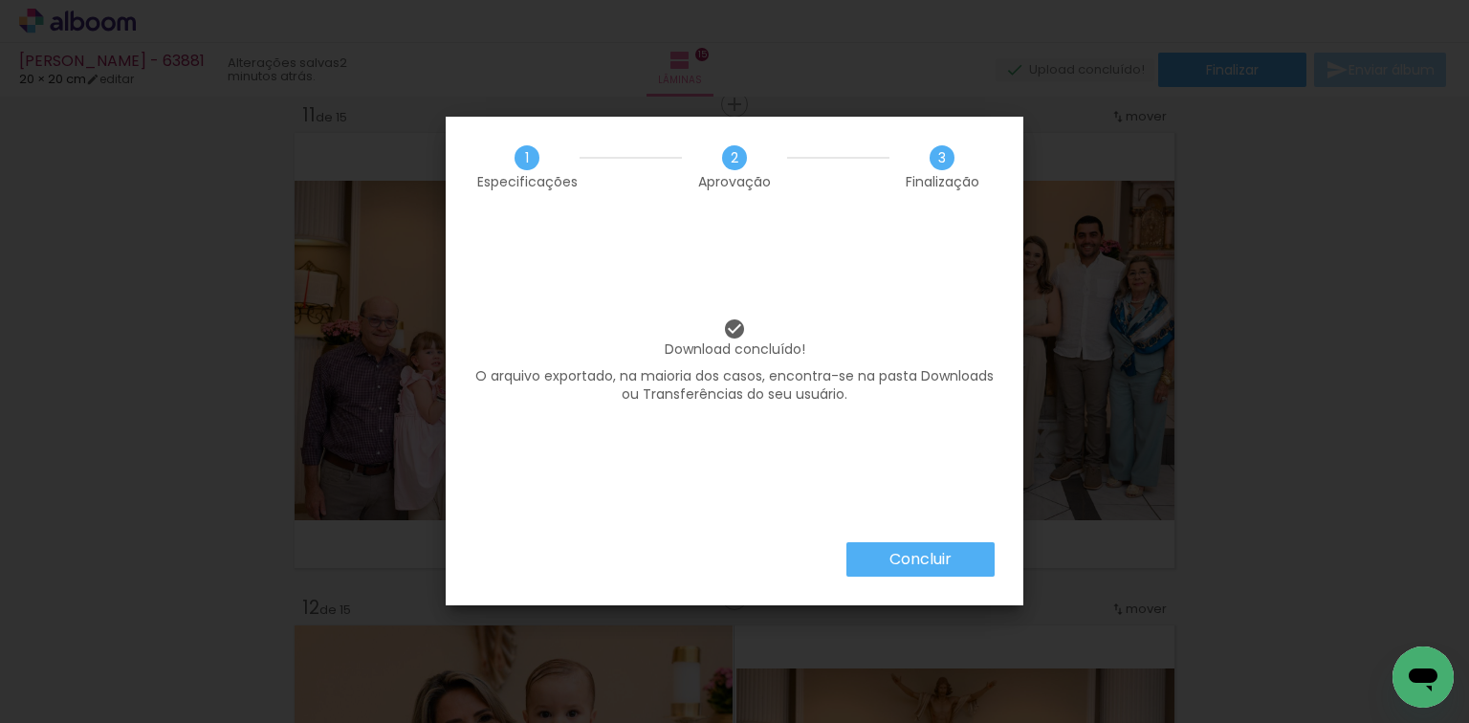
scroll to position [0, 2120]
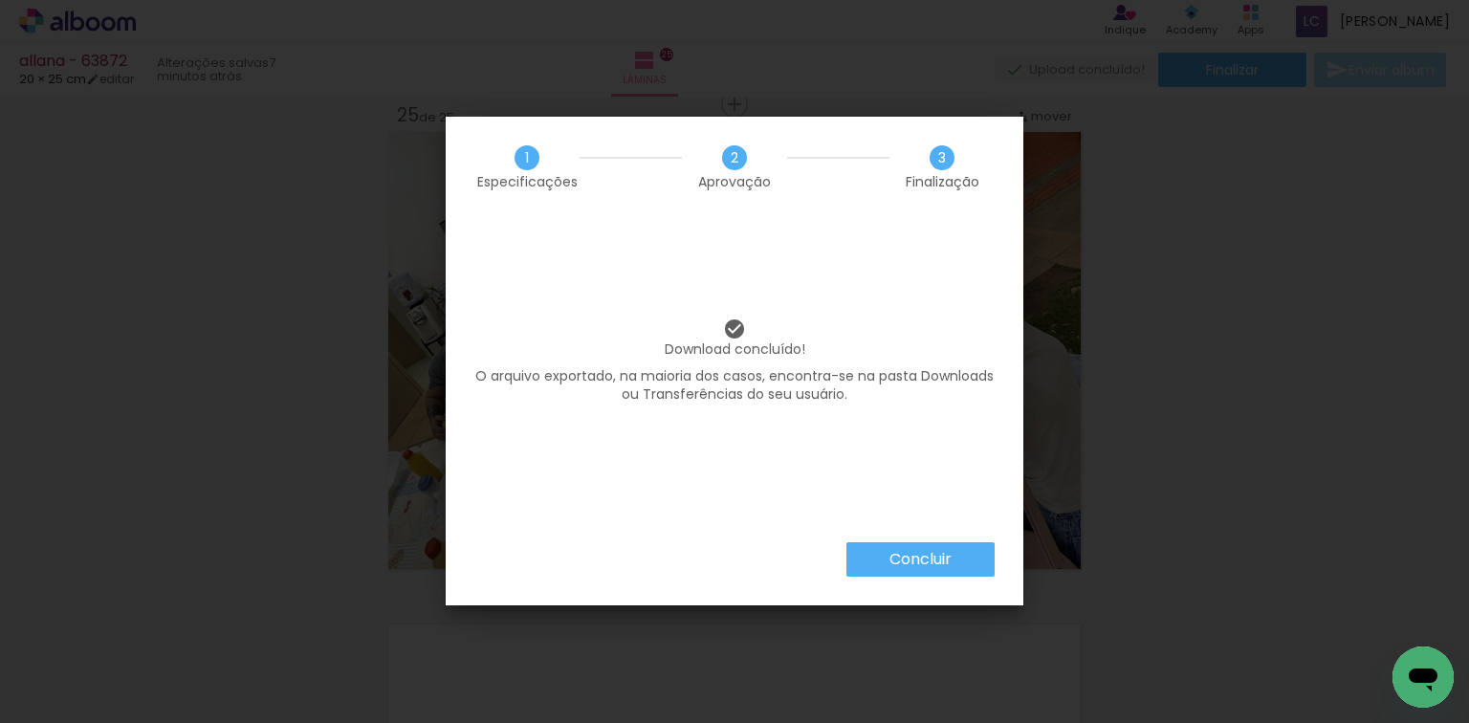
scroll to position [0, 4047]
